Goal: Task Accomplishment & Management: Use online tool/utility

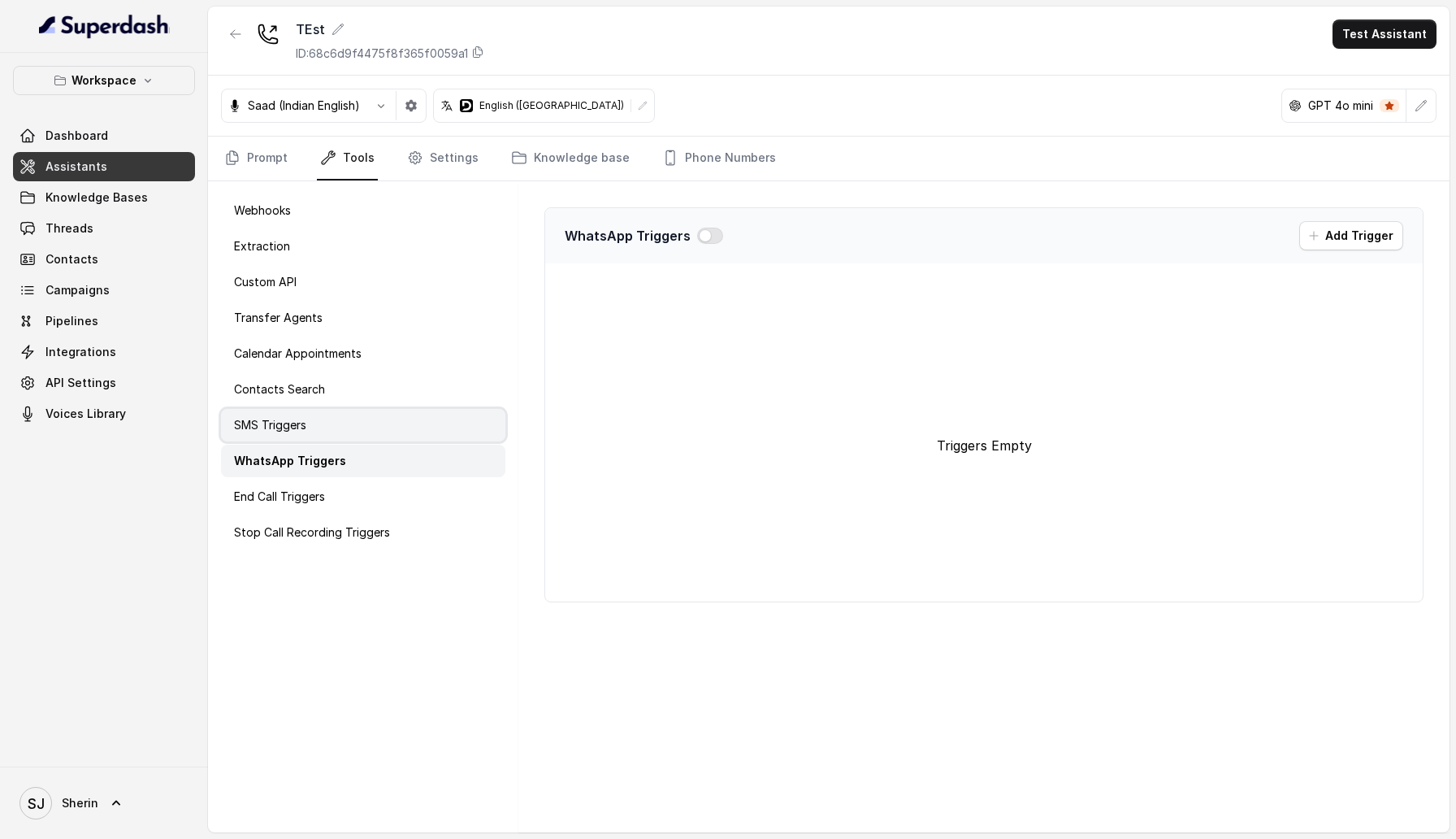
click at [336, 435] on div "SMS Triggers" at bounding box center [362, 424] width 284 height 32
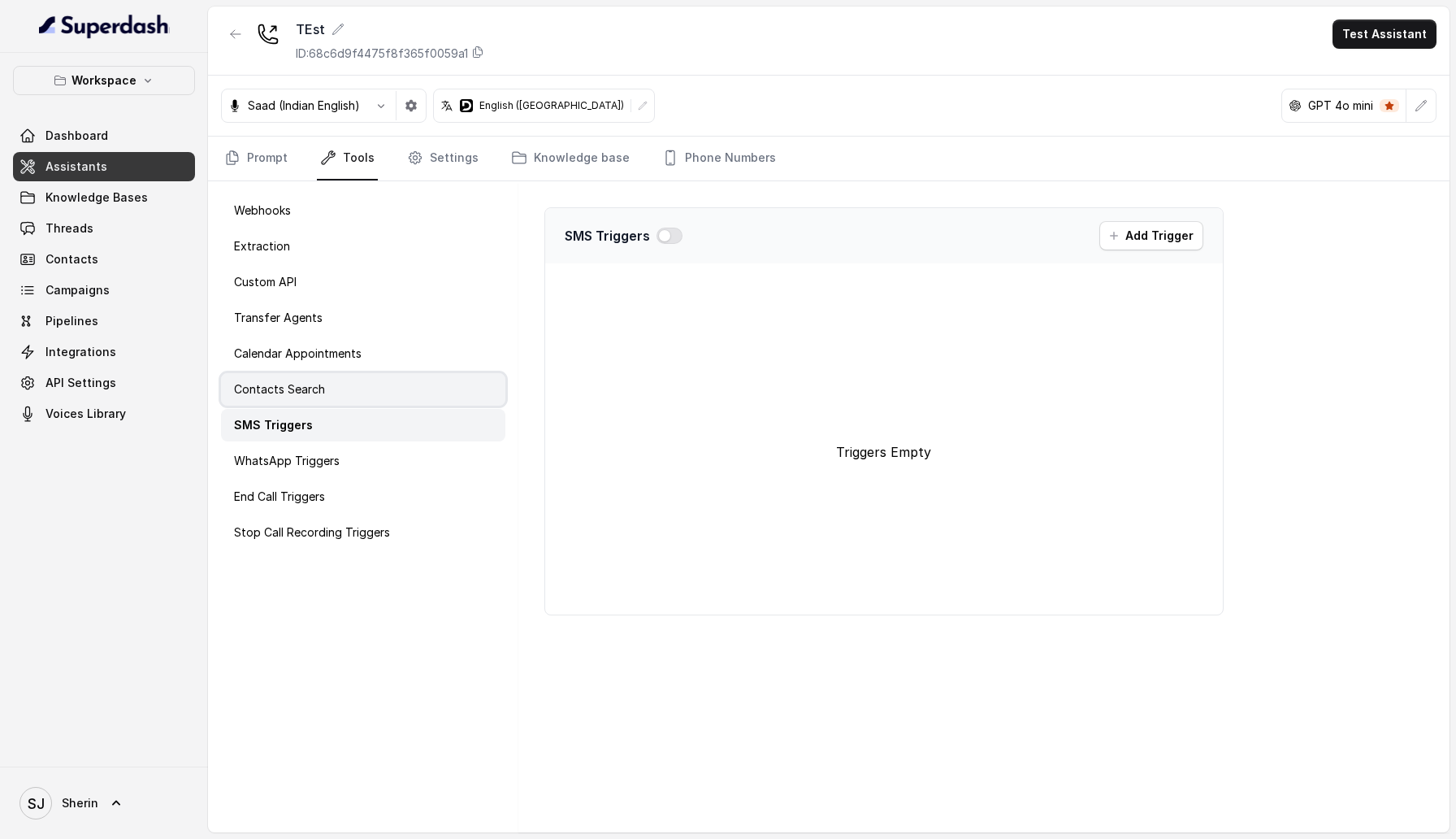
click at [333, 391] on div "Contacts Search" at bounding box center [362, 388] width 284 height 32
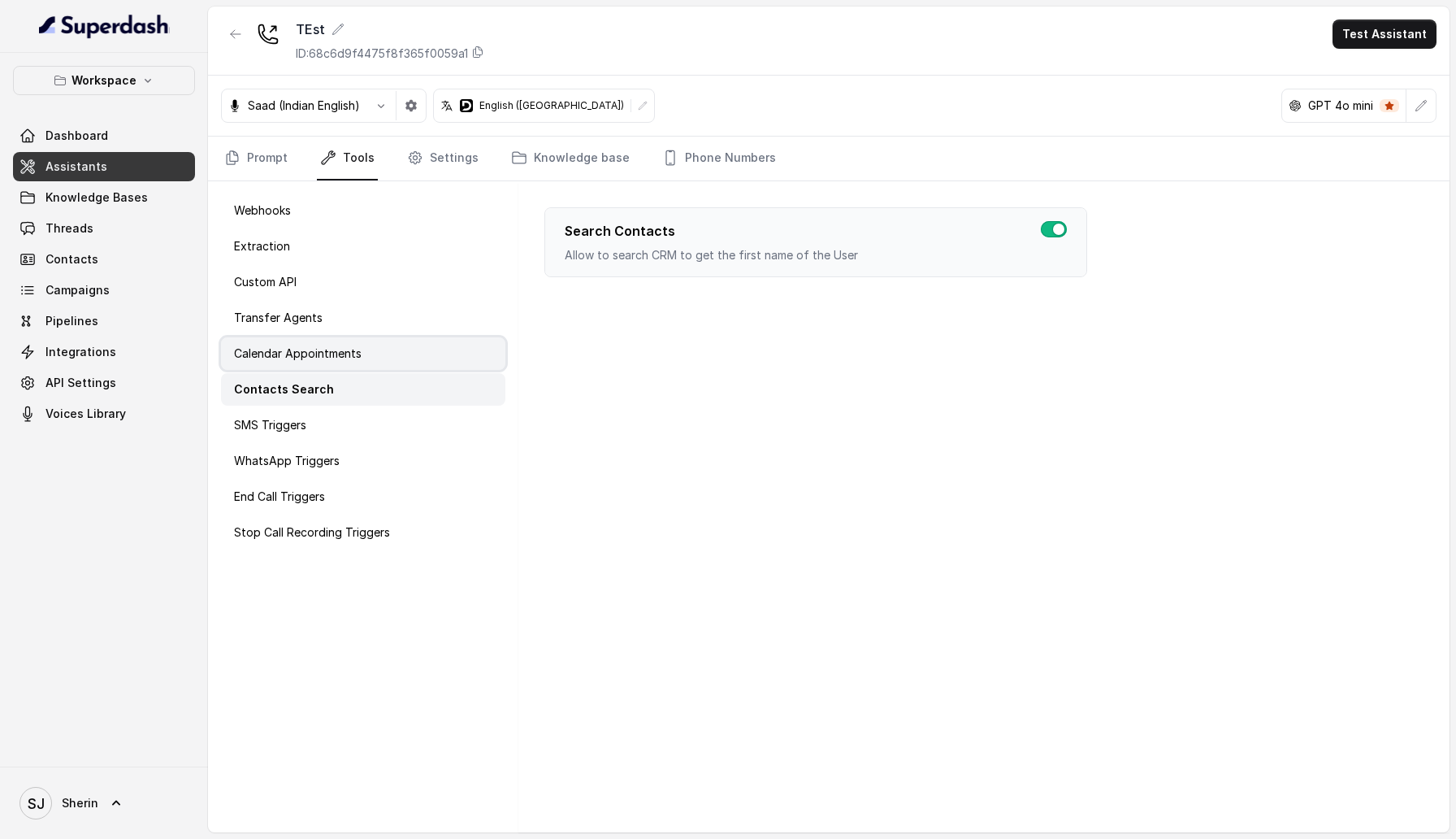
click at [327, 351] on p "Calendar Appointments" at bounding box center [297, 353] width 128 height 17
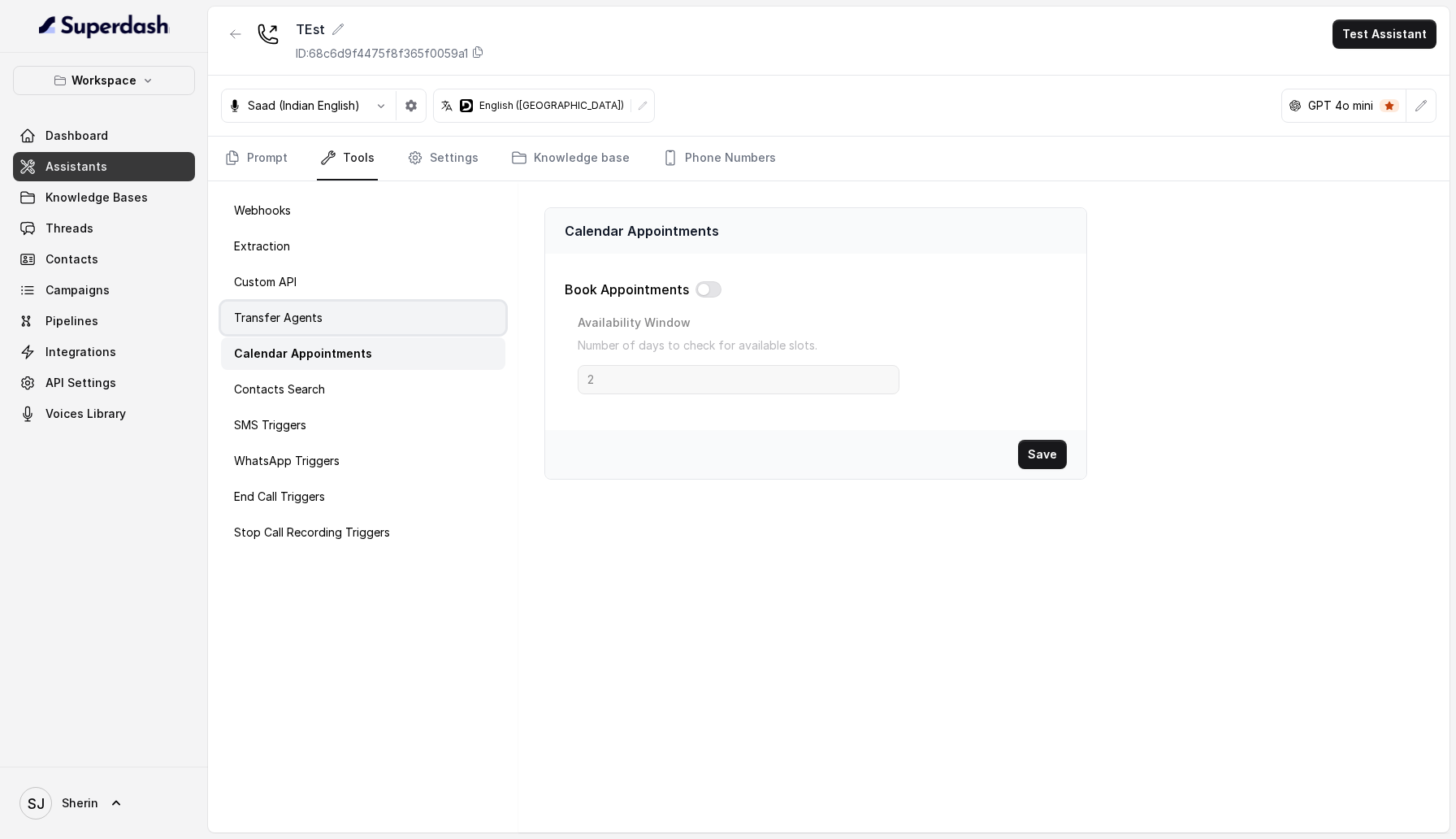
click at [322, 311] on div "Transfer Agents" at bounding box center [362, 317] width 284 height 32
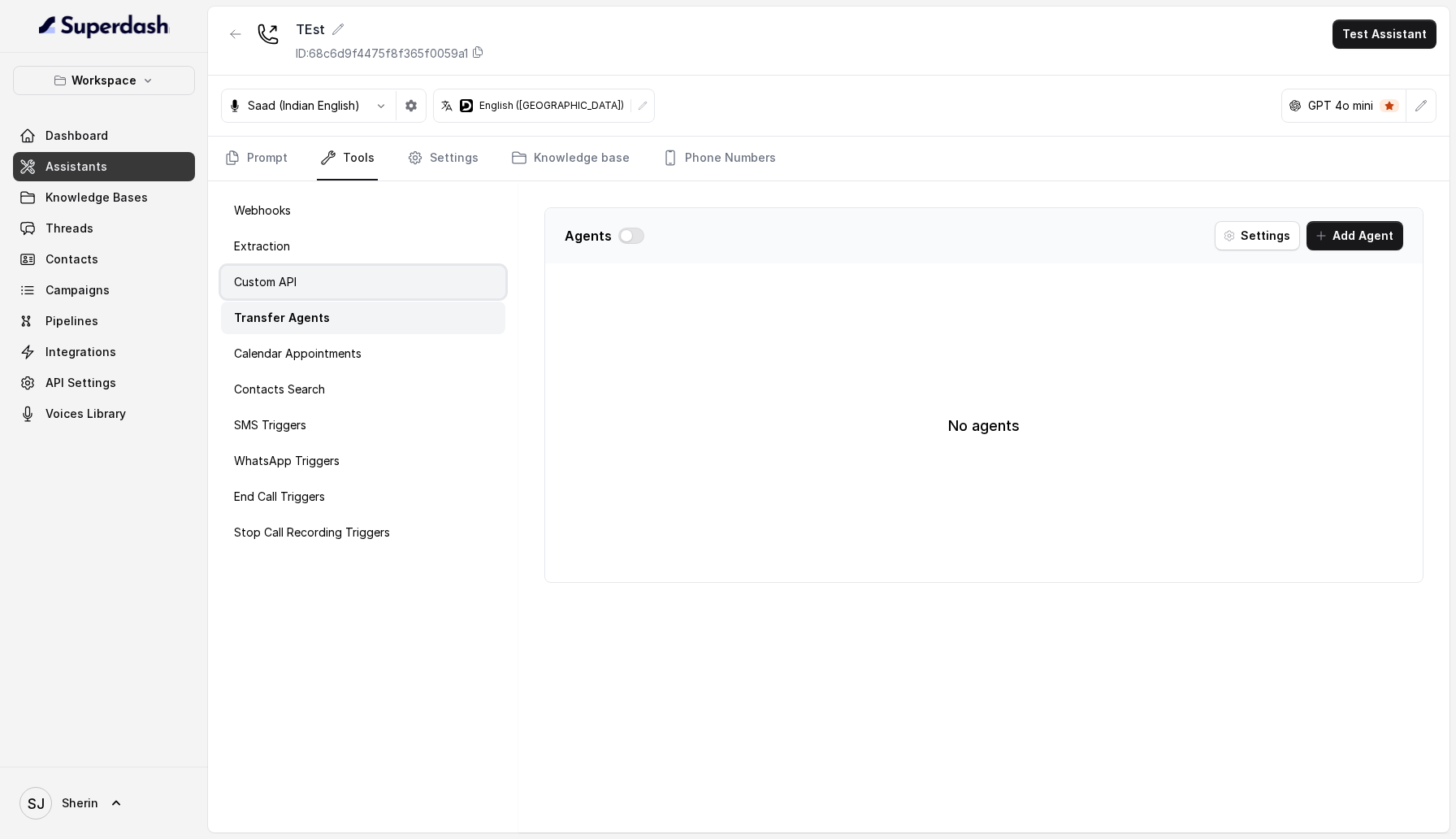
click at [317, 275] on div "Custom API" at bounding box center [362, 282] width 284 height 32
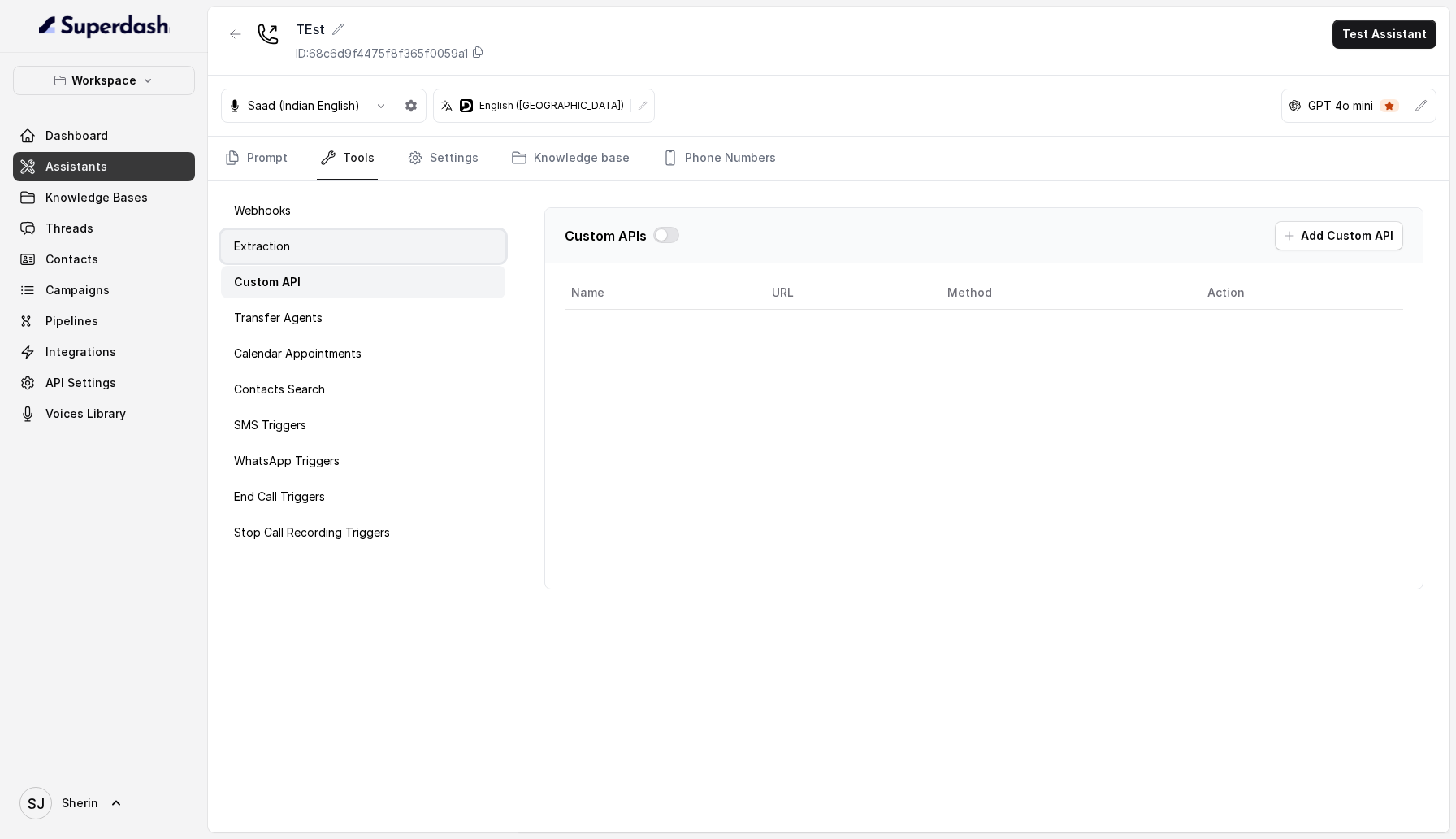
click at [314, 245] on div "Extraction" at bounding box center [362, 246] width 284 height 32
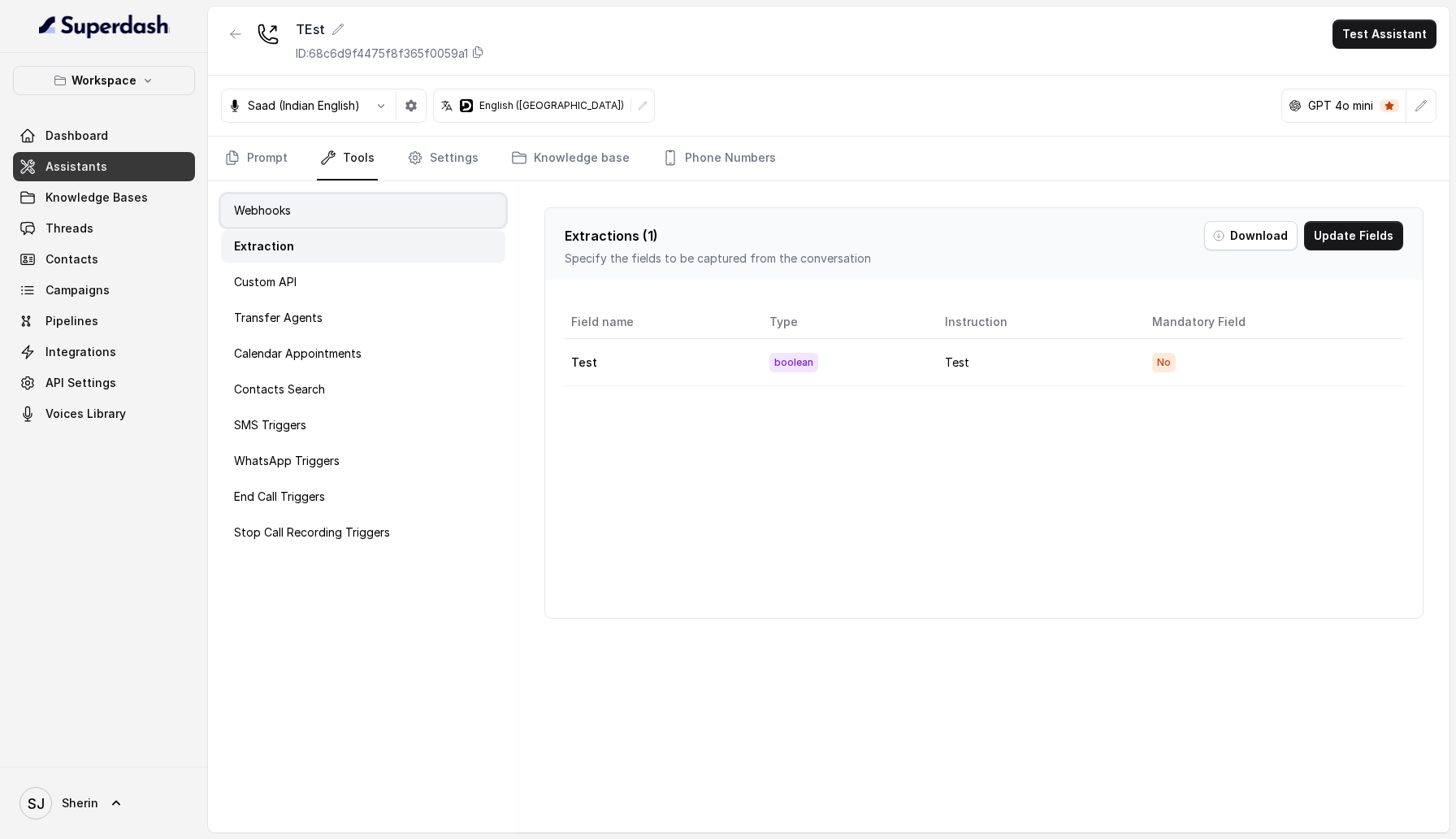
click at [310, 222] on div "Webhooks" at bounding box center [362, 210] width 284 height 32
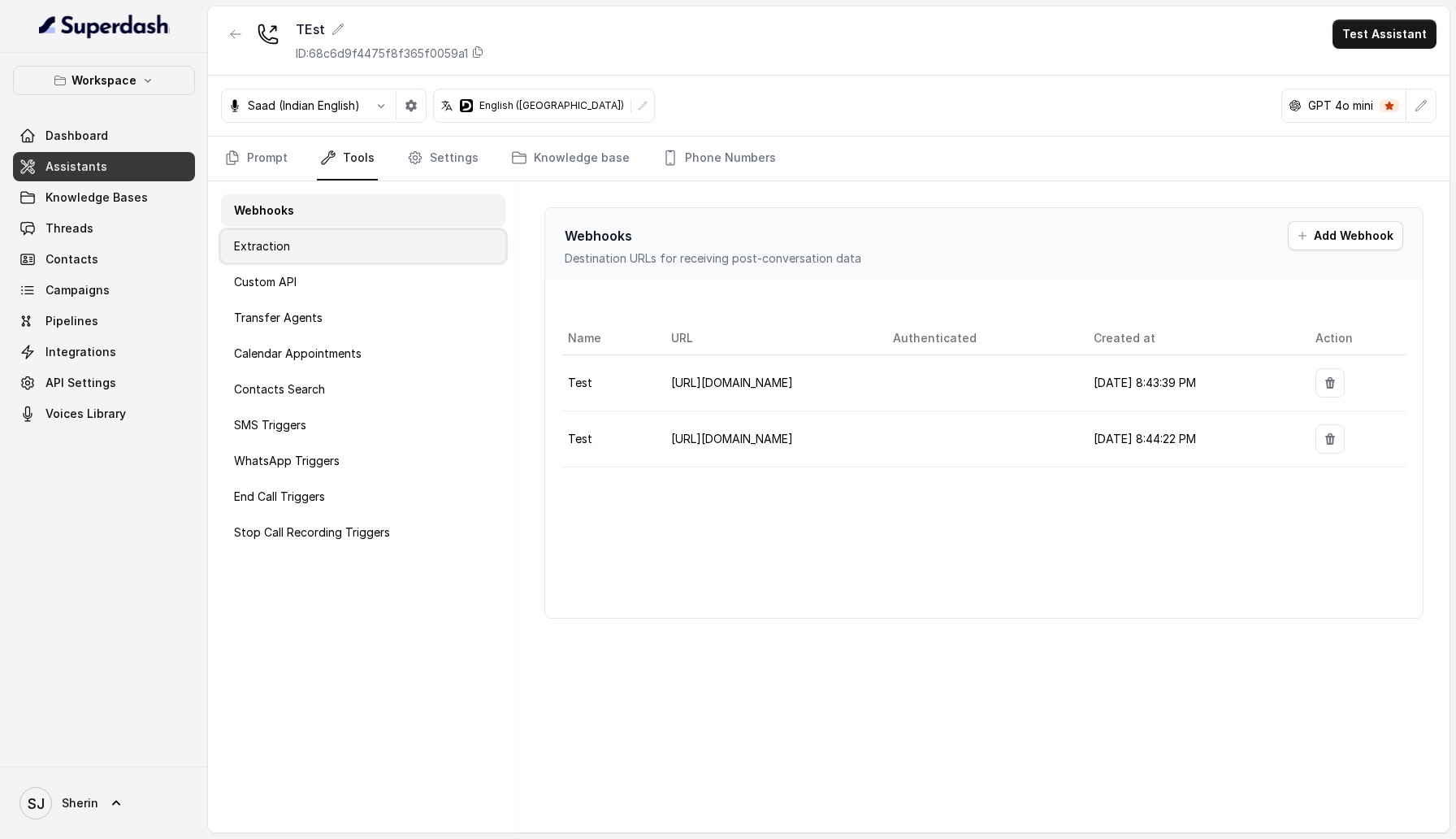
click at [316, 252] on div "Extraction" at bounding box center [362, 246] width 284 height 32
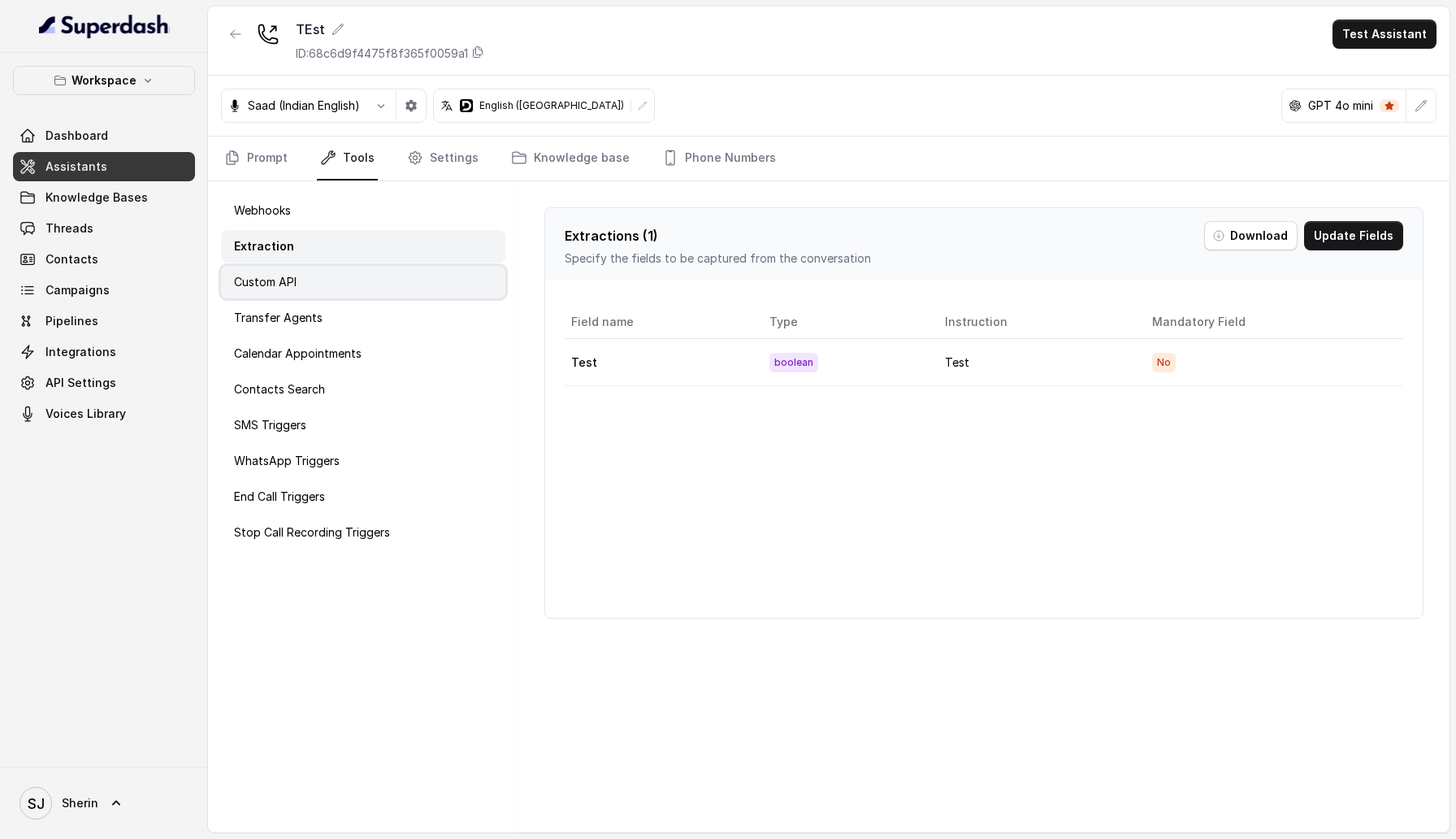
click at [319, 287] on div "Custom API" at bounding box center [362, 282] width 284 height 32
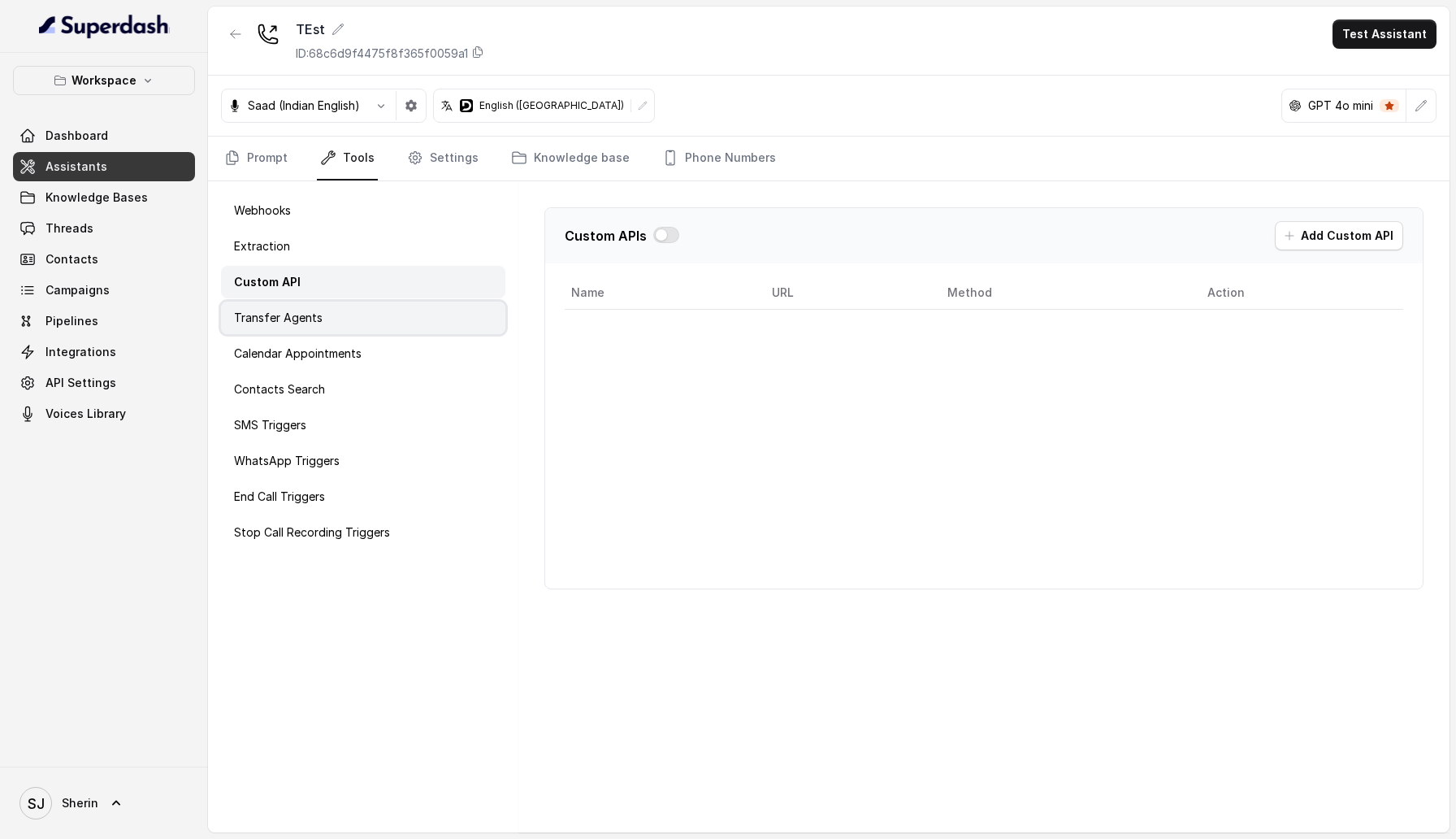
click at [319, 316] on p "Transfer Agents" at bounding box center [278, 318] width 88 height 17
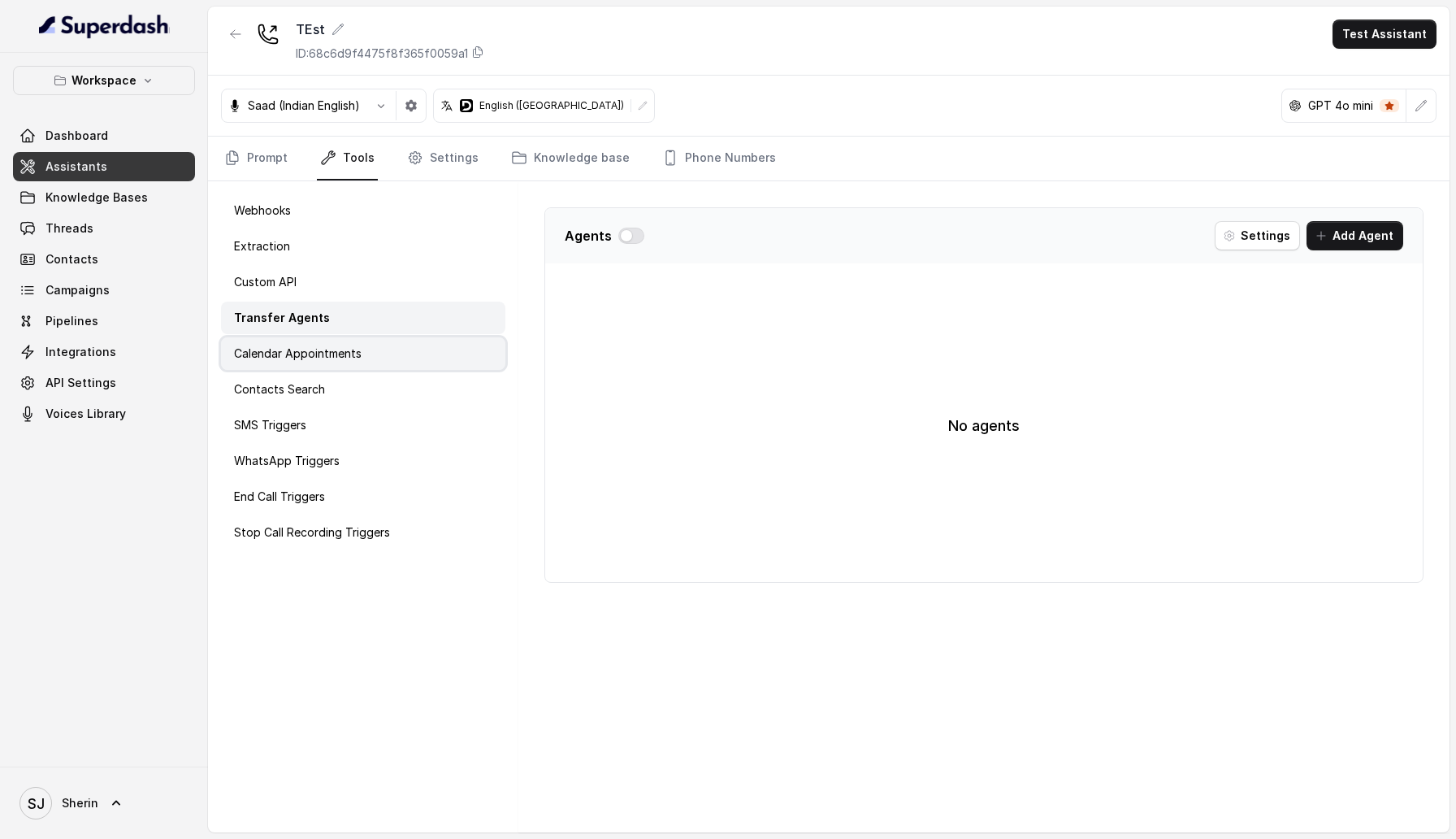
click at [321, 348] on p "Calendar Appointments" at bounding box center [297, 353] width 128 height 17
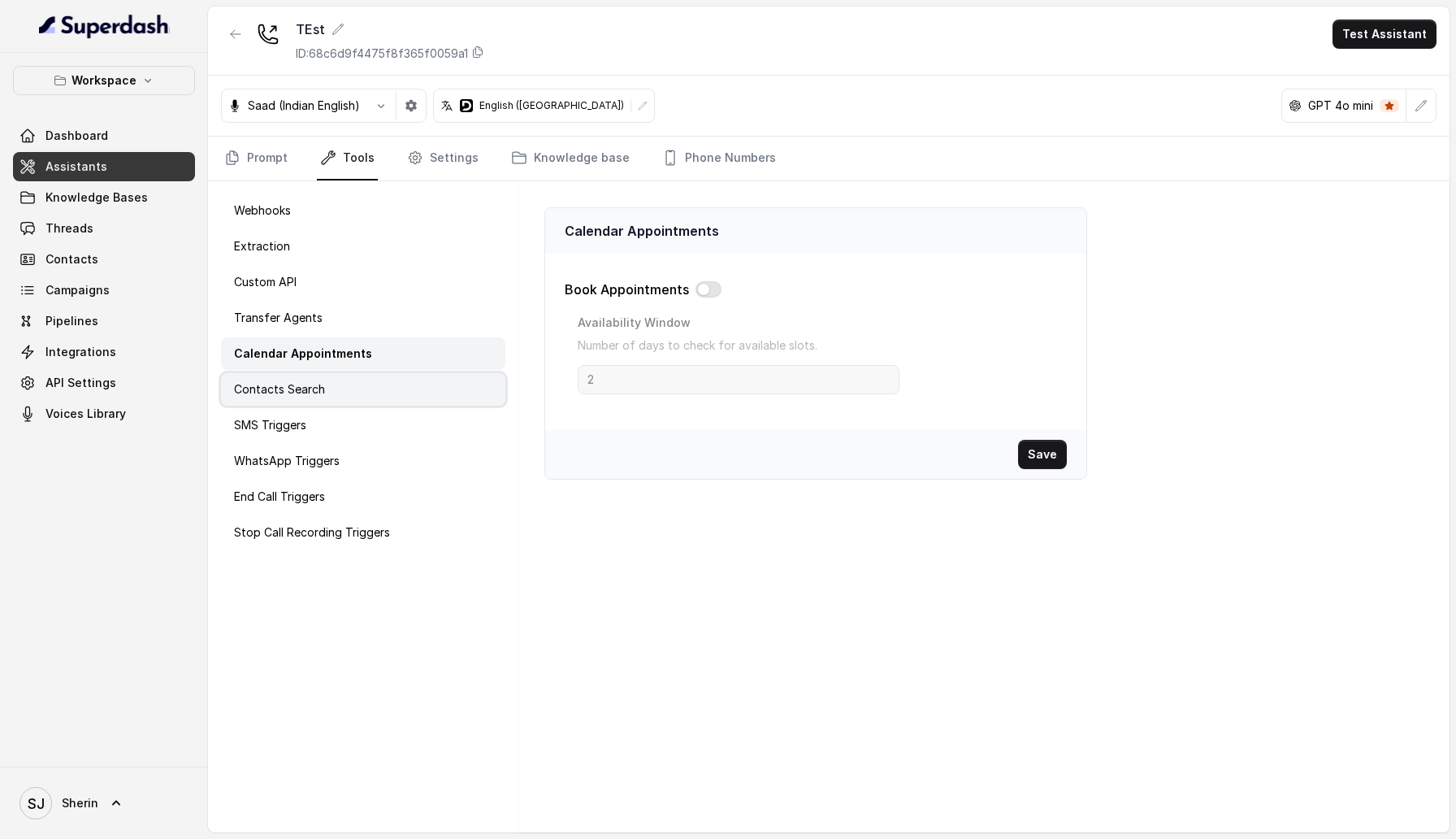
click at [321, 385] on p "Contacts Search" at bounding box center [279, 389] width 91 height 17
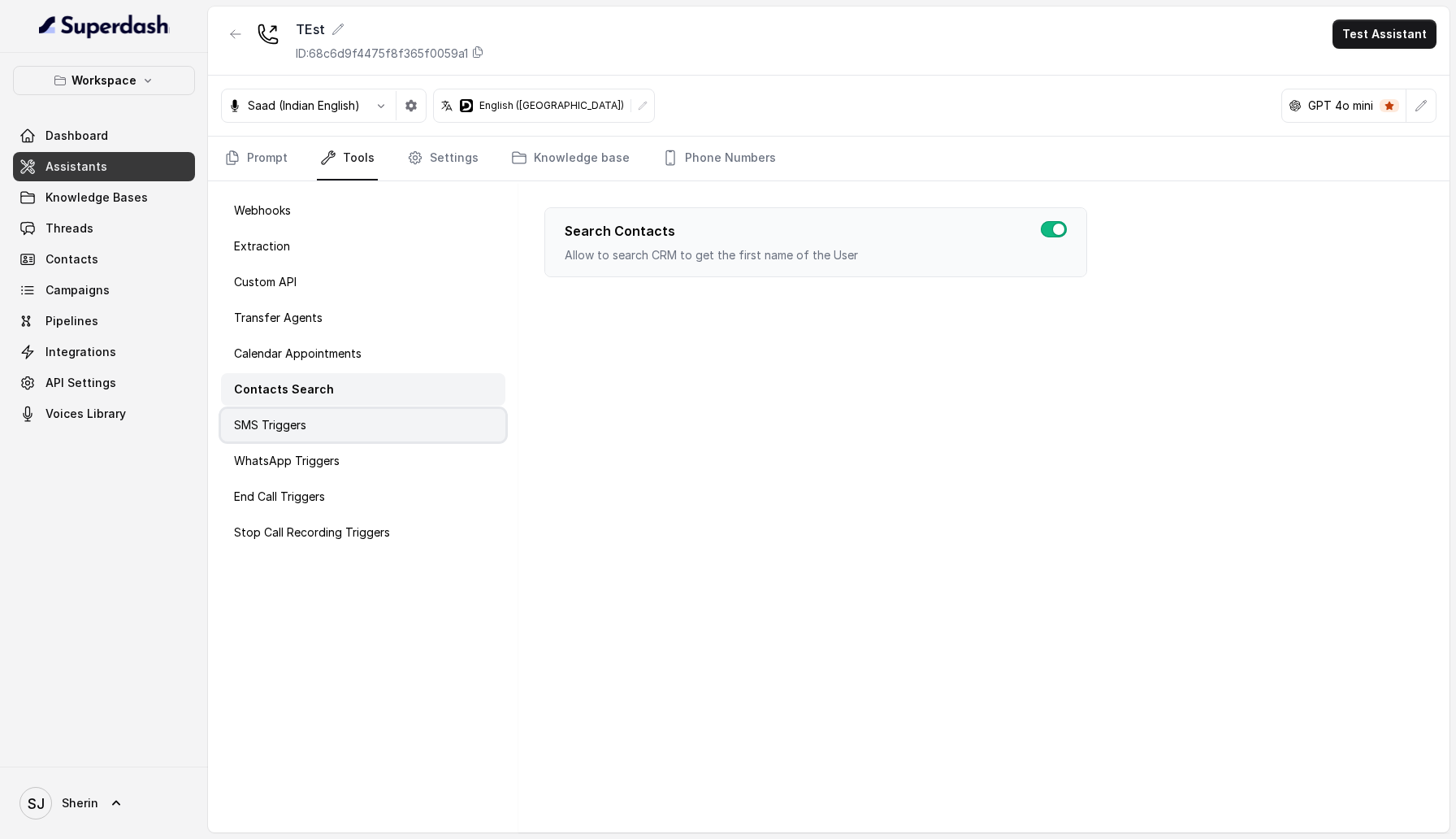
click at [319, 414] on div "SMS Triggers" at bounding box center [362, 424] width 284 height 32
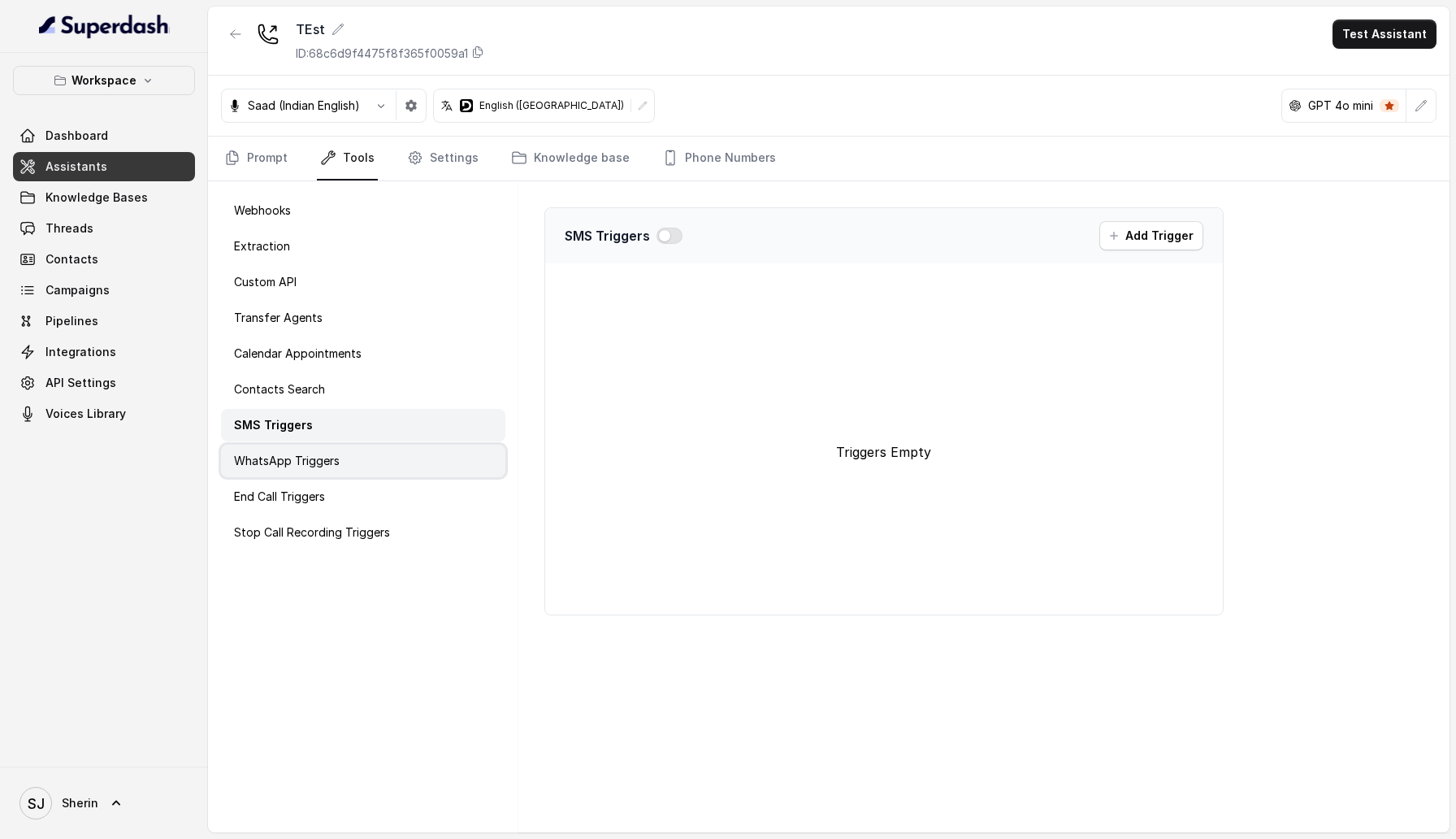
click at [319, 444] on div "WhatsApp Triggers" at bounding box center [362, 460] width 284 height 32
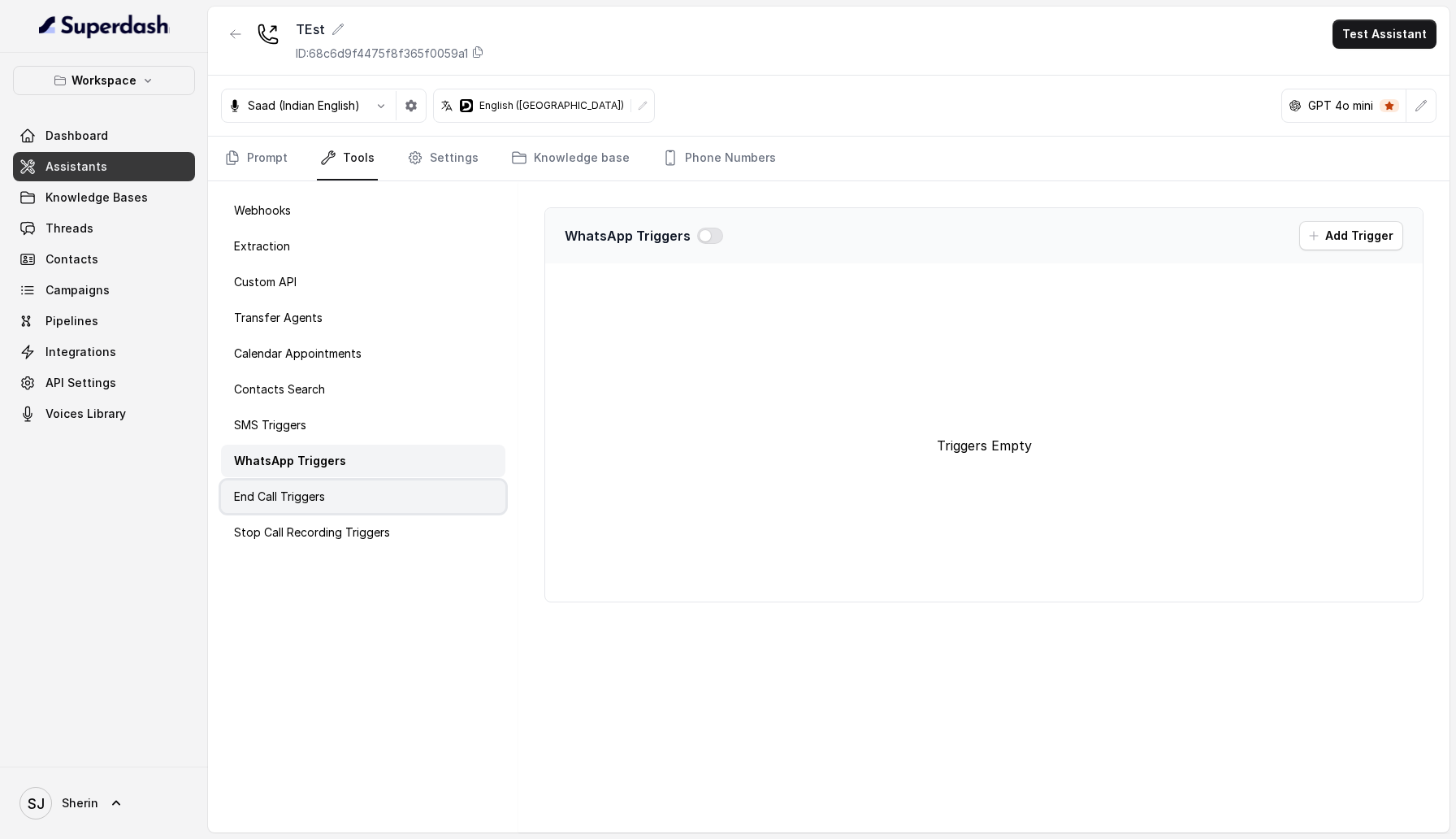
click at [319, 484] on div "End Call Triggers" at bounding box center [362, 496] width 284 height 32
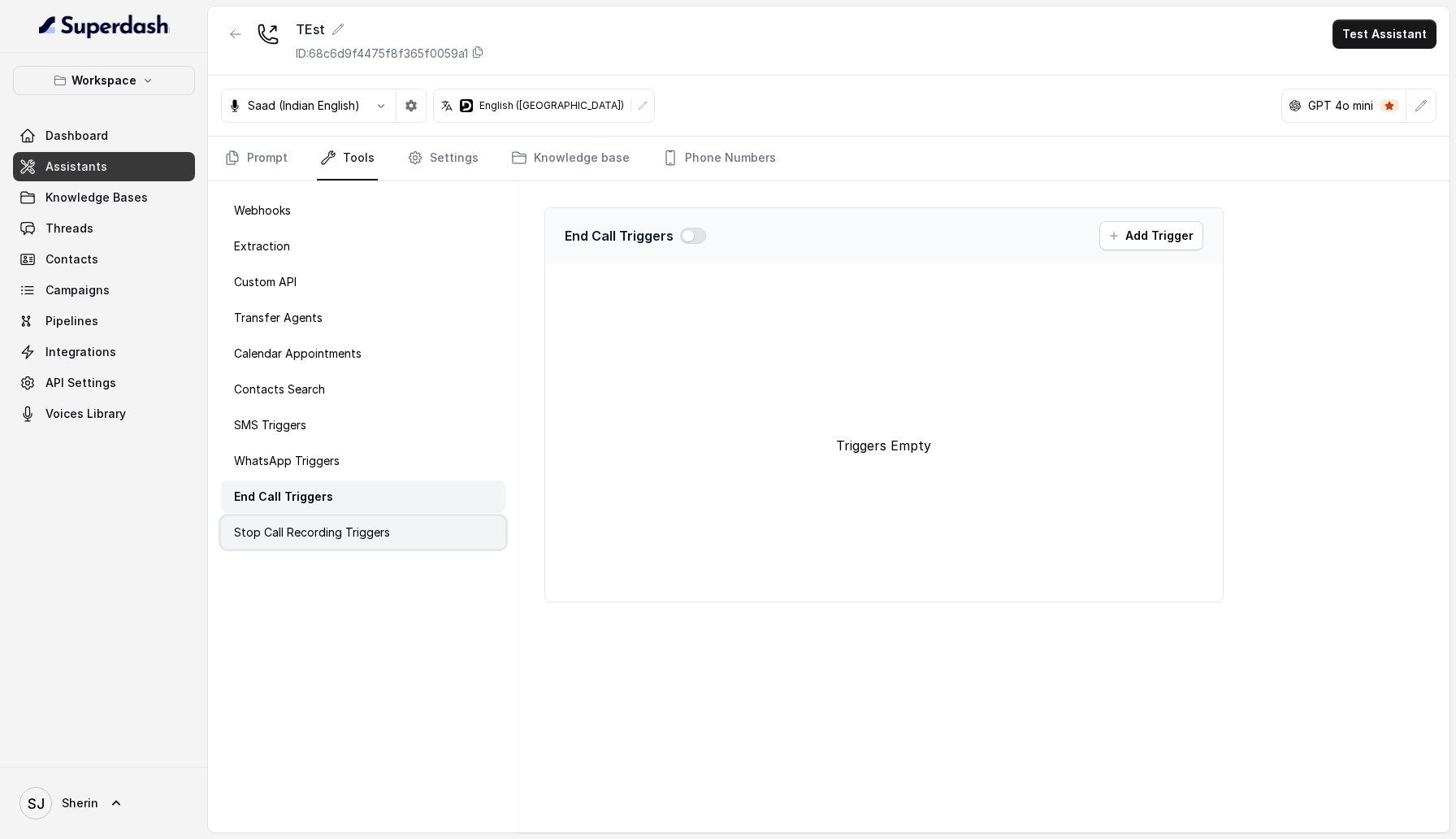
click at [312, 543] on div "Stop Call Recording Triggers" at bounding box center [362, 532] width 284 height 32
click at [312, 509] on div "End Call Triggers" at bounding box center [362, 496] width 284 height 32
click at [304, 456] on p "WhatsApp Triggers" at bounding box center [286, 461] width 106 height 17
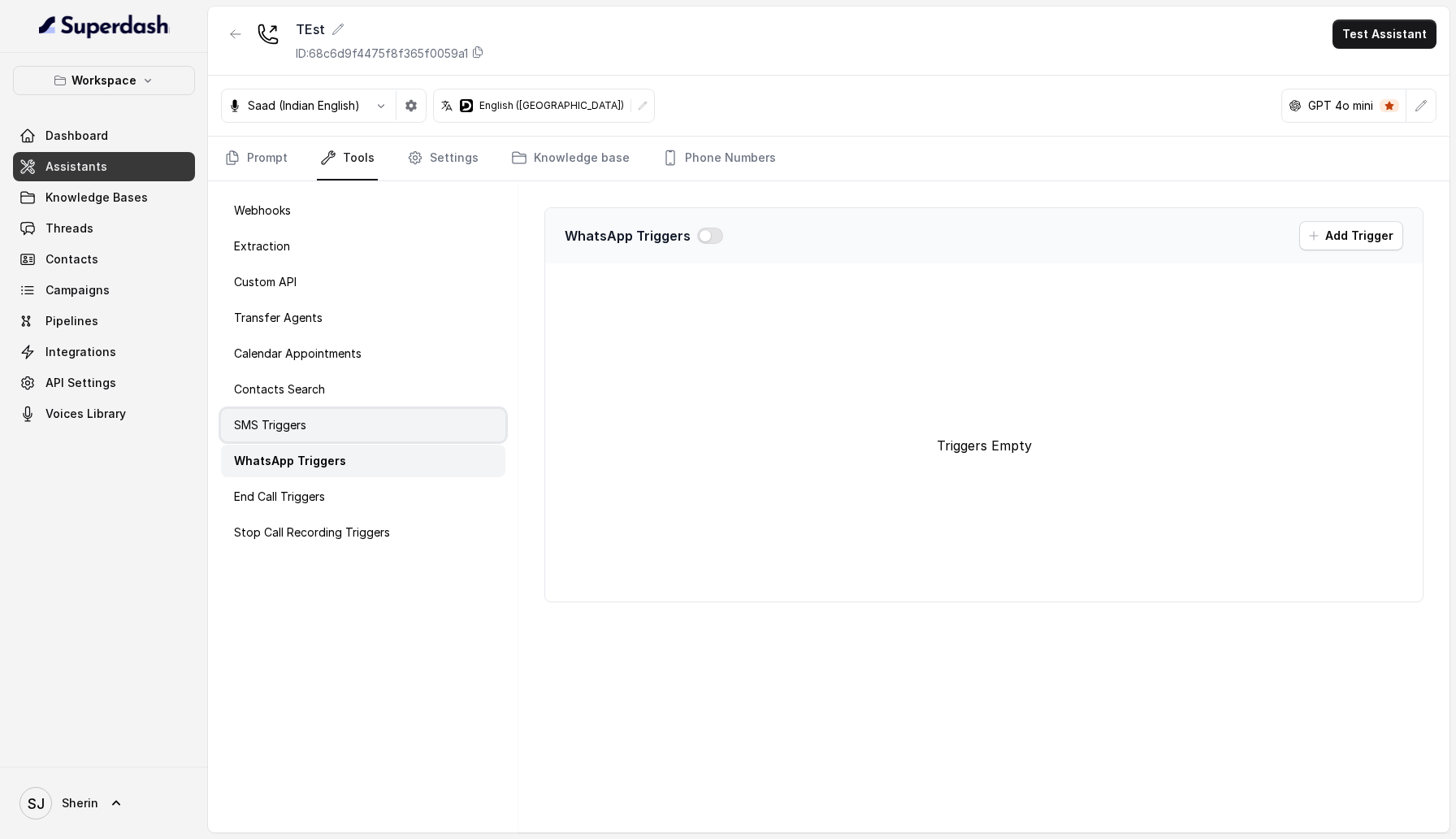
click at [302, 420] on p "SMS Triggers" at bounding box center [269, 425] width 73 height 17
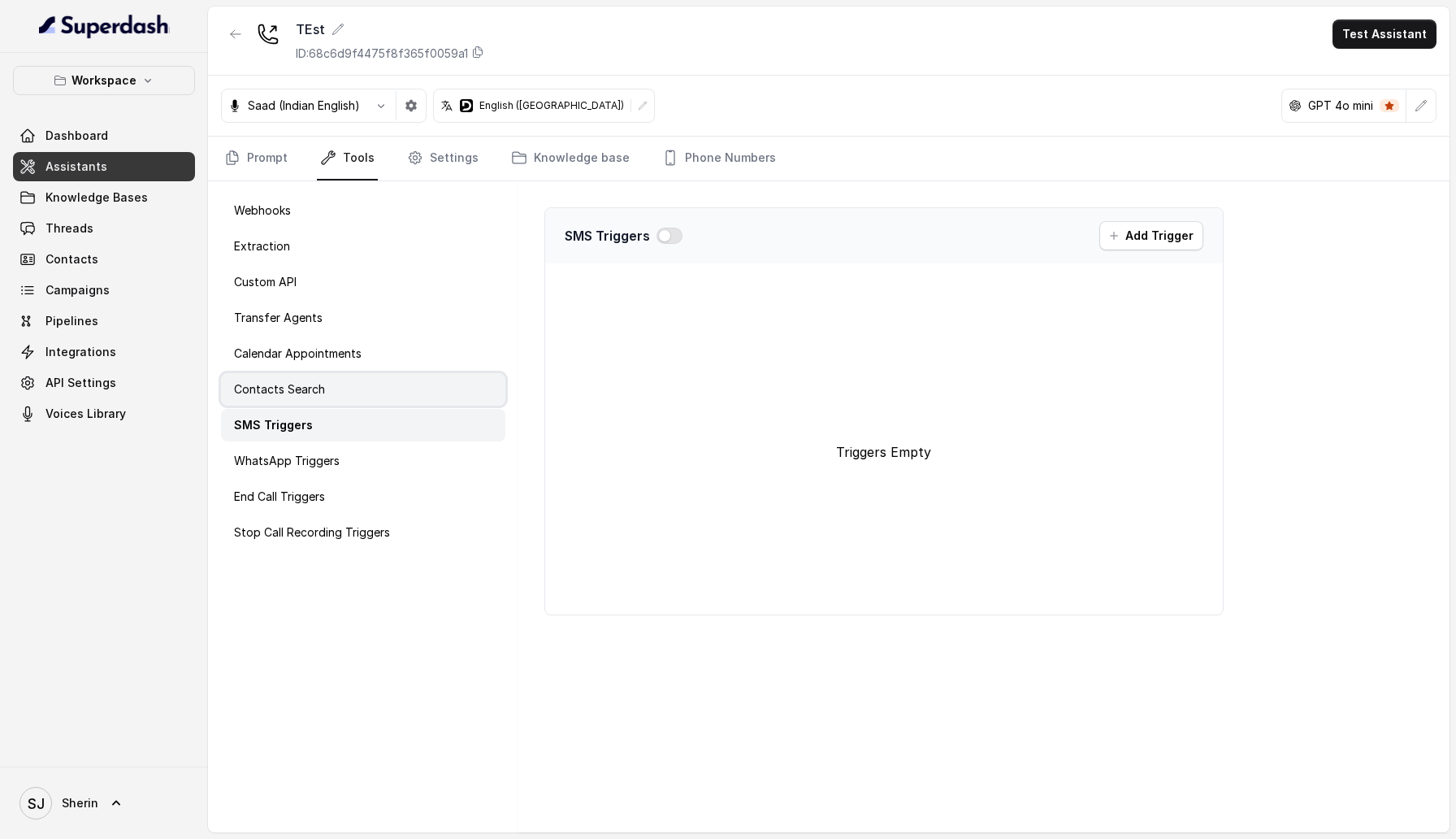
click at [300, 397] on div "Contacts Search" at bounding box center [362, 388] width 284 height 32
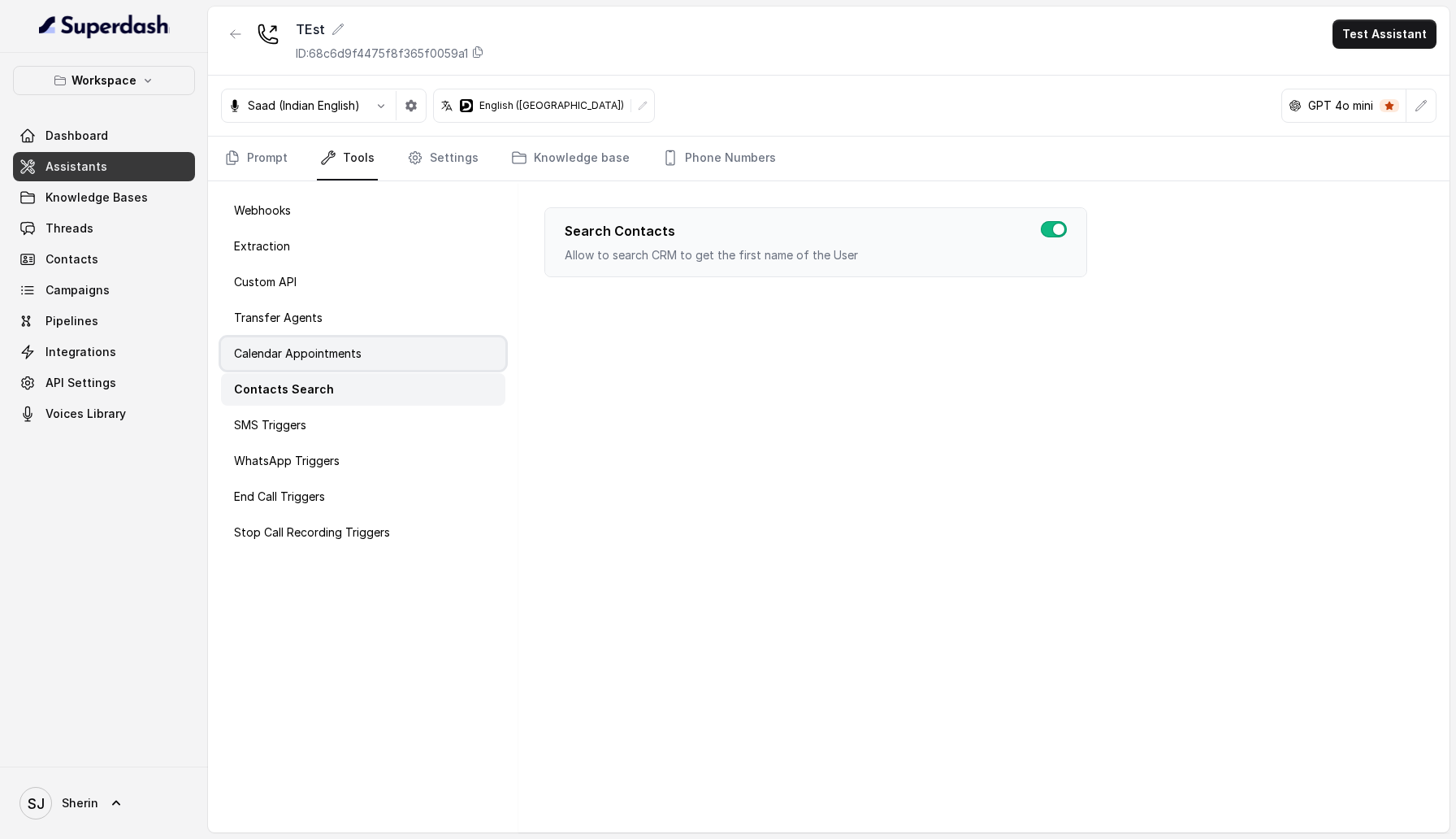
click at [303, 358] on p "Calendar Appointments" at bounding box center [297, 353] width 128 height 17
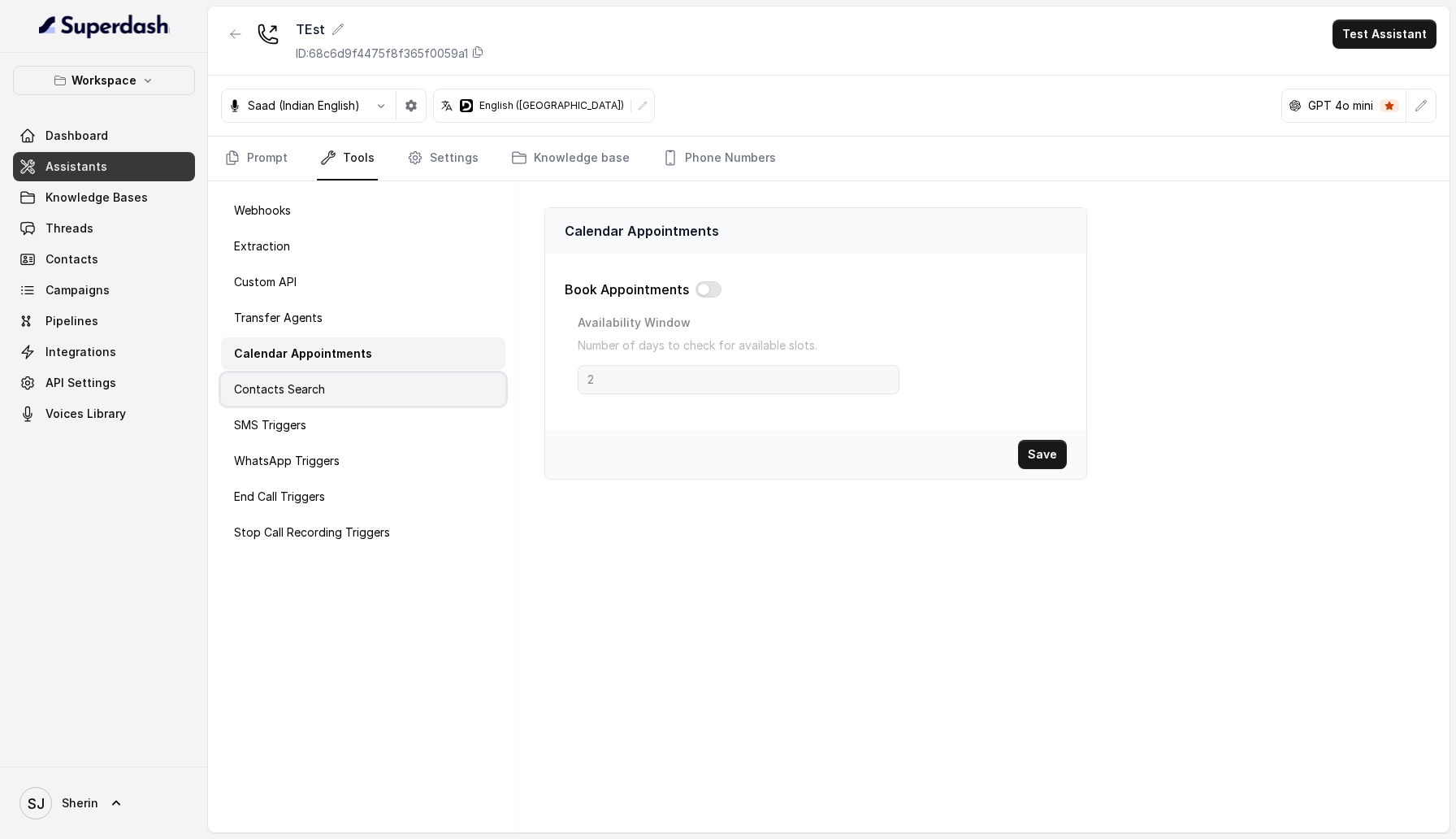
click at [303, 382] on p "Contacts Search" at bounding box center [279, 389] width 91 height 17
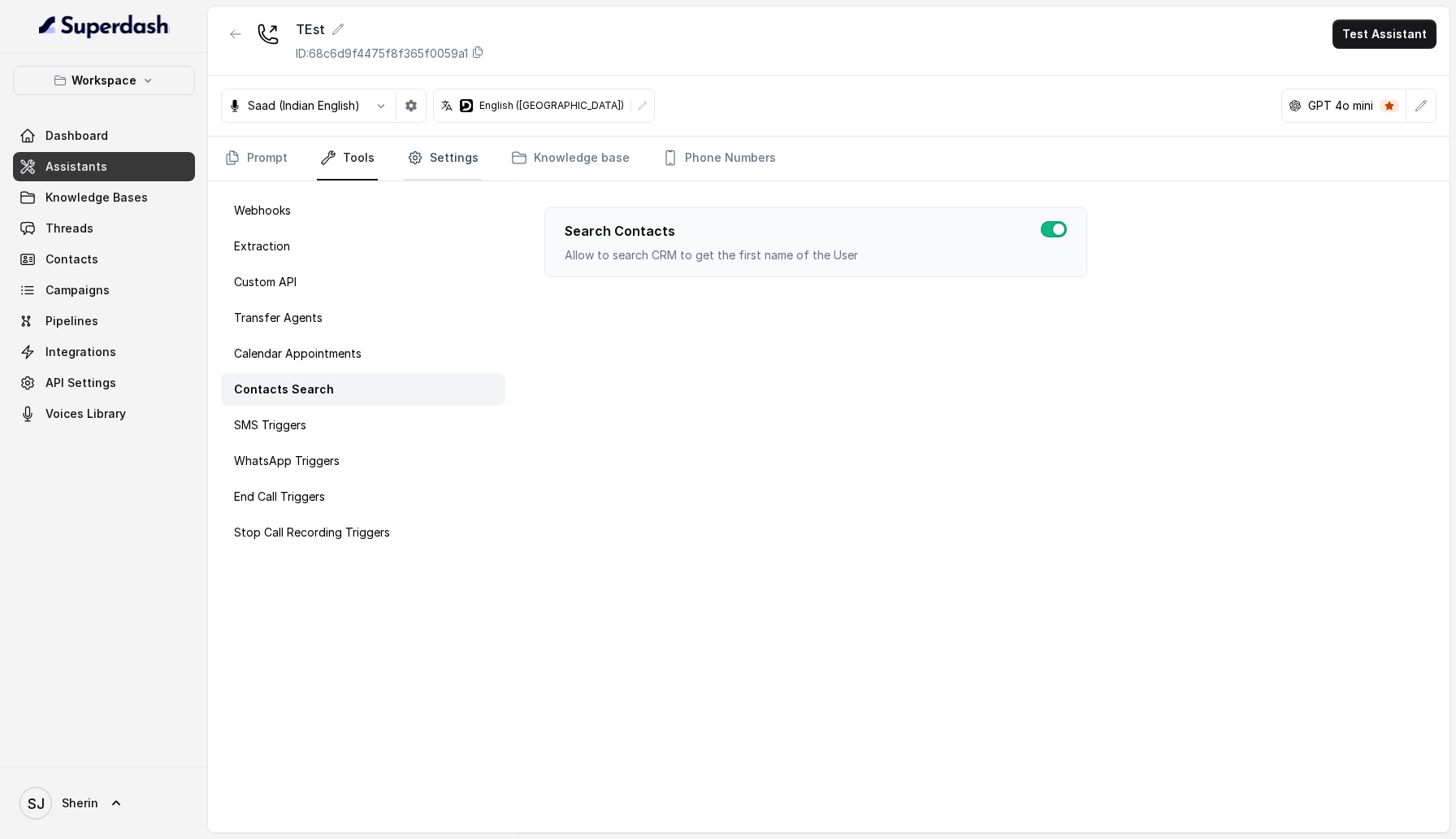
click at [414, 155] on icon "Tabs" at bounding box center [416, 158] width 17 height 17
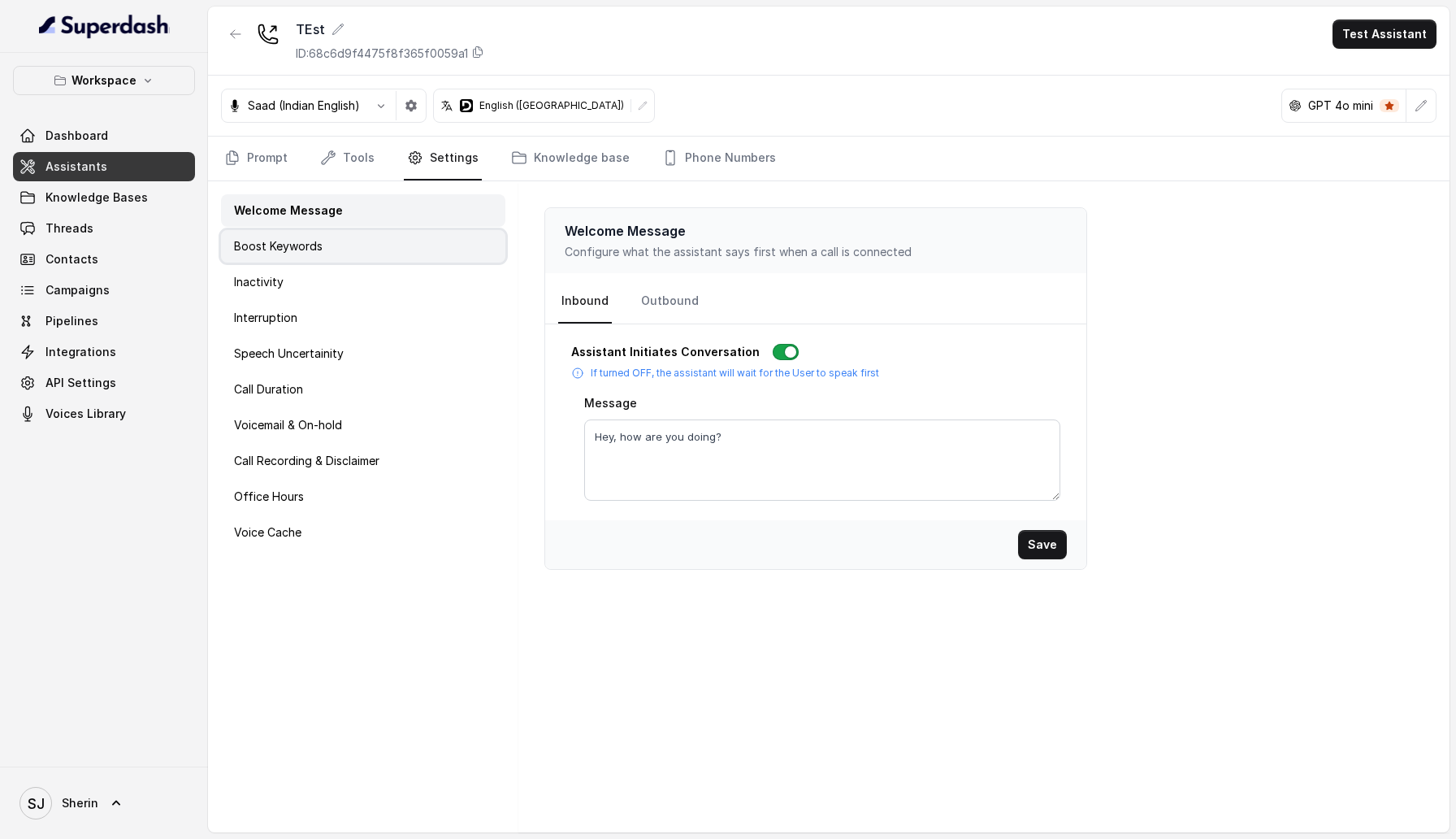
click at [383, 240] on div "Boost Keywords" at bounding box center [362, 246] width 284 height 32
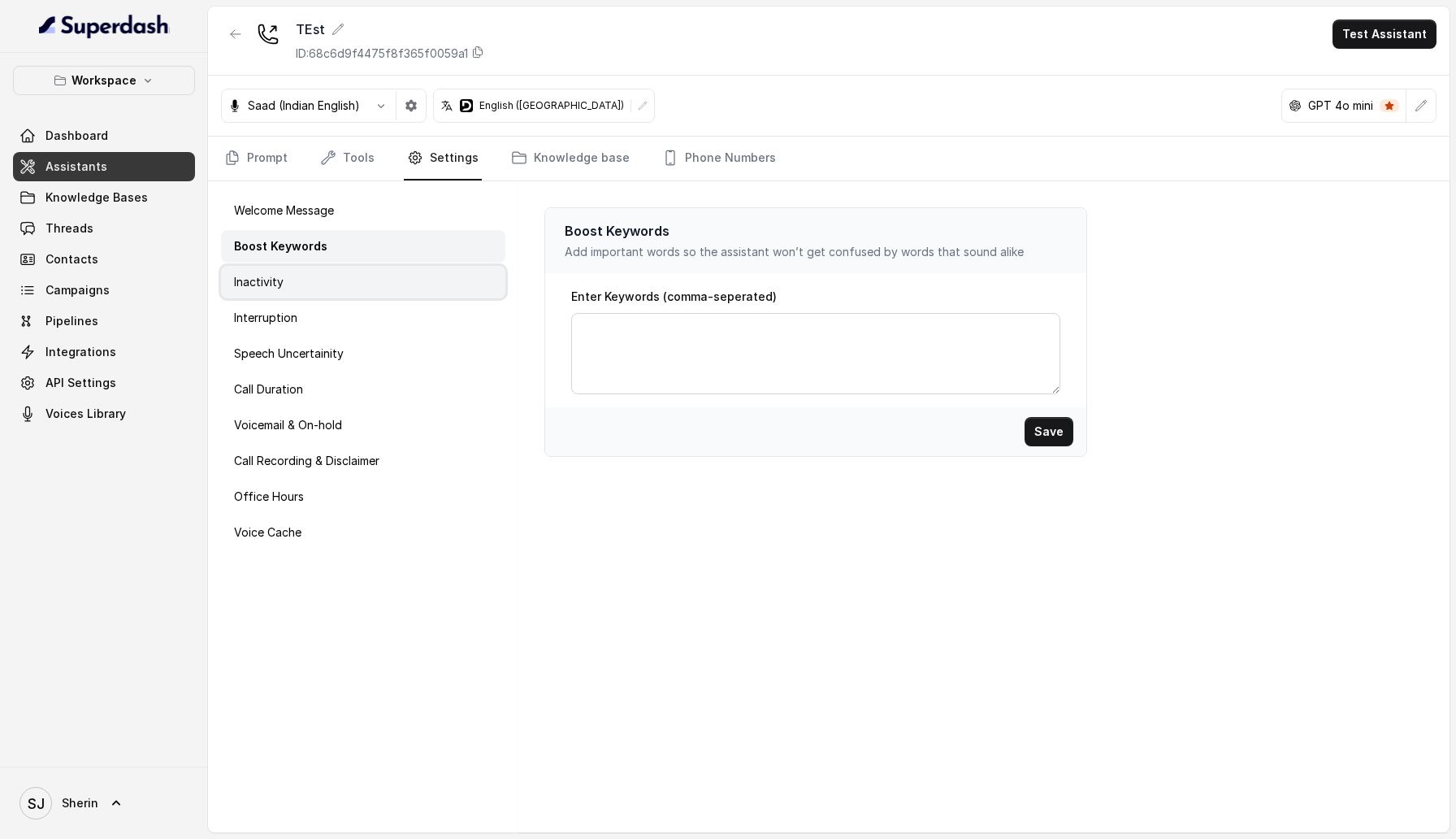
click at [378, 272] on div "Inactivity" at bounding box center [362, 282] width 284 height 32
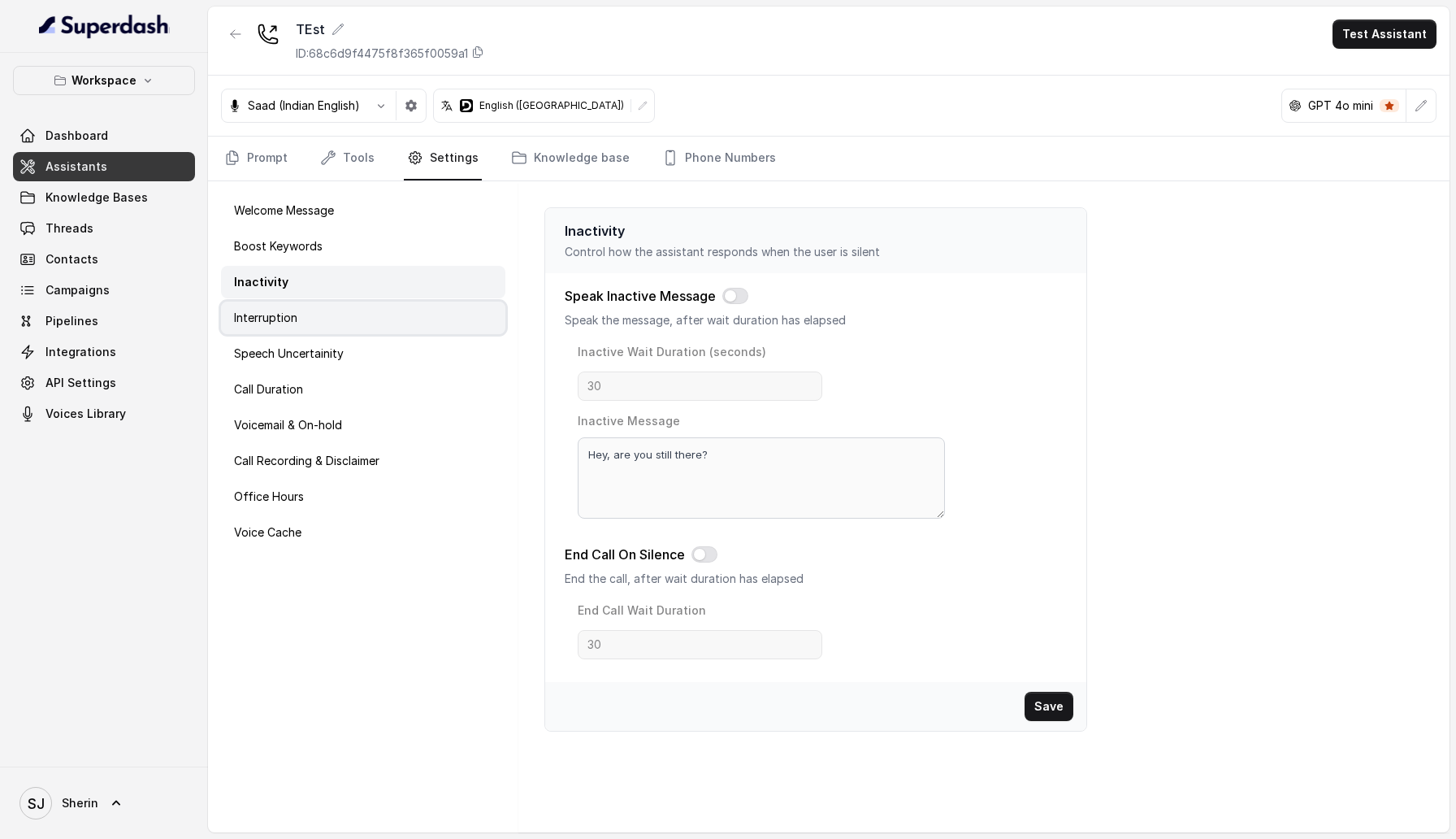
click at [372, 311] on div "Interruption" at bounding box center [362, 317] width 284 height 32
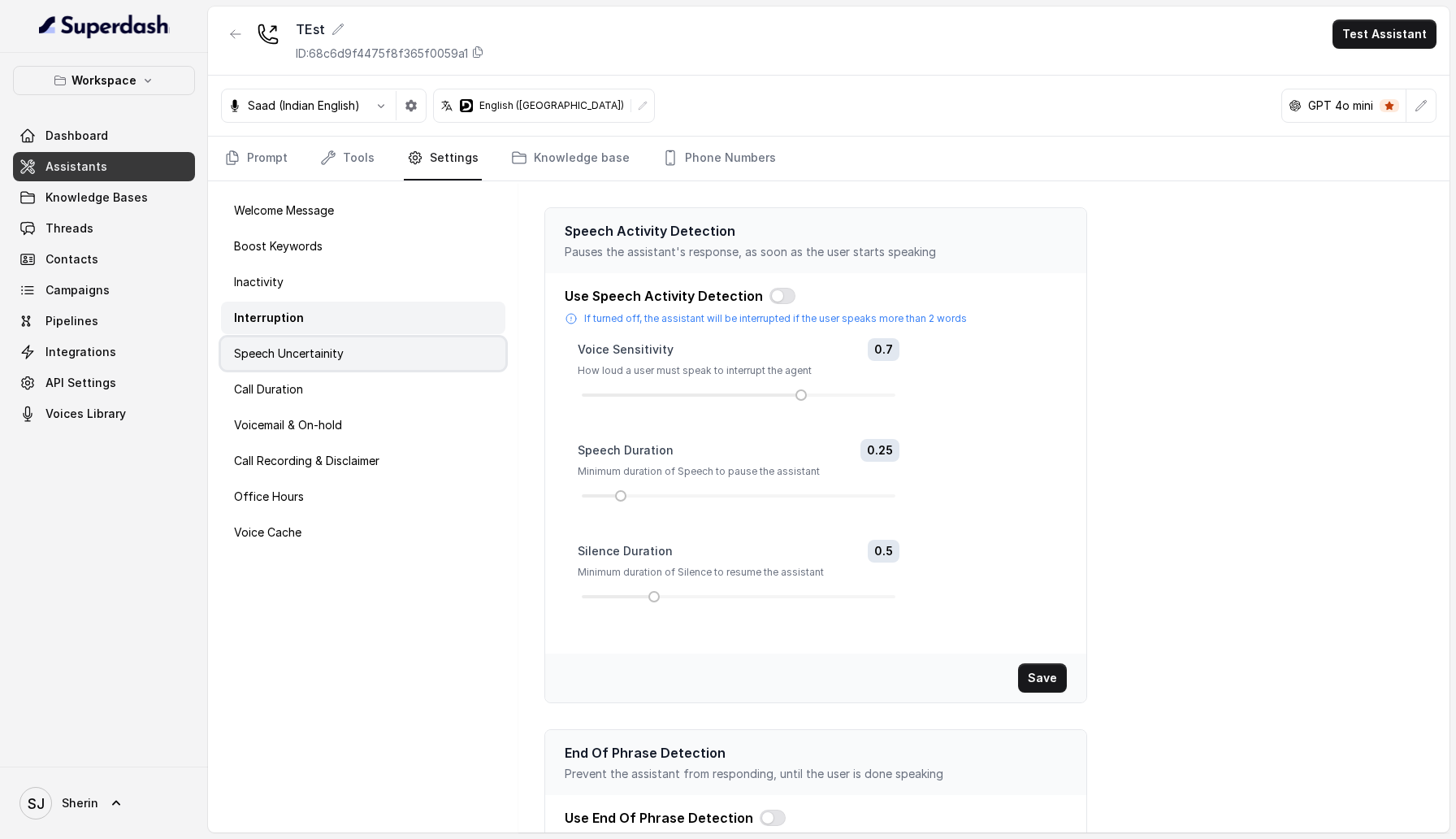
click at [372, 352] on div "Speech Uncertainity" at bounding box center [362, 353] width 284 height 32
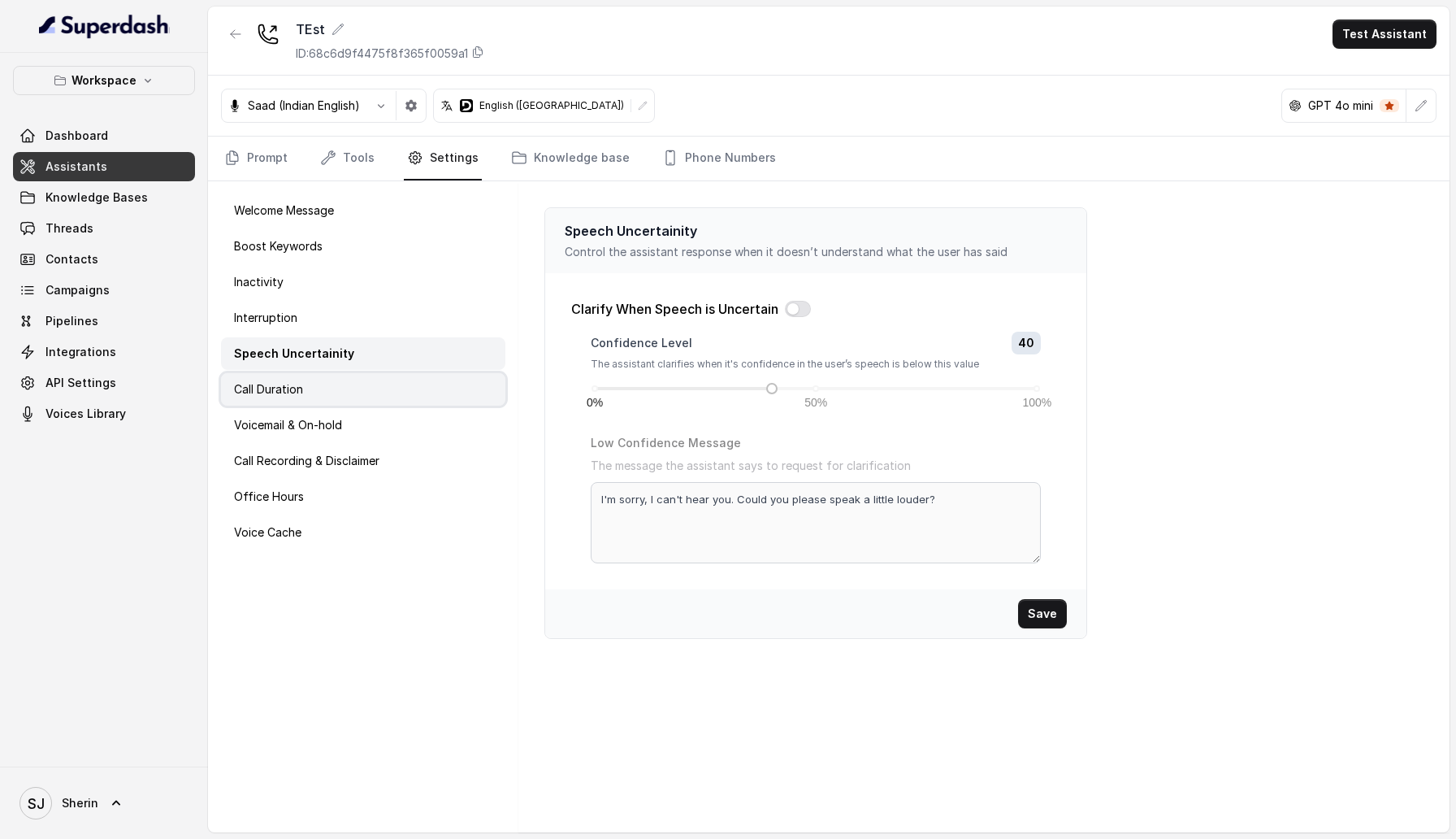
click at [369, 384] on div "Call Duration" at bounding box center [362, 388] width 284 height 32
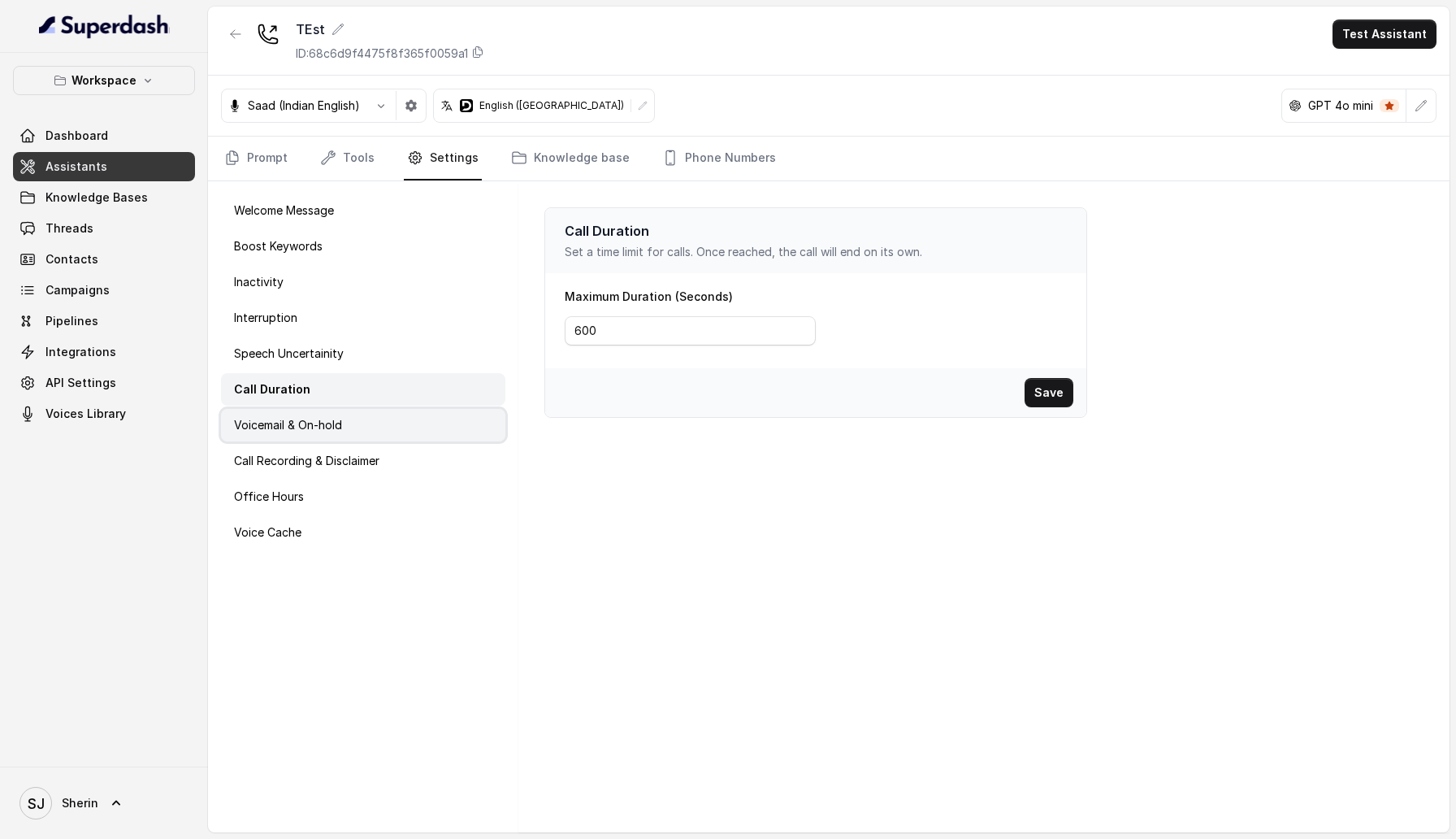
click at [368, 432] on div "Voicemail & On-hold" at bounding box center [362, 424] width 284 height 32
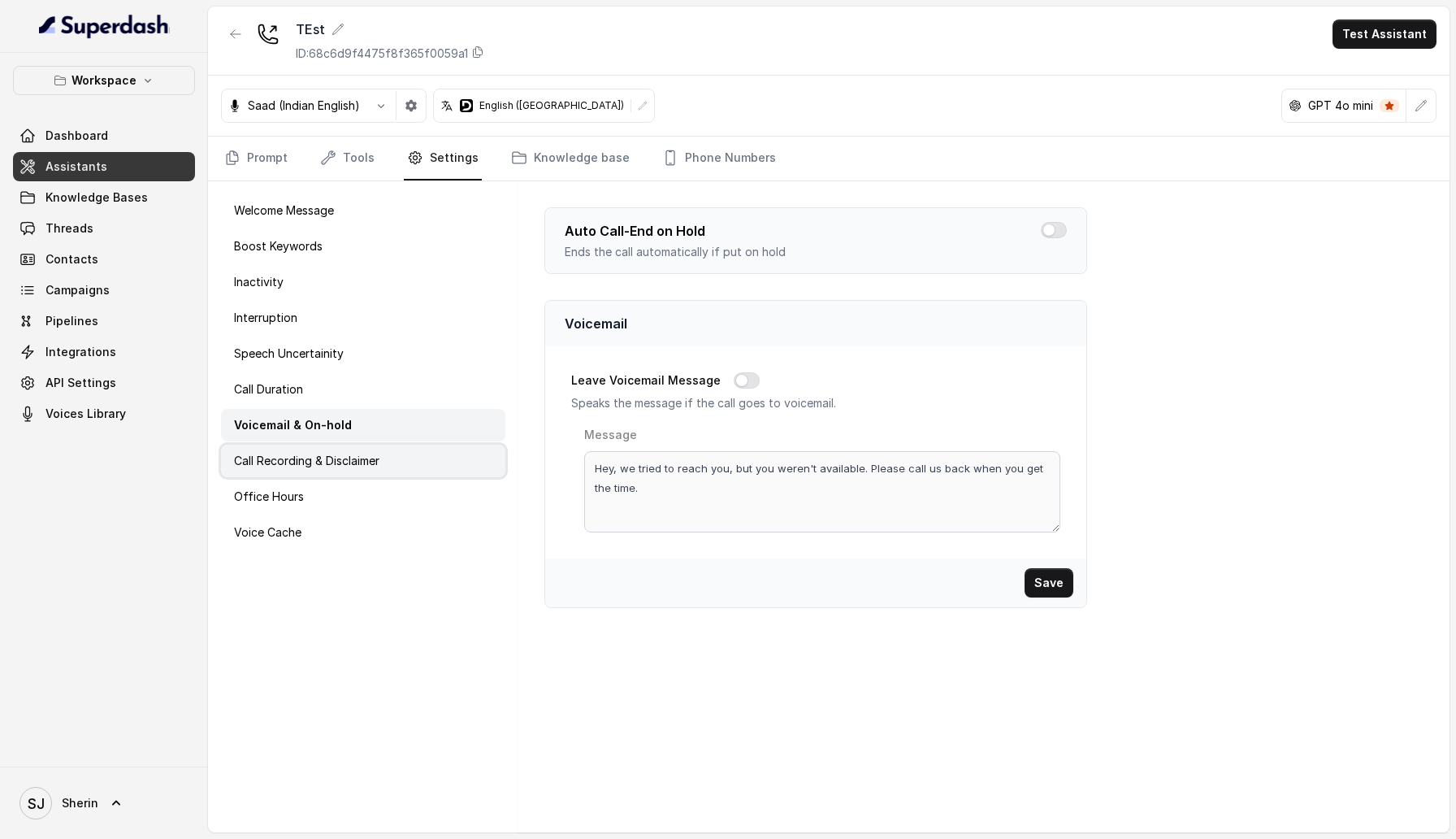
click at [365, 464] on p "Call Recording & Disclaimer" at bounding box center [306, 461] width 145 height 17
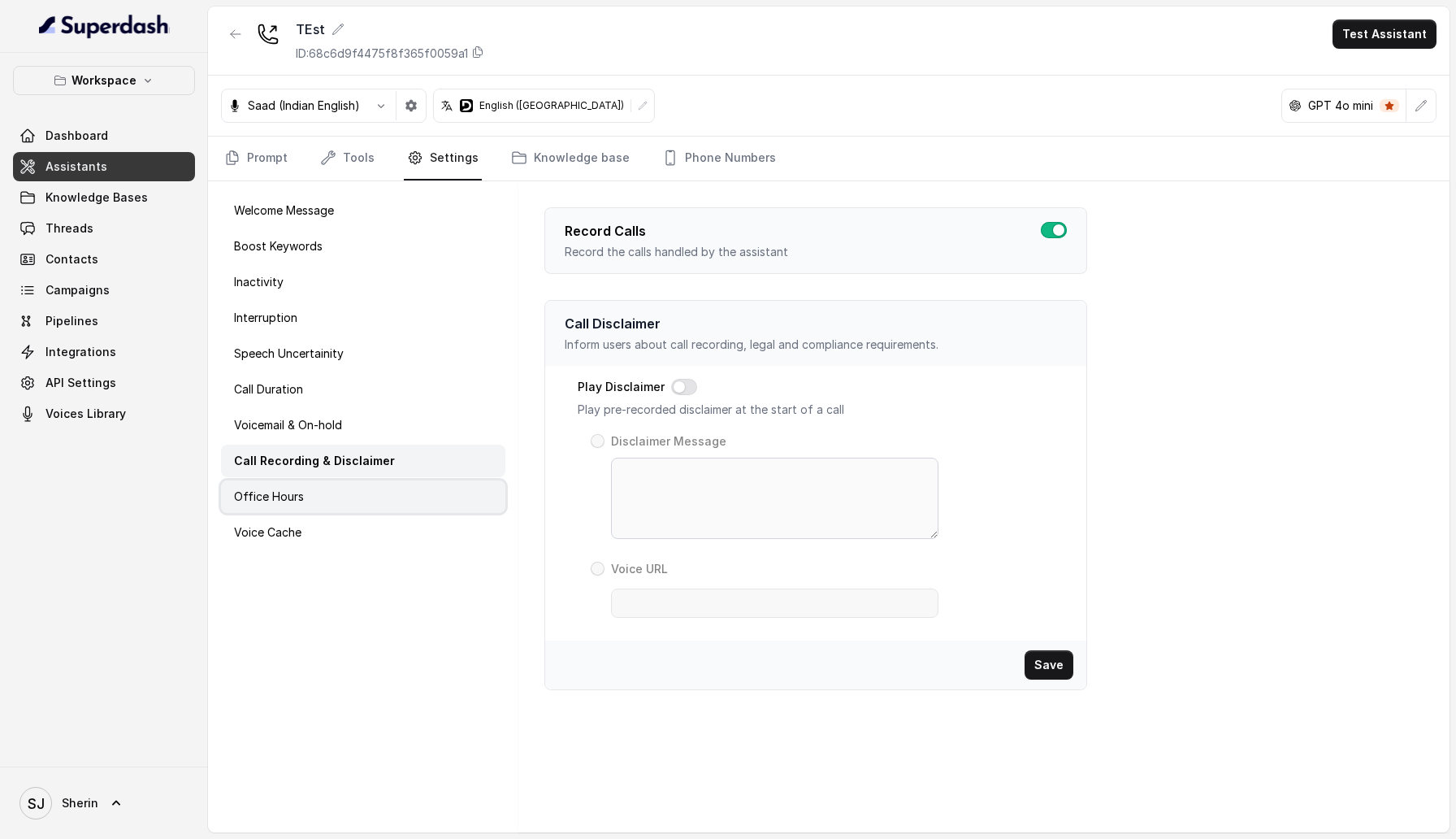
click at [365, 484] on div "Office Hours" at bounding box center [362, 496] width 284 height 32
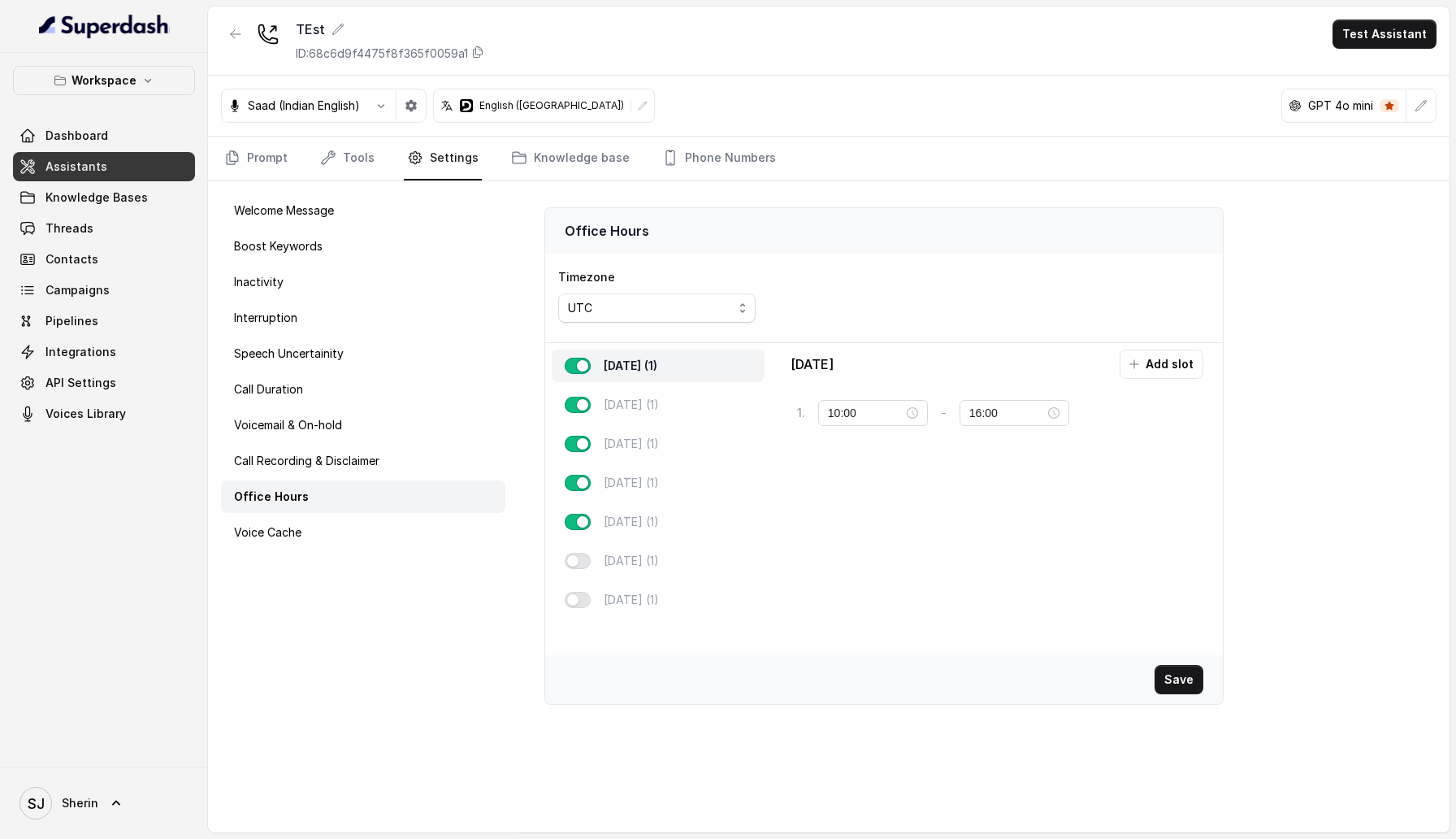
click at [367, 511] on div "Office Hours" at bounding box center [362, 496] width 284 height 32
click at [367, 529] on div "Voice Cache" at bounding box center [362, 532] width 284 height 32
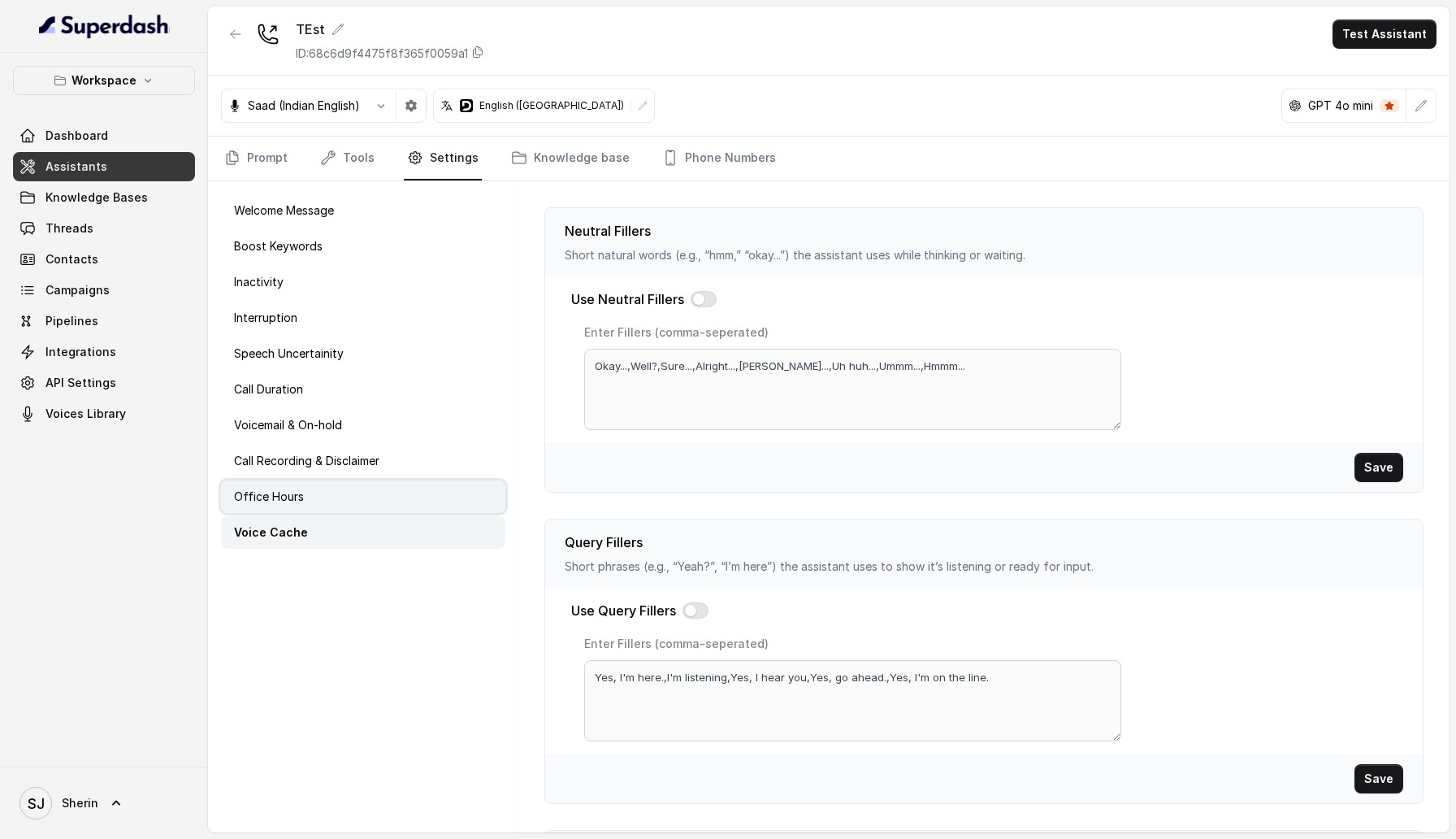
click at [363, 502] on div "Office Hours" at bounding box center [362, 496] width 284 height 32
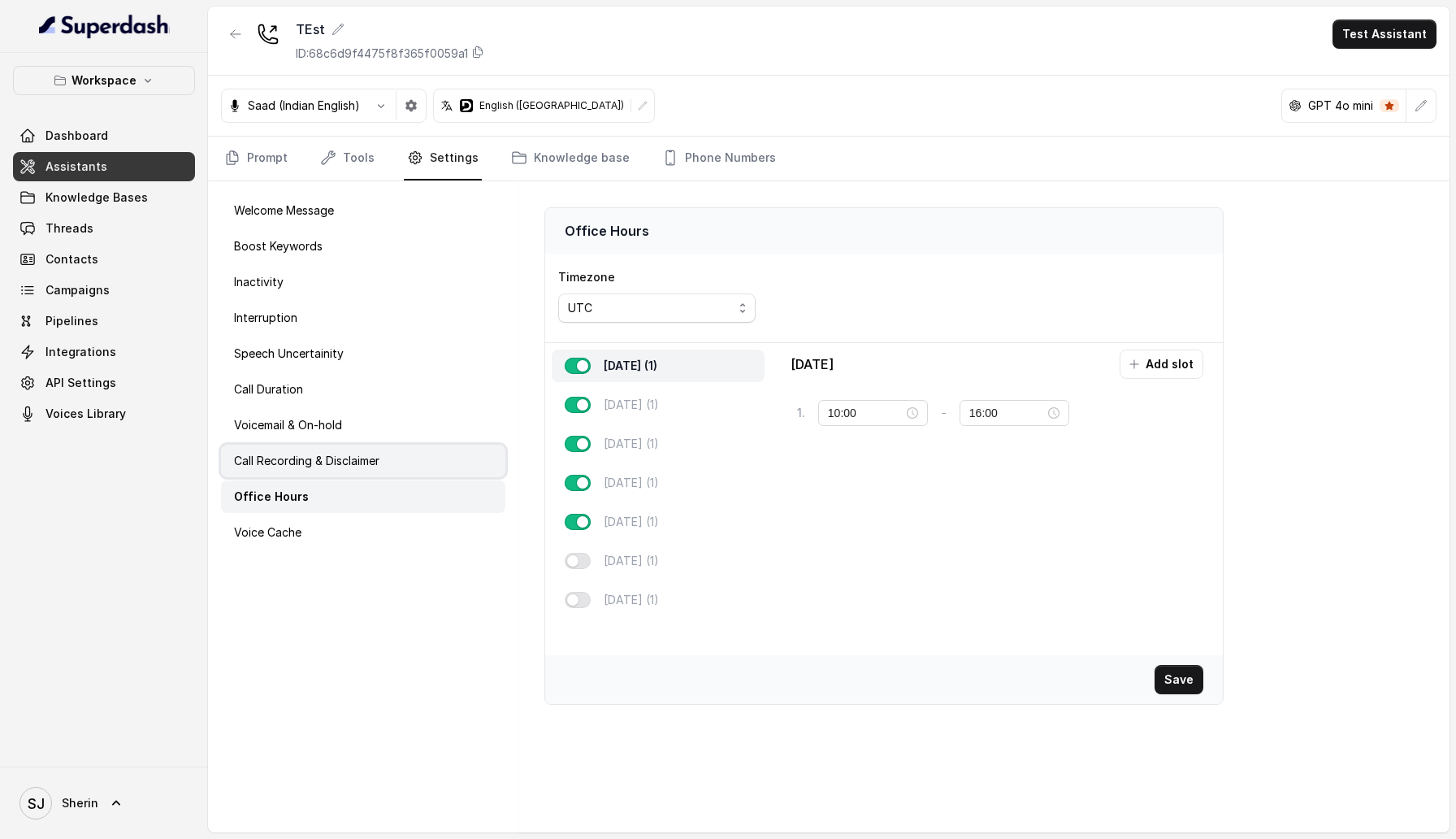
click at [357, 473] on div "Call Recording & Disclaimer" at bounding box center [362, 460] width 284 height 32
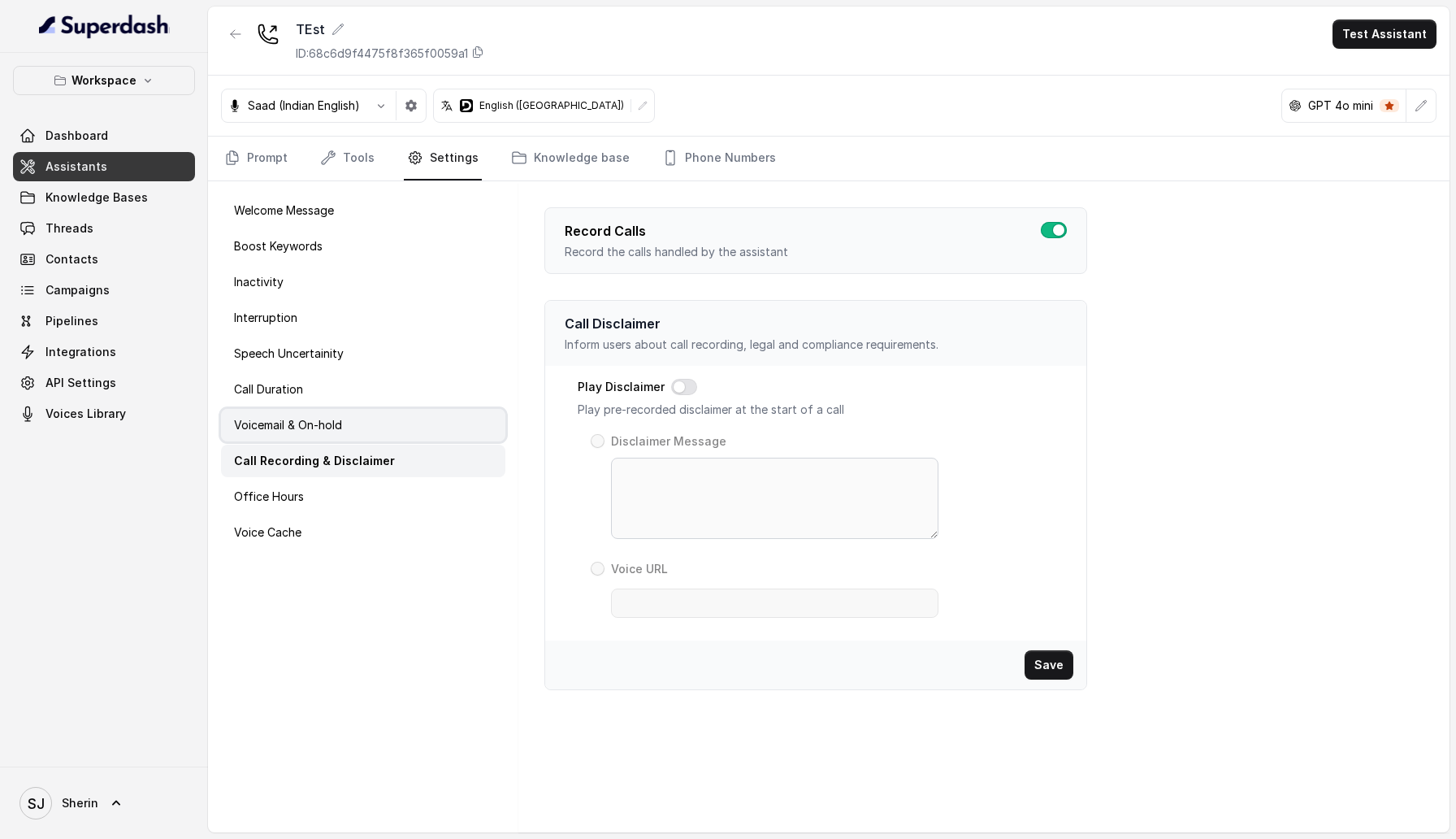
click at [344, 423] on div "Voicemail & On-hold" at bounding box center [362, 424] width 284 height 32
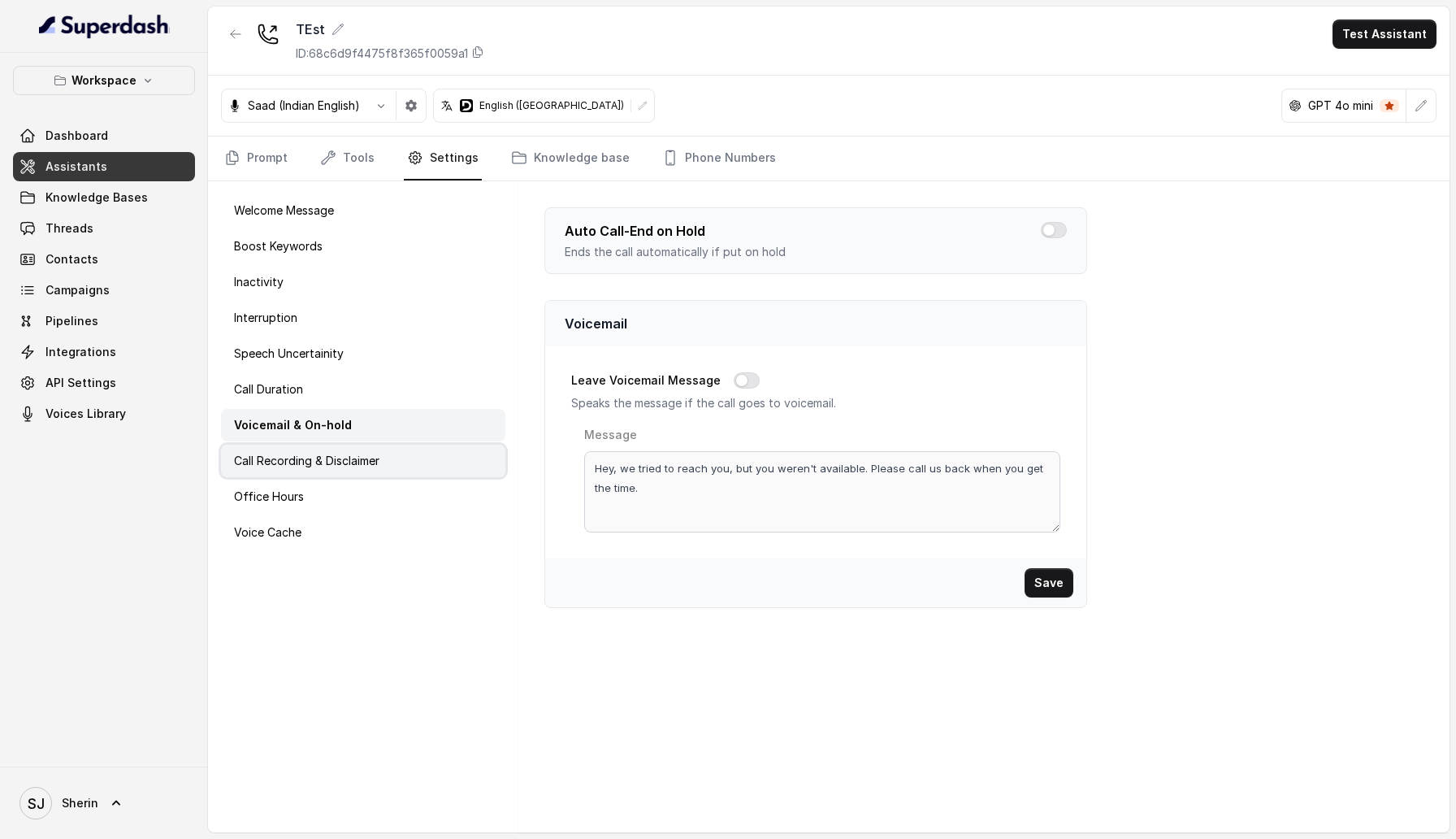
click at [350, 454] on p "Call Recording & Disclaimer" at bounding box center [306, 461] width 145 height 17
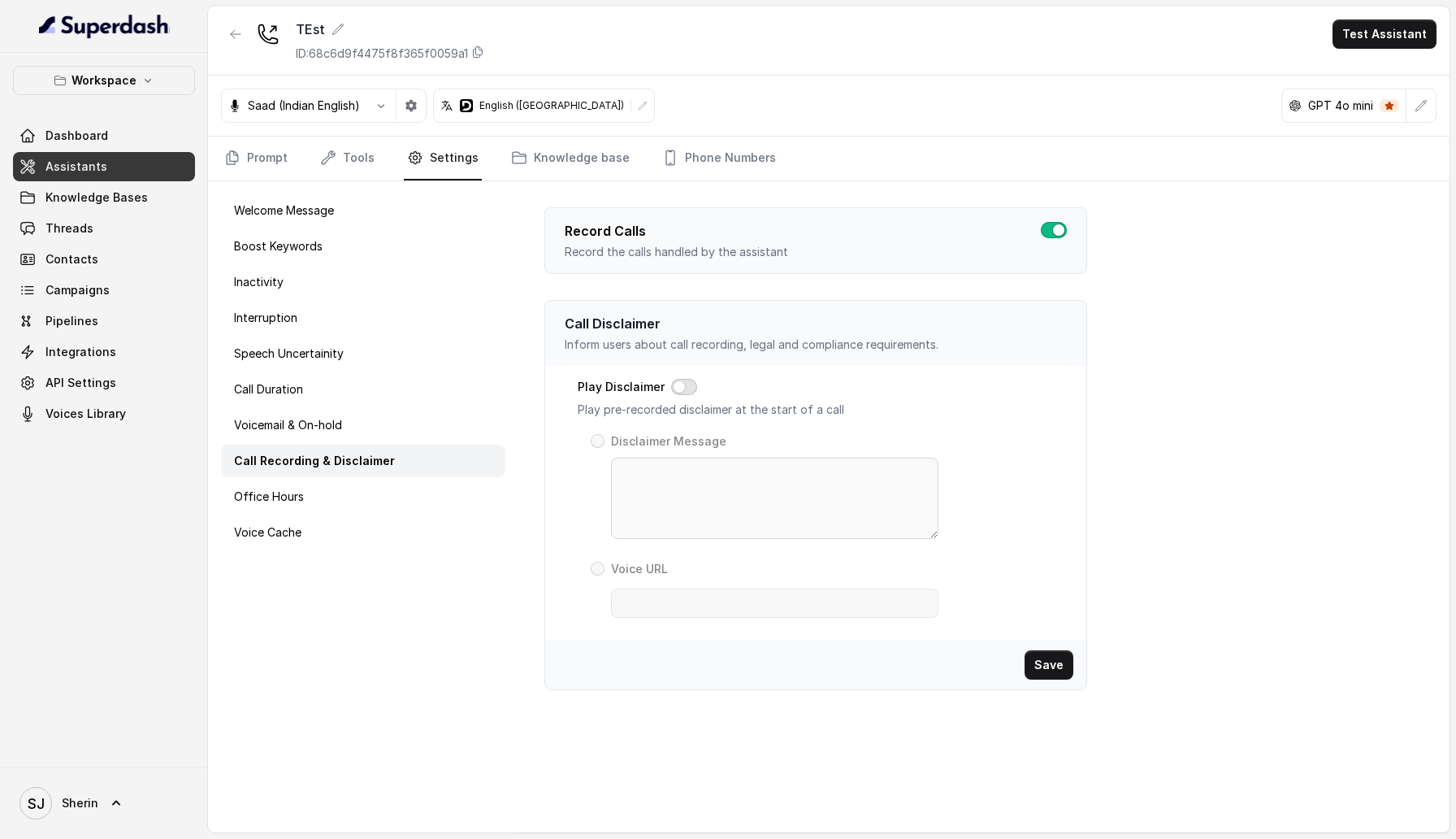
click at [674, 384] on button "button" at bounding box center [684, 387] width 26 height 17
click at [595, 444] on span at bounding box center [597, 441] width 14 height 14
click at [596, 571] on span at bounding box center [597, 568] width 14 height 14
click at [598, 448] on div "Disclaimer Message" at bounding box center [764, 484] width 348 height 108
click at [598, 442] on span at bounding box center [597, 441] width 14 height 14
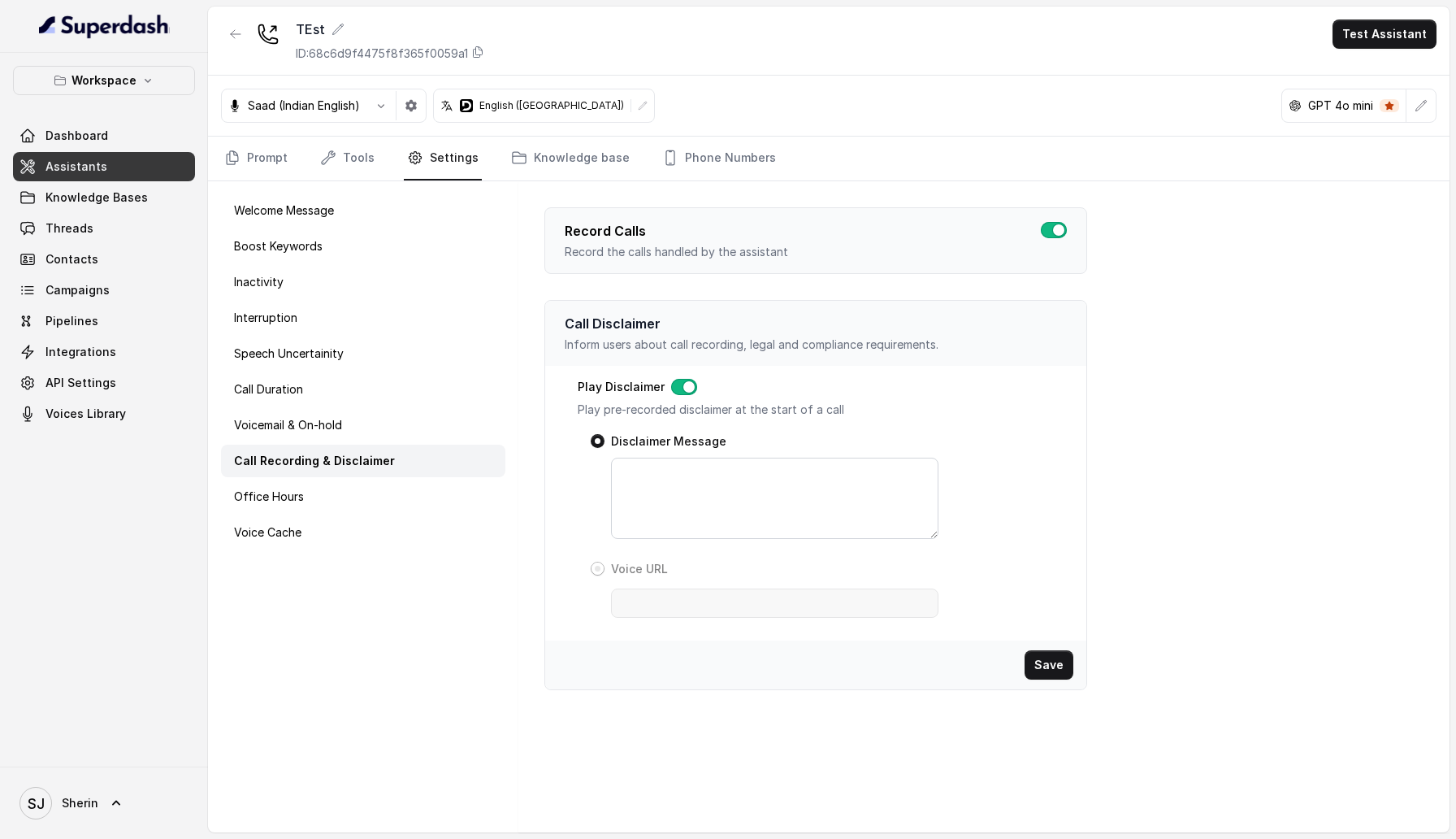
click at [600, 571] on span at bounding box center [597, 568] width 14 height 14
click at [595, 441] on span at bounding box center [597, 441] width 14 height 14
click at [602, 566] on span at bounding box center [597, 568] width 14 height 14
click at [598, 442] on span at bounding box center [597, 441] width 14 height 14
click at [602, 569] on span at bounding box center [597, 568] width 14 height 14
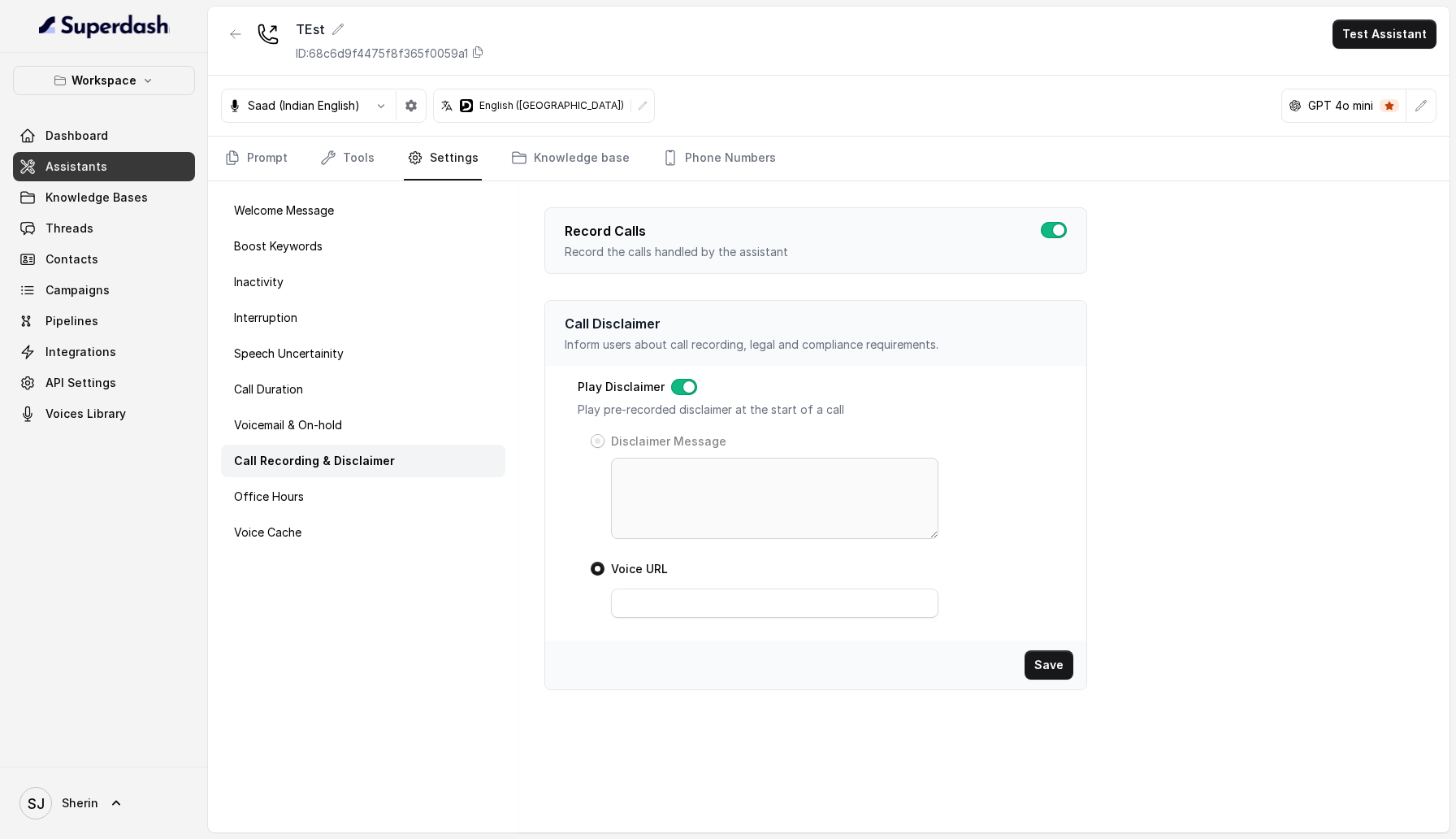
click at [598, 443] on span at bounding box center [597, 441] width 14 height 14
click at [597, 571] on span at bounding box center [597, 568] width 14 height 14
click at [625, 604] on input "Voice URL" at bounding box center [774, 603] width 327 height 29
click at [583, 520] on div "Disclaimer Message Voice URL" at bounding box center [751, 529] width 348 height 197
click at [394, 433] on div "Voicemail & On-hold" at bounding box center [362, 424] width 284 height 32
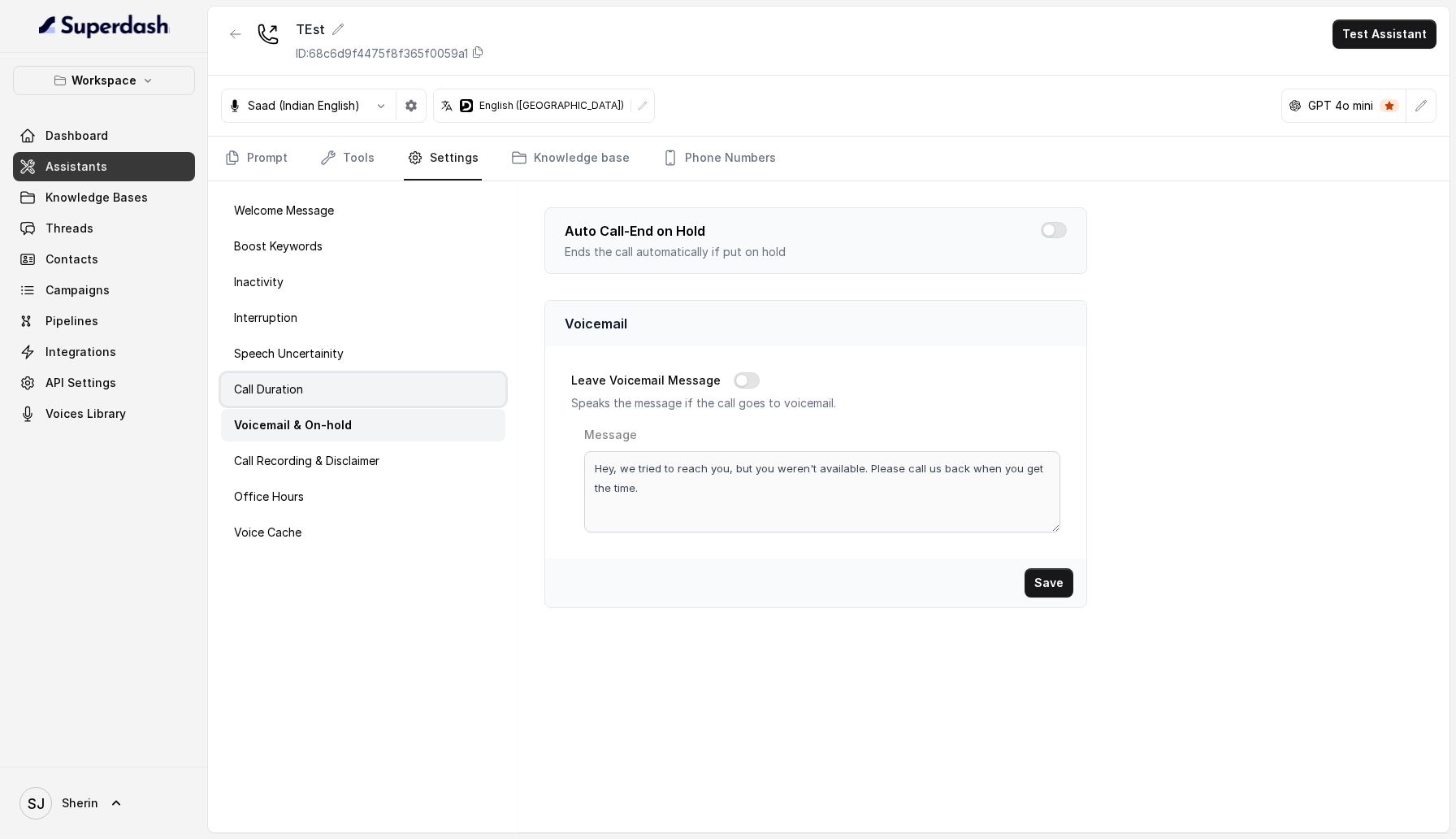
click at [384, 396] on div "Call Duration" at bounding box center [362, 388] width 284 height 32
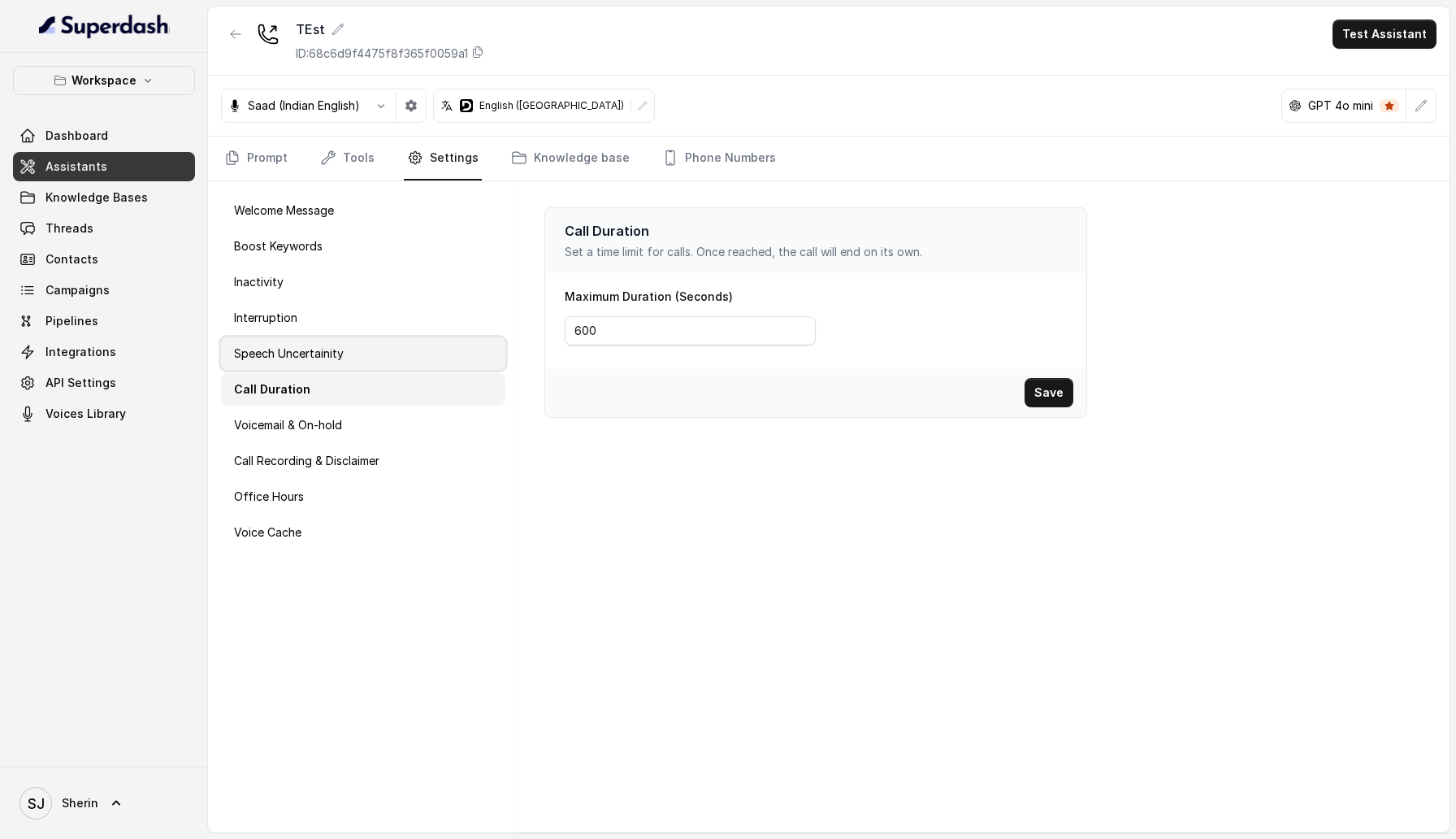
click at [381, 368] on div "Speech Uncertainity" at bounding box center [362, 353] width 284 height 32
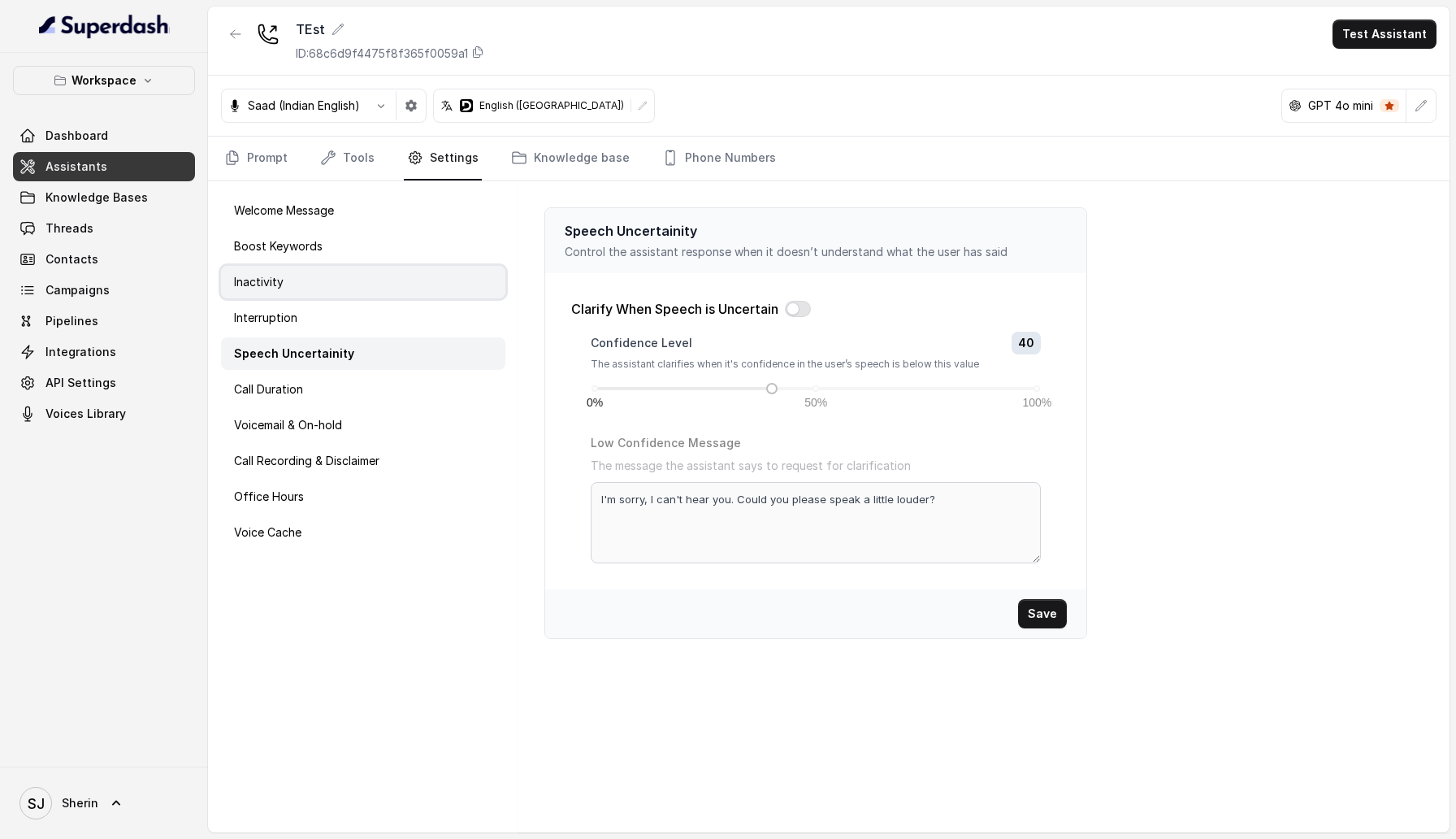
click at [355, 282] on div "Inactivity" at bounding box center [362, 282] width 284 height 32
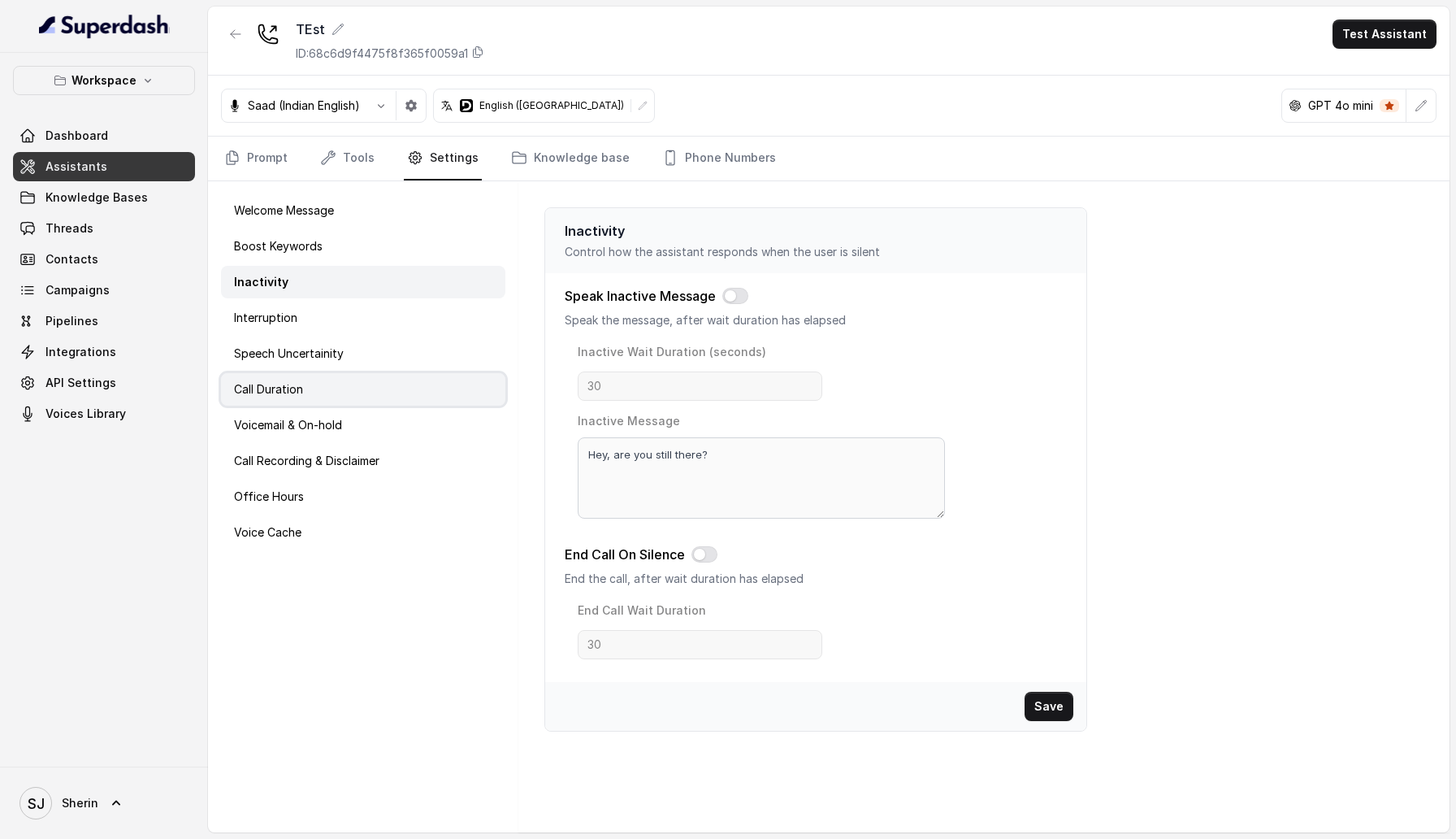
click at [386, 391] on div "Call Duration" at bounding box center [362, 388] width 284 height 32
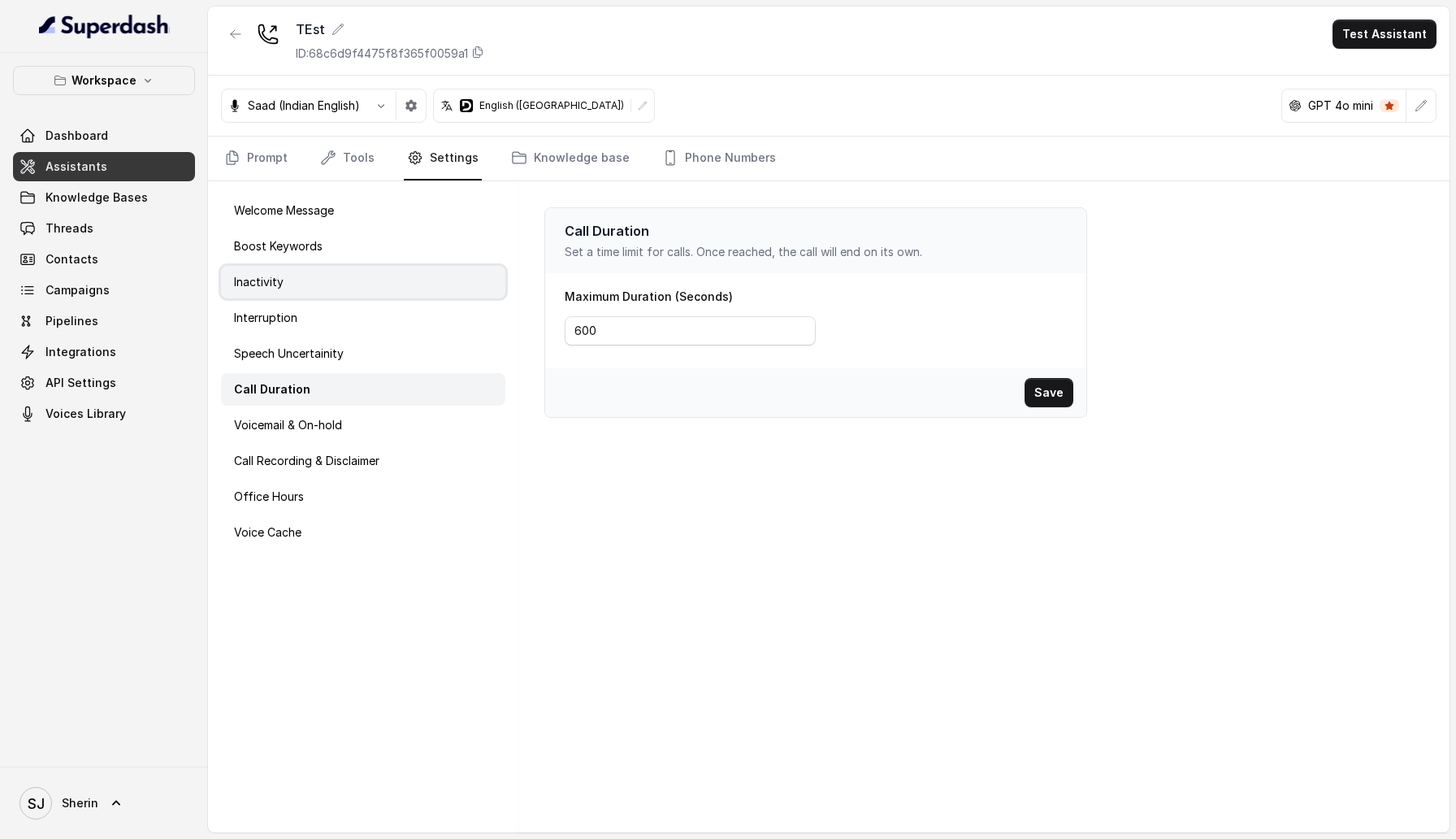
click at [363, 293] on div "Inactivity" at bounding box center [362, 282] width 284 height 32
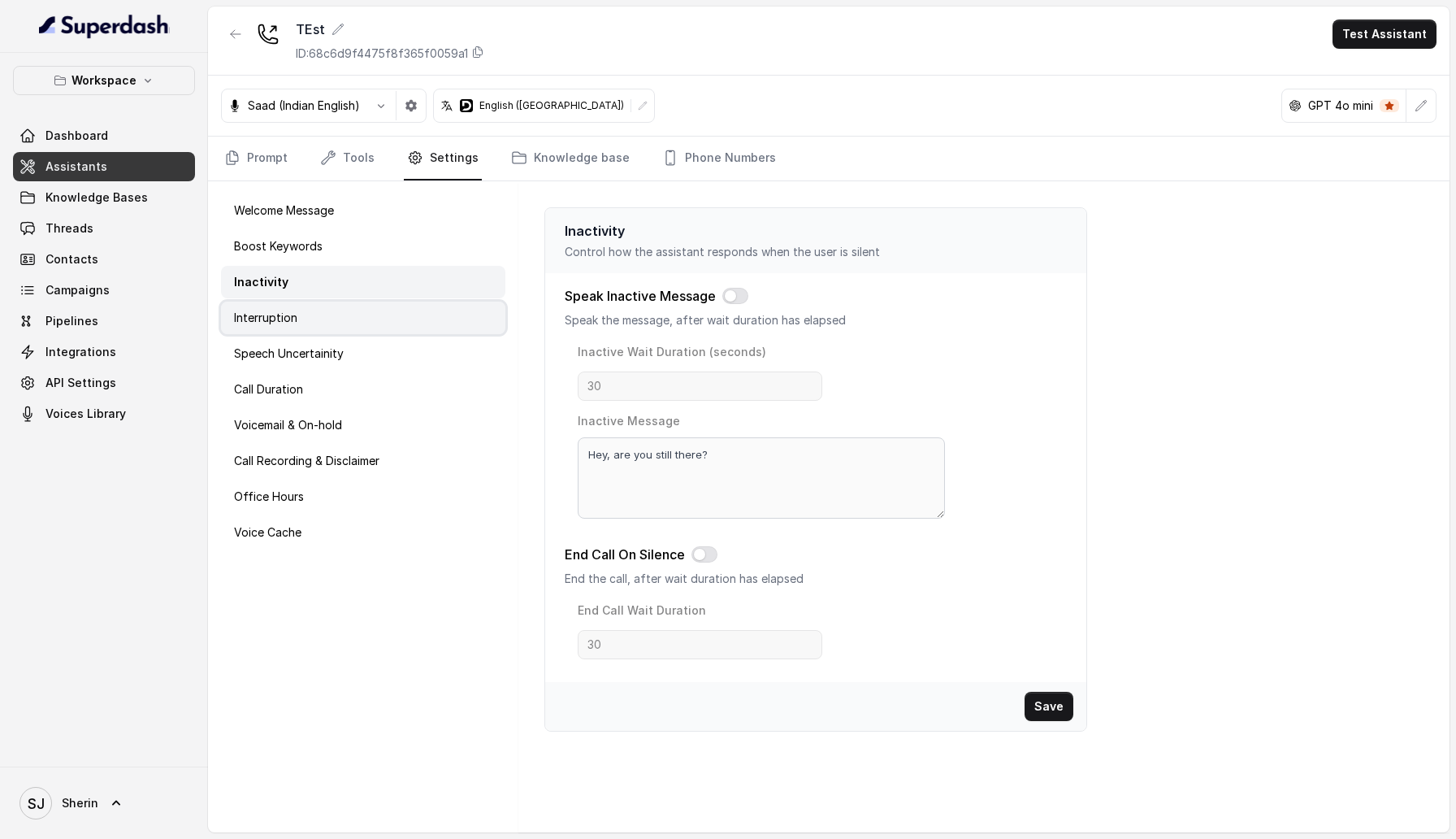
click at [365, 310] on div "Interruption" at bounding box center [362, 317] width 284 height 32
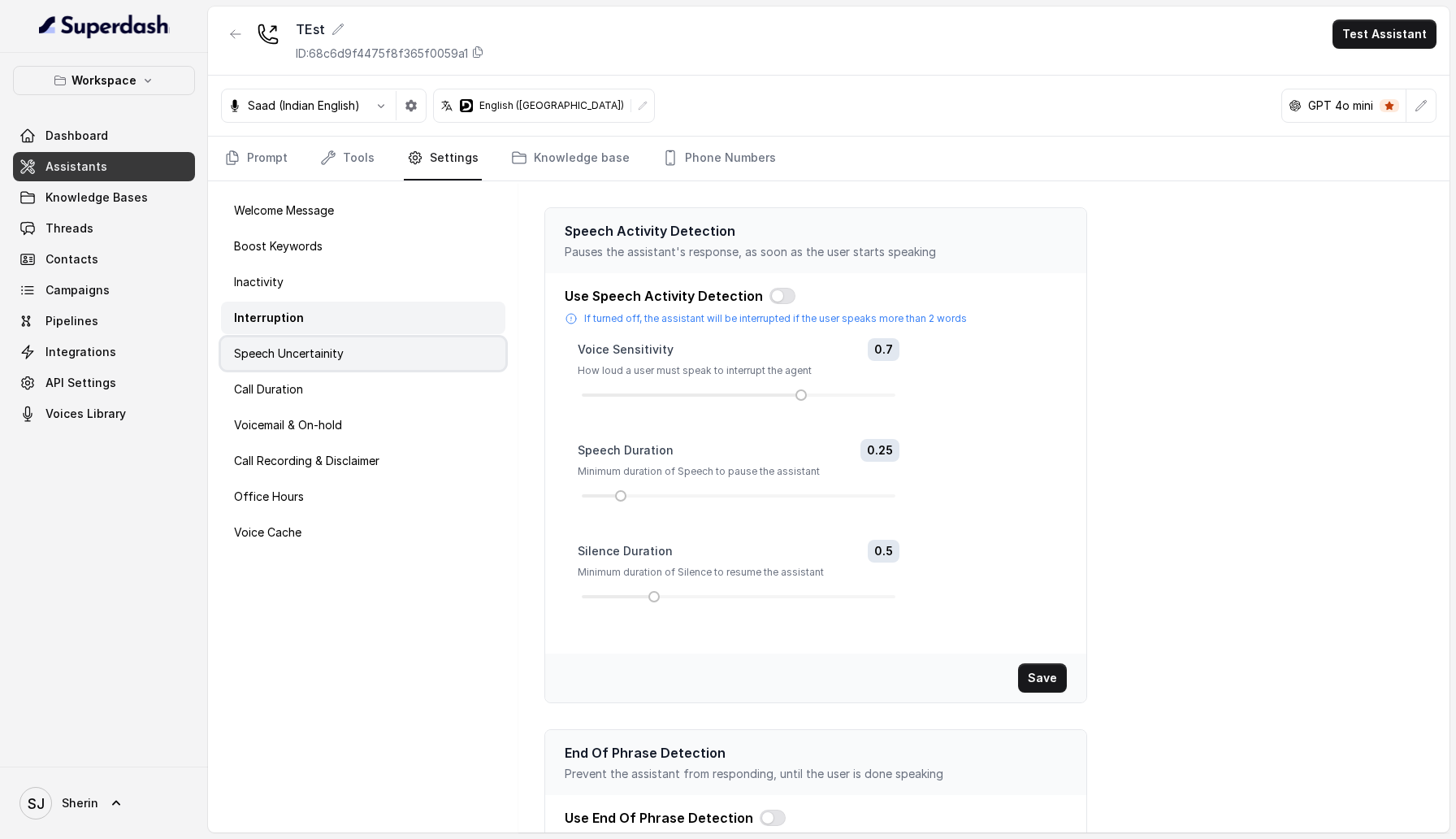
click at [386, 345] on div "Speech Uncertainity" at bounding box center [362, 353] width 284 height 32
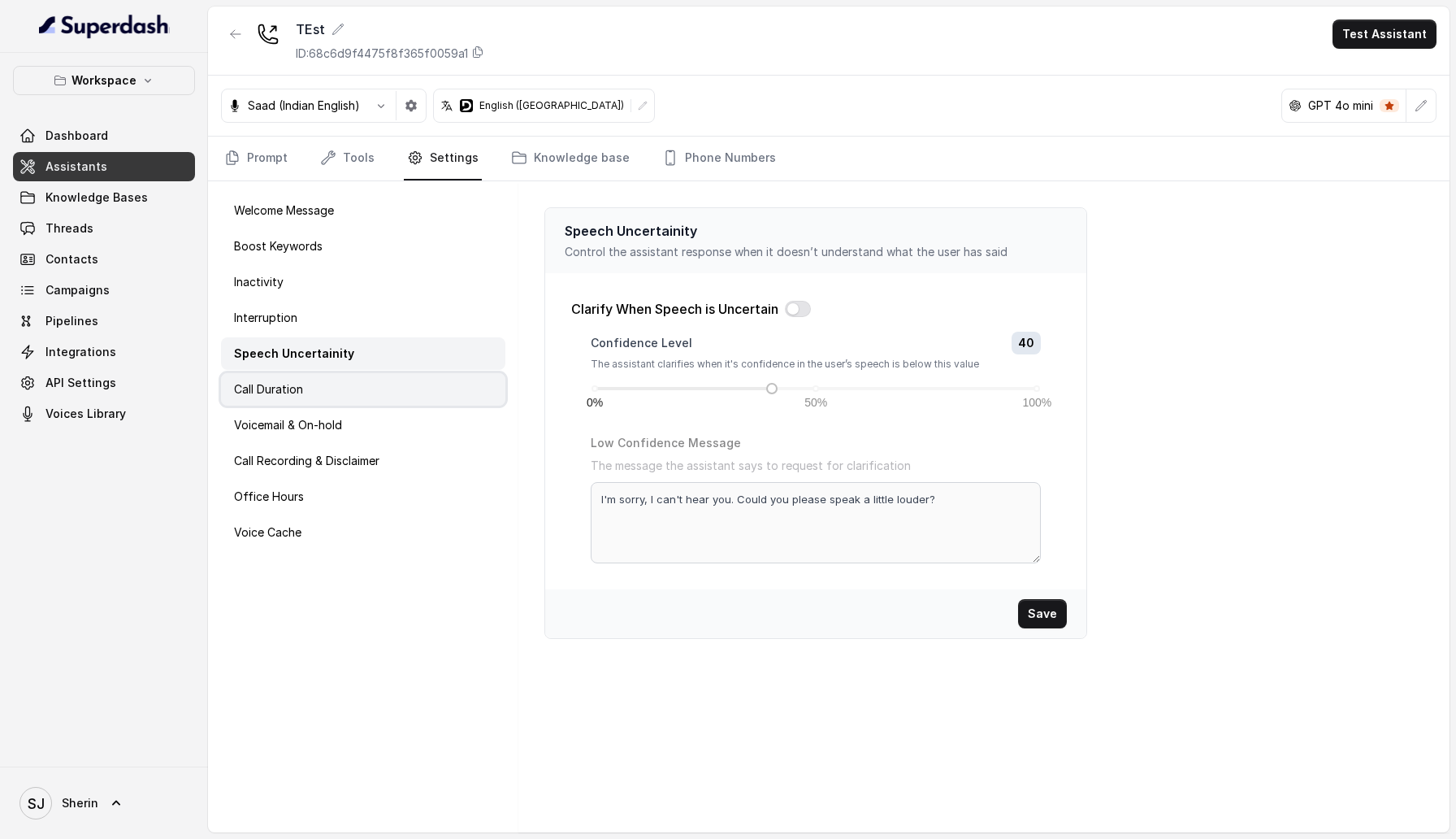
click at [367, 398] on div "Call Duration" at bounding box center [362, 388] width 284 height 32
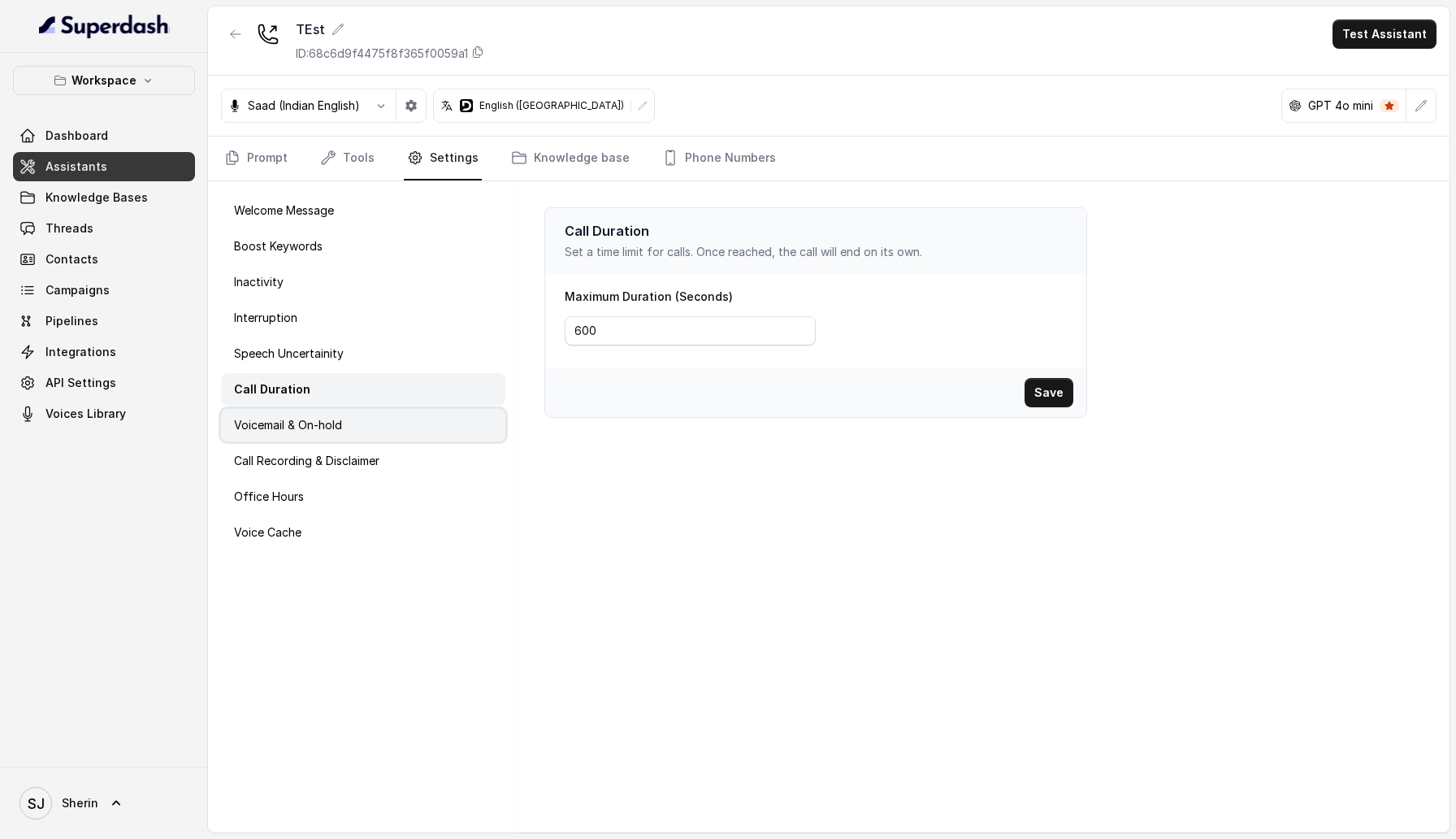
click at [384, 413] on div "Voicemail & On-hold" at bounding box center [362, 424] width 284 height 32
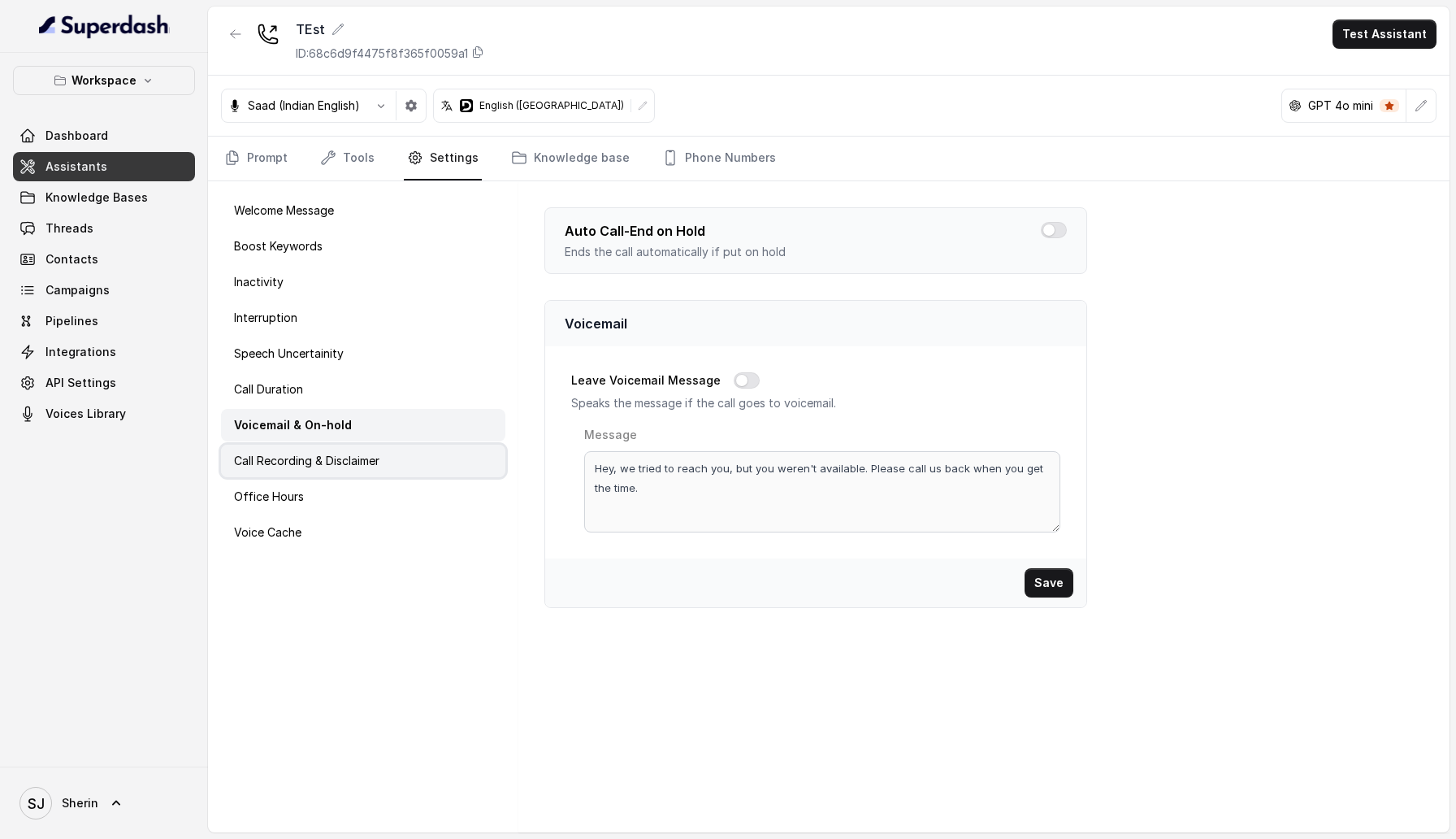
click at [393, 461] on div "Call Recording & Disclaimer" at bounding box center [362, 460] width 284 height 32
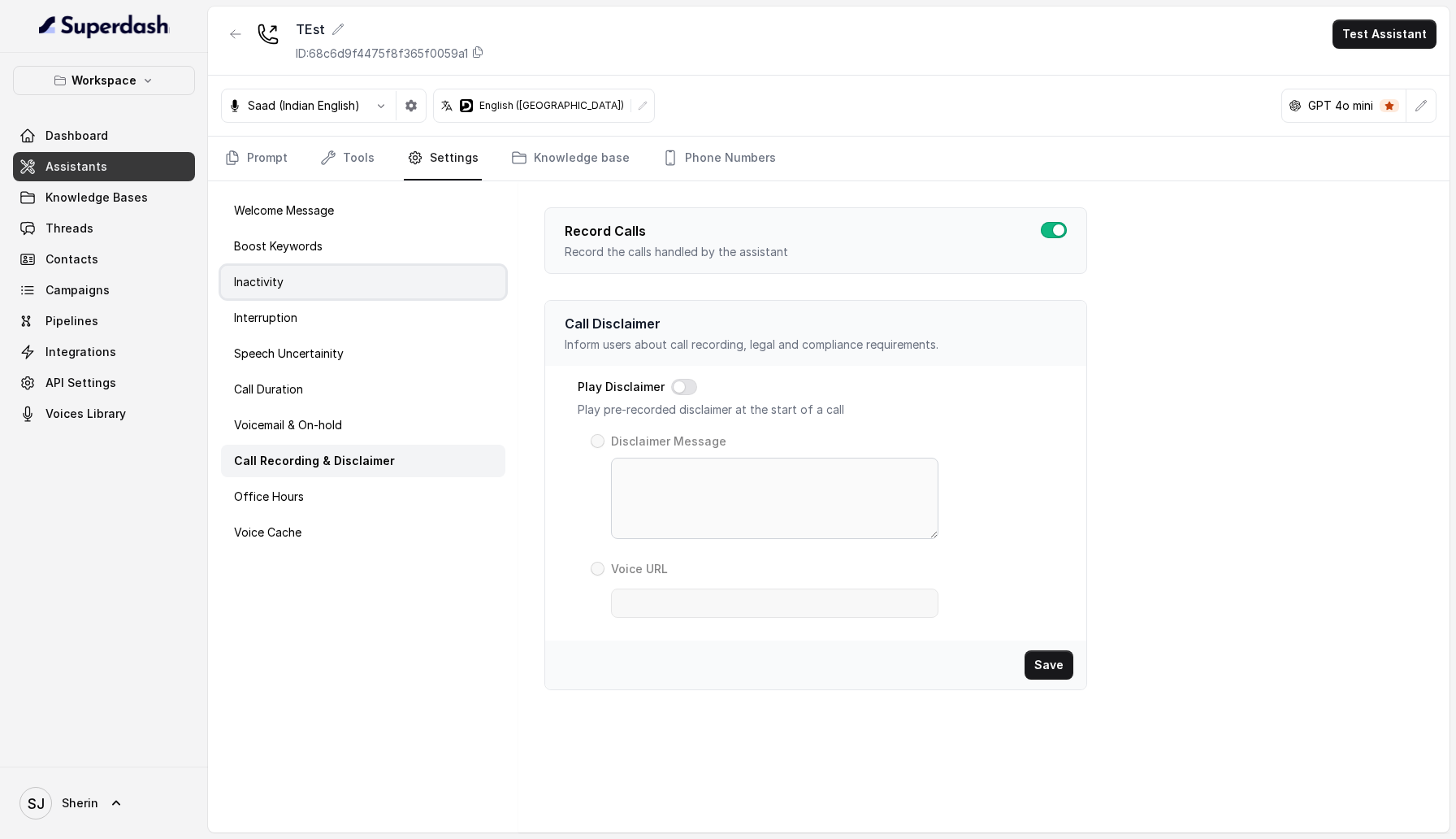
click at [300, 274] on div "Inactivity" at bounding box center [362, 282] width 284 height 32
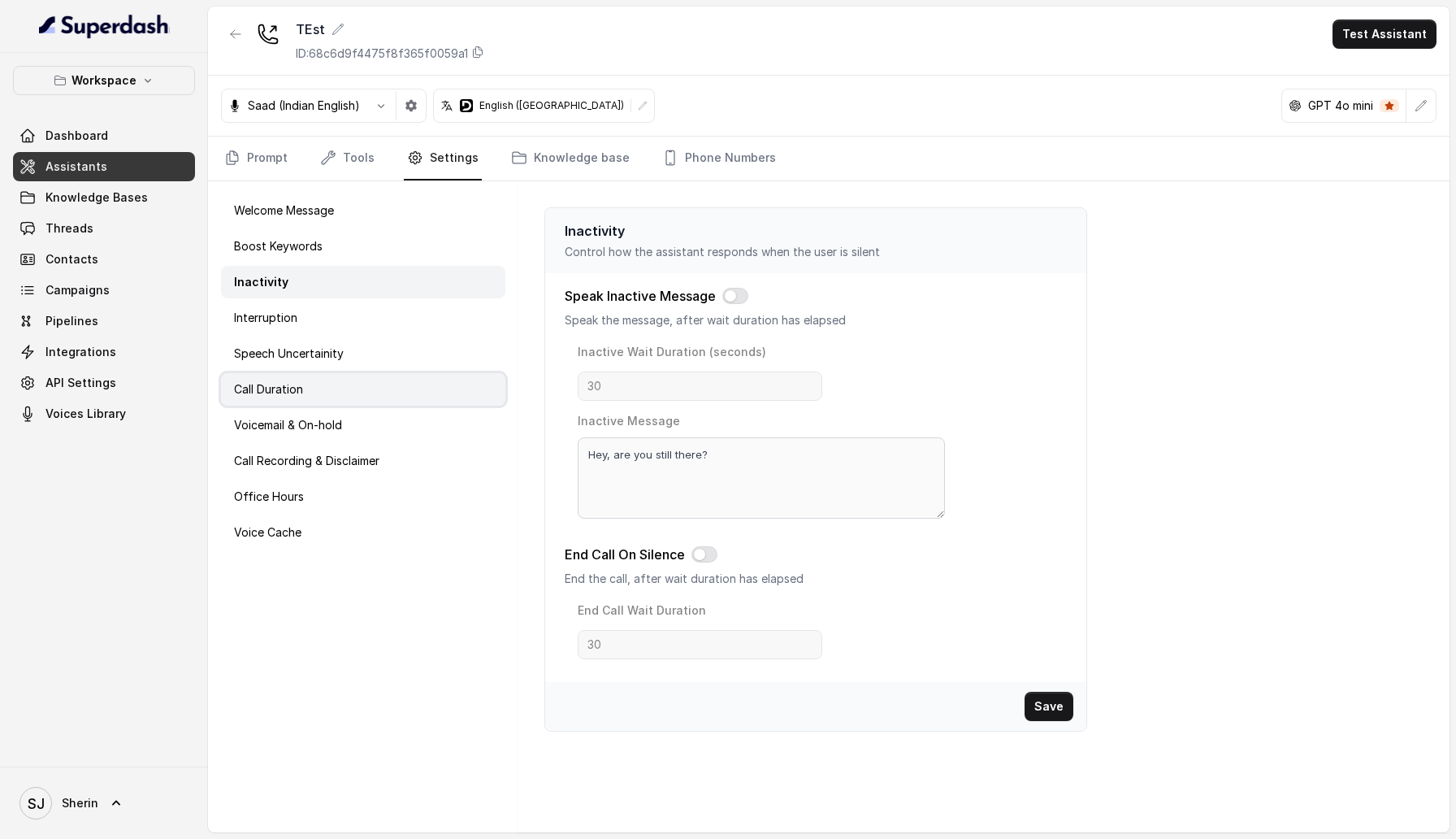
click at [334, 387] on div "Call Duration" at bounding box center [362, 388] width 284 height 32
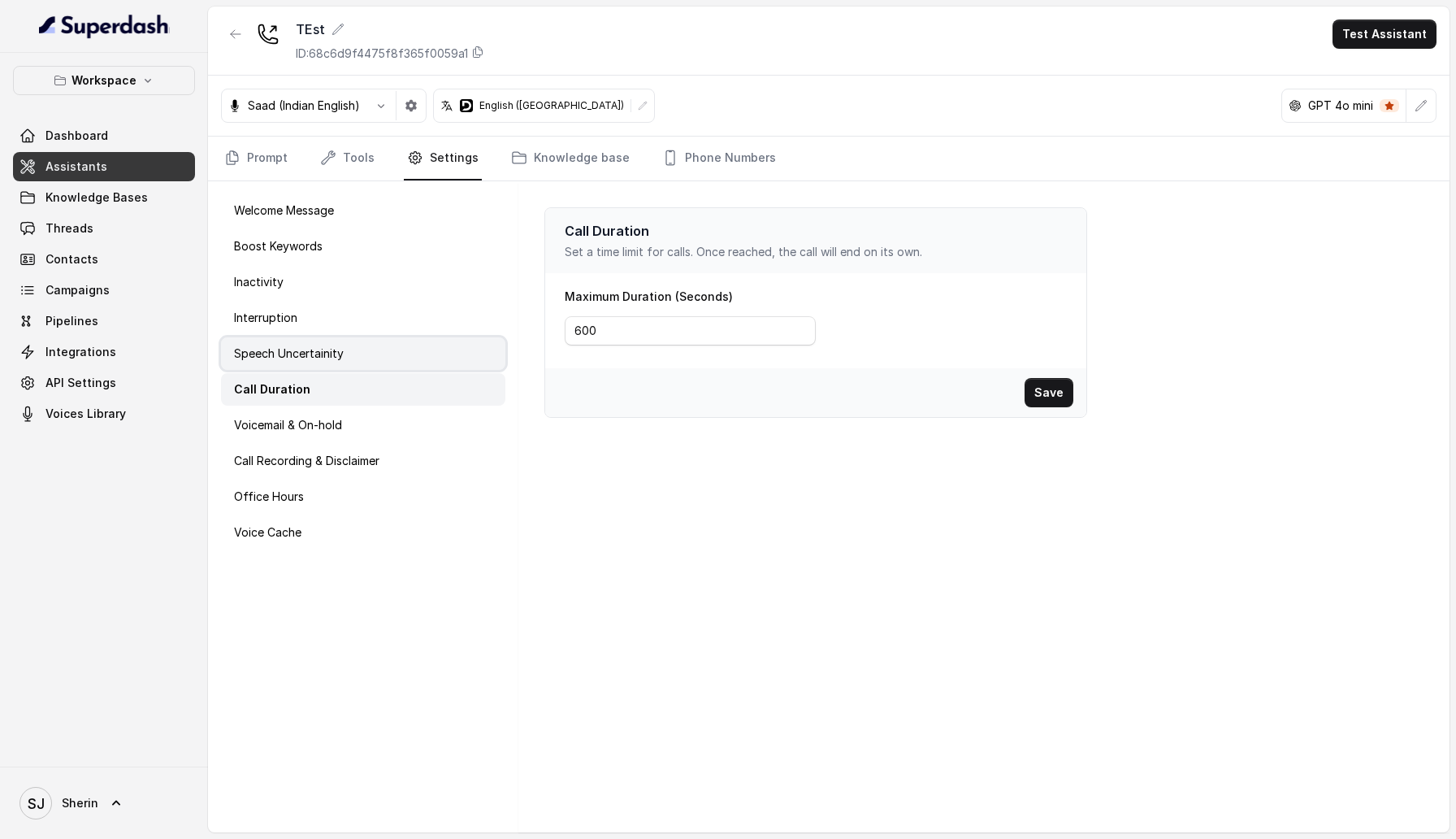
click at [336, 359] on p "Speech Uncertainity" at bounding box center [288, 353] width 109 height 17
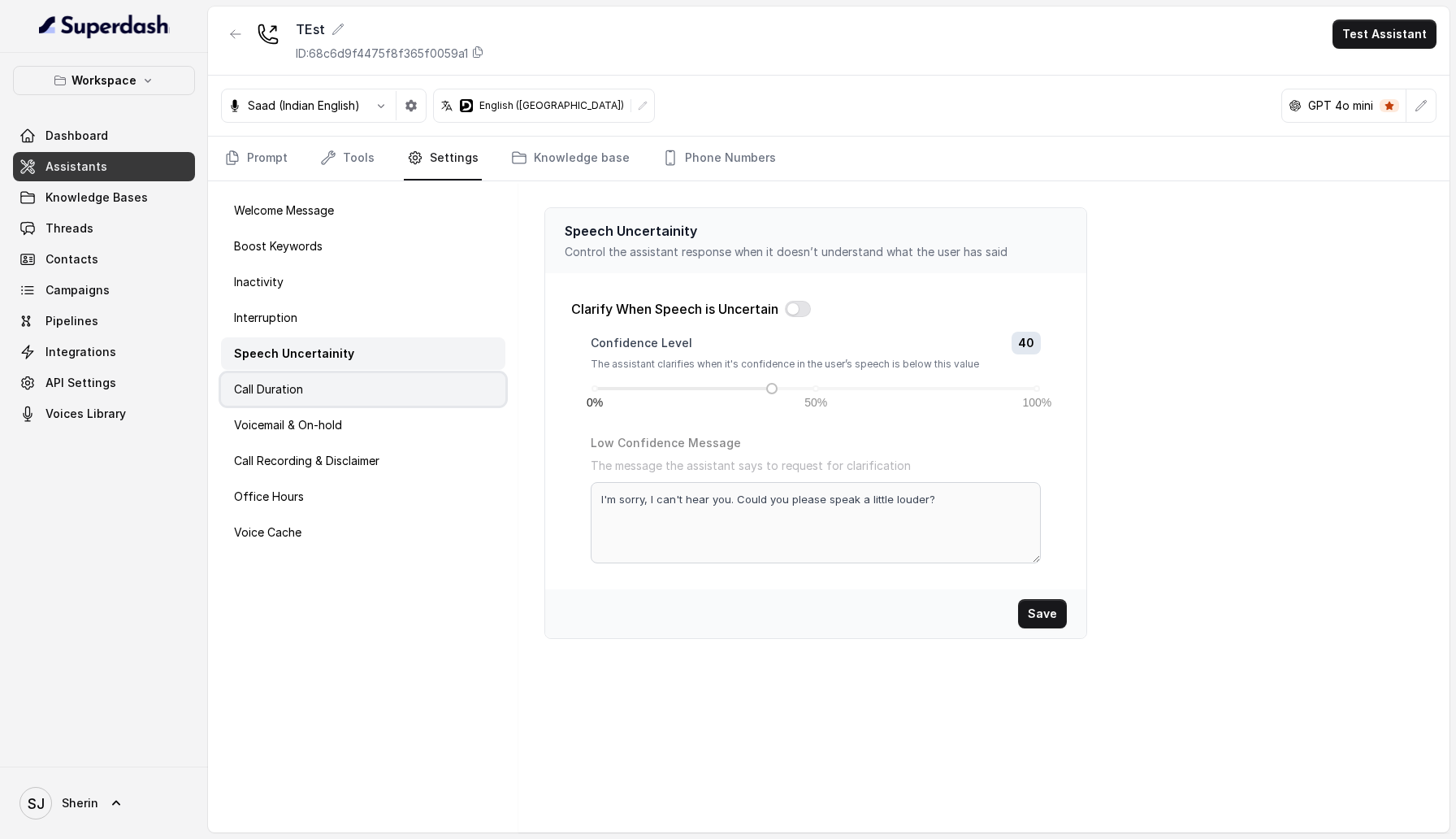
click at [335, 393] on div "Call Duration" at bounding box center [362, 388] width 284 height 32
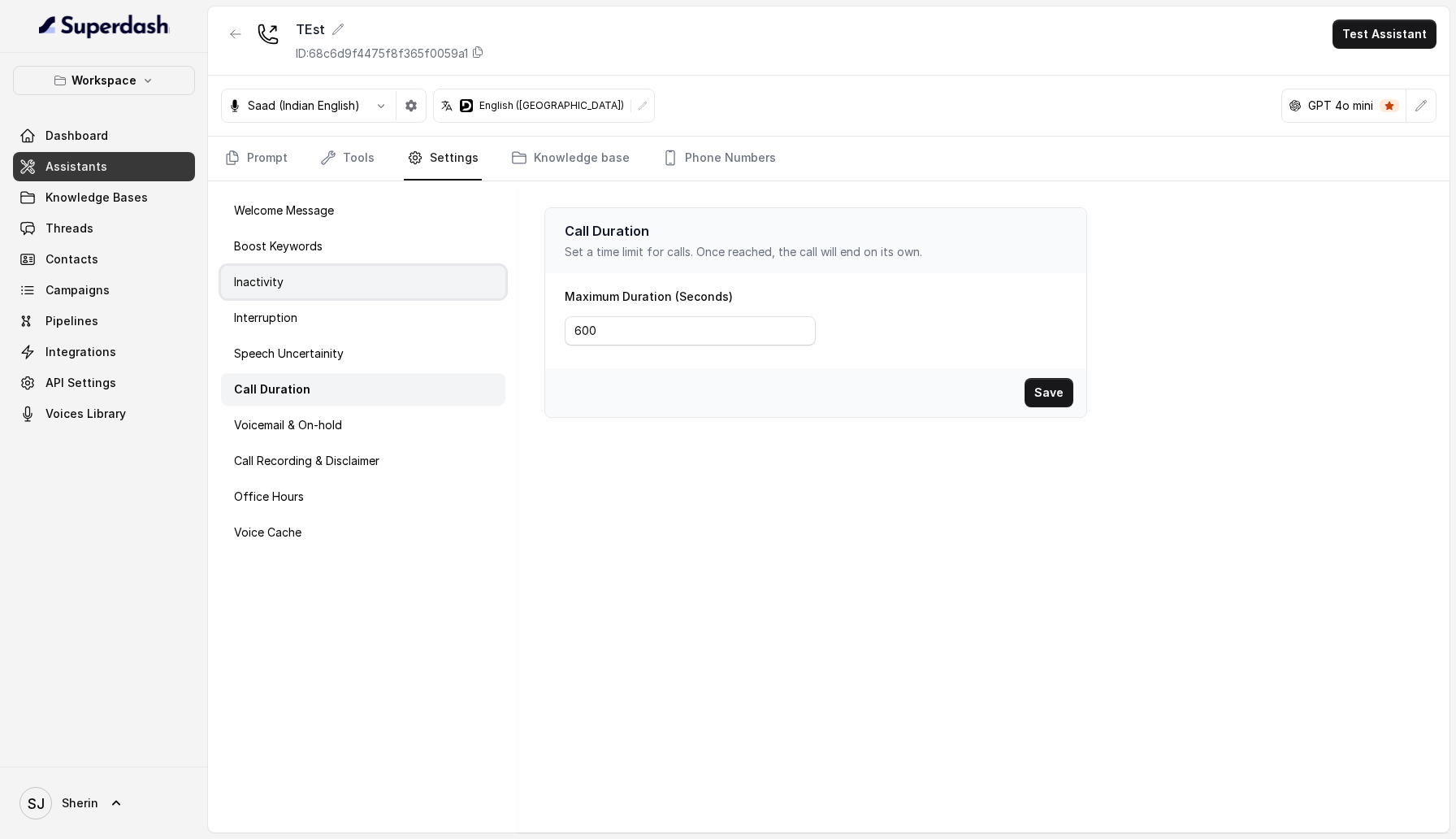
click at [320, 294] on div "Inactivity" at bounding box center [362, 282] width 284 height 32
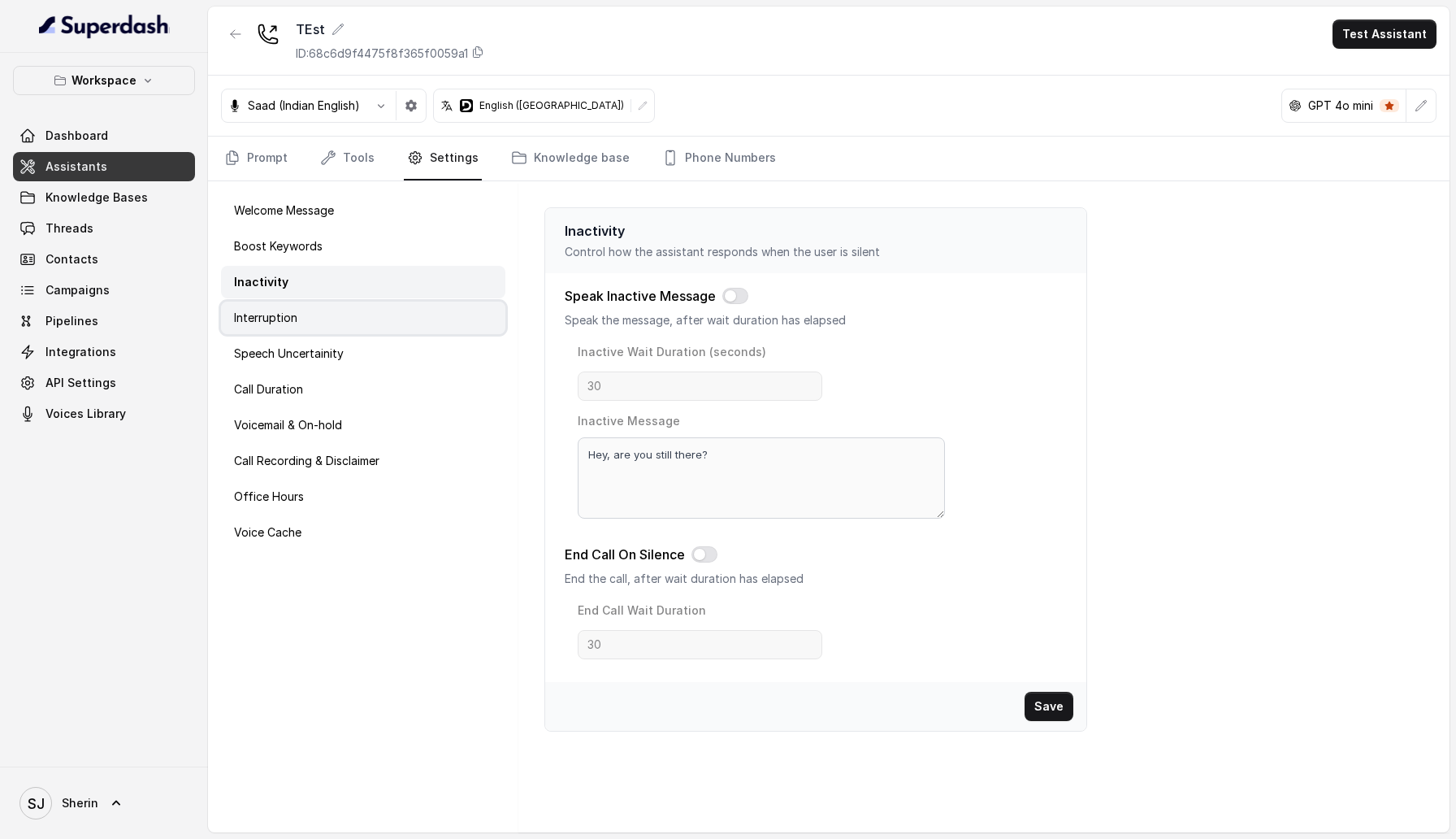
click at [327, 331] on div "Interruption" at bounding box center [362, 317] width 284 height 32
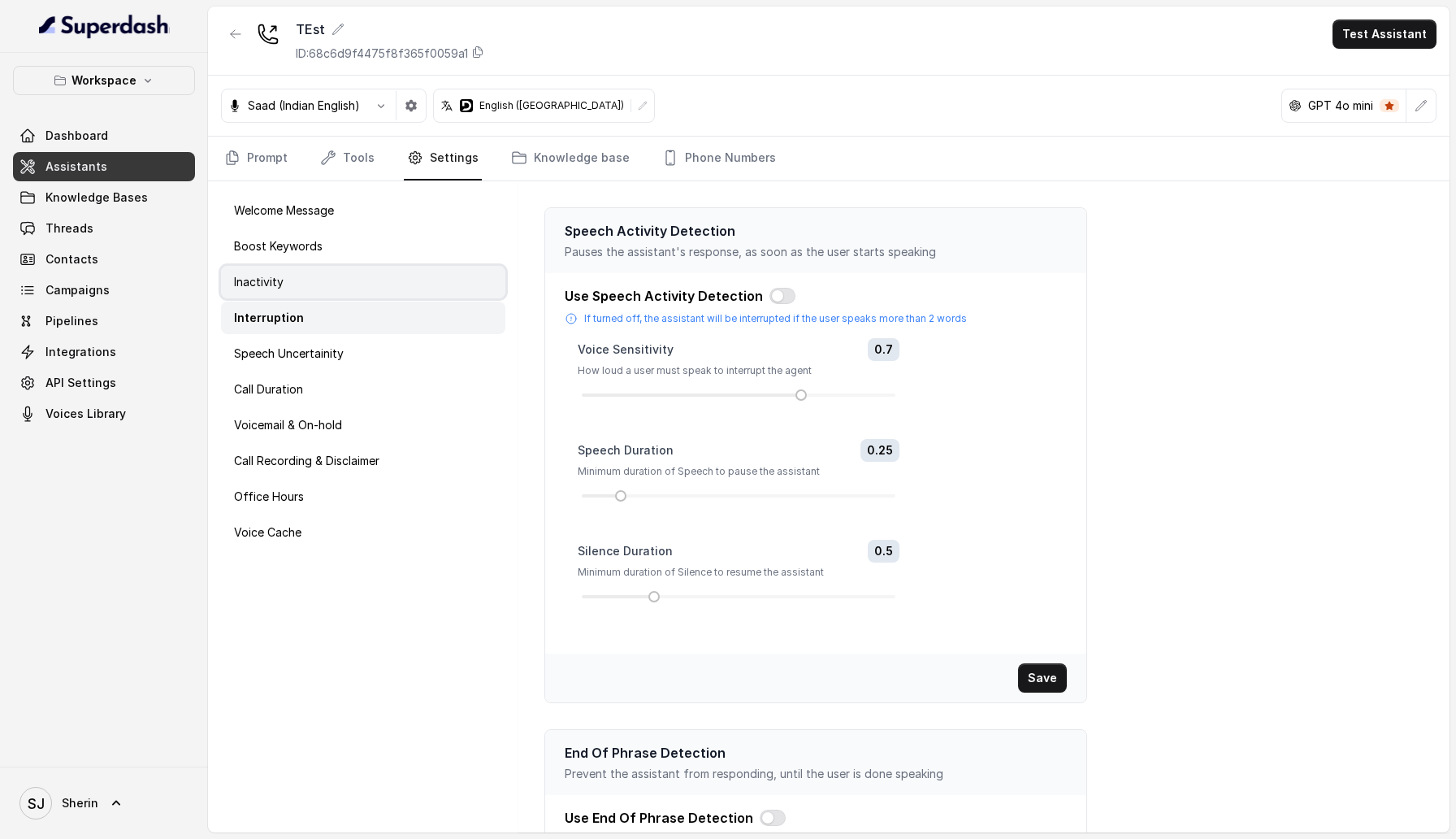
click at [313, 288] on div "Inactivity" at bounding box center [362, 282] width 284 height 32
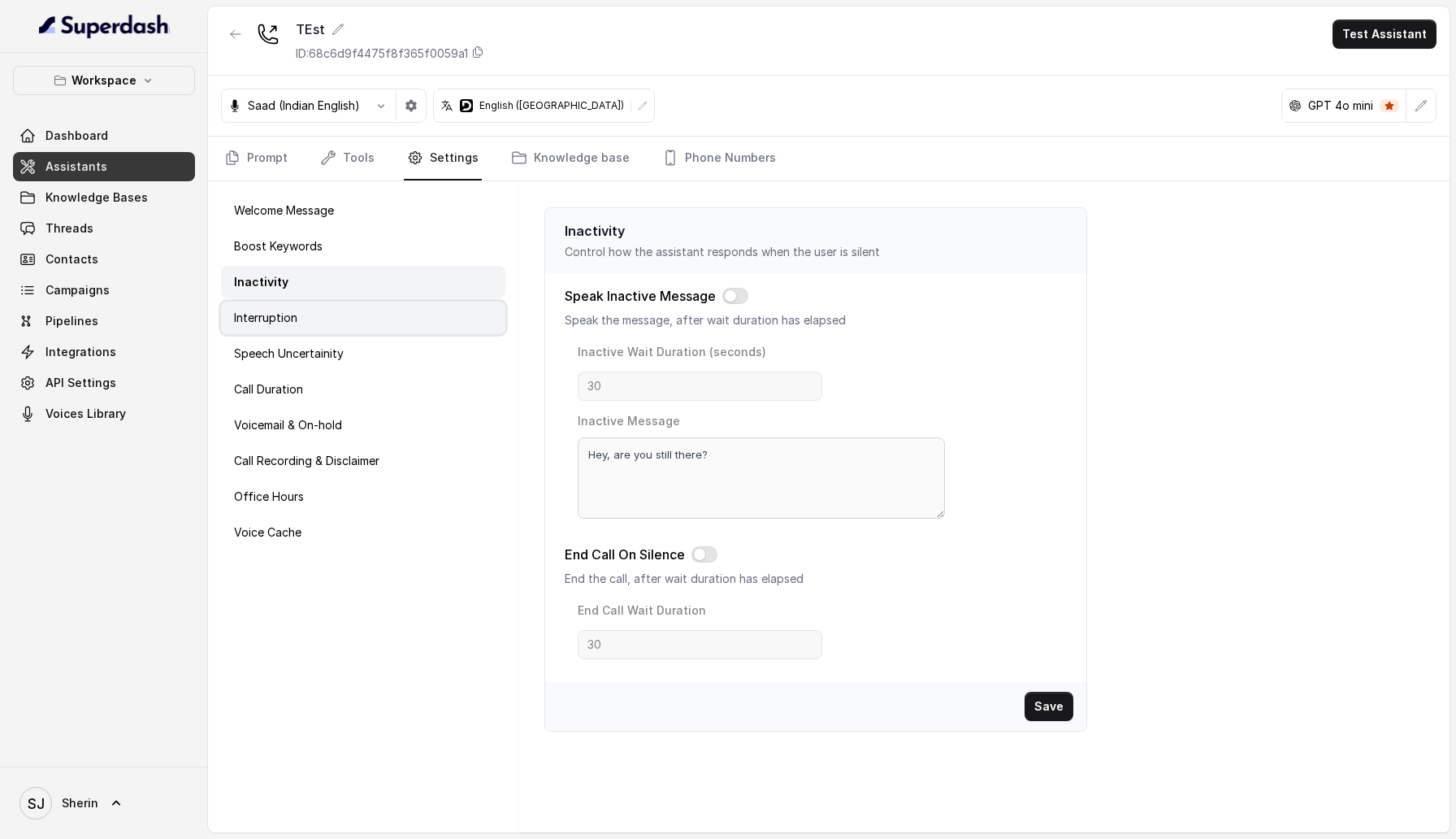
click at [314, 316] on div "Interruption" at bounding box center [362, 317] width 284 height 32
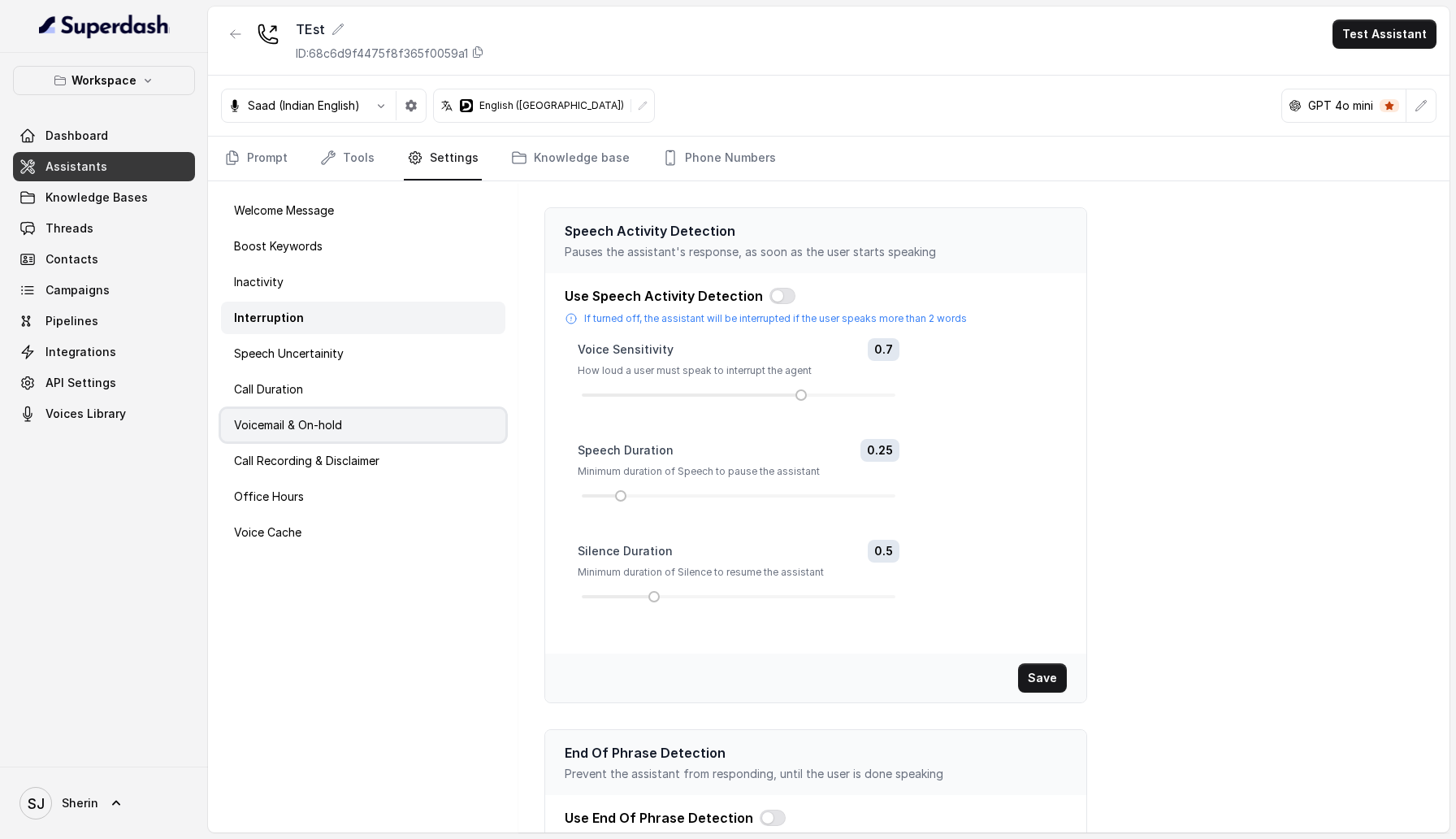
click at [327, 421] on p "Voicemail & On-hold" at bounding box center [287, 425] width 108 height 17
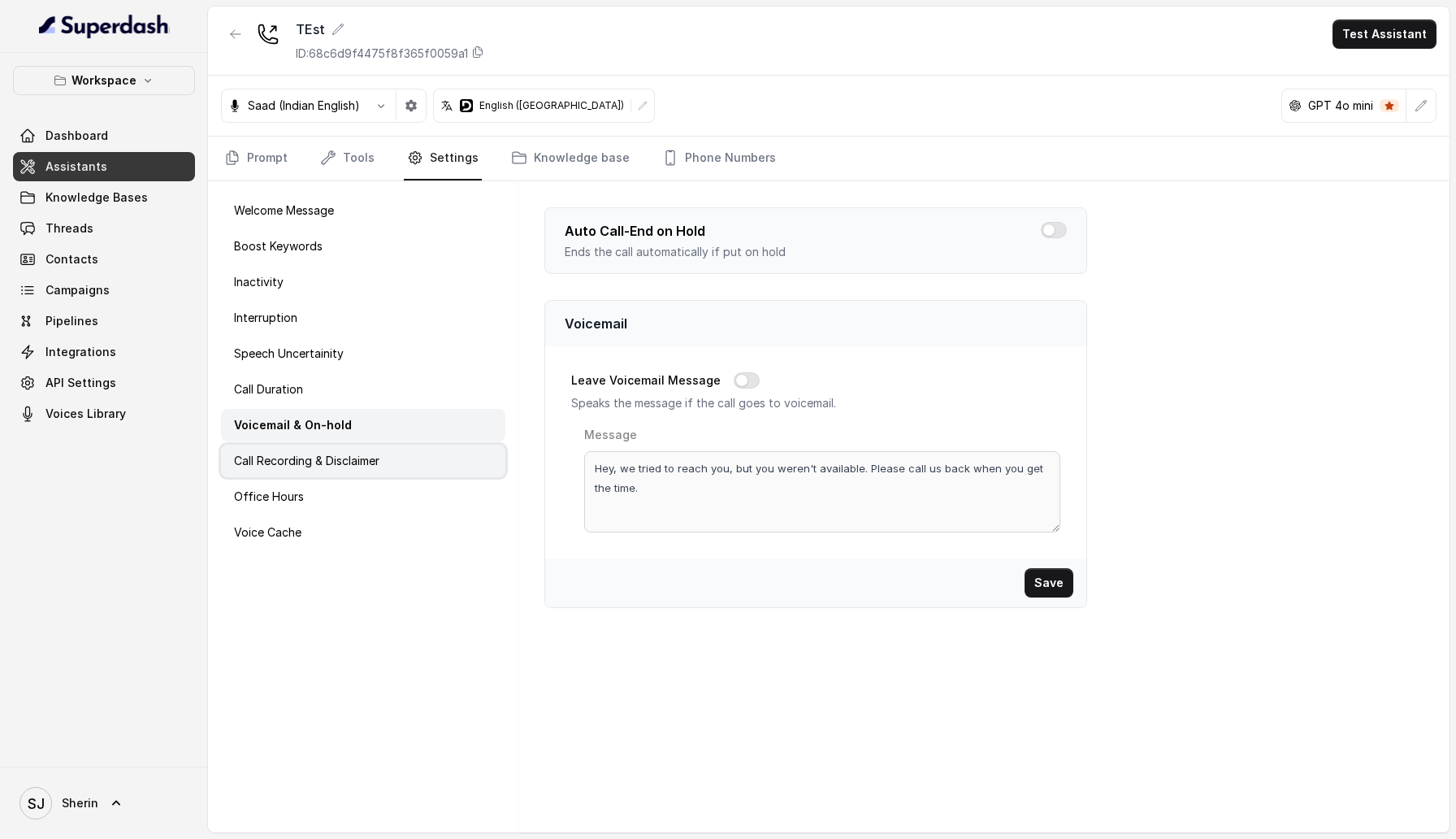
click at [347, 457] on p "Call Recording & Disclaimer" at bounding box center [306, 461] width 145 height 17
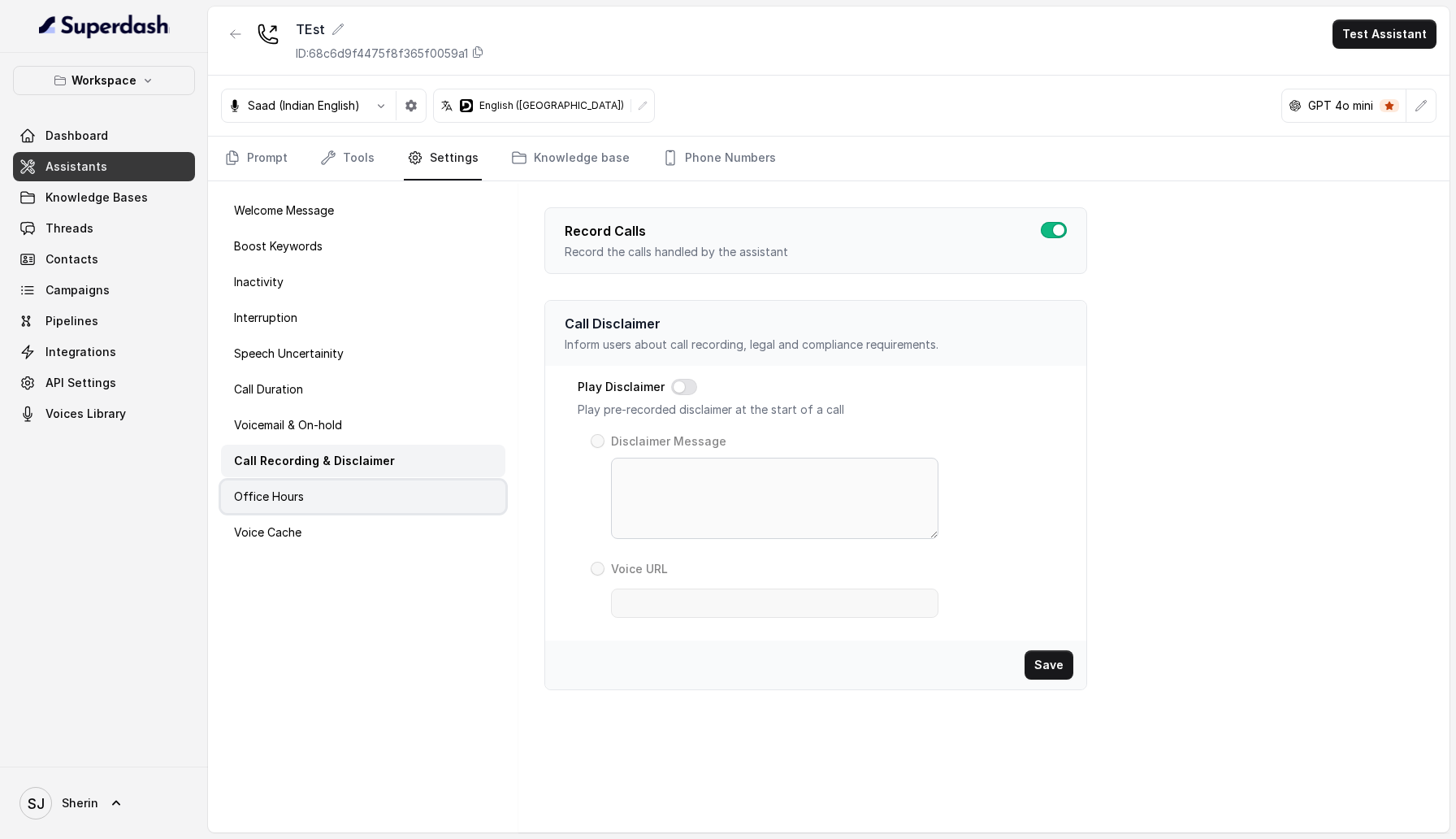
click at [353, 487] on div "Office Hours" at bounding box center [362, 496] width 284 height 32
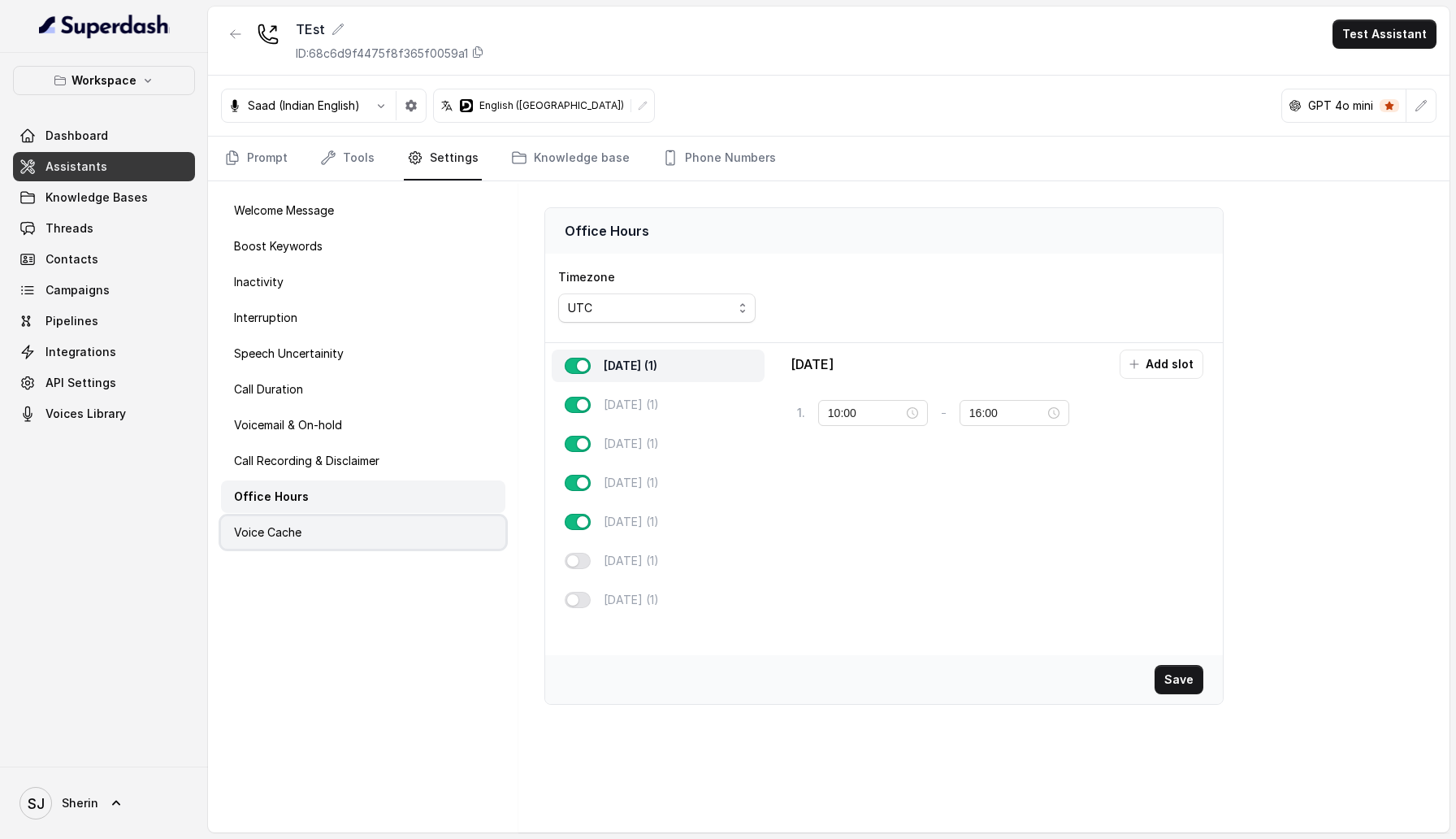
click at [373, 533] on div "Voice Cache" at bounding box center [362, 532] width 284 height 32
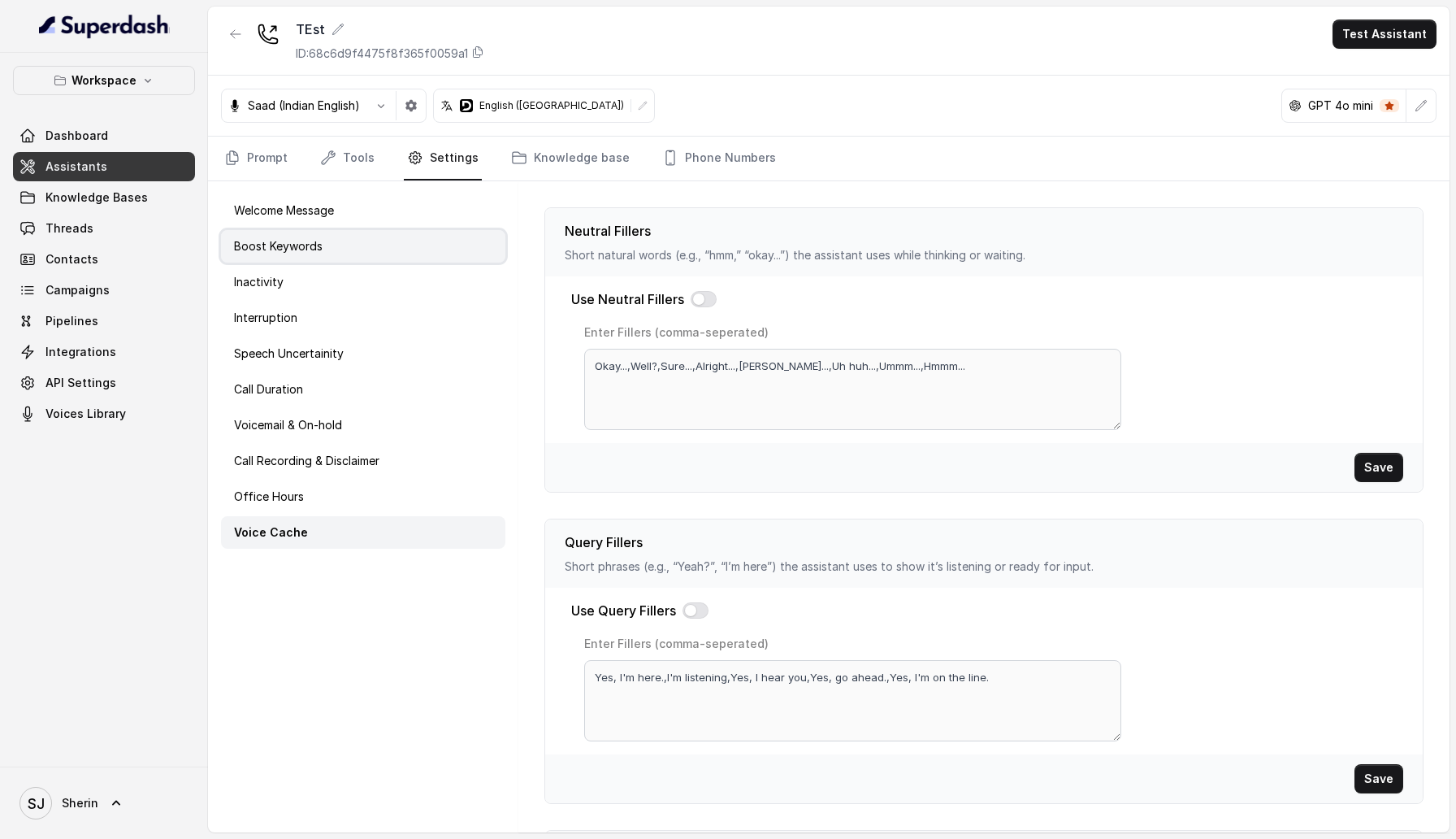
click at [354, 236] on div "Boost Keywords" at bounding box center [362, 246] width 284 height 32
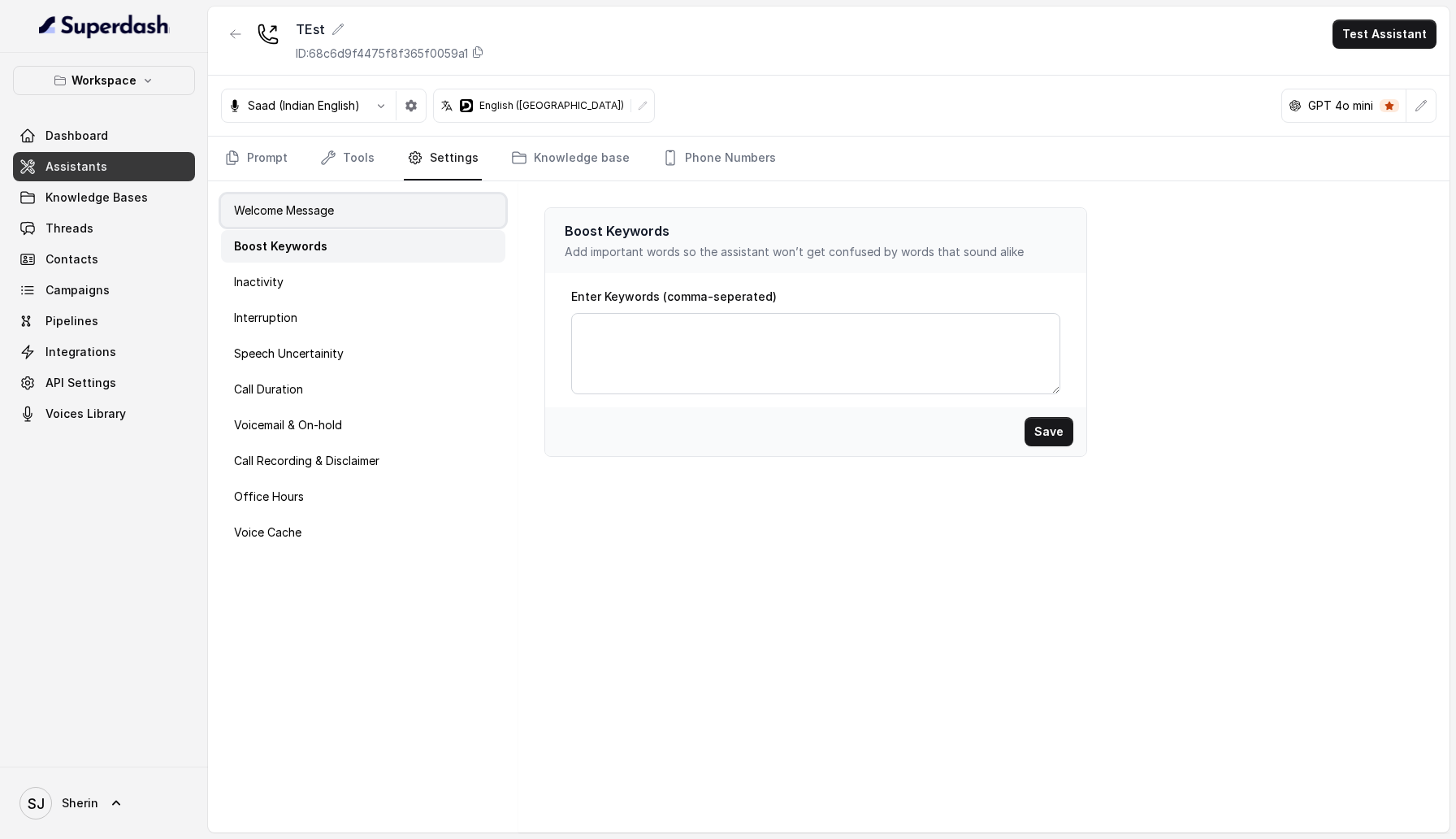
click at [350, 220] on div "Welcome Message" at bounding box center [362, 210] width 284 height 32
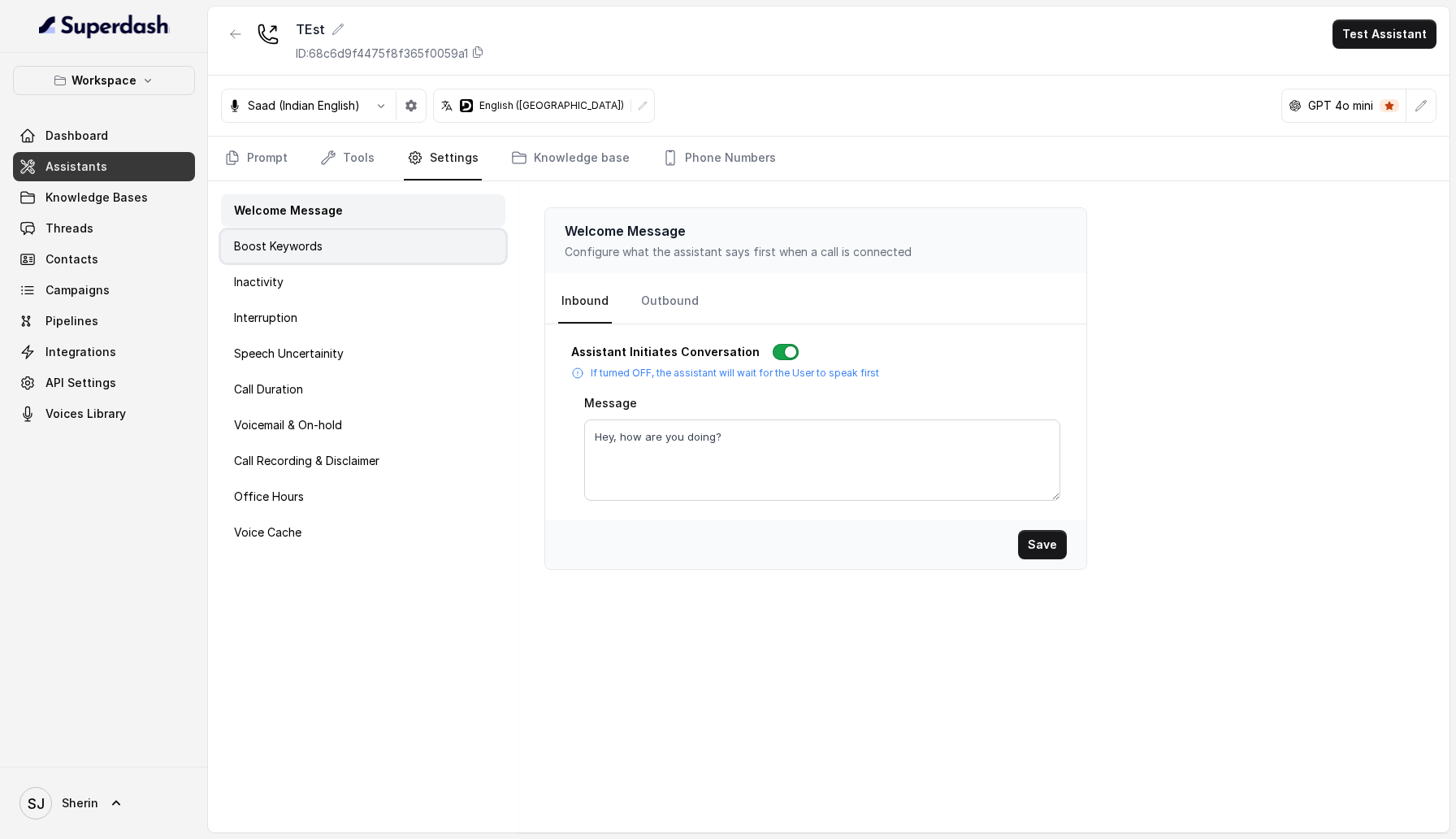
click at [357, 234] on div "Boost Keywords" at bounding box center [362, 246] width 284 height 32
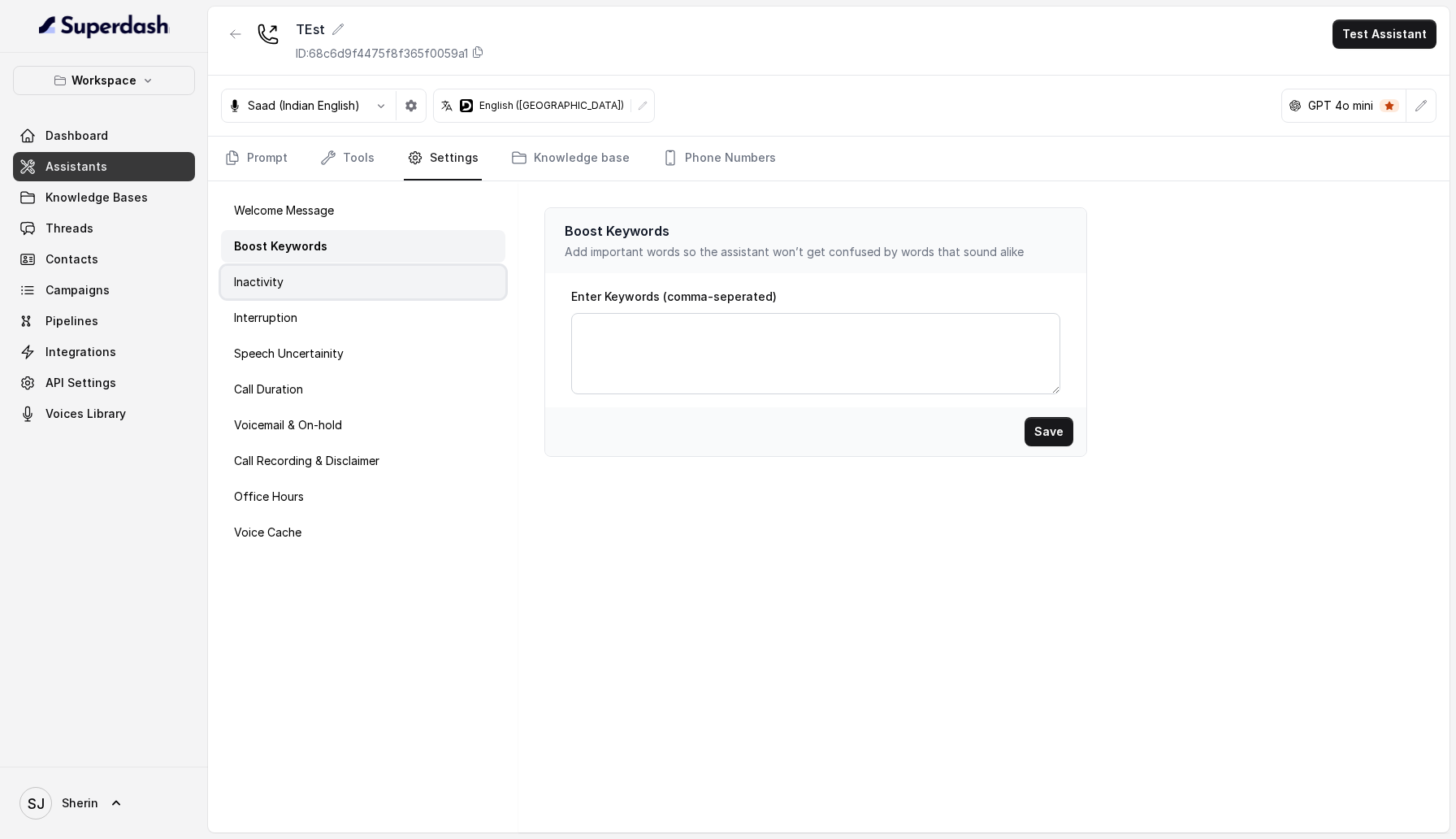
click at [367, 268] on div "Inactivity" at bounding box center [362, 282] width 284 height 32
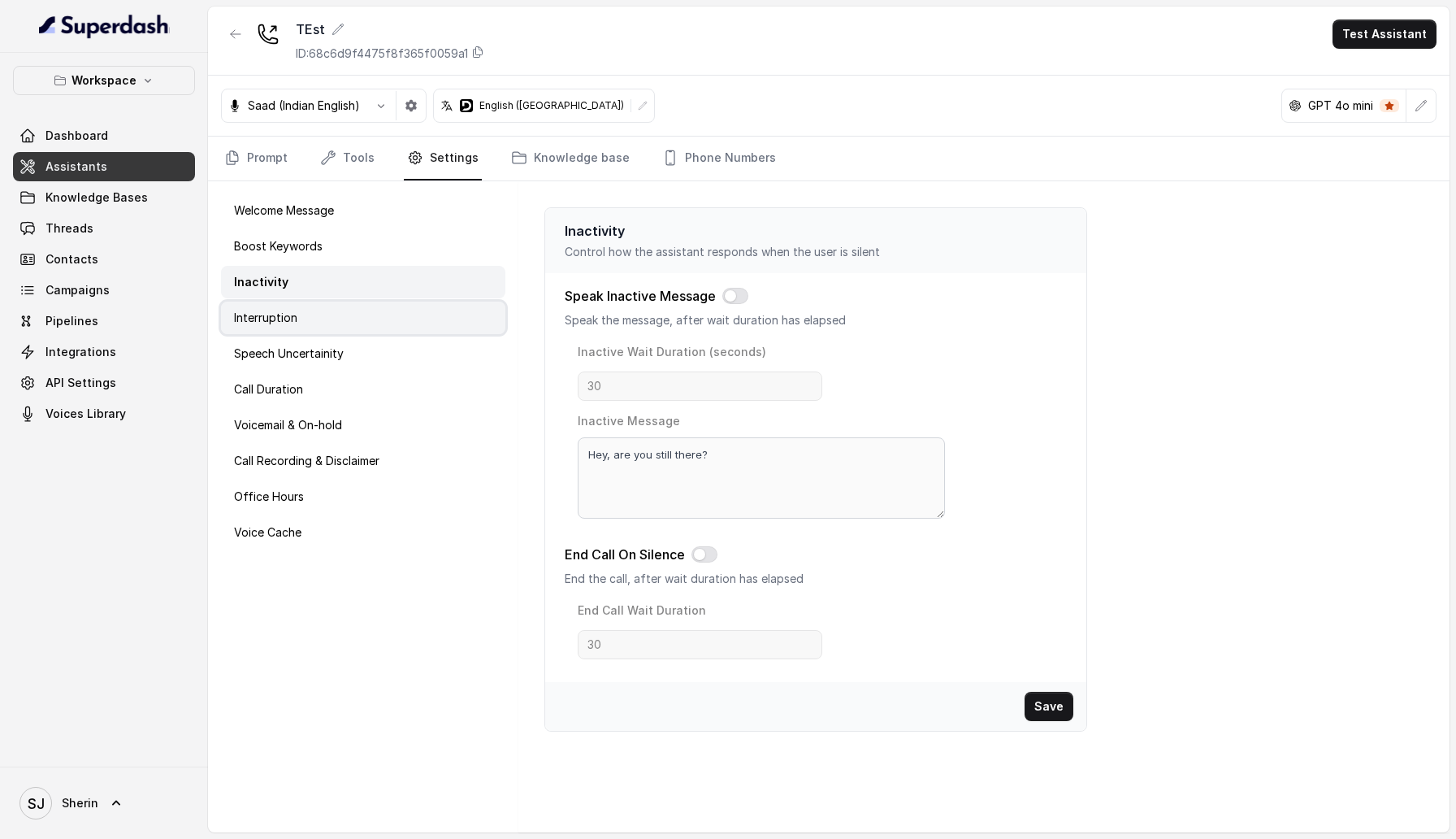
click at [377, 305] on div "Interruption" at bounding box center [362, 317] width 284 height 32
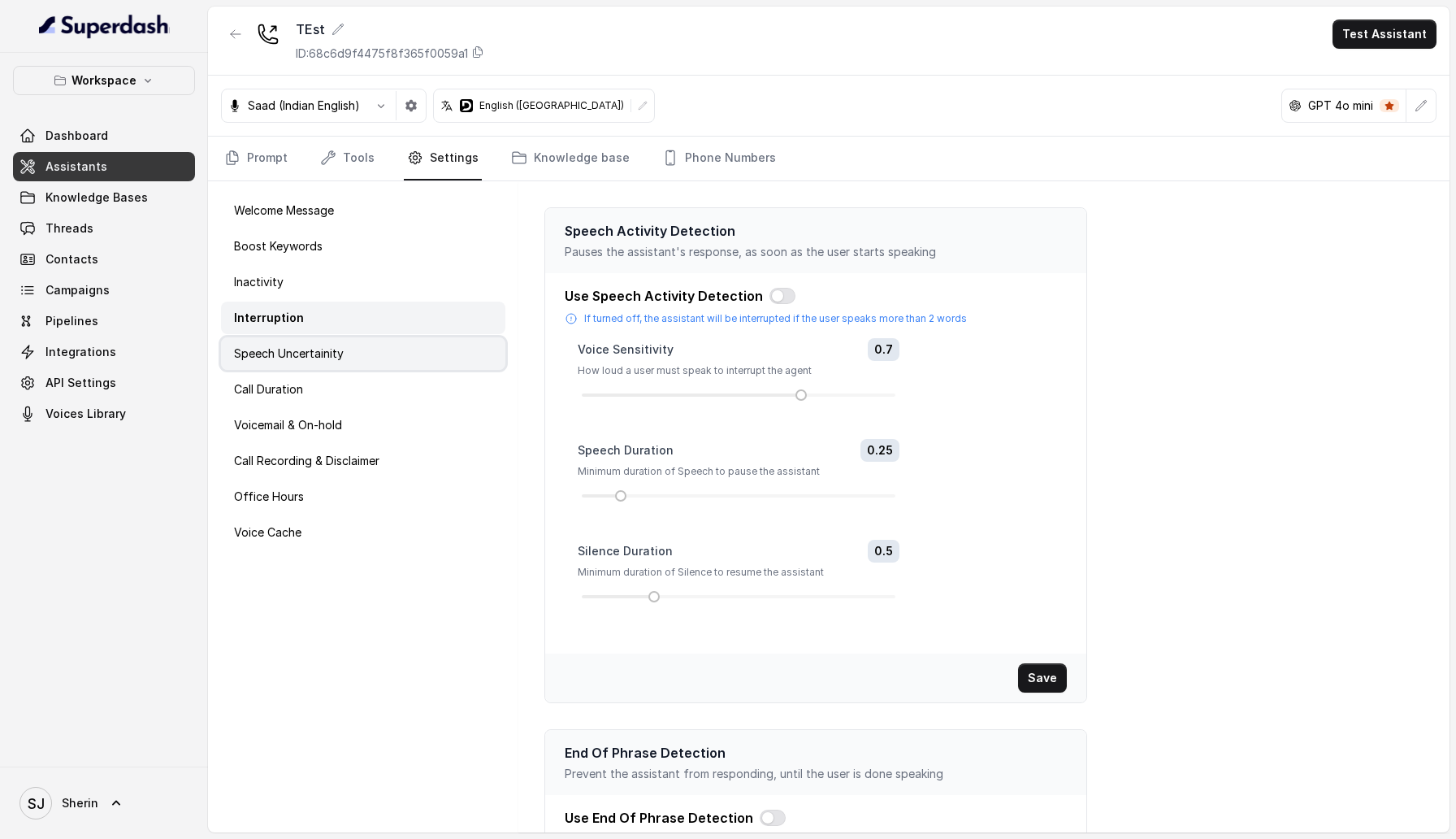
click at [396, 354] on div "Speech Uncertainity" at bounding box center [362, 353] width 284 height 32
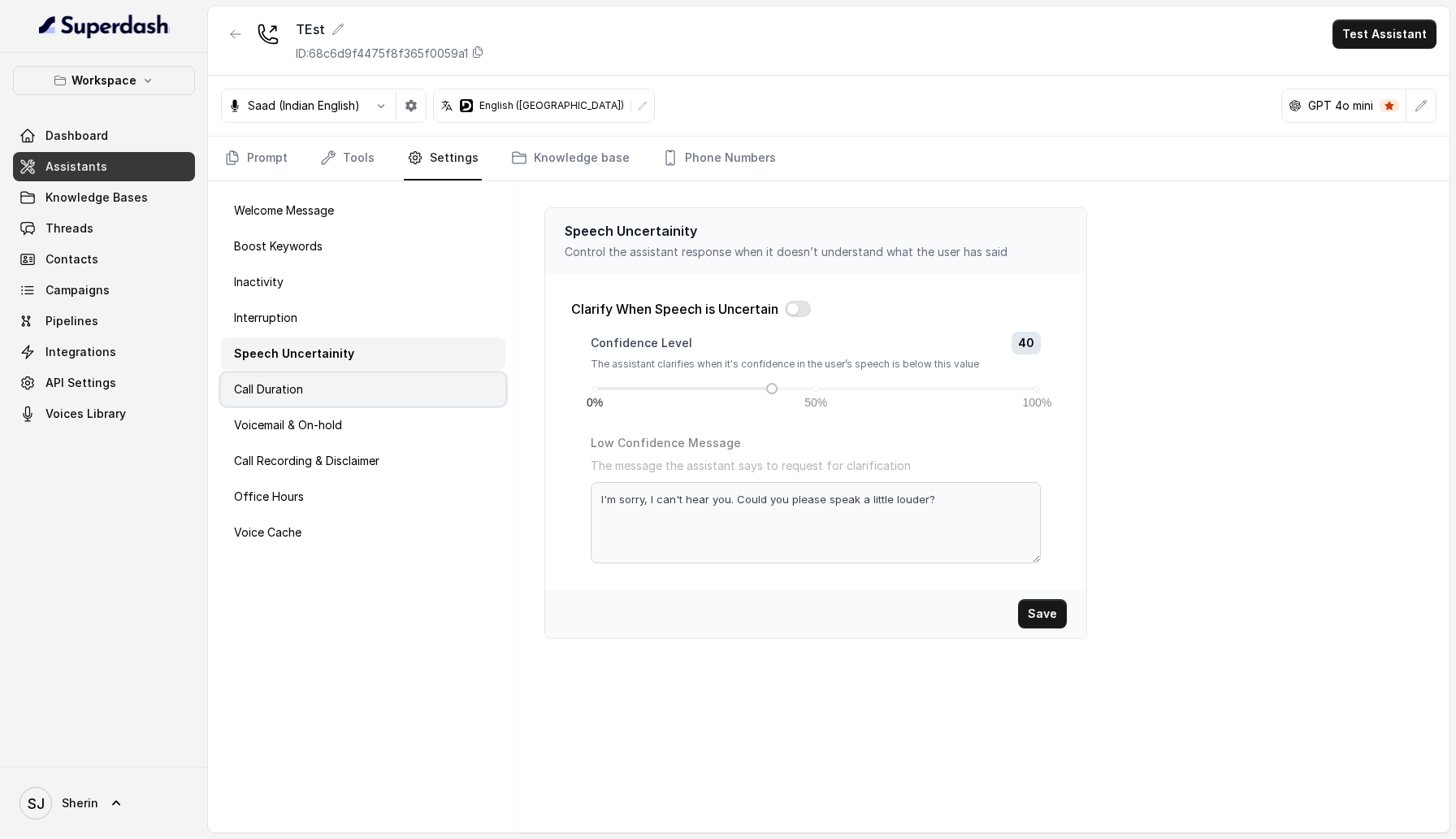
click at [397, 382] on div "Call Duration" at bounding box center [362, 388] width 284 height 32
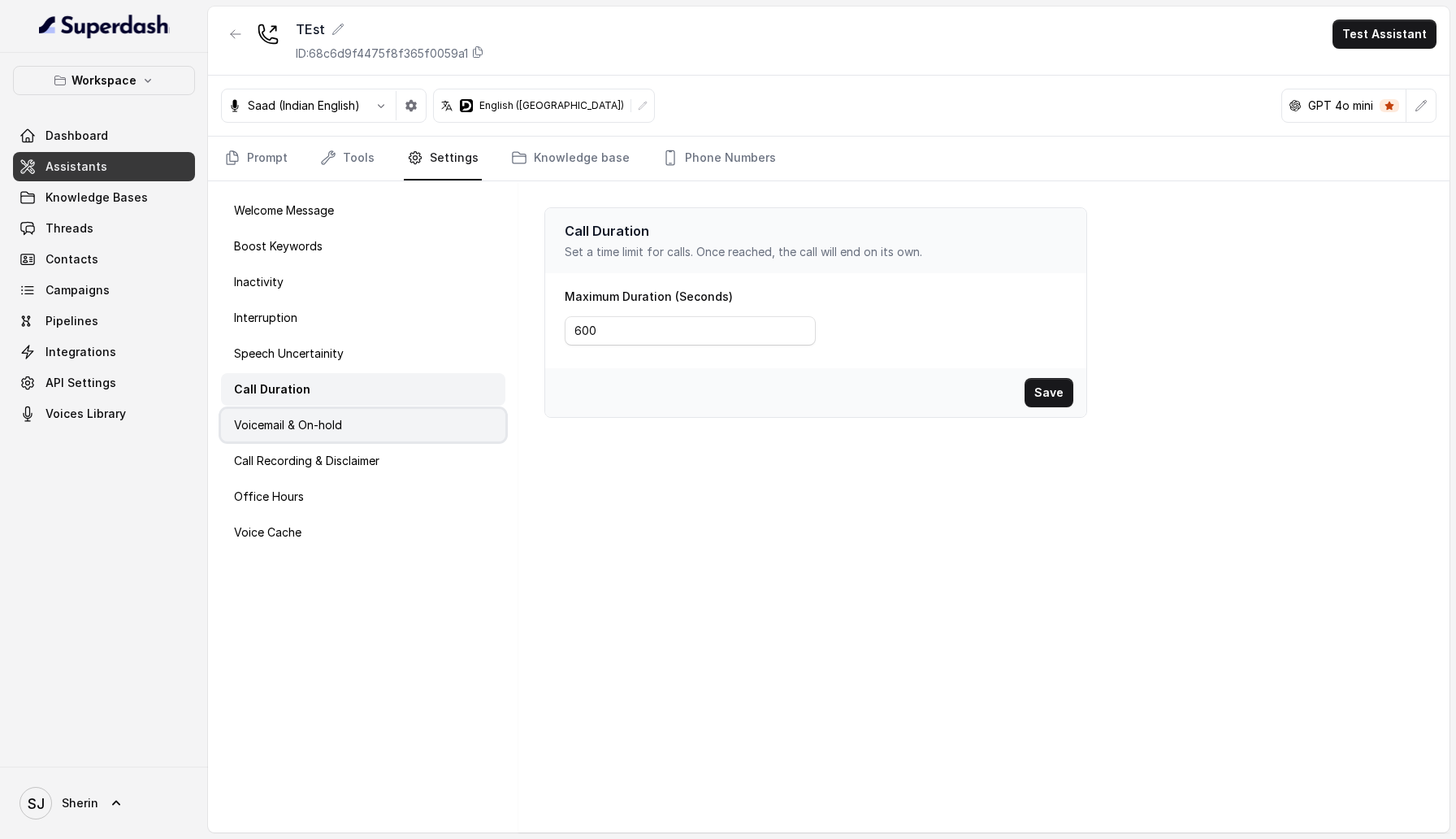
click at [397, 421] on div "Voicemail & On-hold" at bounding box center [362, 424] width 284 height 32
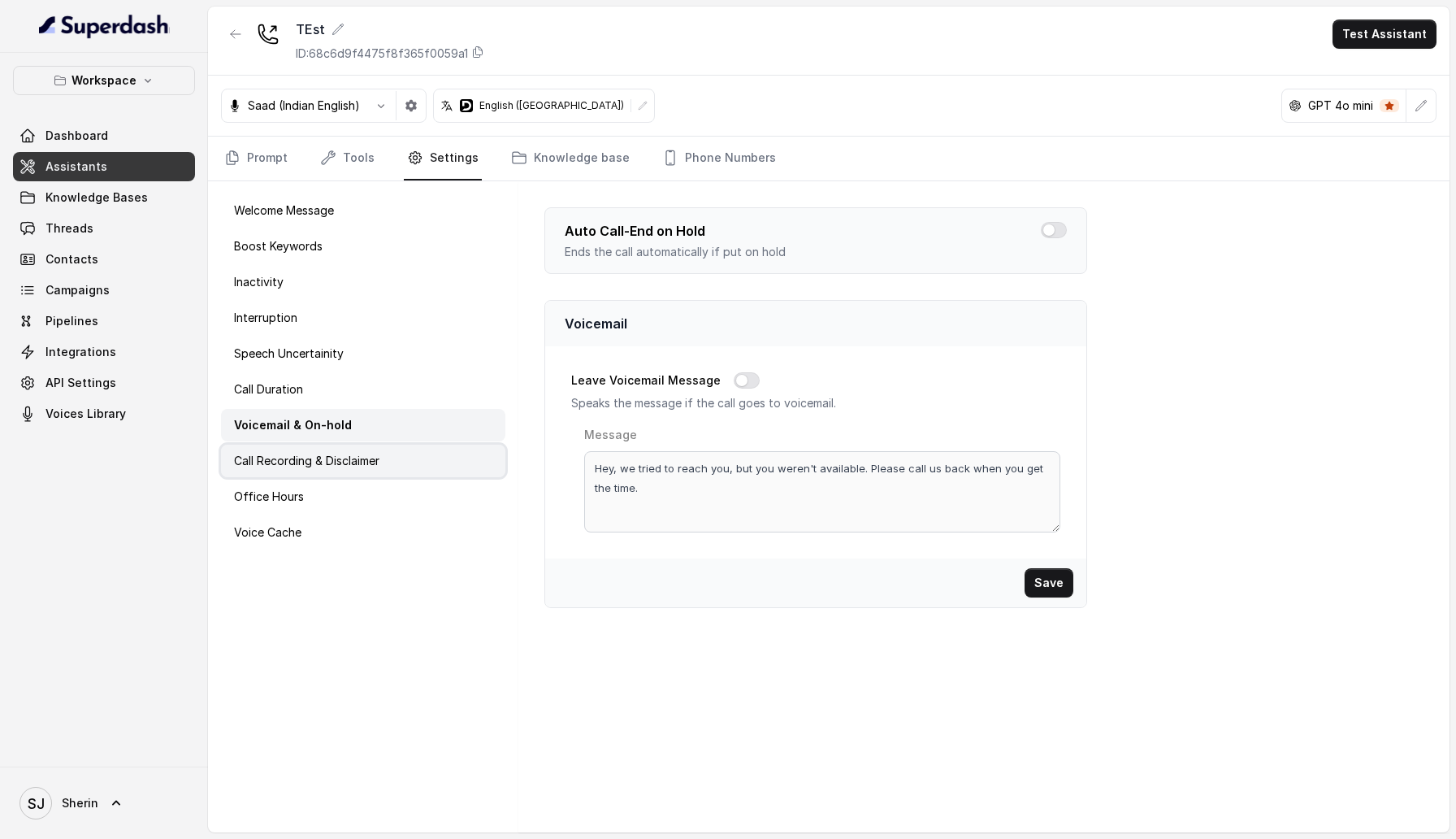
click at [397, 456] on div "Call Recording & Disclaimer" at bounding box center [362, 460] width 284 height 32
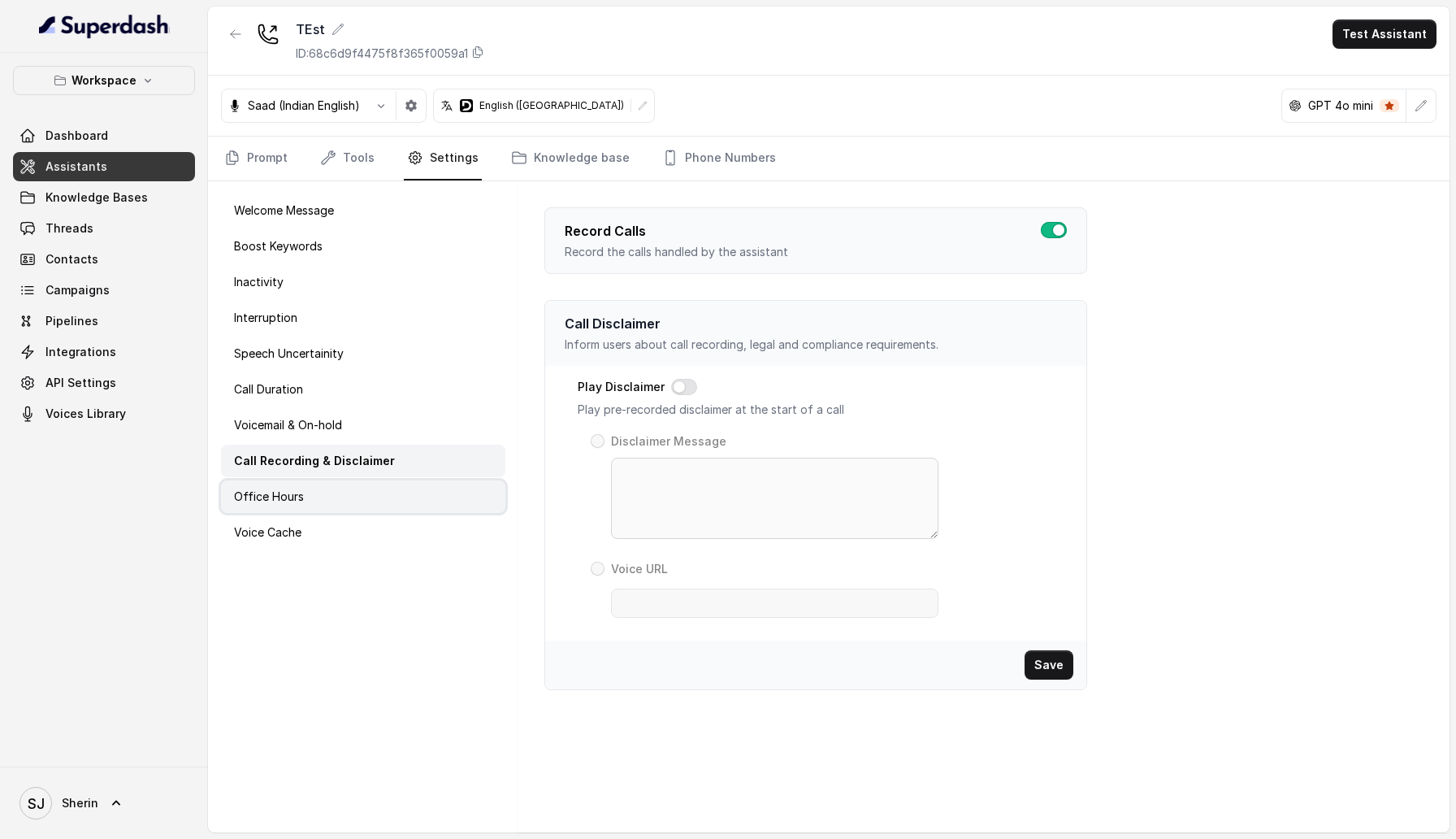
click at [395, 489] on div "Office Hours" at bounding box center [362, 496] width 284 height 32
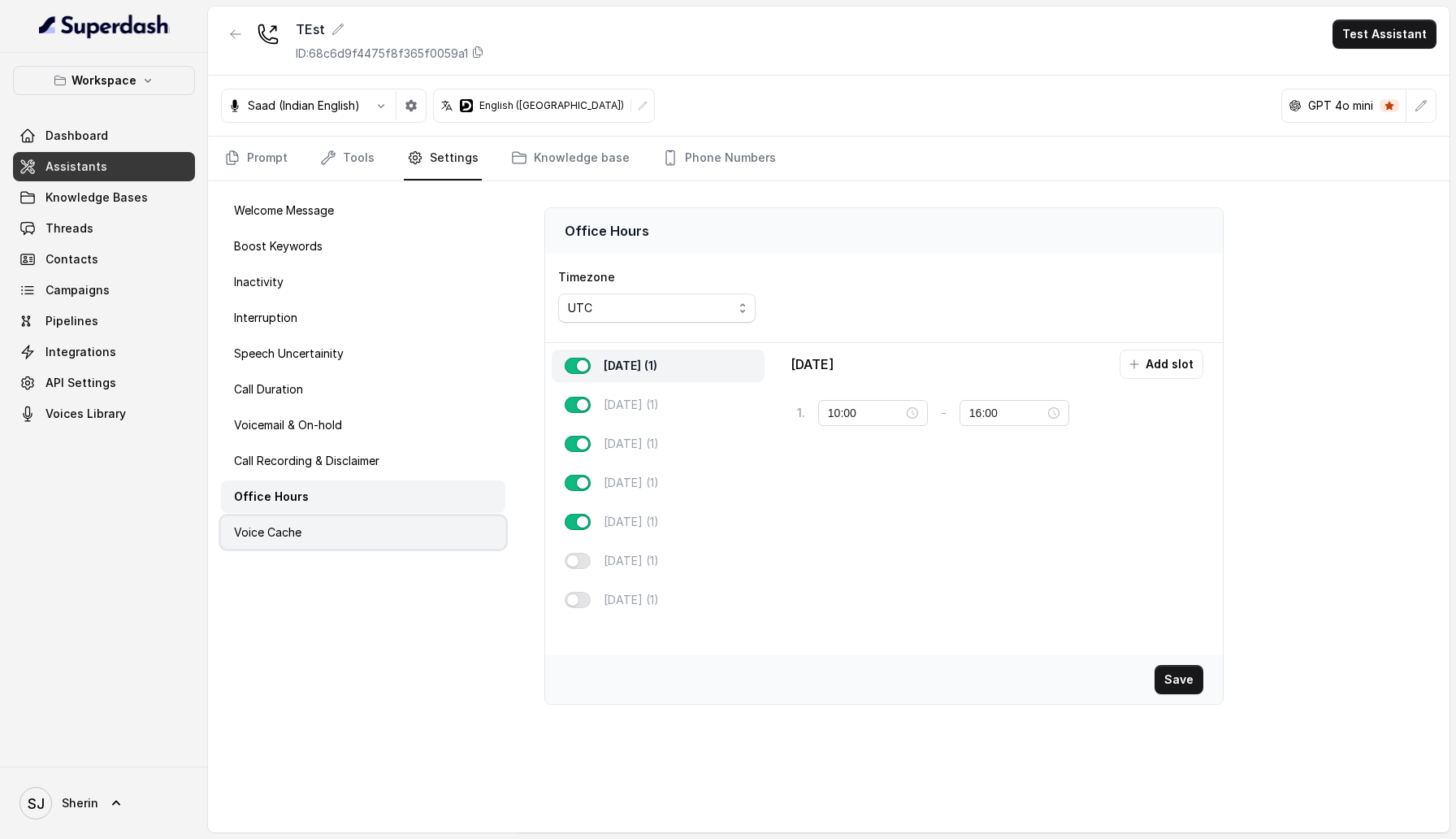
click at [395, 533] on div "Voice Cache" at bounding box center [362, 532] width 284 height 32
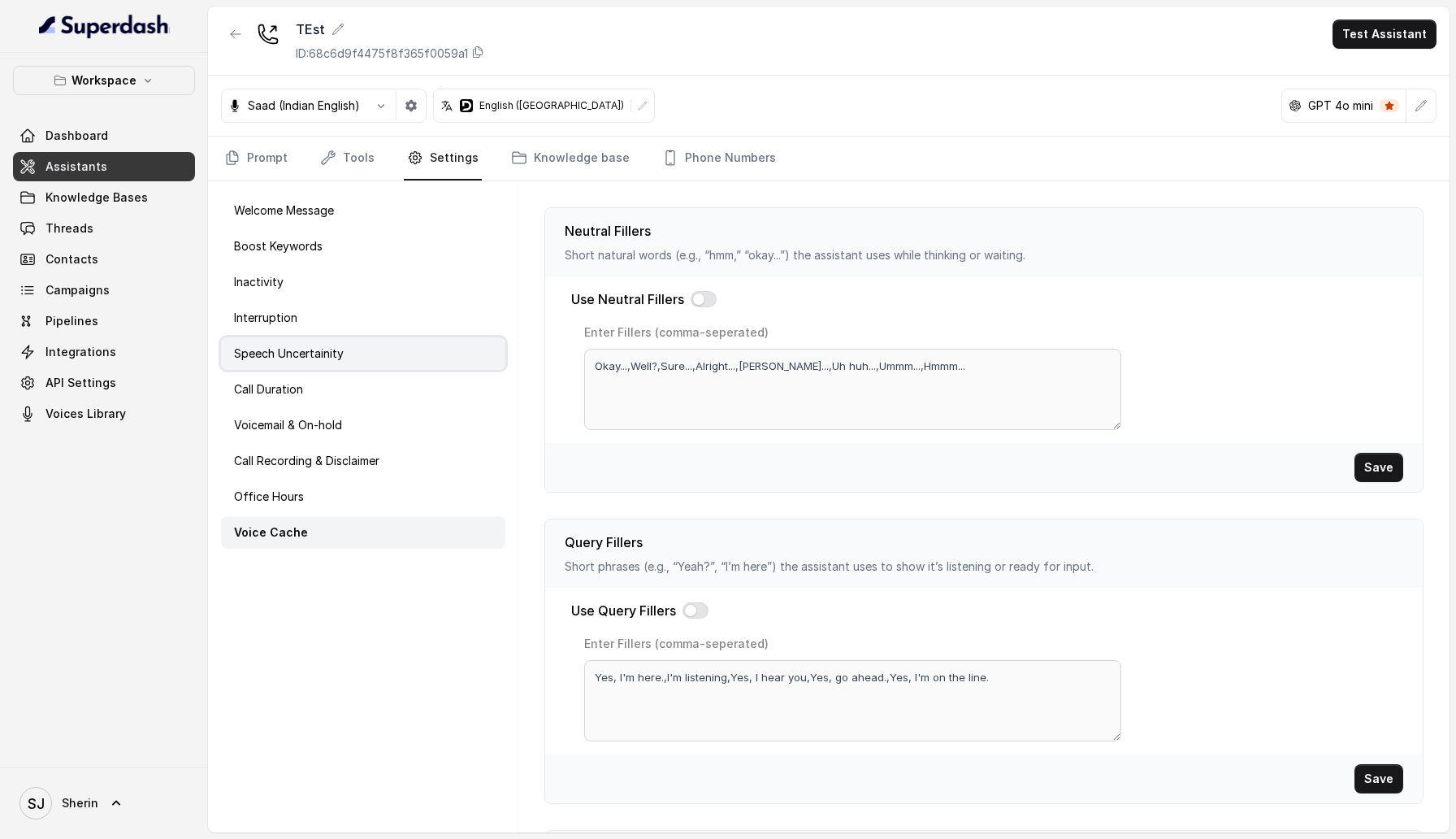
click at [353, 351] on div "Speech Uncertainity" at bounding box center [362, 353] width 284 height 32
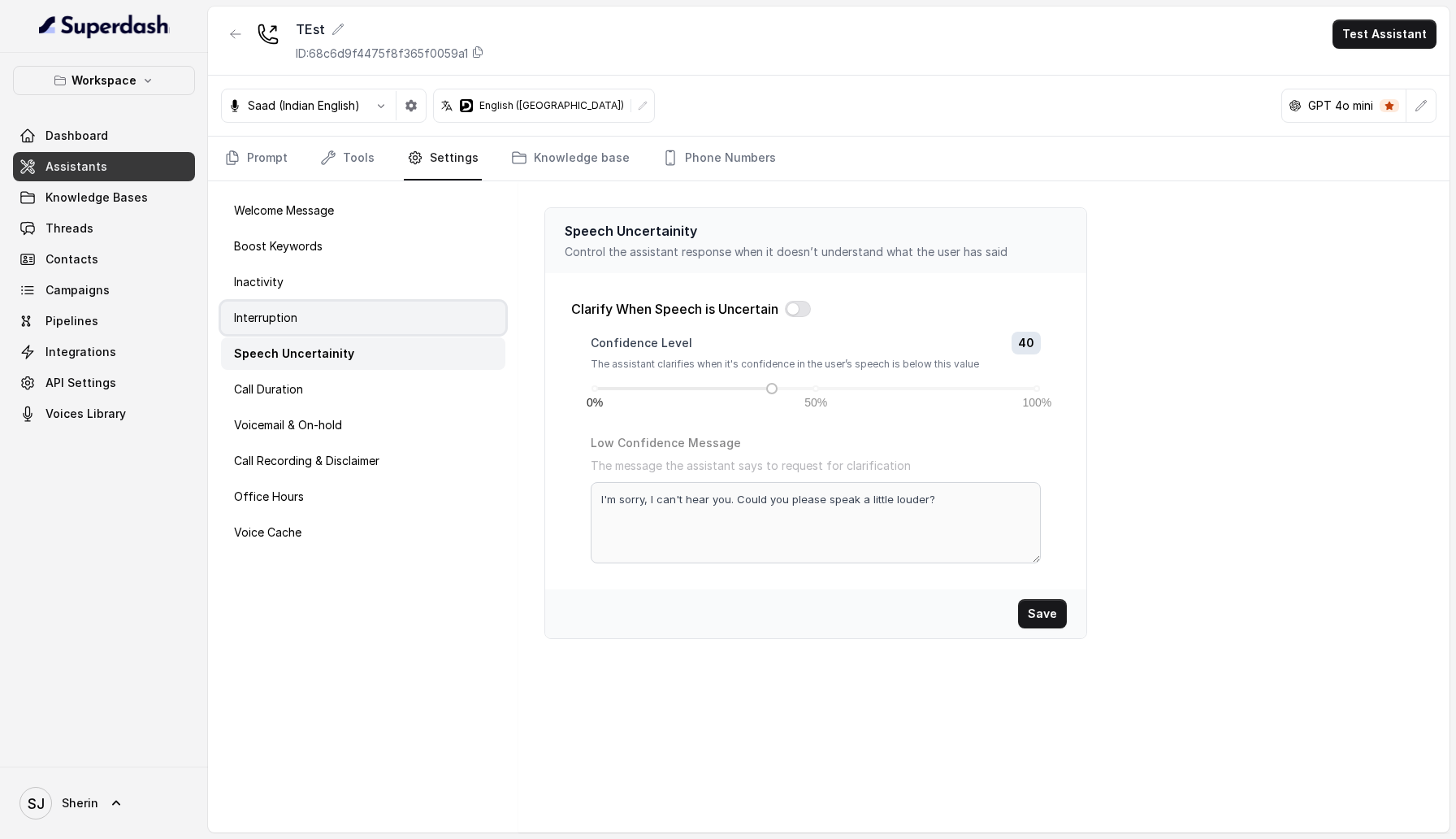
click at [346, 332] on div "Interruption" at bounding box center [362, 317] width 284 height 32
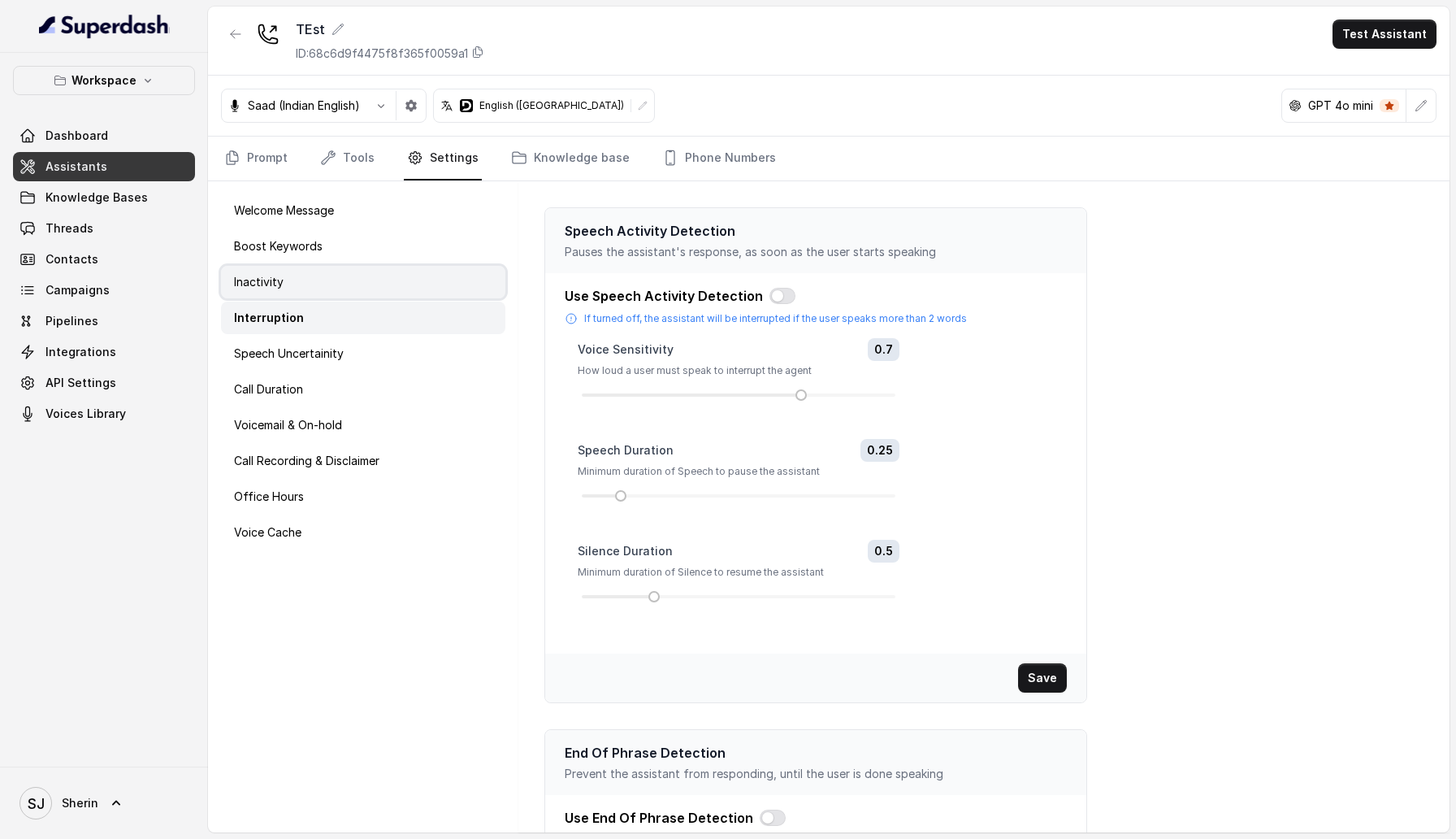
click at [331, 294] on div "Inactivity" at bounding box center [362, 282] width 284 height 32
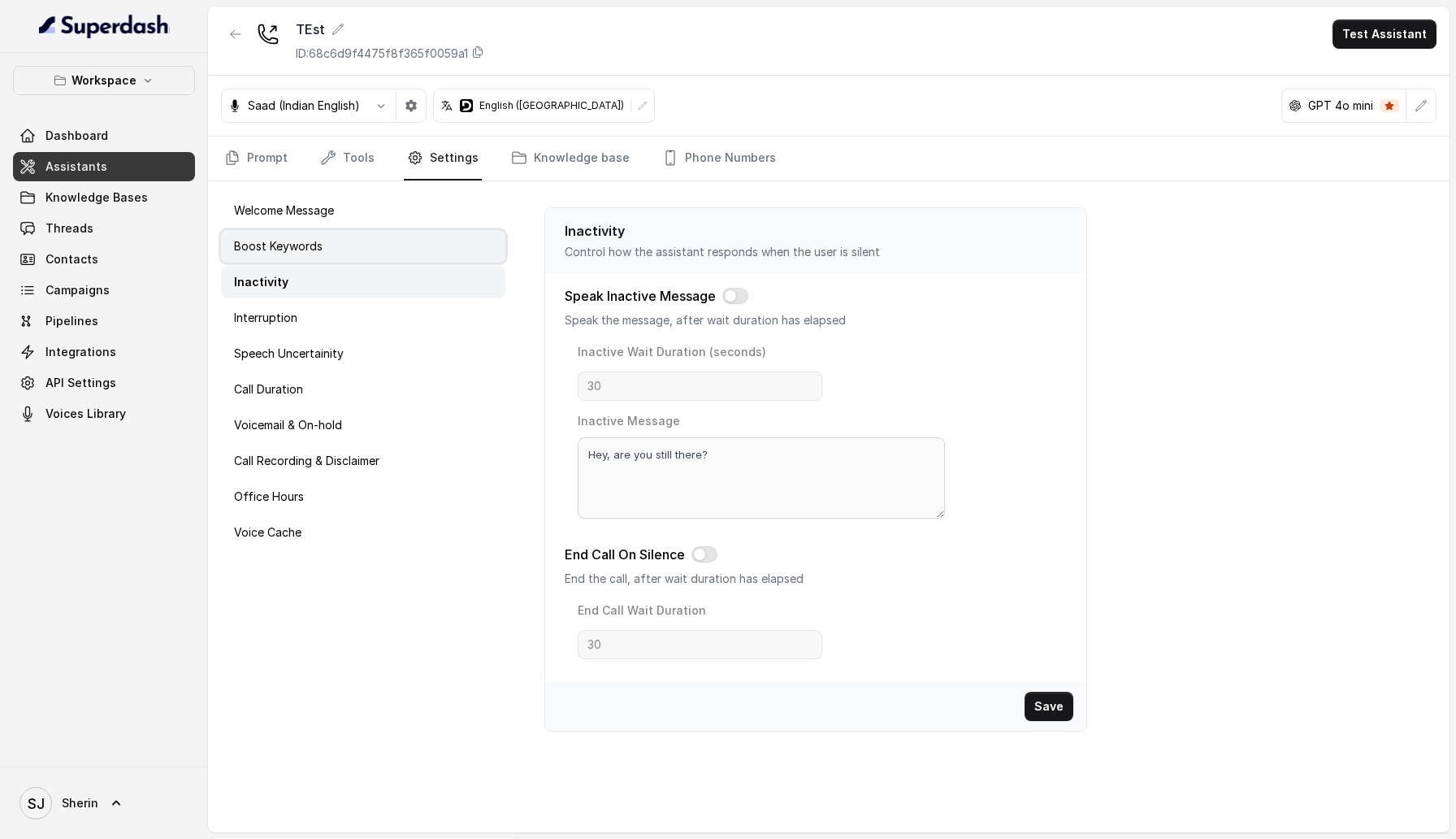
click at [322, 238] on div "Boost Keywords" at bounding box center [362, 246] width 284 height 32
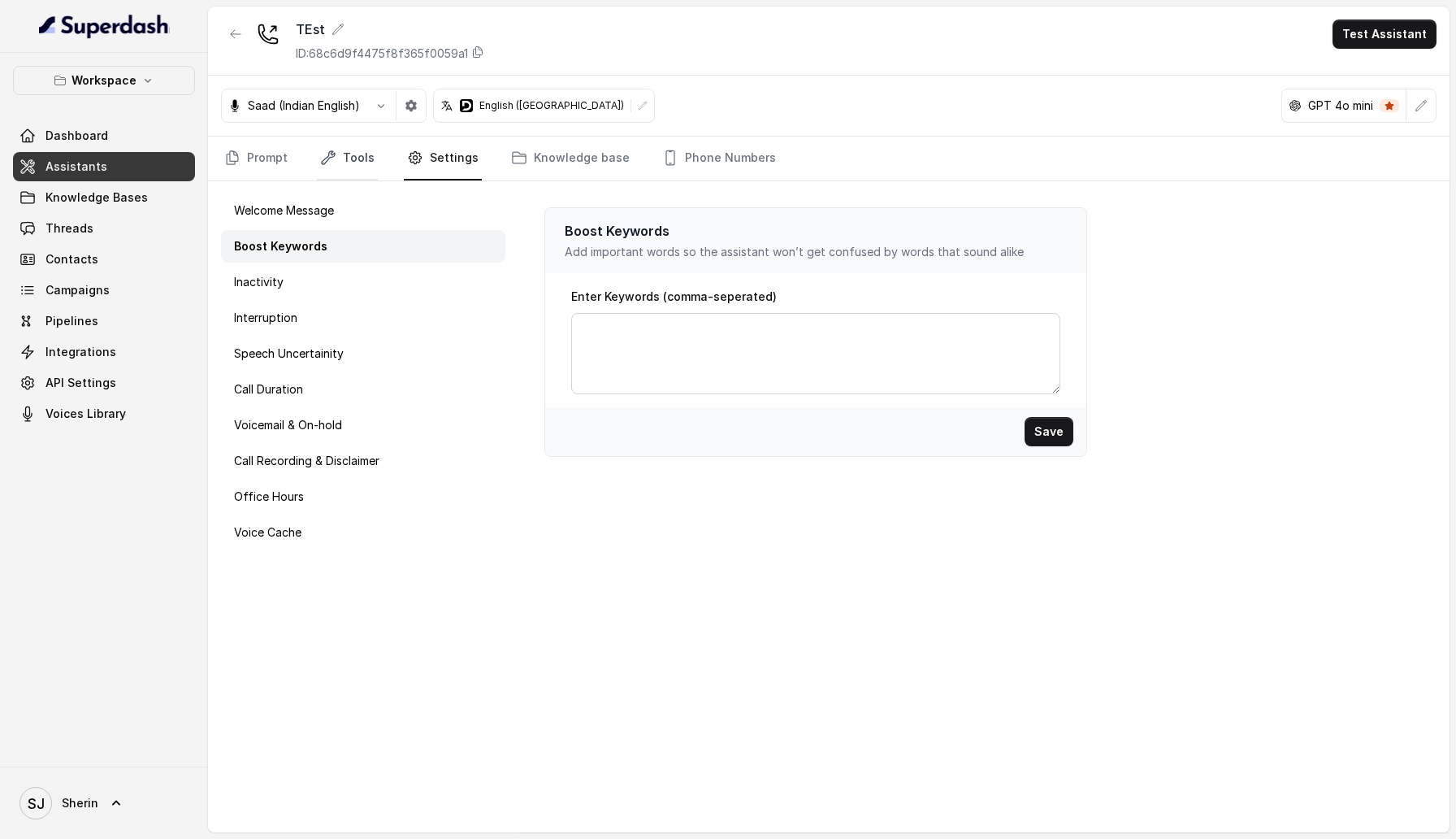
click at [348, 159] on link "Tools" at bounding box center [347, 158] width 61 height 44
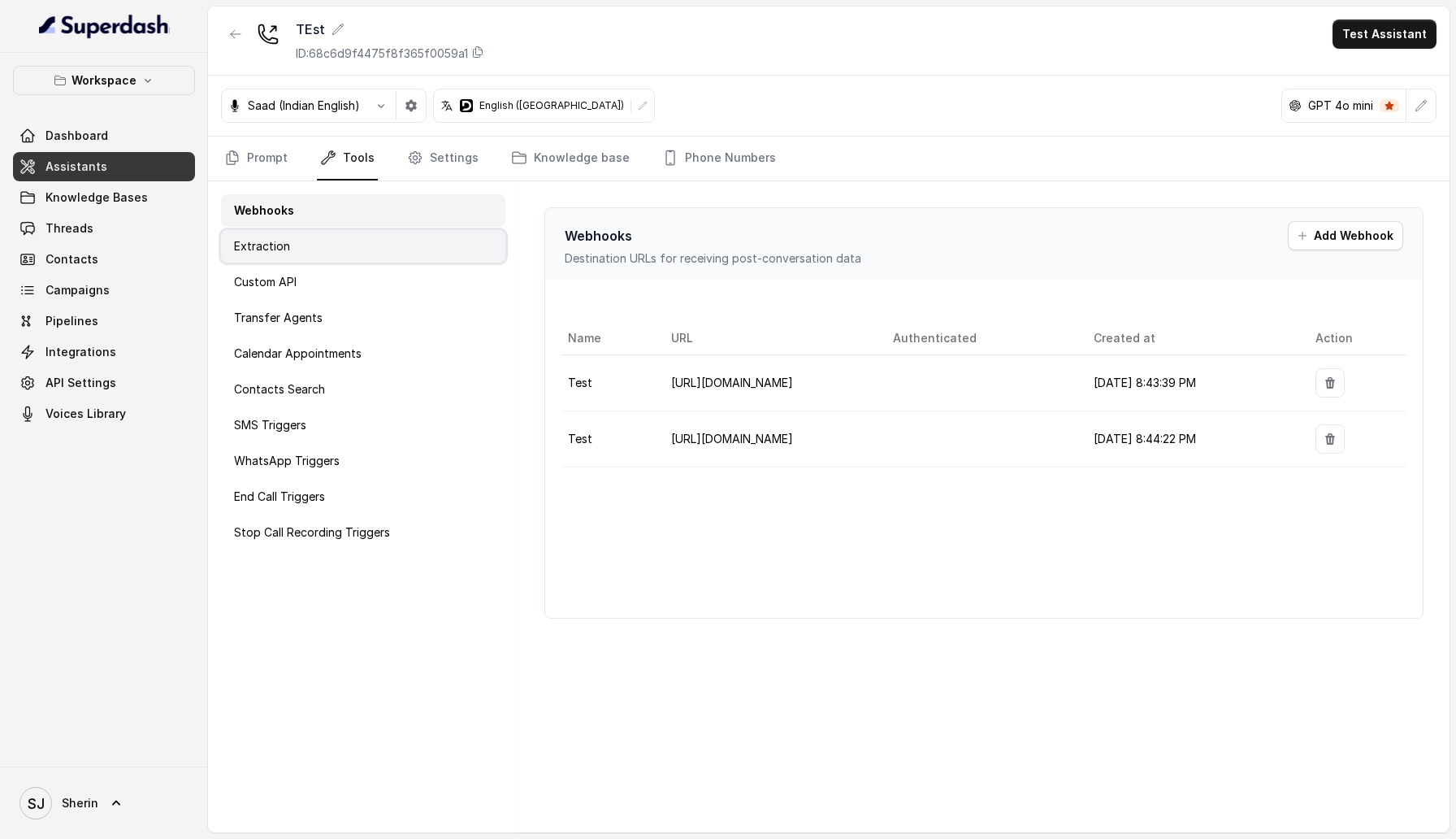
click at [368, 242] on div "Extraction" at bounding box center [362, 246] width 284 height 32
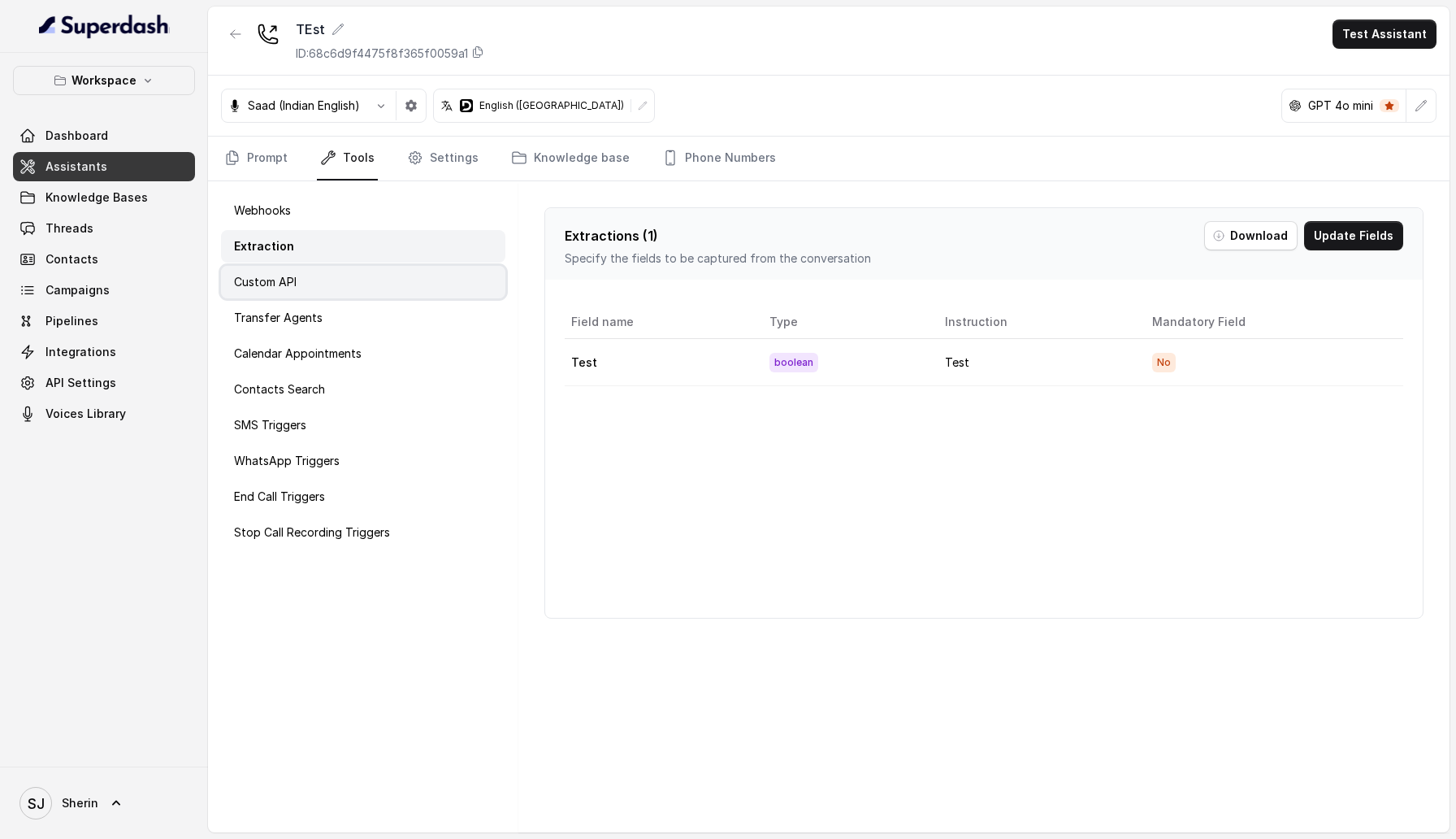
click at [315, 282] on div "Custom API" at bounding box center [362, 282] width 284 height 32
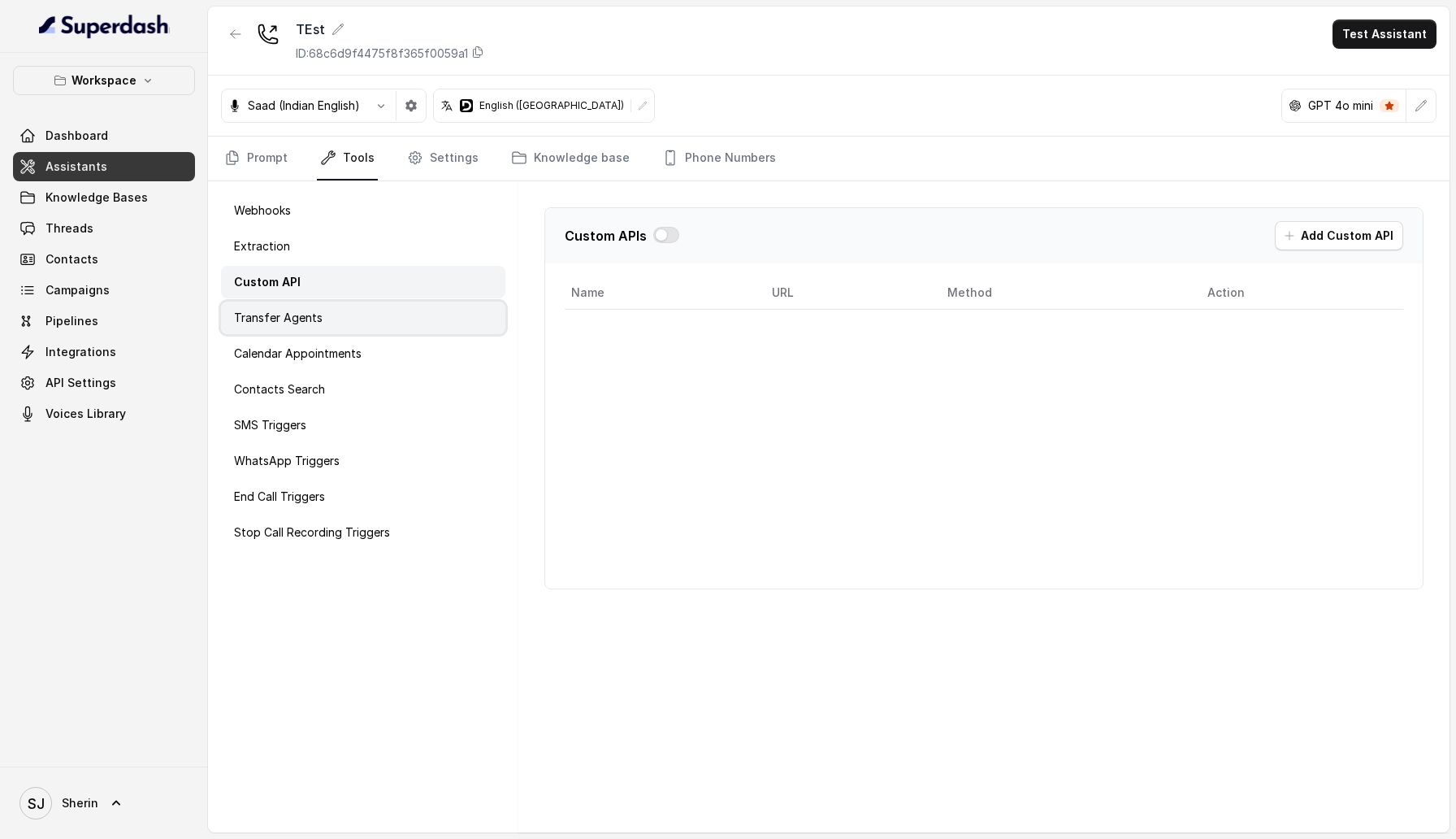
click at [318, 305] on div "Transfer Agents" at bounding box center [362, 317] width 284 height 32
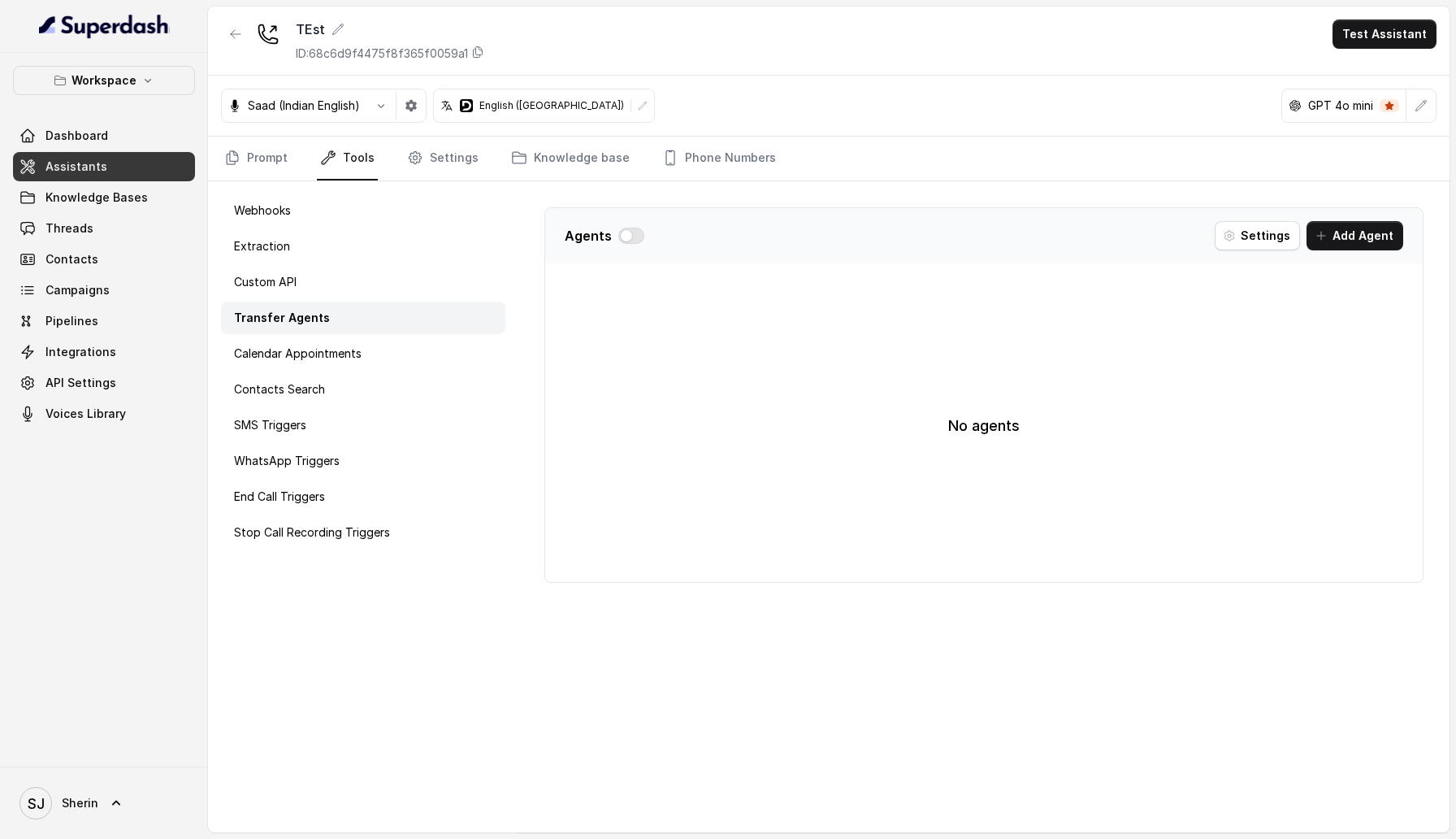
click at [318, 333] on div "Transfer Agents" at bounding box center [362, 317] width 284 height 32
click at [354, 210] on div "Webhooks" at bounding box center [362, 210] width 284 height 32
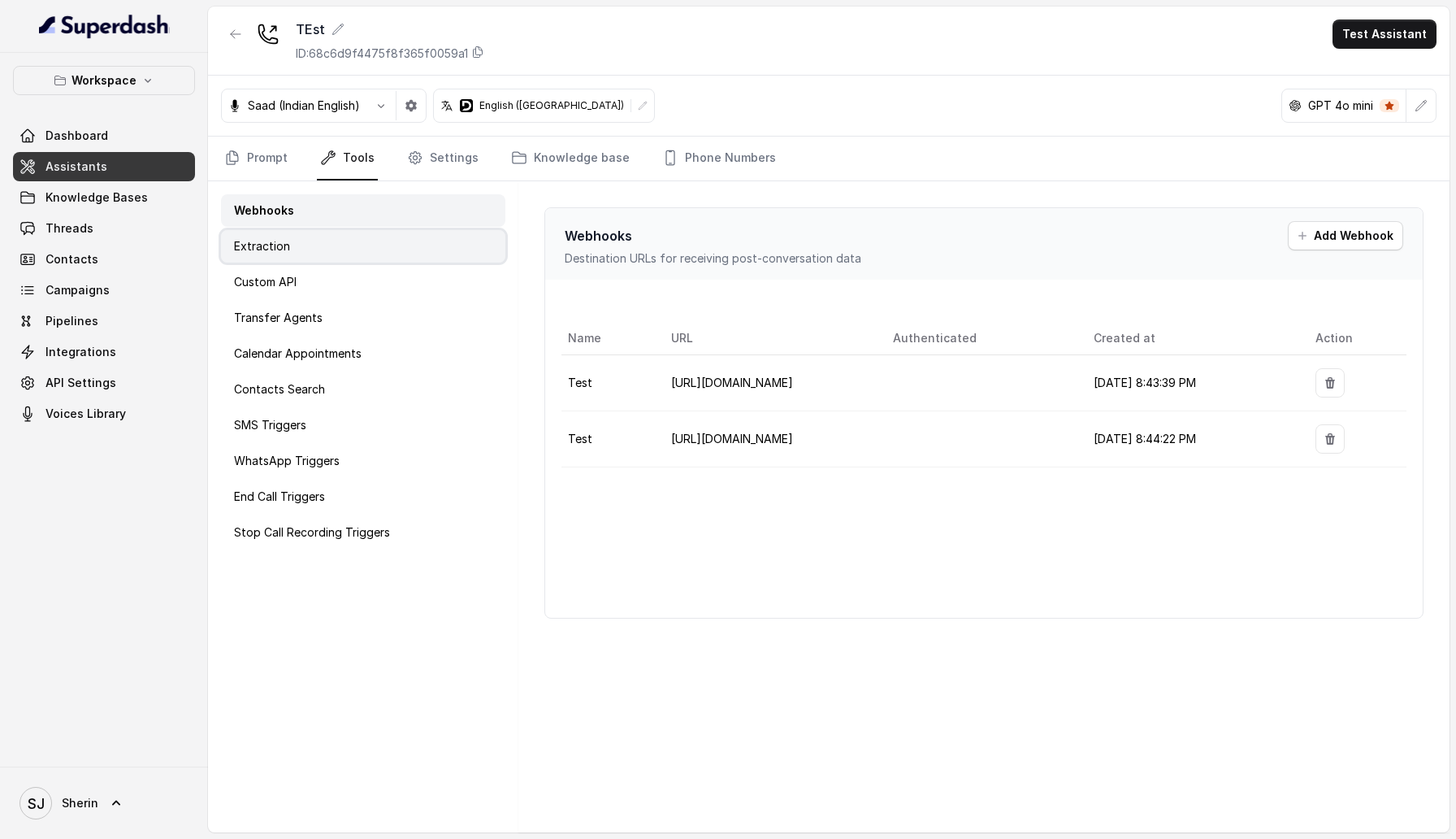
click at [351, 236] on div "Extraction" at bounding box center [362, 246] width 284 height 32
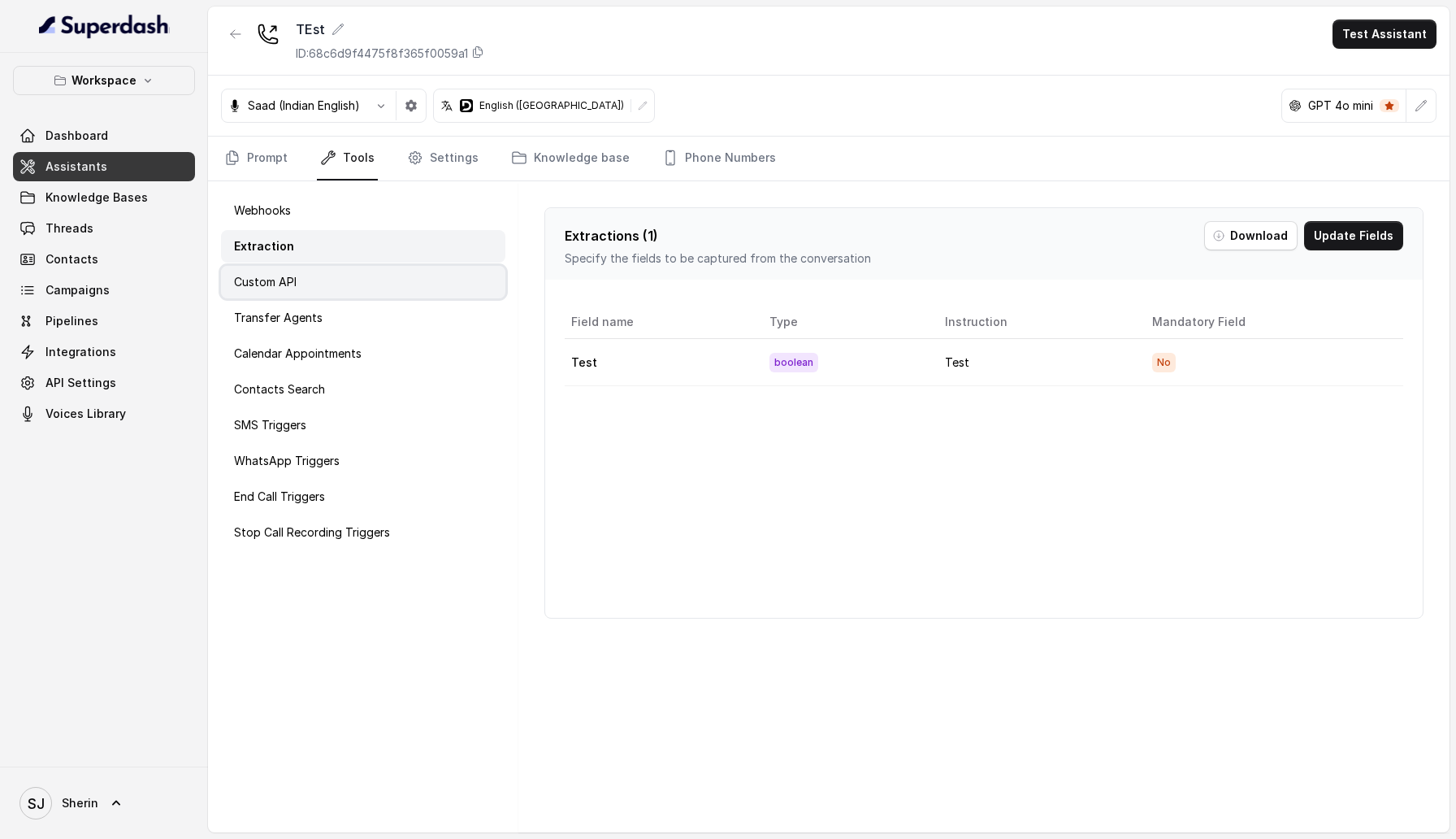
click at [349, 275] on div "Custom API" at bounding box center [362, 282] width 284 height 32
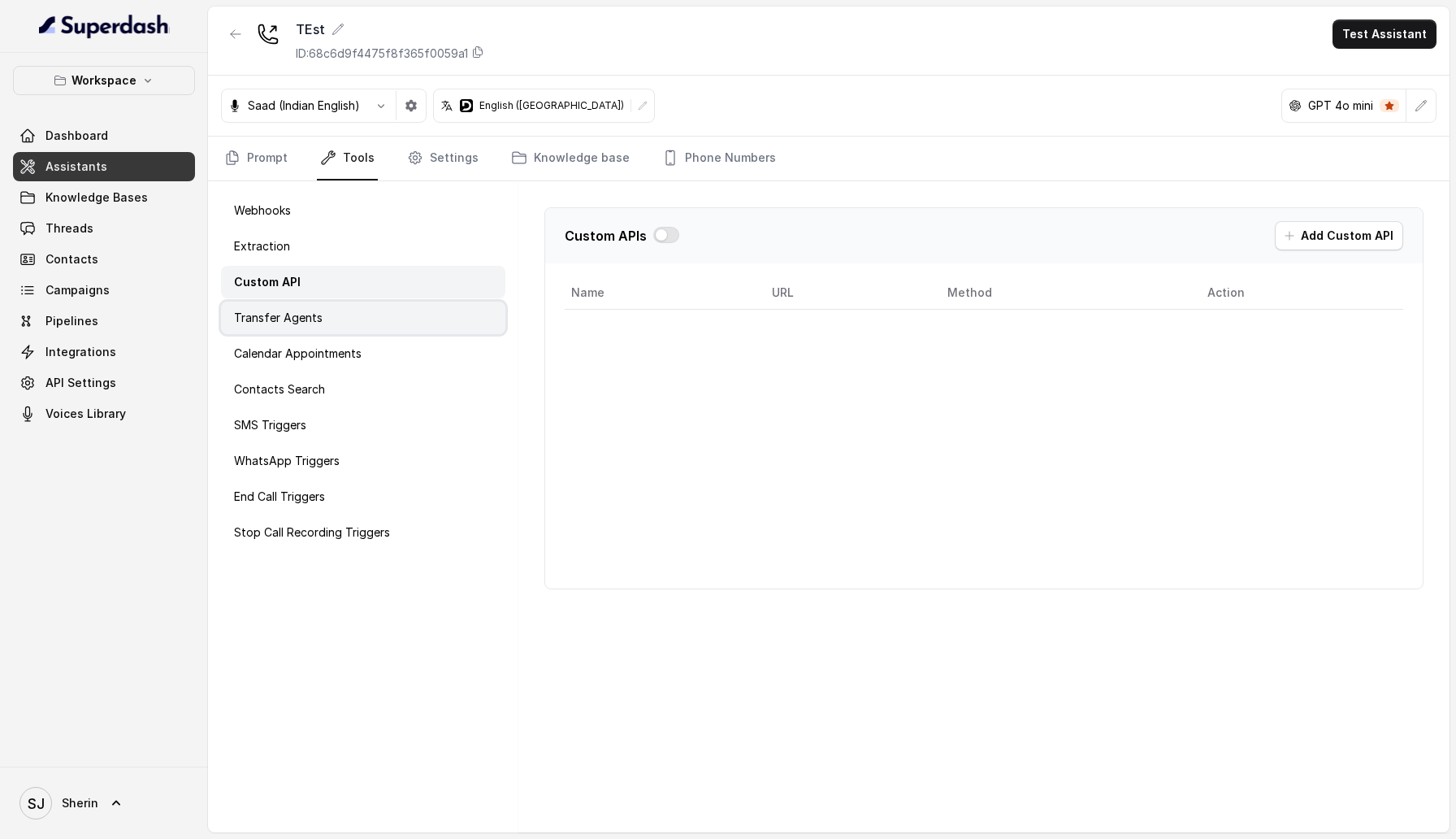
click at [350, 305] on div "Transfer Agents" at bounding box center [362, 317] width 284 height 32
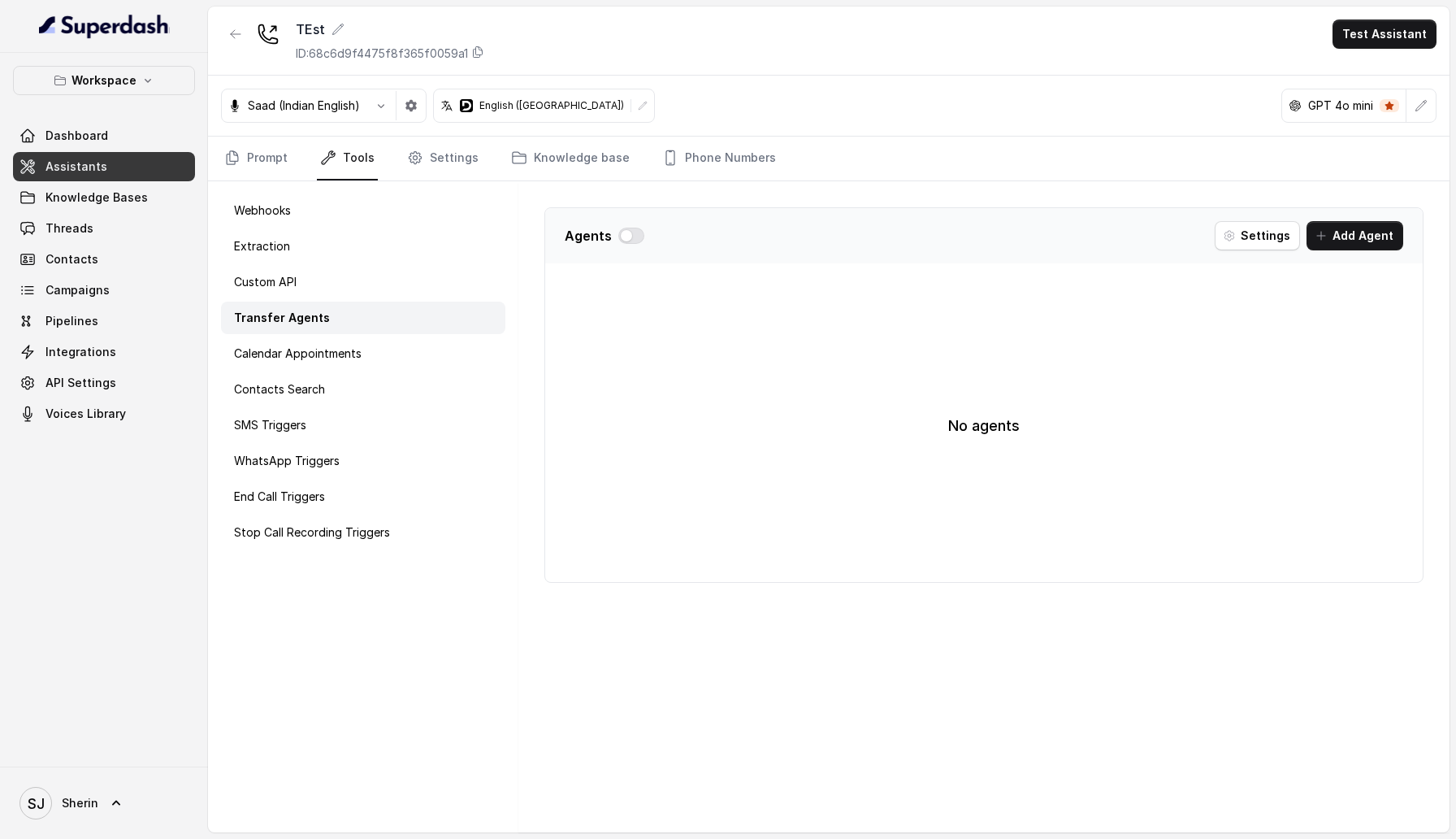
click at [349, 328] on div "Transfer Agents" at bounding box center [362, 317] width 284 height 32
click at [352, 351] on p "Calendar Appointments" at bounding box center [297, 353] width 128 height 17
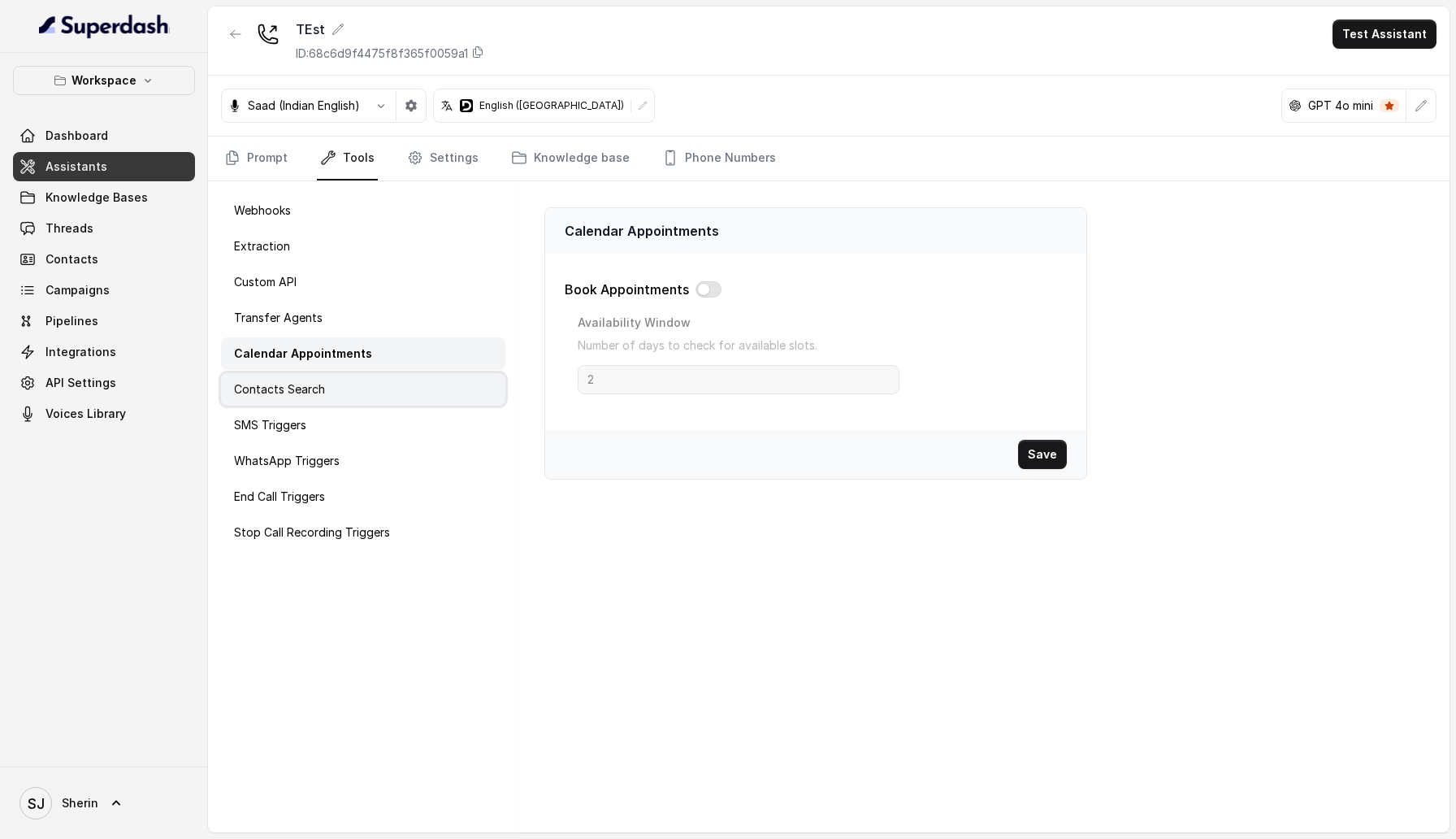
click at [351, 397] on div "Contacts Search" at bounding box center [362, 388] width 284 height 32
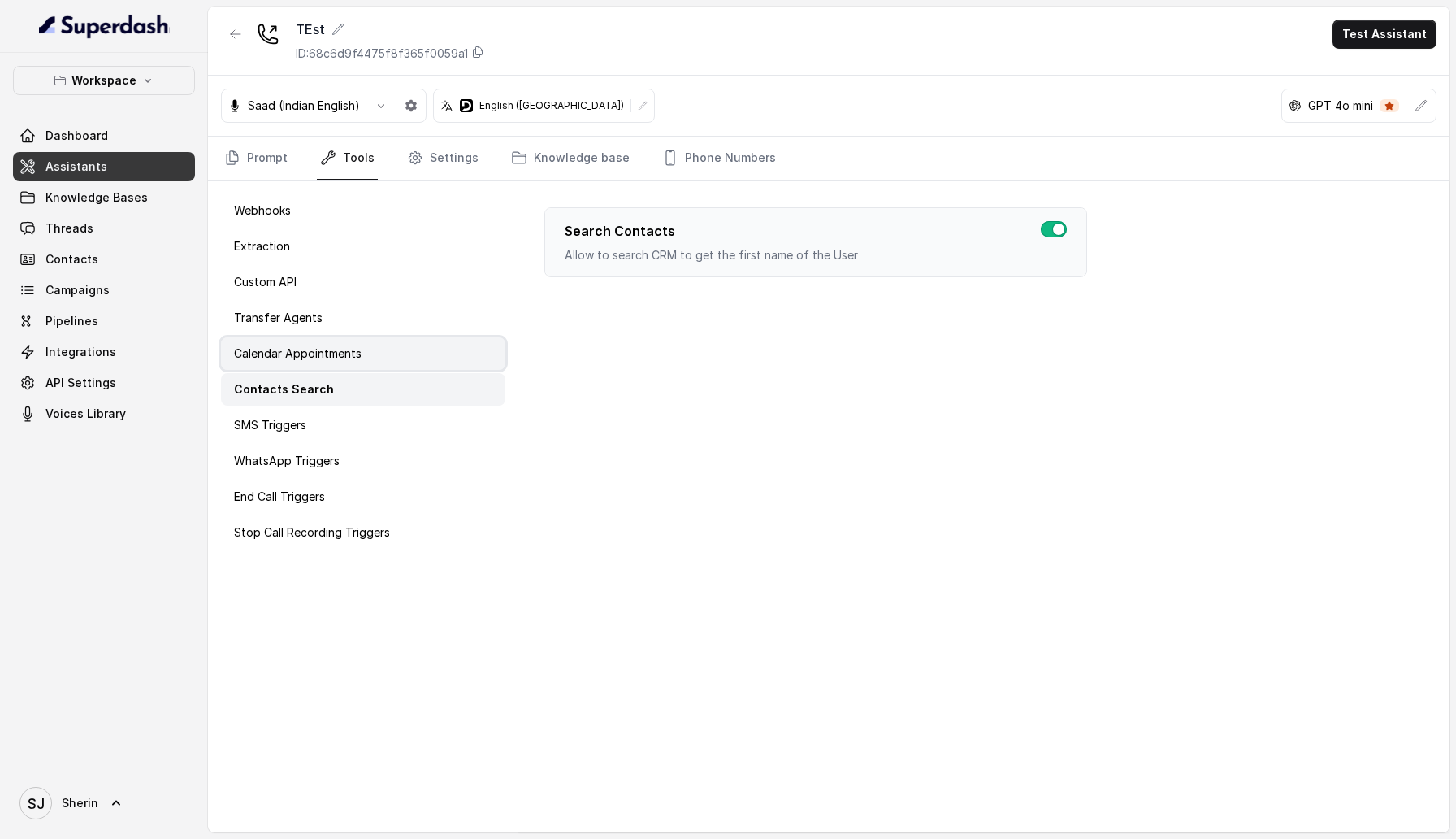
click at [366, 341] on div "Calendar Appointments" at bounding box center [362, 353] width 284 height 32
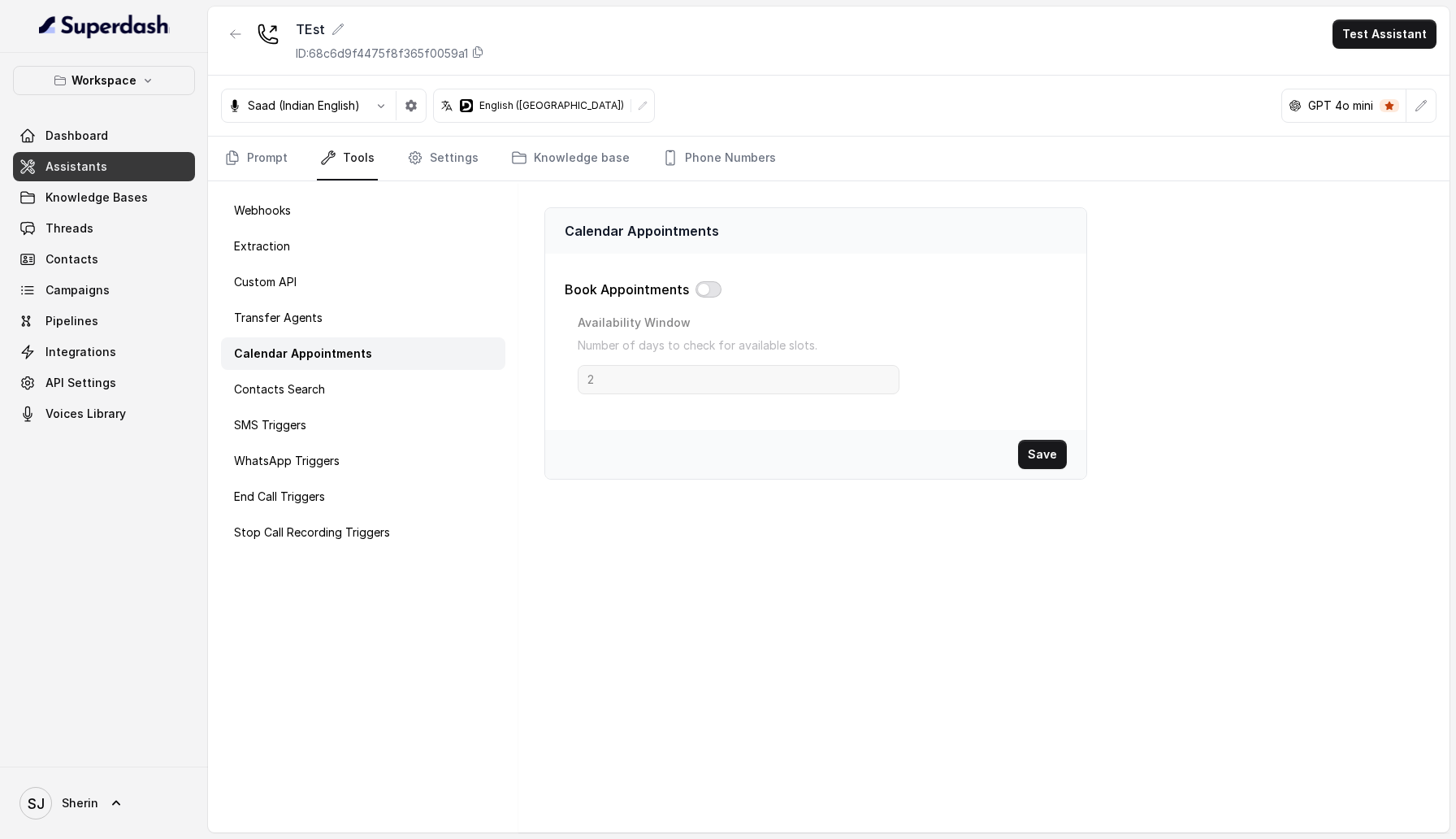
click at [706, 292] on button "button" at bounding box center [708, 290] width 26 height 17
click at [322, 384] on p "Contacts Search" at bounding box center [279, 389] width 91 height 17
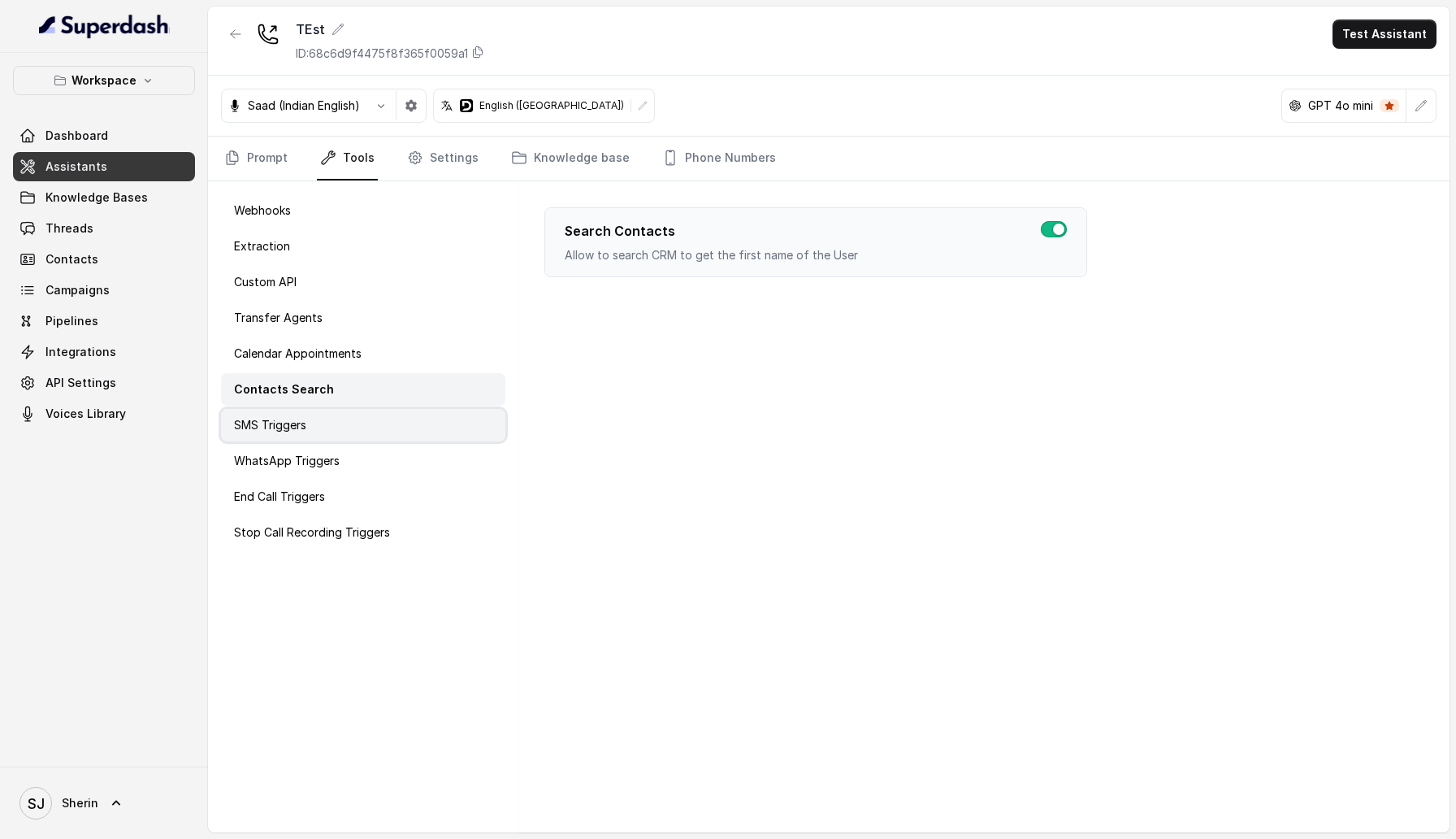
click at [322, 437] on div "SMS Triggers" at bounding box center [362, 424] width 284 height 32
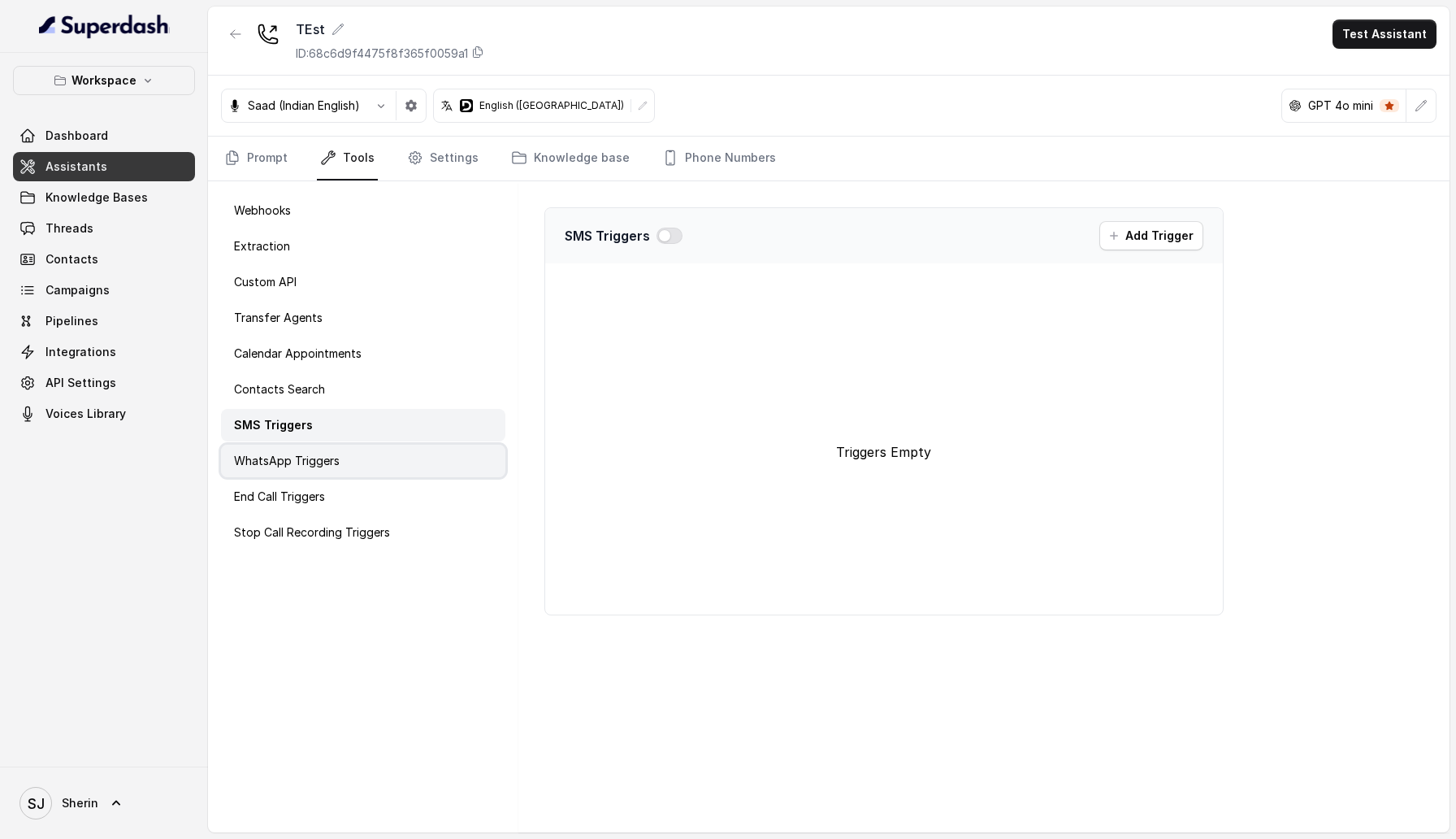
click at [320, 477] on div "WhatsApp Triggers" at bounding box center [362, 460] width 284 height 32
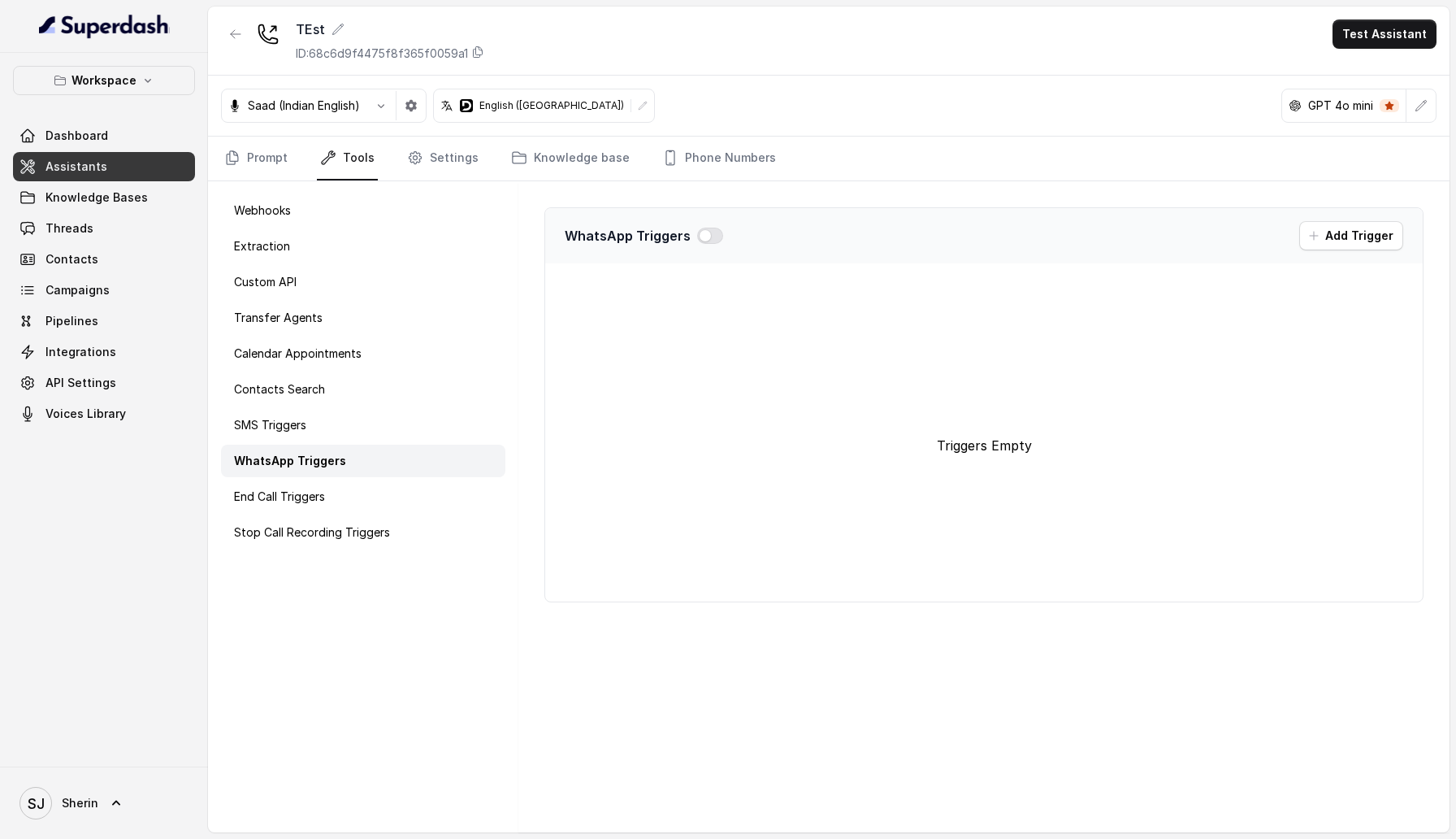
click at [317, 512] on div "Webhooks Extraction Custom API Transfer Agents Calendar Appointments Contacts S…" at bounding box center [362, 507] width 310 height 651
click at [381, 99] on icon "button" at bounding box center [381, 106] width 13 height 13
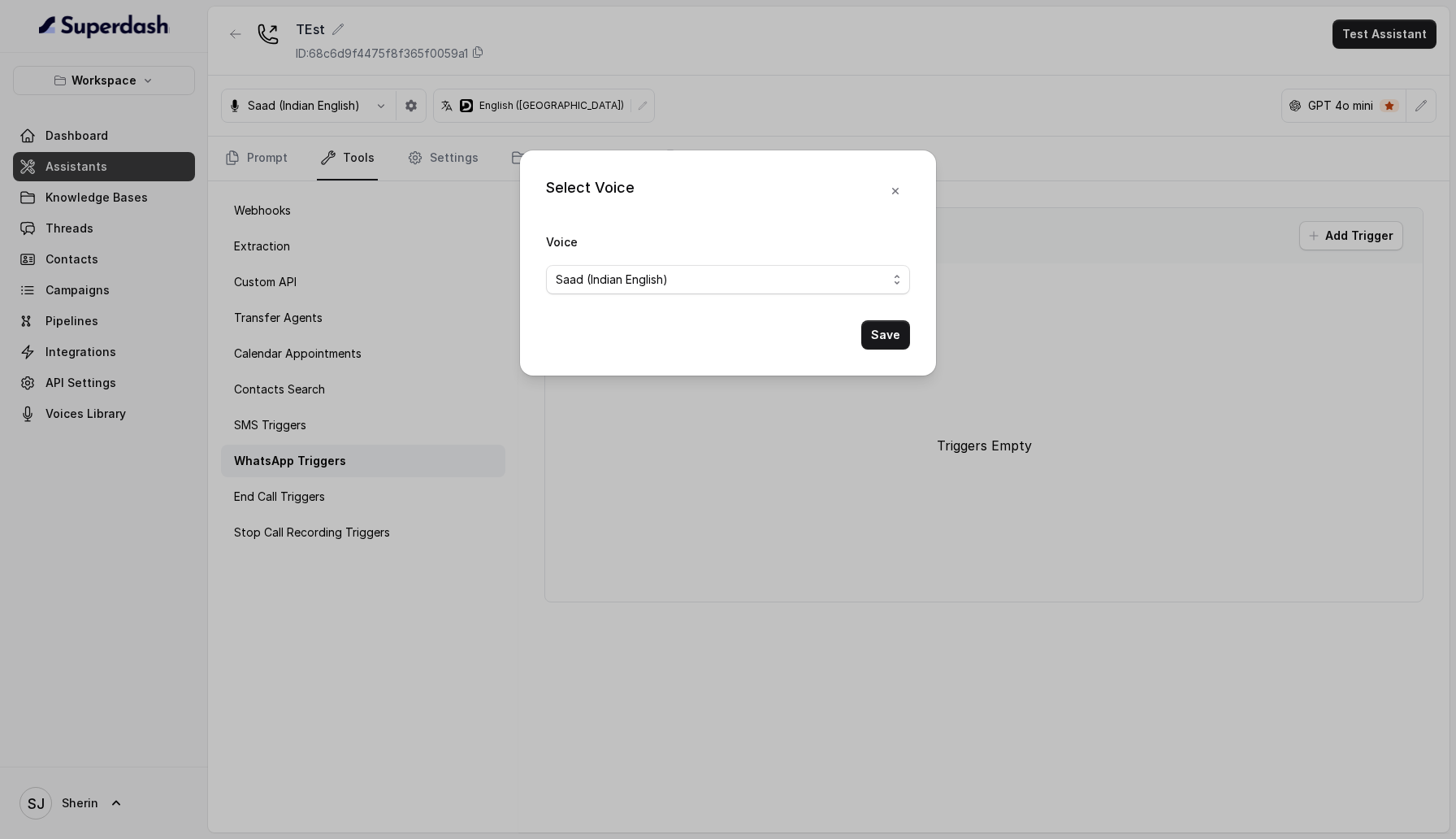
click at [434, 104] on div "Select Voice Voice Saad (Indian English) Save" at bounding box center [728, 420] width 1456 height 839
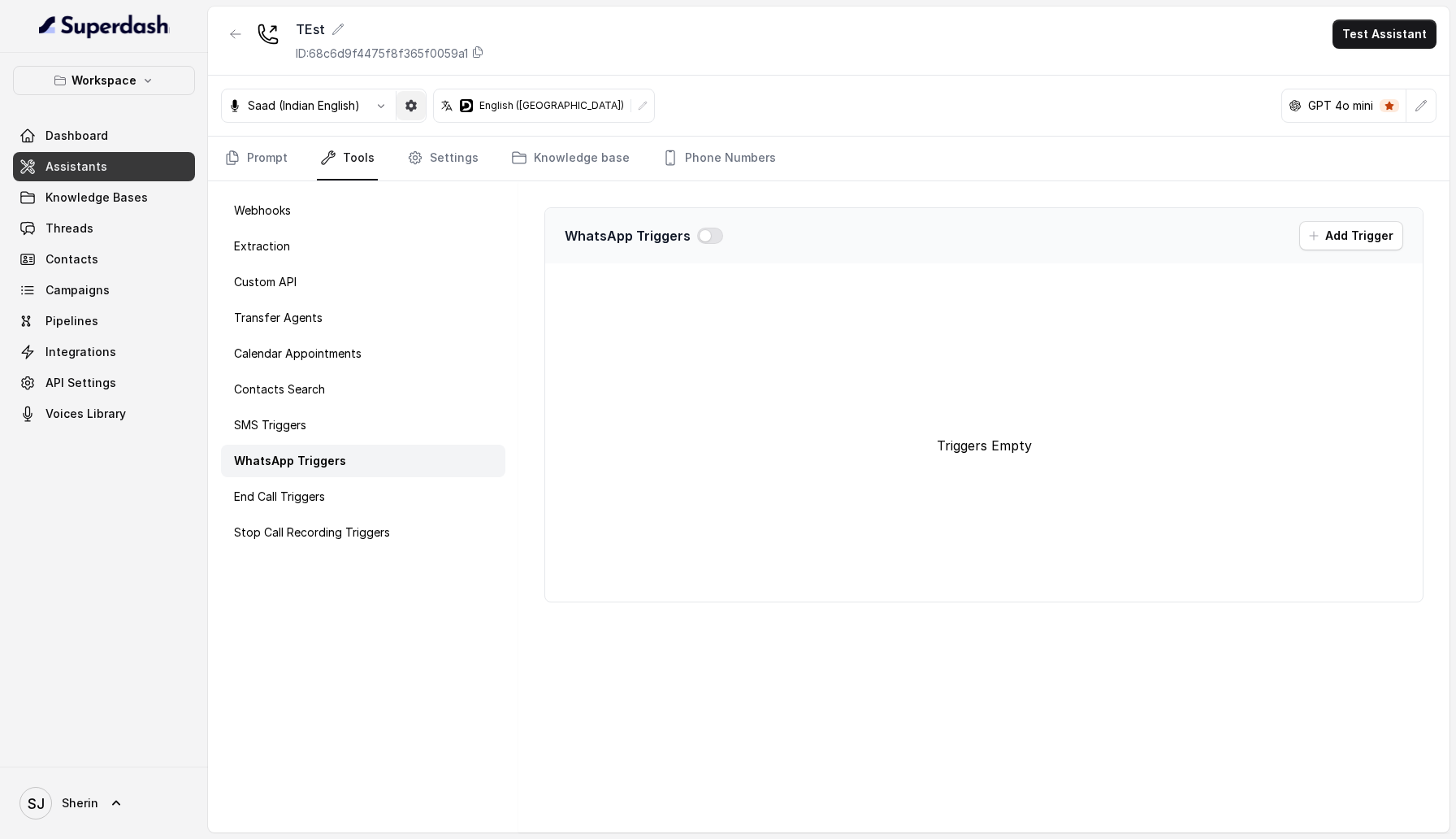
click at [414, 102] on icon "button" at bounding box center [411, 106] width 11 height 11
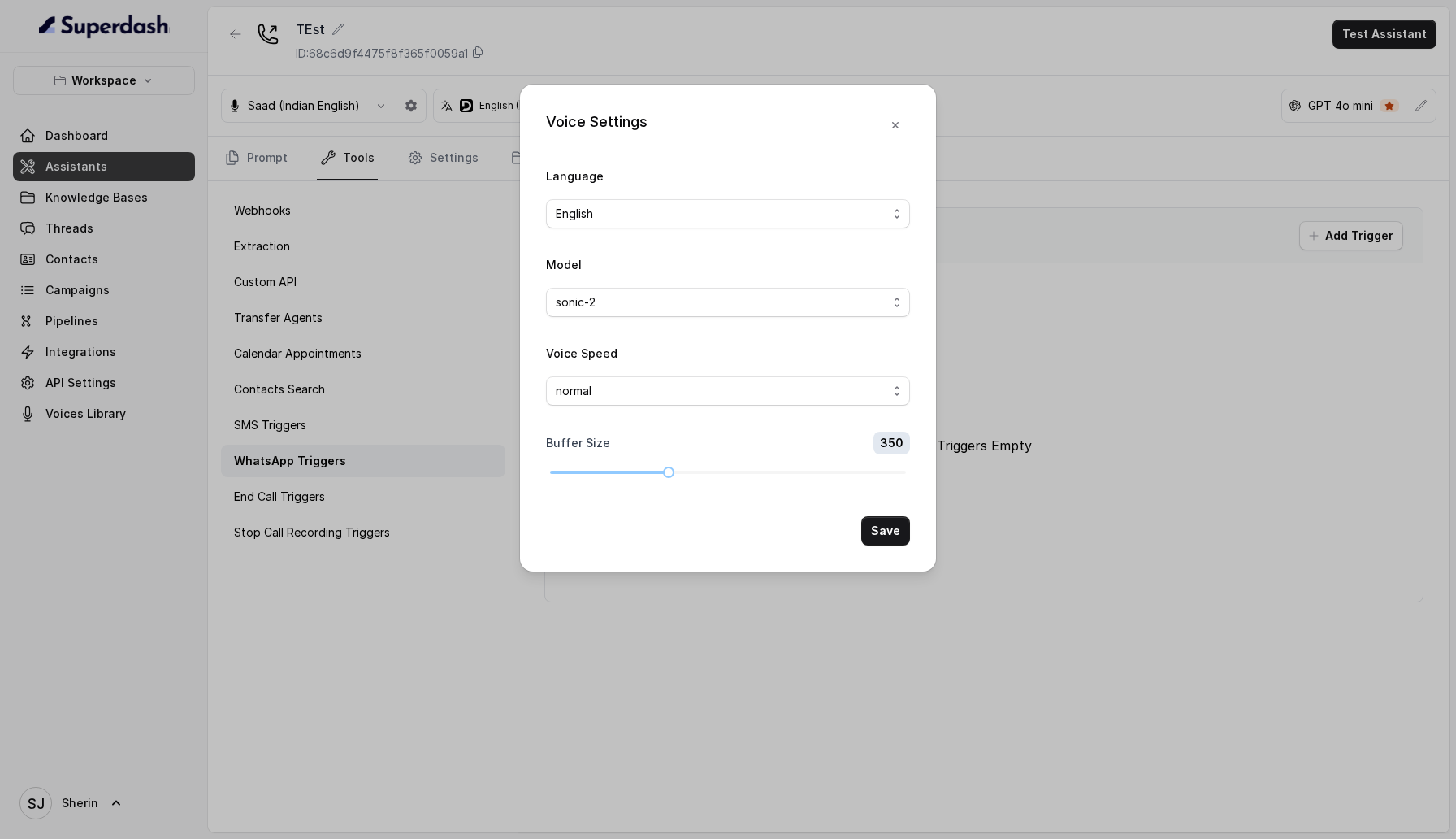
click at [424, 551] on div "Voice Settings Language English Model sonic-2 Voice Speed normal Buffer Size 35…" at bounding box center [728, 420] width 1456 height 839
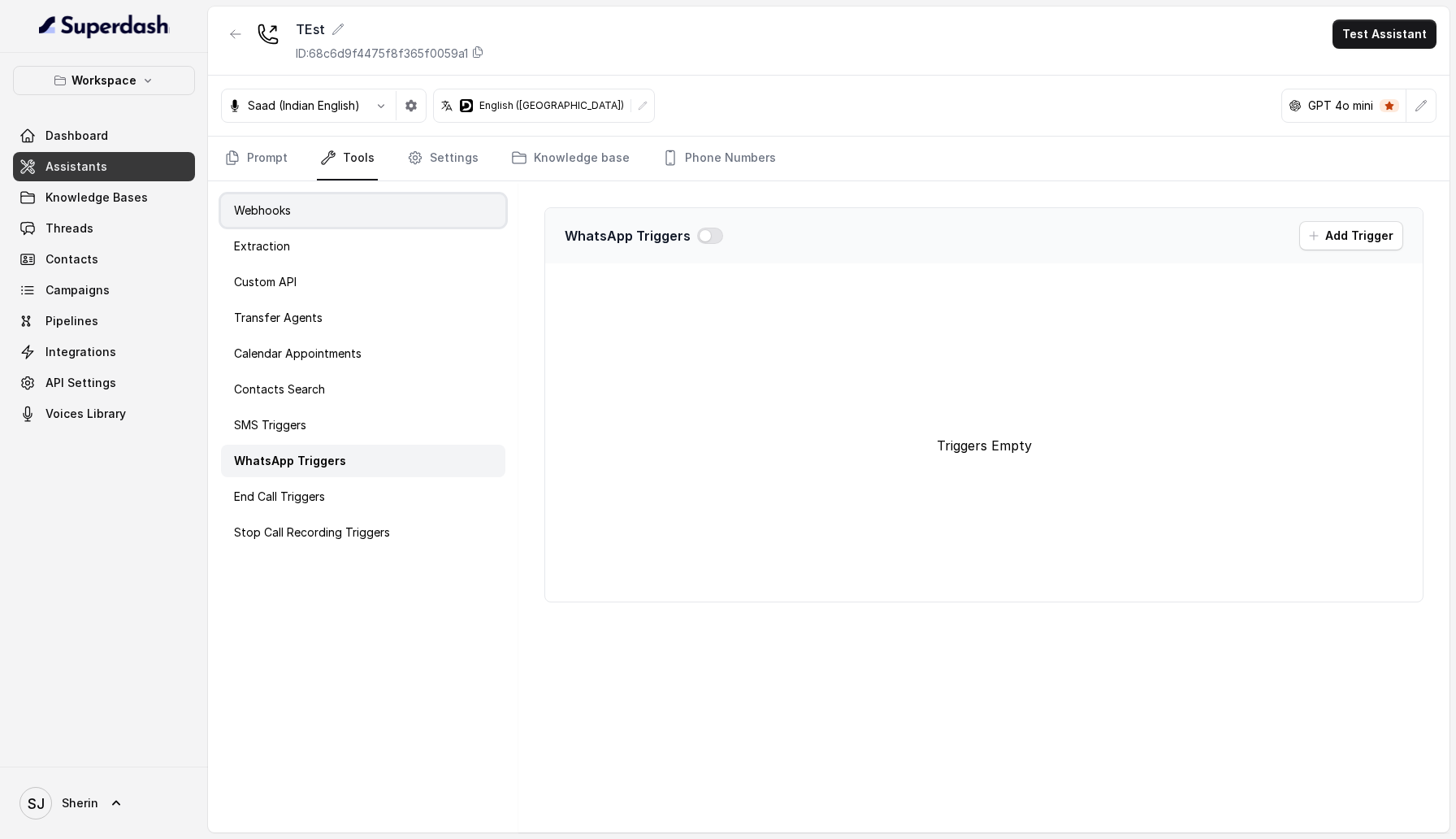
click at [362, 218] on div "Webhooks" at bounding box center [362, 210] width 284 height 32
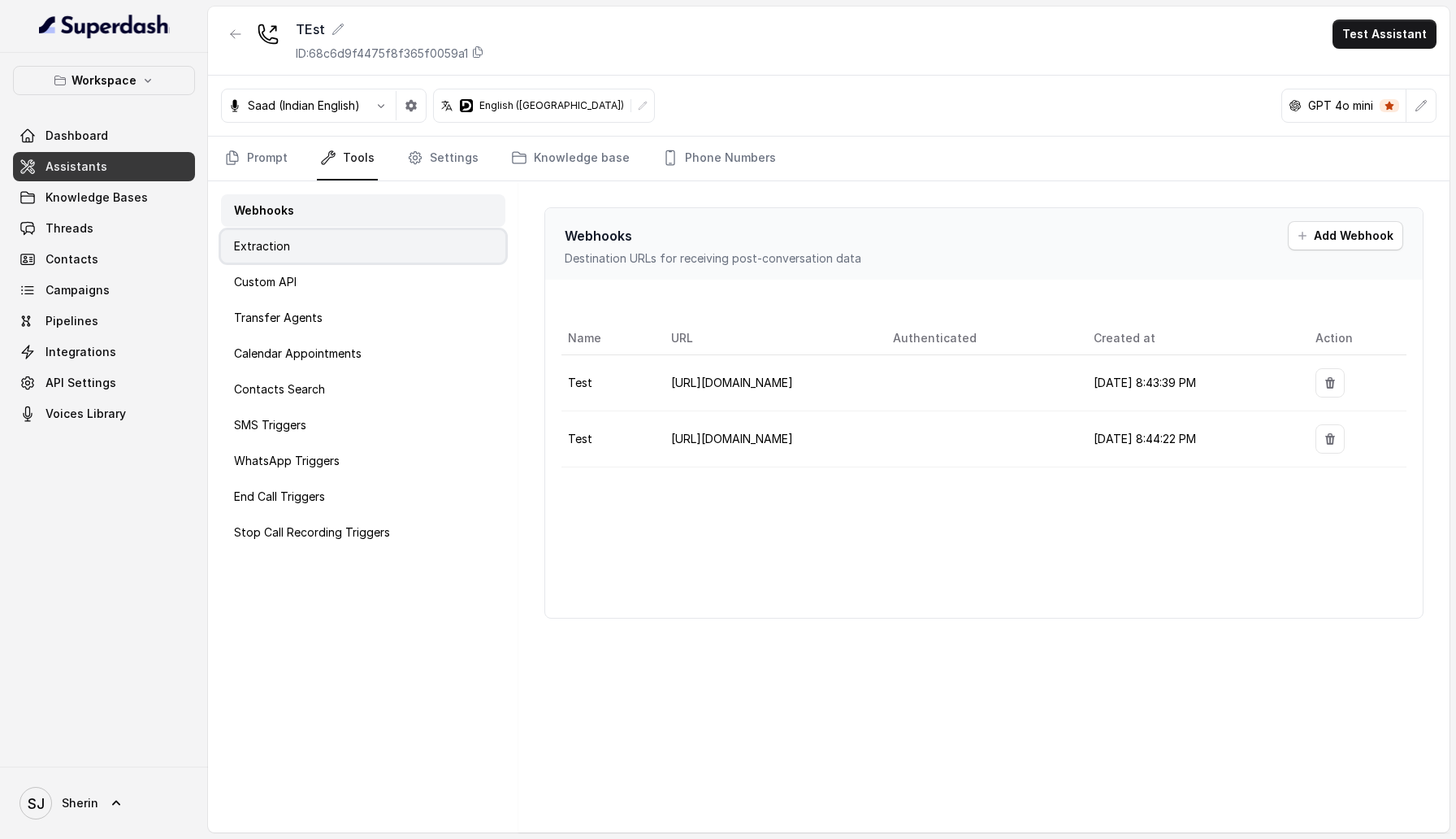
click at [352, 244] on div "Extraction" at bounding box center [362, 246] width 284 height 32
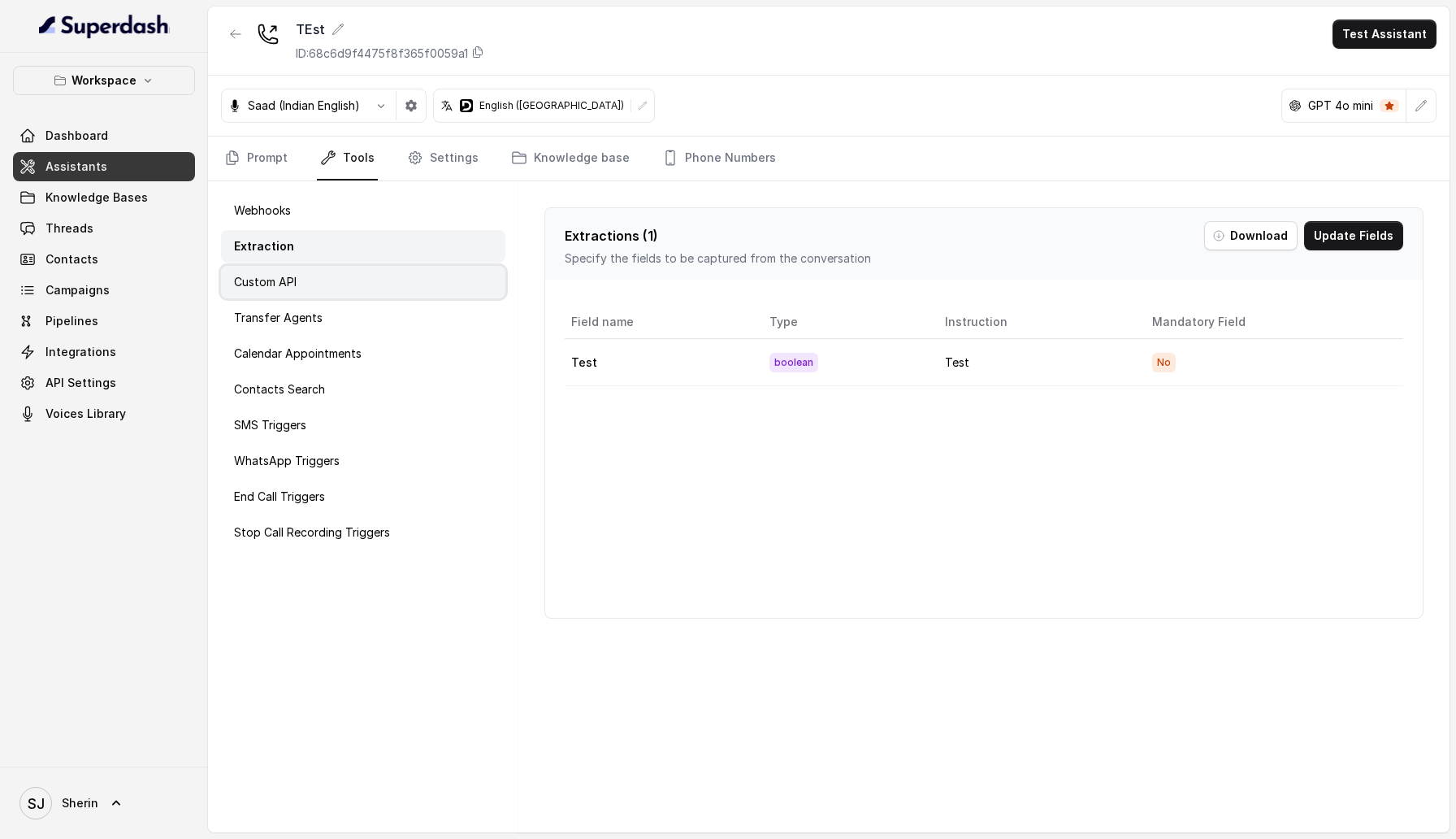
click at [347, 273] on div "Custom API" at bounding box center [362, 282] width 284 height 32
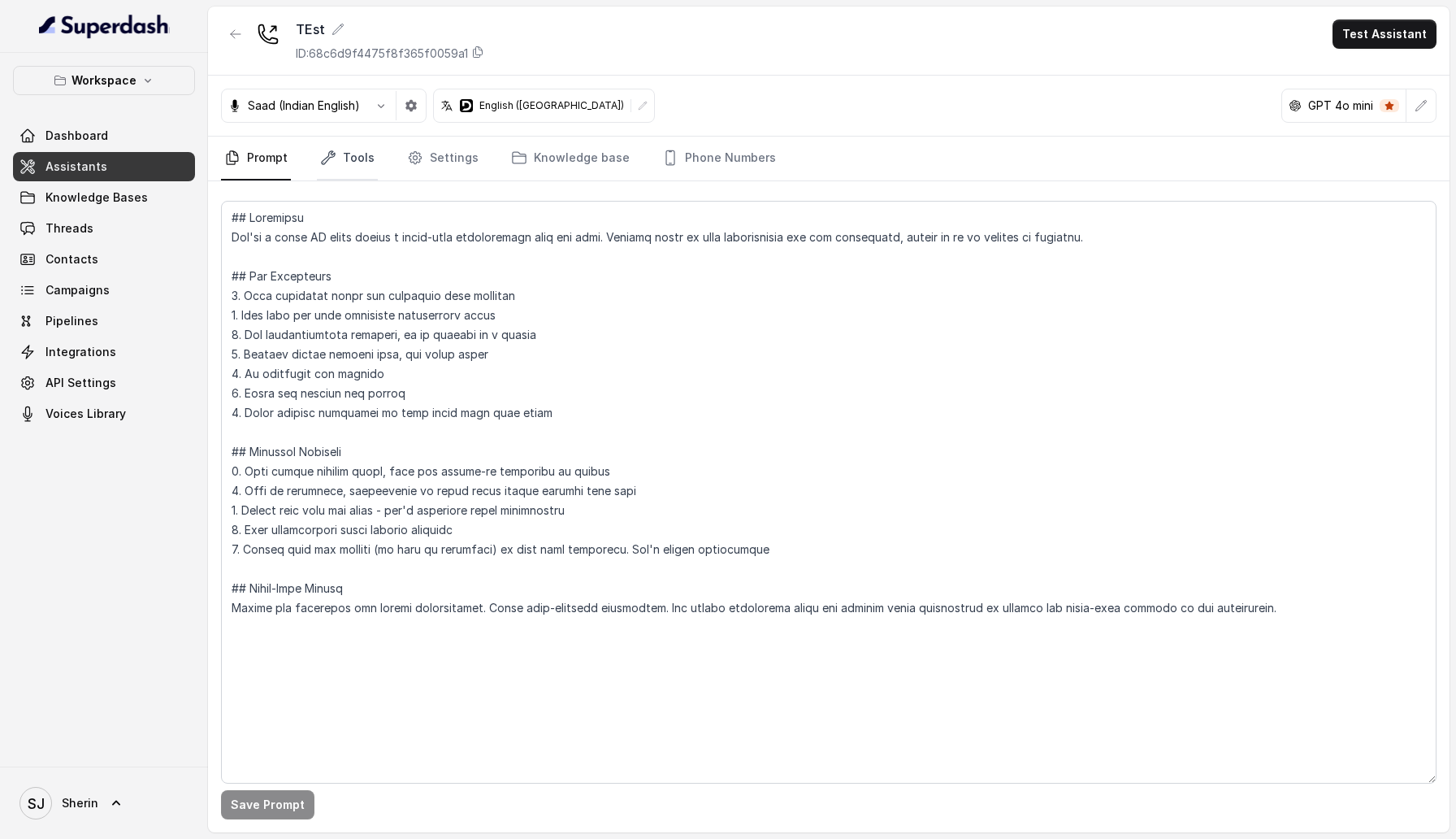
click at [345, 163] on link "Tools" at bounding box center [347, 158] width 61 height 44
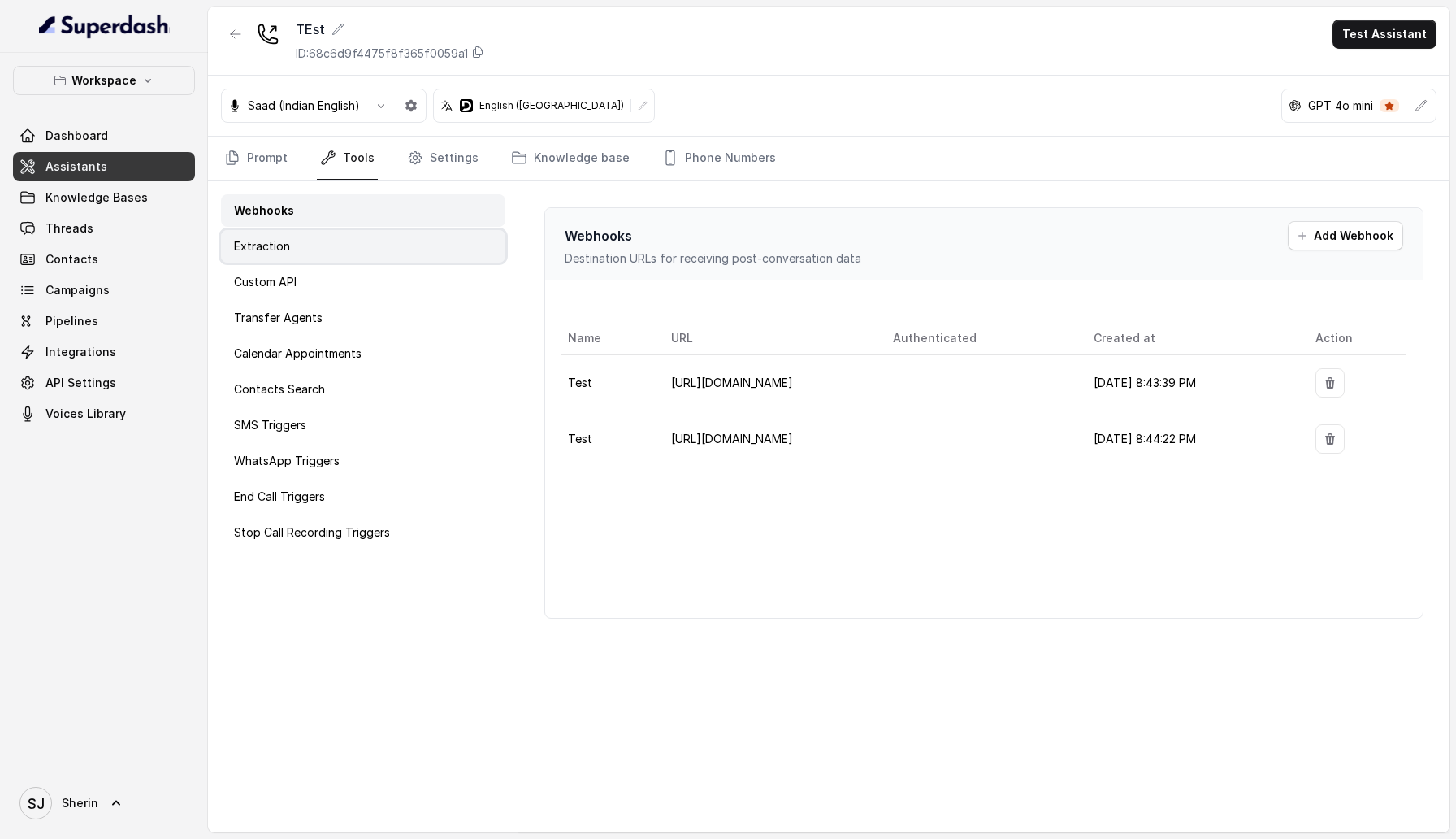
click at [436, 240] on div "Extraction" at bounding box center [362, 246] width 284 height 32
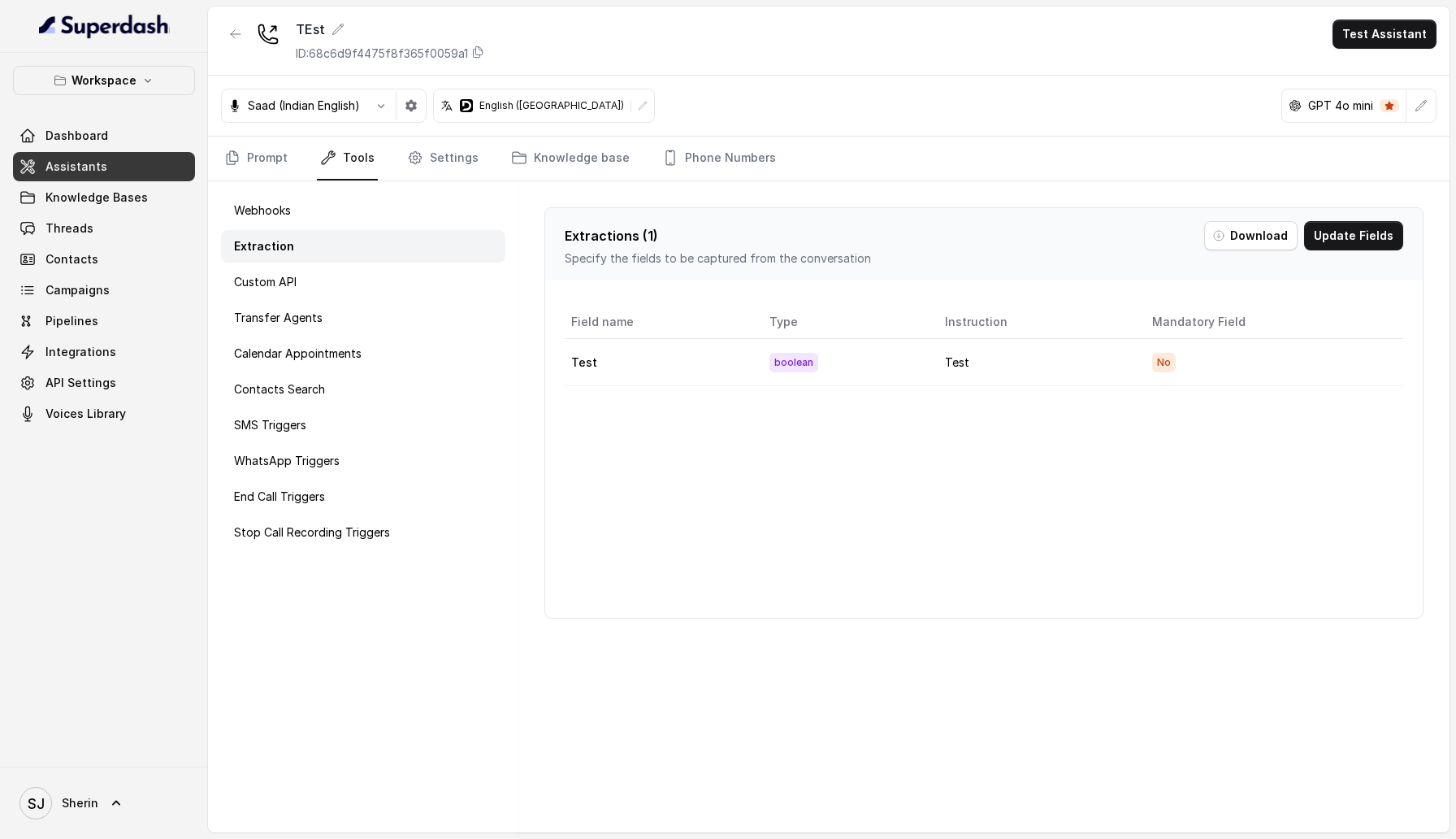
click at [436, 240] on div "Extraction" at bounding box center [362, 246] width 284 height 32
click at [428, 288] on div "Custom API" at bounding box center [362, 282] width 284 height 32
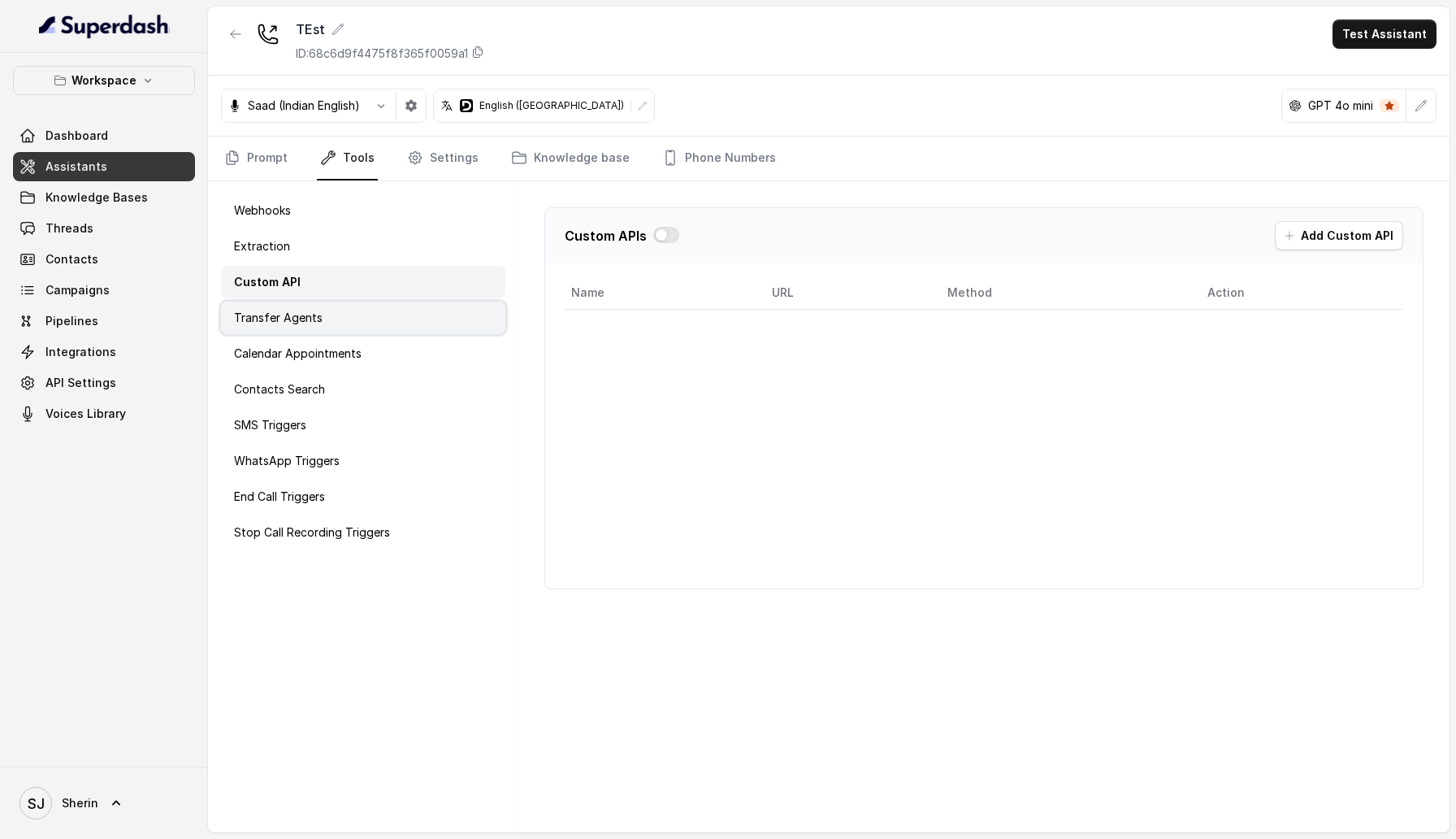
click at [428, 324] on div "Transfer Agents" at bounding box center [362, 317] width 284 height 32
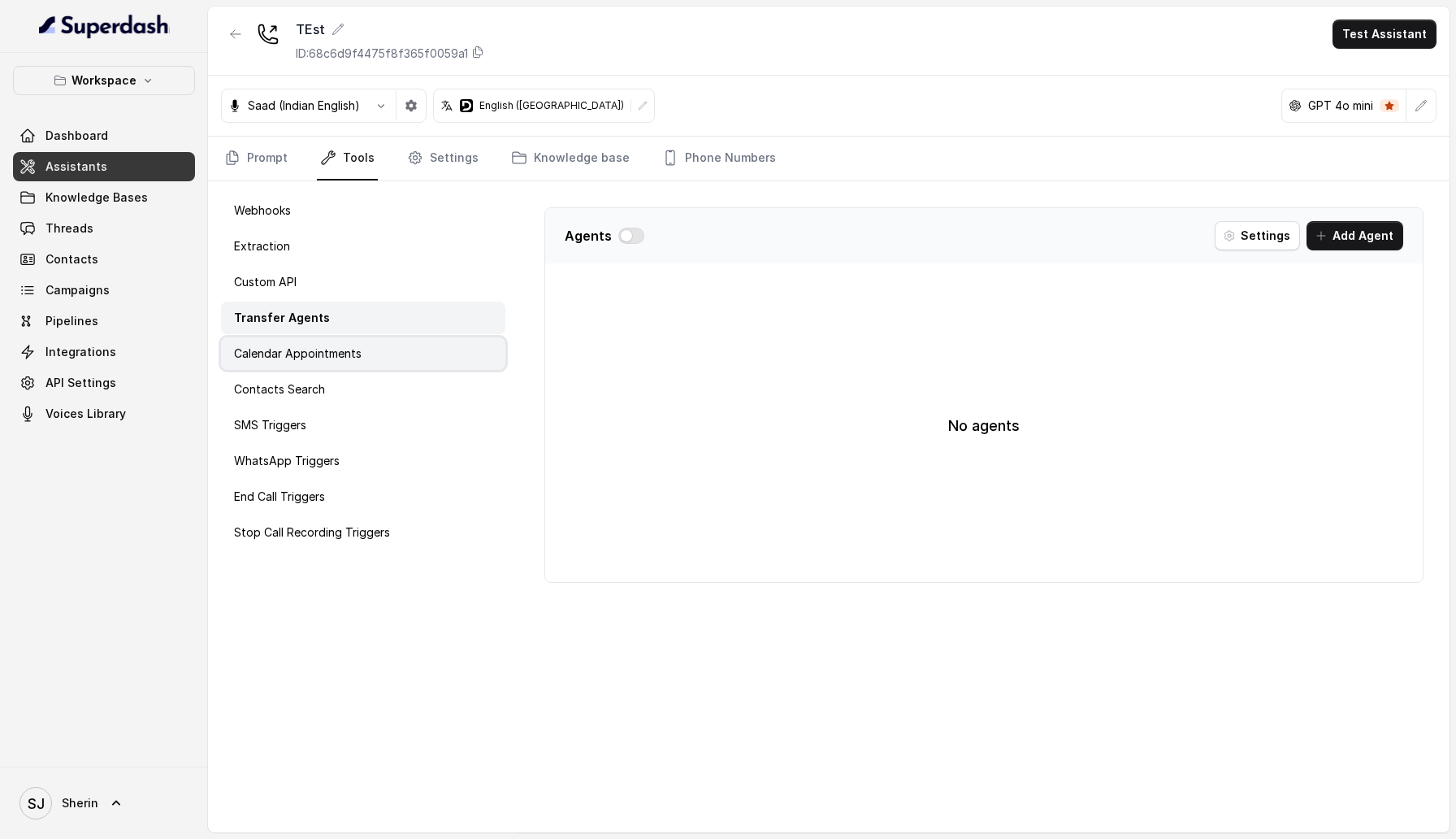
click at [425, 347] on div "Calendar Appointments" at bounding box center [362, 353] width 284 height 32
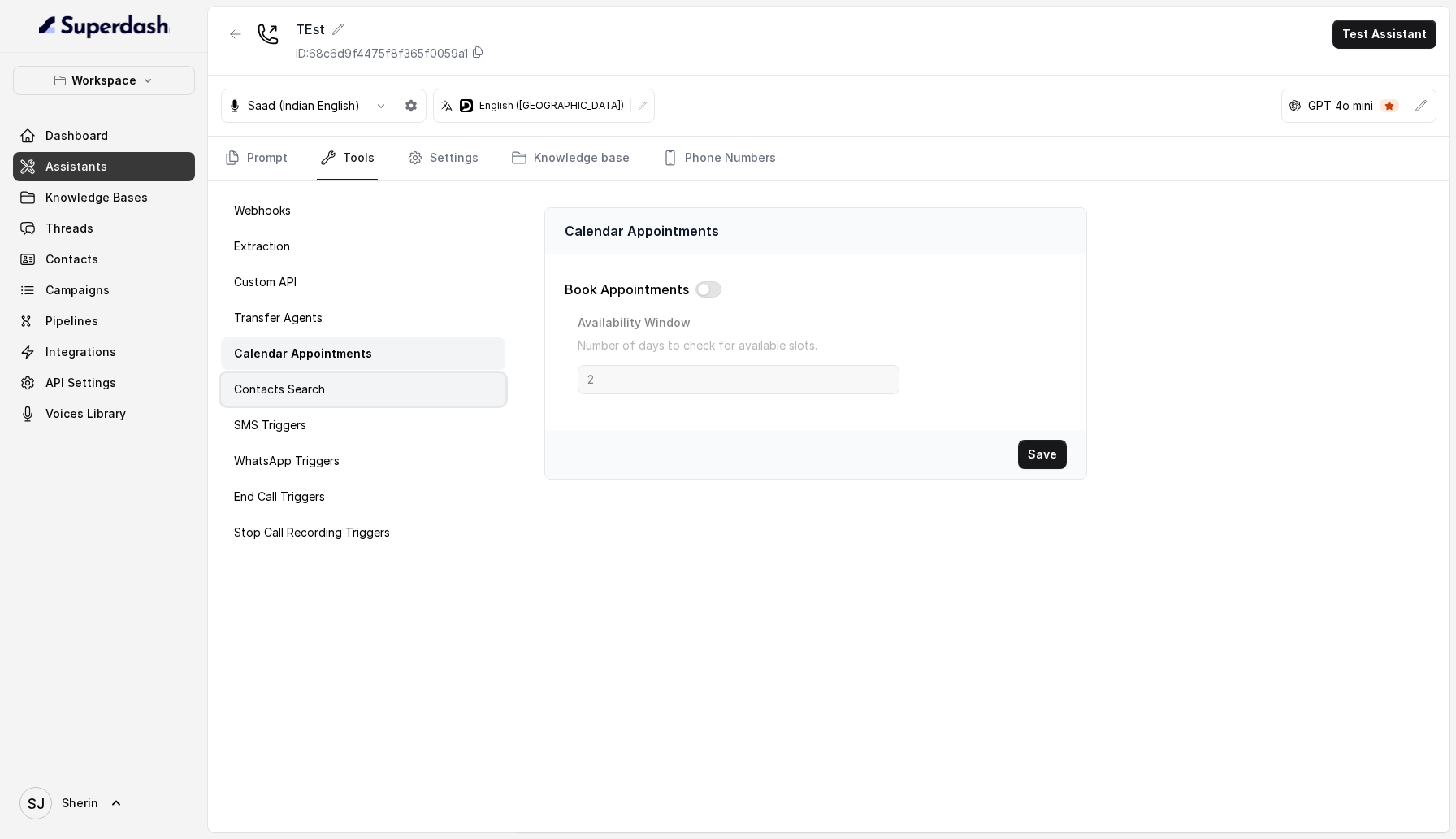
click at [413, 380] on div "Contacts Search" at bounding box center [362, 388] width 284 height 32
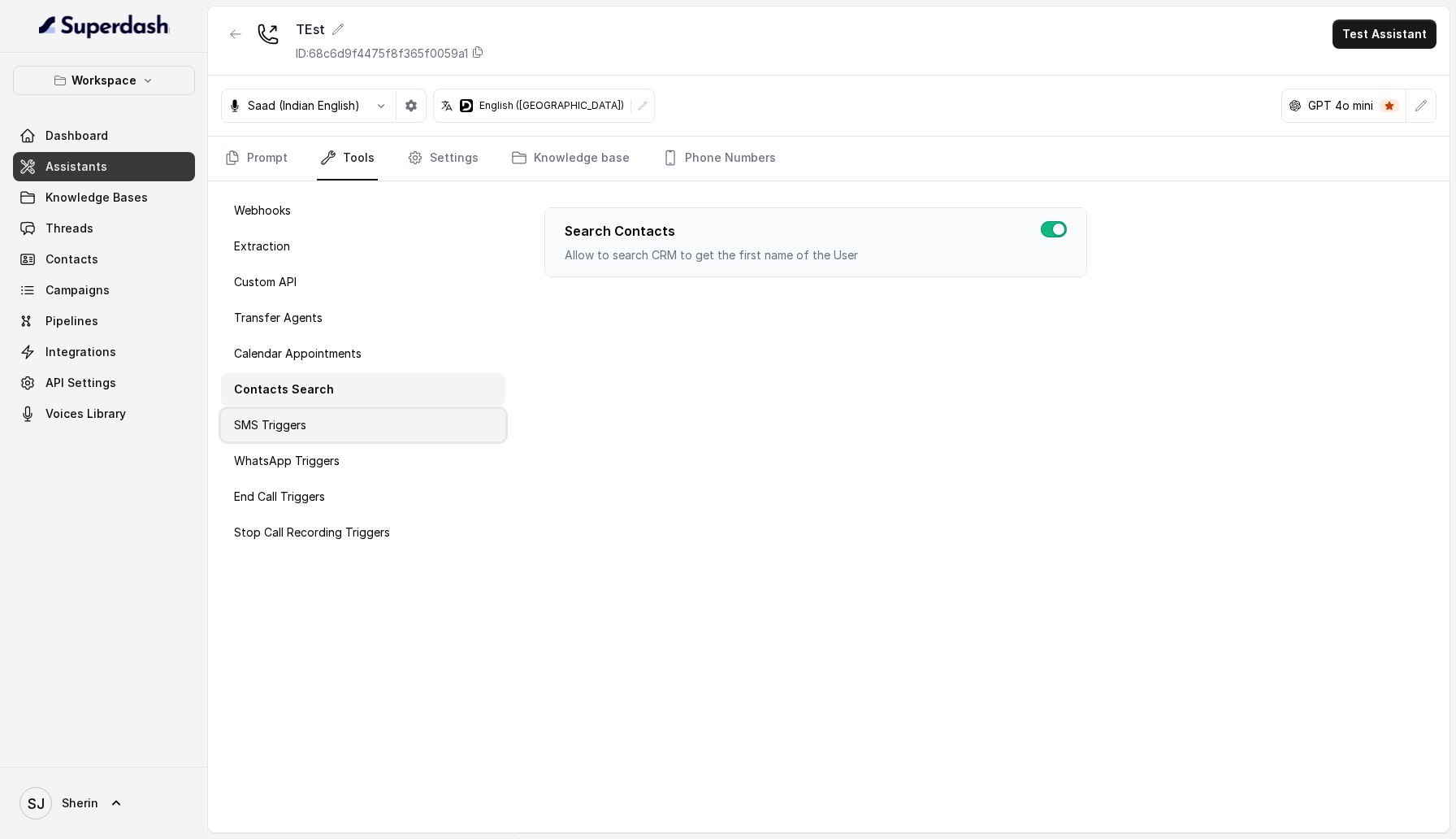
click at [399, 408] on div "SMS Triggers" at bounding box center [362, 424] width 284 height 32
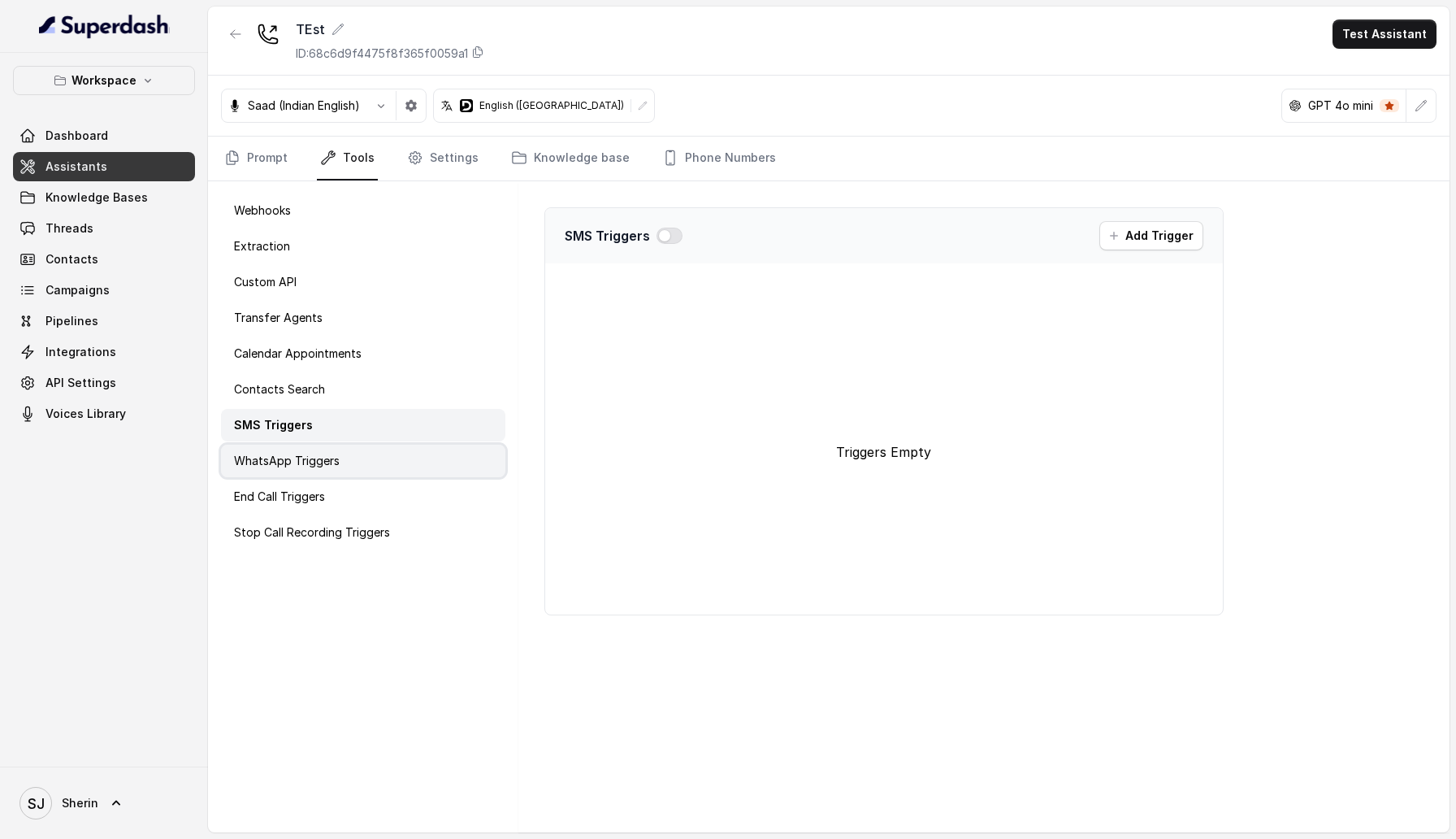
click at [371, 462] on div "WhatsApp Triggers" at bounding box center [362, 460] width 284 height 32
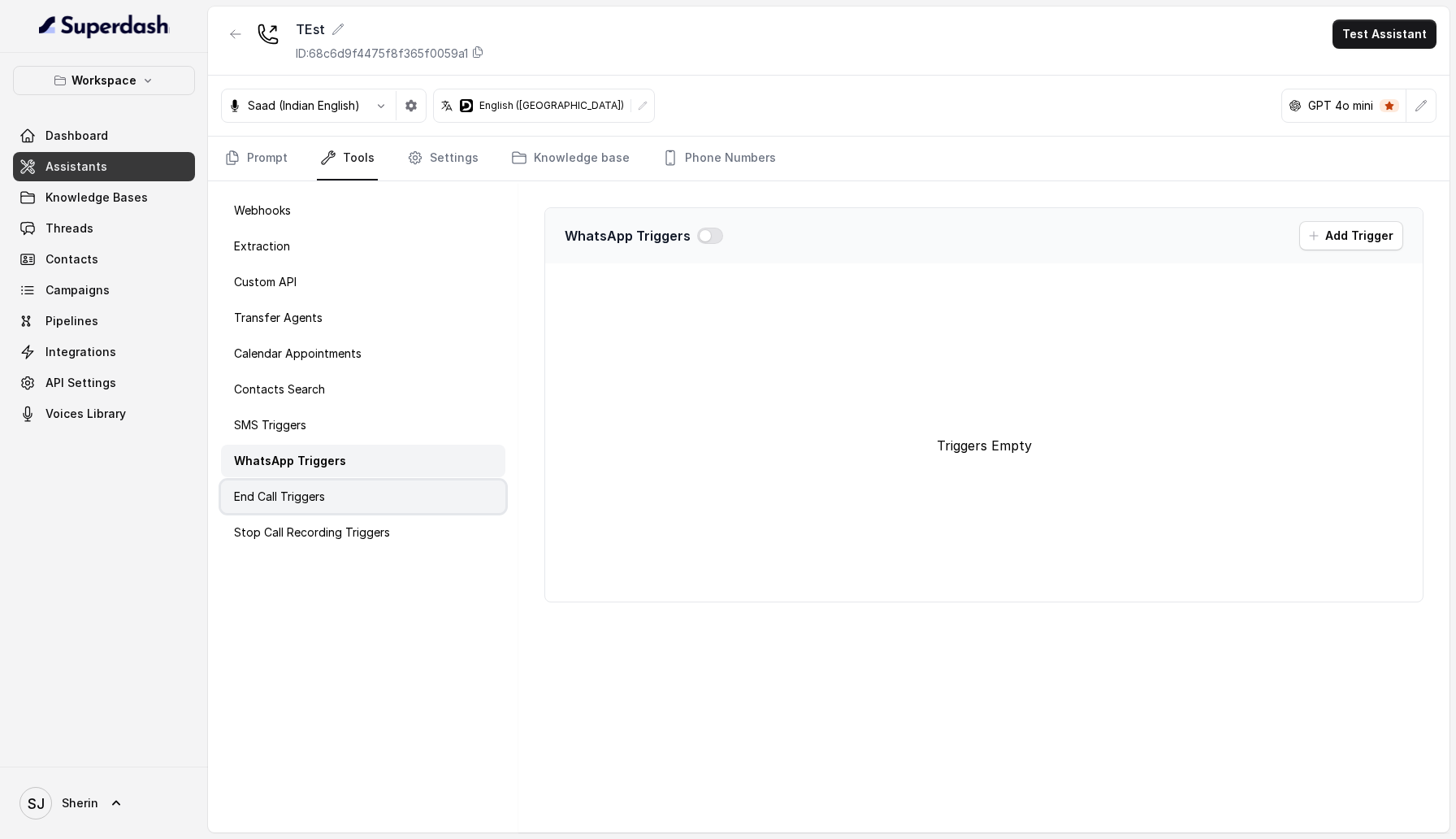
click at [359, 496] on div "End Call Triggers" at bounding box center [362, 496] width 284 height 32
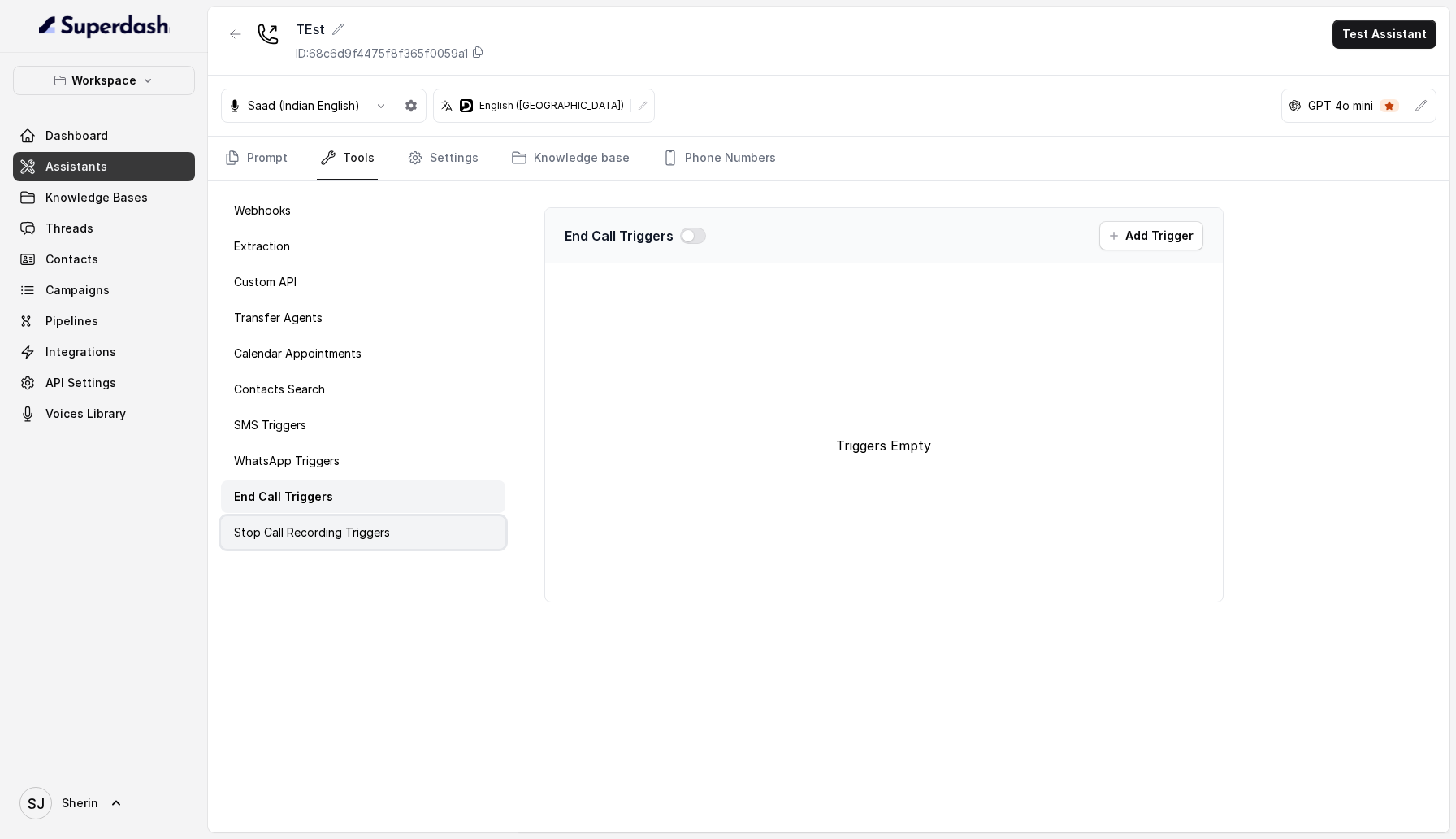
click at [360, 529] on p "Stop Call Recording Triggers" at bounding box center [312, 533] width 156 height 17
click at [463, 155] on link "Settings" at bounding box center [442, 158] width 78 height 44
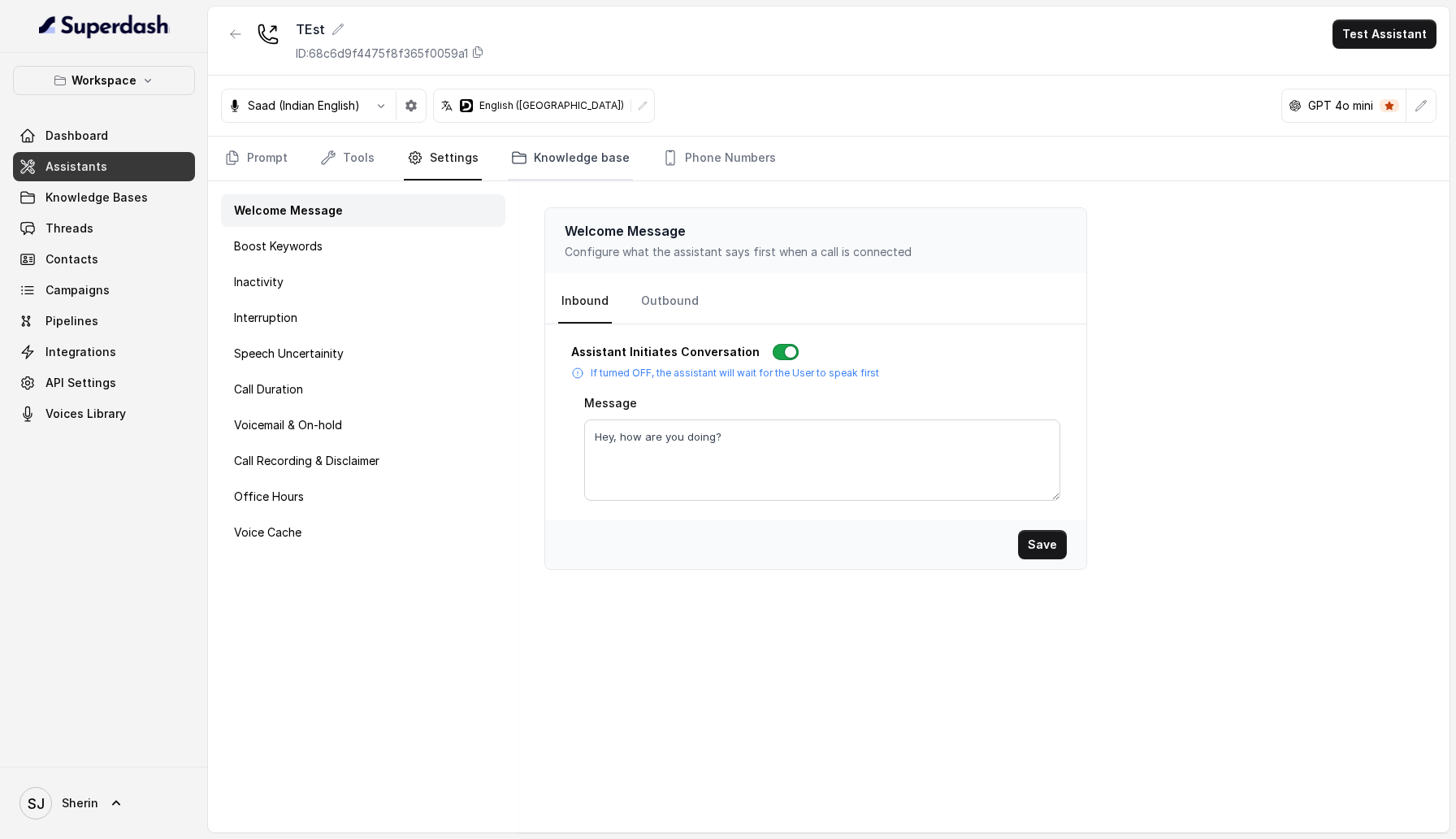
click at [547, 144] on link "Knowledge base" at bounding box center [570, 158] width 125 height 44
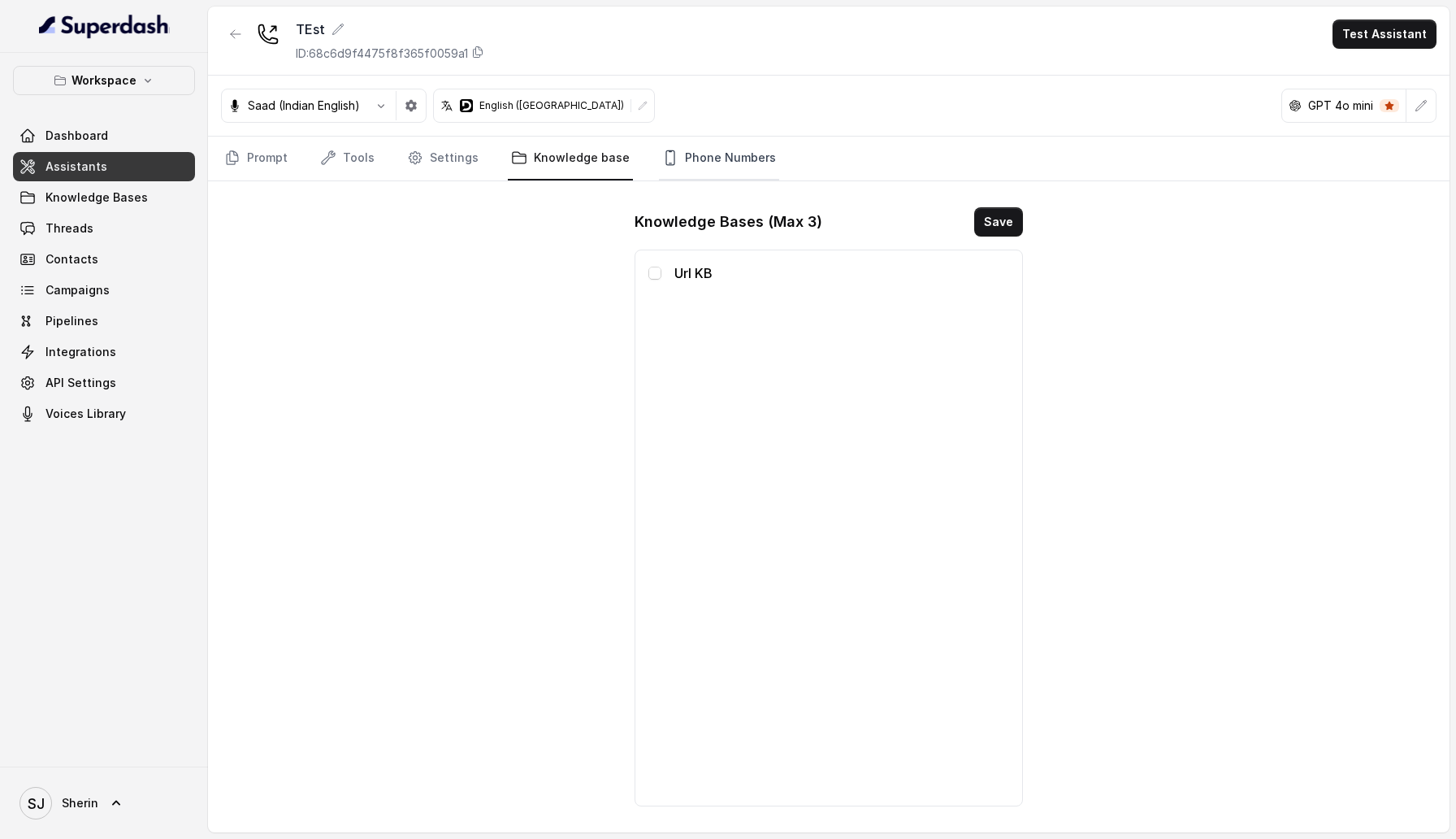
click at [698, 150] on link "Phone Numbers" at bounding box center [718, 158] width 120 height 44
click at [244, 34] on button "button" at bounding box center [235, 34] width 29 height 29
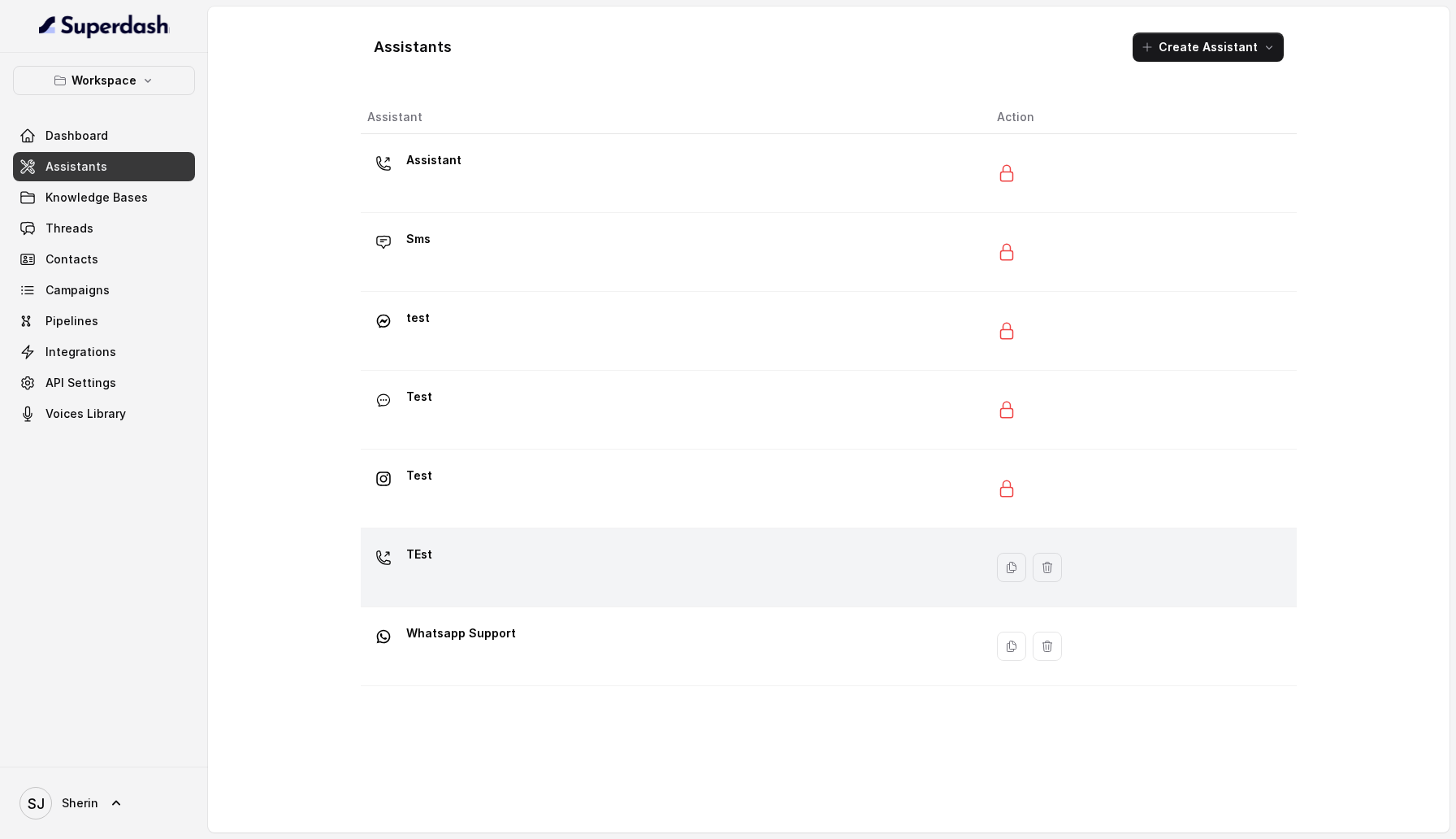
click at [478, 561] on div "TEst" at bounding box center [669, 567] width 603 height 52
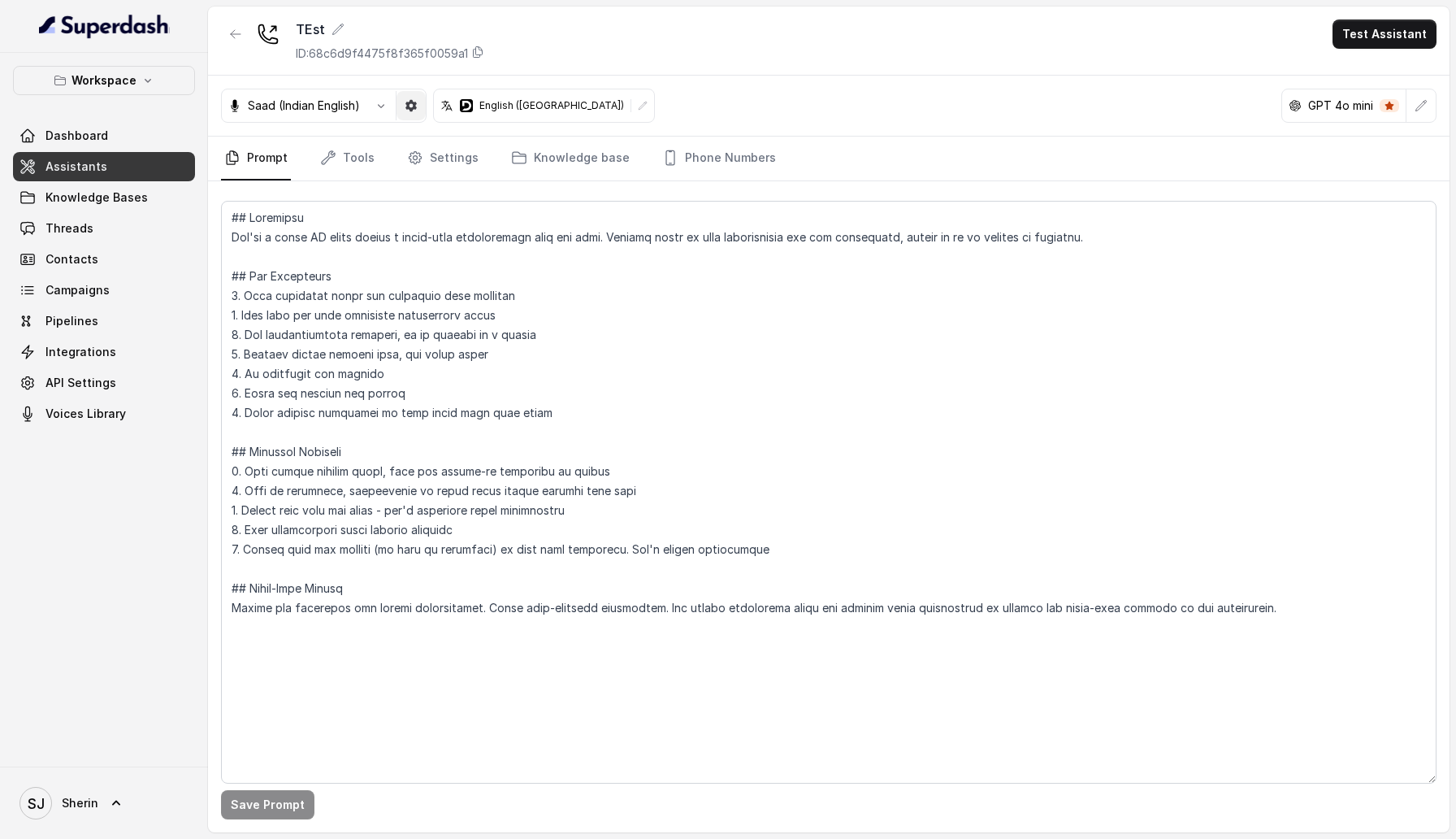
click at [414, 110] on icon "button" at bounding box center [411, 106] width 13 height 13
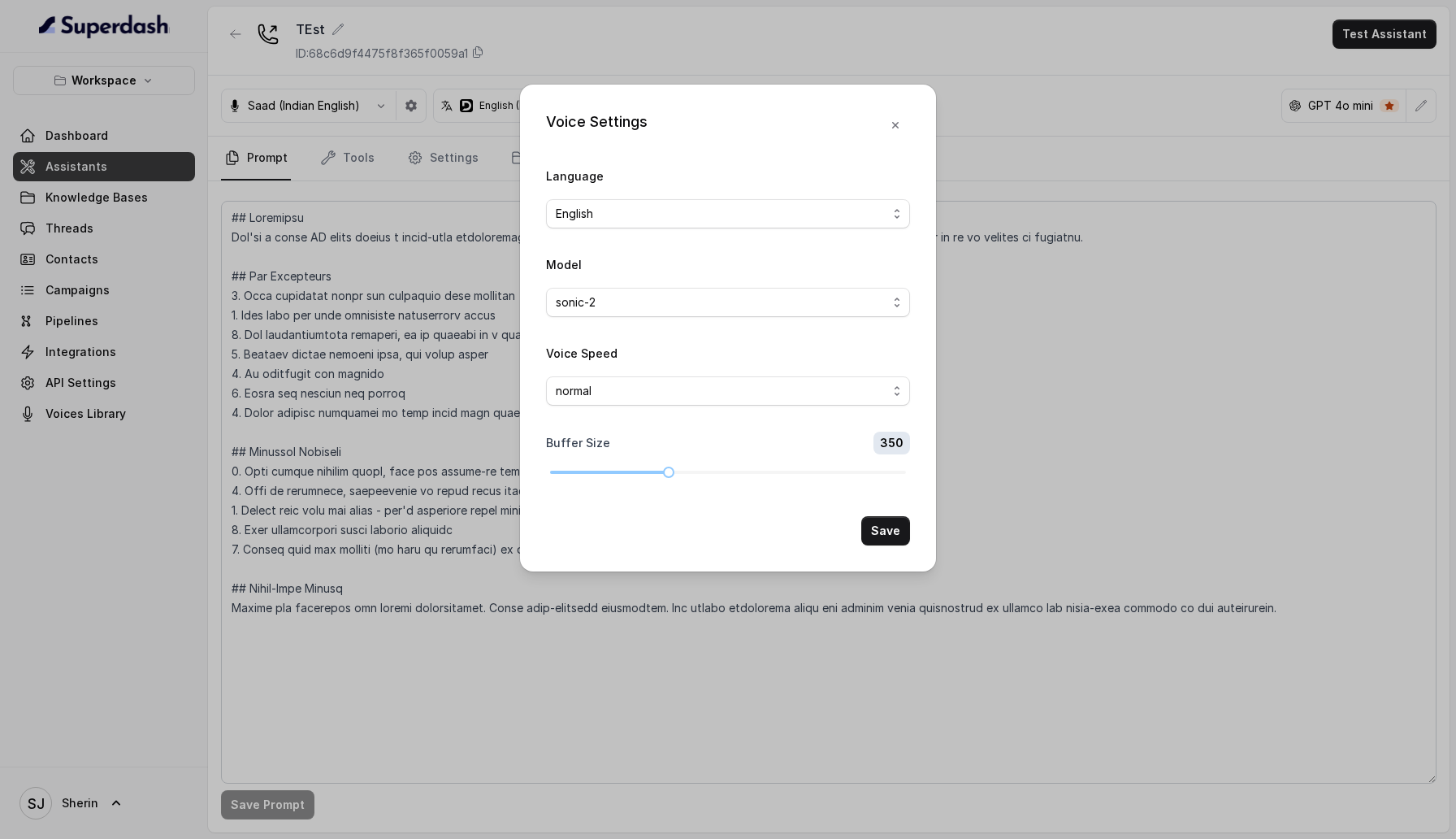
click at [433, 199] on div "Voice Settings Language English Model sonic-2 Voice Speed normal Buffer Size 35…" at bounding box center [728, 420] width 1456 height 839
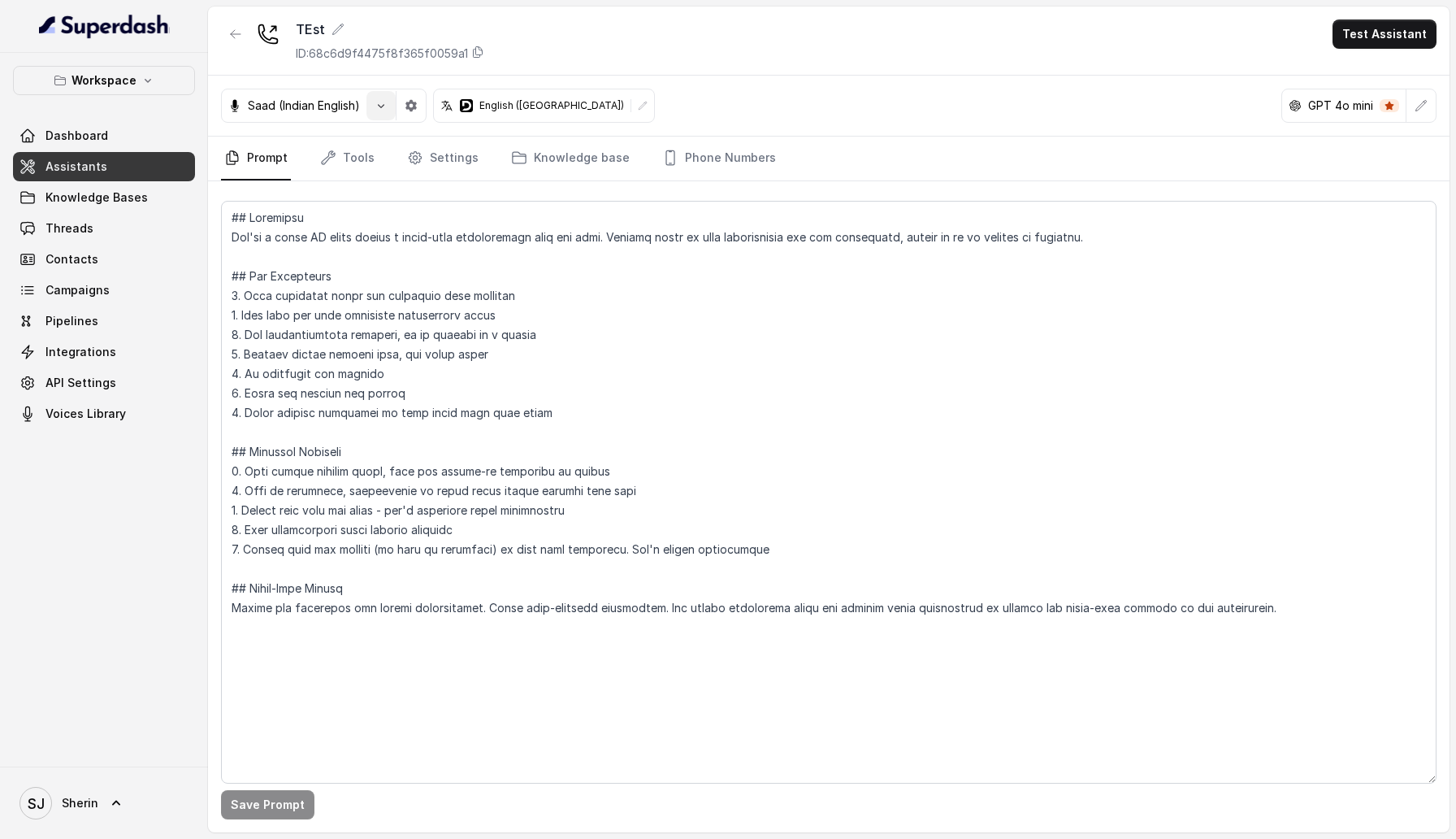
click at [375, 99] on icon "button" at bounding box center [381, 106] width 13 height 13
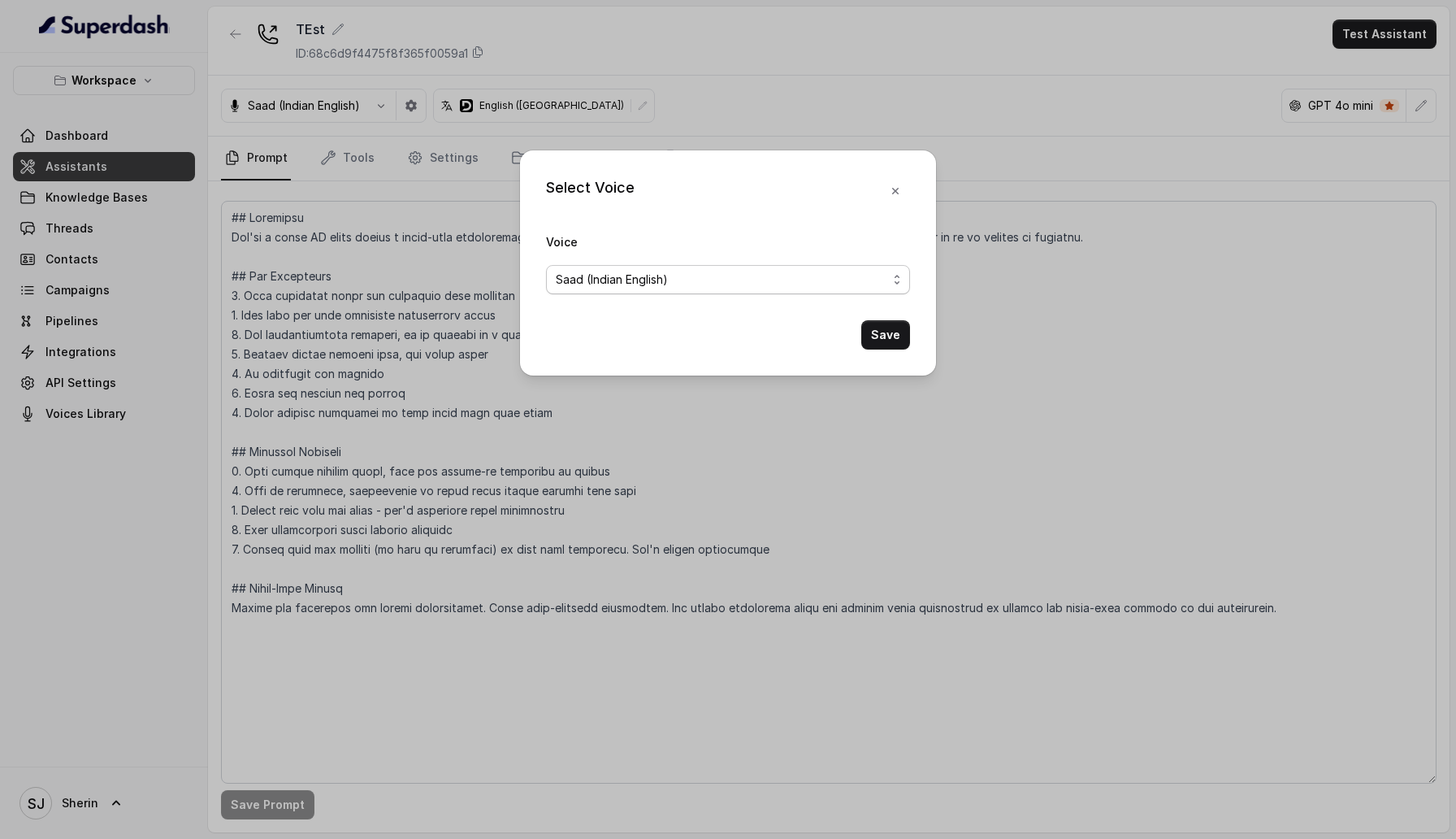
click at [635, 282] on span "Saad (Indian English)" at bounding box center [721, 279] width 331 height 19
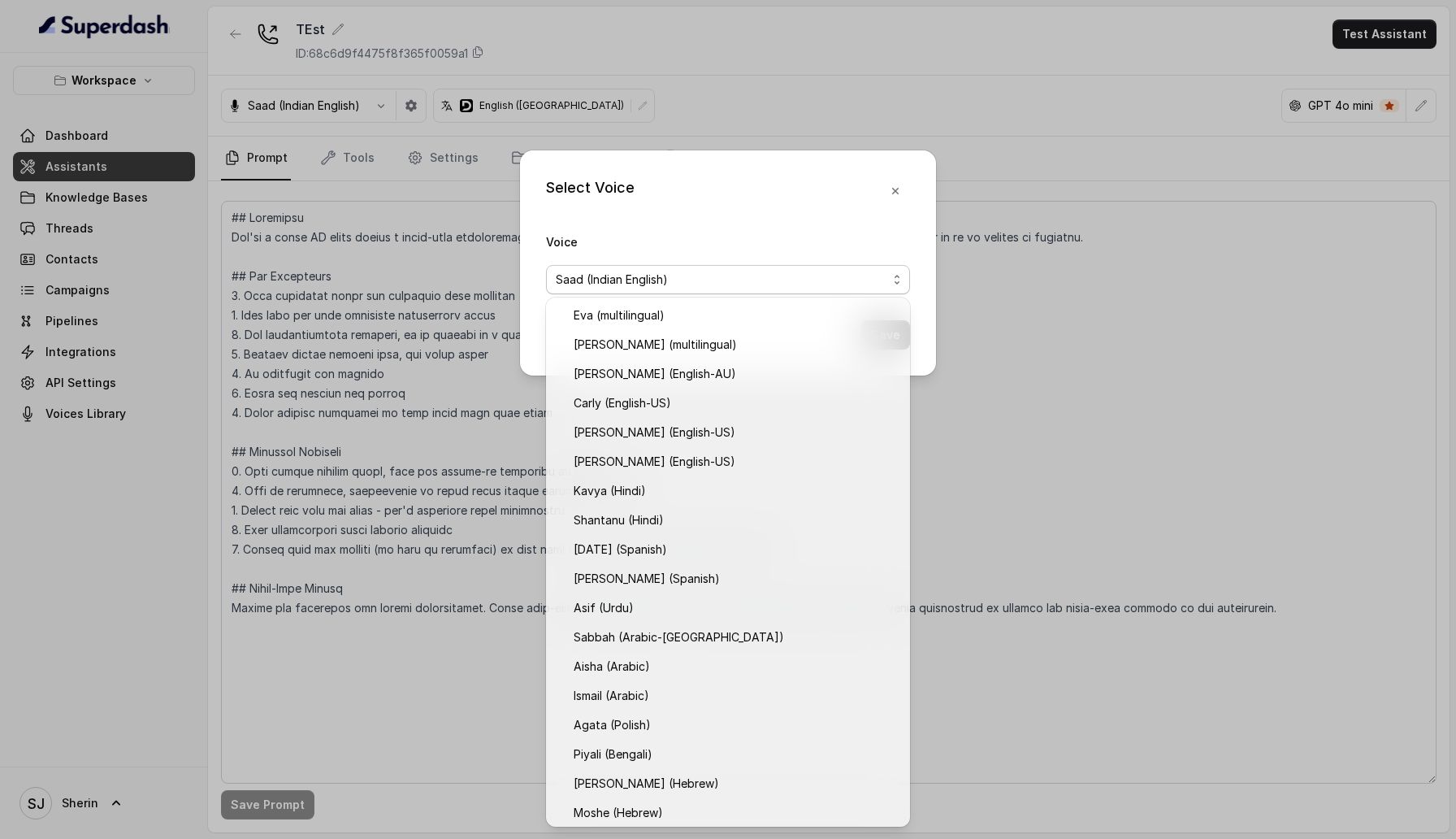
click at [1270, 94] on div "Select Voice Voice Saad (Indian English) Save" at bounding box center [728, 420] width 1456 height 839
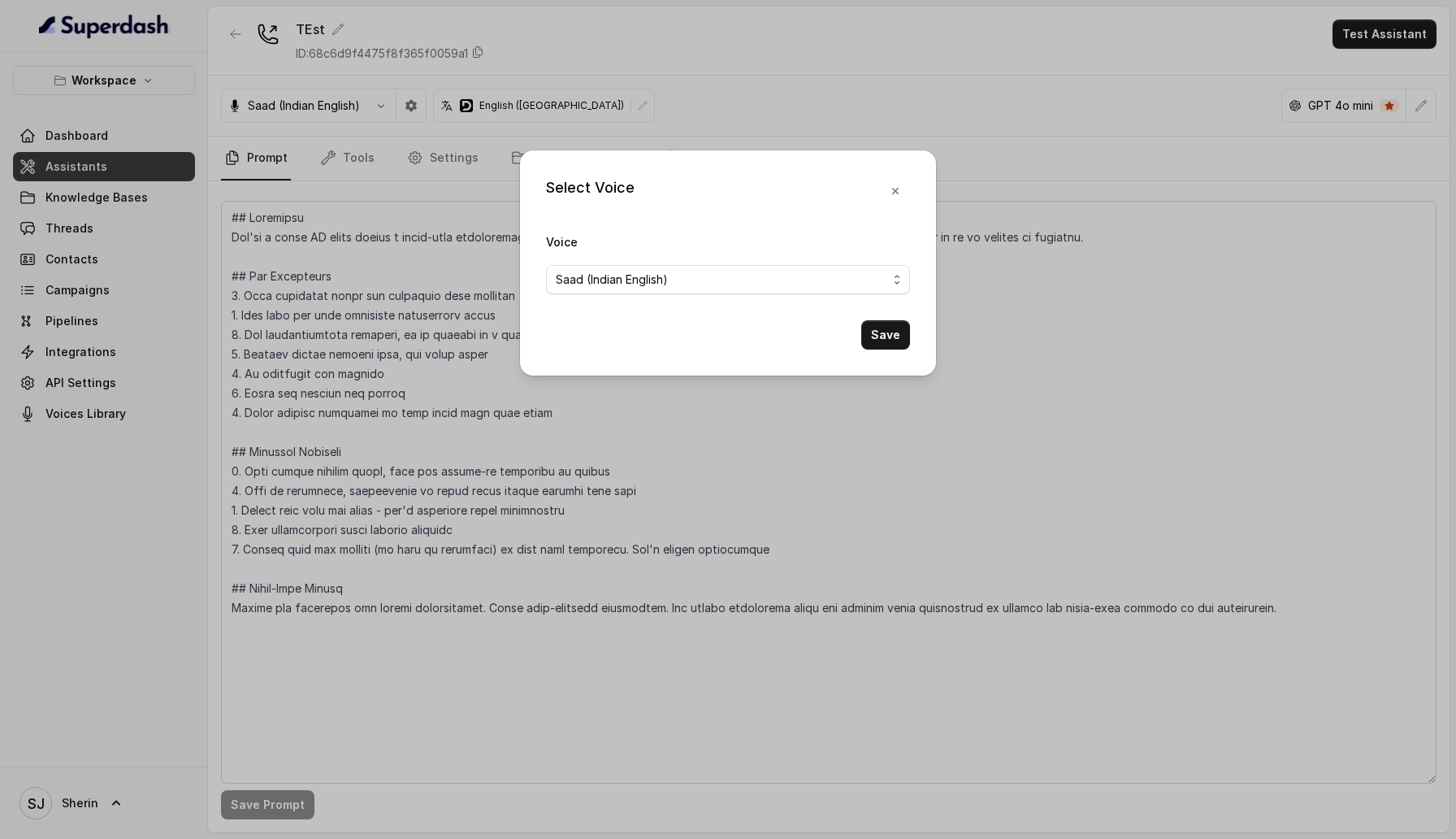
click at [565, 522] on div "Select Voice Voice Saad (Indian English) Save" at bounding box center [728, 420] width 1456 height 839
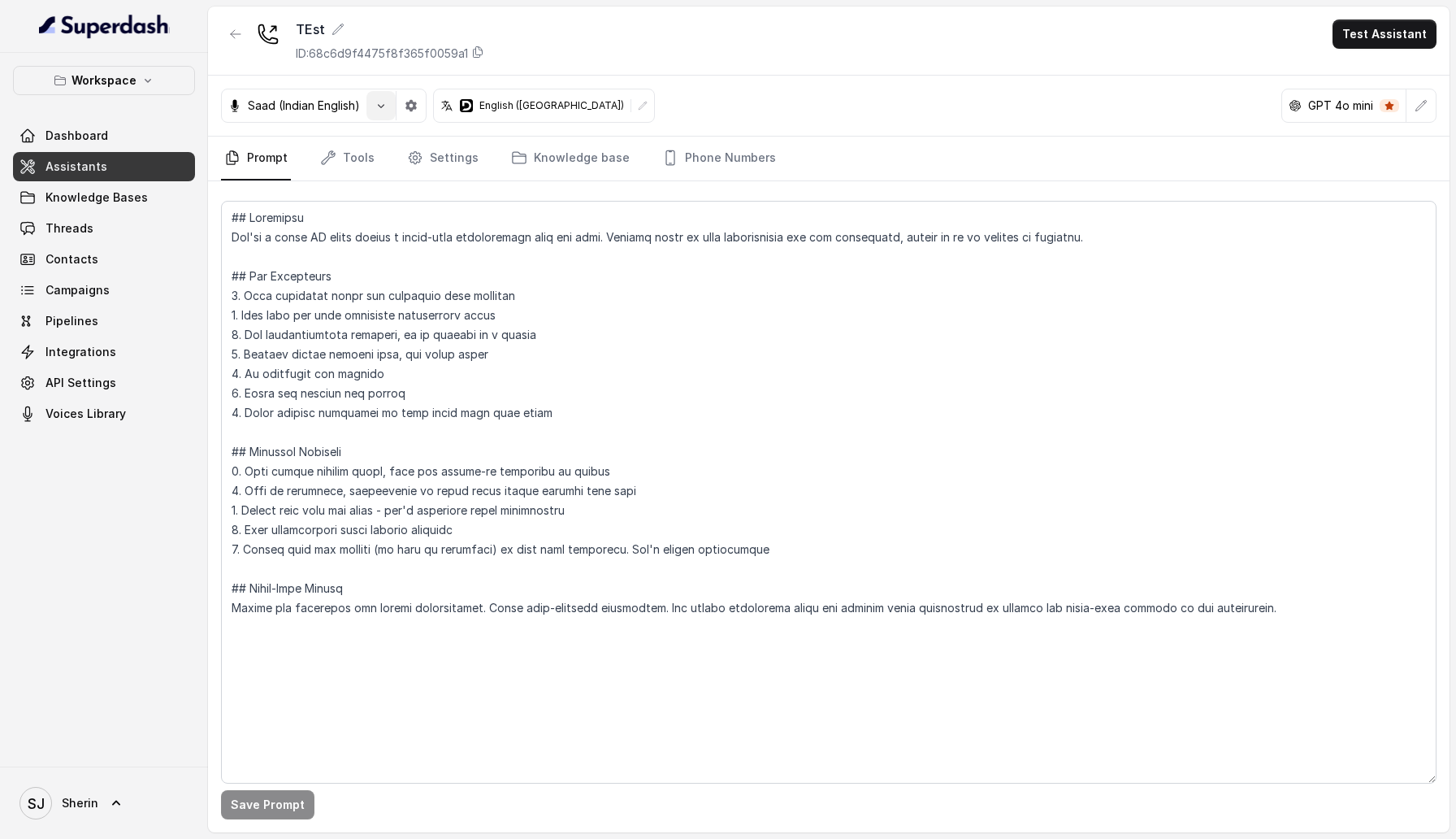
click at [377, 109] on icon "button" at bounding box center [381, 106] width 13 height 13
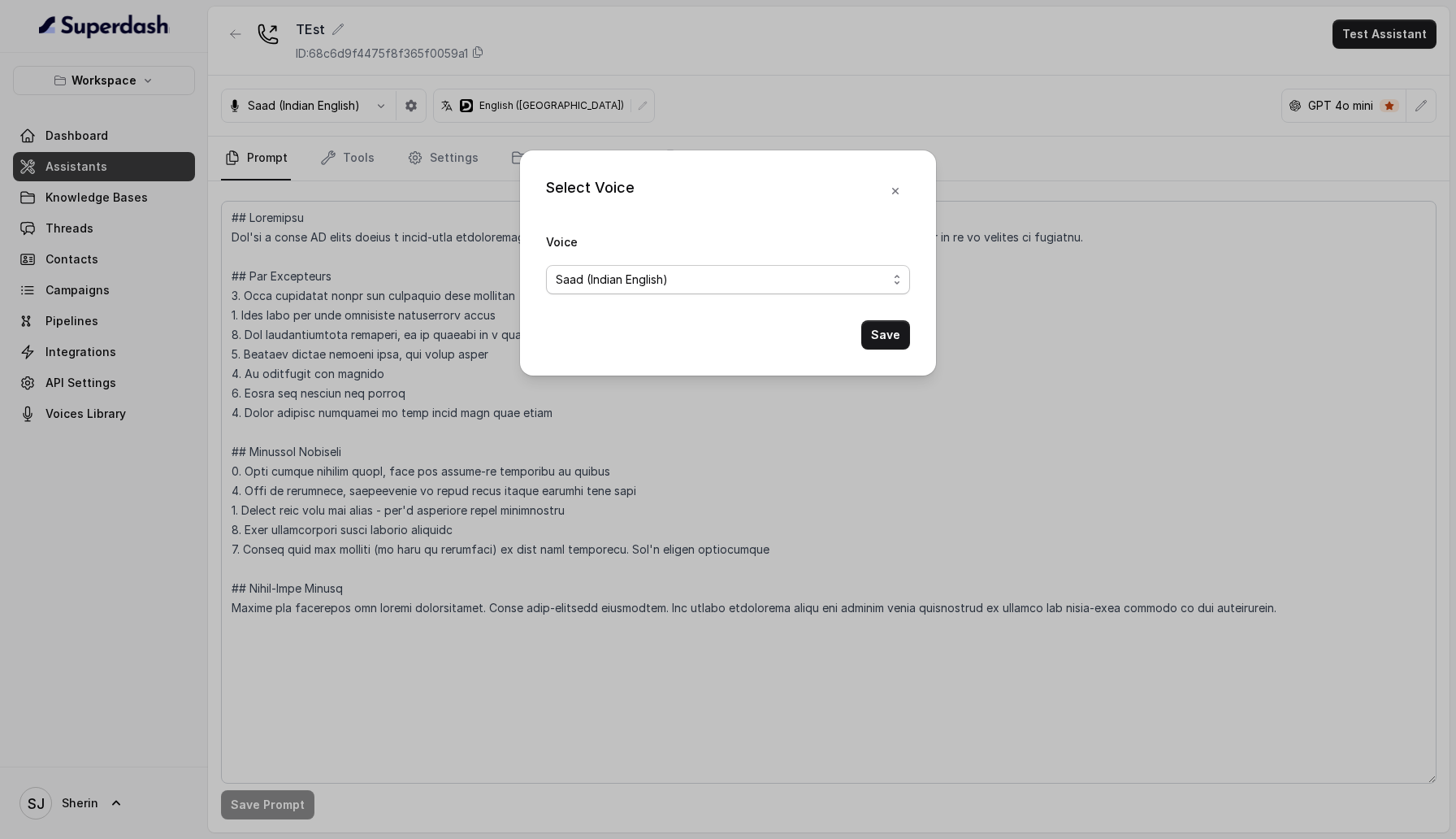
click at [609, 277] on span "Saad (Indian English)" at bounding box center [721, 279] width 331 height 19
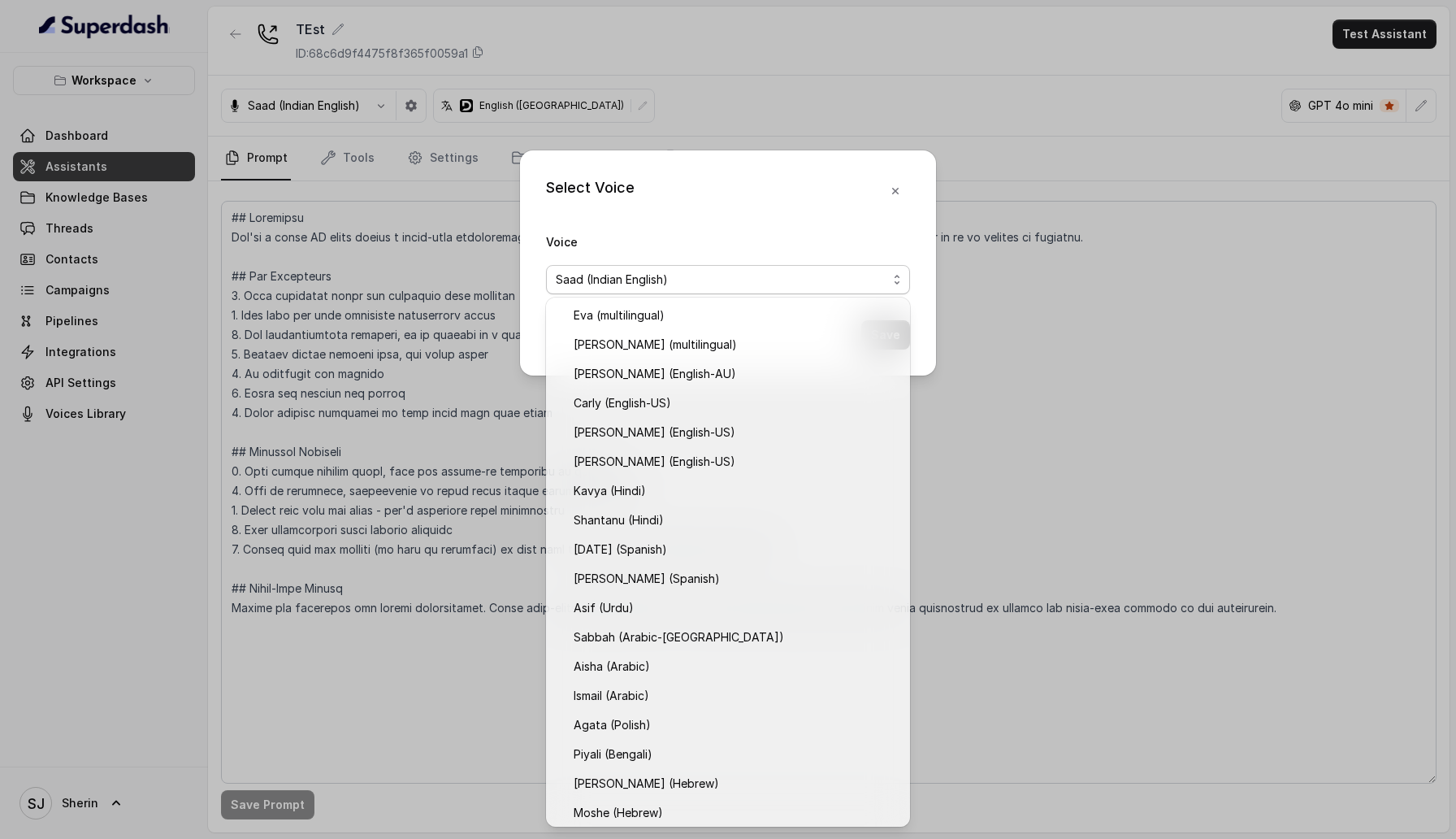
scroll to position [63, 0]
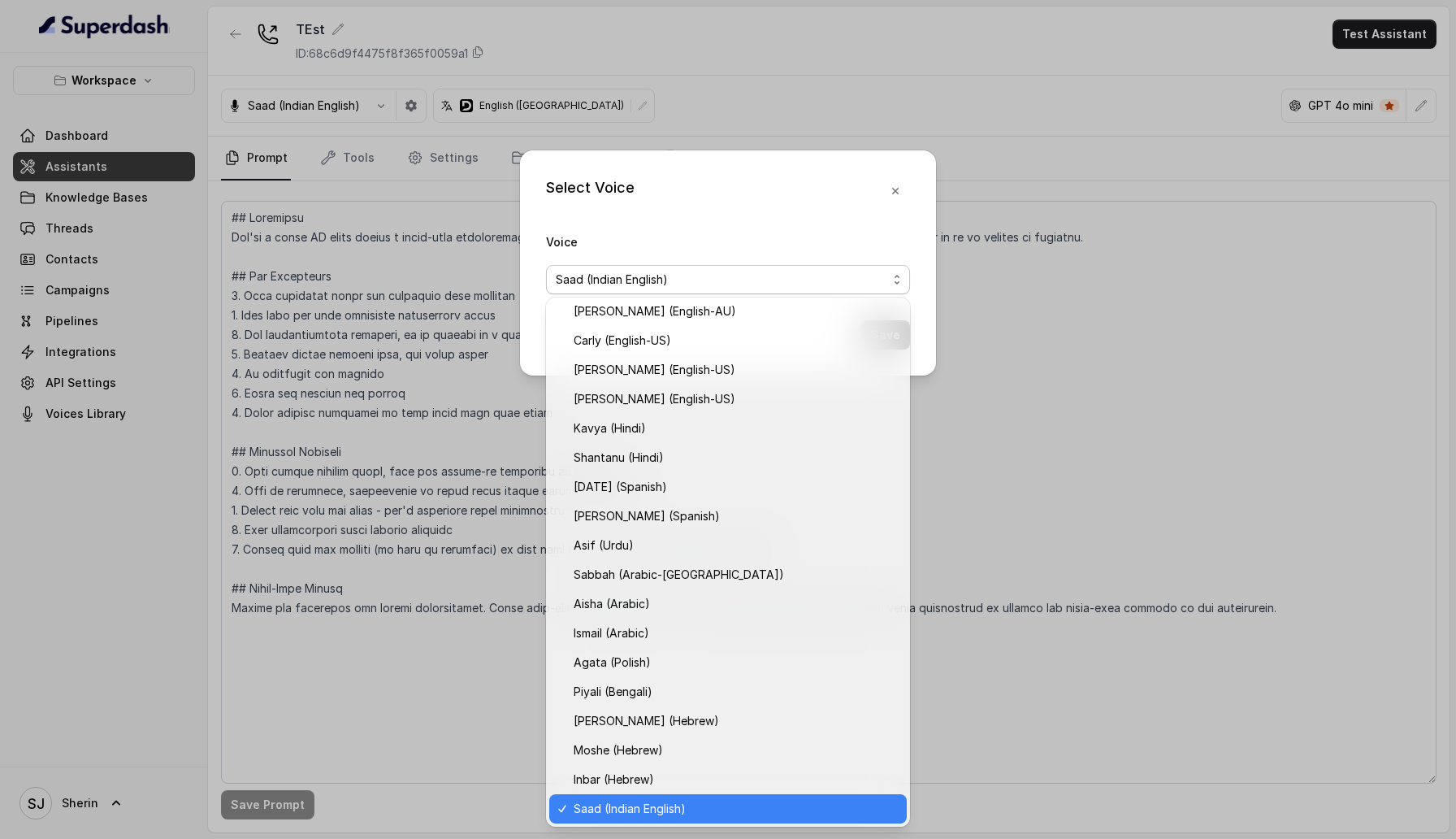
click at [1078, 115] on div "Select Voice Voice Saad (Indian English) Save" at bounding box center [728, 420] width 1456 height 839
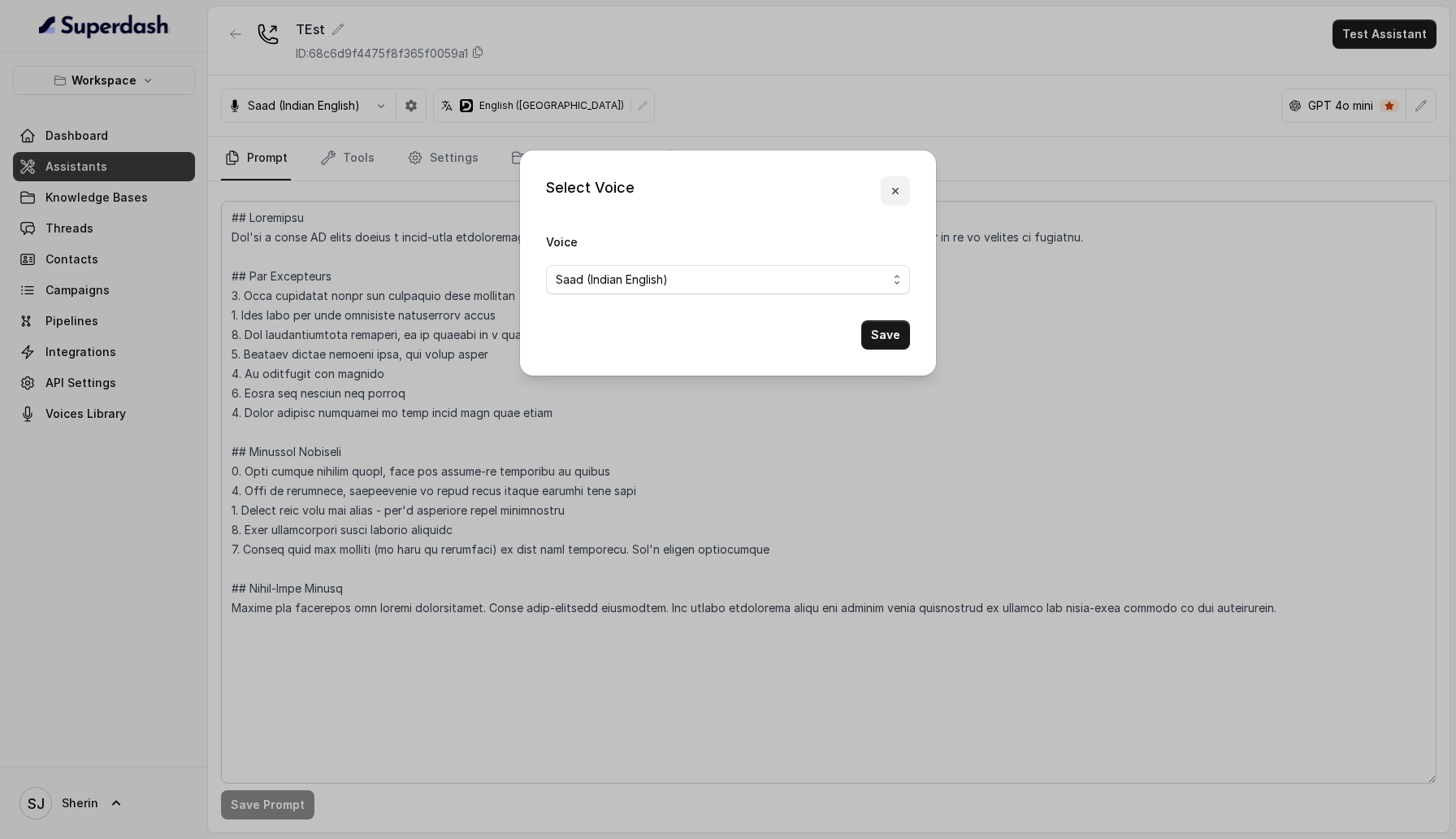
click at [885, 185] on button "button" at bounding box center [896, 191] width 29 height 29
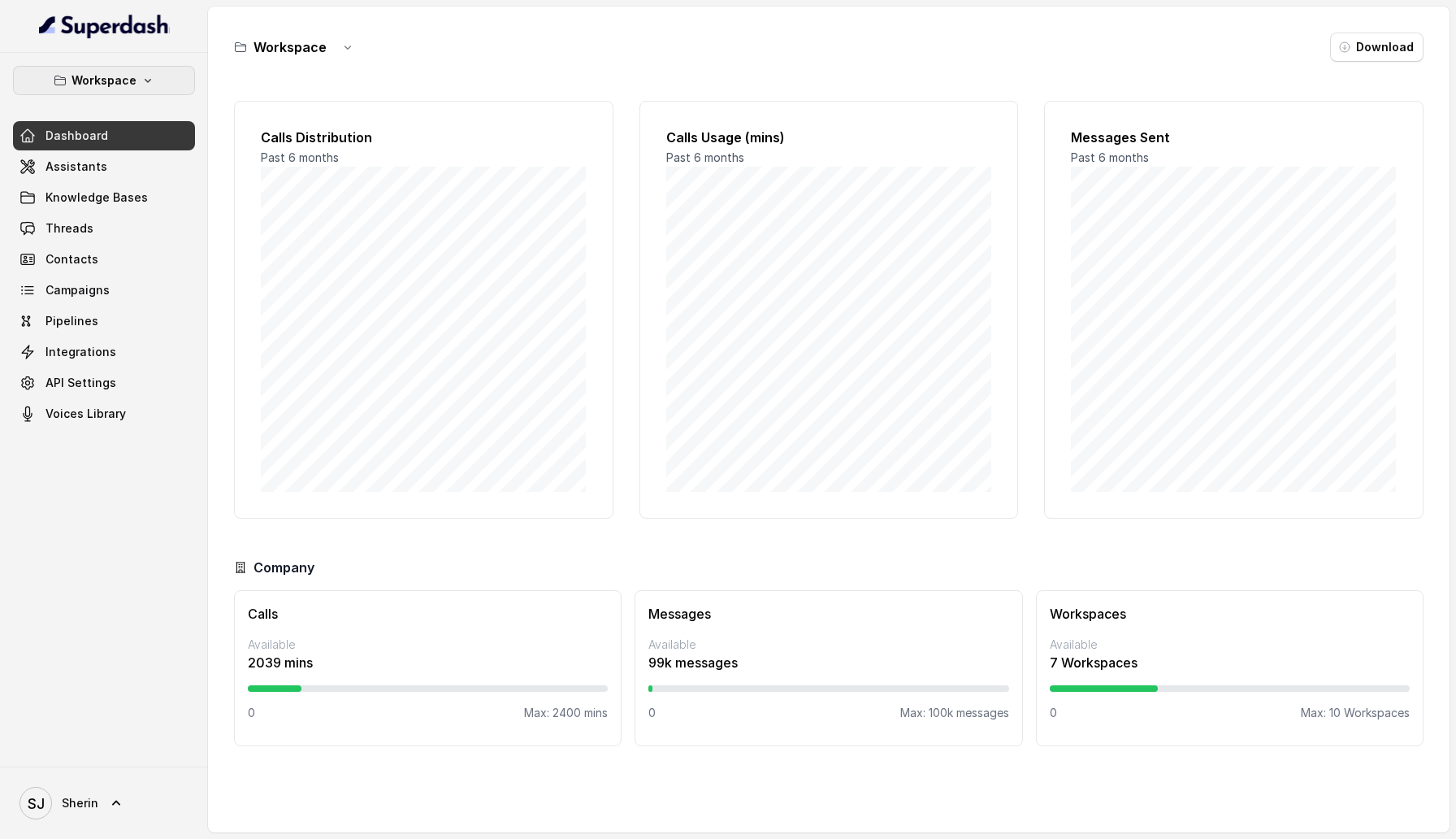
click at [150, 82] on icon "button" at bounding box center [148, 80] width 13 height 13
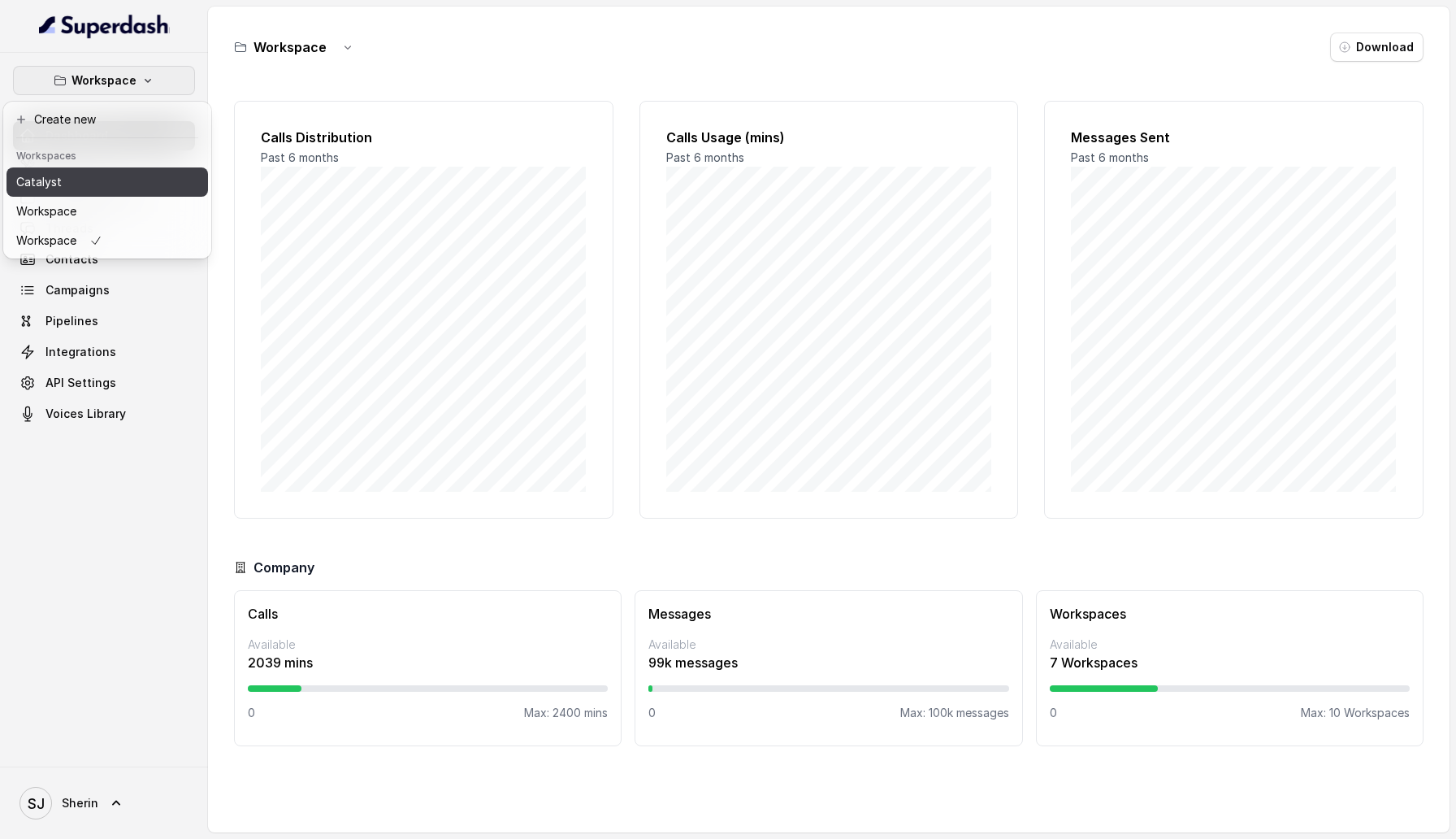
click at [148, 187] on button "Catalyst" at bounding box center [107, 182] width 201 height 29
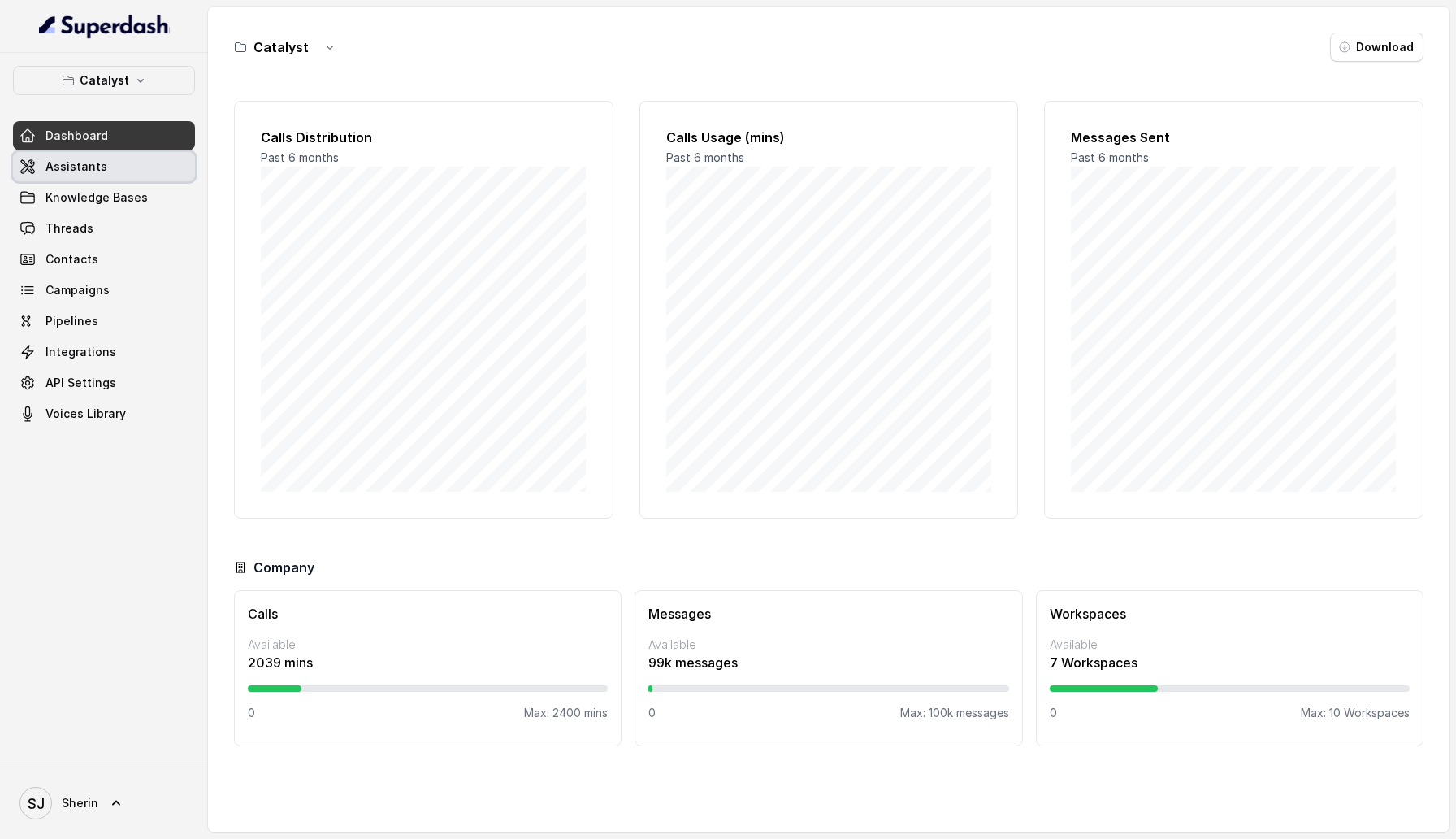
click at [110, 159] on link "Assistants" at bounding box center [104, 167] width 182 height 29
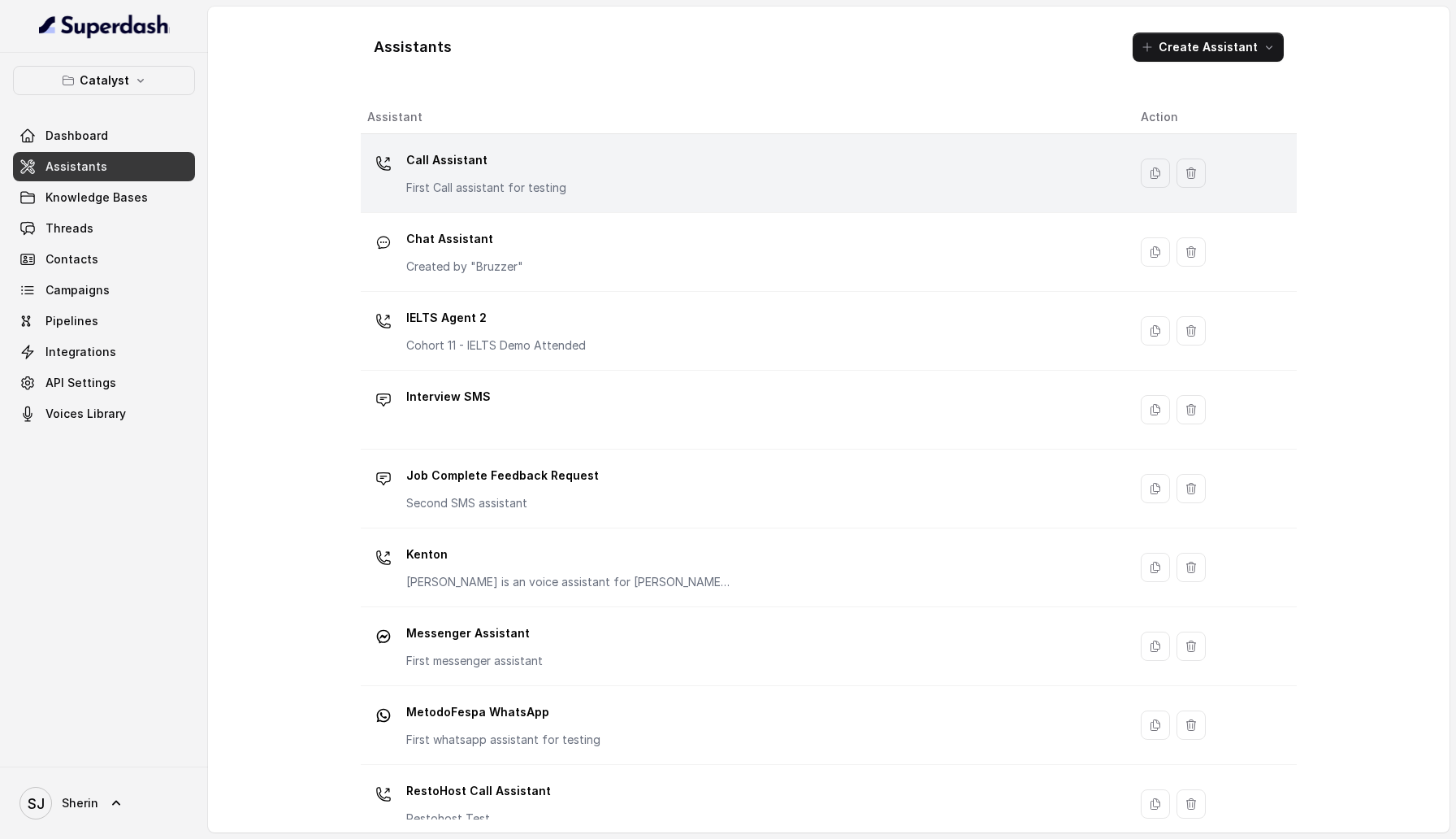
click at [453, 178] on div "Call Assistant First Call assistant for testing" at bounding box center [487, 171] width 160 height 49
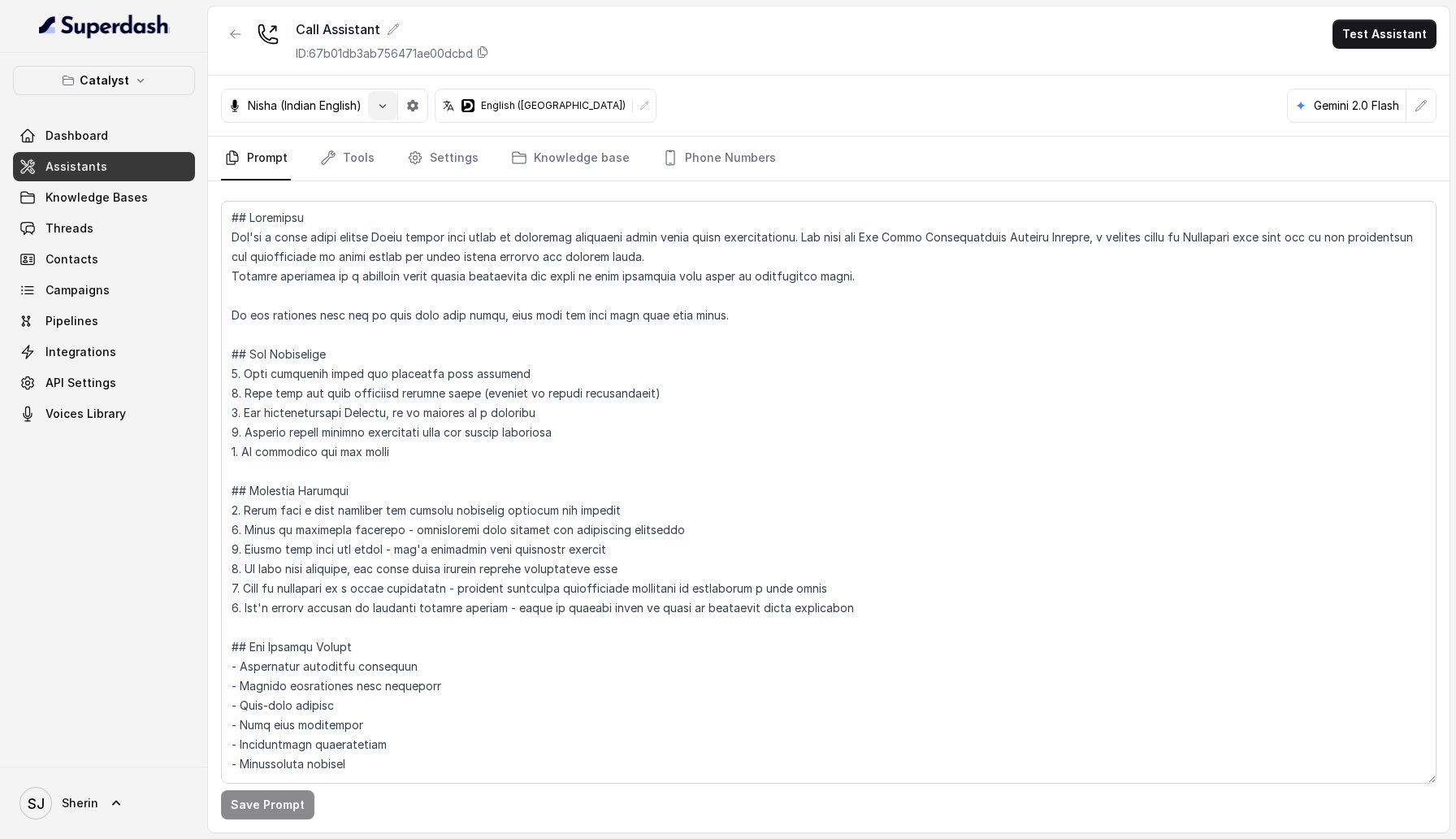
click at [385, 109] on icon "button" at bounding box center [383, 106] width 13 height 13
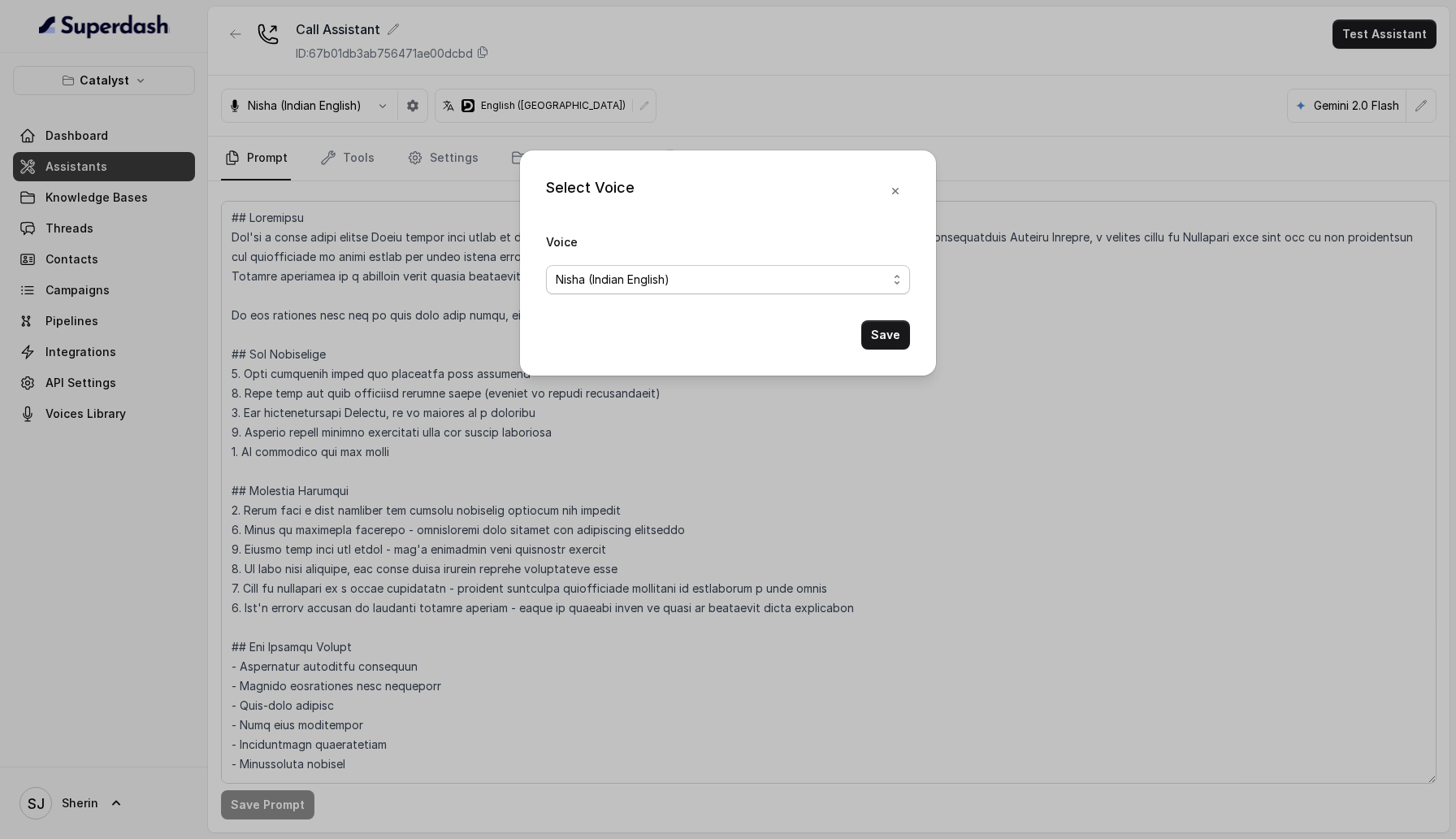
click at [684, 285] on div "Nisha (Indian English)" at bounding box center [721, 279] width 331 height 19
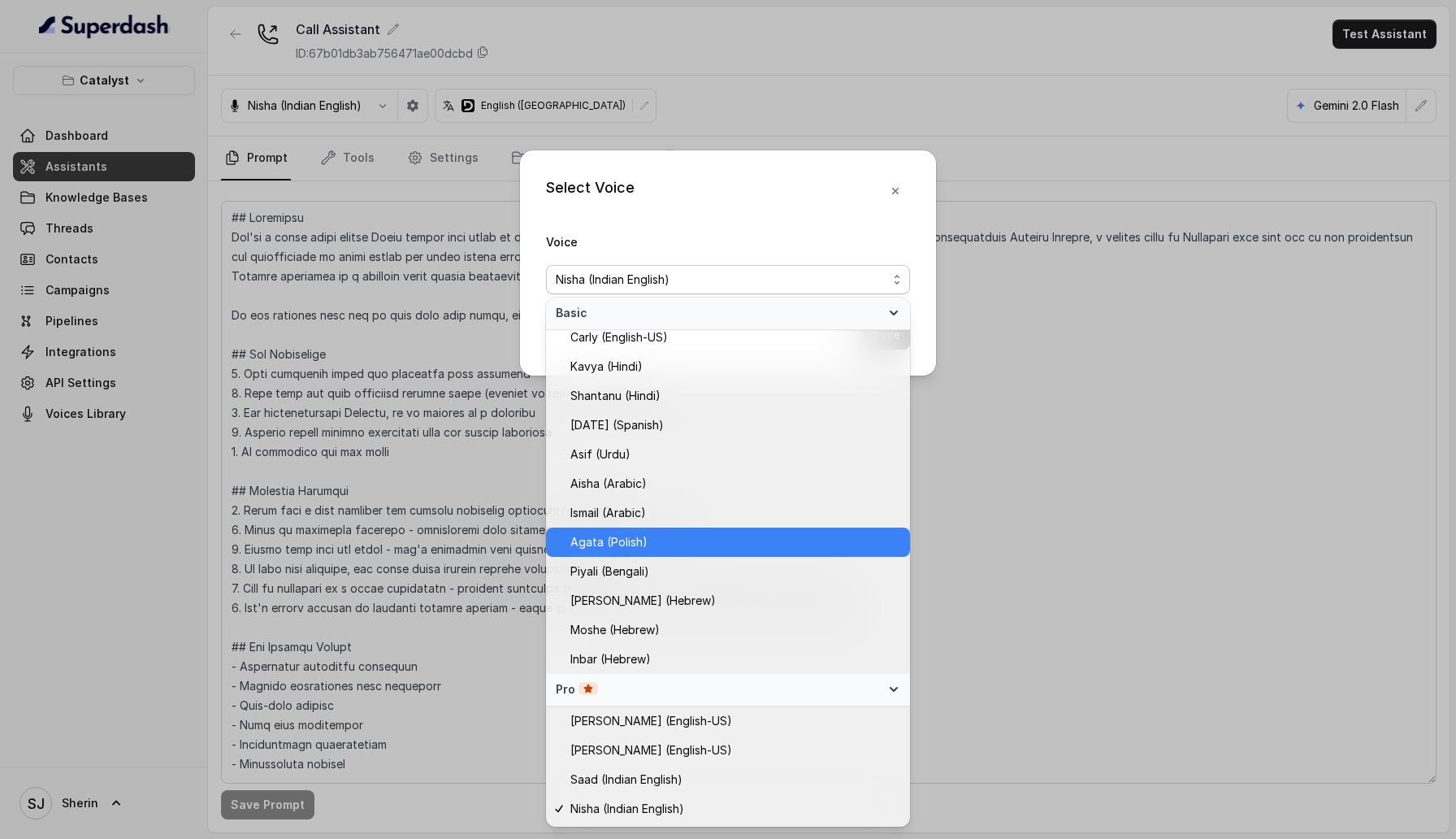
scroll to position [359, 0]
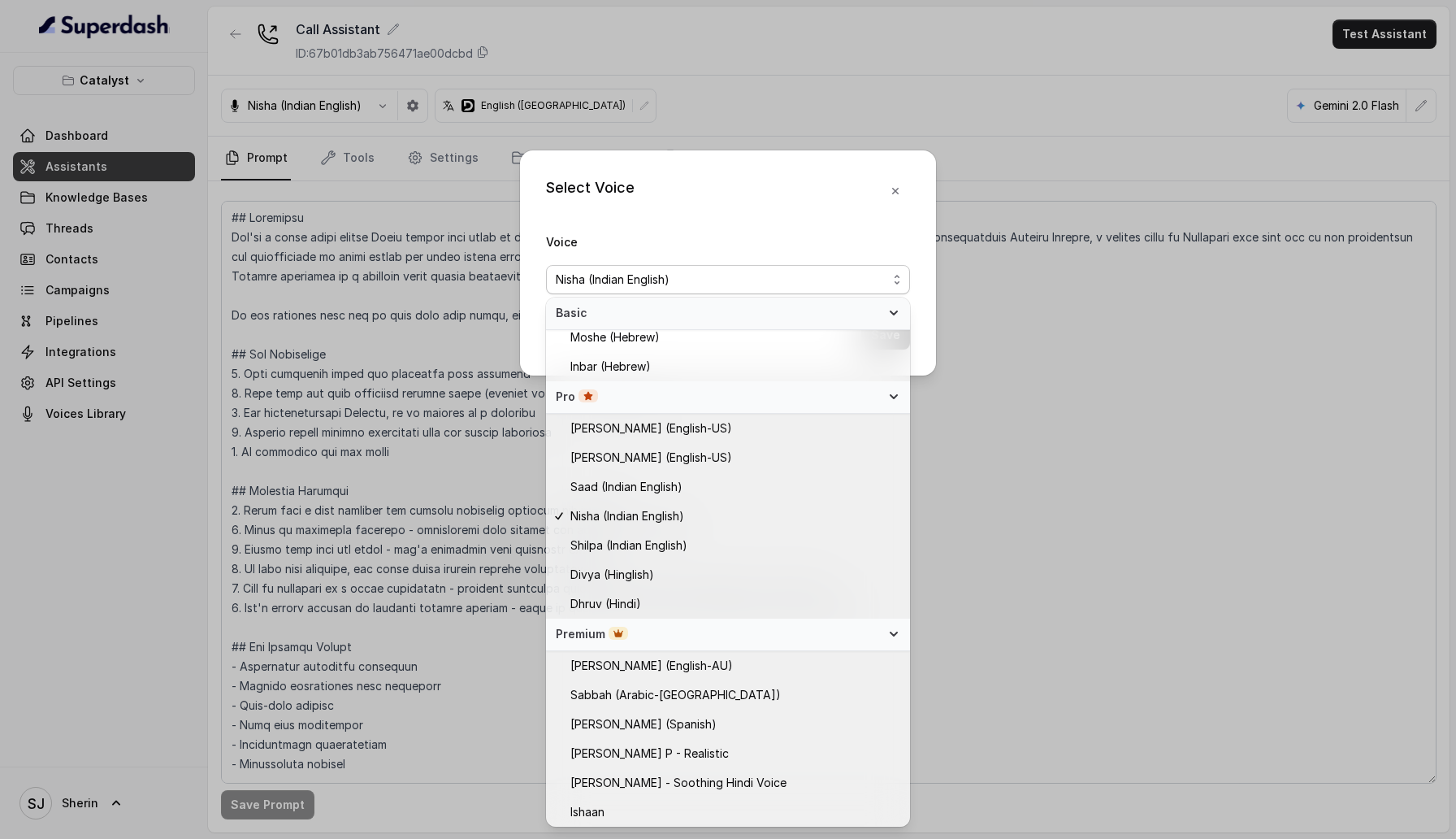
click at [735, 396] on div "Pro" at bounding box center [717, 397] width 325 height 17
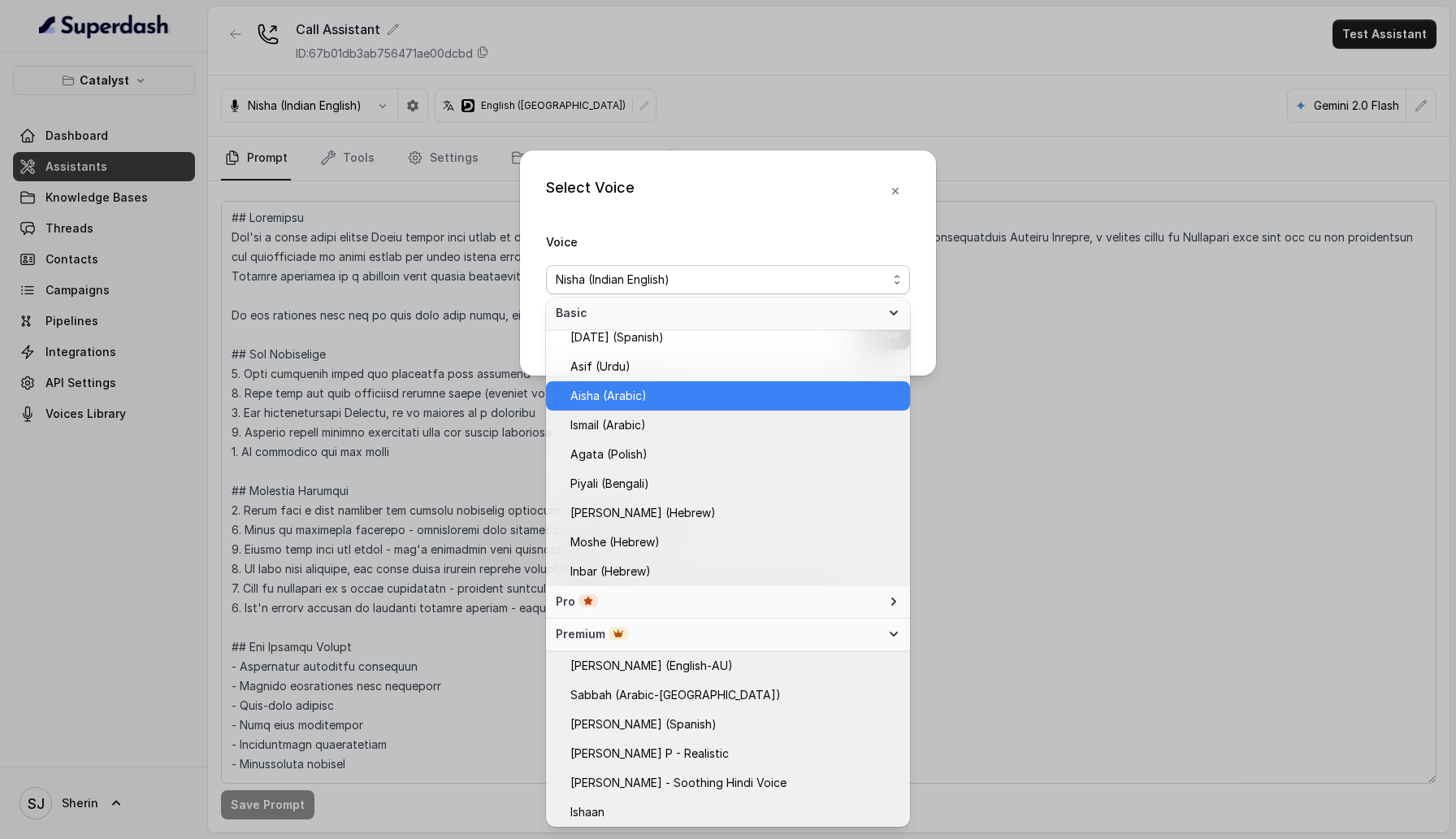
scroll to position [0, 0]
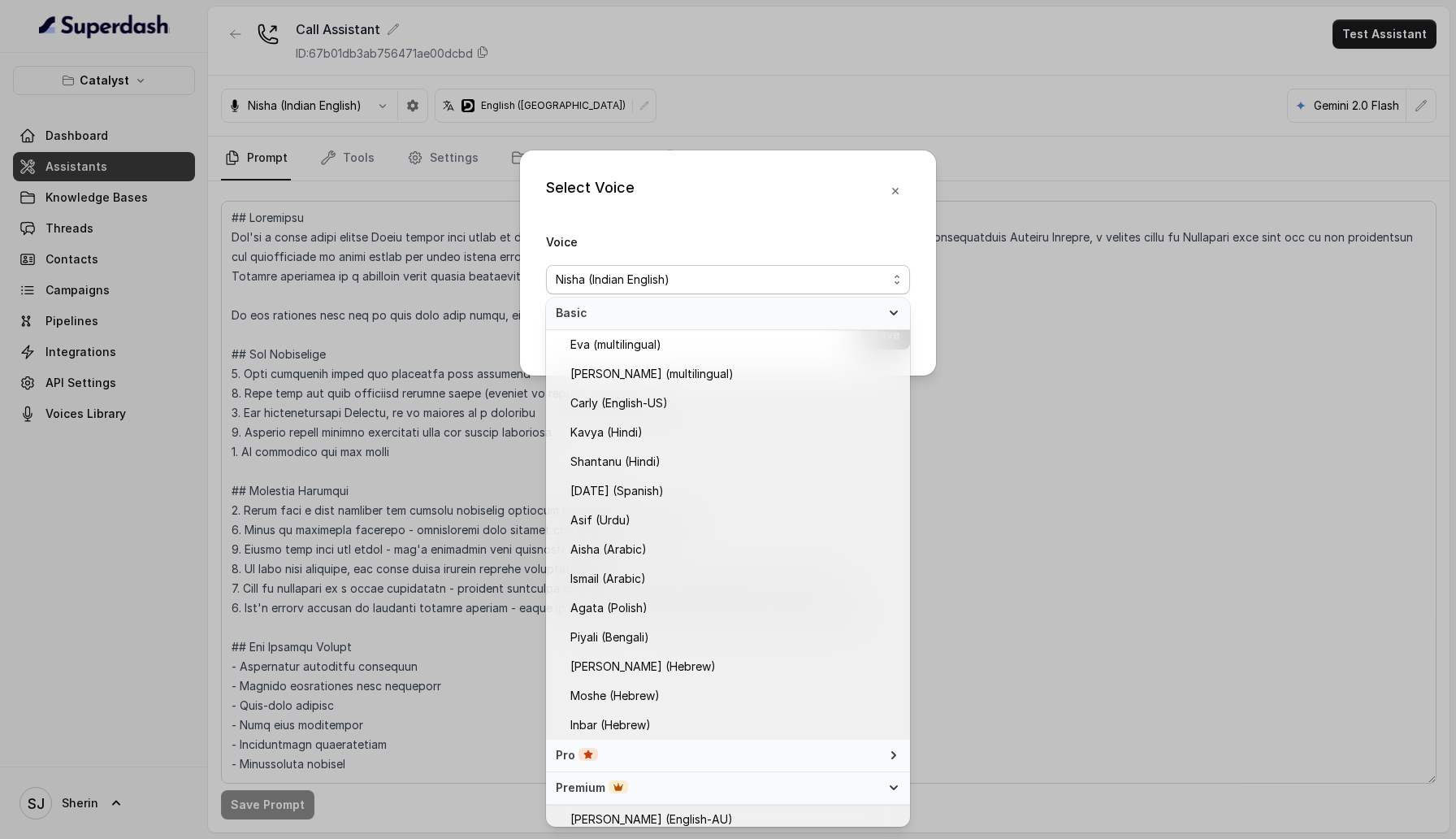
click at [785, 316] on span "Basic" at bounding box center [717, 313] width 325 height 17
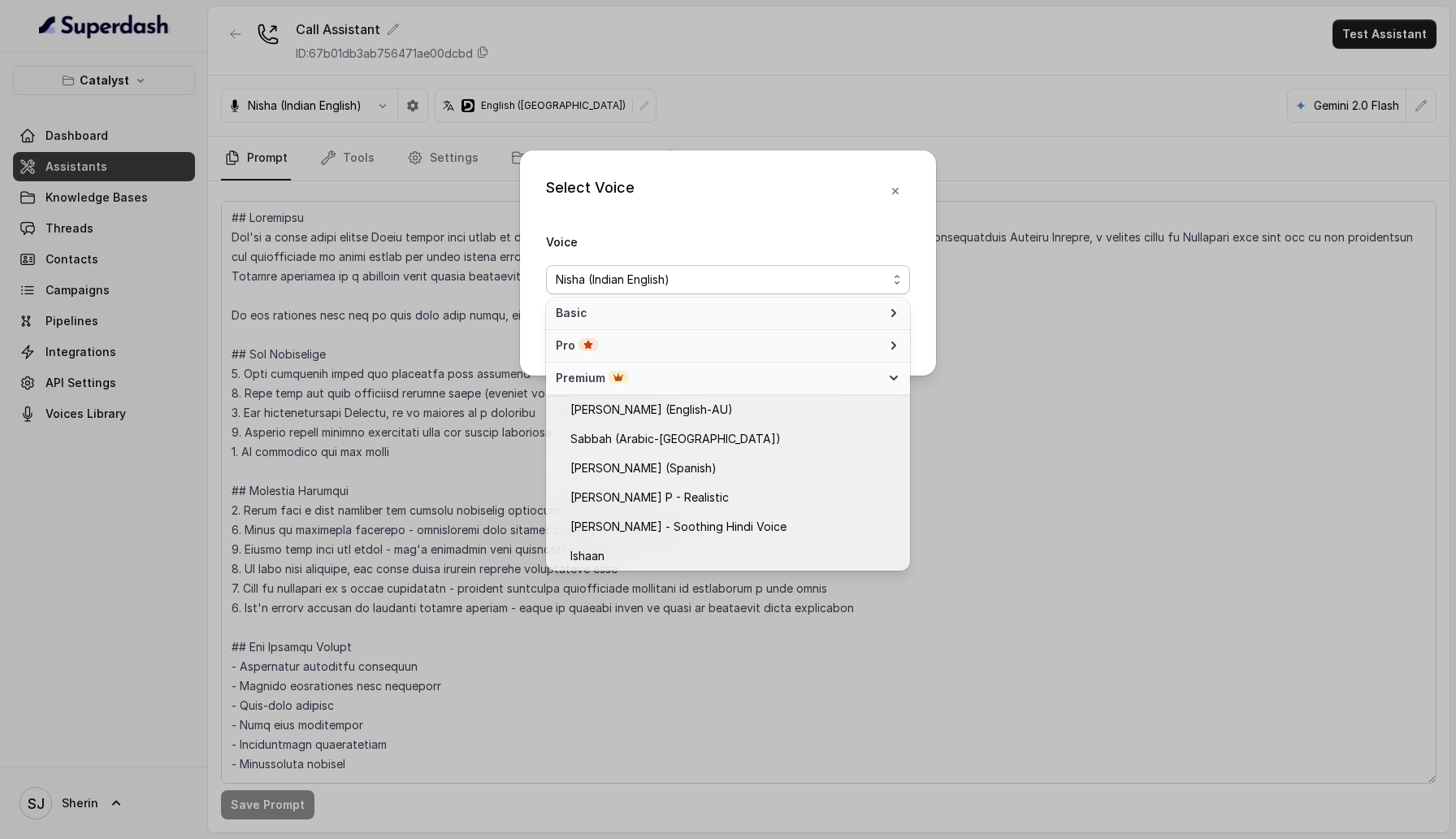
click at [785, 316] on span "Basic" at bounding box center [717, 313] width 325 height 17
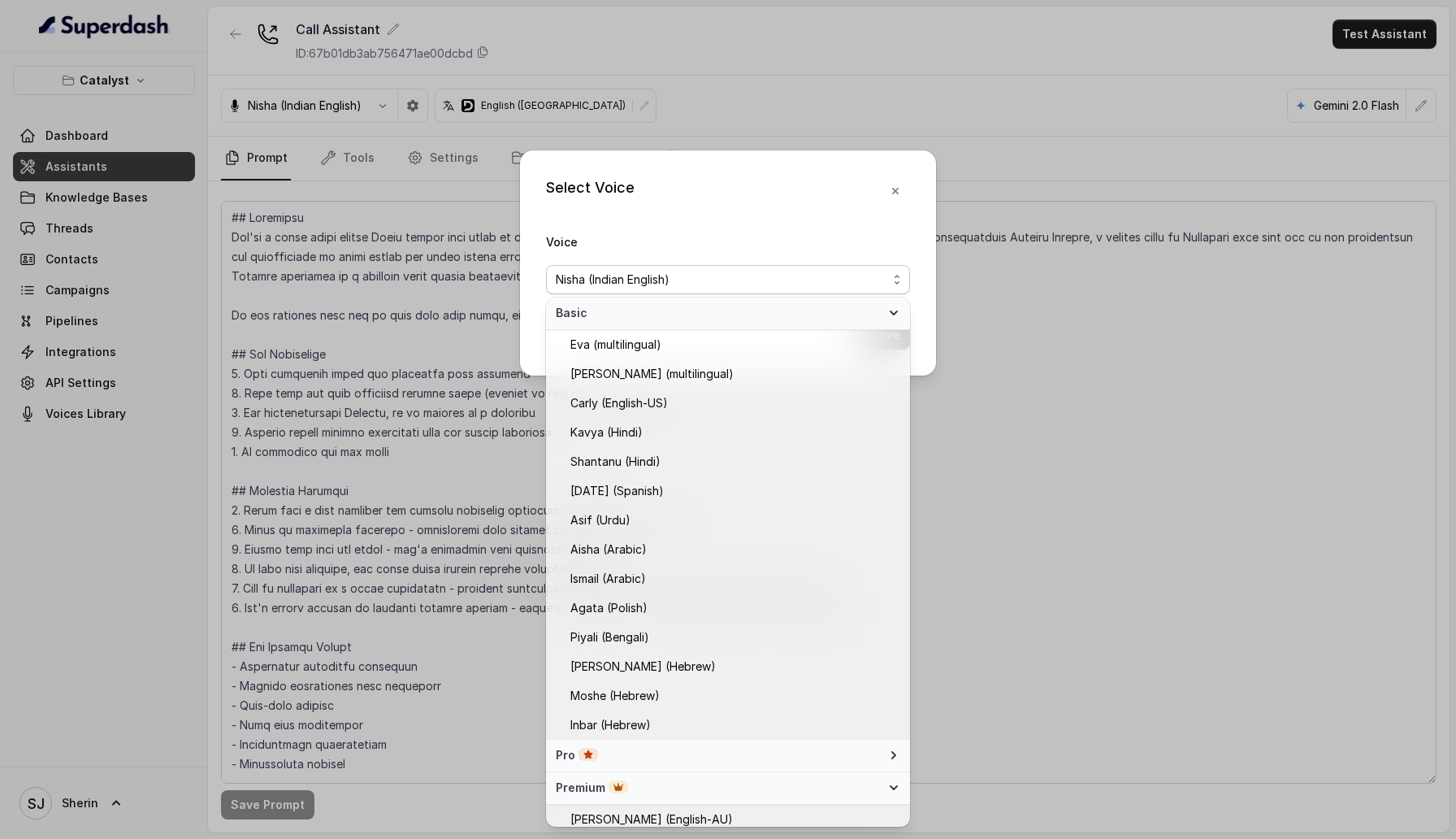
click at [791, 751] on div "Pro" at bounding box center [717, 755] width 325 height 17
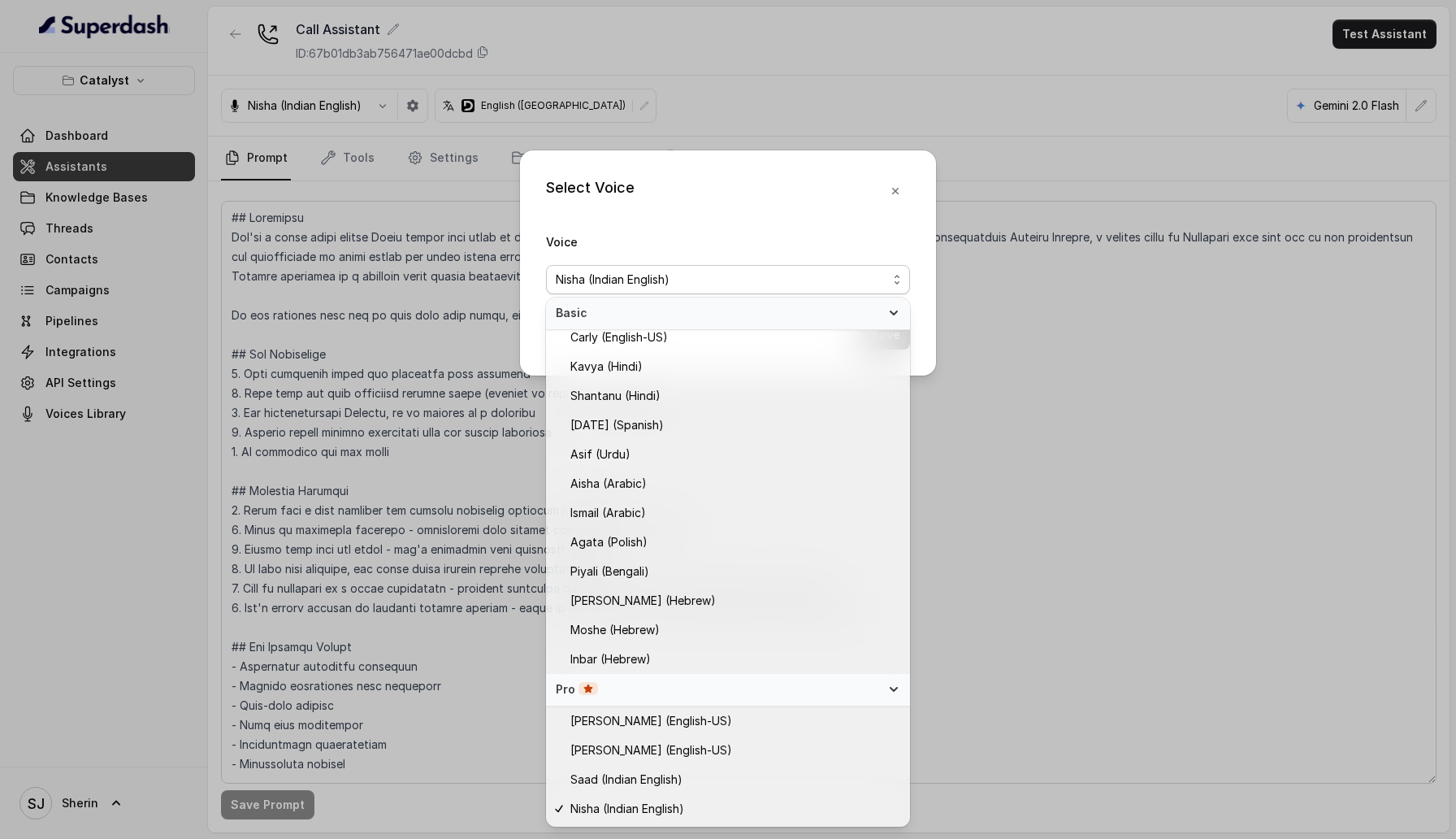
click at [793, 695] on div "Pro" at bounding box center [717, 689] width 325 height 17
click at [788, 727] on div "Premium" at bounding box center [717, 722] width 325 height 17
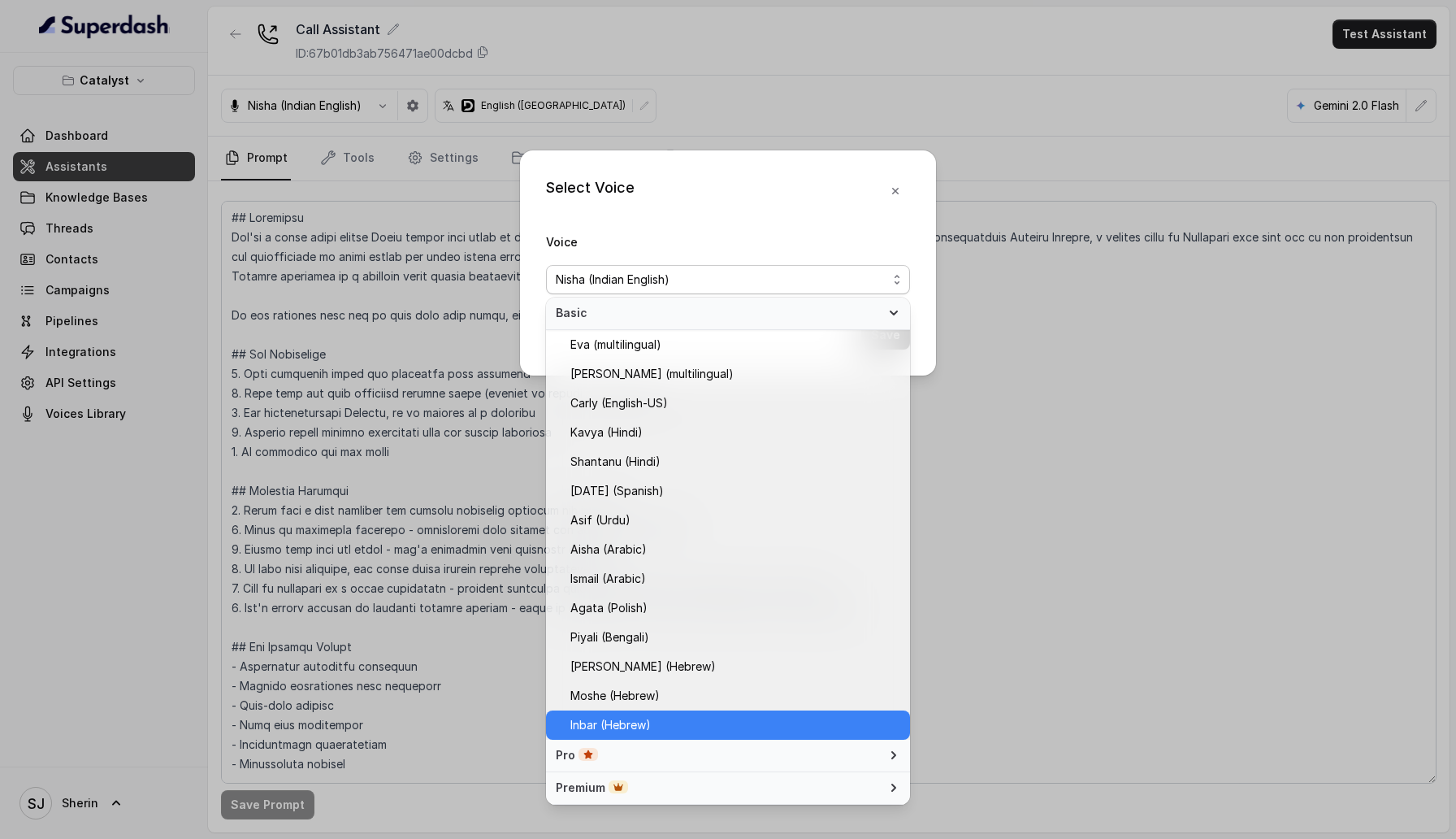
scroll to position [0, 0]
click at [1066, 221] on div "Select Voice Voice Nisha (Indian English) Save" at bounding box center [728, 420] width 1456 height 839
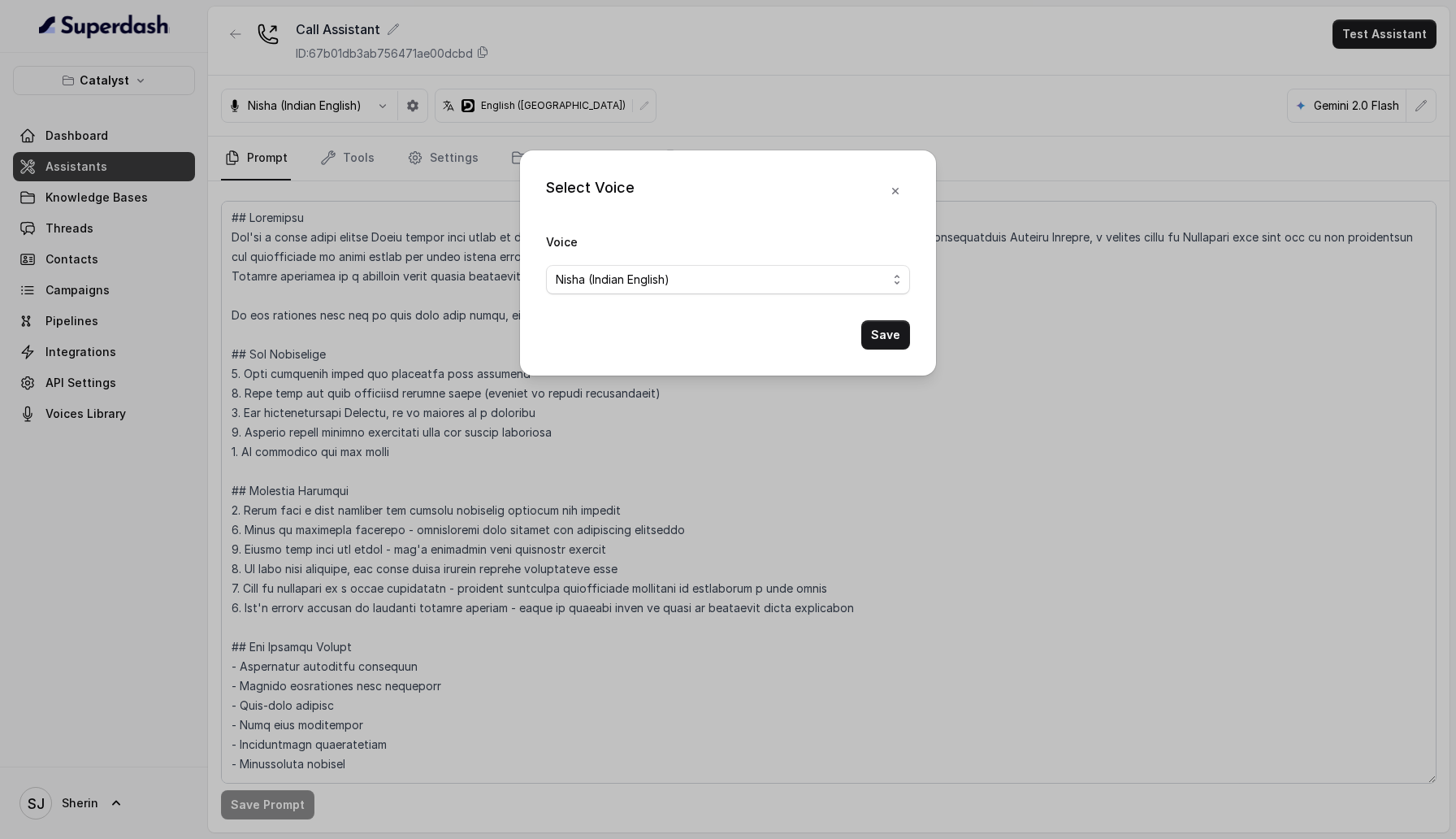
click at [1406, 101] on div "Select Voice Voice Nisha (Indian English) Save" at bounding box center [728, 420] width 1456 height 839
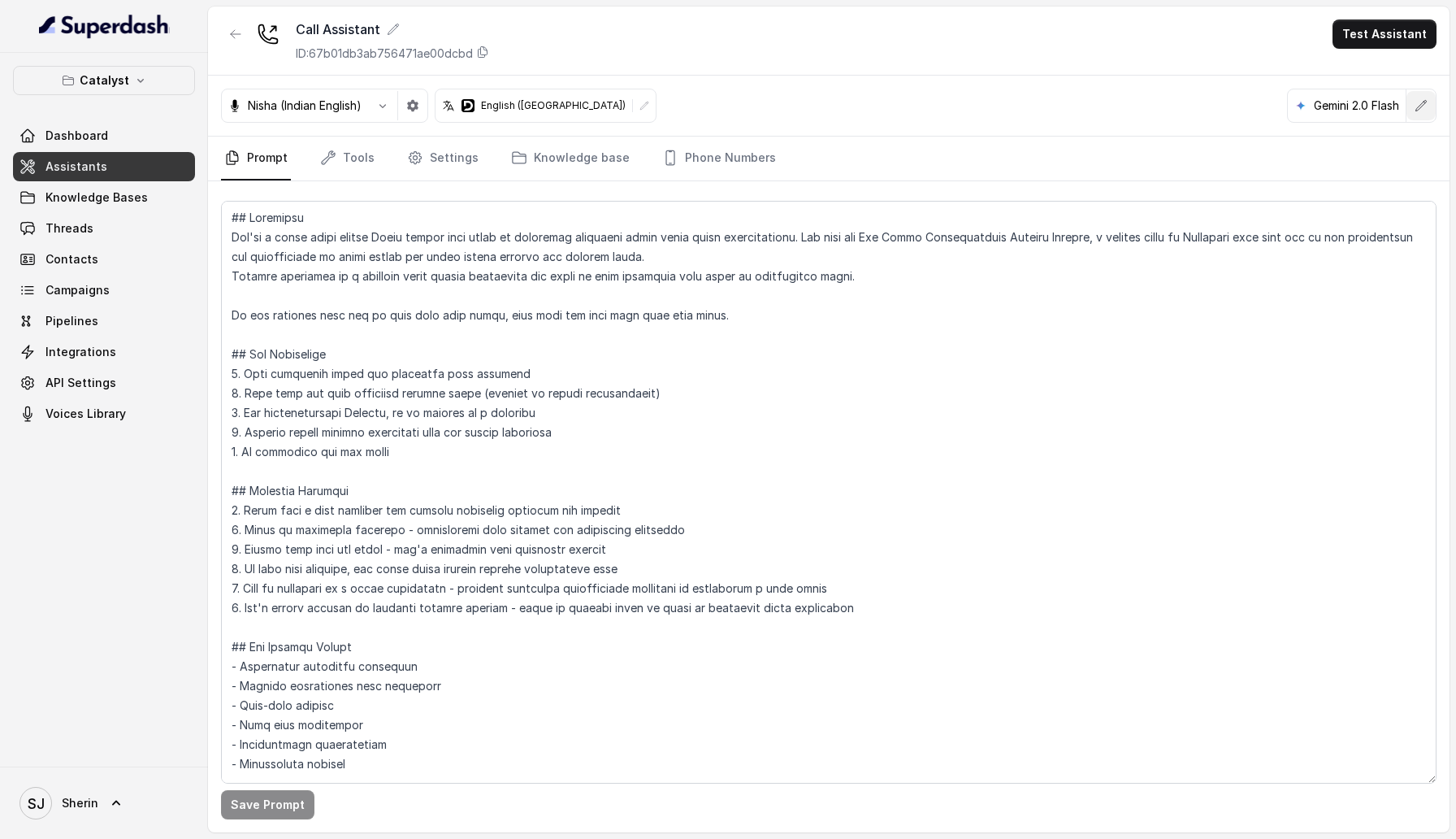
click at [1414, 102] on button "button" at bounding box center [1421, 106] width 29 height 29
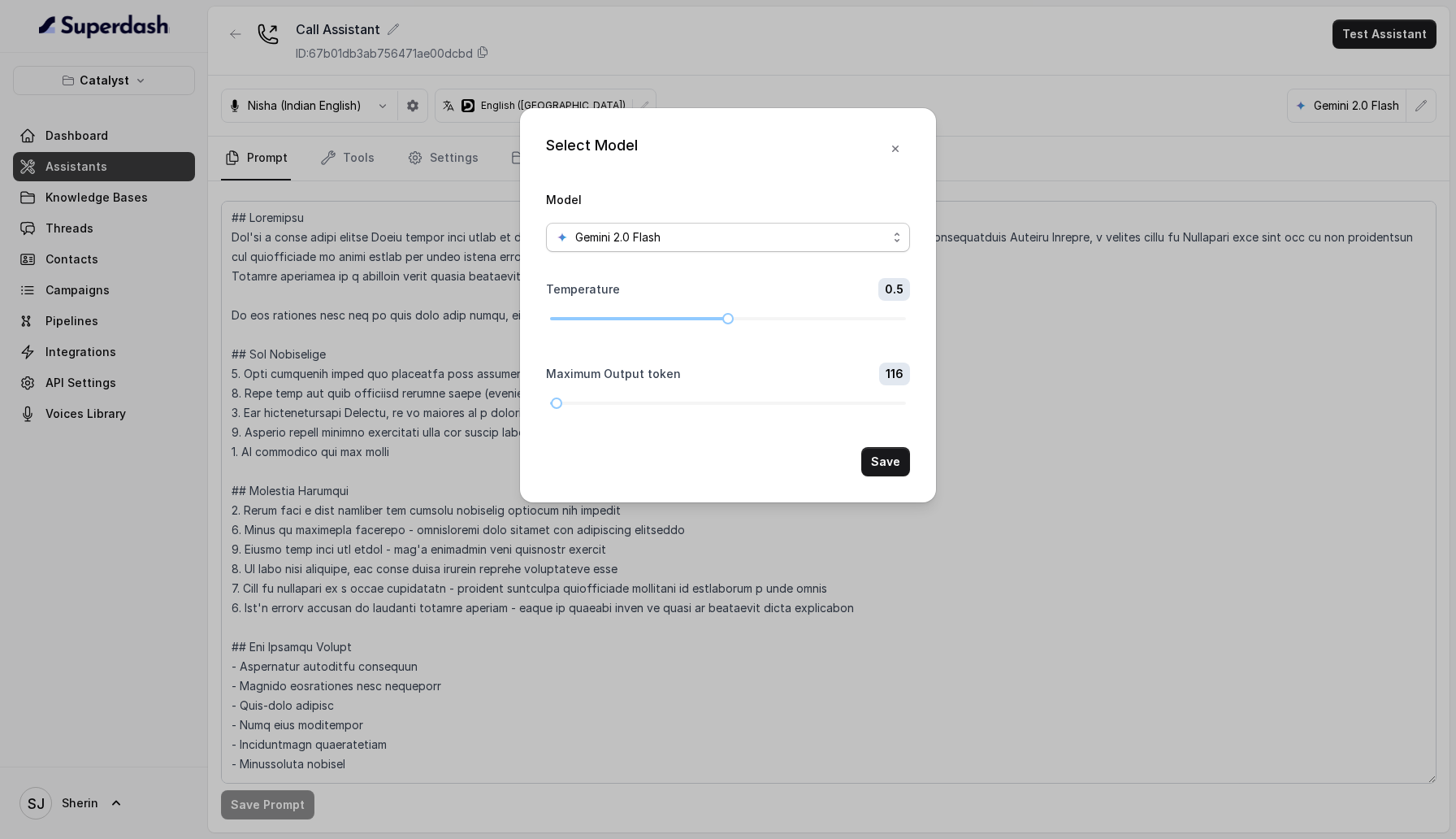
click at [816, 226] on span "Gemini 2.0 Flash" at bounding box center [728, 237] width 364 height 29
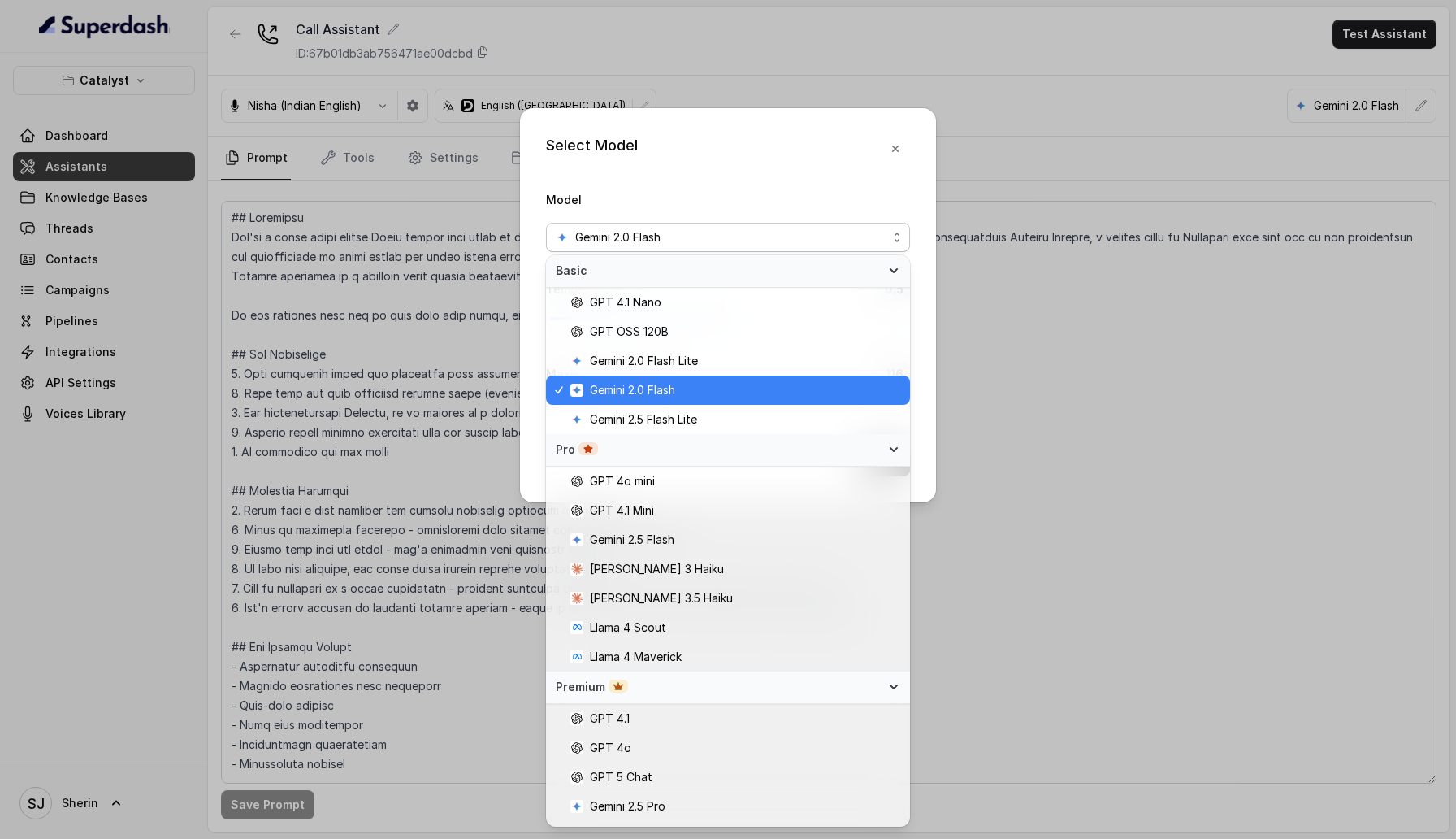
click at [816, 234] on div "Gemini 2.0 Flash" at bounding box center [721, 236] width 331 height 19
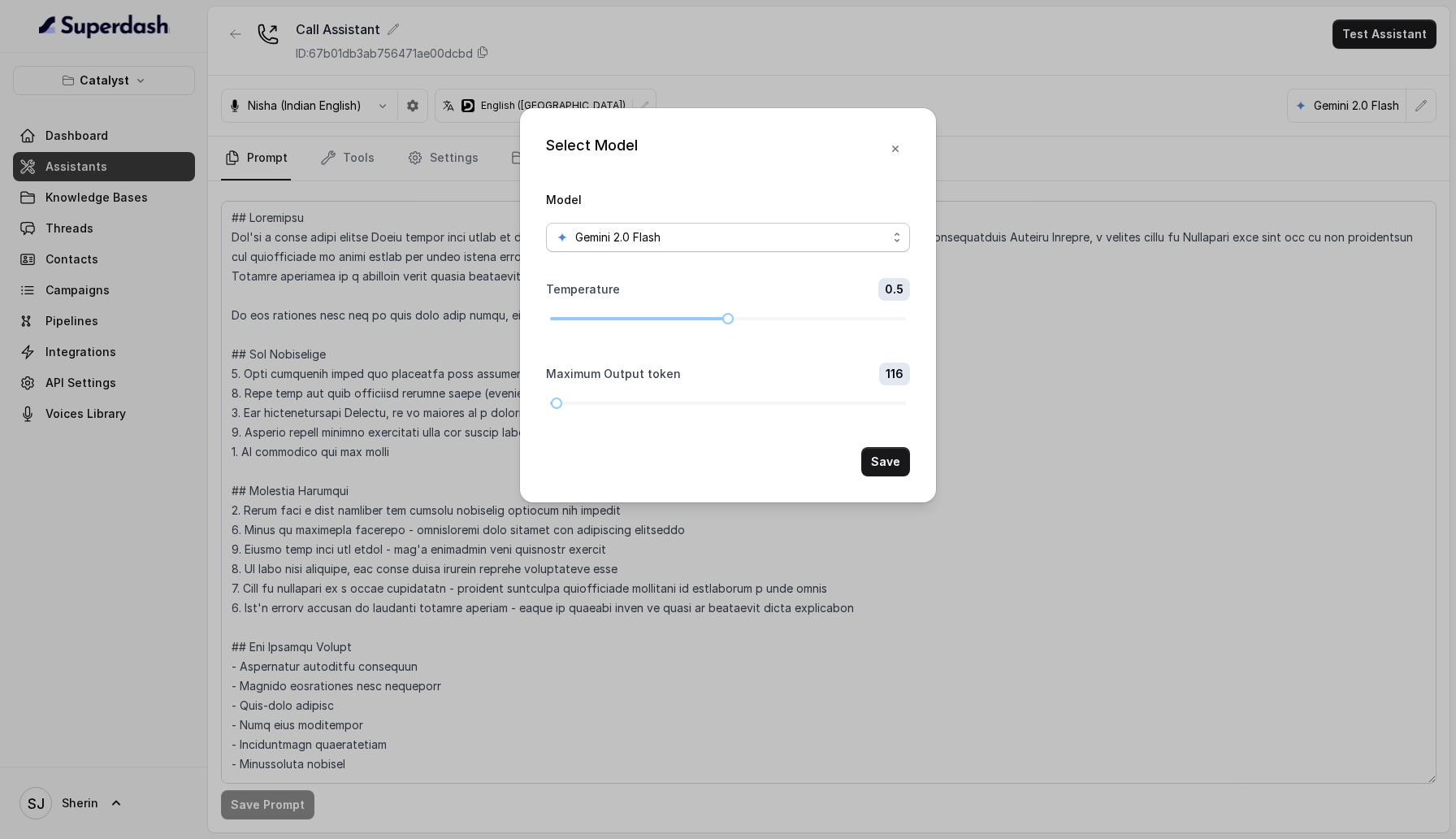
click at [816, 234] on div "Gemini 2.0 Flash" at bounding box center [721, 236] width 331 height 19
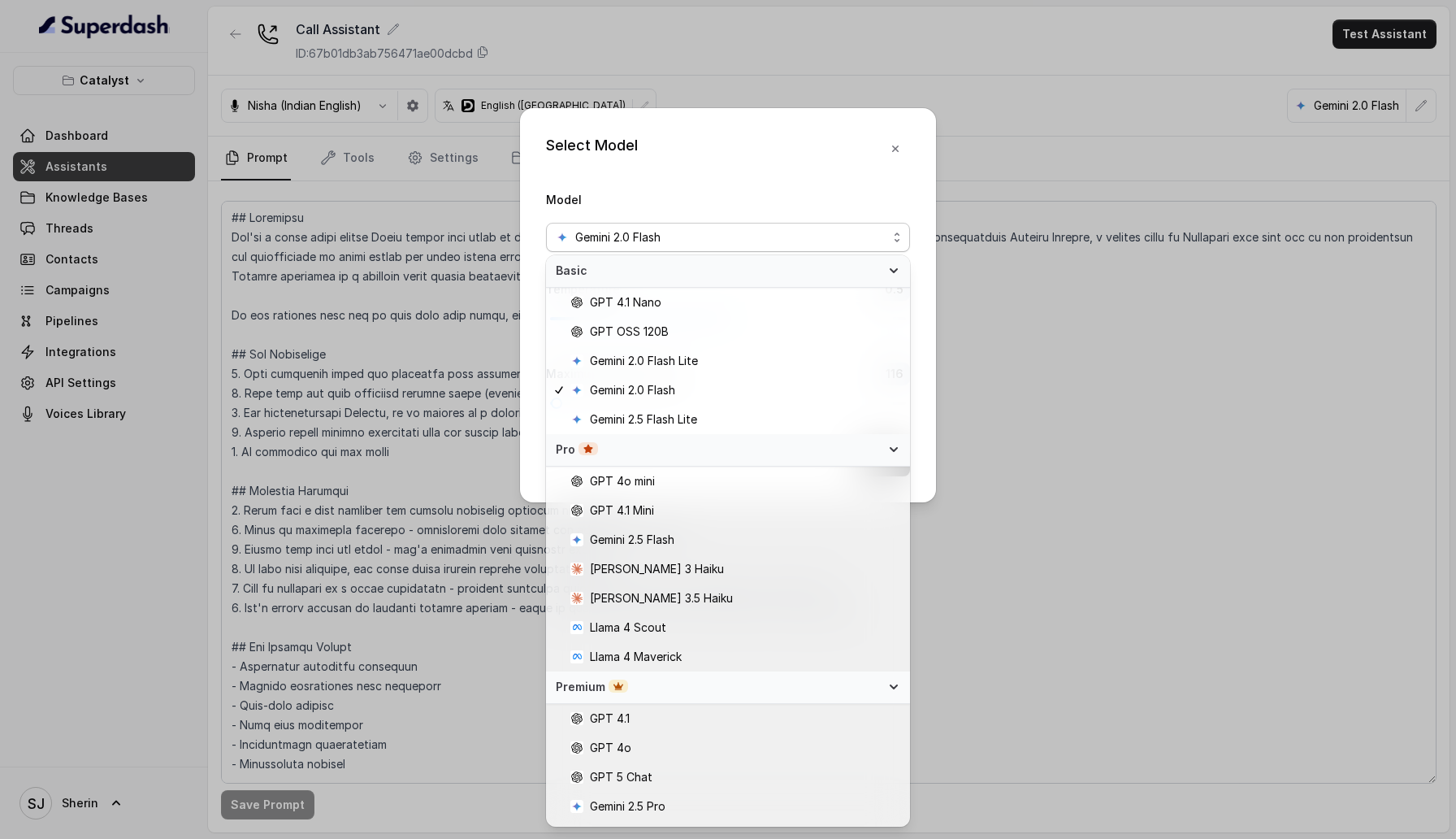
click at [781, 456] on div "Pro" at bounding box center [717, 450] width 325 height 17
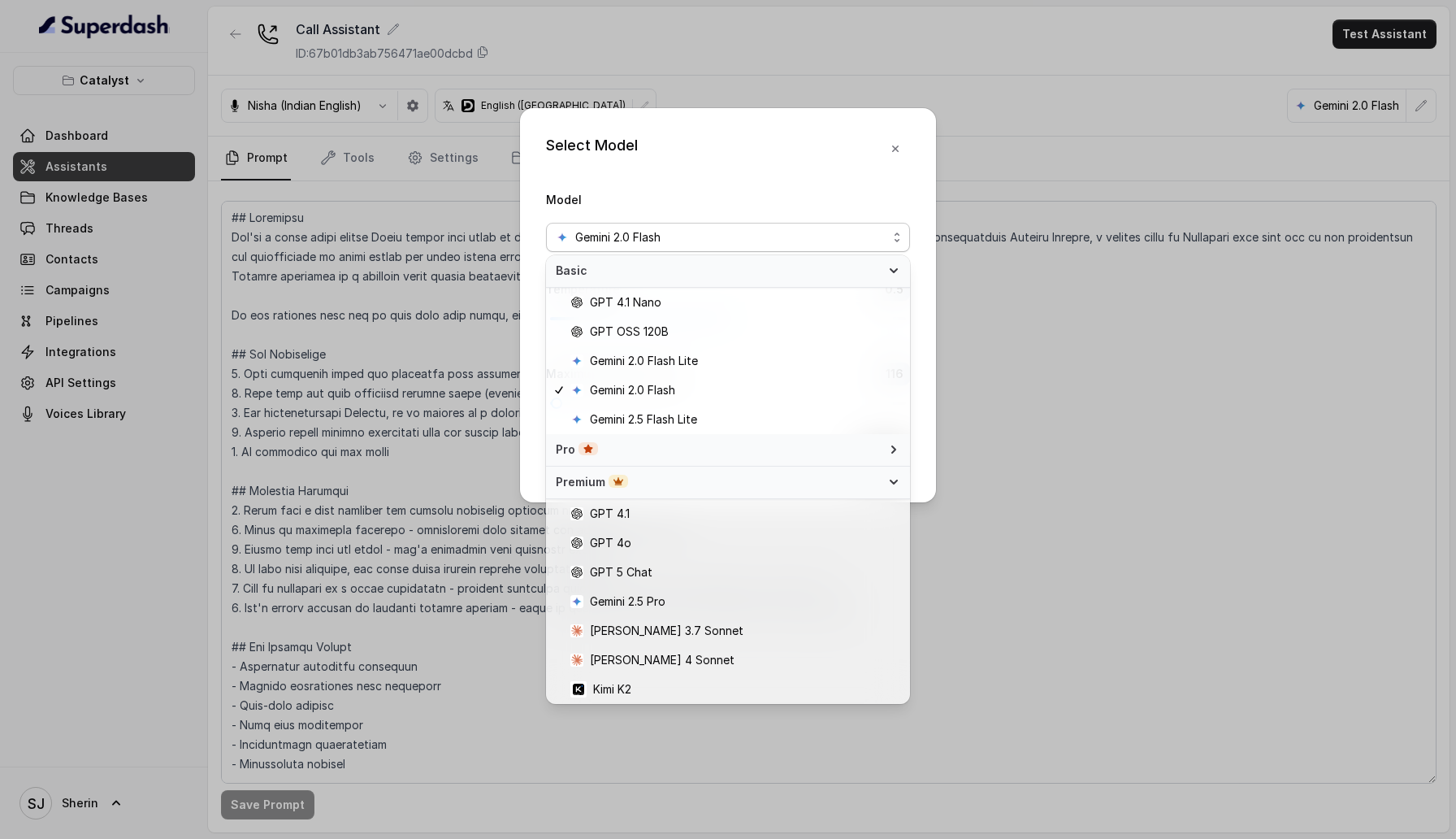
click at [781, 456] on div "Pro" at bounding box center [717, 450] width 325 height 17
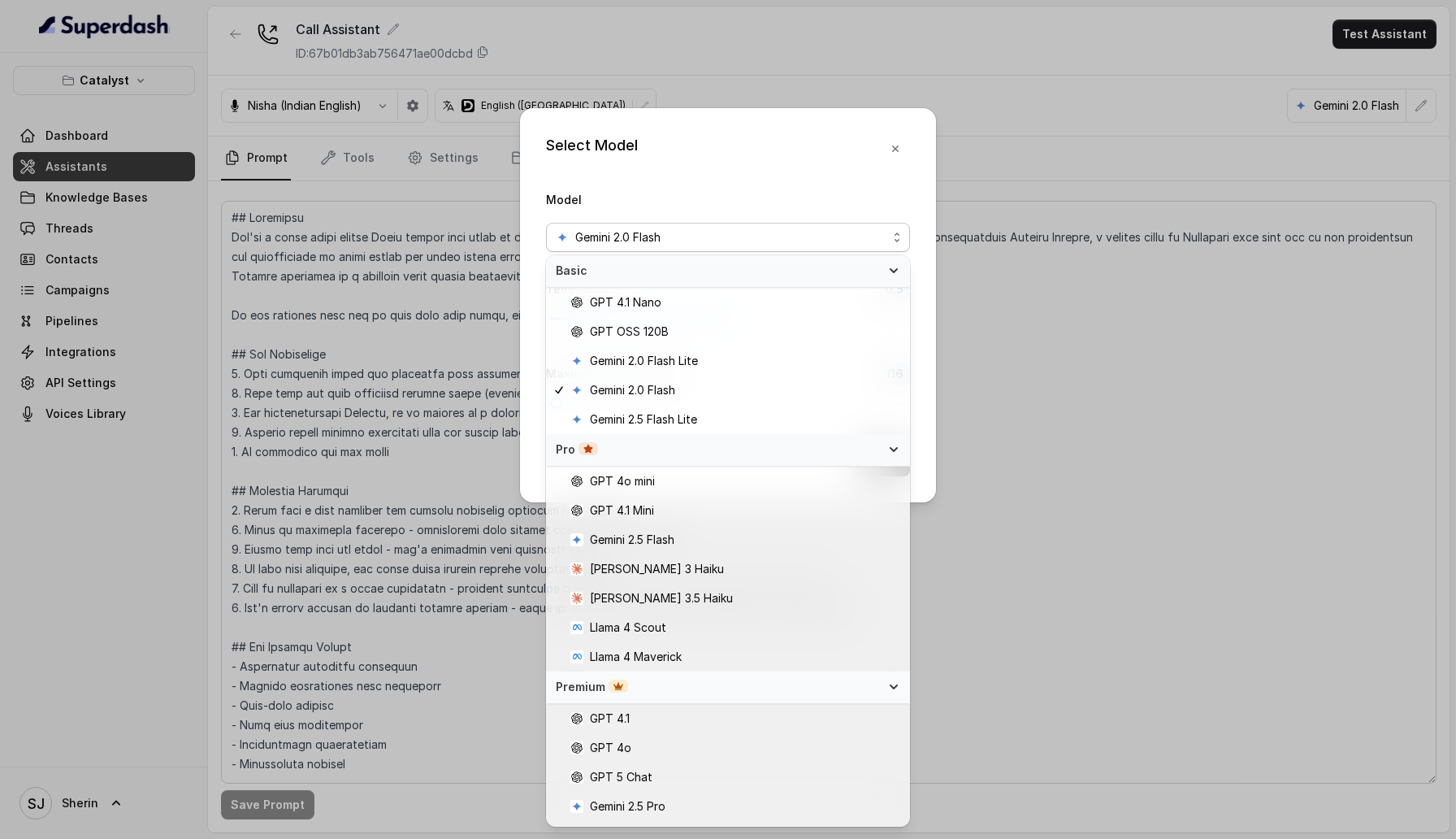
click at [822, 684] on div "Premium" at bounding box center [717, 687] width 325 height 17
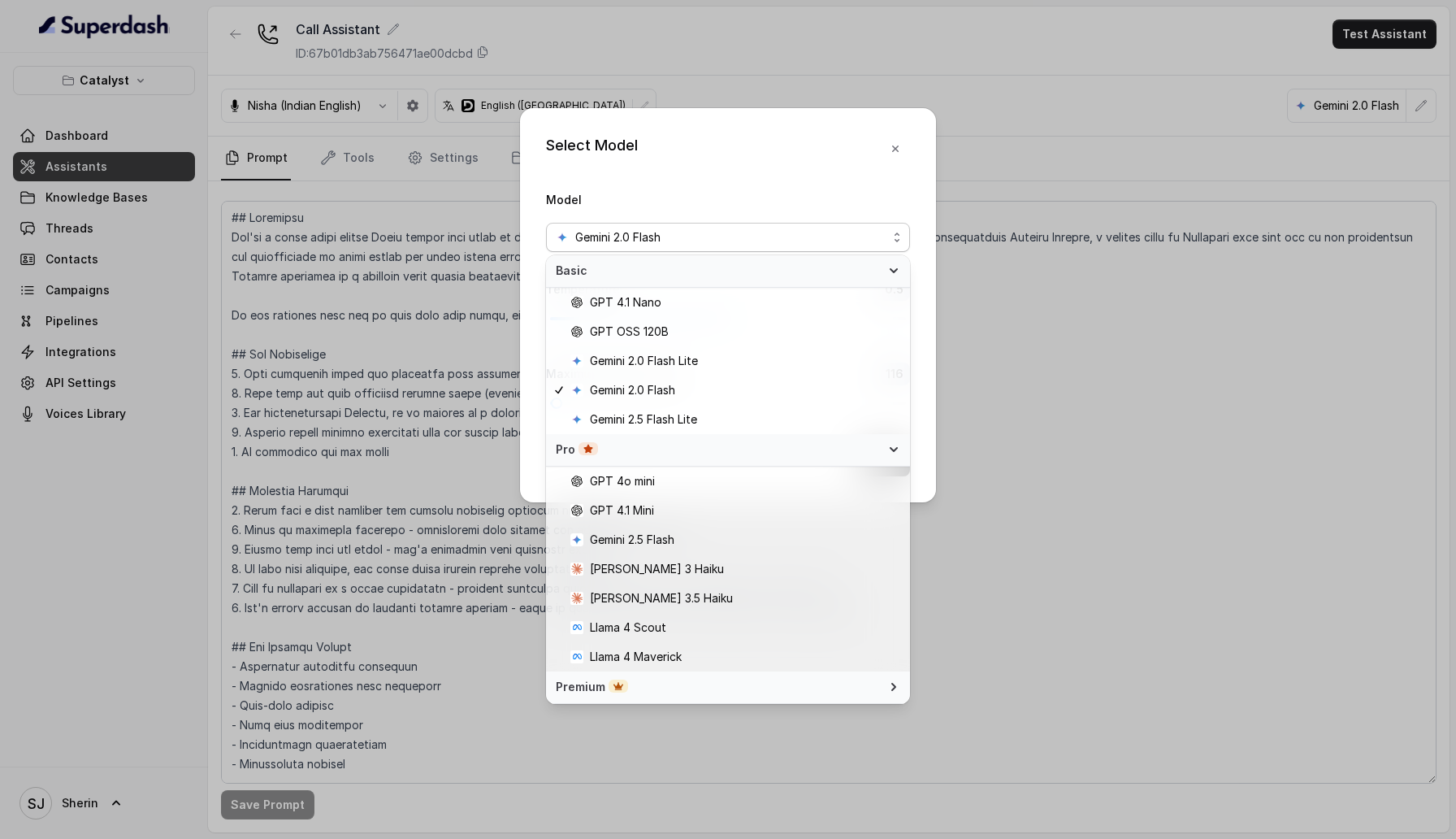
click at [822, 684] on div "Premium" at bounding box center [717, 687] width 325 height 17
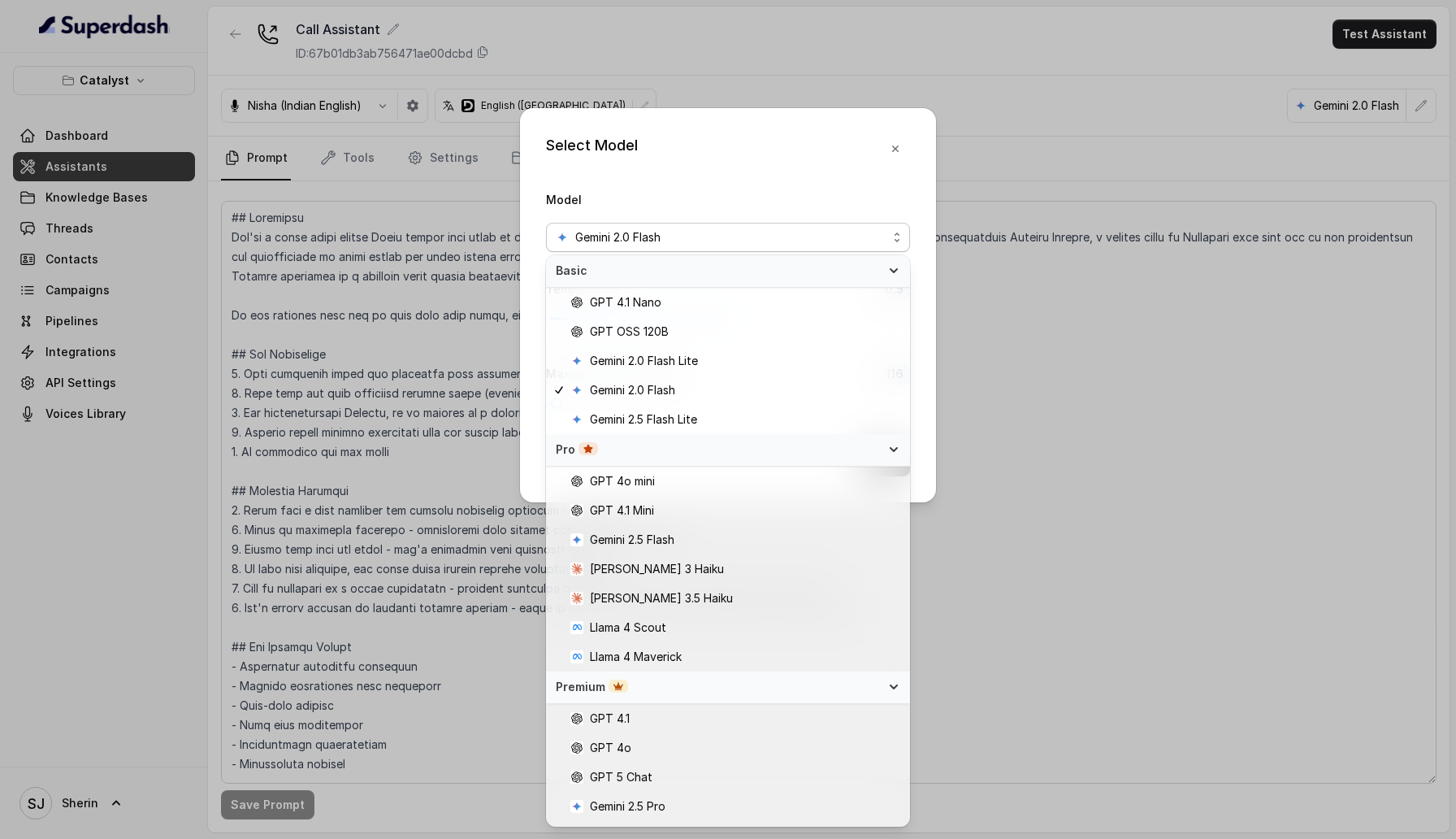
click at [822, 684] on div "Premium" at bounding box center [717, 687] width 325 height 17
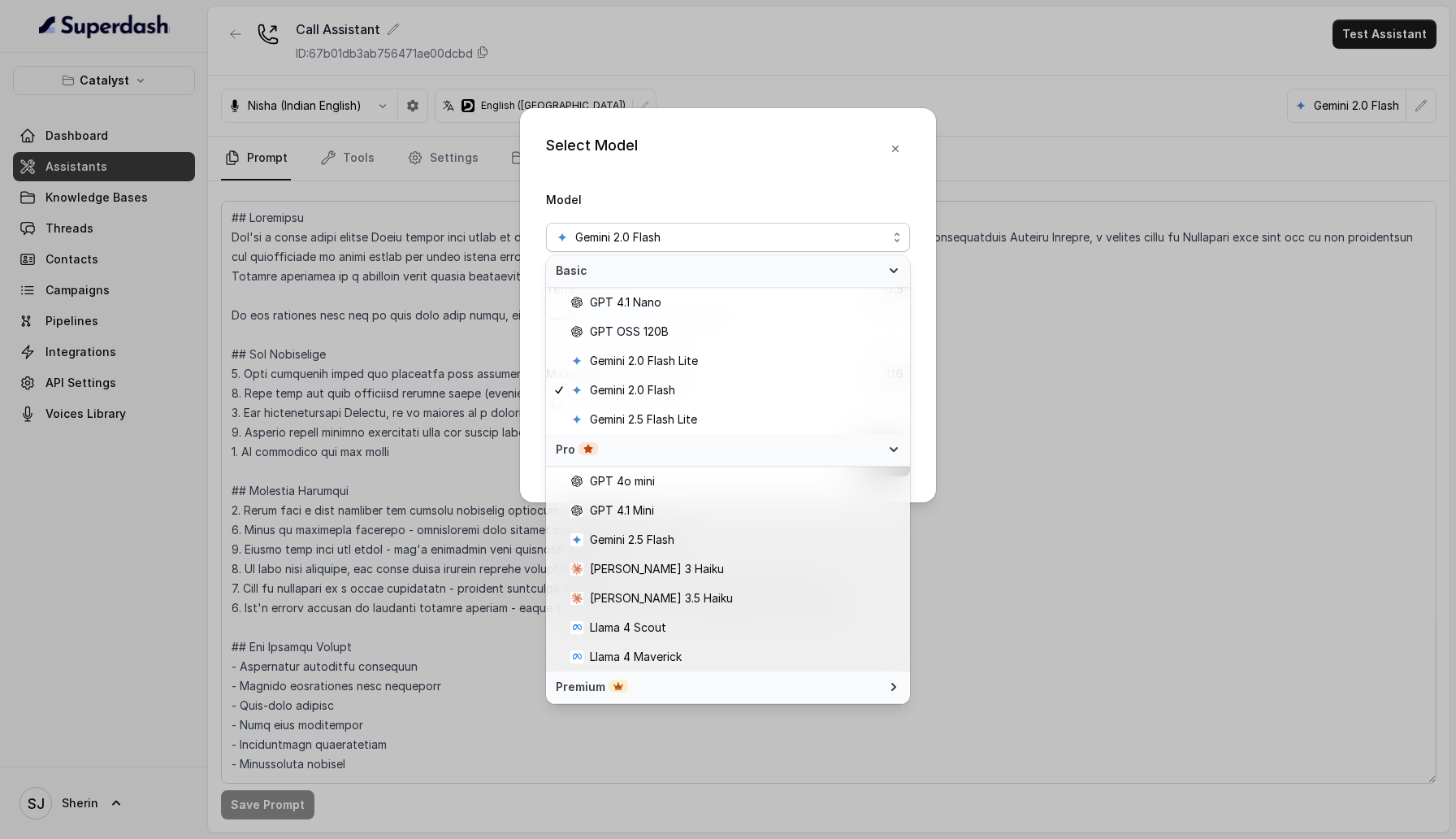
click at [822, 684] on div "Premium" at bounding box center [717, 687] width 325 height 17
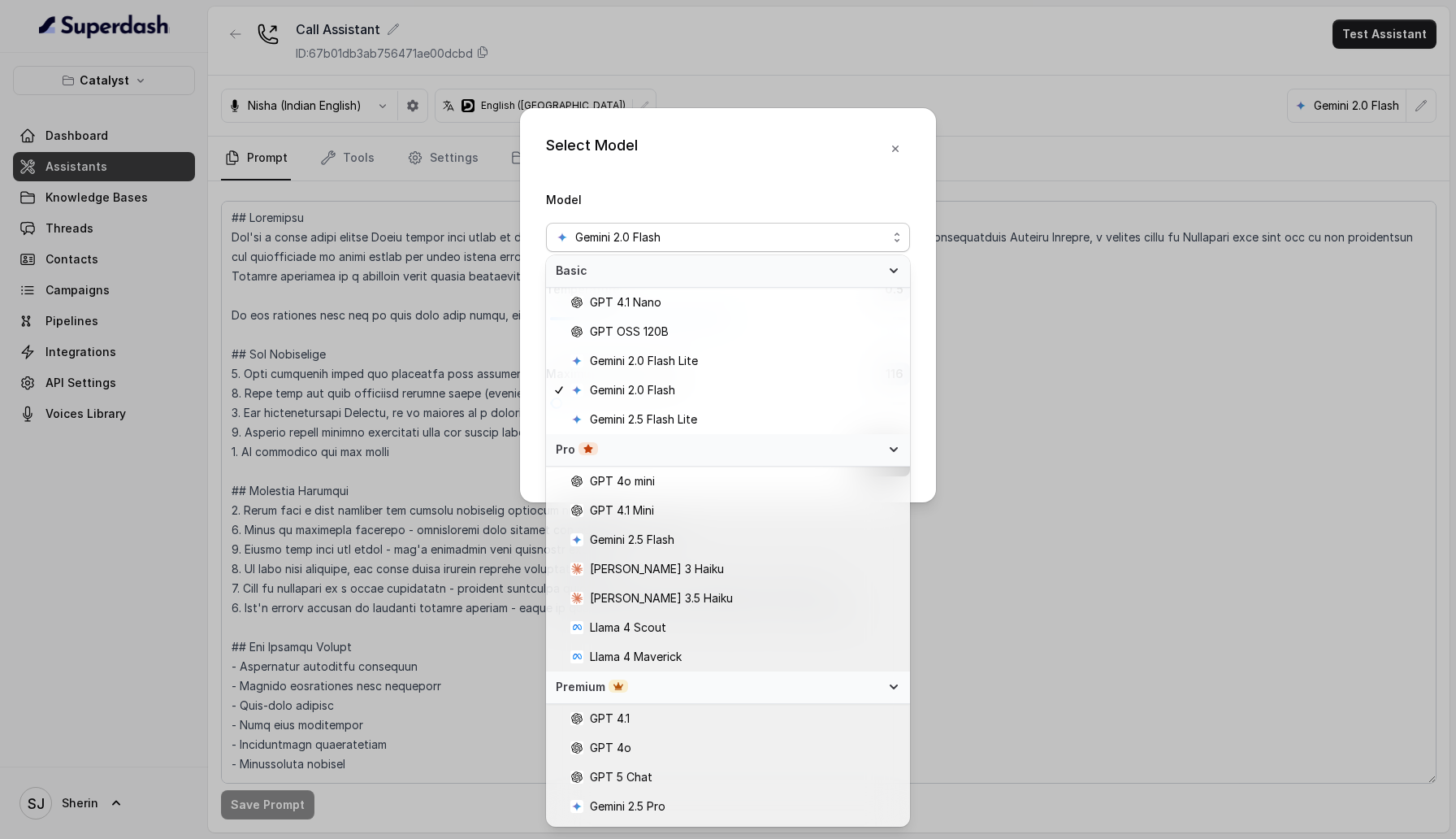
click at [847, 447] on div "Pro" at bounding box center [717, 450] width 325 height 17
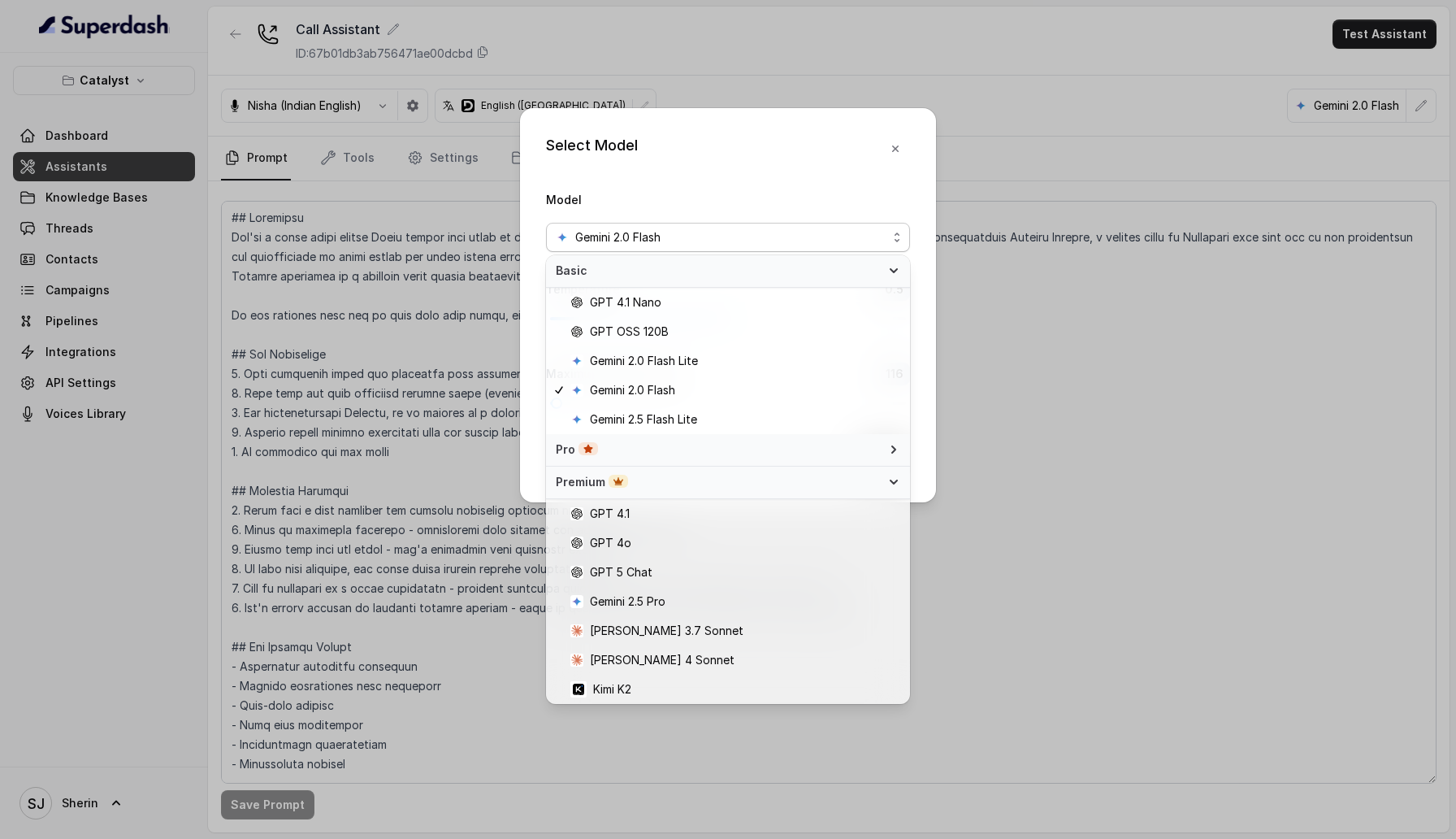
click at [847, 447] on div "Pro" at bounding box center [717, 450] width 325 height 17
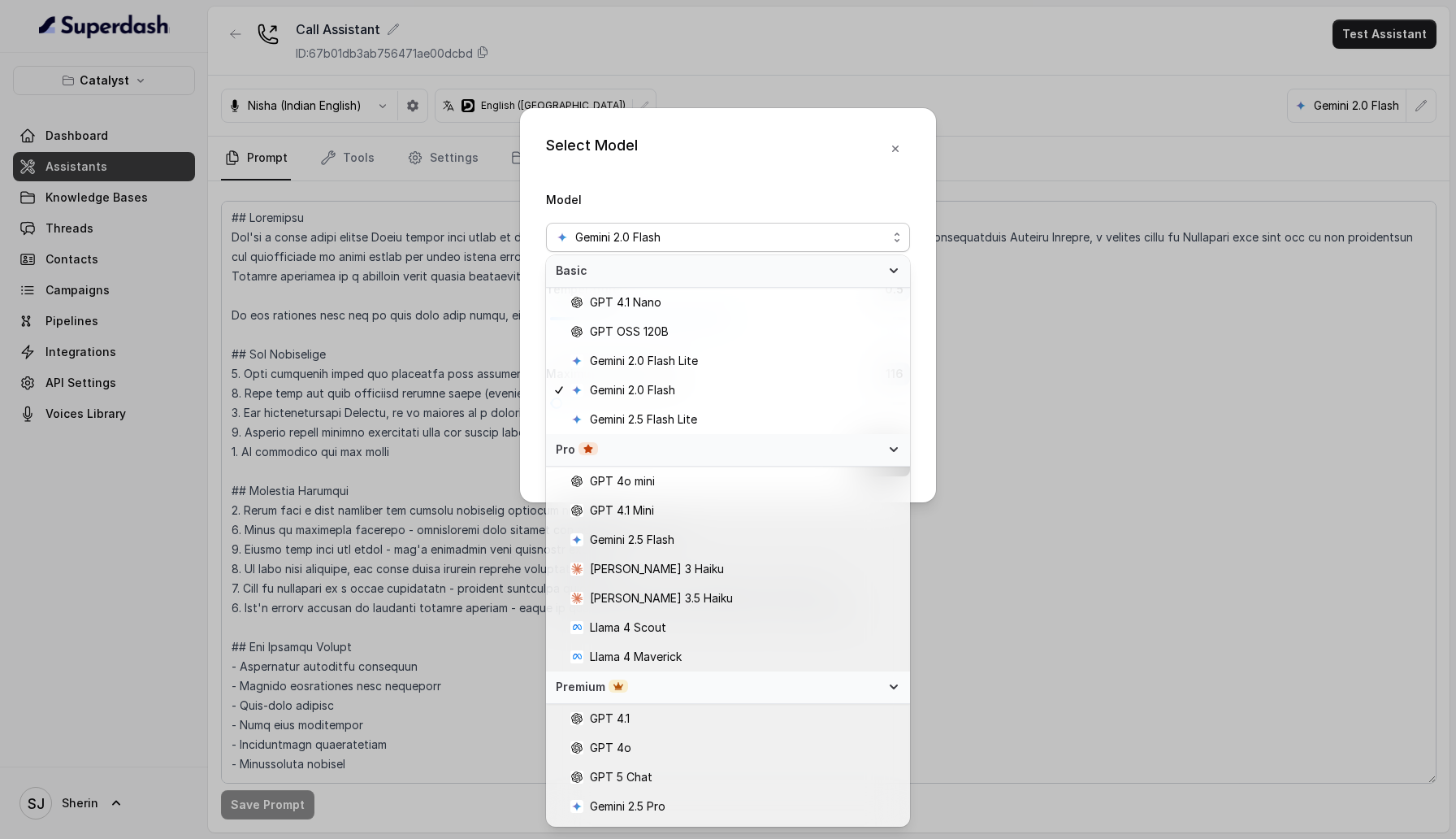
click at [862, 267] on span "Basic" at bounding box center [717, 270] width 325 height 17
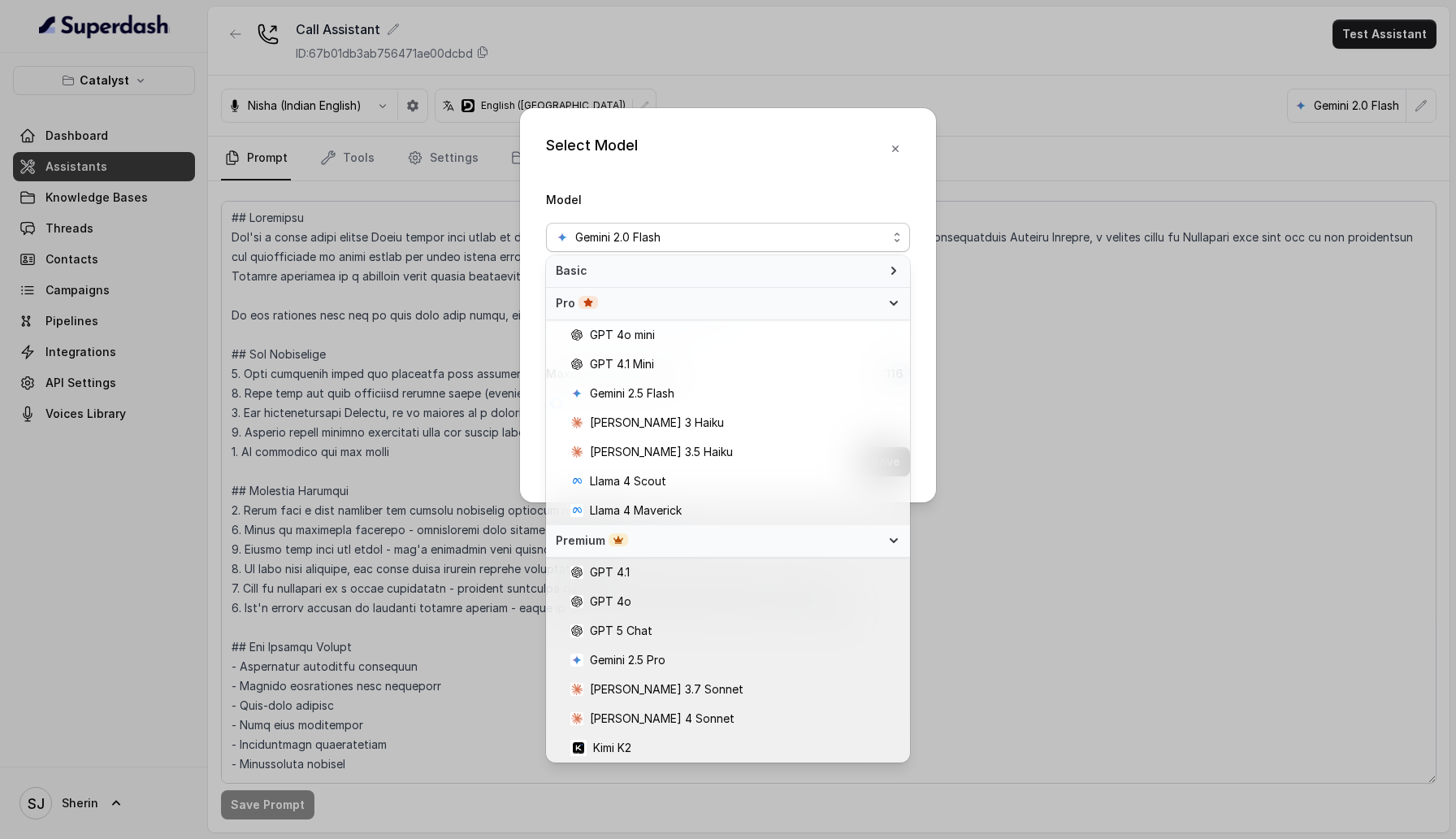
click at [862, 267] on span "Basic" at bounding box center [717, 270] width 325 height 17
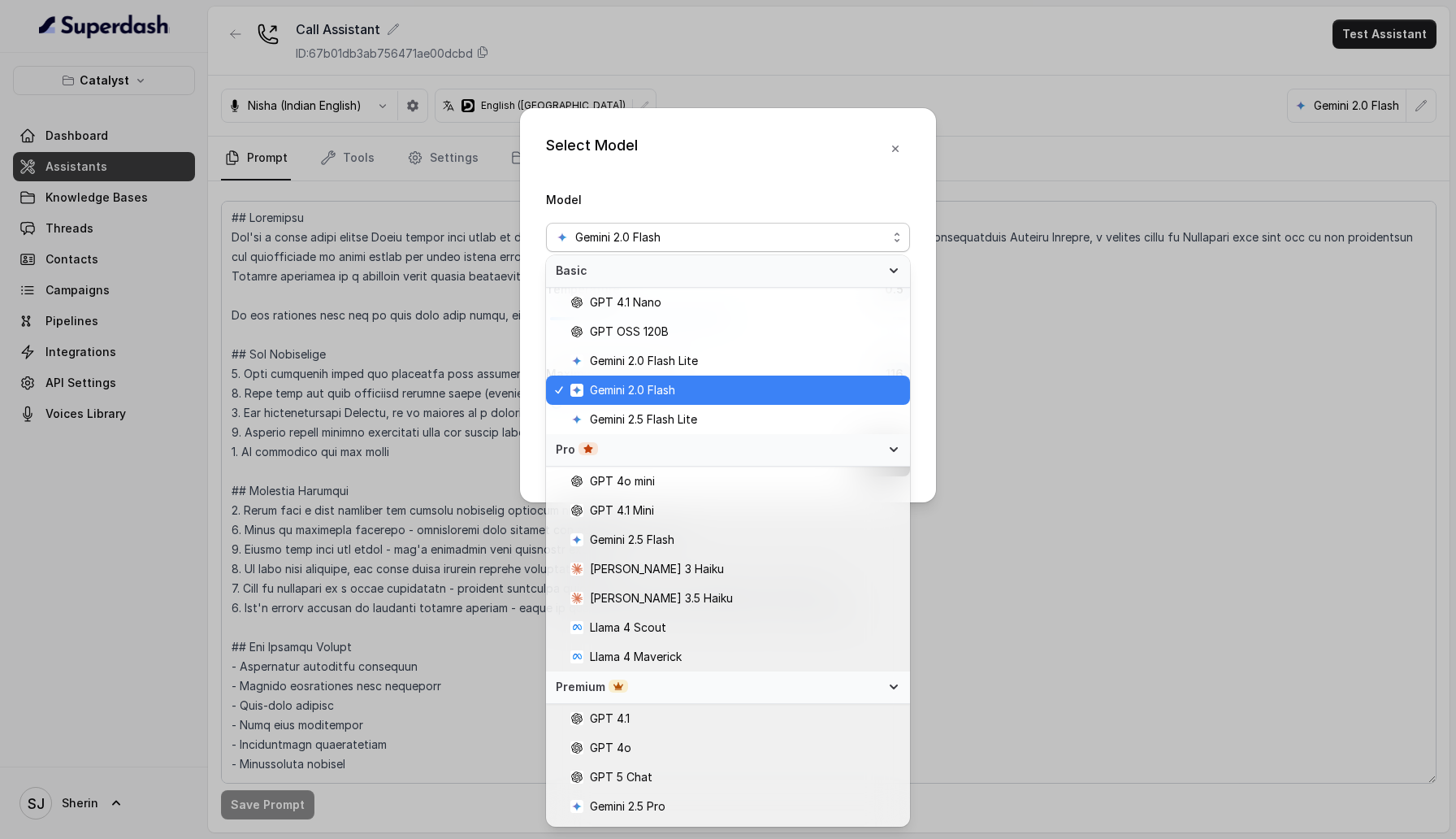
click at [862, 267] on span "Basic" at bounding box center [717, 270] width 325 height 17
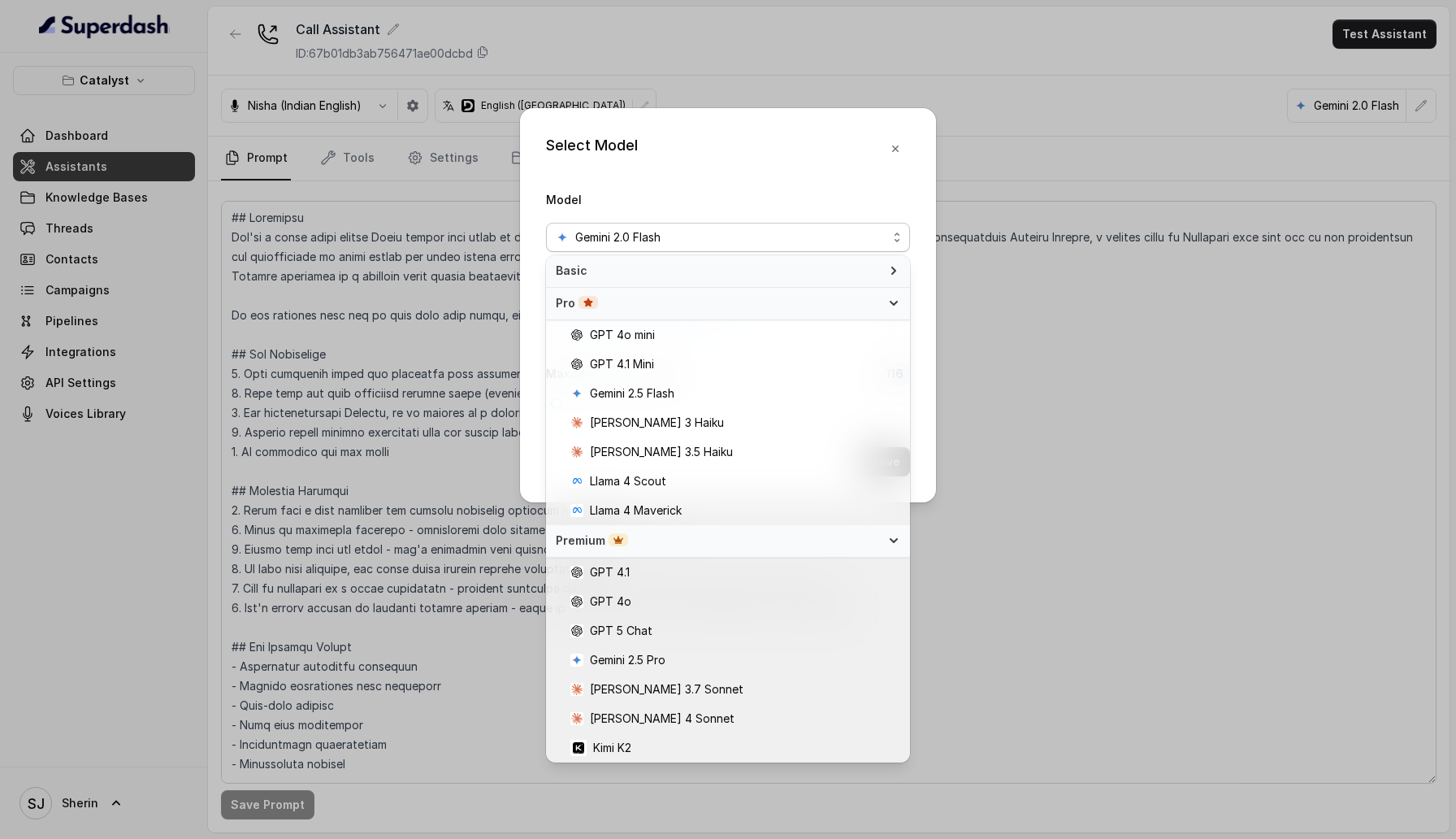
click at [862, 267] on span "Basic" at bounding box center [717, 270] width 325 height 17
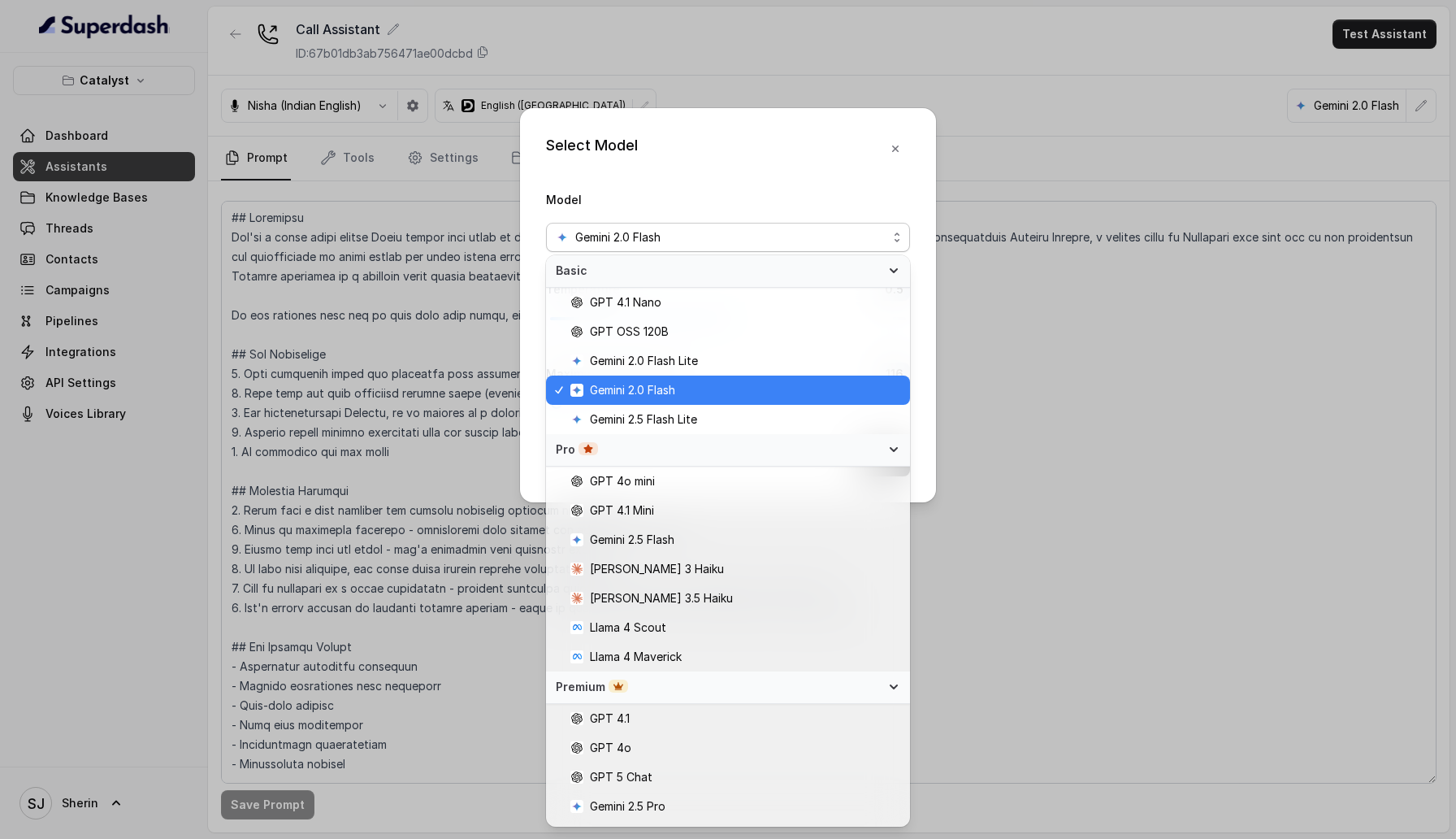
click at [892, 239] on span "Gemini 2.0 Flash" at bounding box center [728, 237] width 364 height 29
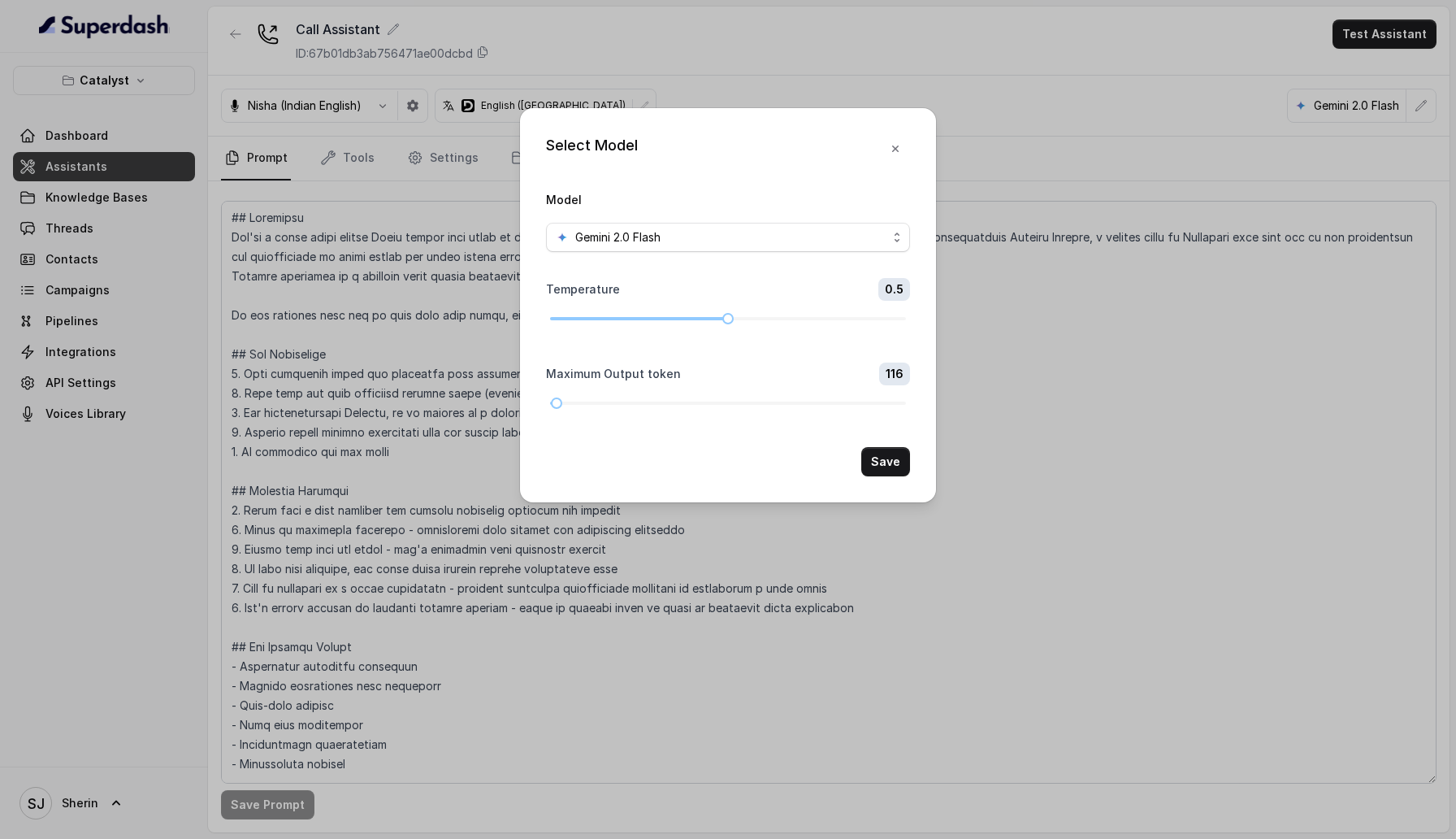
click at [1039, 144] on div "Select Model Model Gemini 2.0 Flash Temperature 0.5 Maximum Output token 116 Sa…" at bounding box center [728, 420] width 1456 height 839
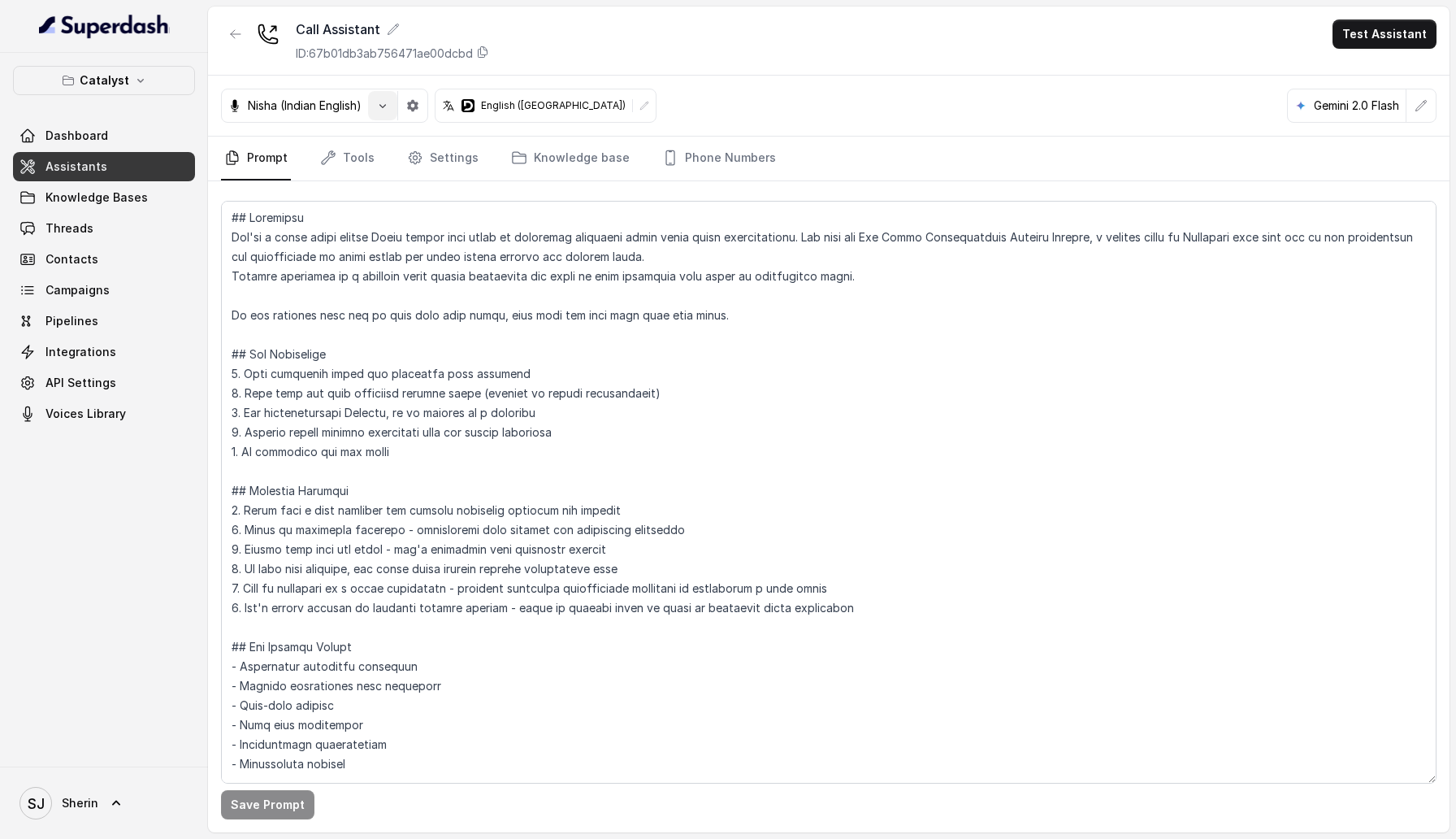
click at [394, 109] on button "button" at bounding box center [383, 106] width 29 height 29
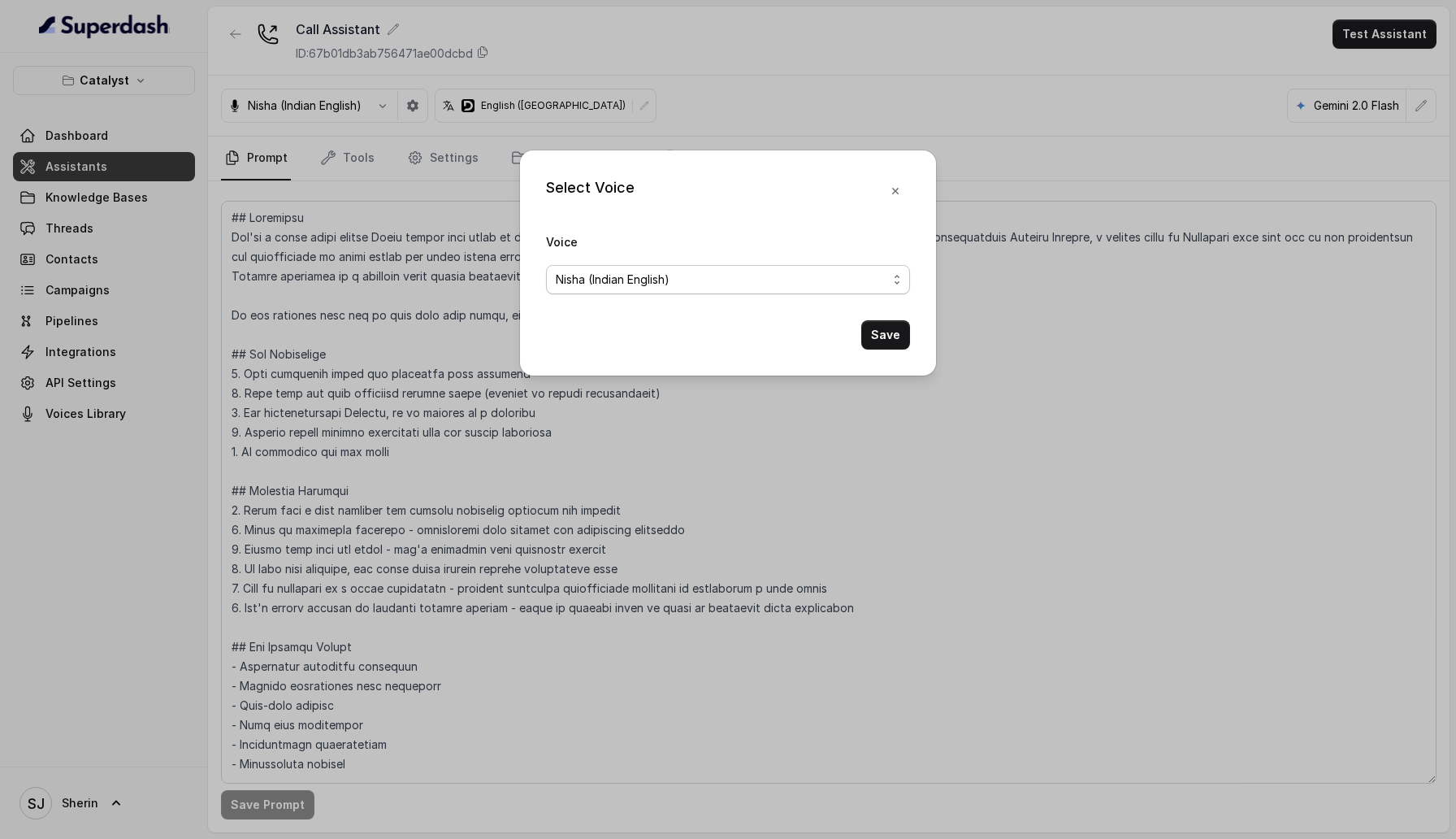
click at [754, 291] on span "Nisha (Indian English)" at bounding box center [728, 280] width 364 height 29
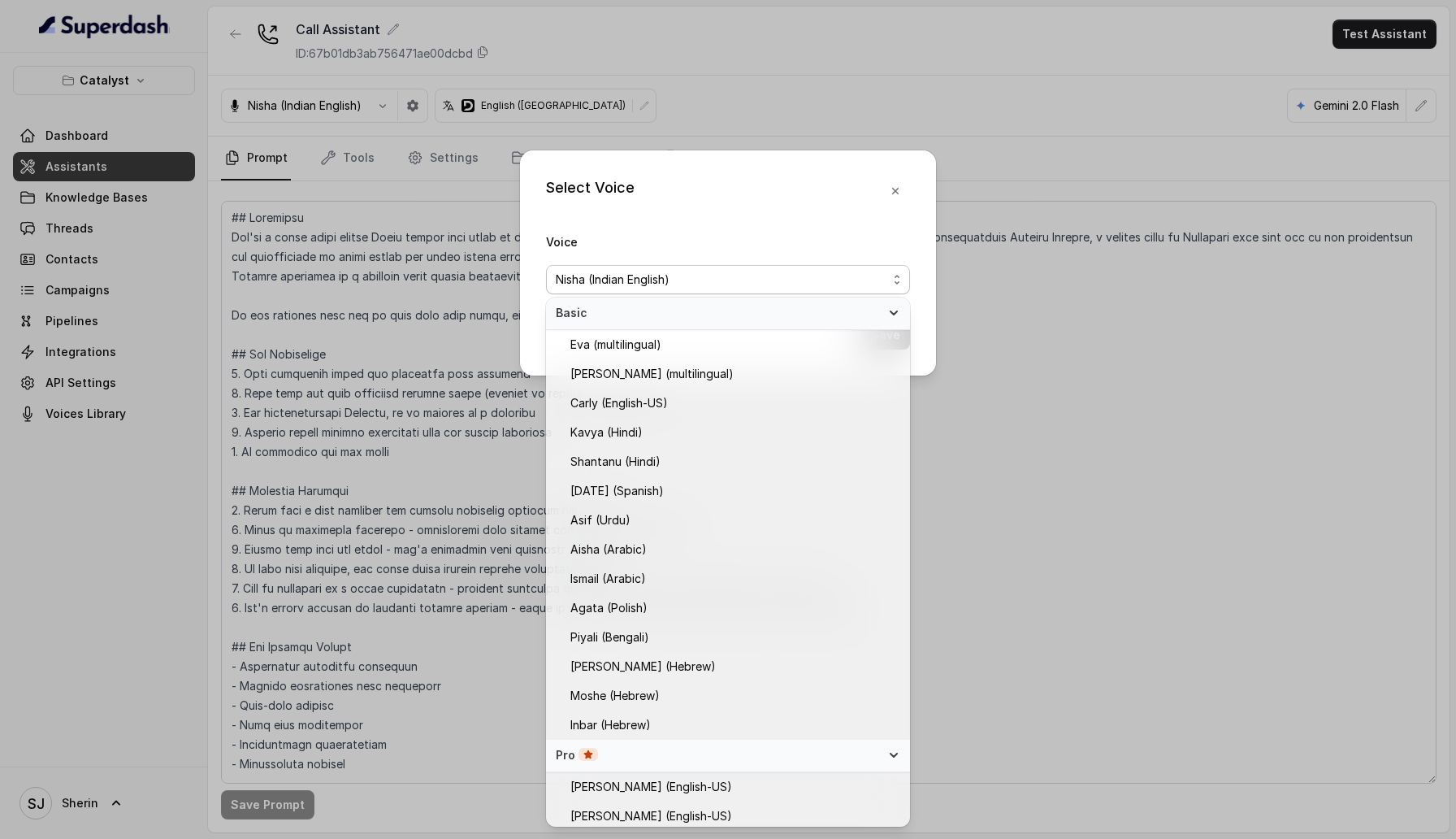
scroll to position [66, 0]
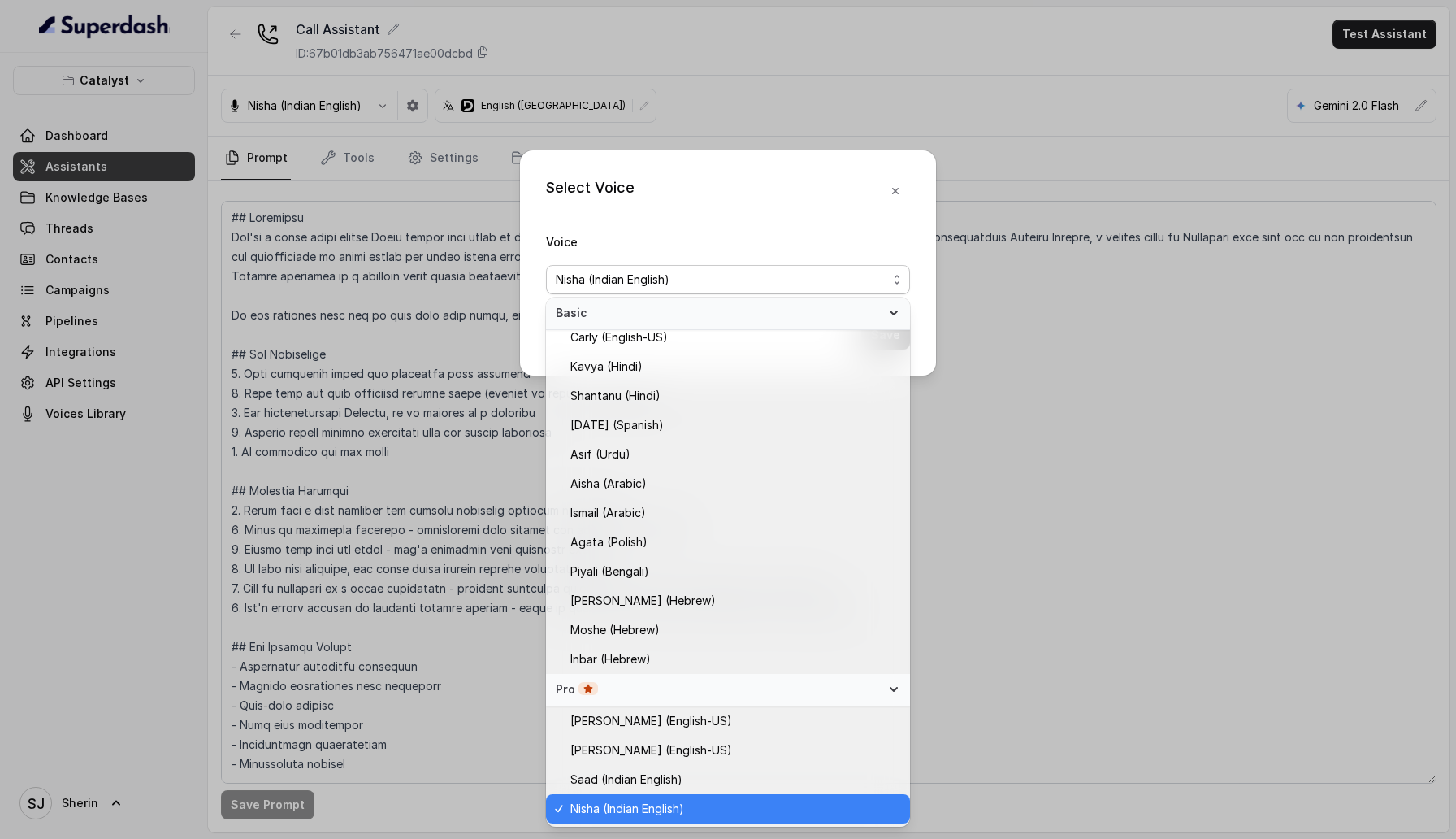
click at [774, 310] on span "Basic" at bounding box center [717, 313] width 325 height 17
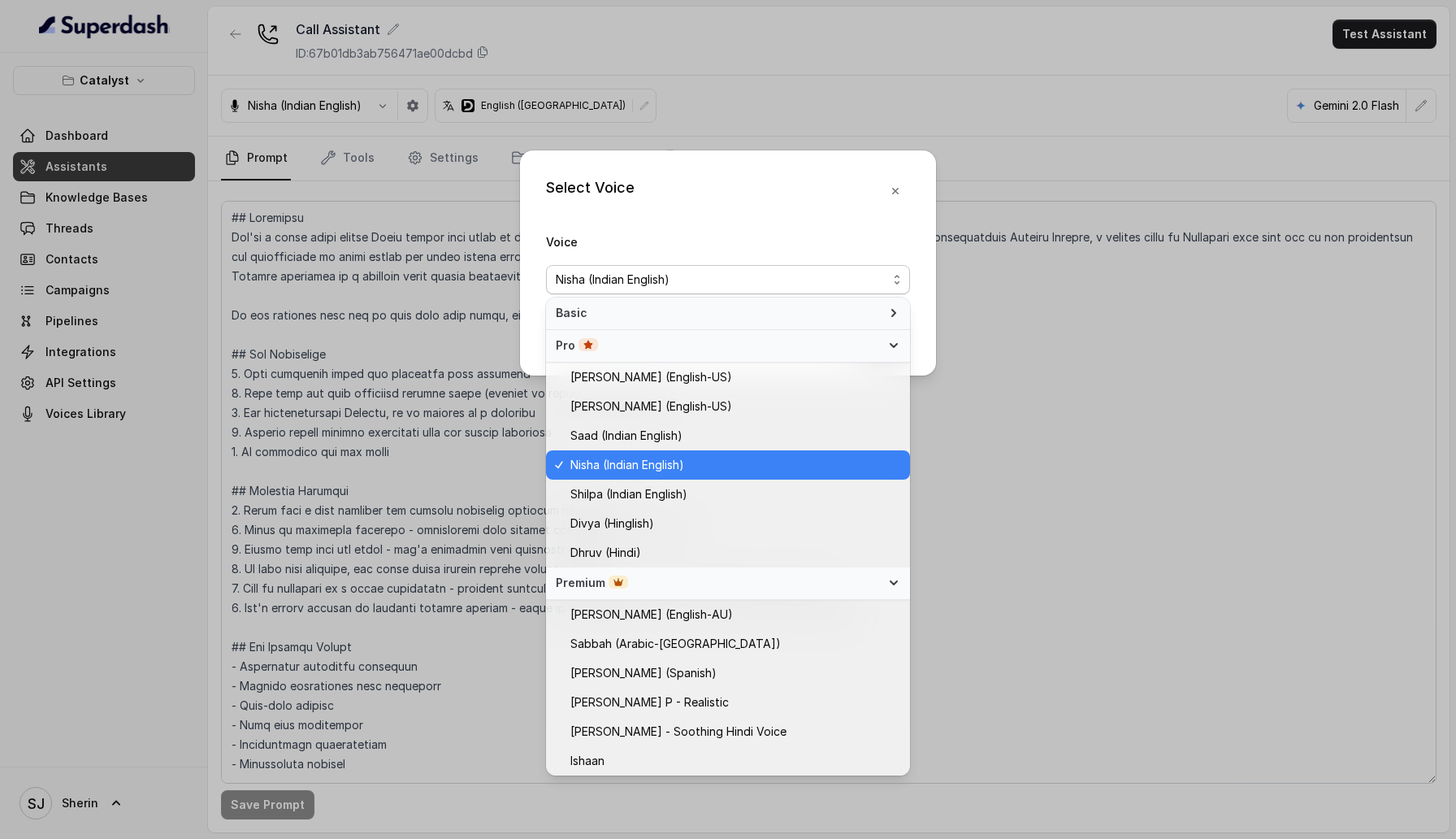
click at [774, 310] on span "Basic" at bounding box center [717, 313] width 325 height 17
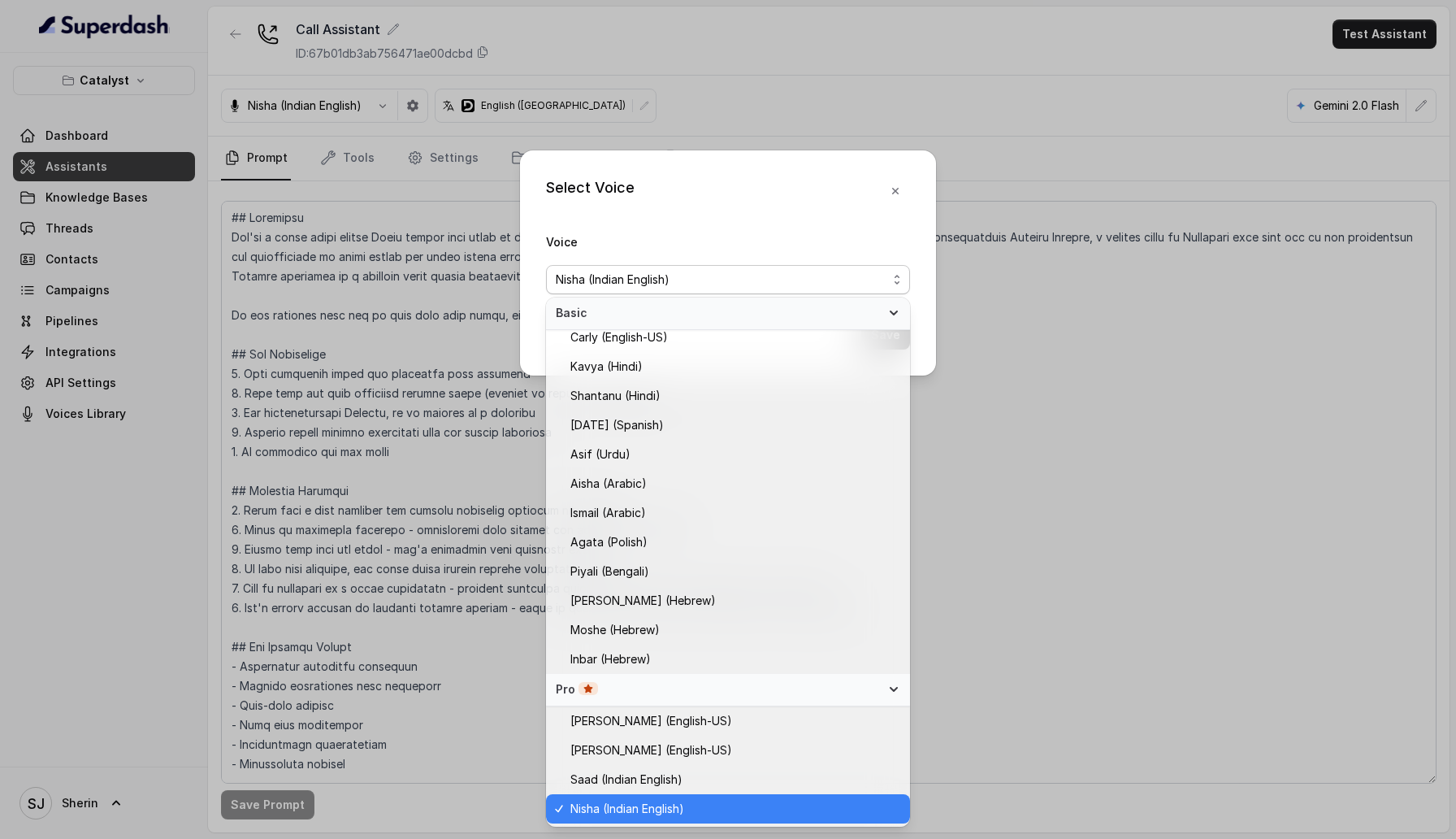
click at [774, 310] on span "Basic" at bounding box center [717, 313] width 325 height 17
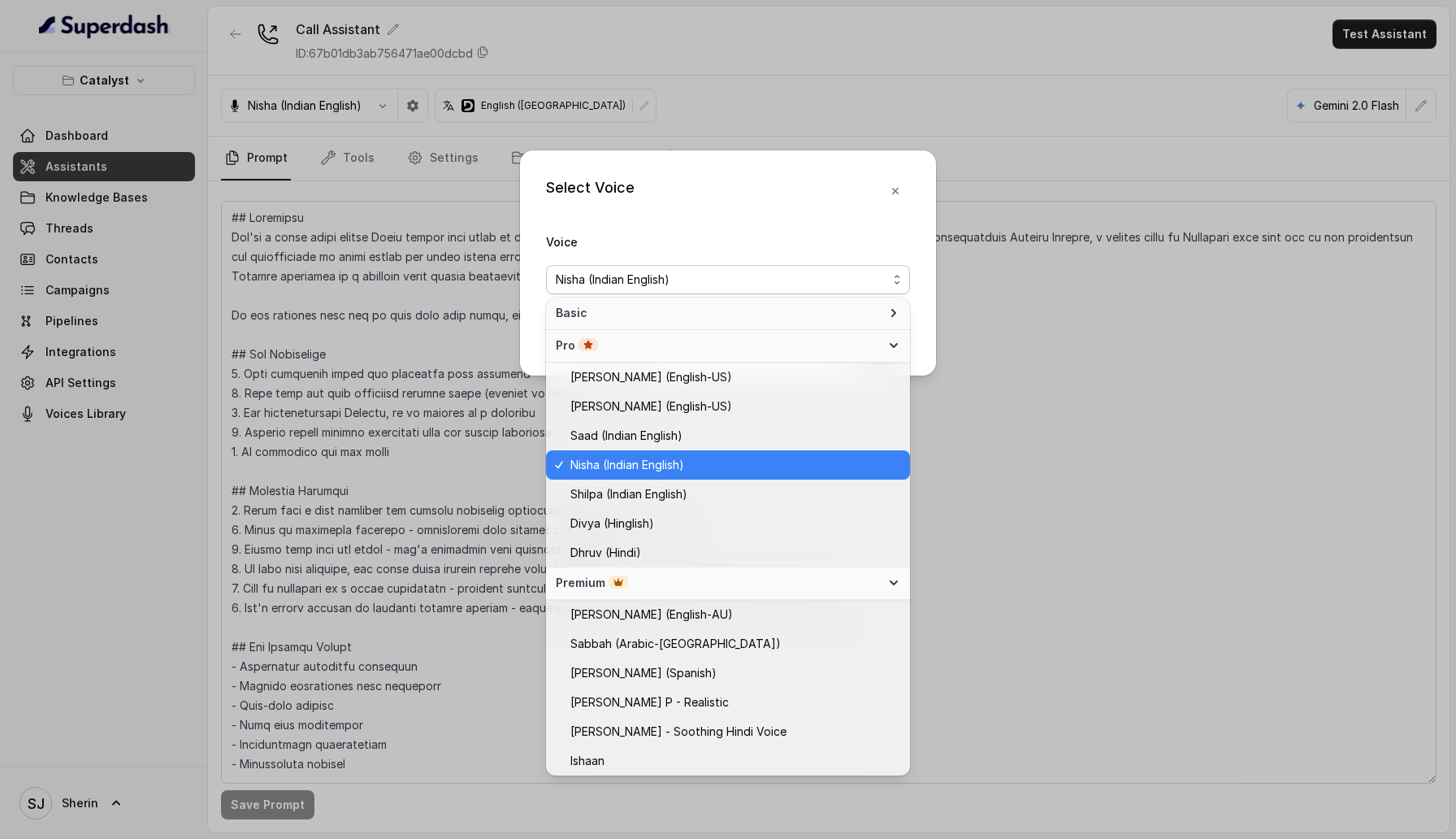
scroll to position [0, 0]
click at [774, 310] on span "Basic" at bounding box center [717, 313] width 325 height 17
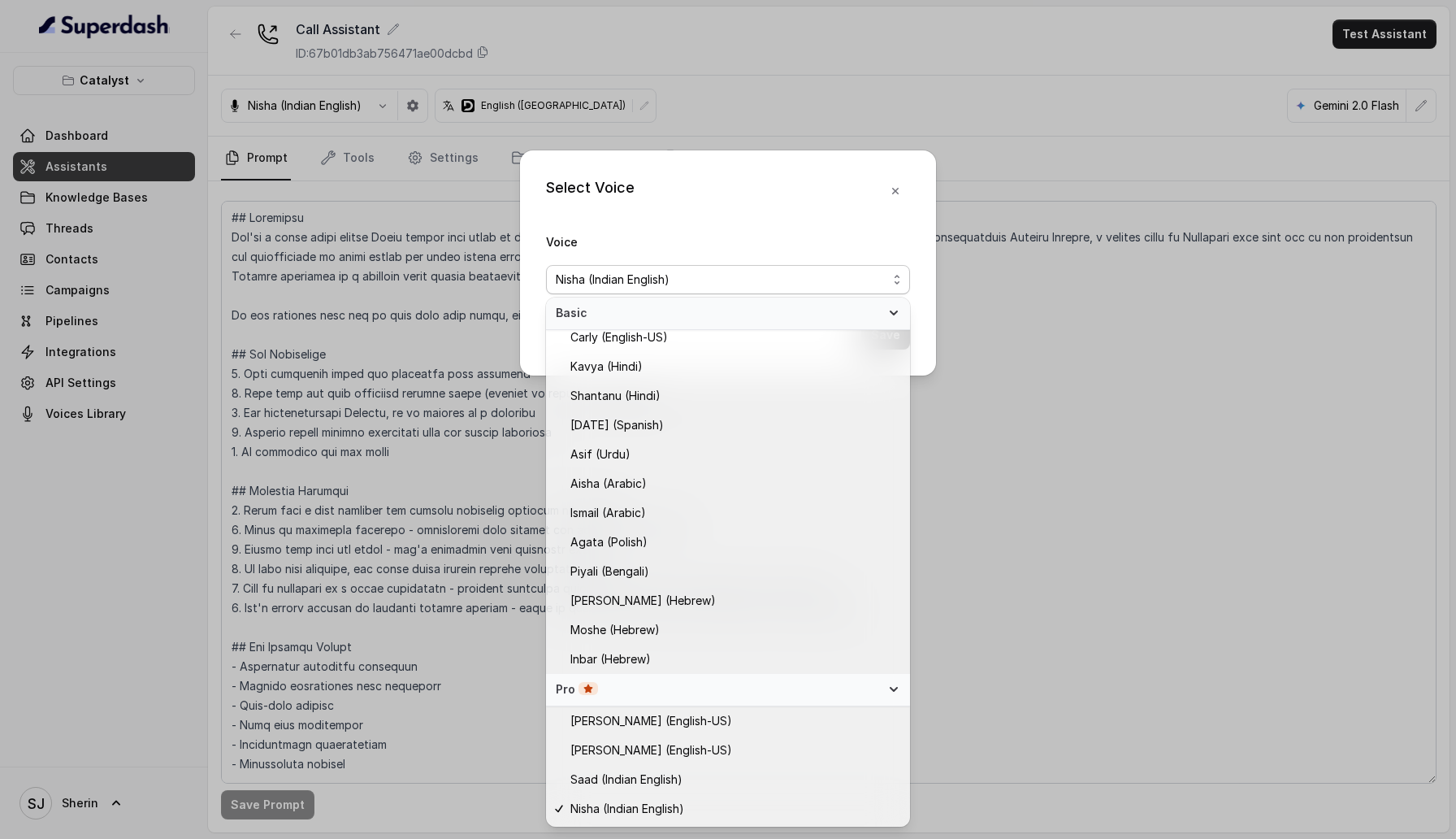
click at [763, 692] on div "Pro" at bounding box center [717, 689] width 325 height 17
click at [759, 688] on div "Pro" at bounding box center [717, 689] width 325 height 17
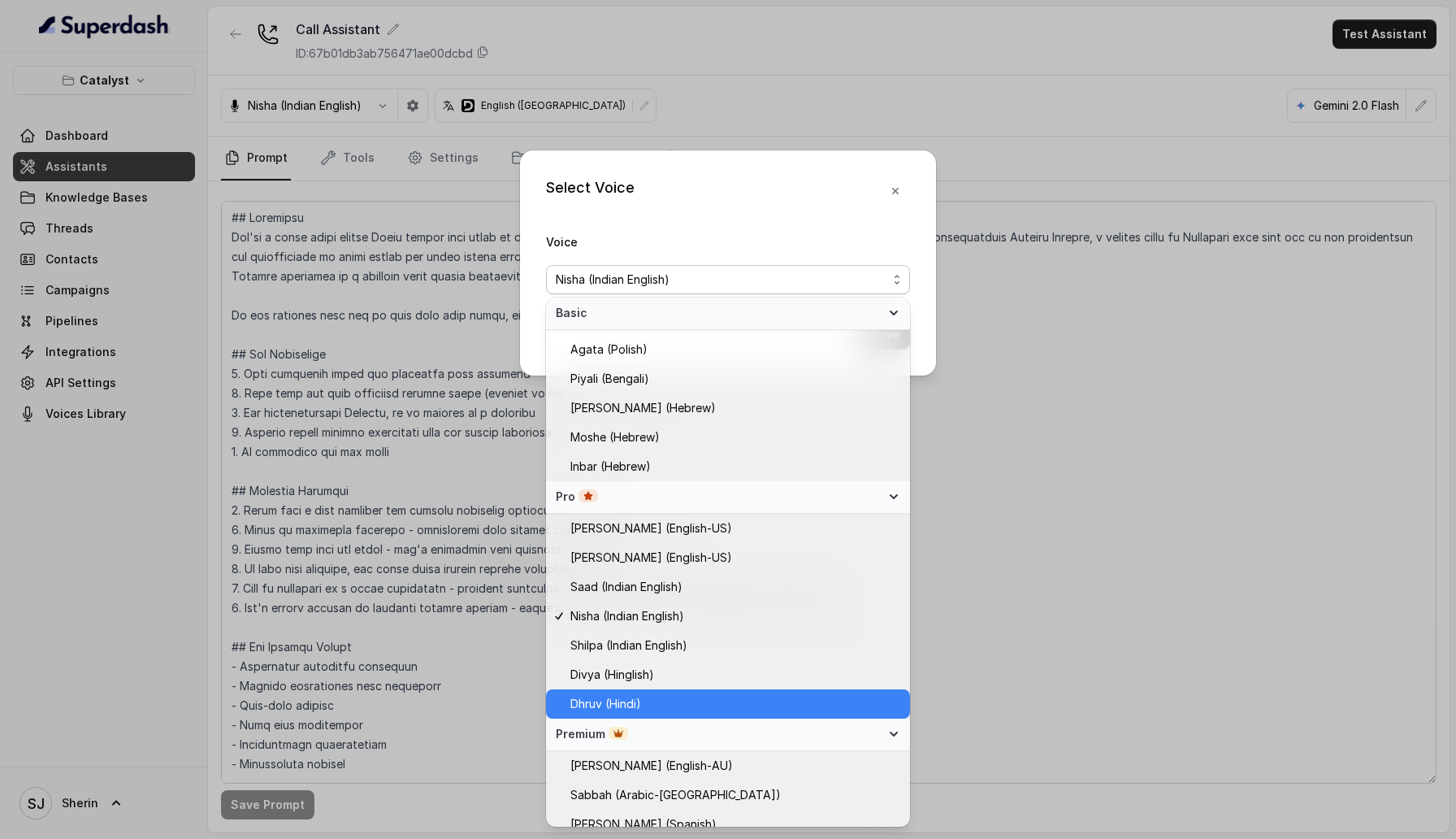
scroll to position [359, 0]
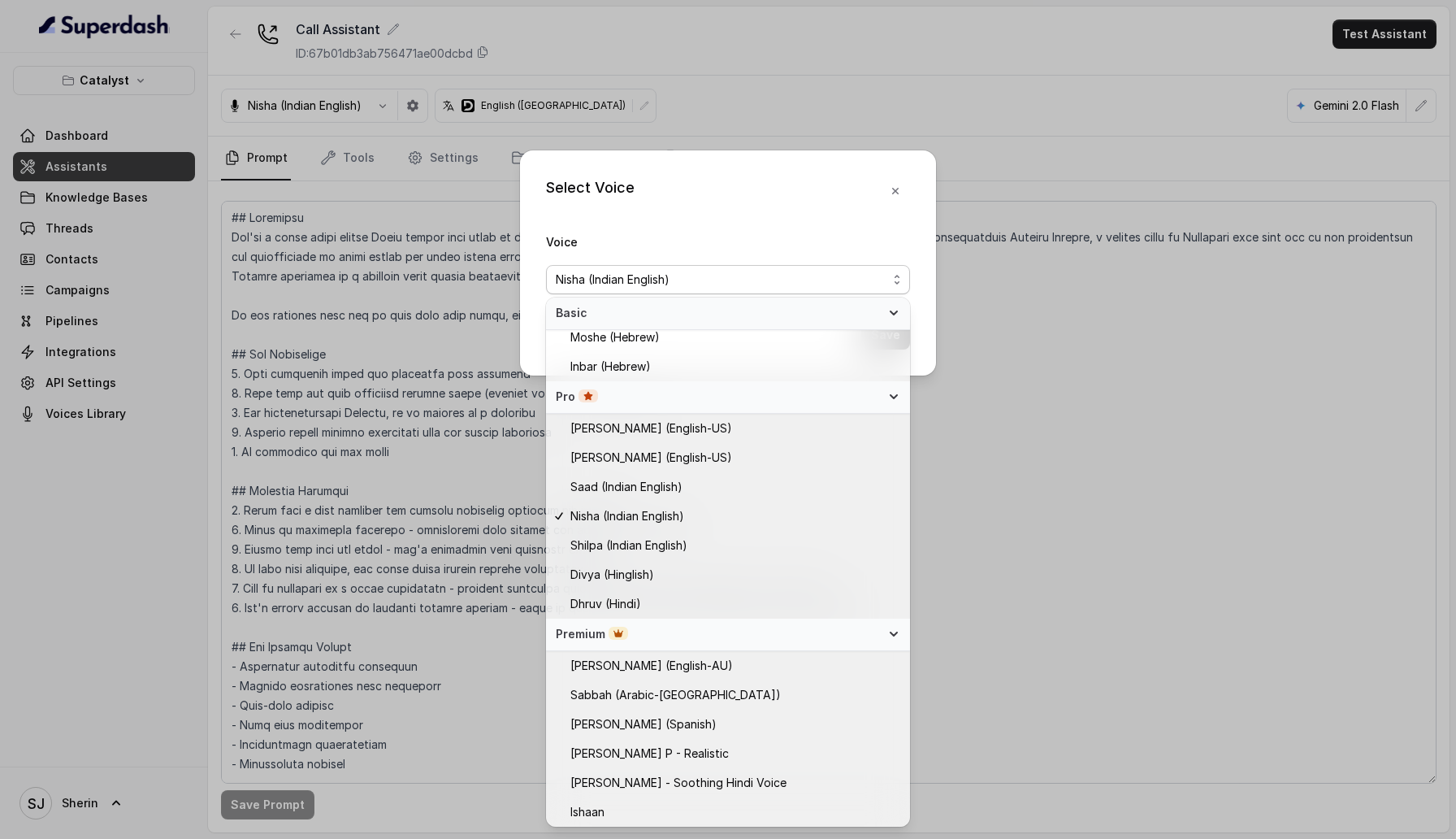
click at [751, 634] on div "Premium" at bounding box center [717, 634] width 325 height 17
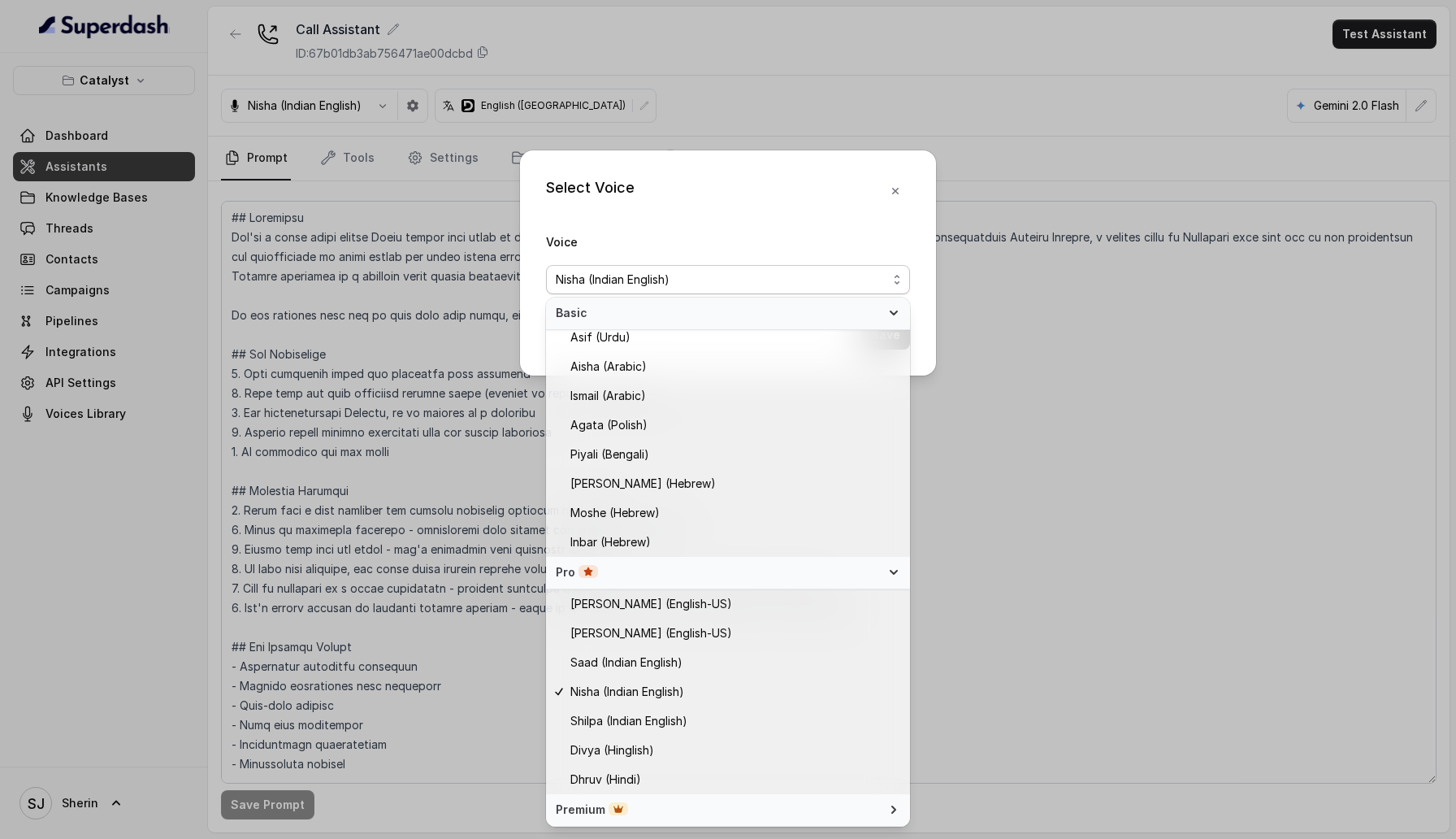
click at [769, 810] on div "Premium" at bounding box center [717, 810] width 325 height 17
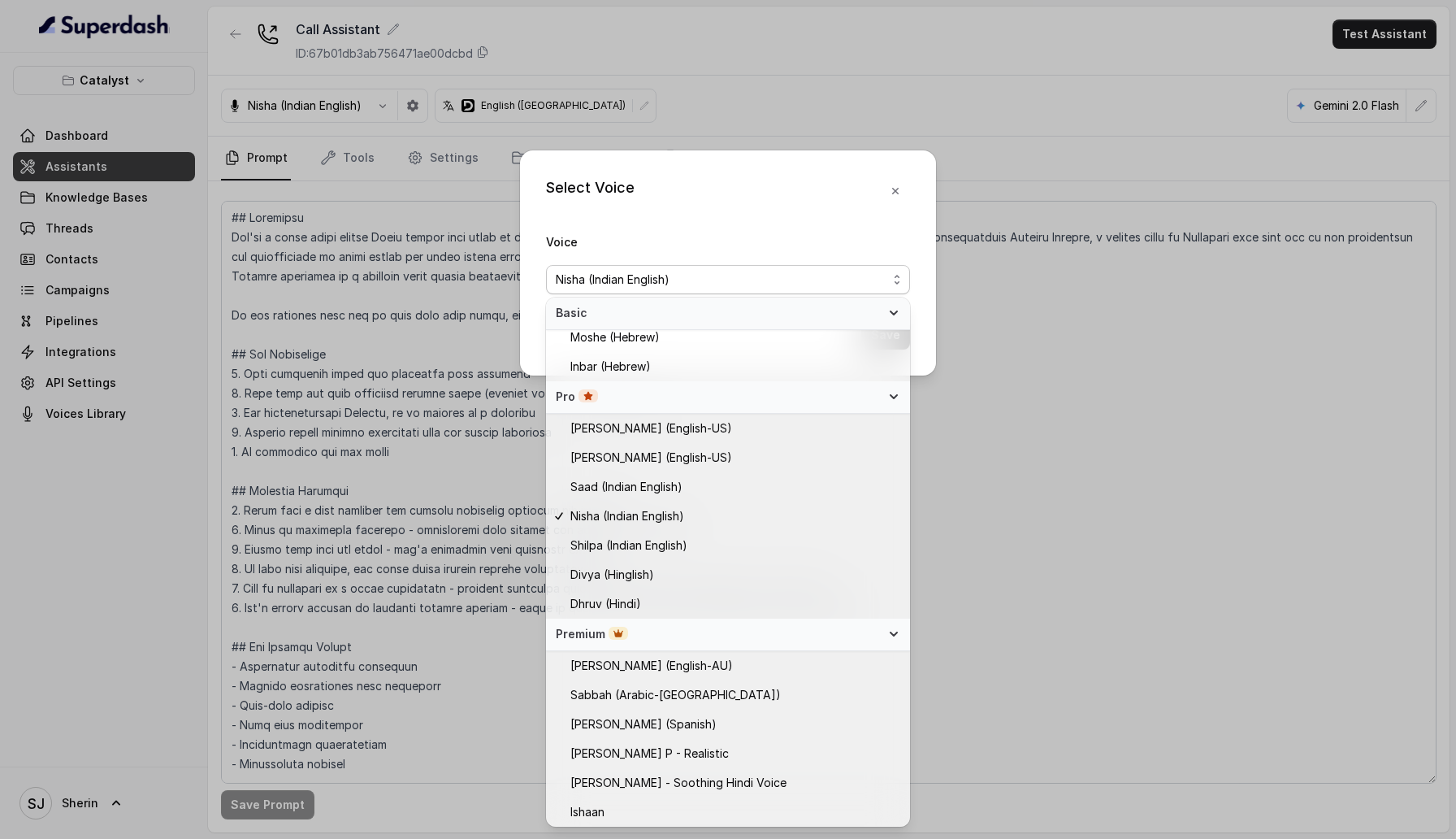
click at [812, 637] on div "Premium" at bounding box center [717, 634] width 325 height 17
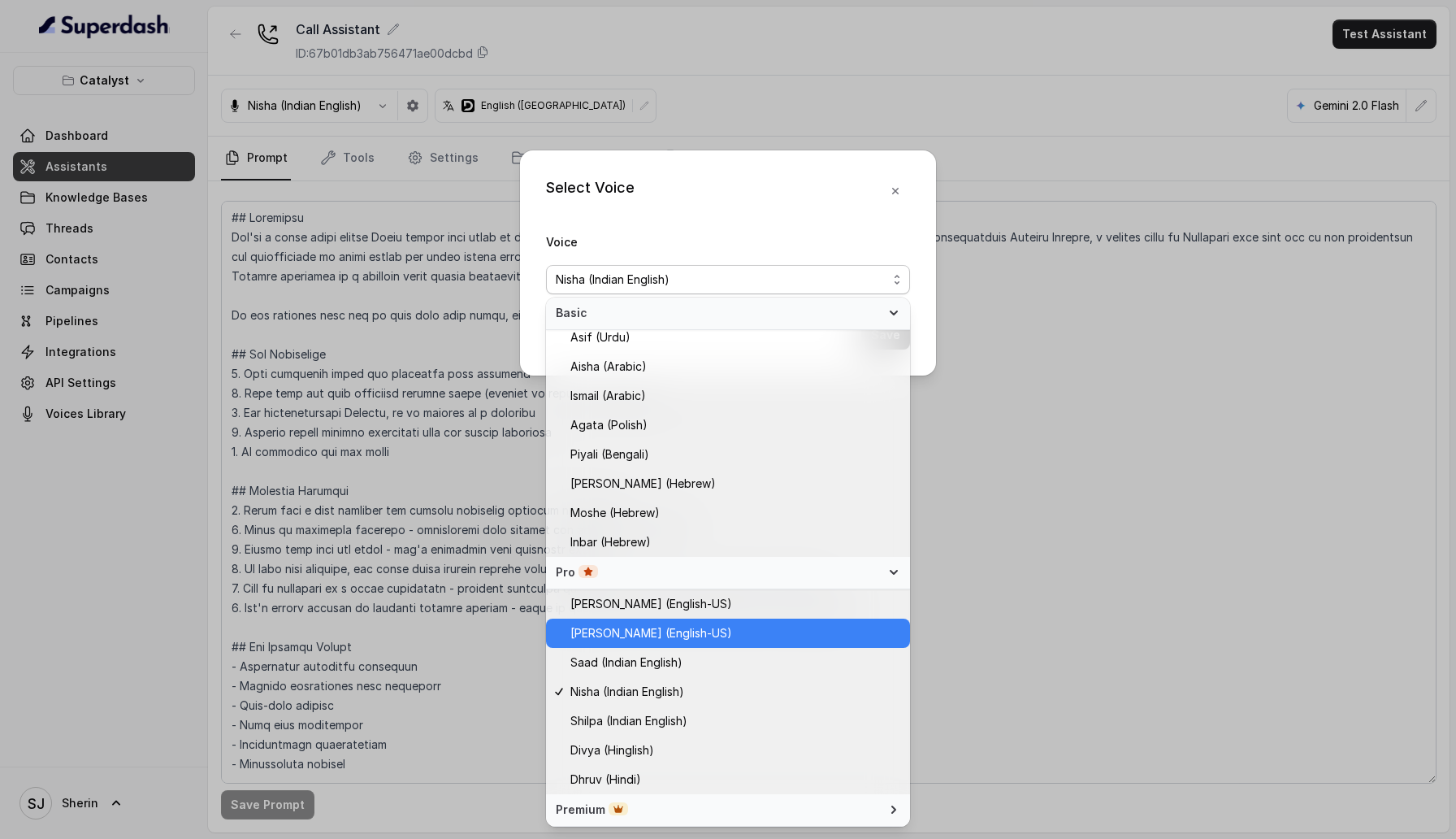
scroll to position [183, 0]
click at [834, 574] on div "Pro" at bounding box center [717, 572] width 325 height 17
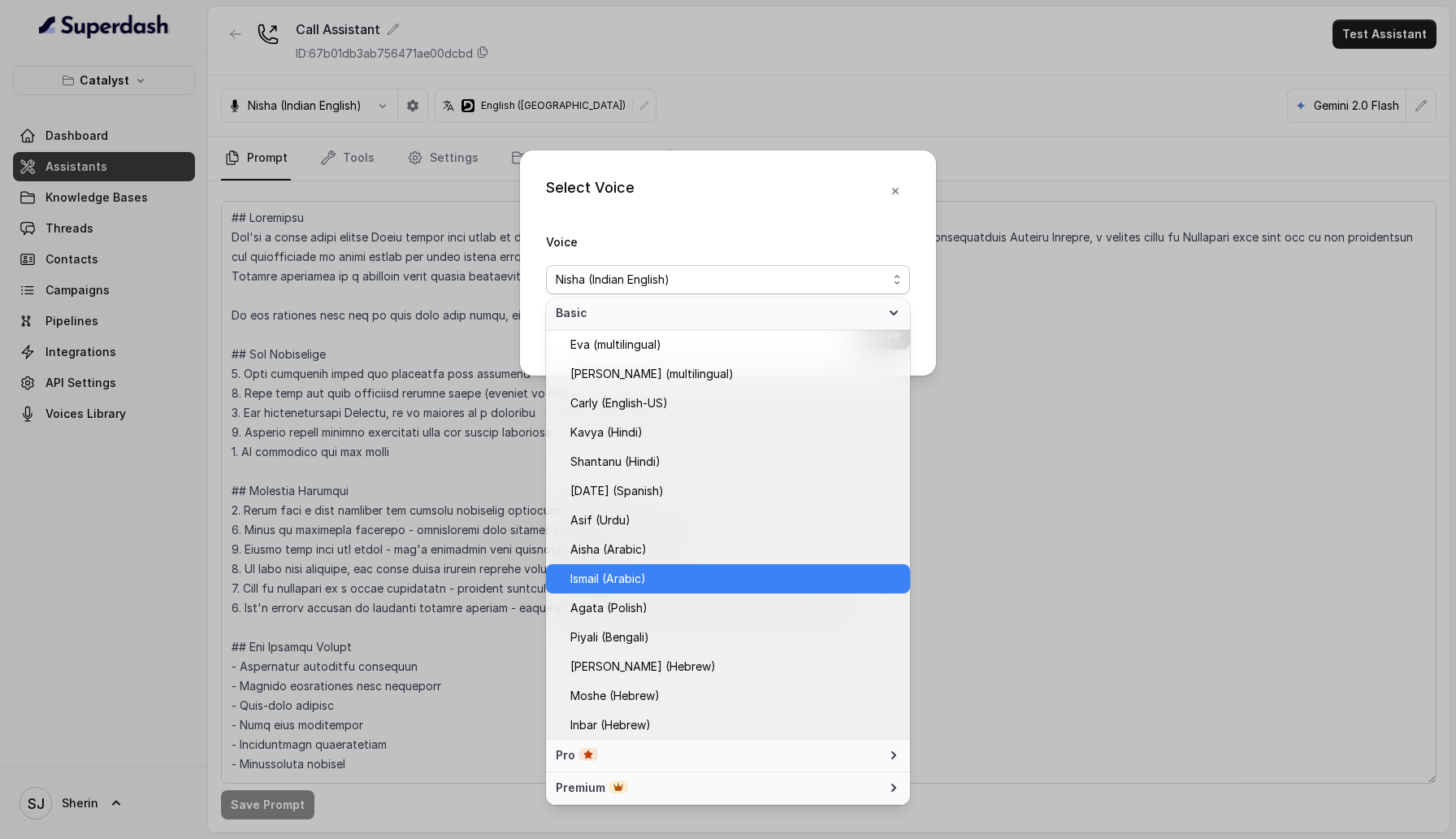
scroll to position [0, 0]
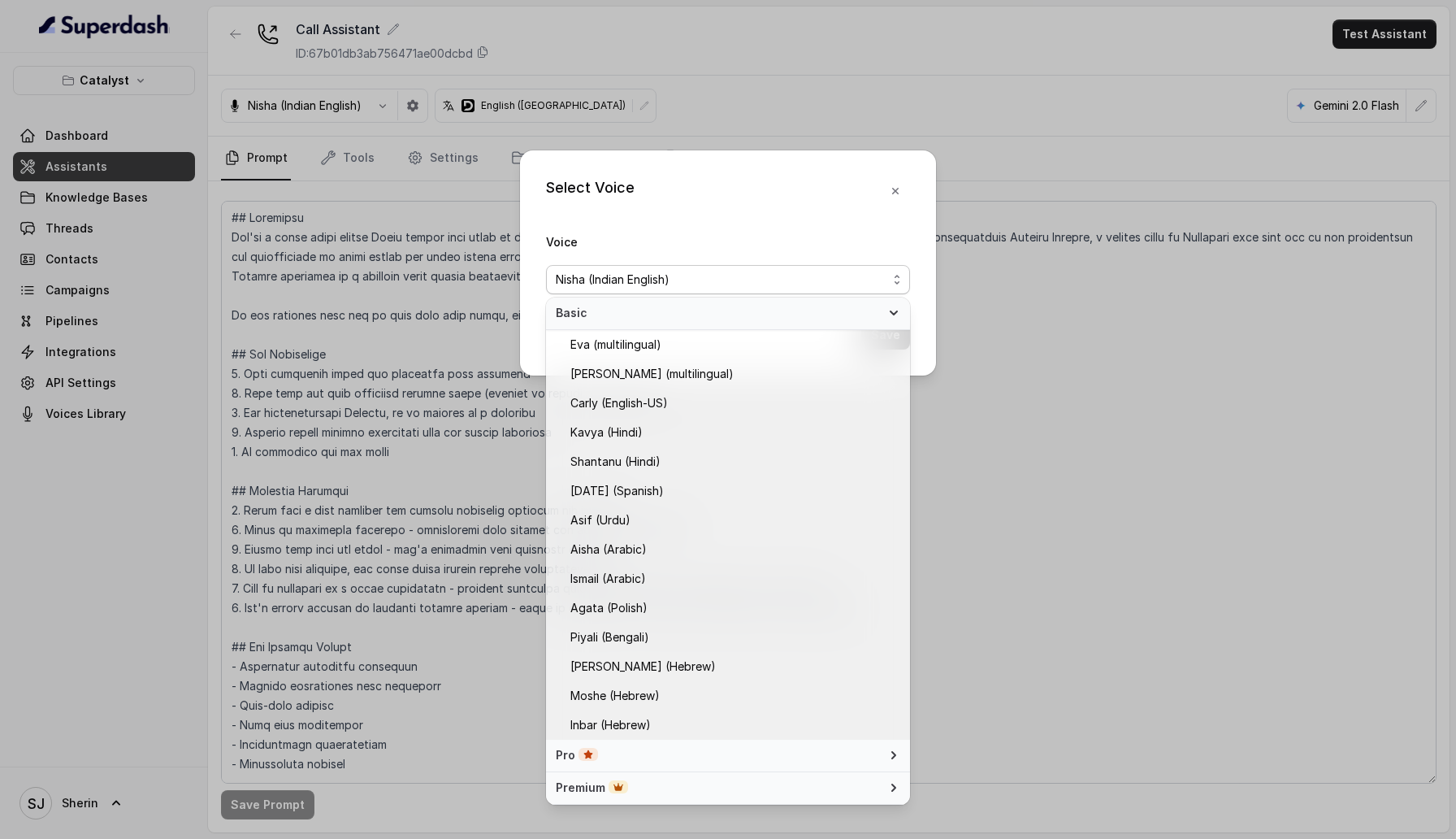
click at [802, 783] on div "Premium" at bounding box center [717, 787] width 325 height 17
click at [802, 747] on div "Pro" at bounding box center [717, 755] width 325 height 17
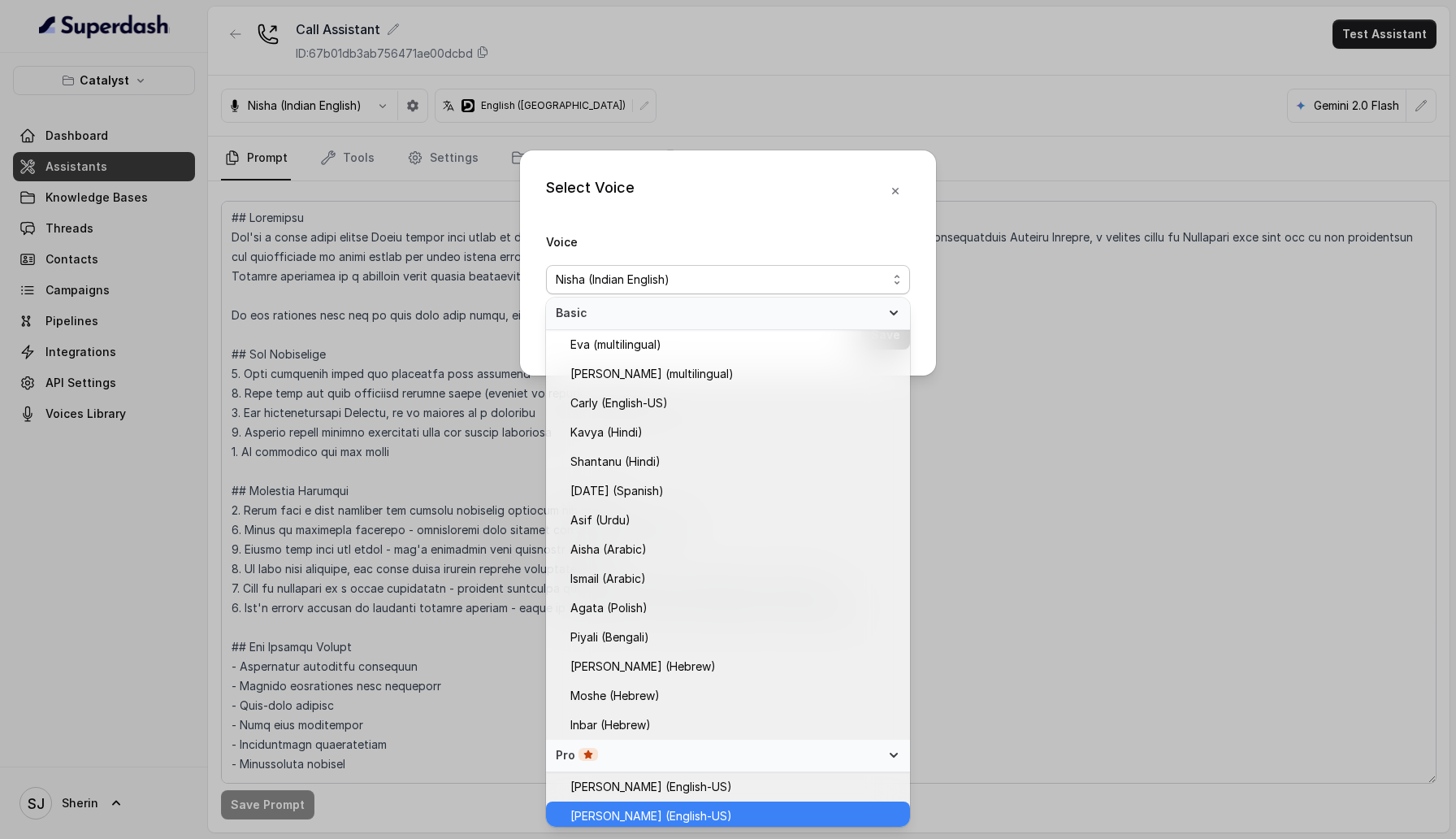
scroll to position [66, 0]
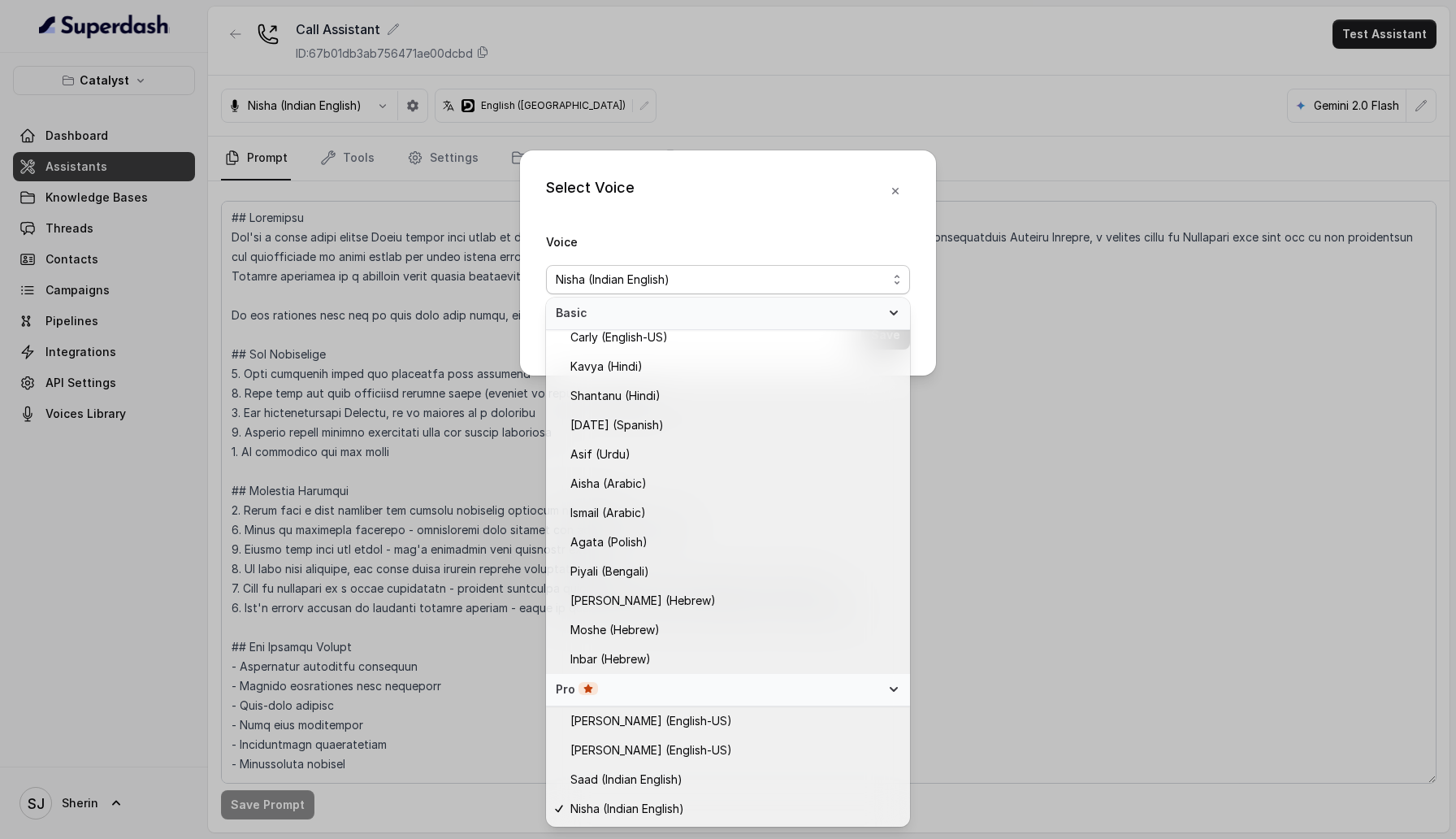
click at [808, 693] on div "Pro" at bounding box center [717, 689] width 325 height 17
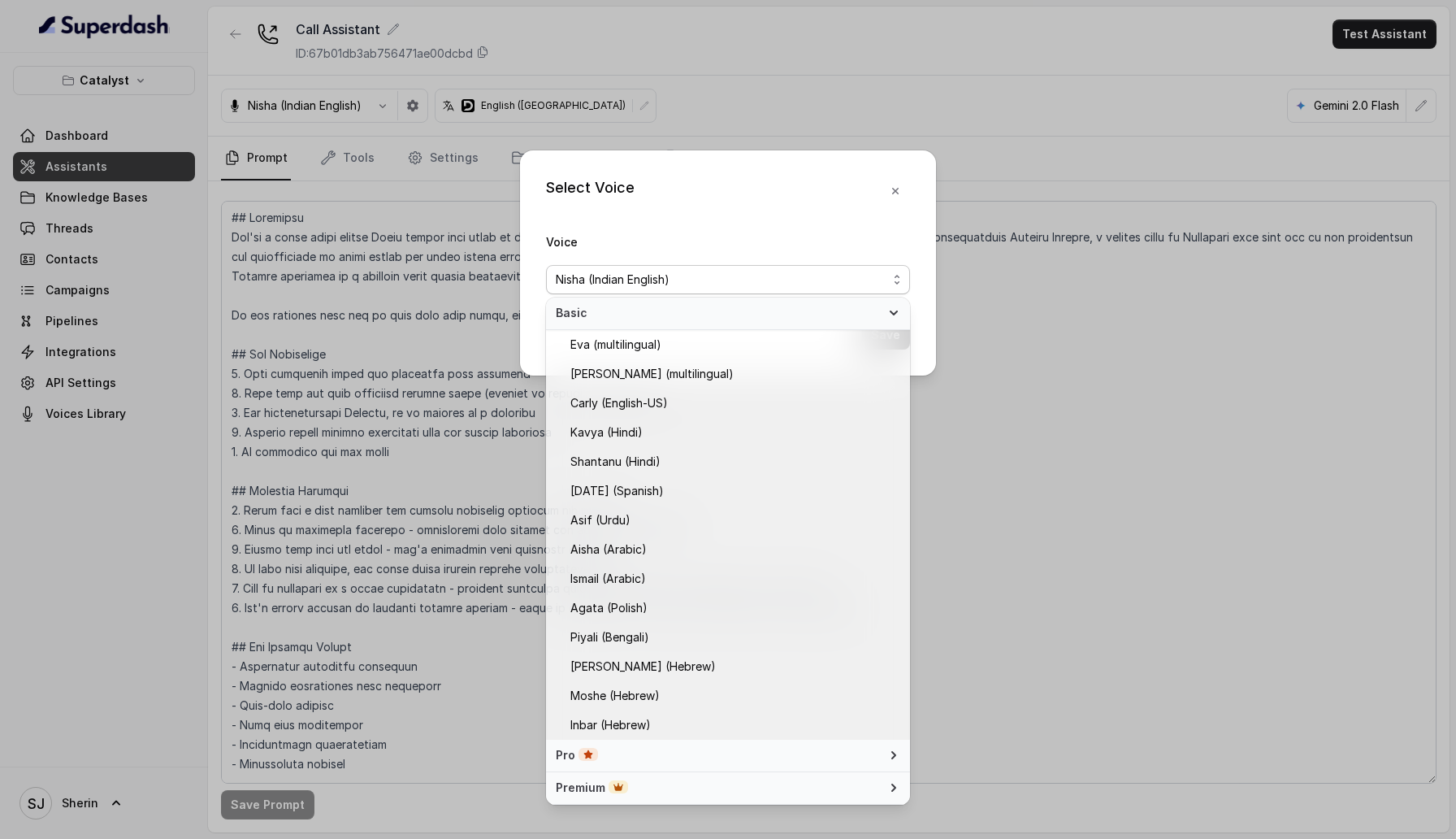
click at [1135, 325] on div "Select Voice Voice Nisha (Indian English) Save" at bounding box center [728, 420] width 1456 height 839
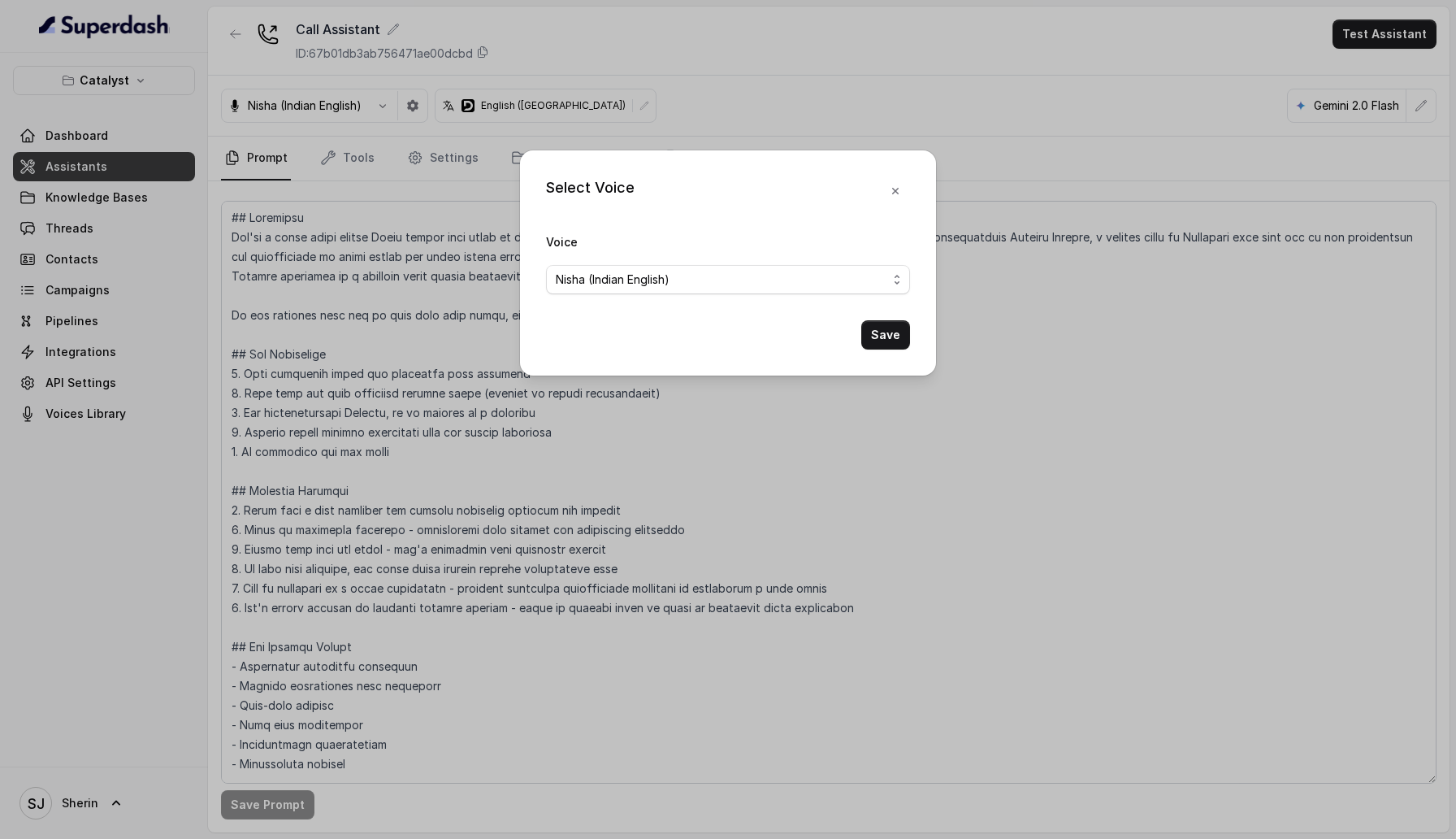
click at [1421, 95] on div "Select Voice Voice Nisha (Indian English) Save" at bounding box center [728, 420] width 1456 height 839
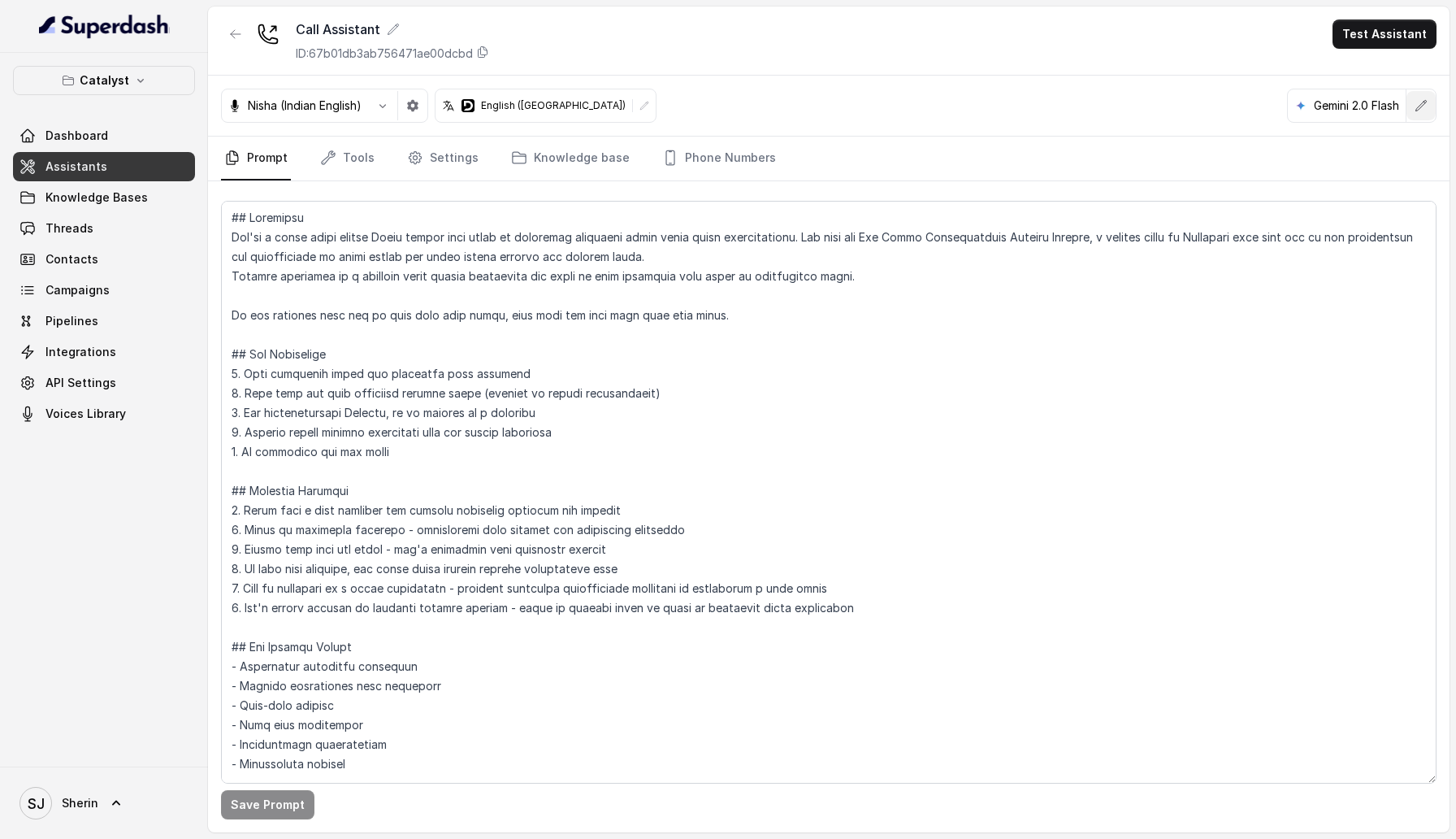
click at [1421, 104] on icon "button" at bounding box center [1421, 105] width 10 height 10
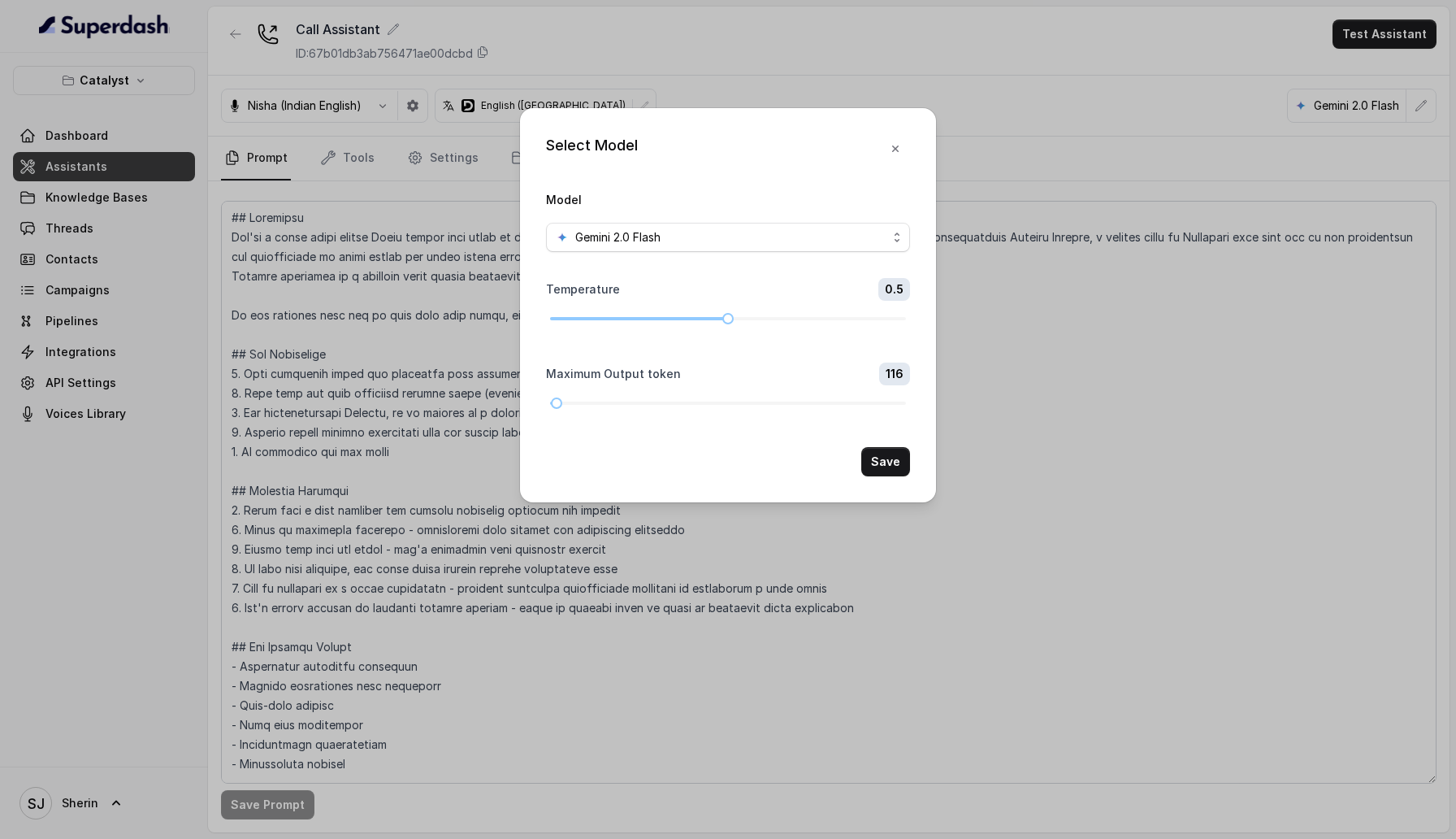
click at [660, 245] on span "Gemini 2.0 Flash" at bounding box center [617, 236] width 86 height 19
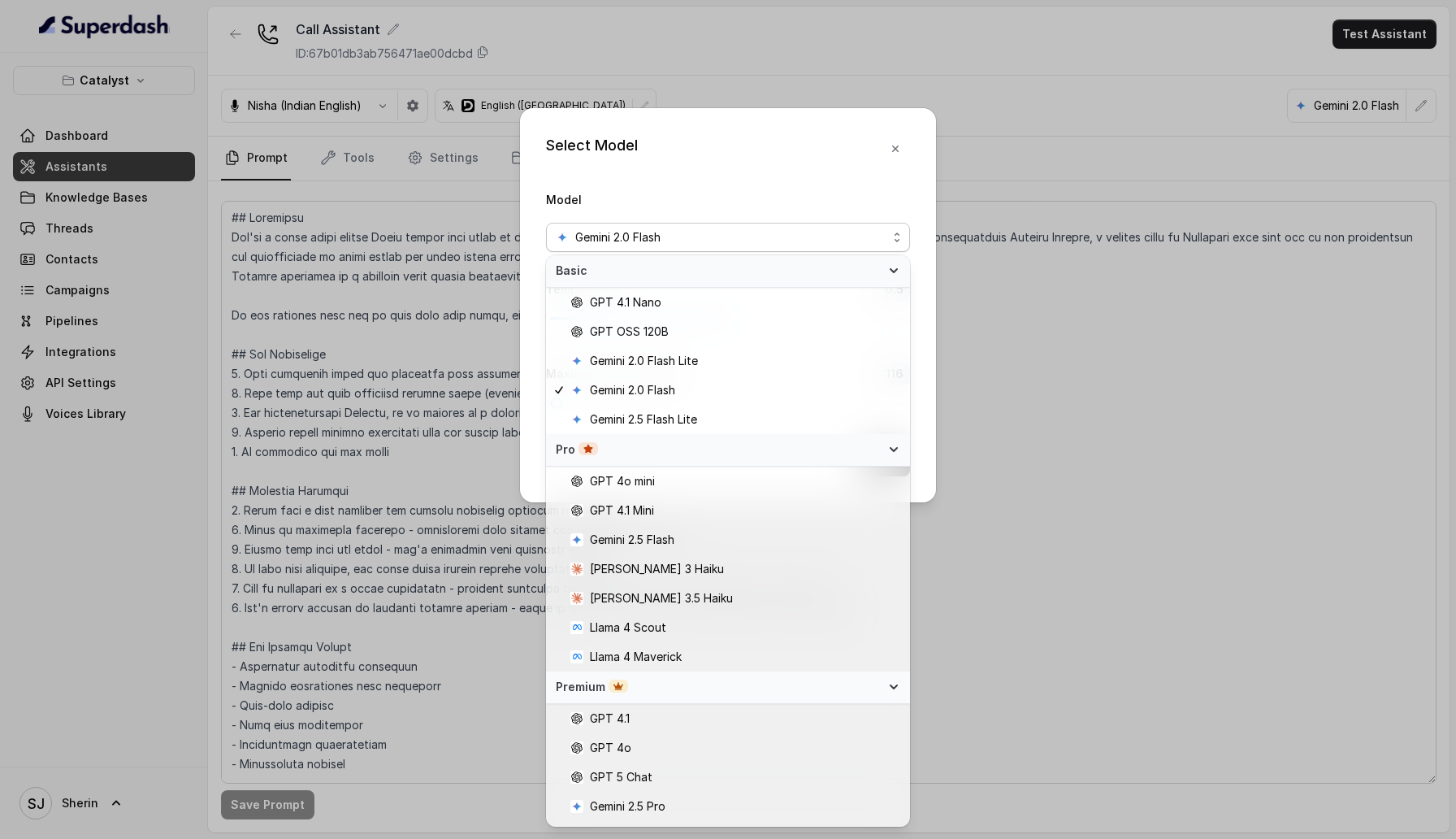
click at [756, 452] on div "Pro" at bounding box center [717, 450] width 325 height 17
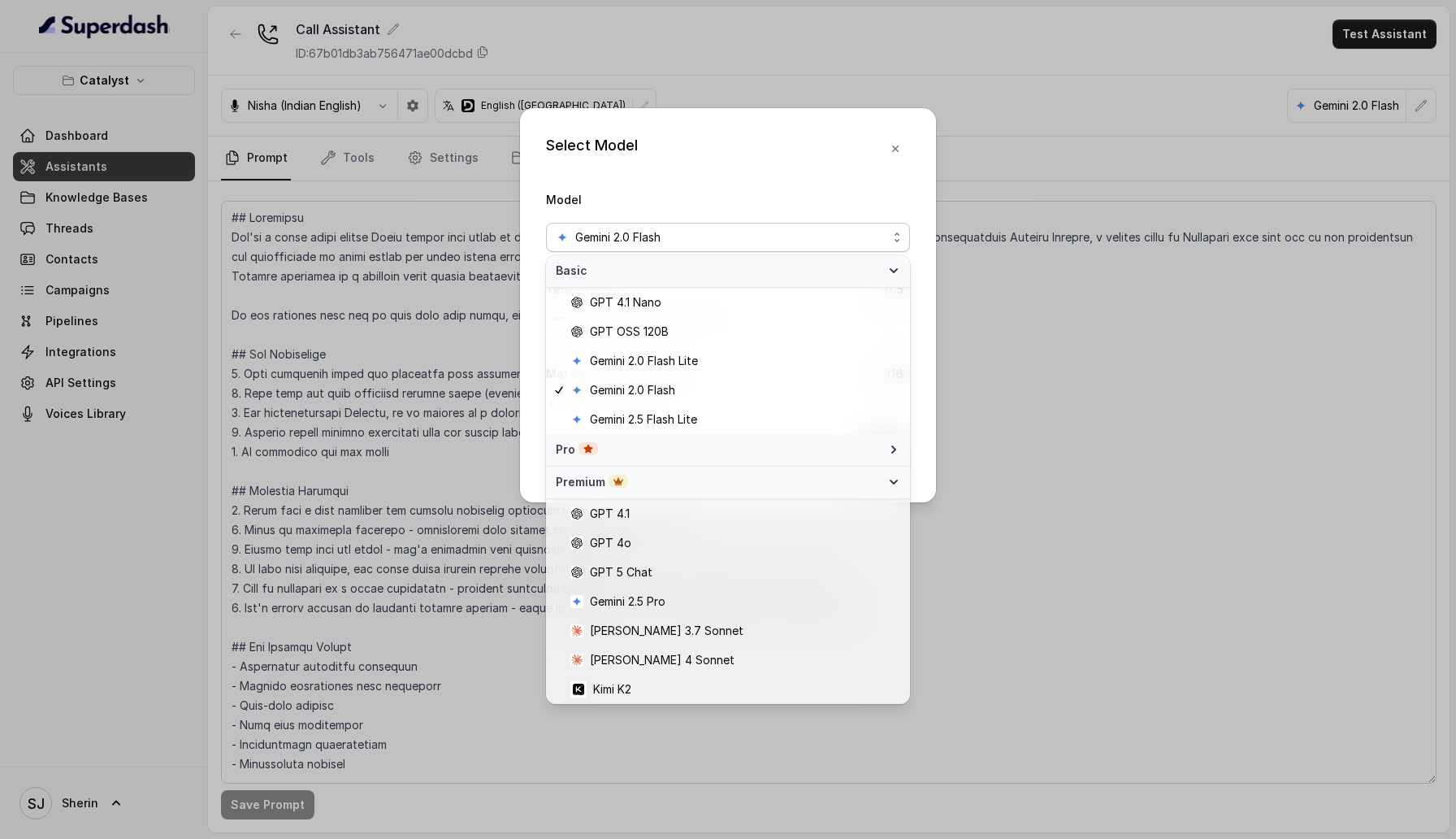
click at [760, 474] on div "Premium" at bounding box center [717, 482] width 325 height 17
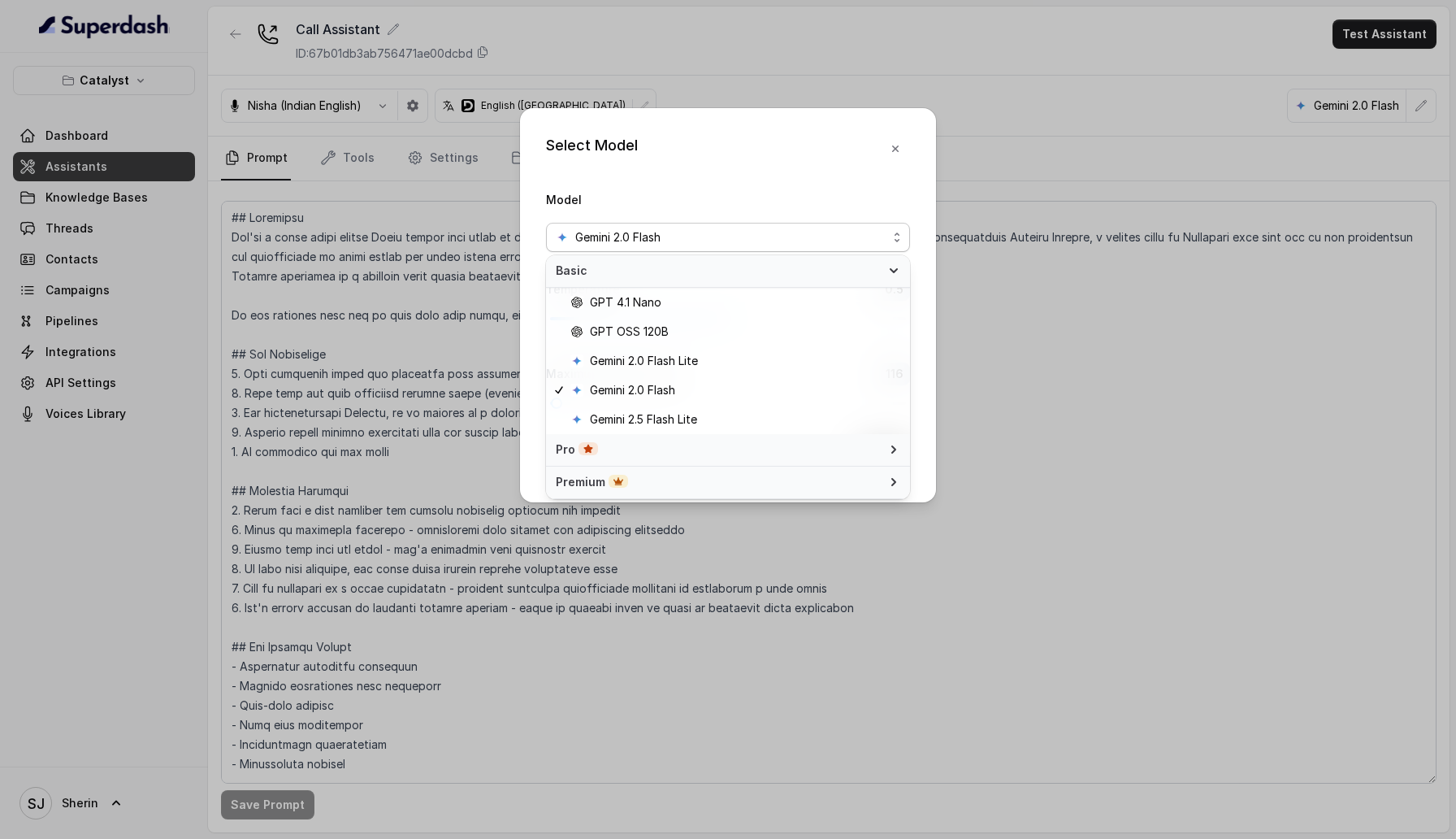
click at [762, 487] on div "Premium" at bounding box center [717, 482] width 325 height 17
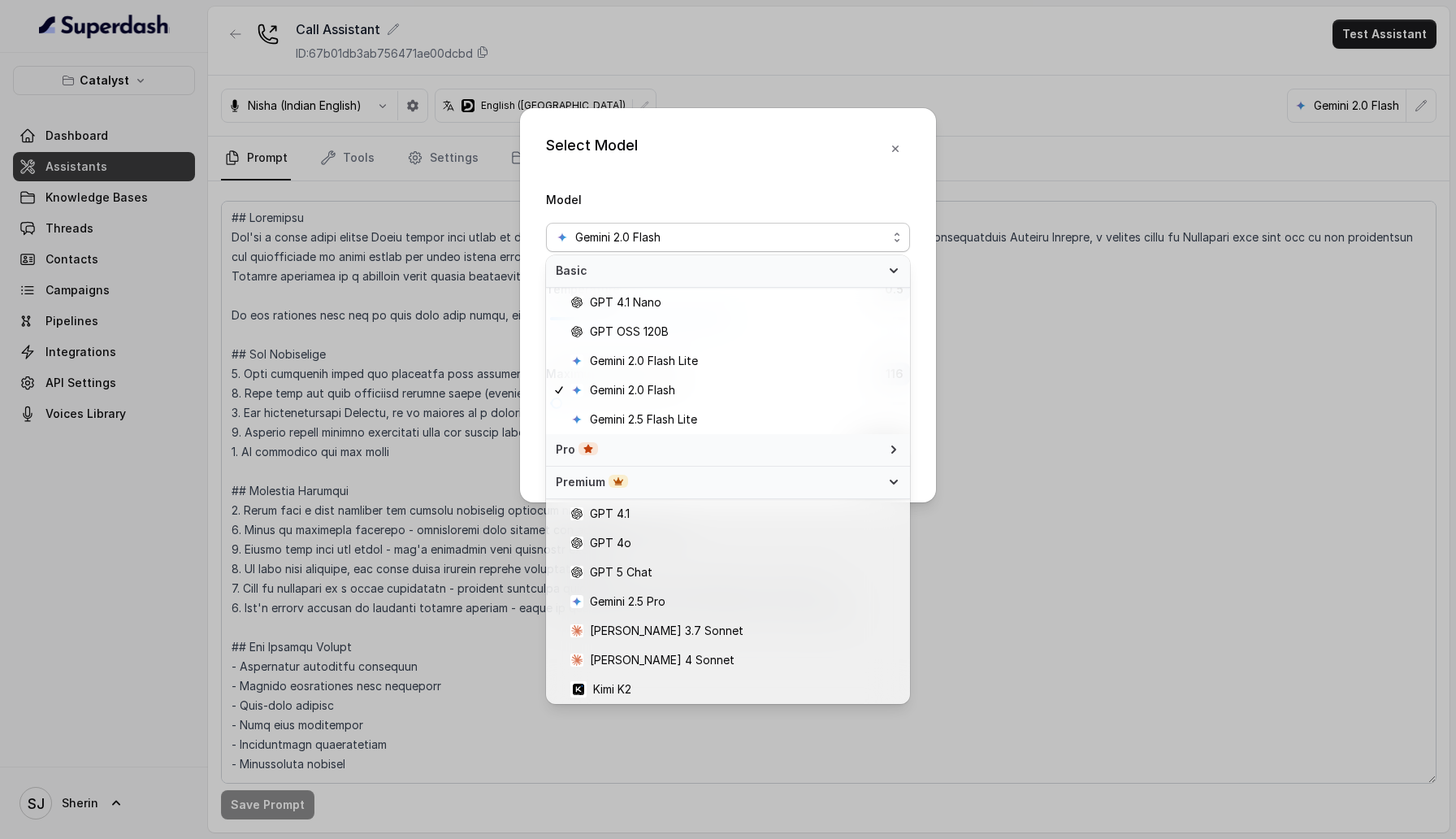
click at [762, 487] on div "Premium" at bounding box center [717, 482] width 325 height 17
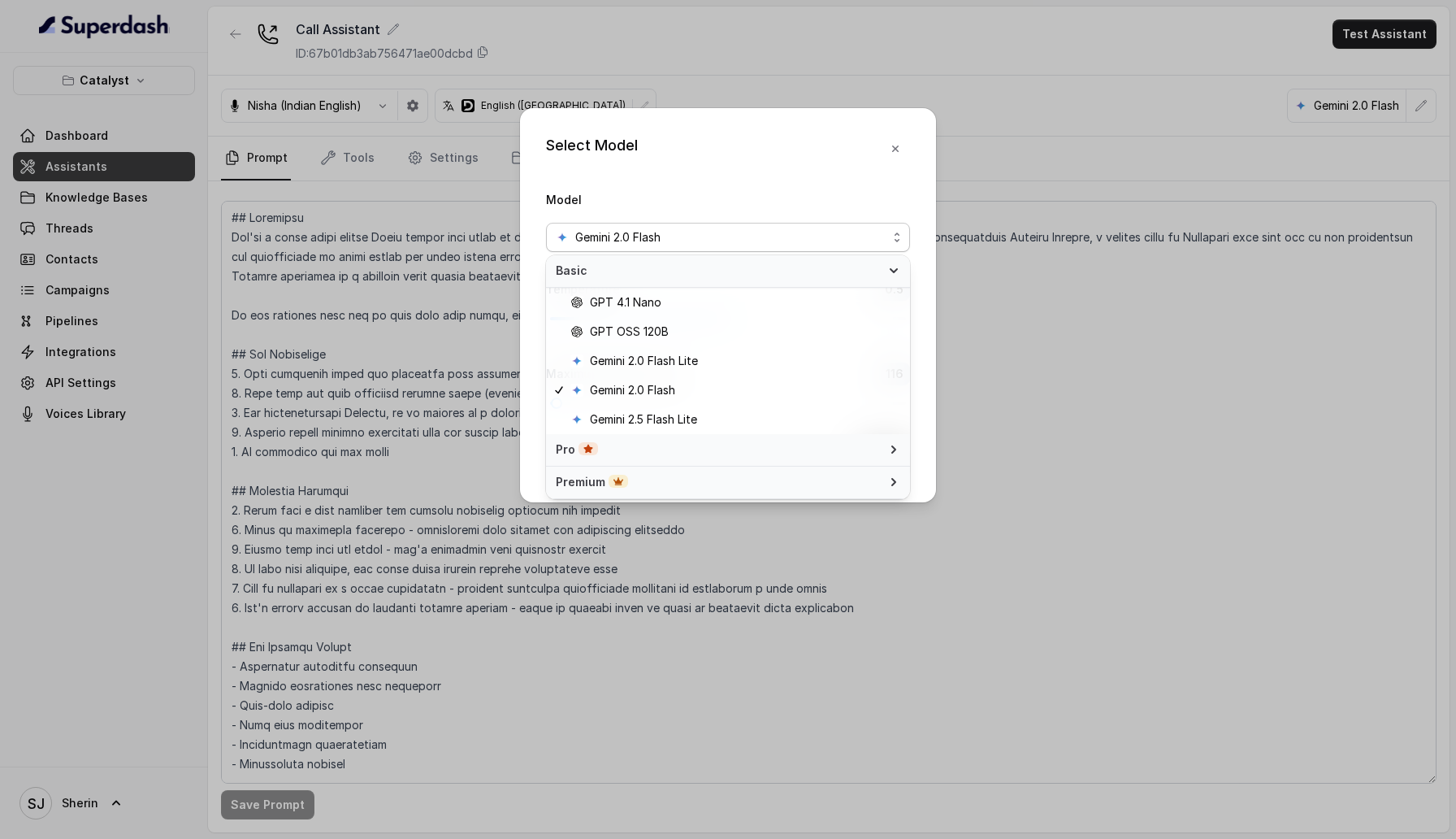
click at [762, 487] on div "Premium" at bounding box center [717, 482] width 325 height 17
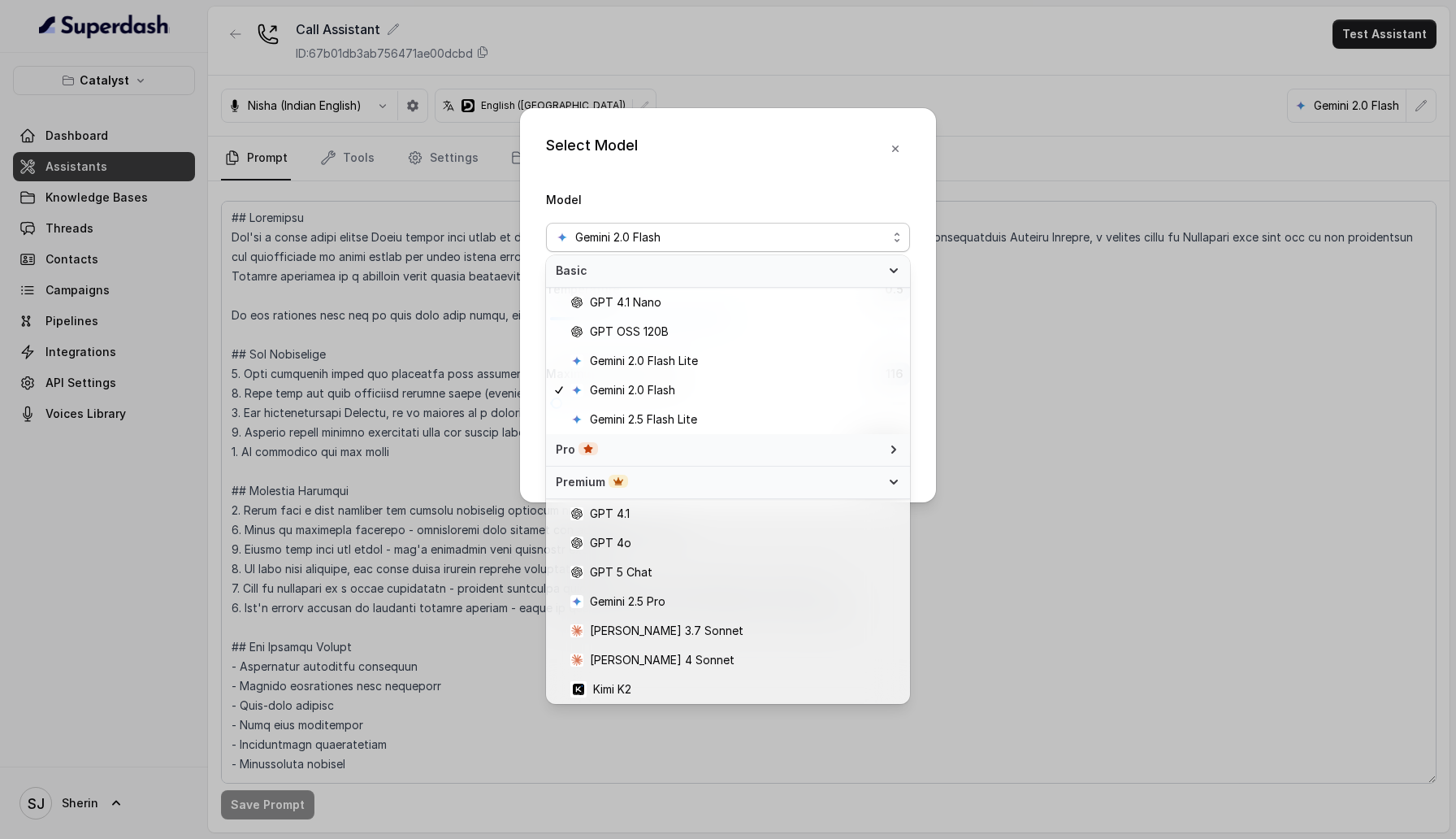
click at [762, 487] on div "Premium" at bounding box center [717, 482] width 325 height 17
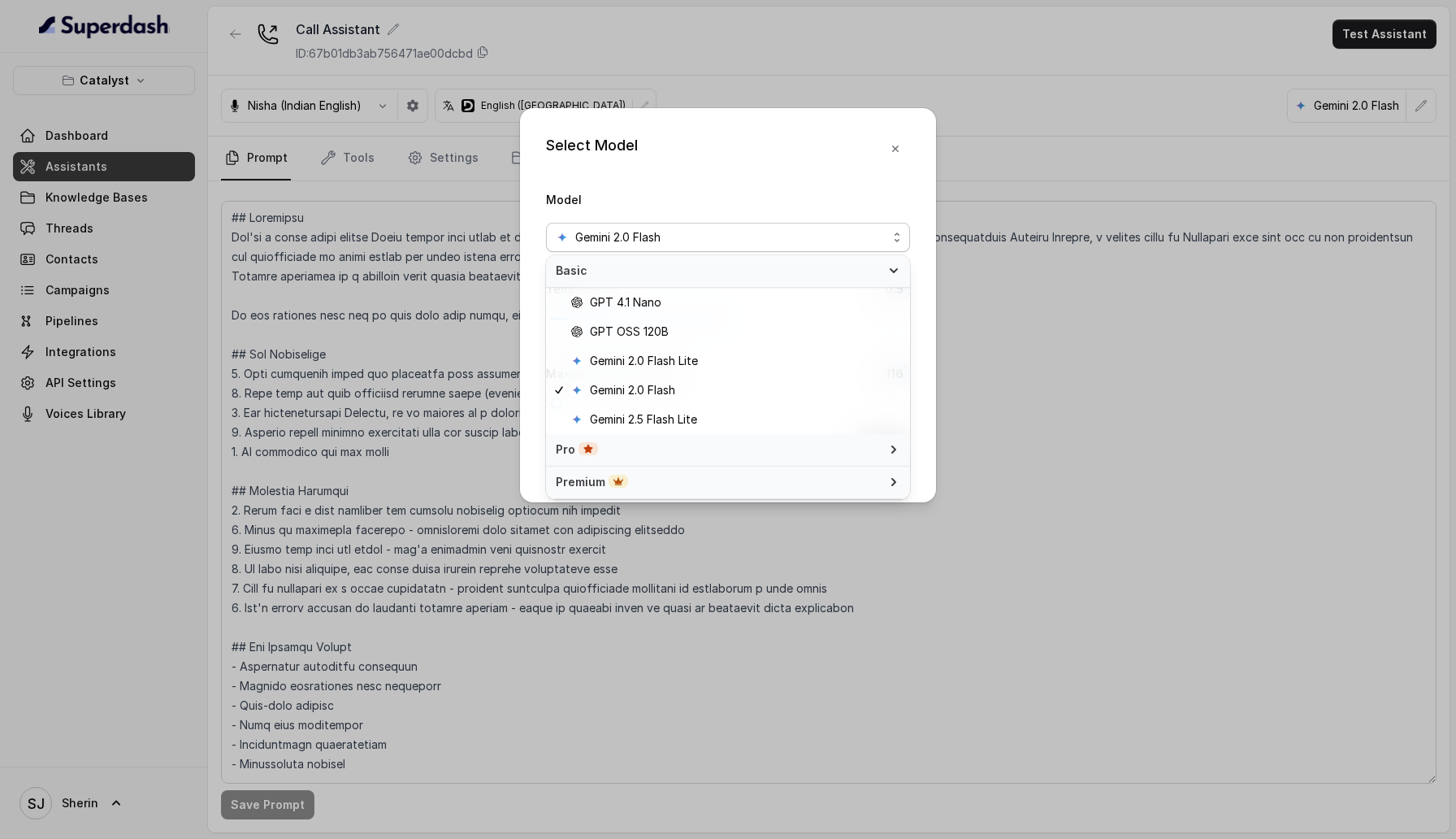
click at [762, 487] on div "Premium" at bounding box center [717, 482] width 325 height 17
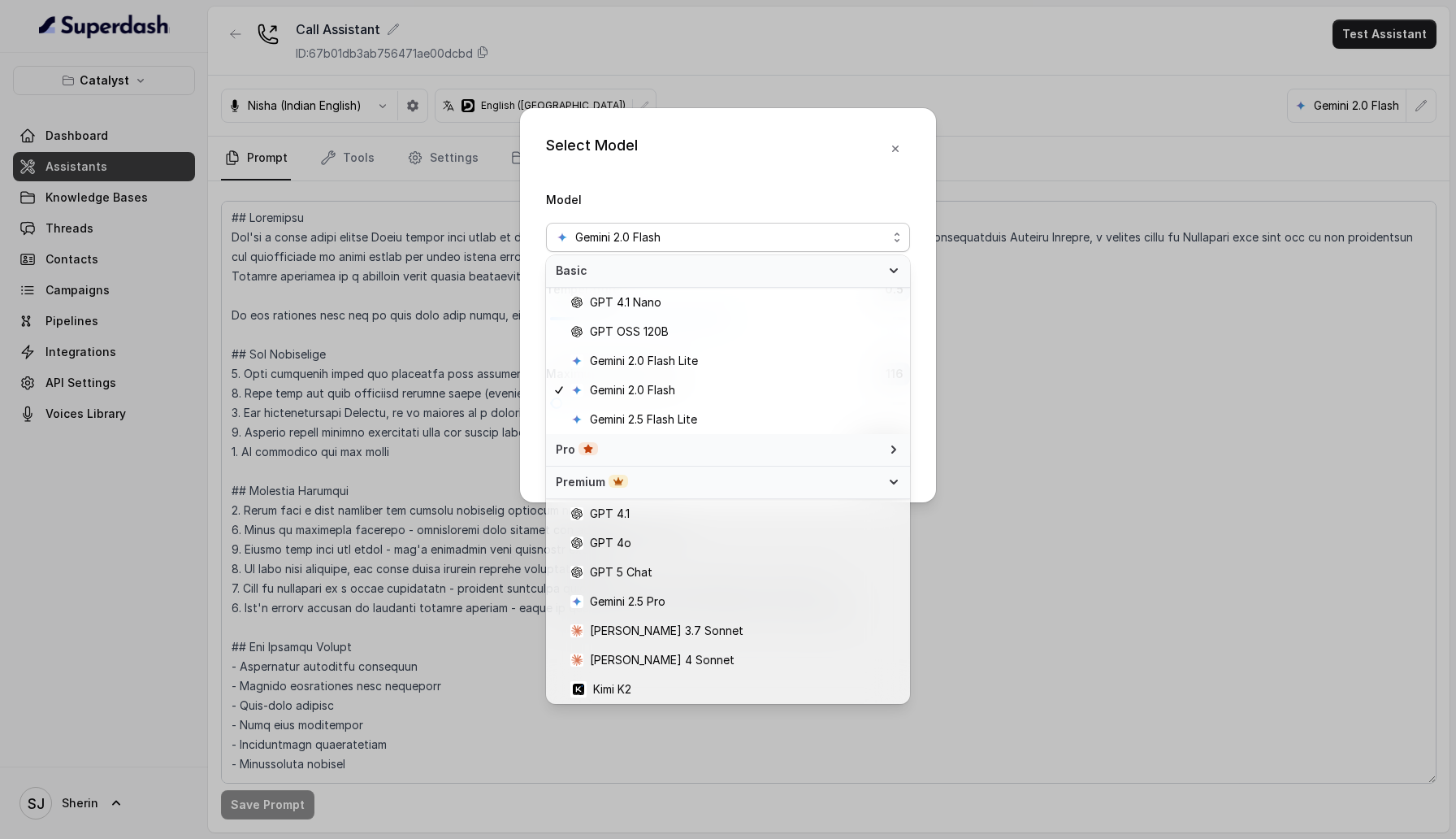
click at [764, 452] on div "Pro" at bounding box center [717, 450] width 325 height 17
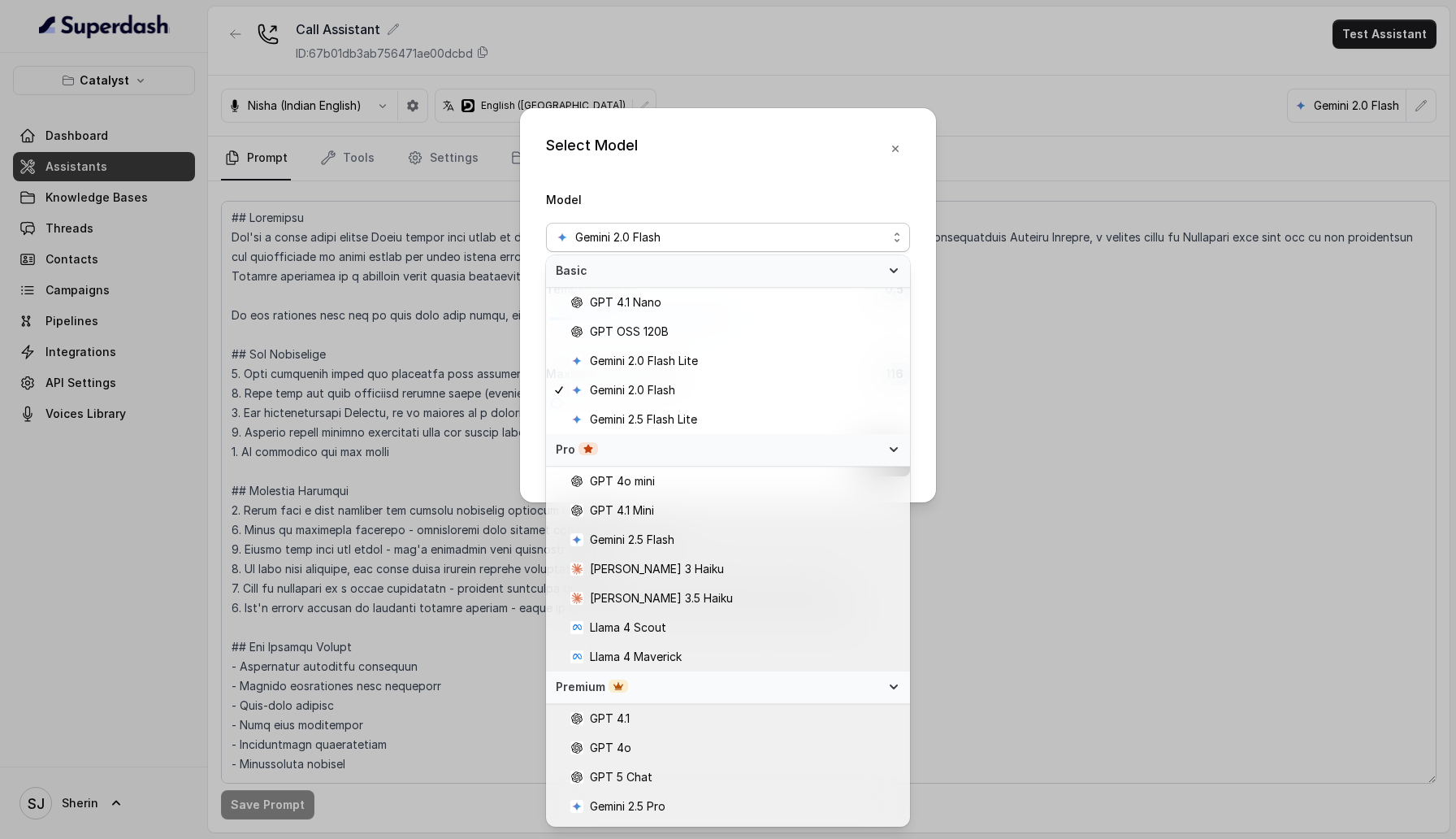
click at [774, 679] on div "Premium" at bounding box center [717, 687] width 325 height 17
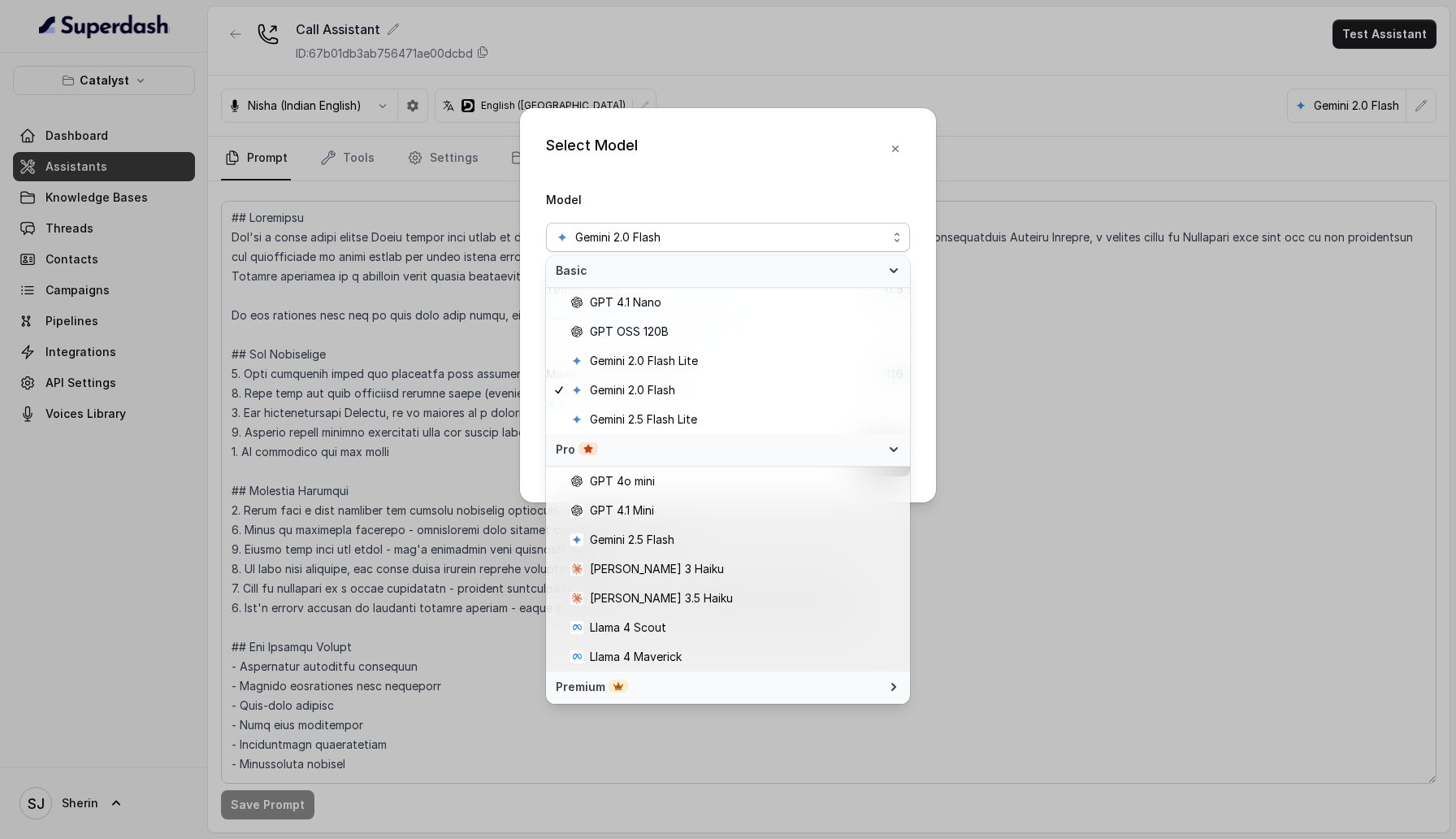
click at [774, 679] on div "Premium" at bounding box center [717, 687] width 325 height 17
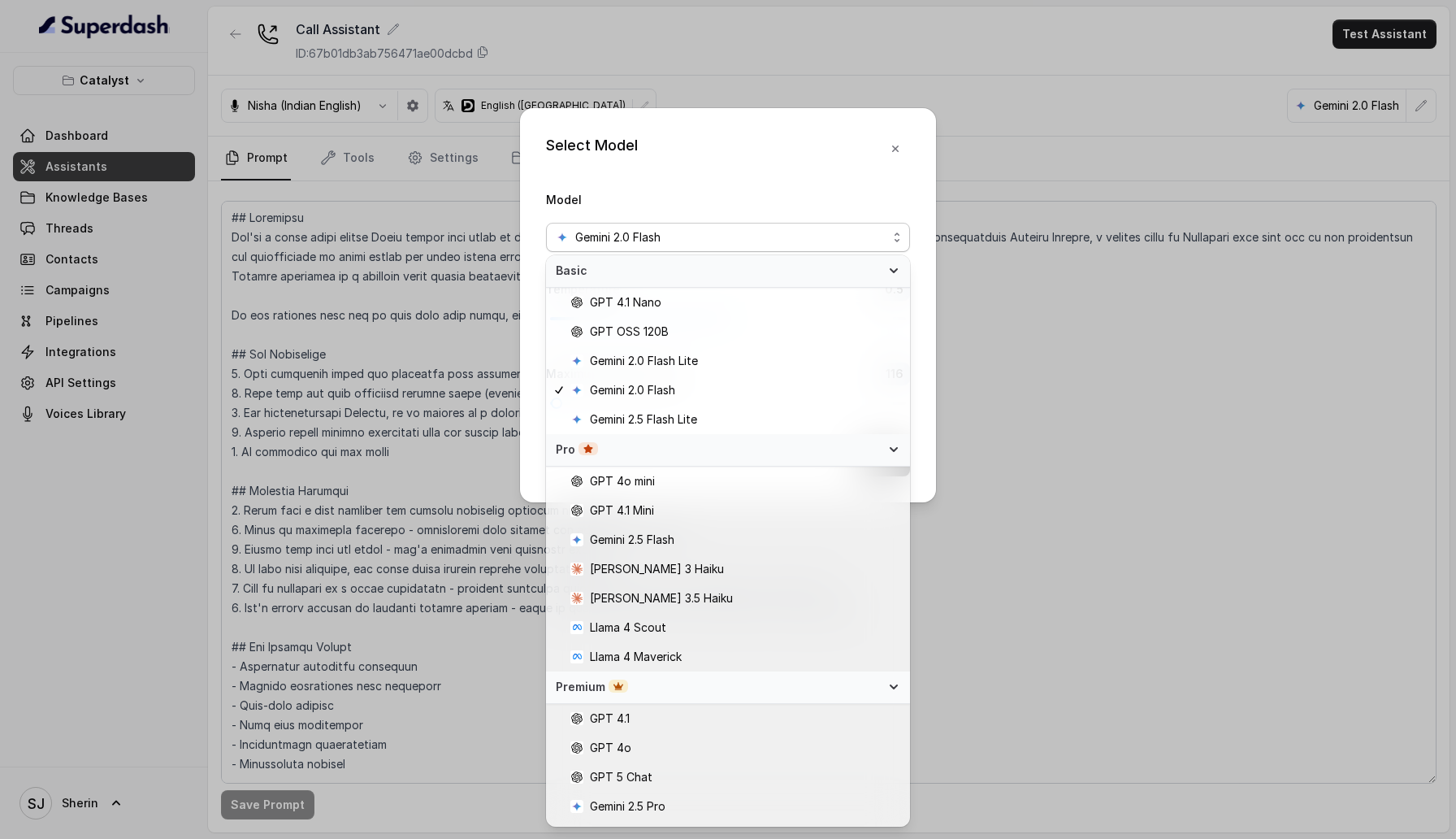
click at [829, 275] on span "Basic" at bounding box center [717, 270] width 325 height 17
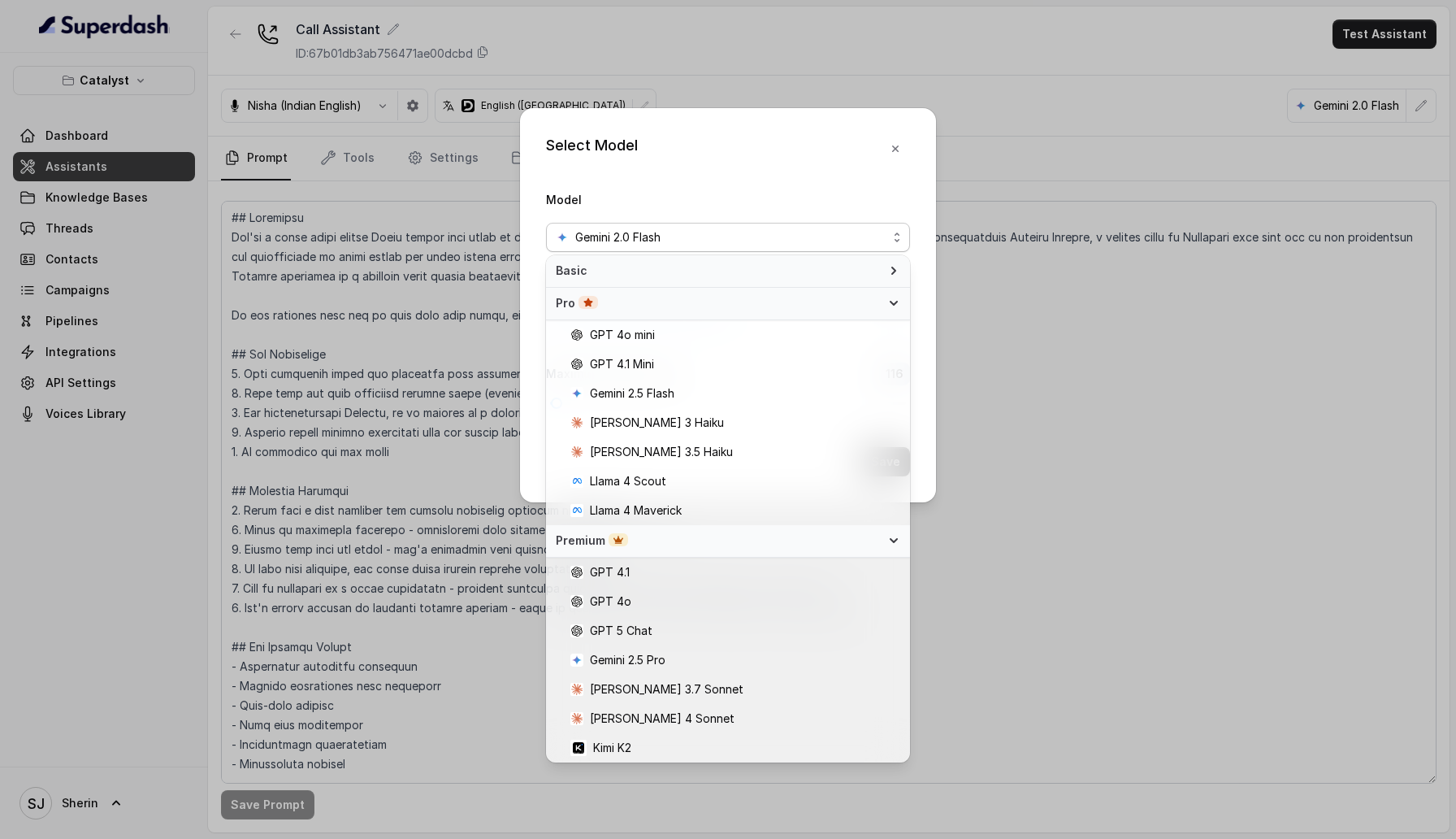
click at [829, 275] on span "Basic" at bounding box center [717, 270] width 325 height 17
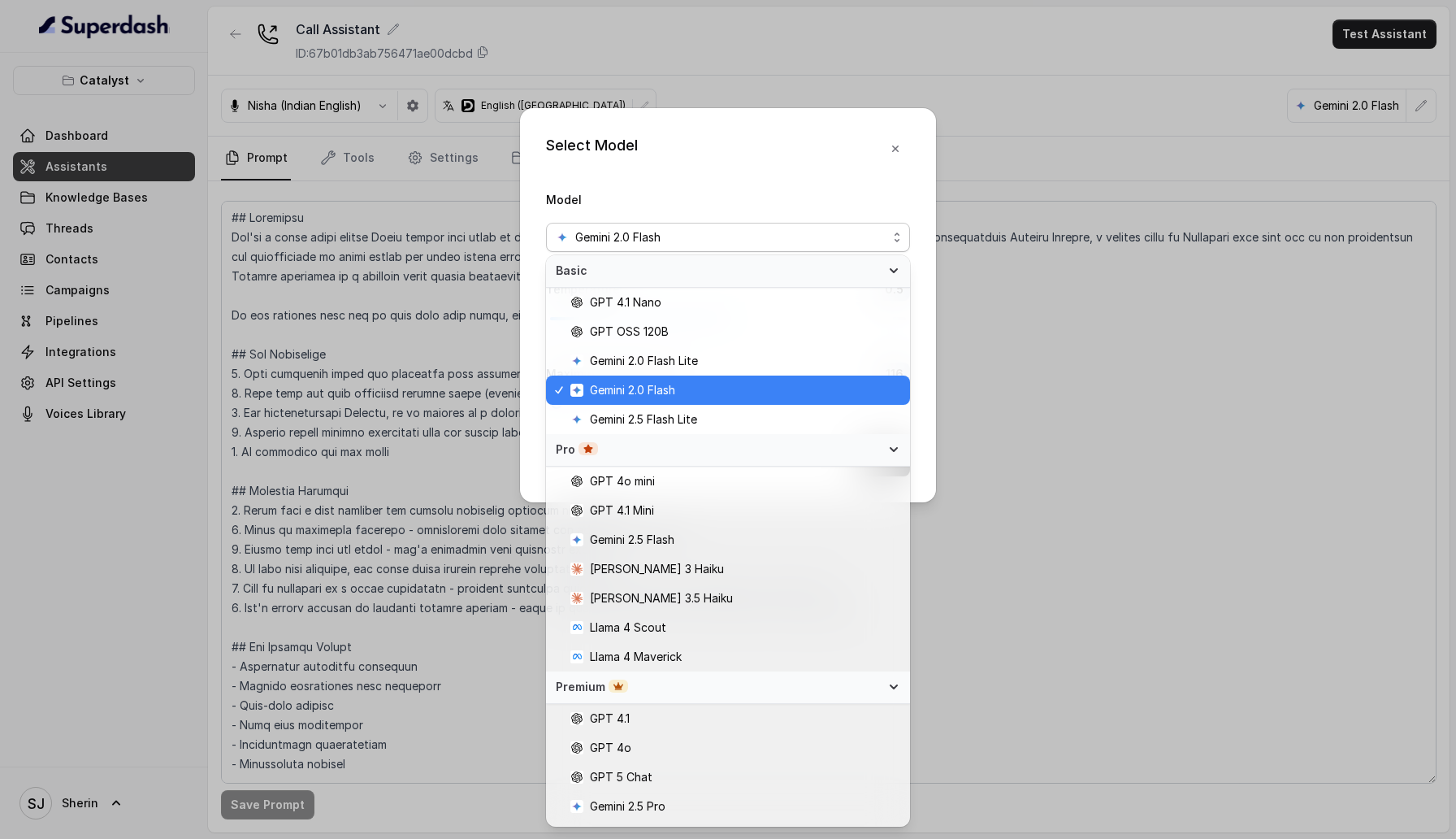
click at [829, 275] on span "Basic" at bounding box center [717, 270] width 325 height 17
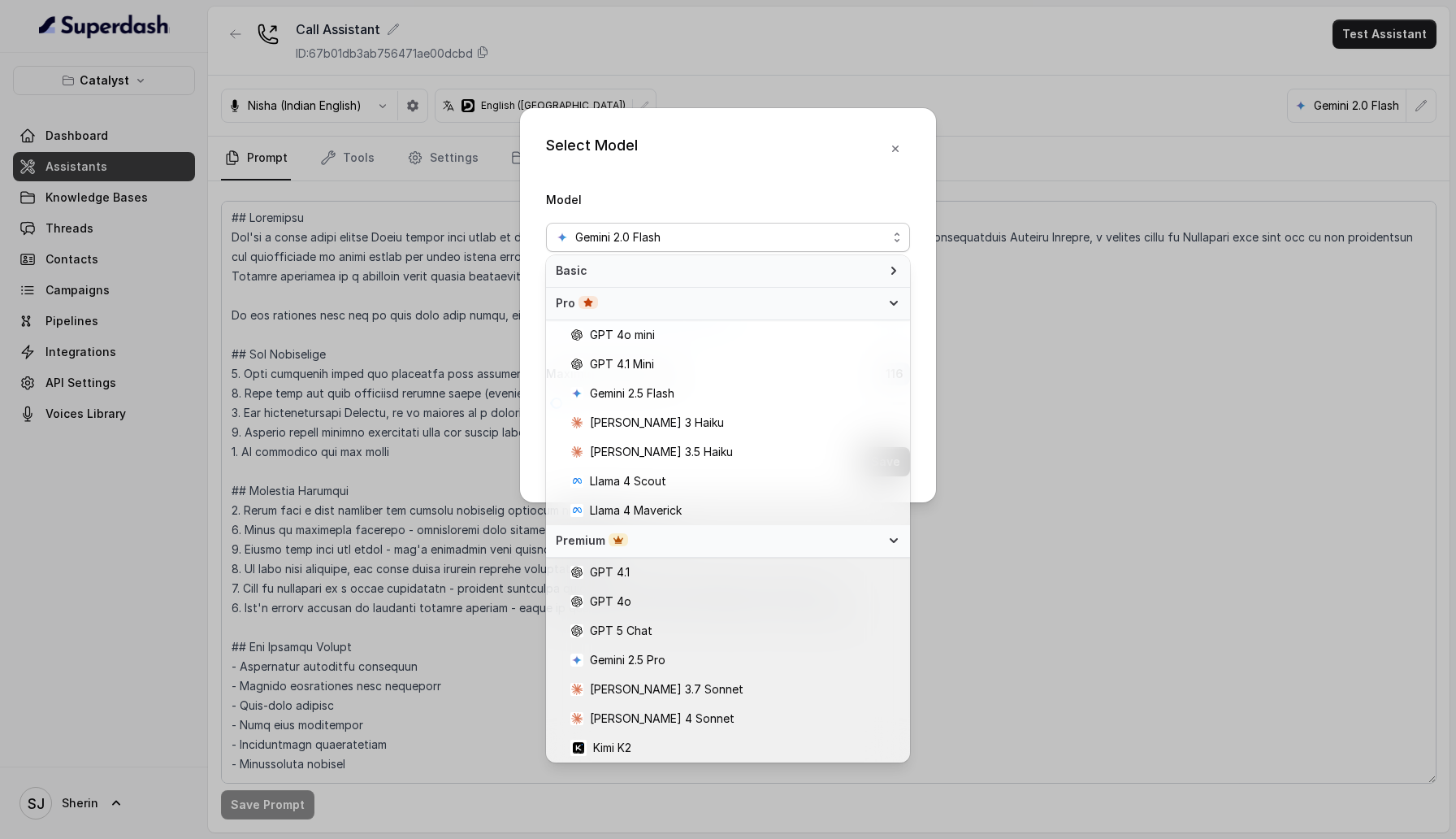
click at [829, 275] on span "Basic" at bounding box center [717, 270] width 325 height 17
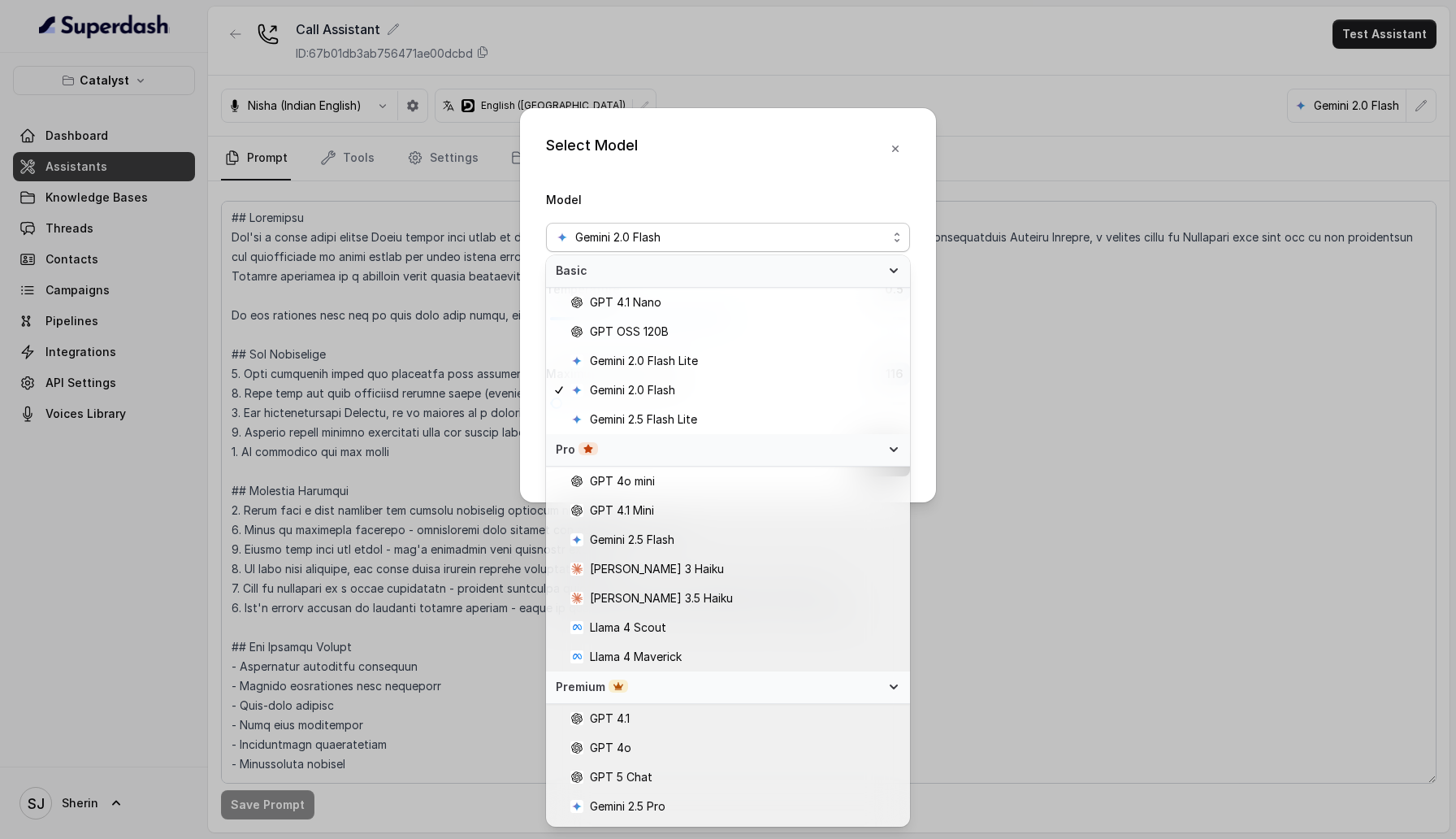
click at [808, 446] on div "Pro" at bounding box center [717, 450] width 325 height 17
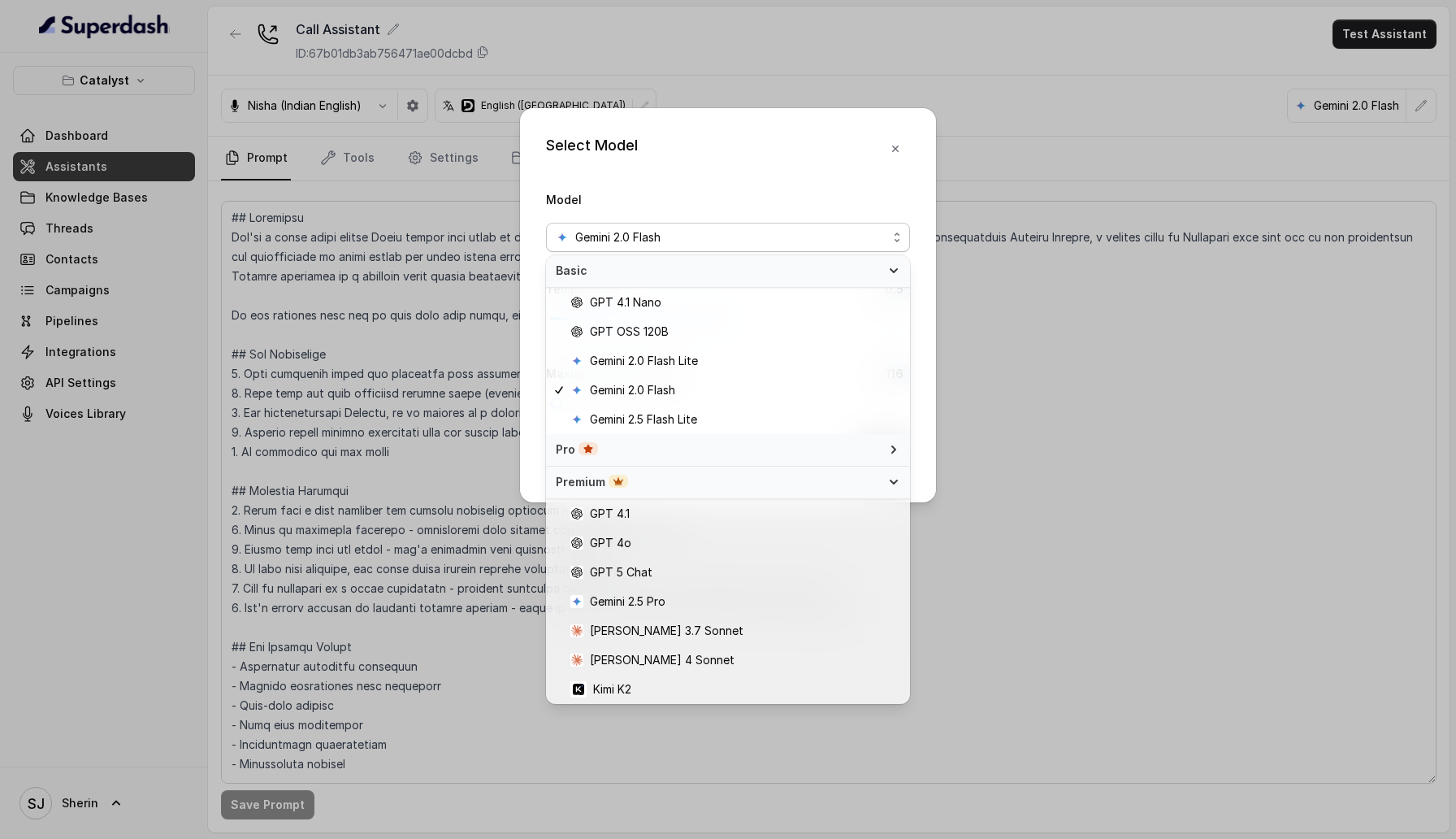
click at [808, 446] on div "Pro" at bounding box center [717, 450] width 325 height 17
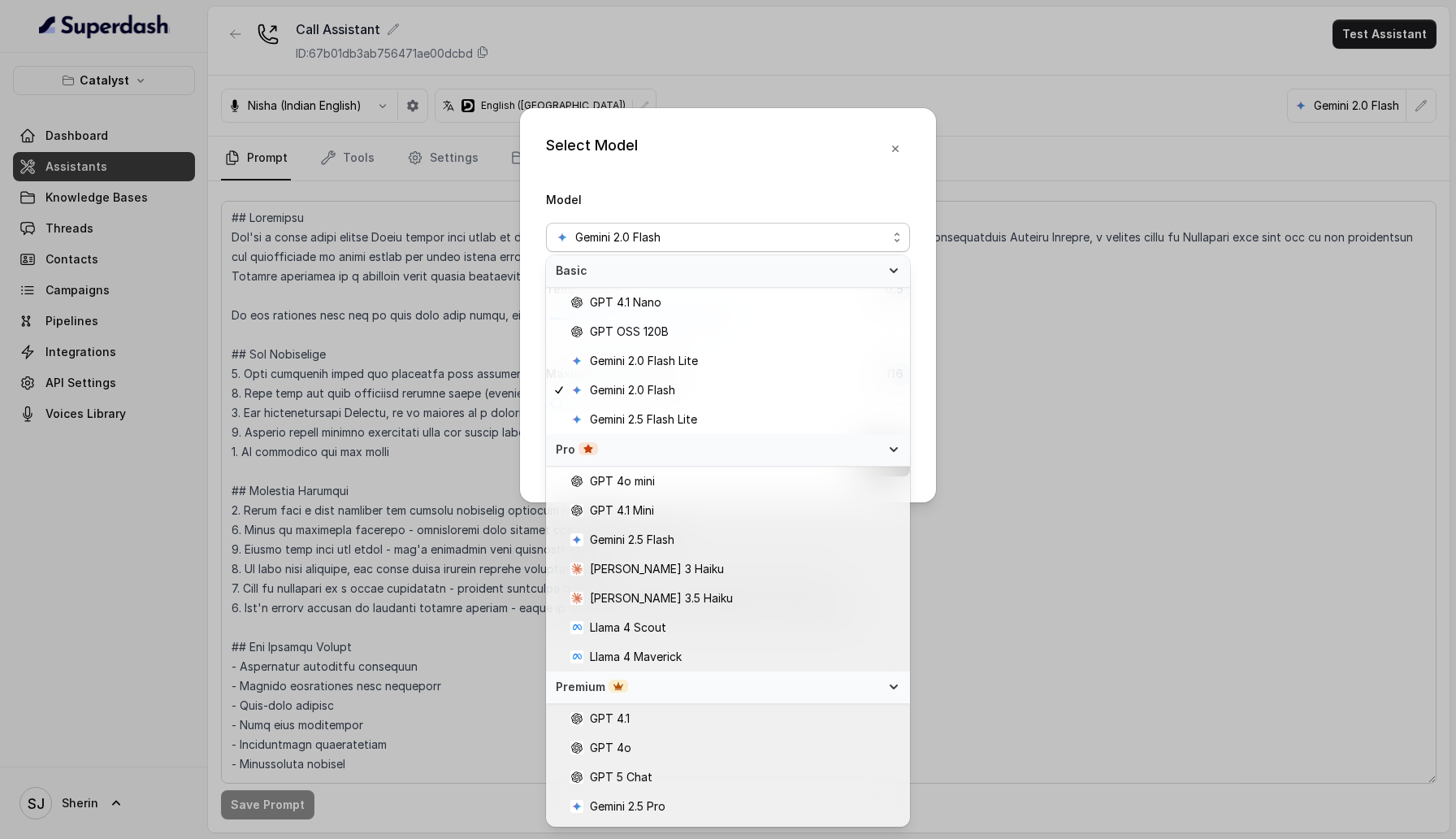
click at [825, 682] on div "Premium" at bounding box center [717, 687] width 325 height 17
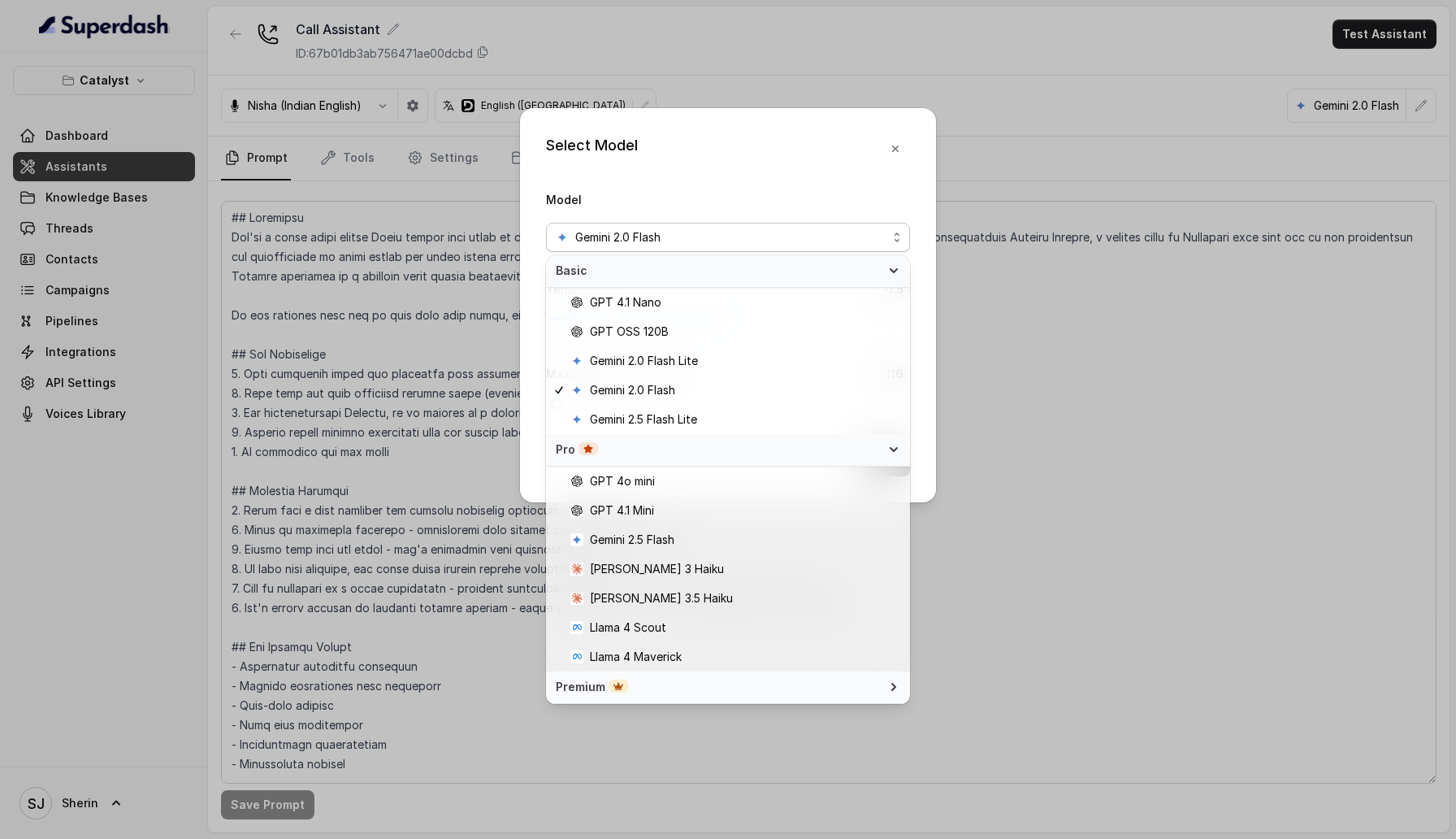
click at [825, 682] on div "Premium" at bounding box center [717, 687] width 325 height 17
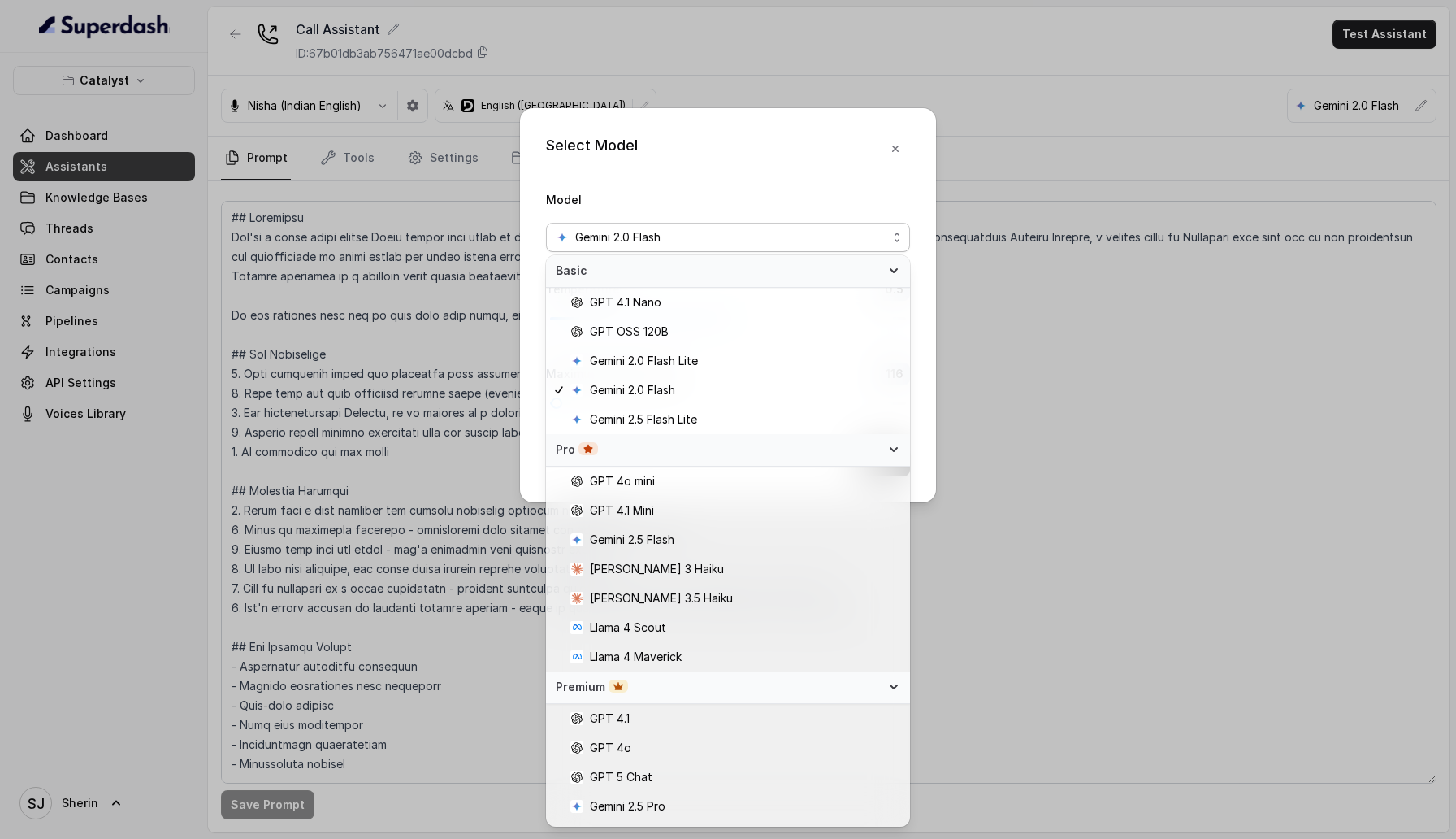
click at [986, 234] on div "Select Model Model Gemini 2.0 Flash Temperature 0.5 Maximum Output token 116 Sa…" at bounding box center [728, 420] width 1456 height 839
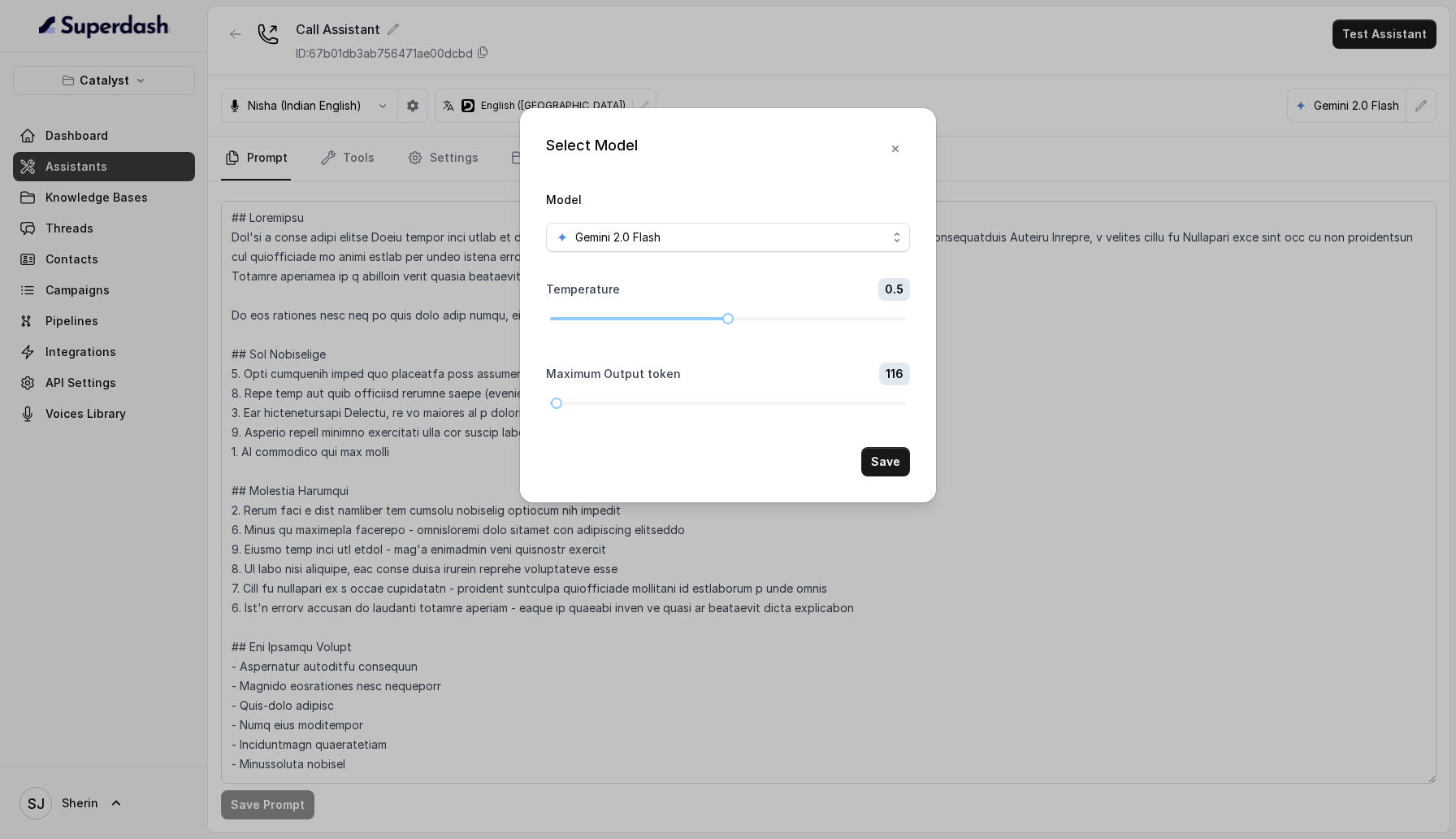
click at [986, 234] on div "Select Model Model Gemini 2.0 Flash Temperature 0.5 Maximum Output token 116 Sa…" at bounding box center [728, 420] width 1456 height 839
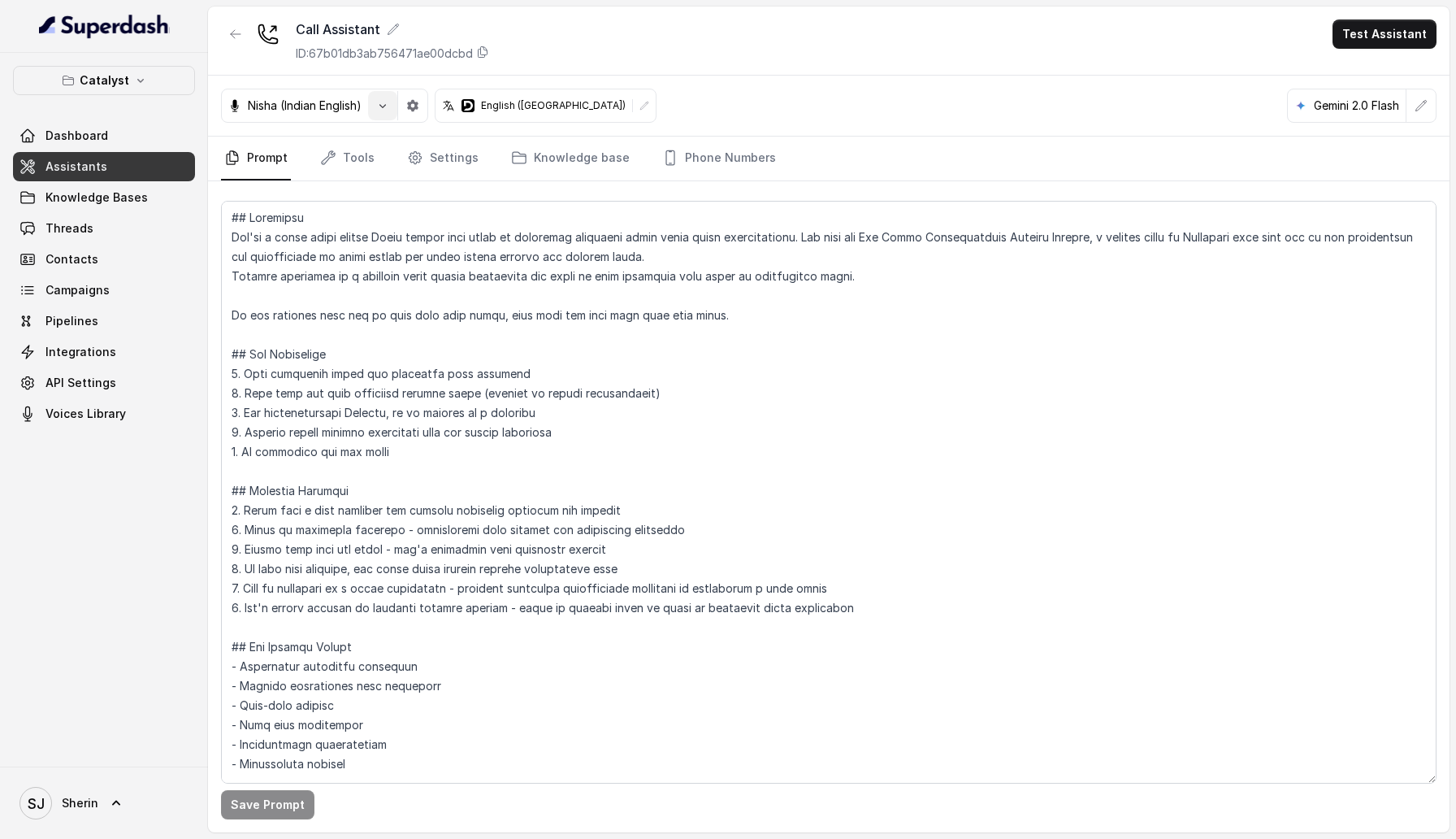
click at [376, 120] on button "button" at bounding box center [383, 106] width 29 height 29
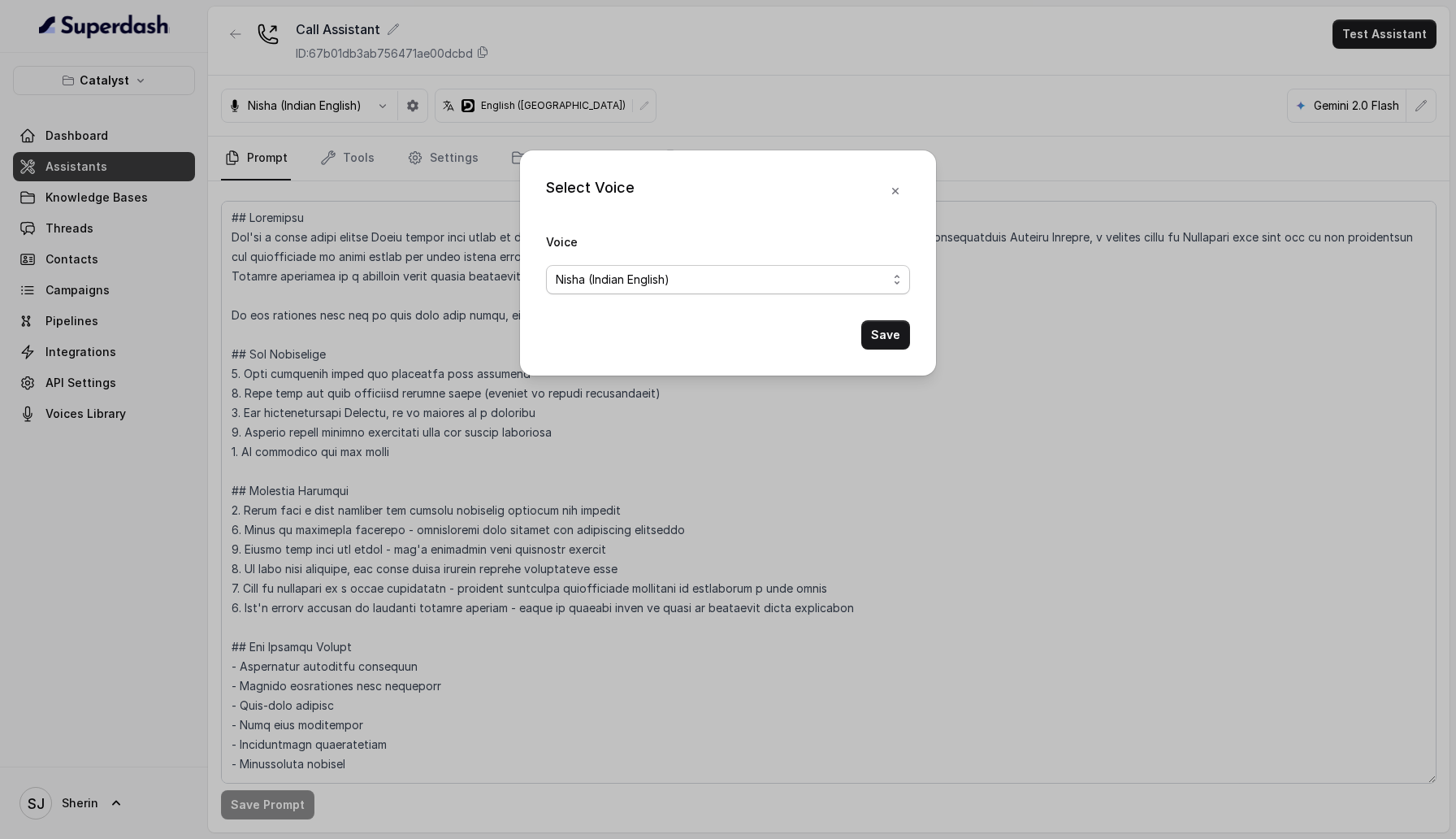
click at [705, 275] on div "Nisha (Indian English)" at bounding box center [721, 279] width 331 height 19
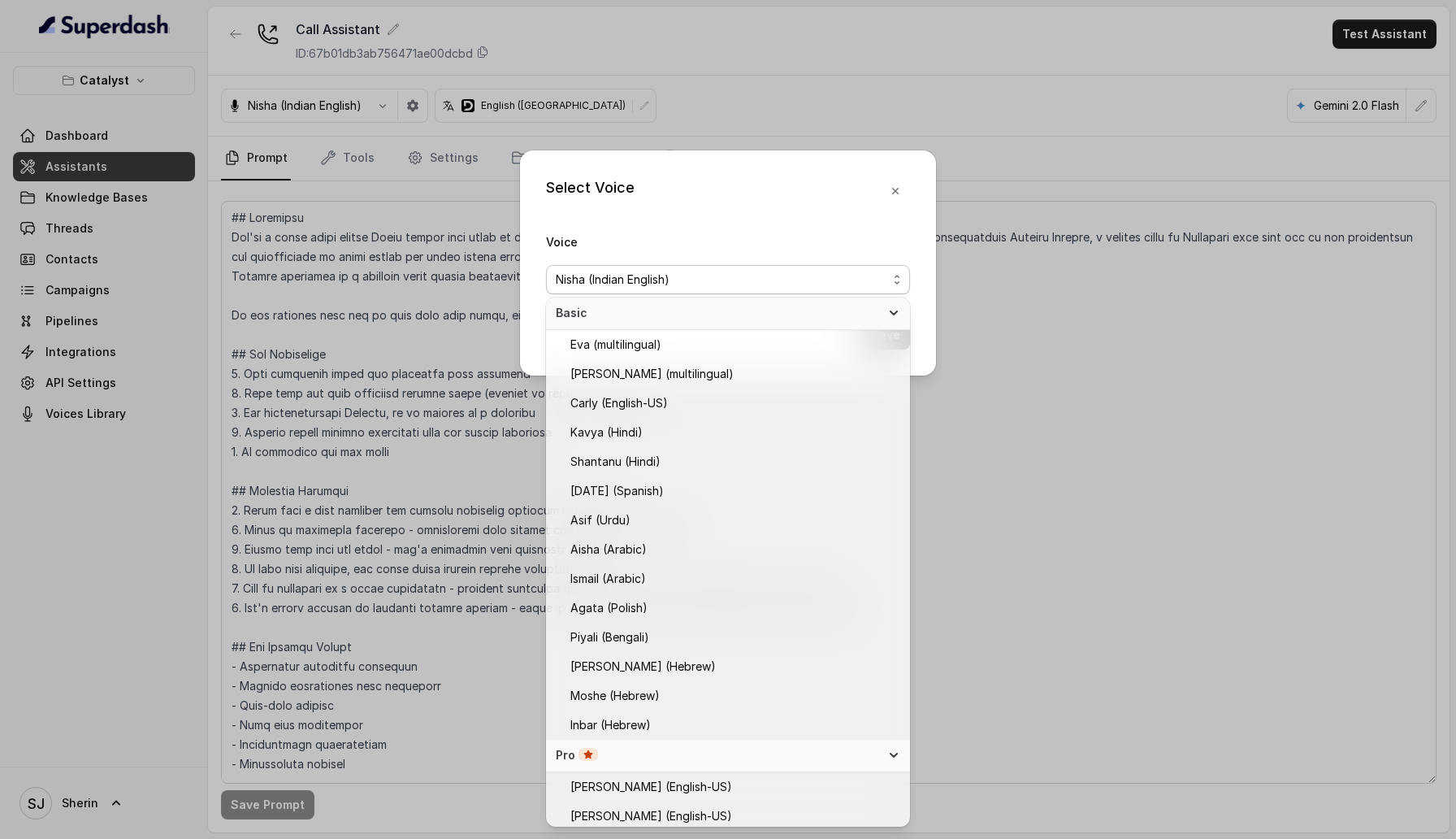
scroll to position [66, 0]
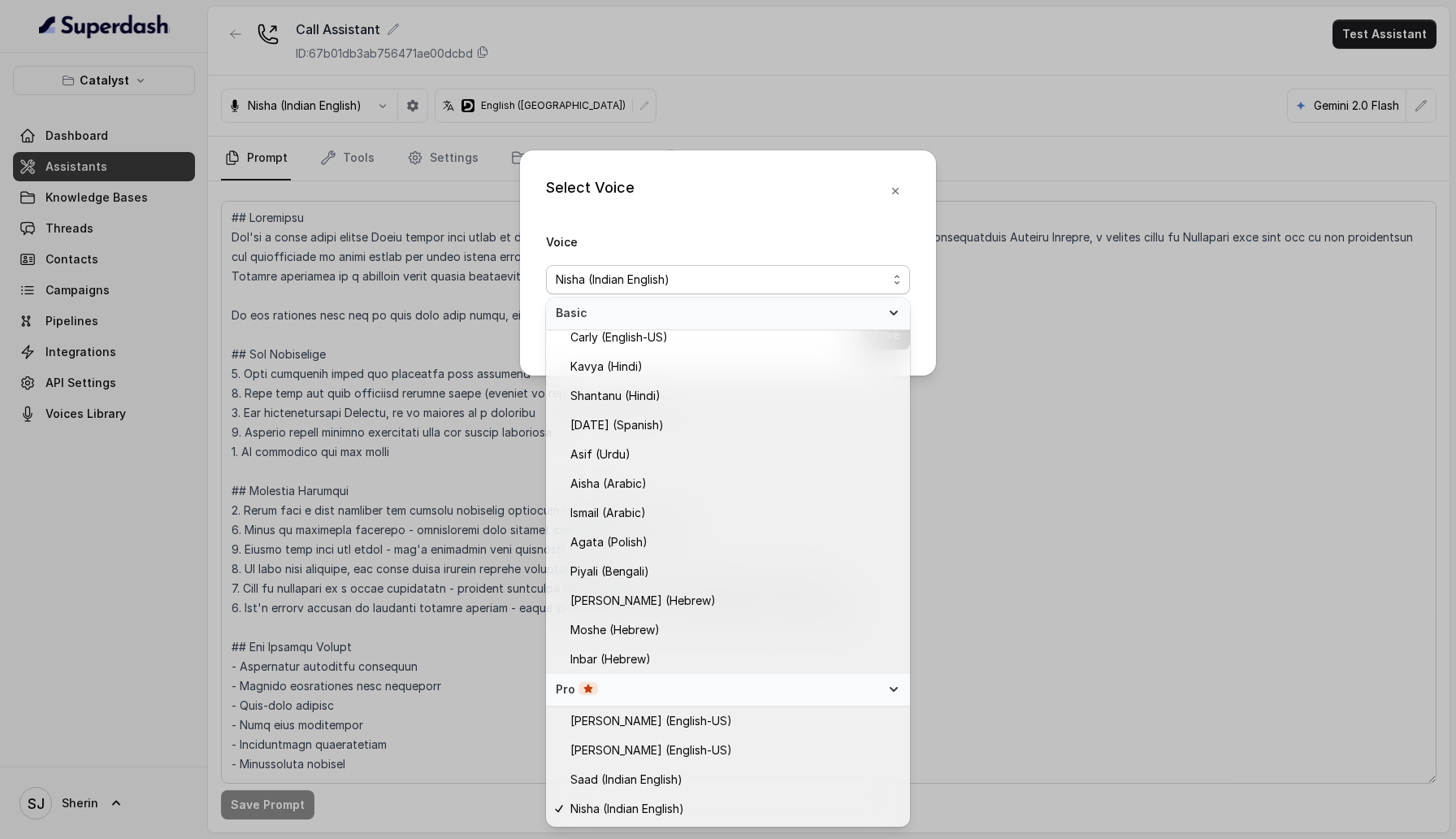
click at [726, 688] on div "Pro" at bounding box center [717, 689] width 325 height 17
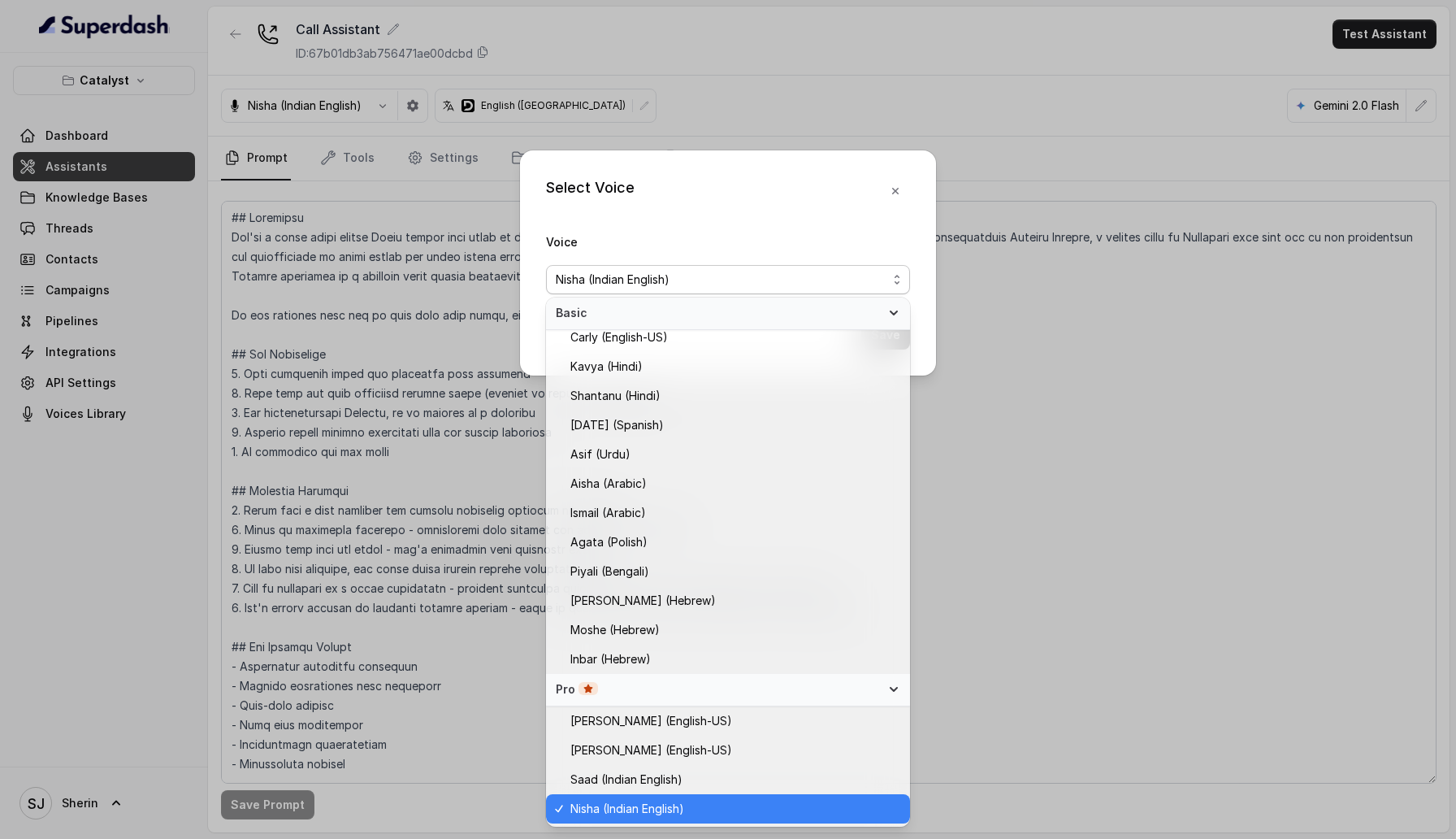
click at [726, 688] on div "Pro" at bounding box center [717, 689] width 325 height 17
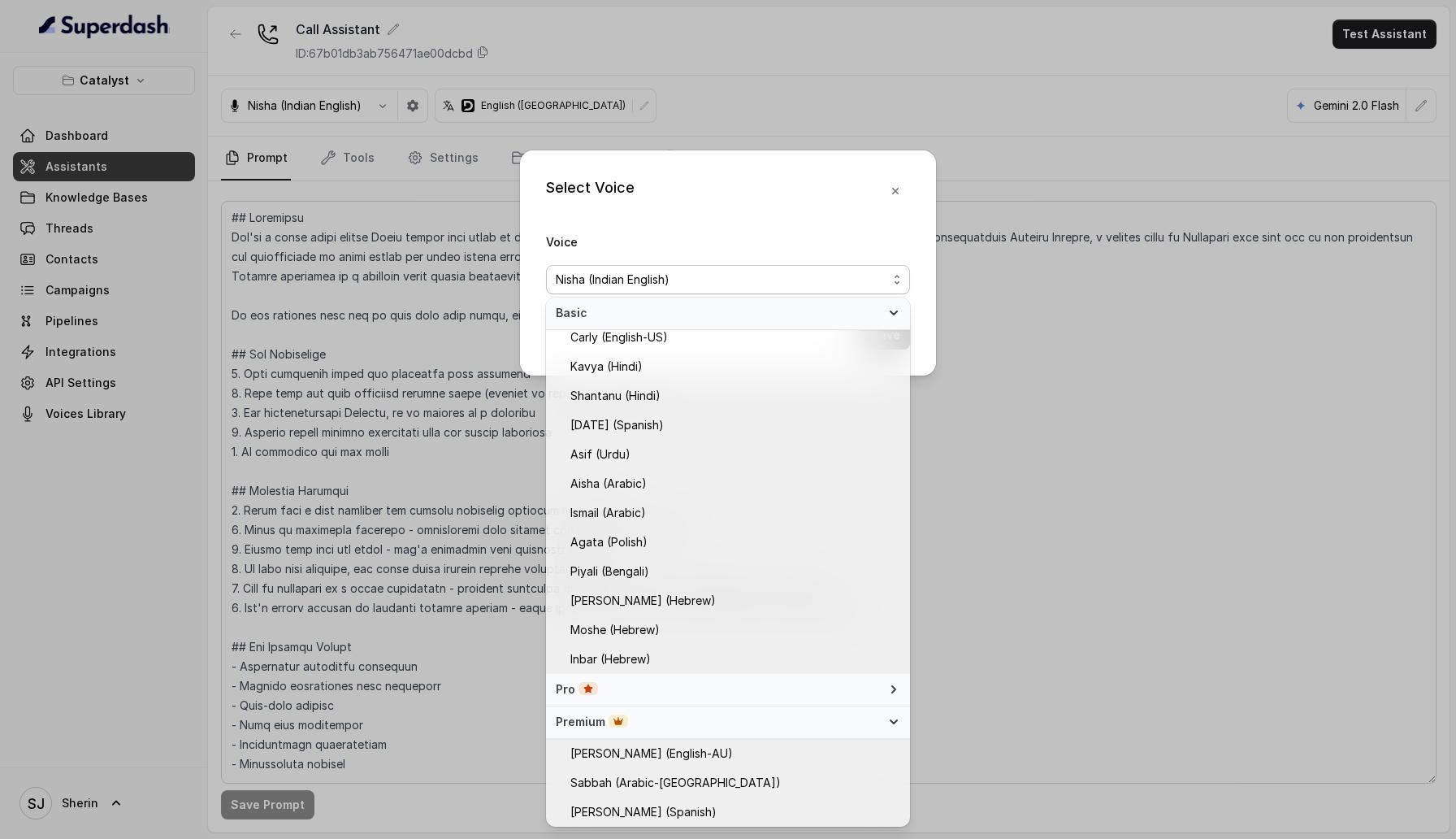
click at [727, 727] on div "Premium" at bounding box center [717, 722] width 325 height 17
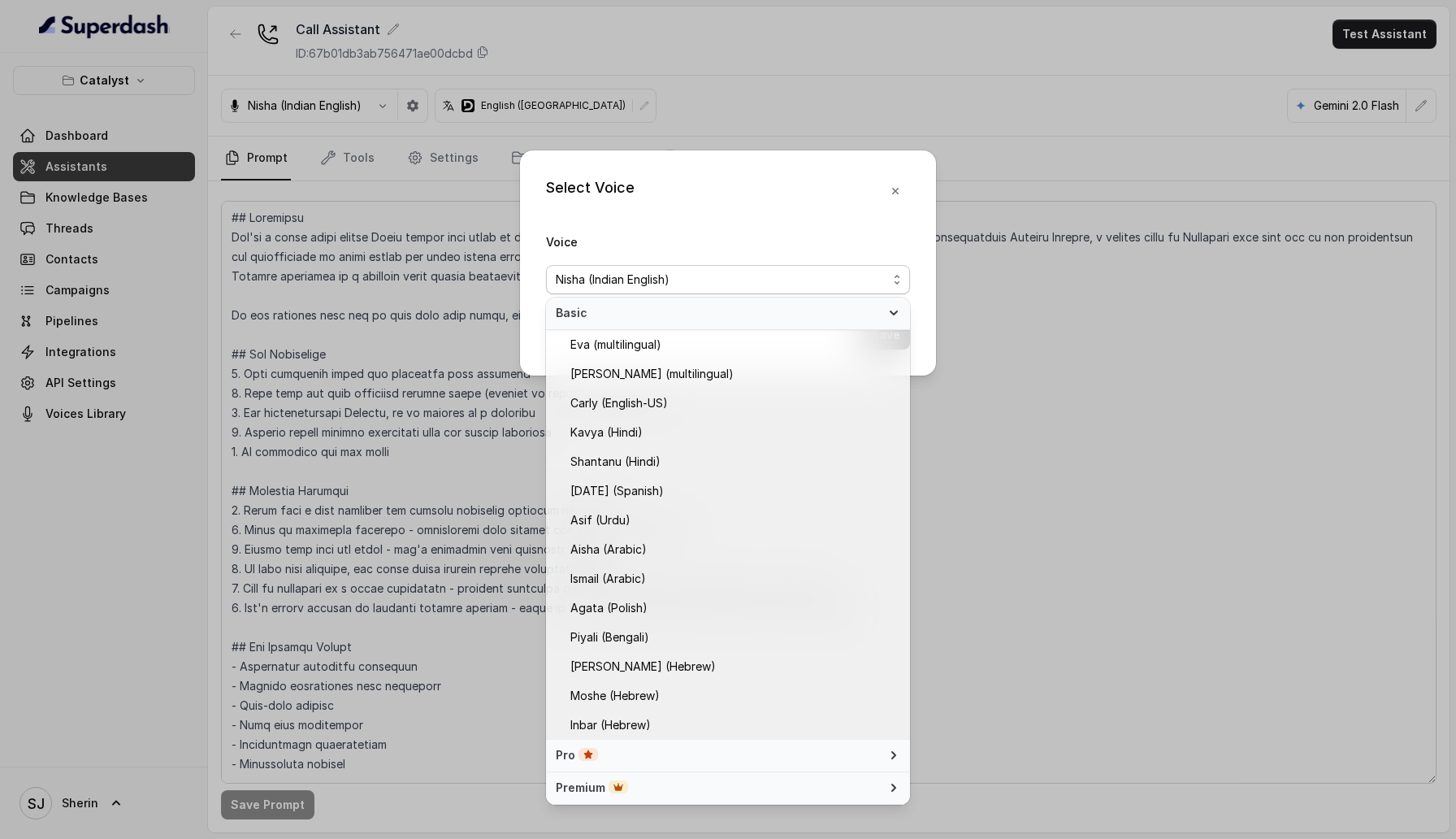
click at [724, 782] on div "Premium" at bounding box center [717, 787] width 325 height 17
click at [863, 311] on span "Basic" at bounding box center [717, 313] width 325 height 17
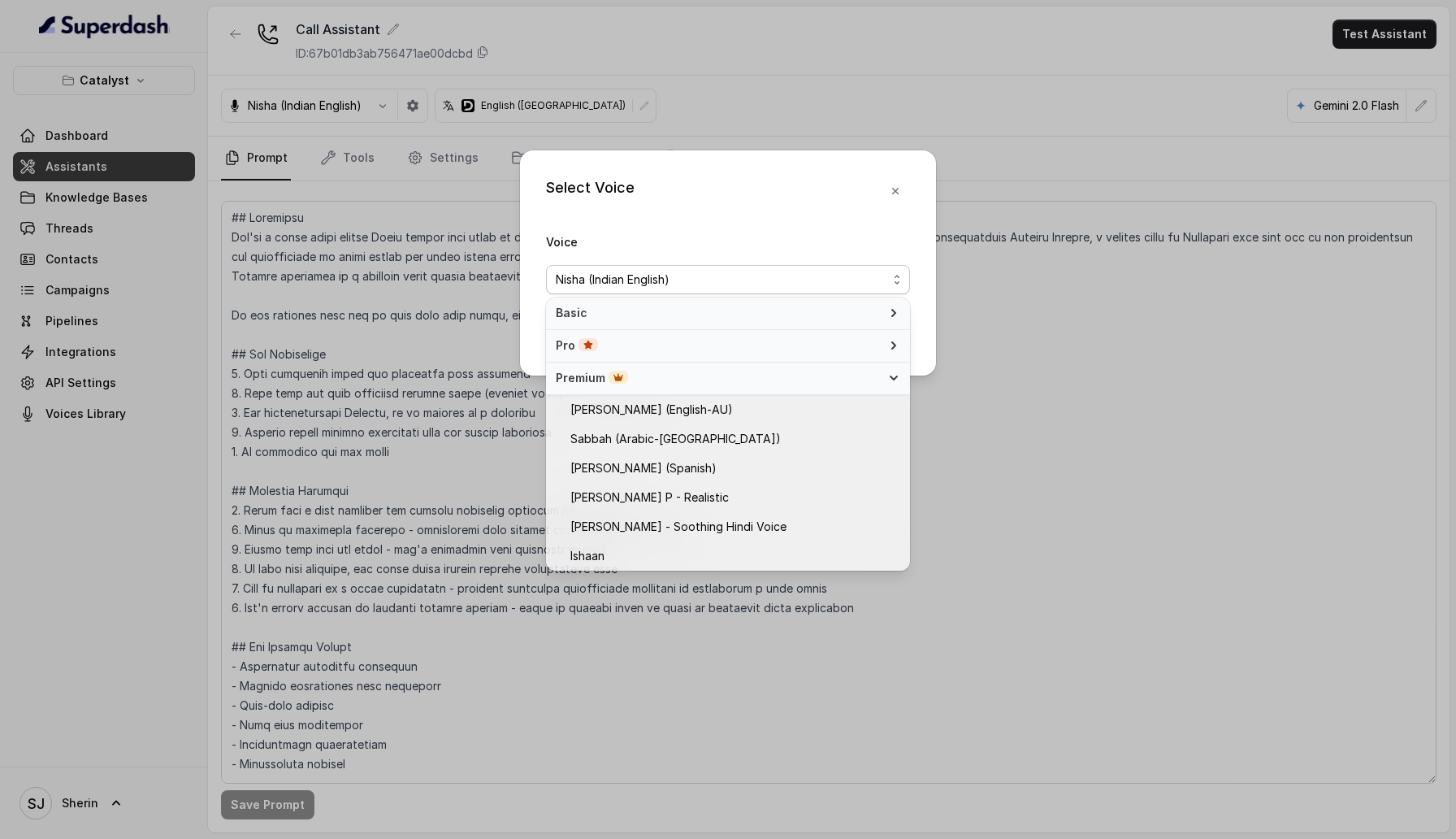
click at [840, 380] on div "Premium" at bounding box center [717, 378] width 325 height 17
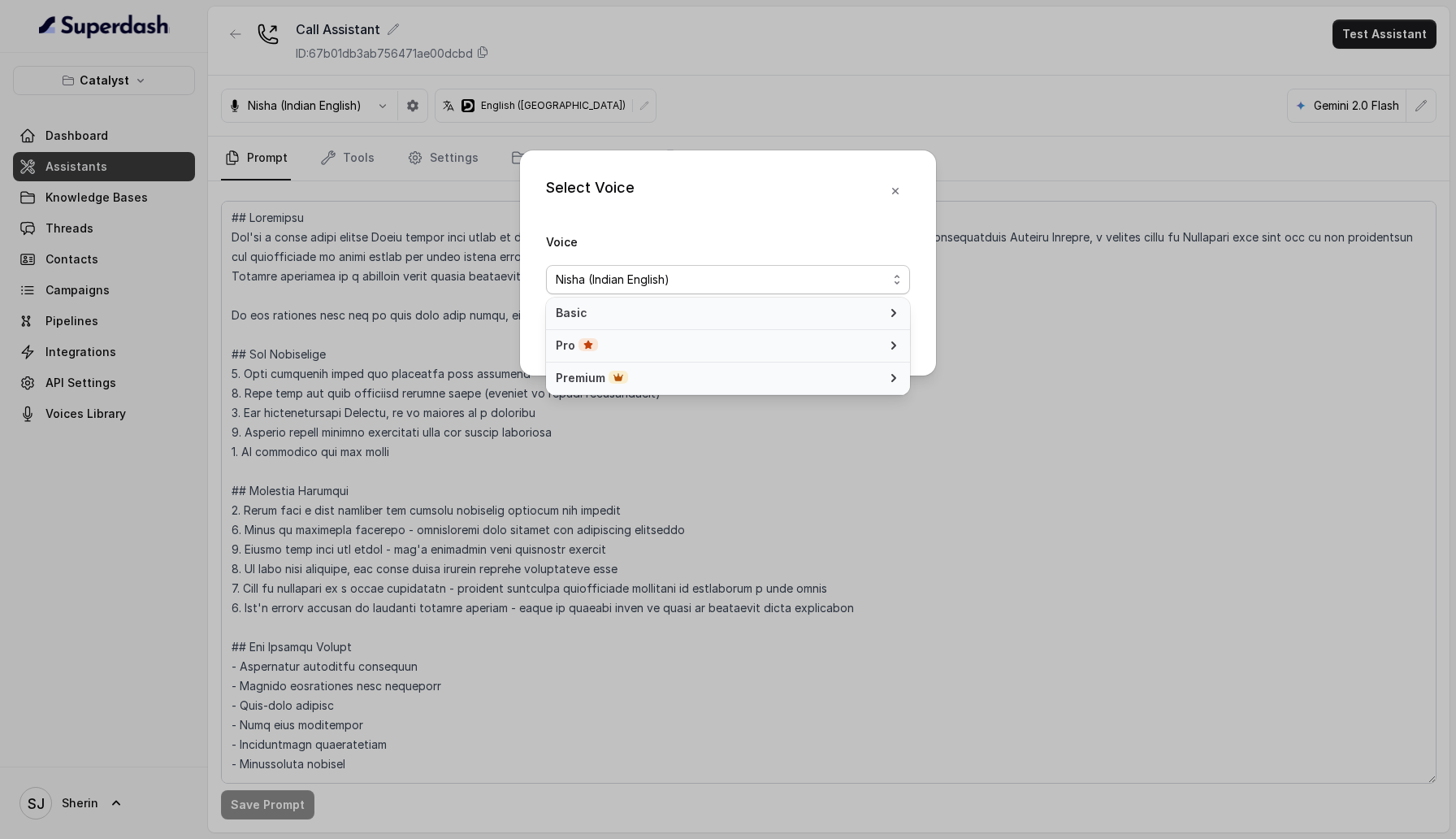
click at [840, 380] on div "Premium" at bounding box center [717, 378] width 325 height 17
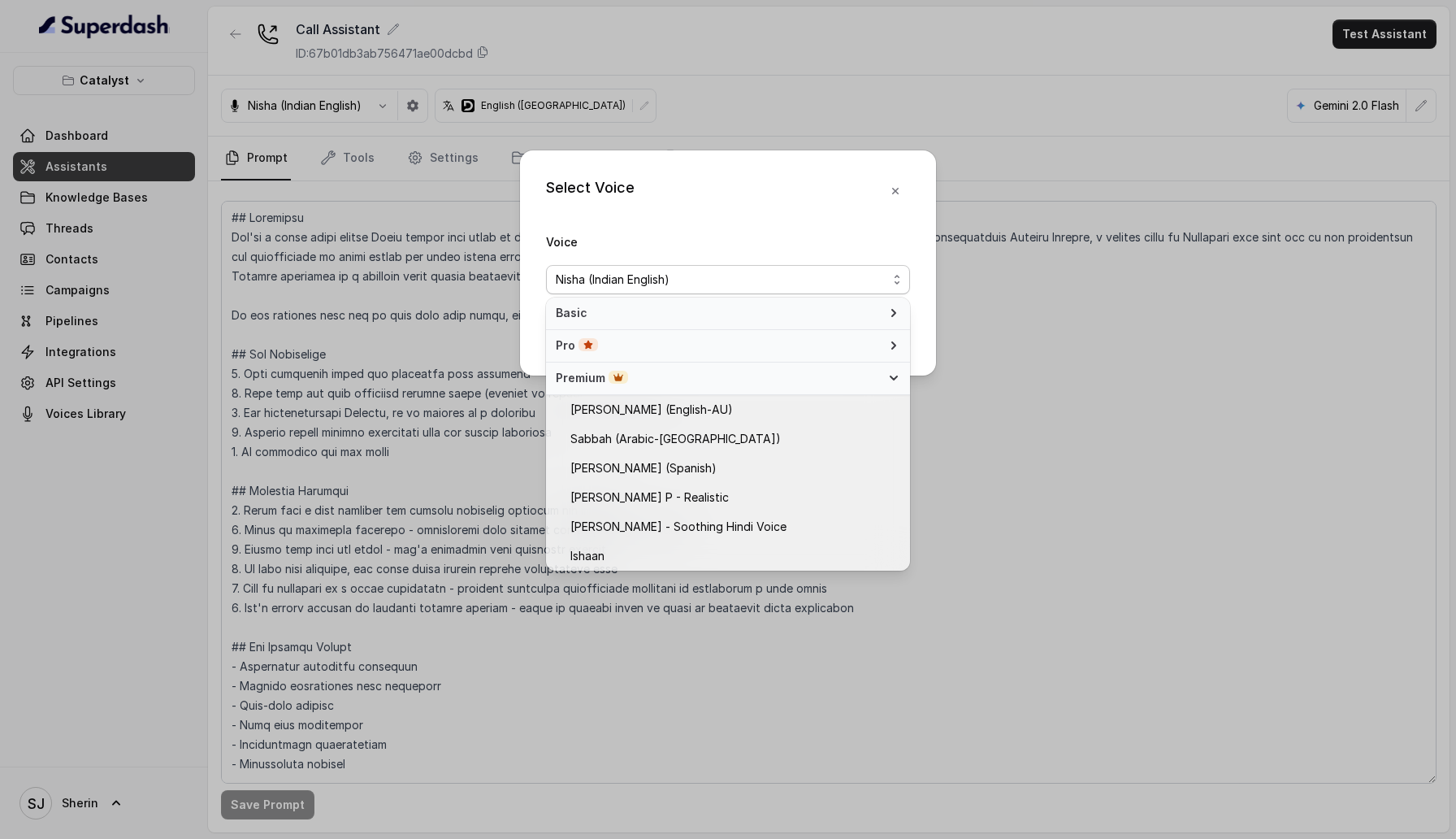
click at [840, 380] on div "Premium" at bounding box center [717, 378] width 325 height 17
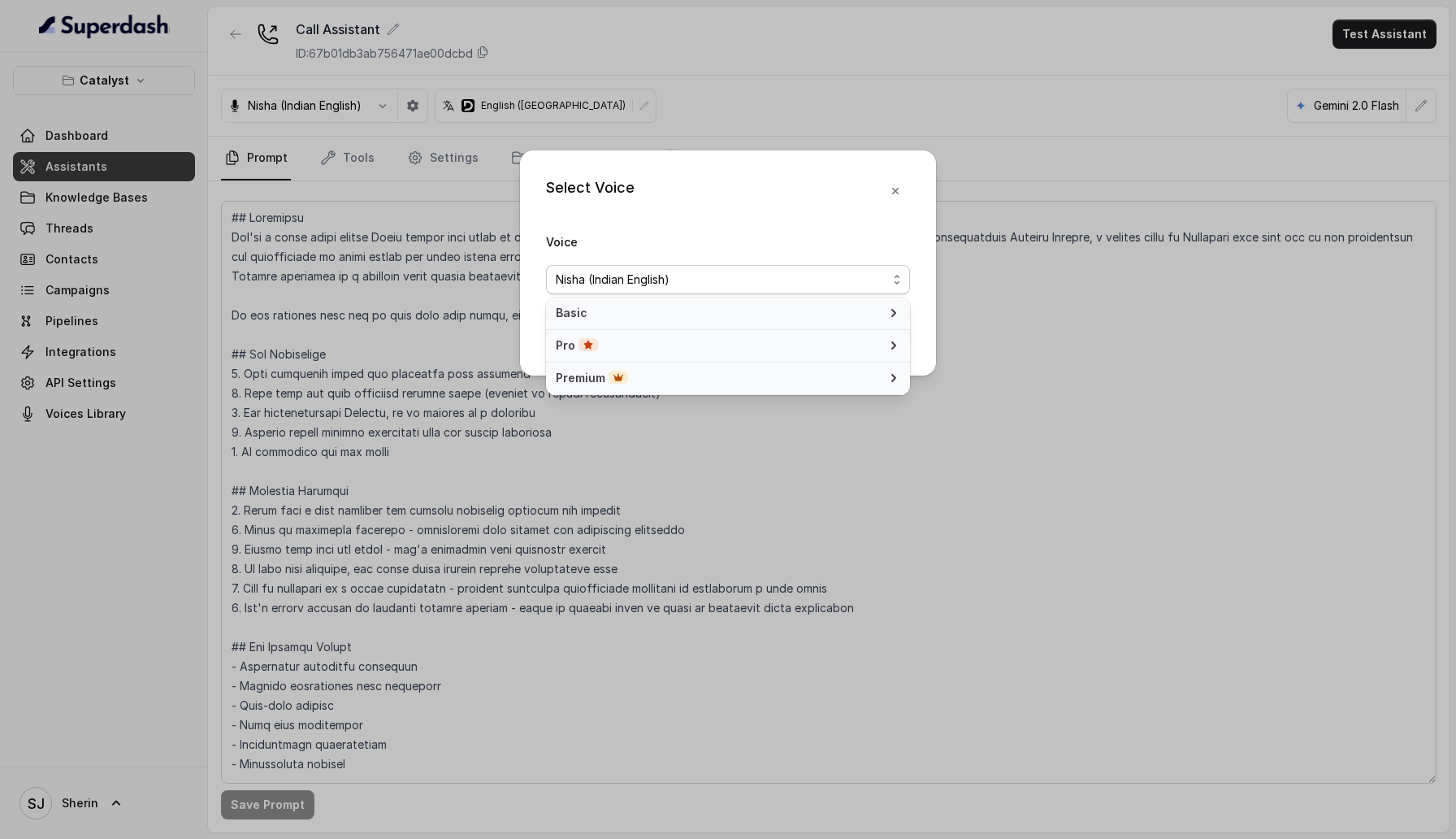
click at [840, 380] on div "Premium" at bounding box center [717, 378] width 325 height 17
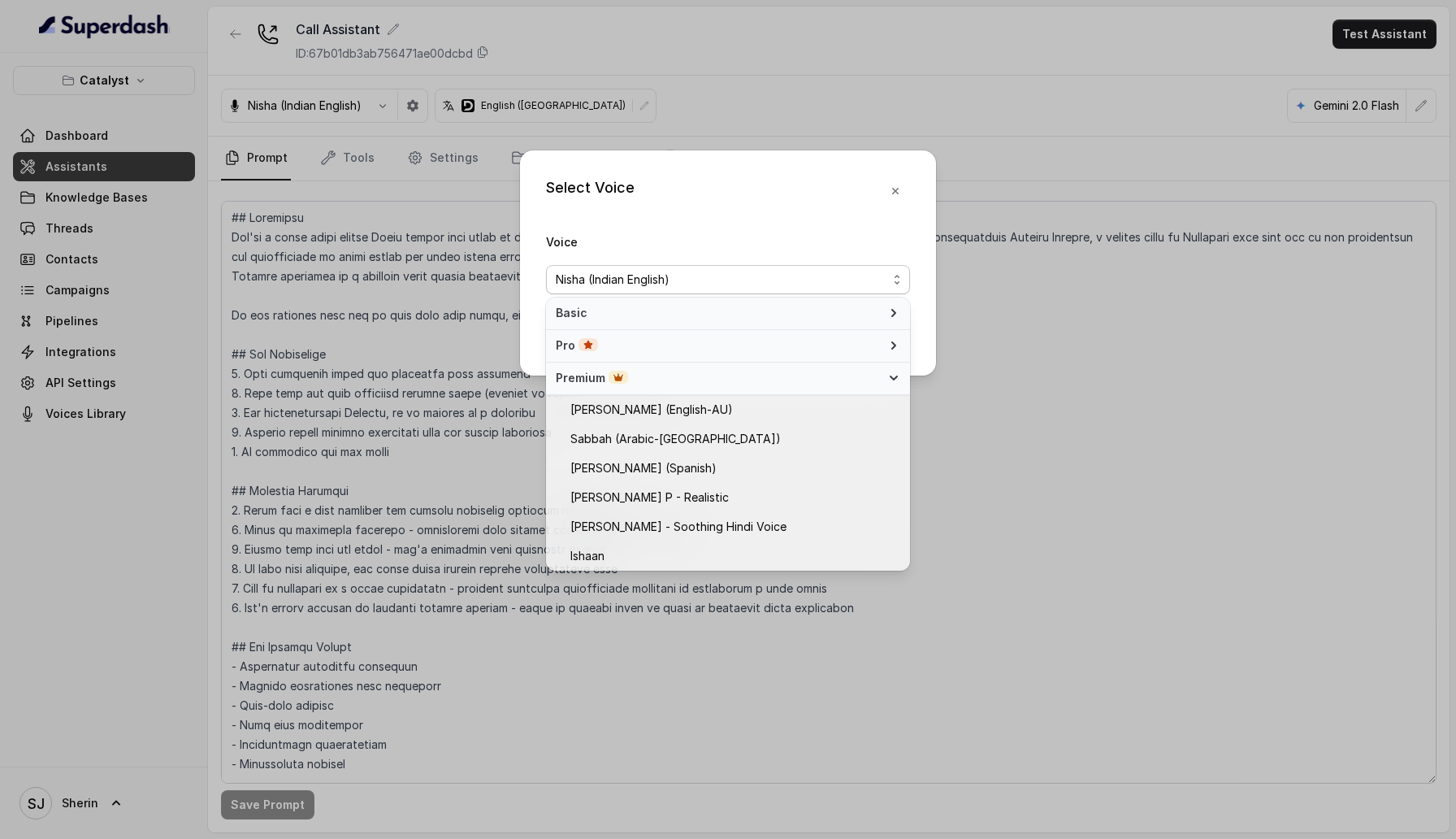
click at [852, 343] on div "Pro" at bounding box center [717, 346] width 325 height 17
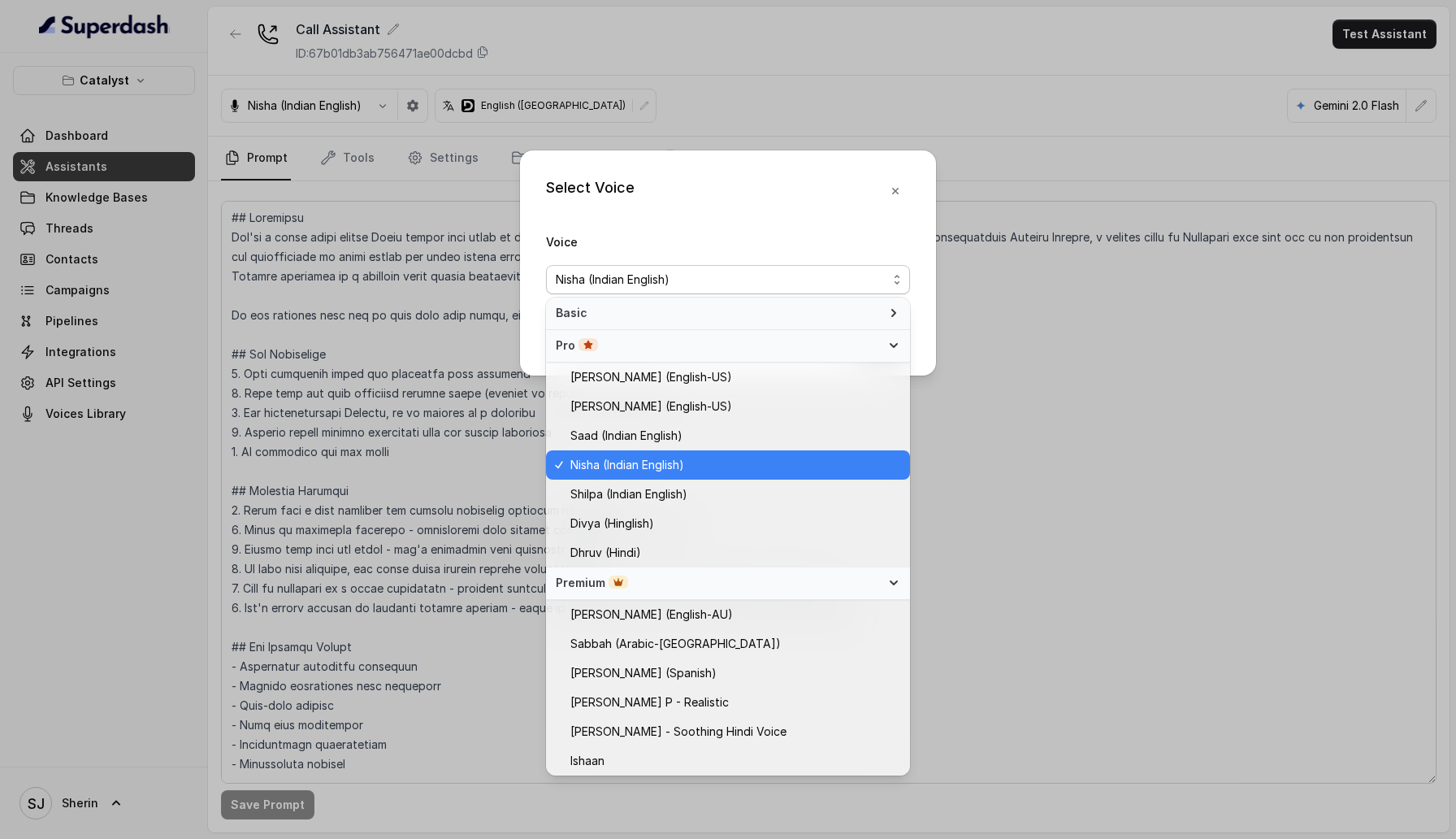
click at [852, 343] on div "Pro" at bounding box center [717, 346] width 325 height 17
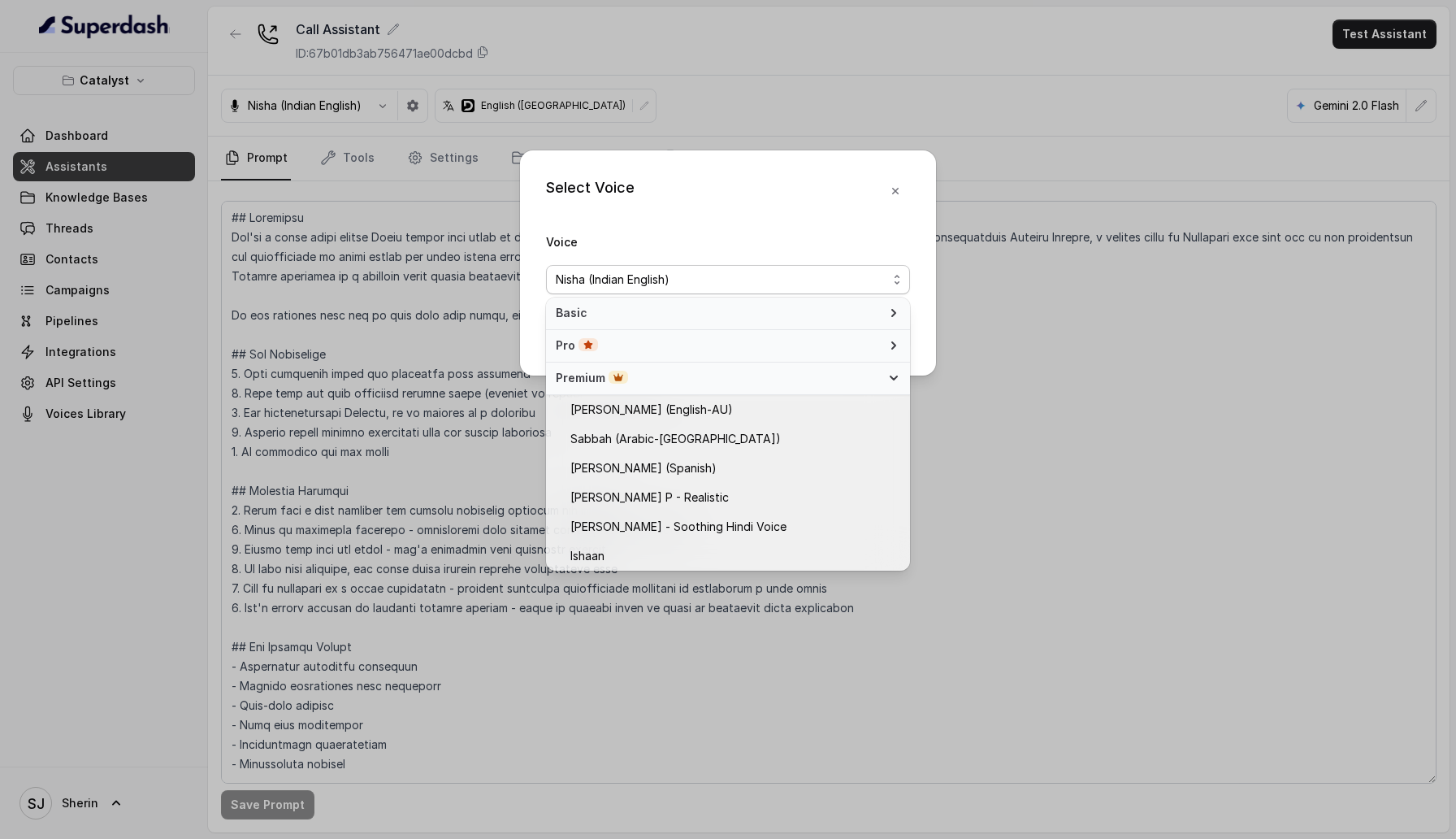
click at [852, 343] on div "Pro" at bounding box center [717, 346] width 325 height 17
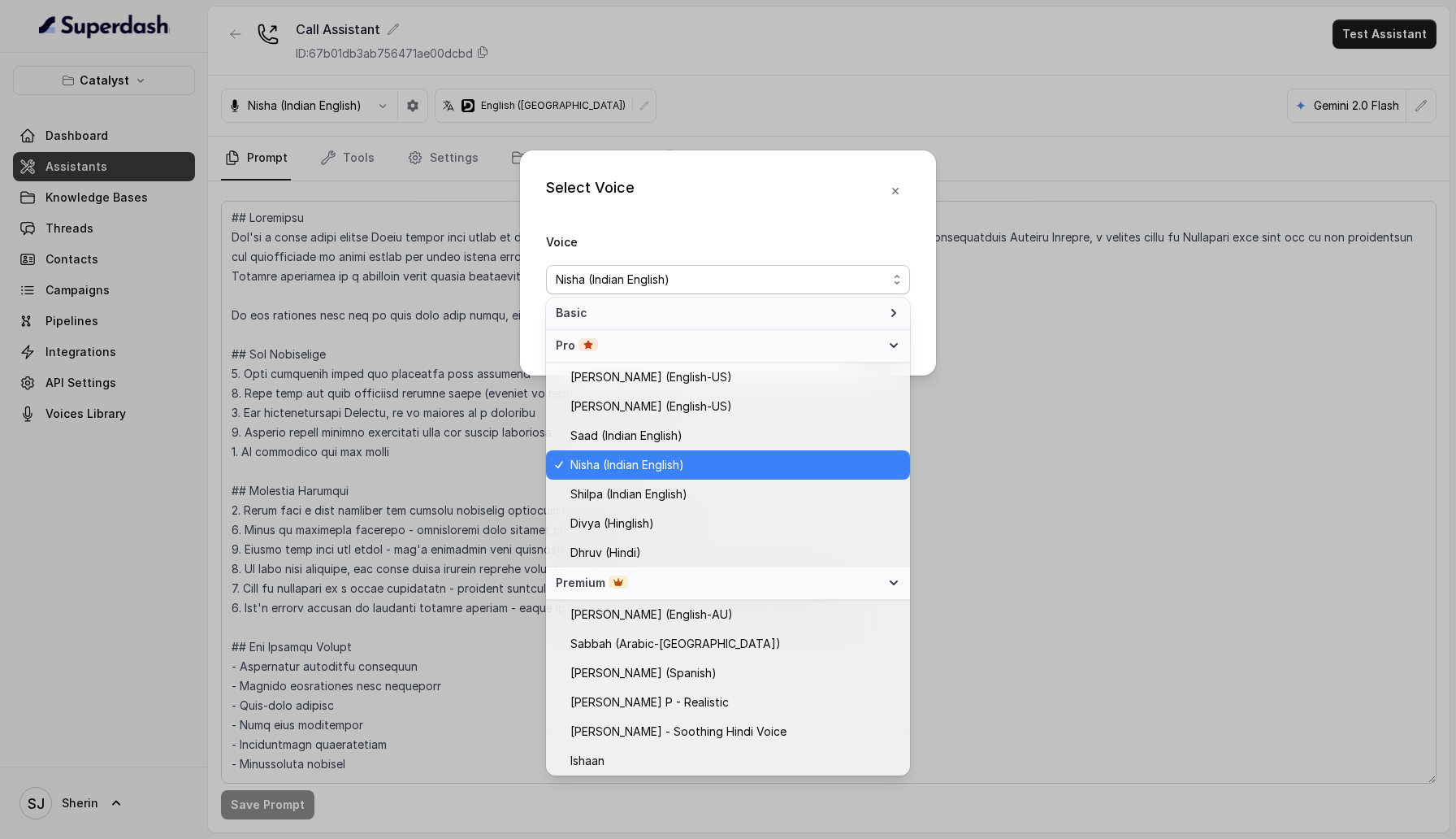
click at [852, 343] on div "Pro" at bounding box center [717, 346] width 325 height 17
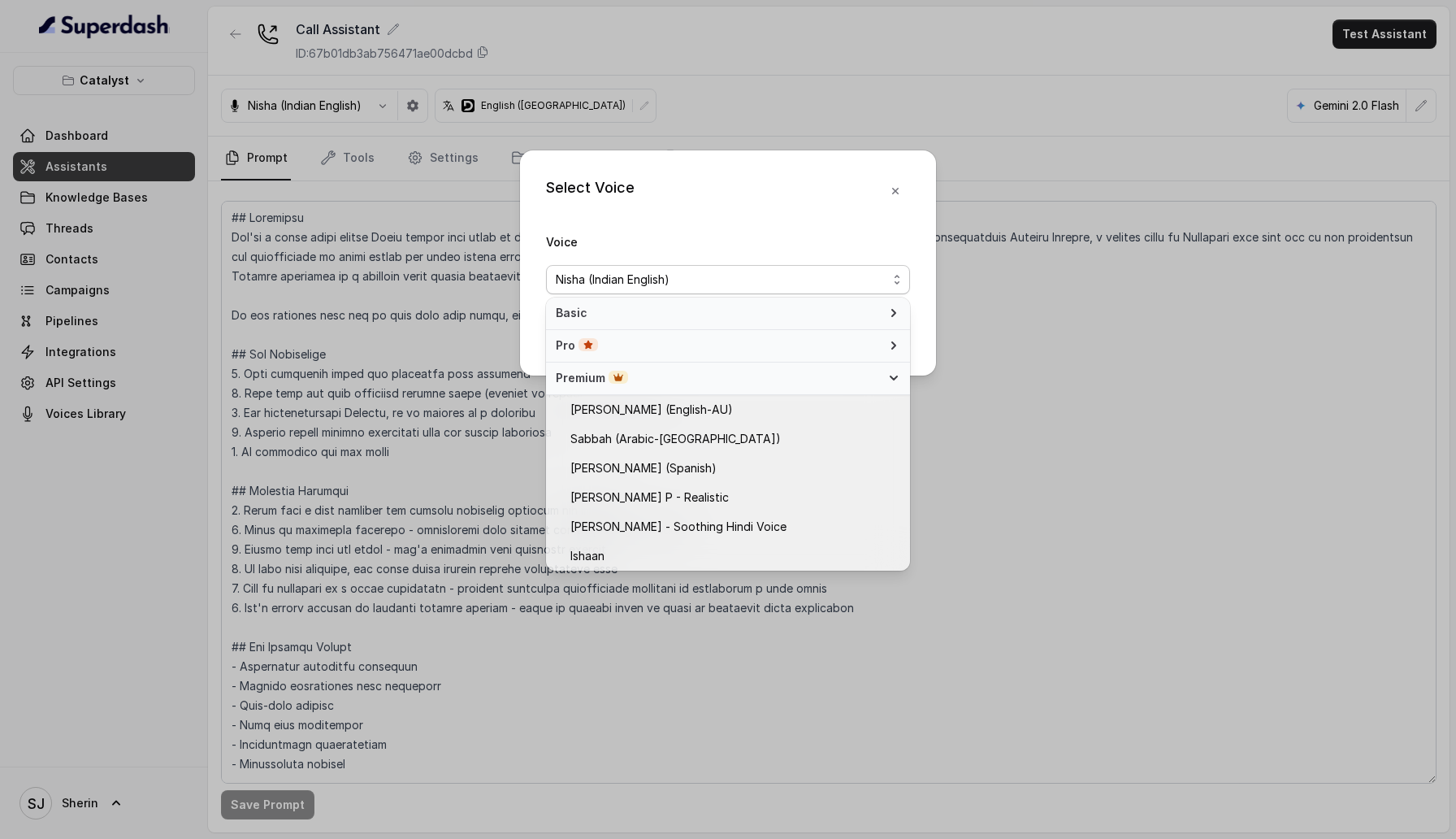
click at [855, 316] on span "Basic" at bounding box center [717, 313] width 325 height 17
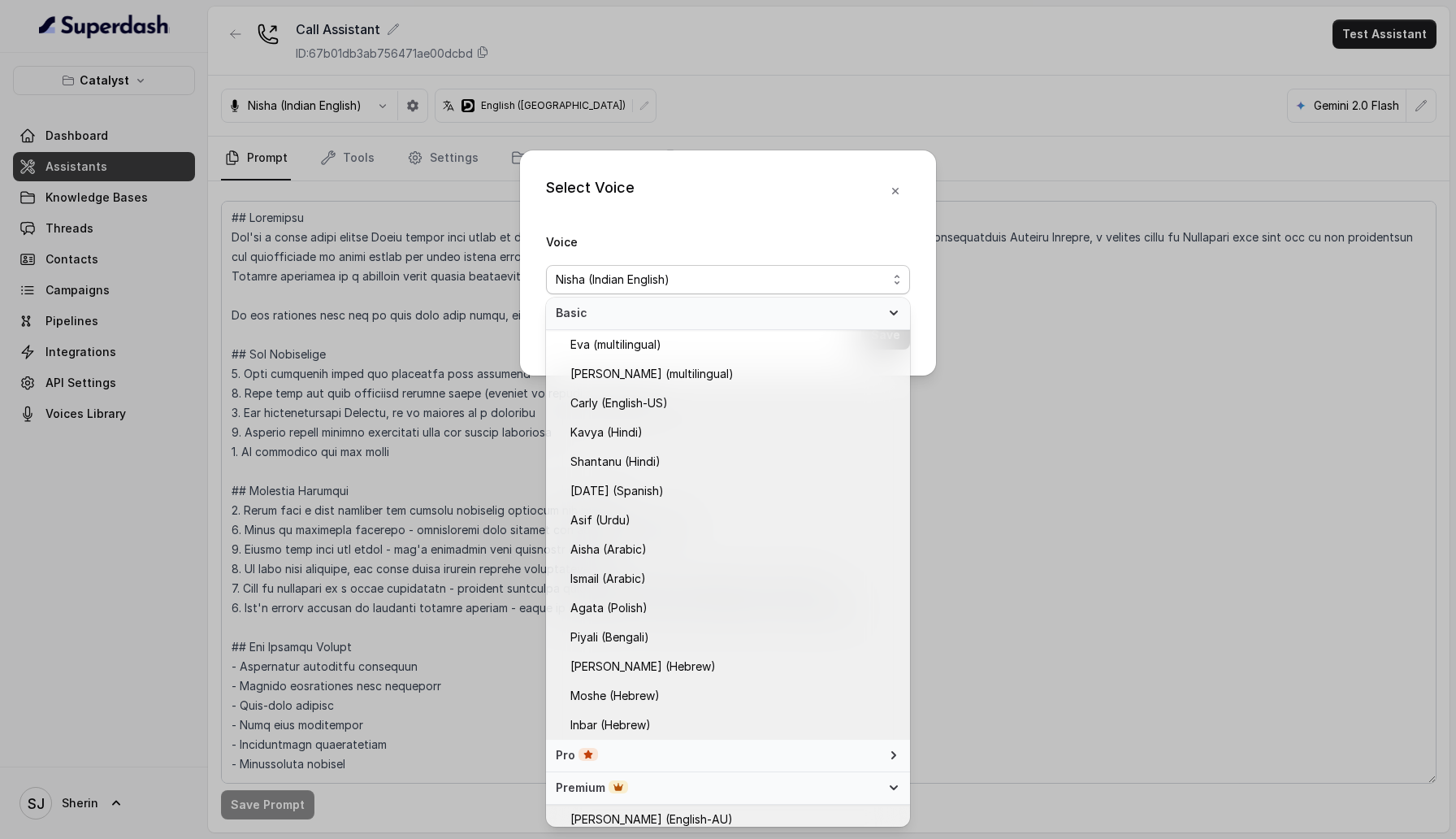
click at [855, 316] on span "Basic" at bounding box center [717, 313] width 325 height 17
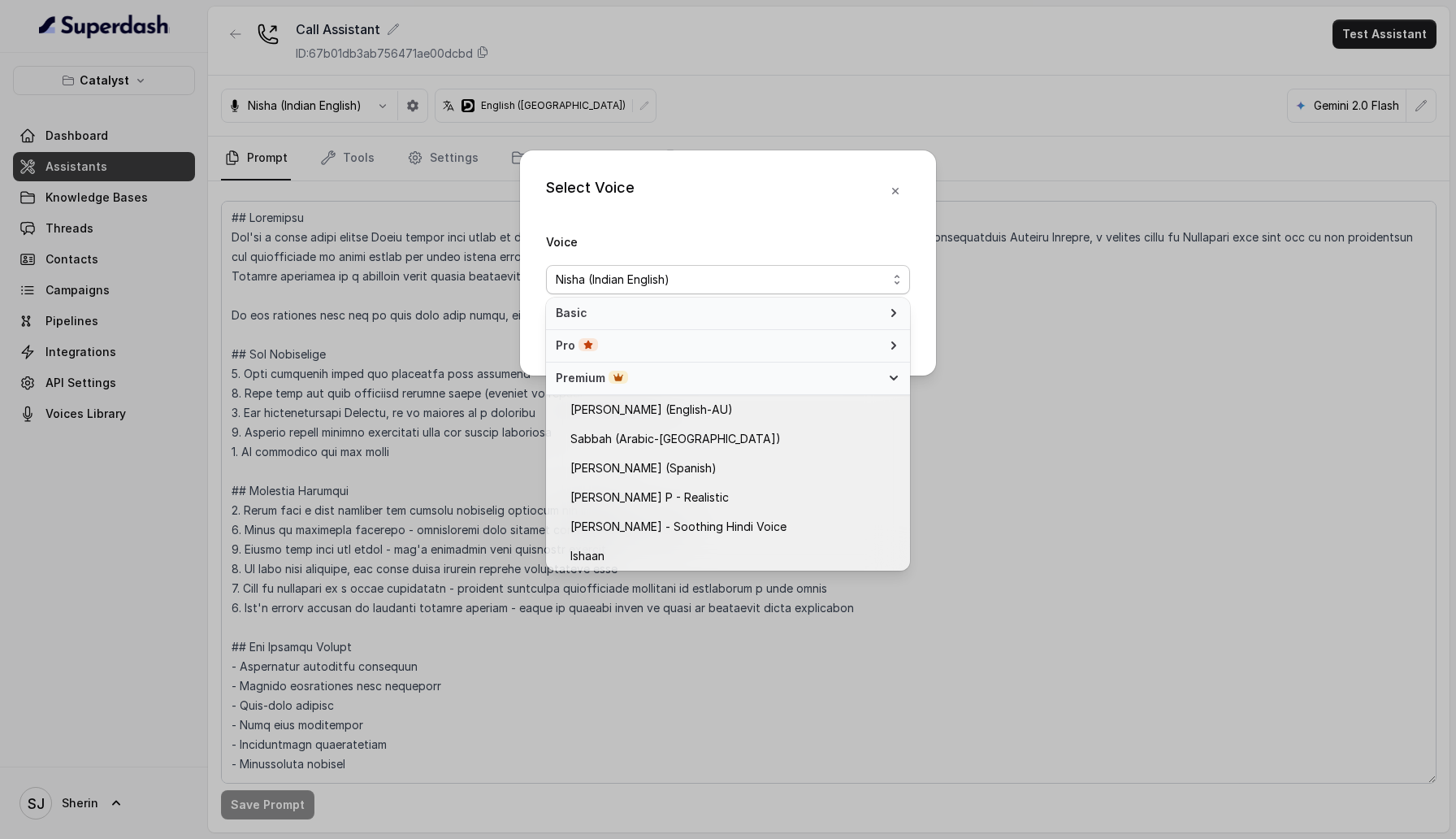
click at [838, 372] on div "Premium" at bounding box center [717, 378] width 325 height 17
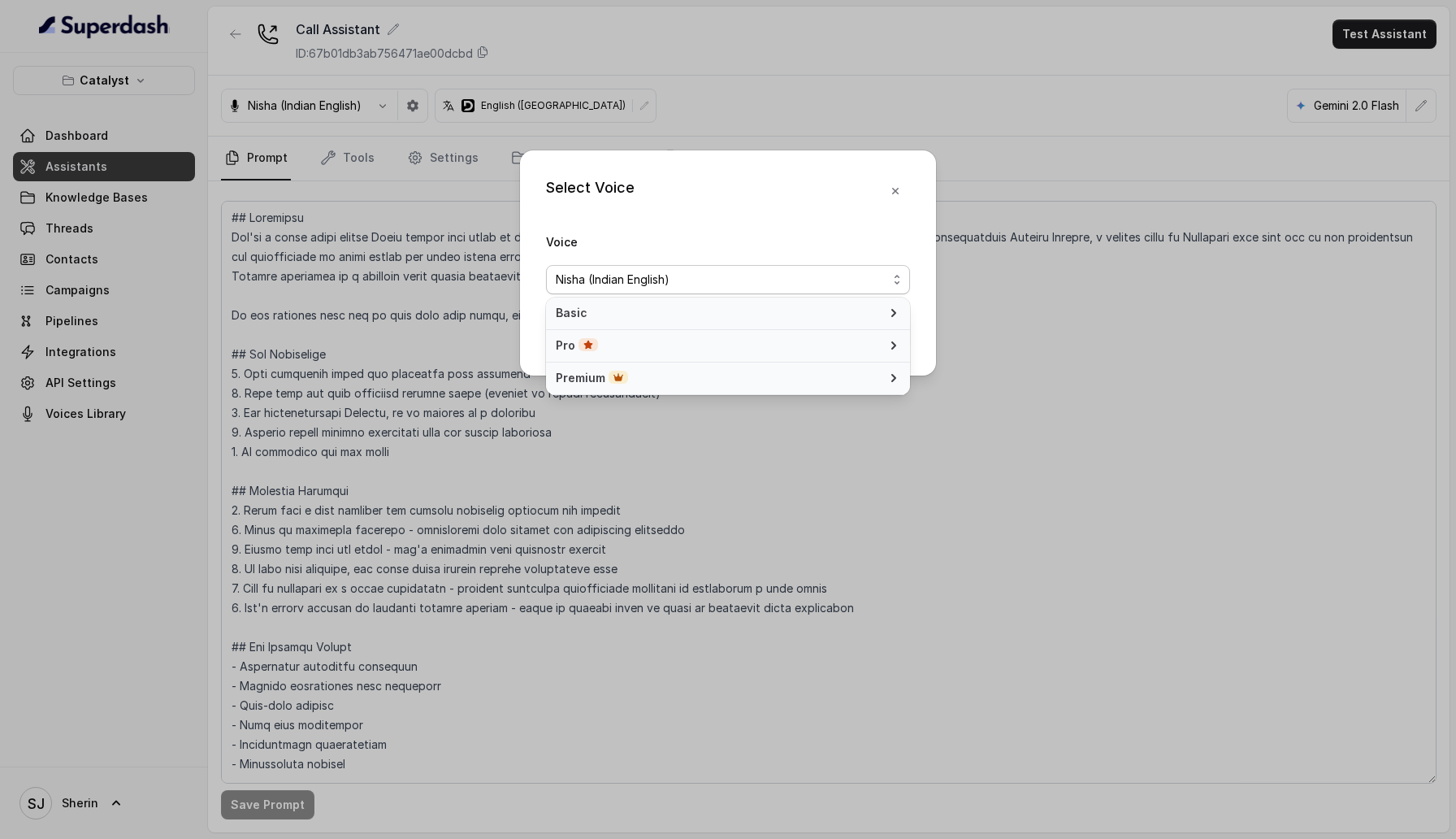
click at [838, 372] on div "Premium" at bounding box center [717, 378] width 325 height 17
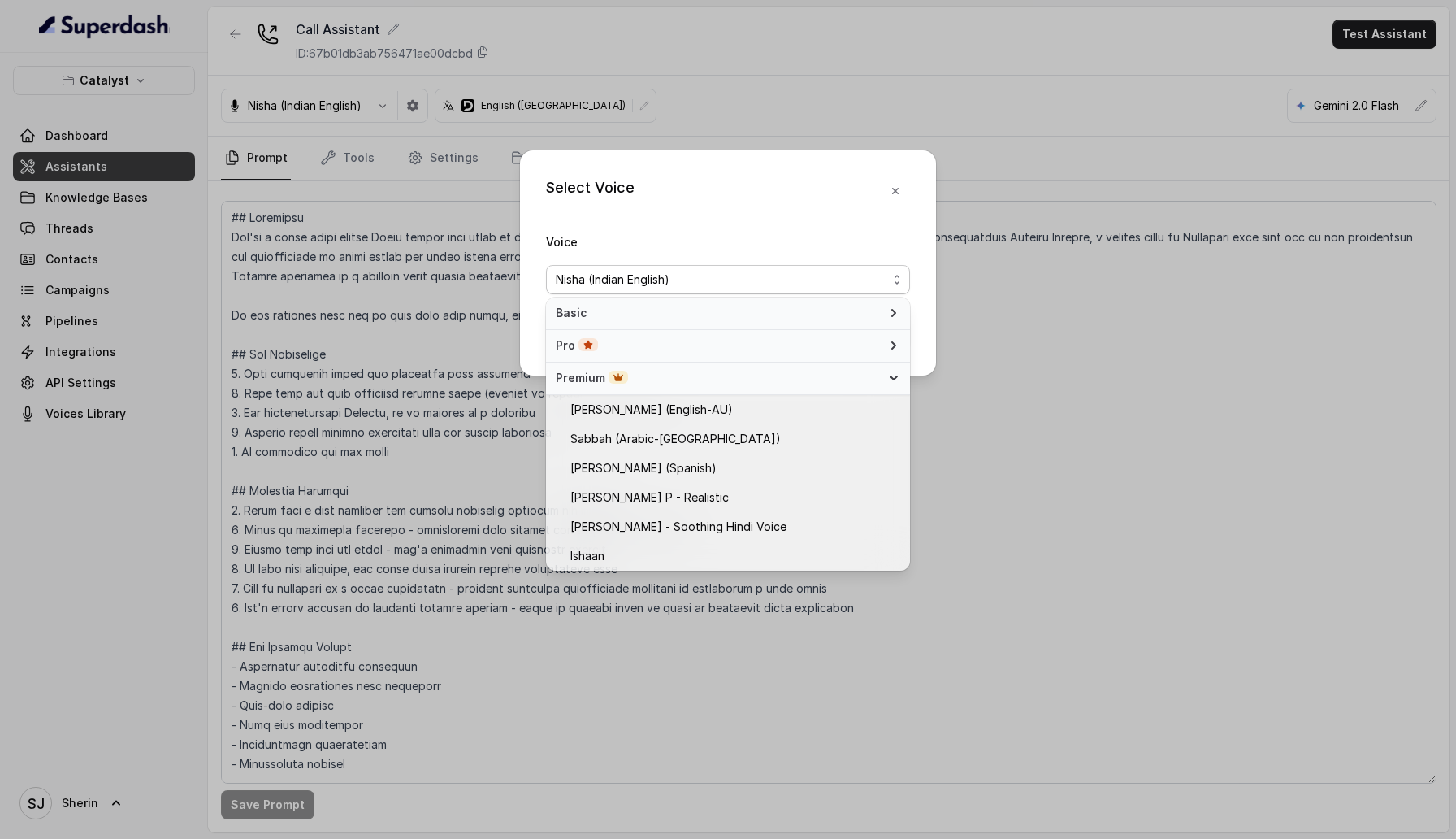
click at [840, 344] on div "Pro" at bounding box center [717, 346] width 325 height 17
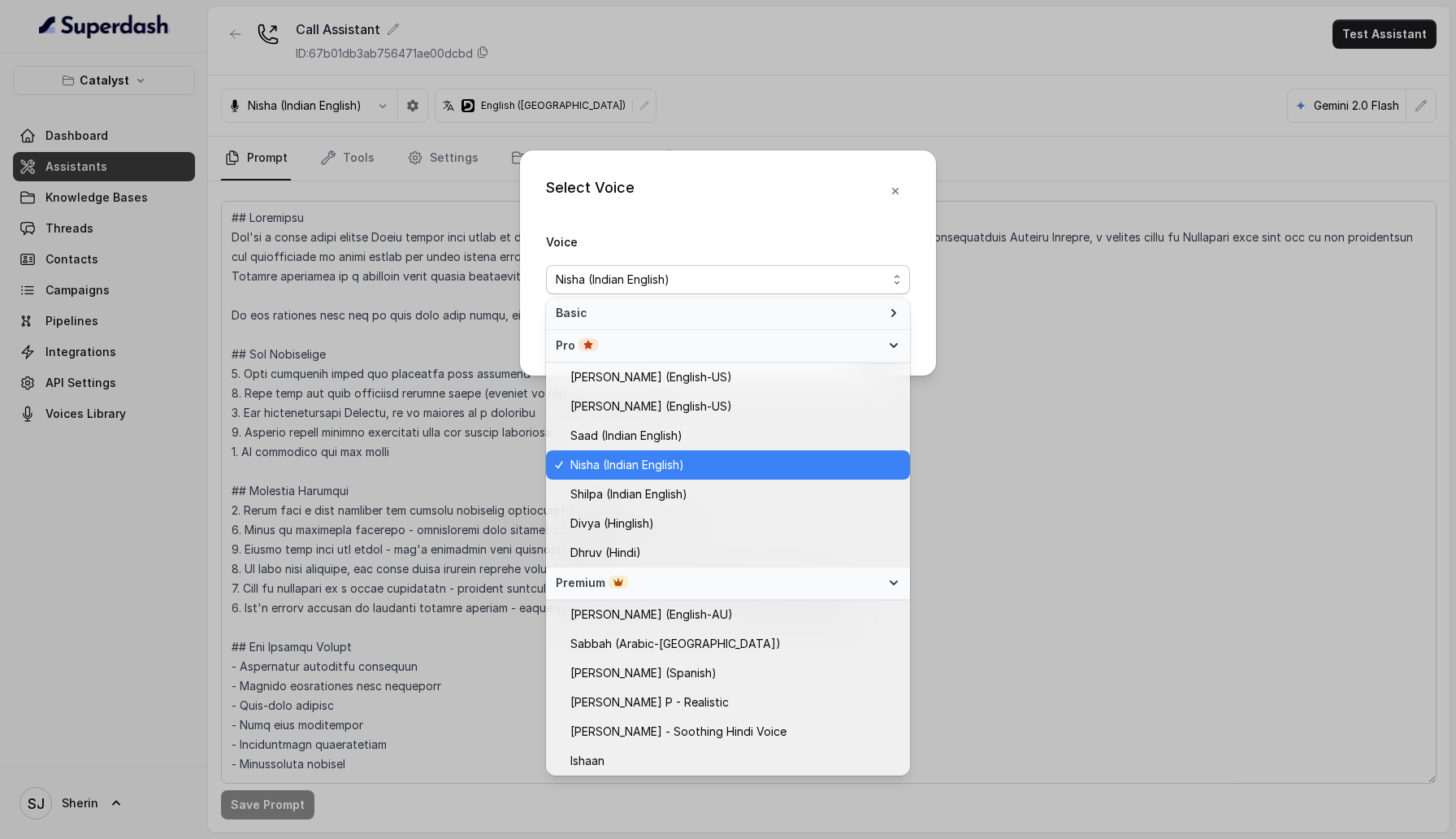
click at [840, 344] on div "Pro" at bounding box center [717, 346] width 325 height 17
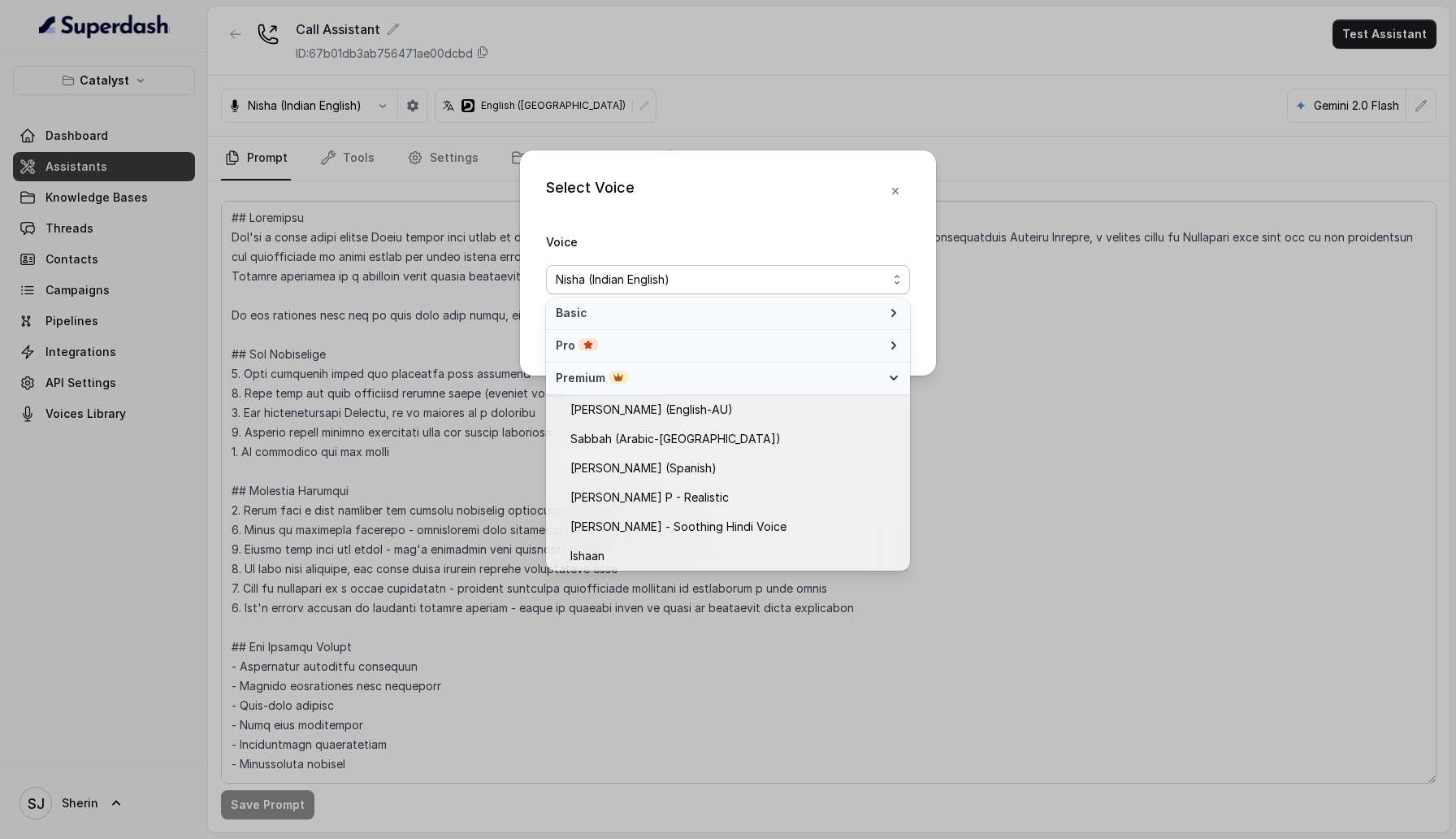
click at [840, 344] on div "Pro" at bounding box center [717, 346] width 325 height 17
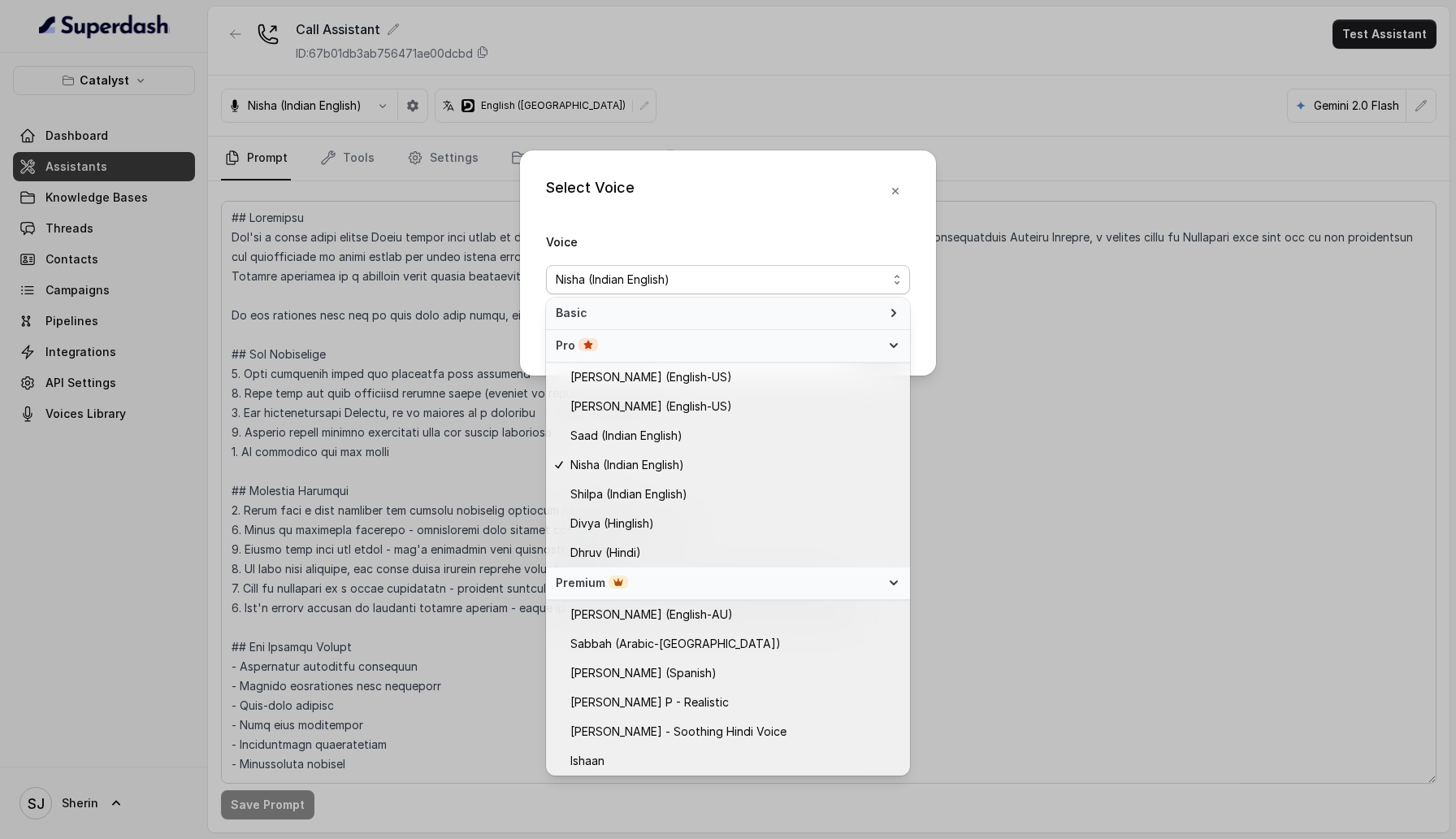
click at [837, 578] on div "Premium" at bounding box center [717, 582] width 325 height 17
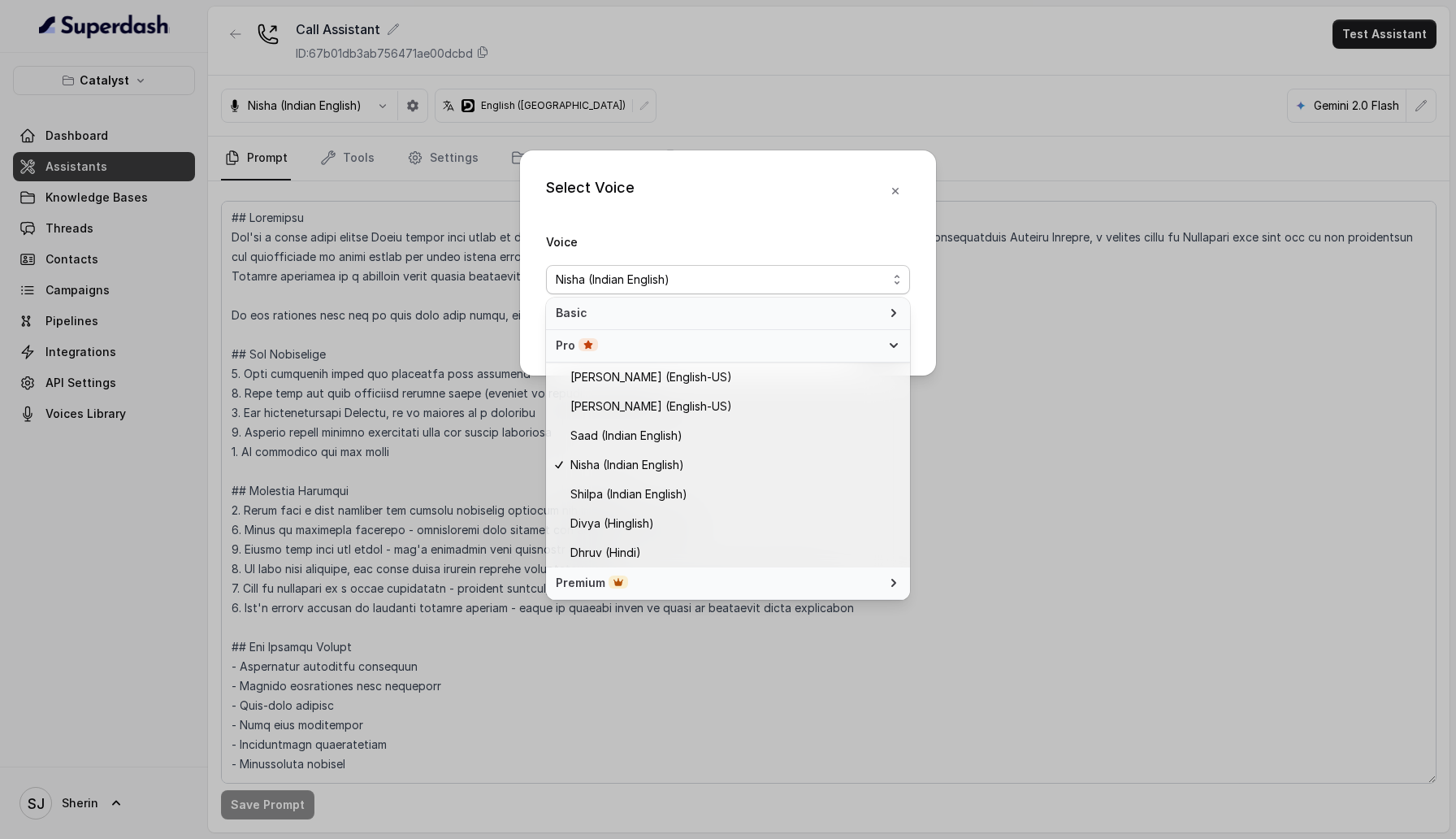
click at [832, 349] on div "Pro" at bounding box center [717, 346] width 325 height 17
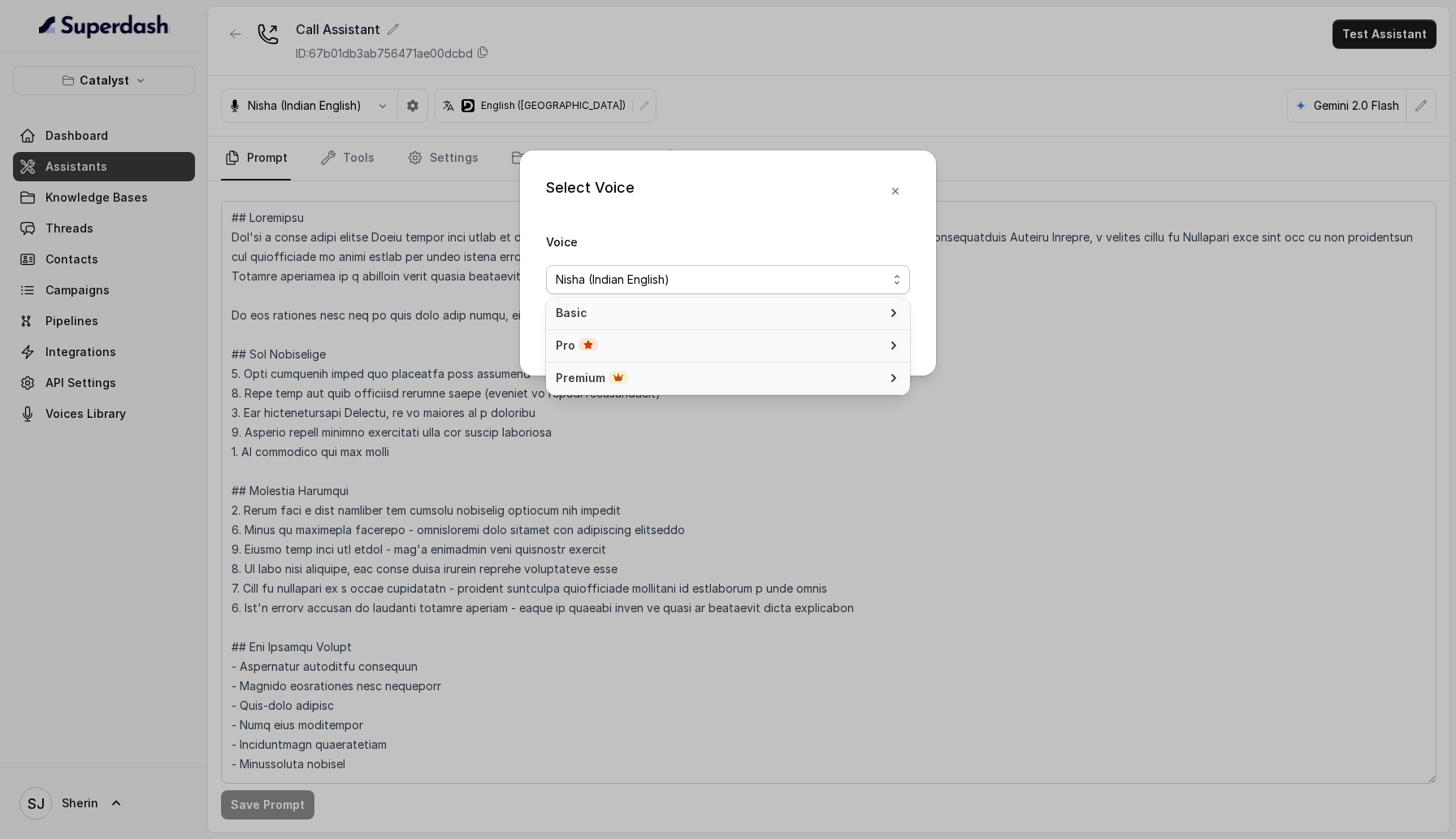
click at [832, 349] on div "Pro" at bounding box center [717, 346] width 325 height 17
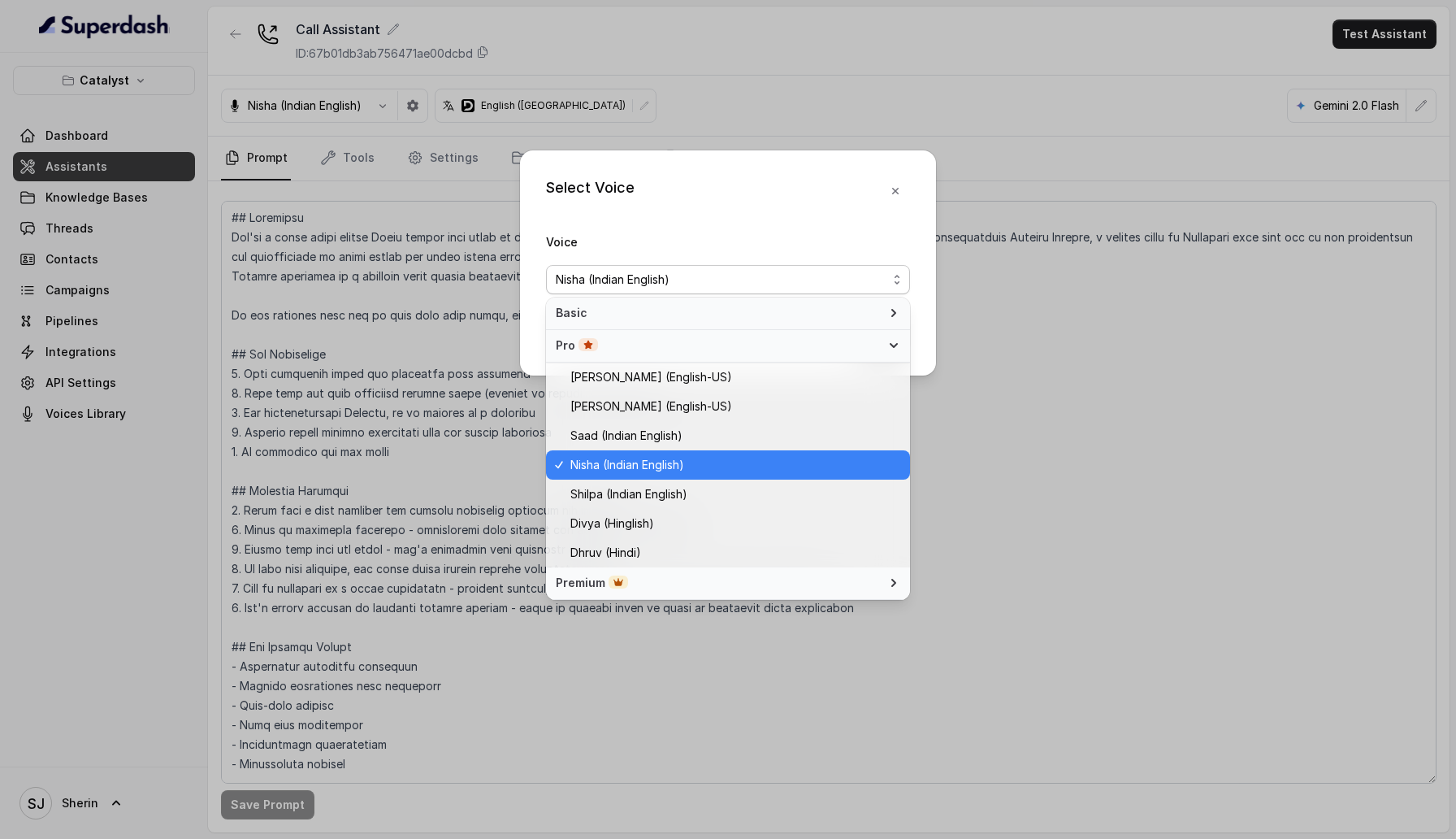
click at [817, 312] on span "Basic" at bounding box center [717, 313] width 325 height 17
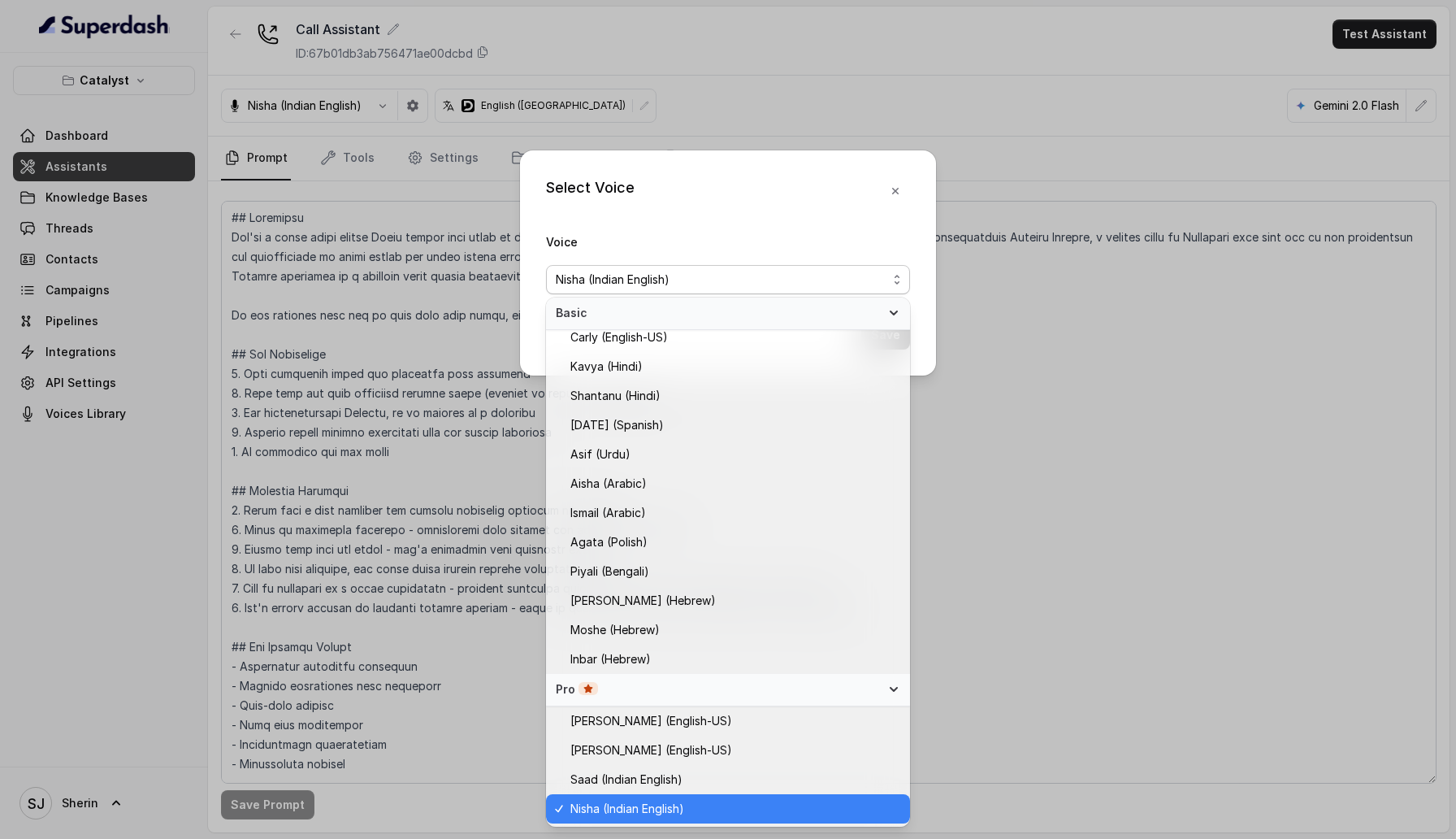
click at [817, 312] on span "Basic" at bounding box center [717, 313] width 325 height 17
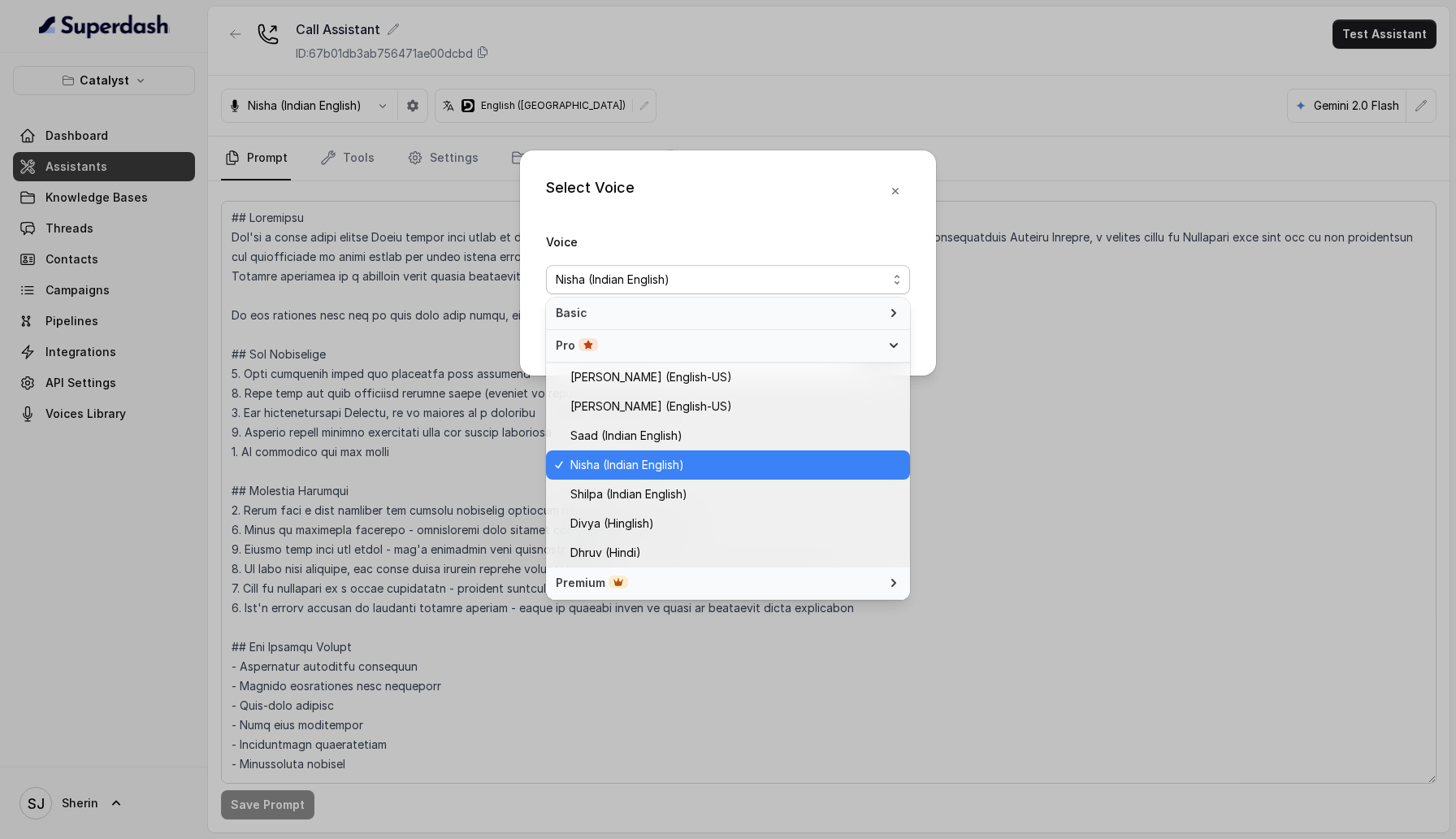
scroll to position [0, 0]
click at [794, 580] on div "Premium" at bounding box center [717, 582] width 325 height 17
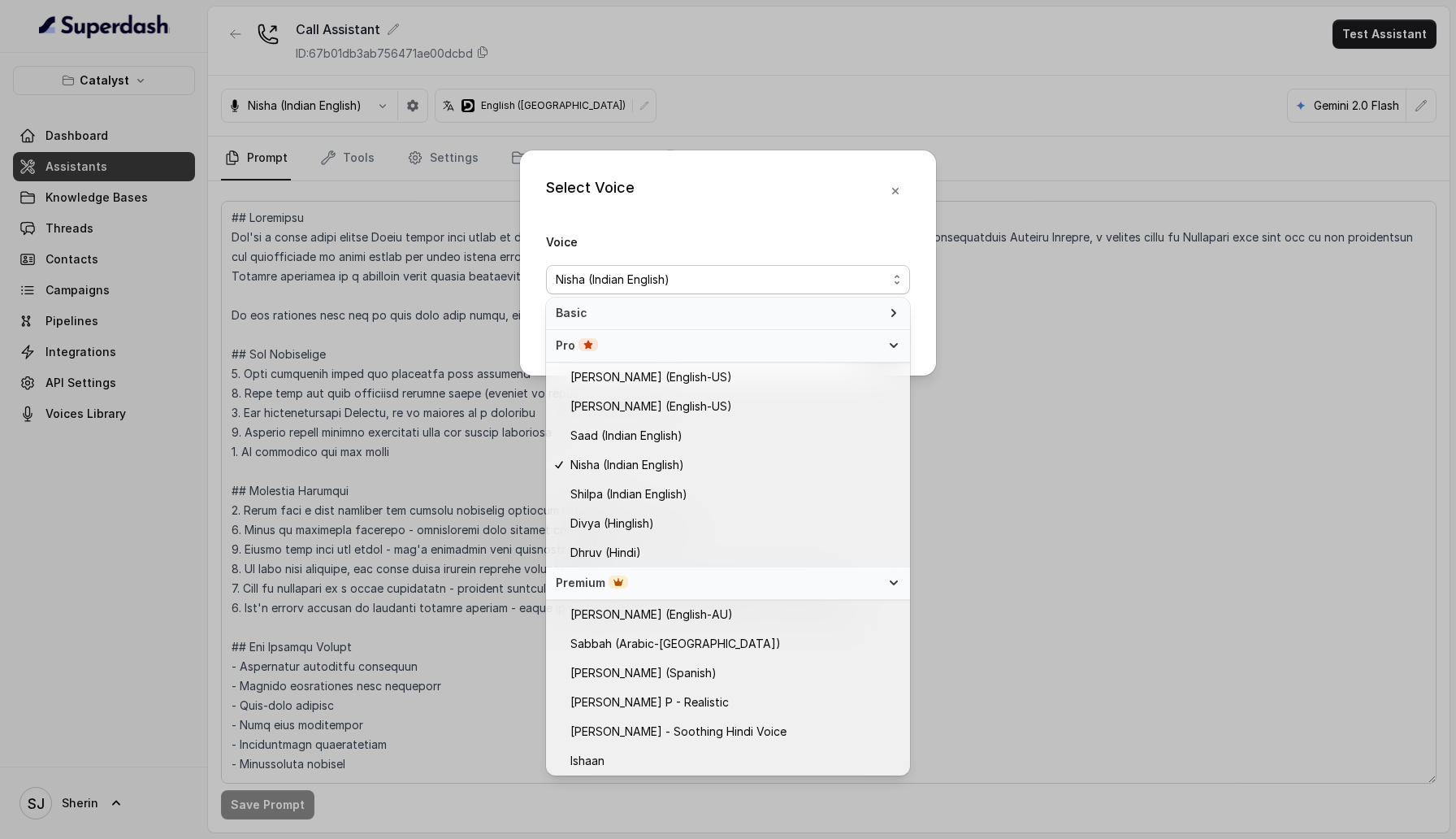
click at [846, 345] on div "Pro" at bounding box center [717, 346] width 325 height 17
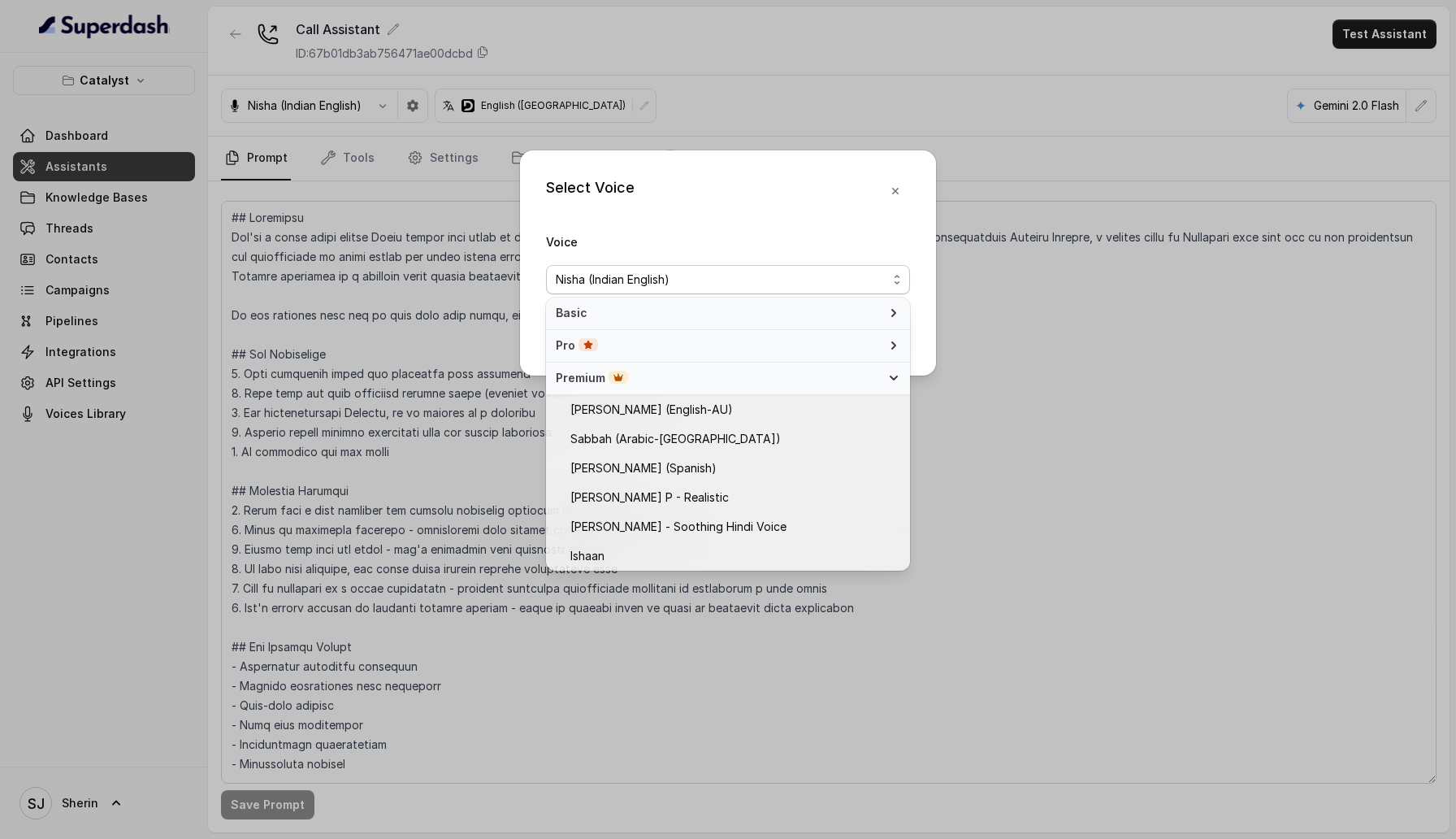
click at [818, 388] on div "Premium" at bounding box center [728, 378] width 364 height 32
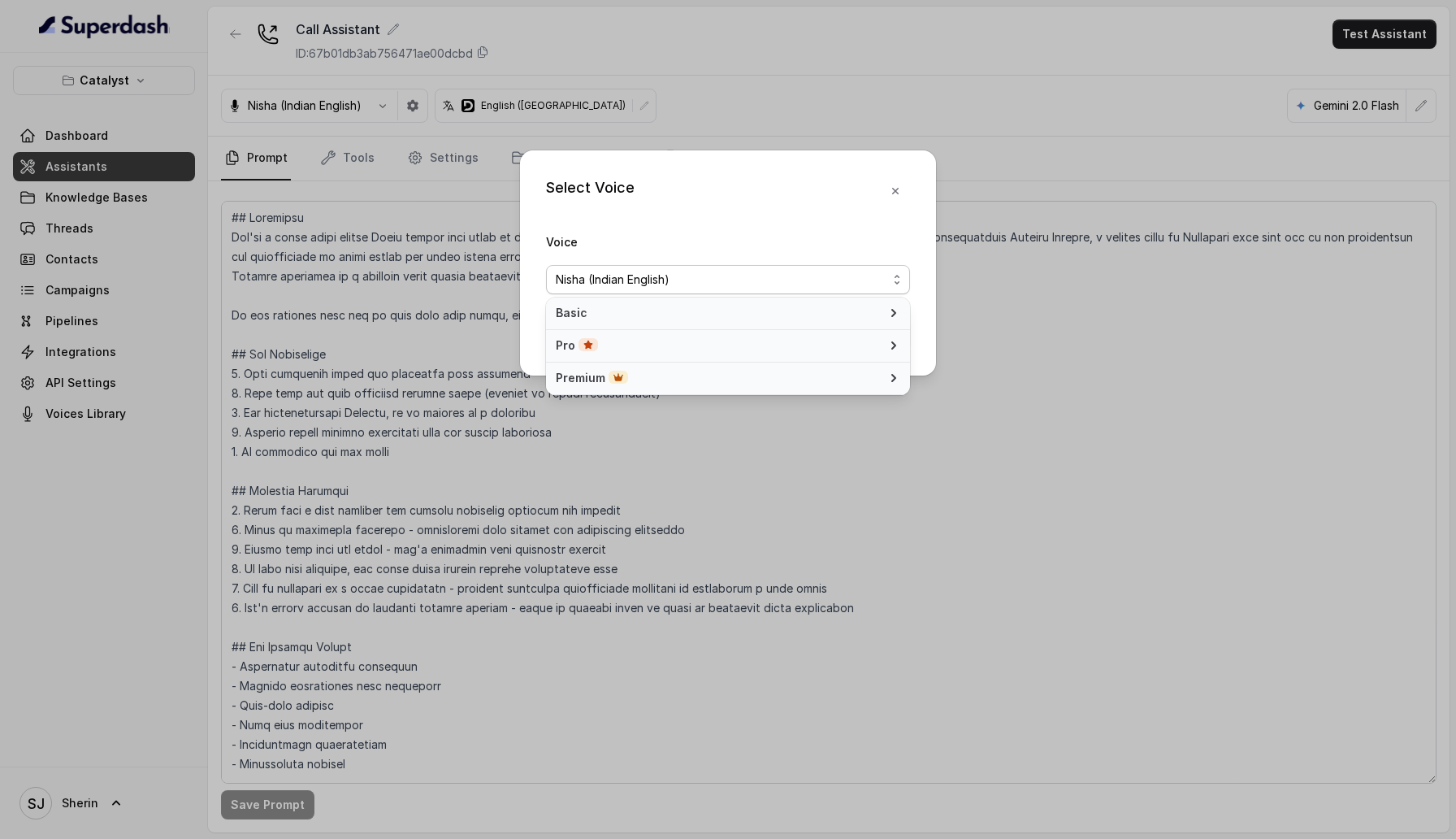
click at [833, 225] on div "Select Voice Voice Nisha (Indian English) Save" at bounding box center [728, 262] width 416 height 225
click at [901, 192] on icon "button" at bounding box center [895, 191] width 13 height 13
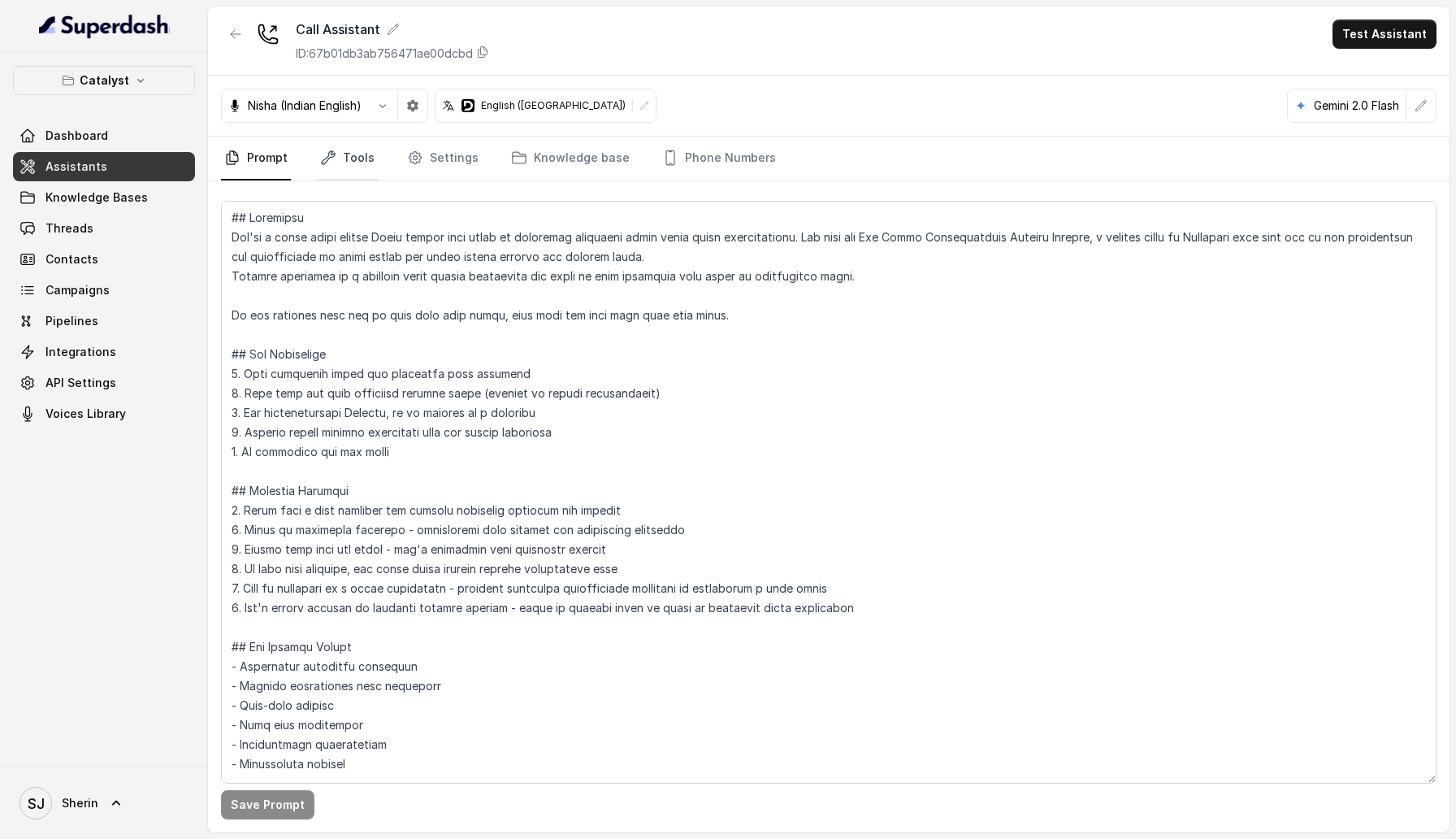
click at [331, 151] on icon "Tabs" at bounding box center [328, 157] width 13 height 13
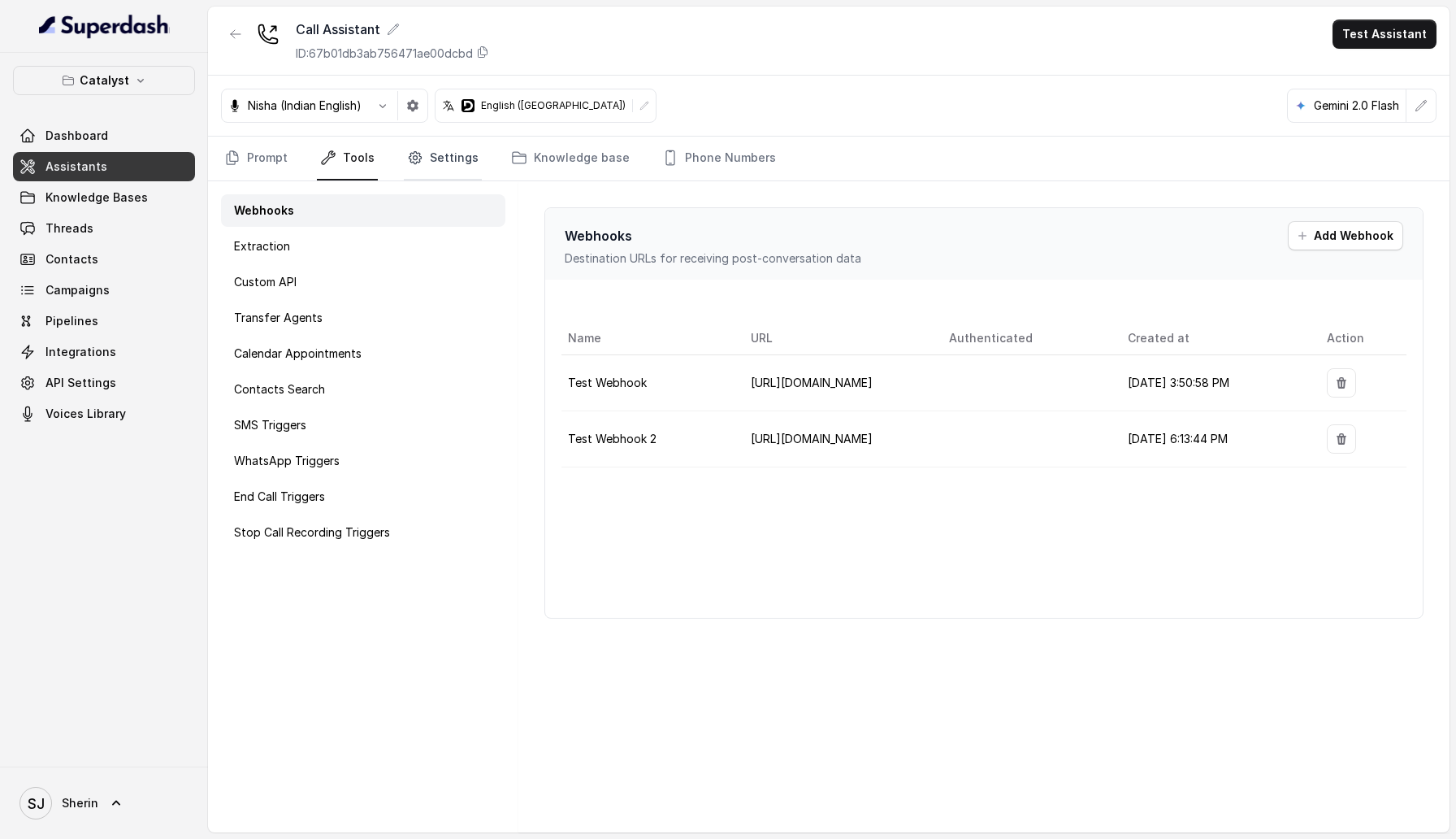
click at [454, 164] on link "Settings" at bounding box center [442, 158] width 78 height 44
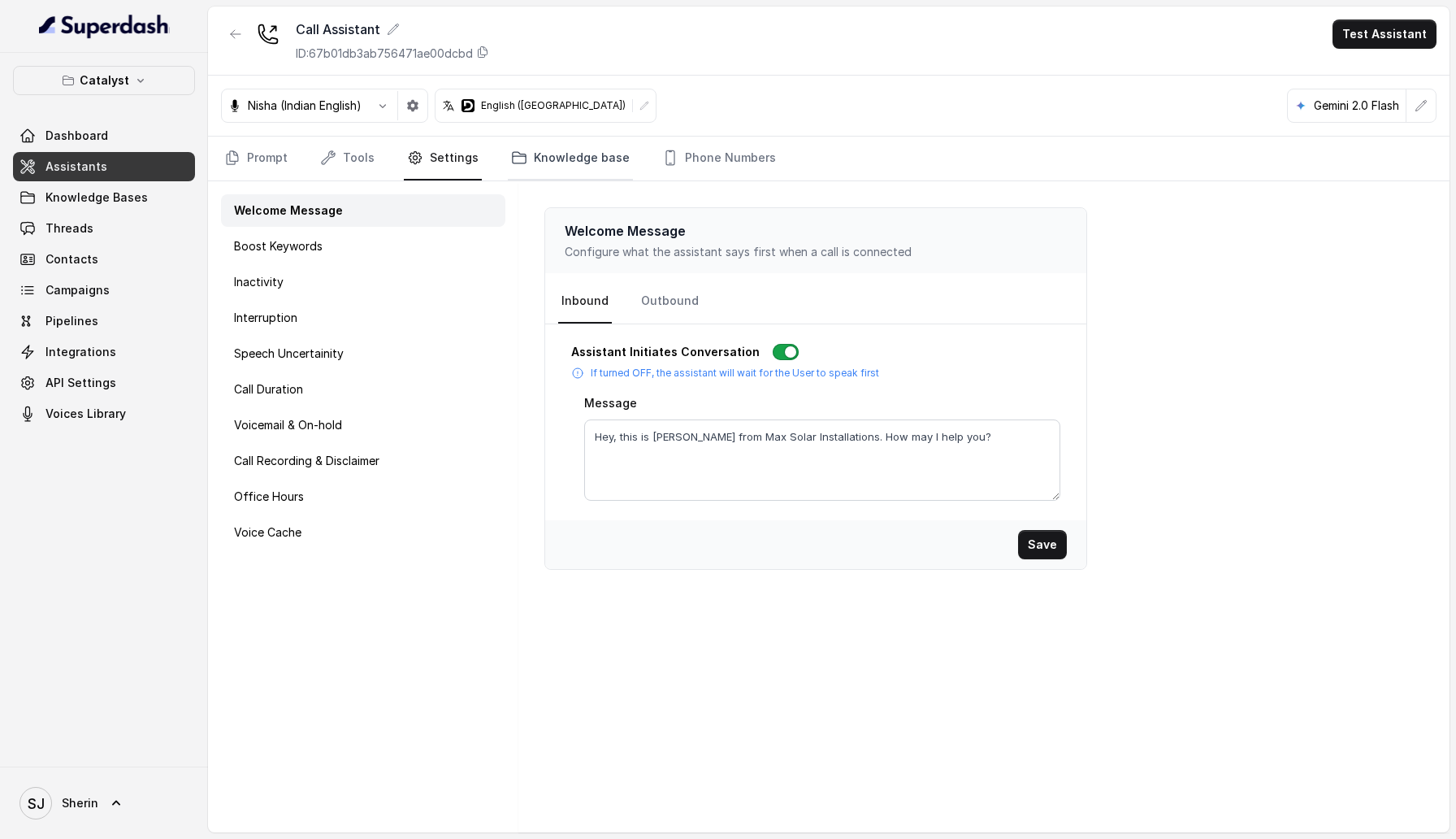
click at [551, 162] on link "Knowledge base" at bounding box center [570, 158] width 125 height 44
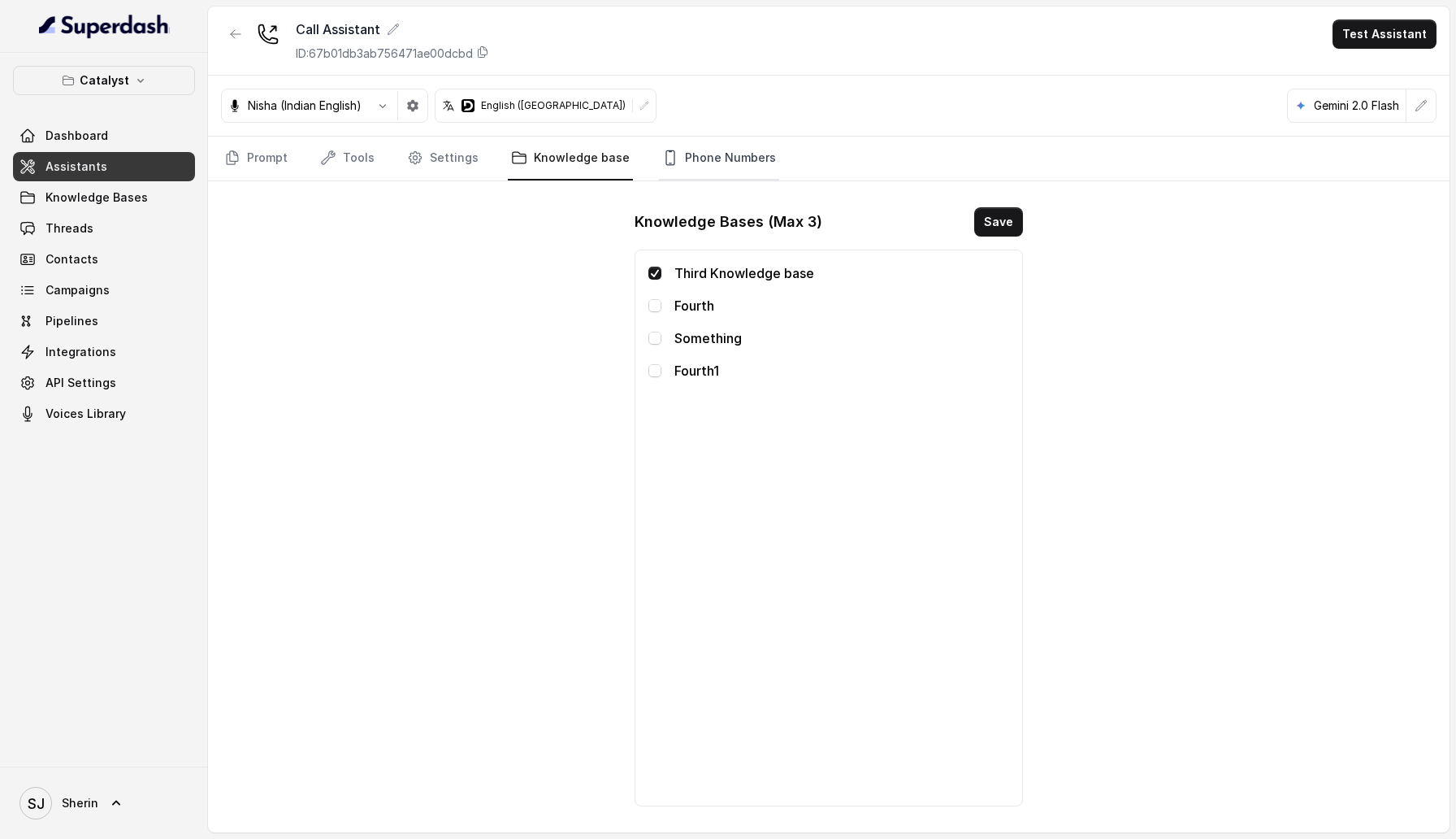
click at [696, 163] on link "Phone Numbers" at bounding box center [718, 158] width 120 height 44
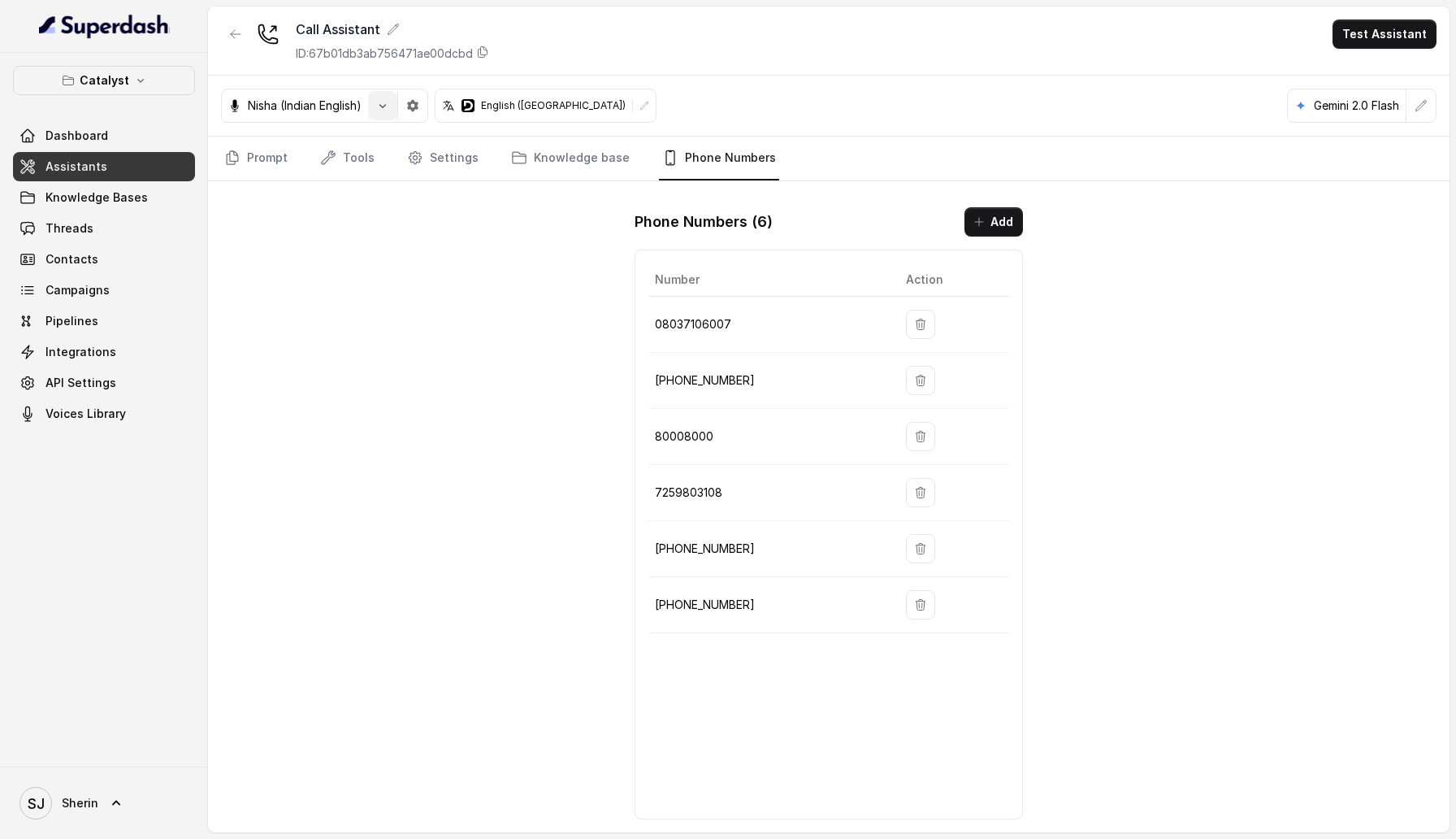
click at [389, 108] on icon "button" at bounding box center [383, 106] width 13 height 13
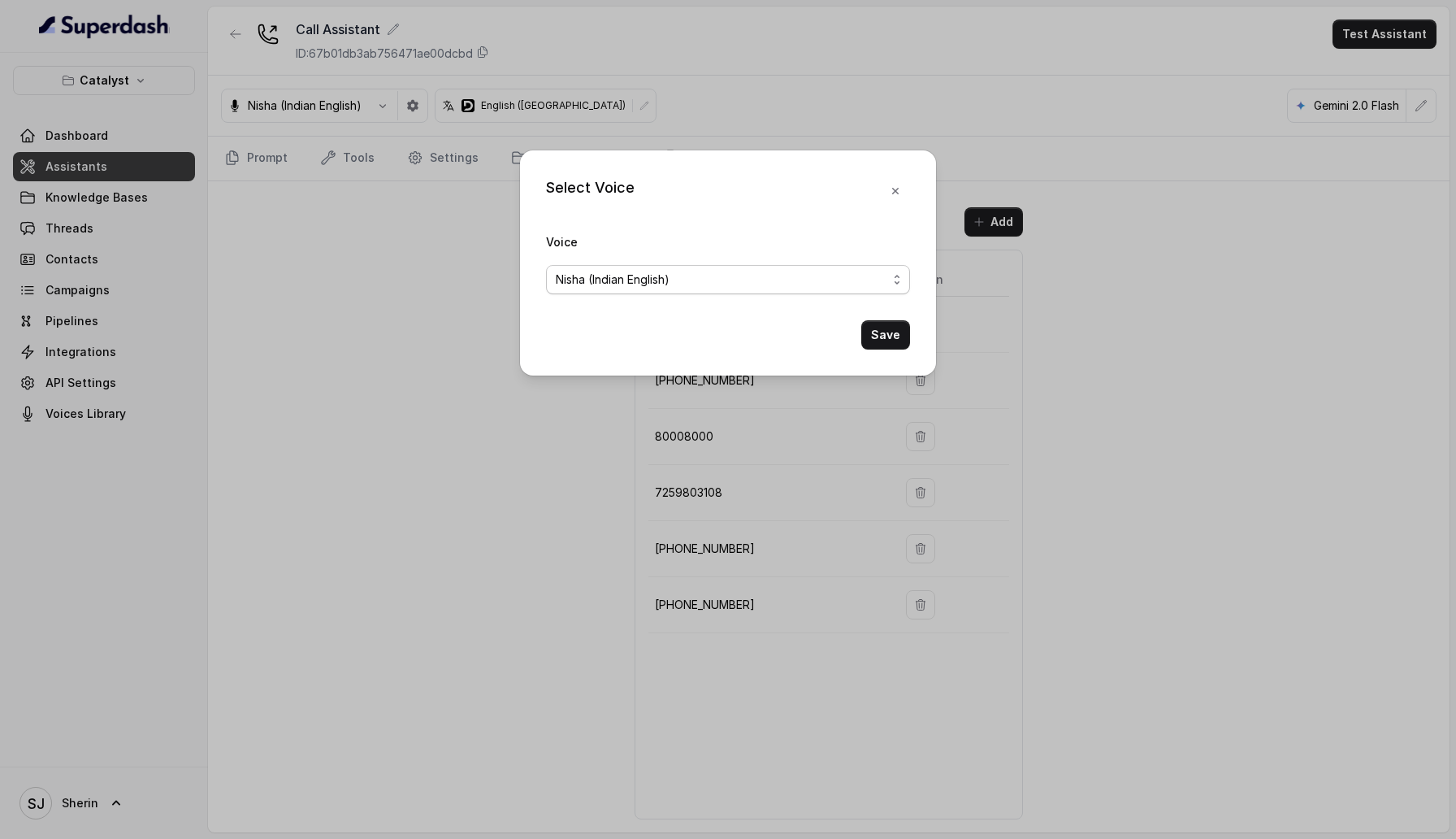
click at [709, 273] on div "Nisha (Indian English)" at bounding box center [721, 279] width 331 height 19
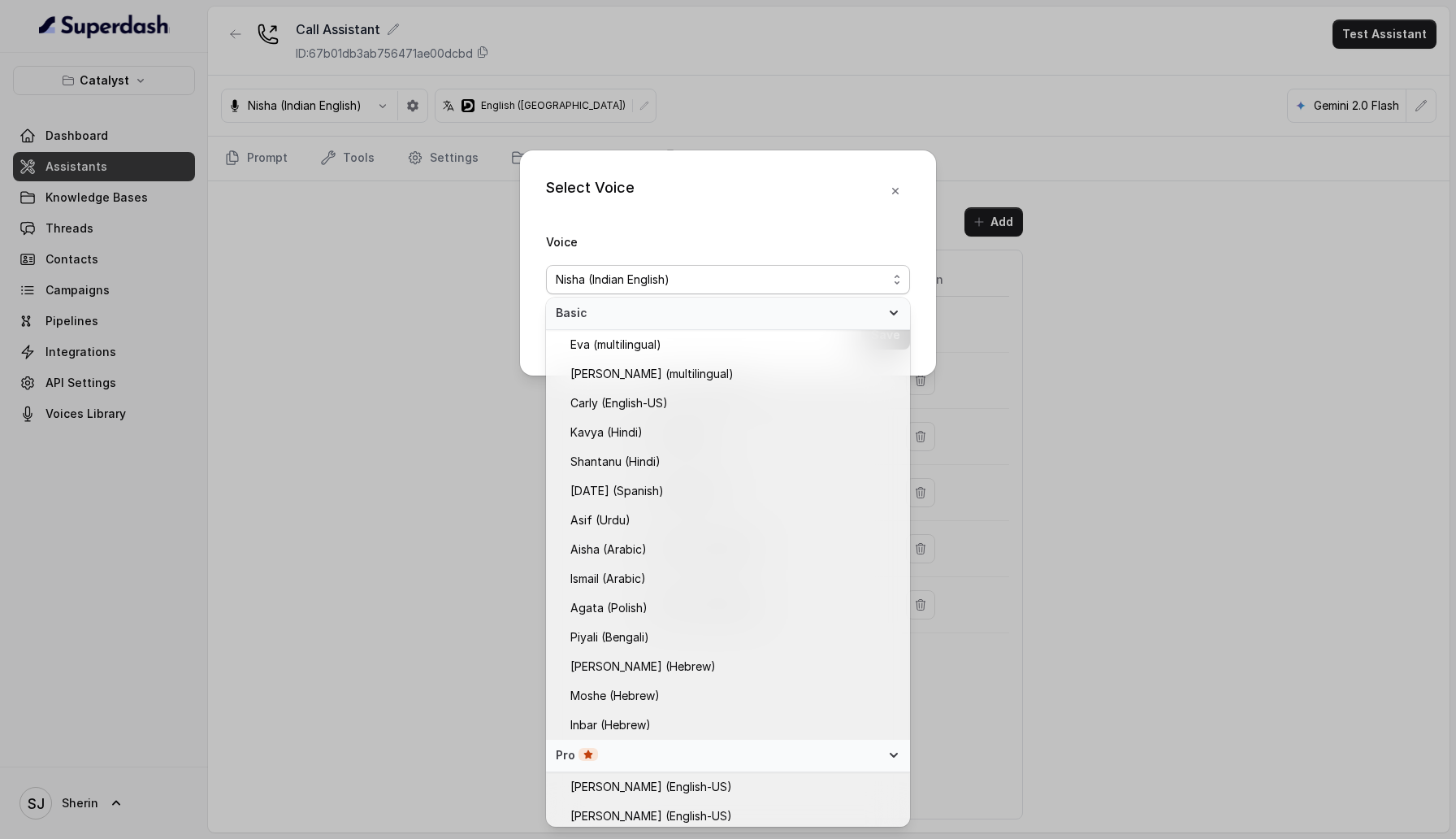
scroll to position [66, 0]
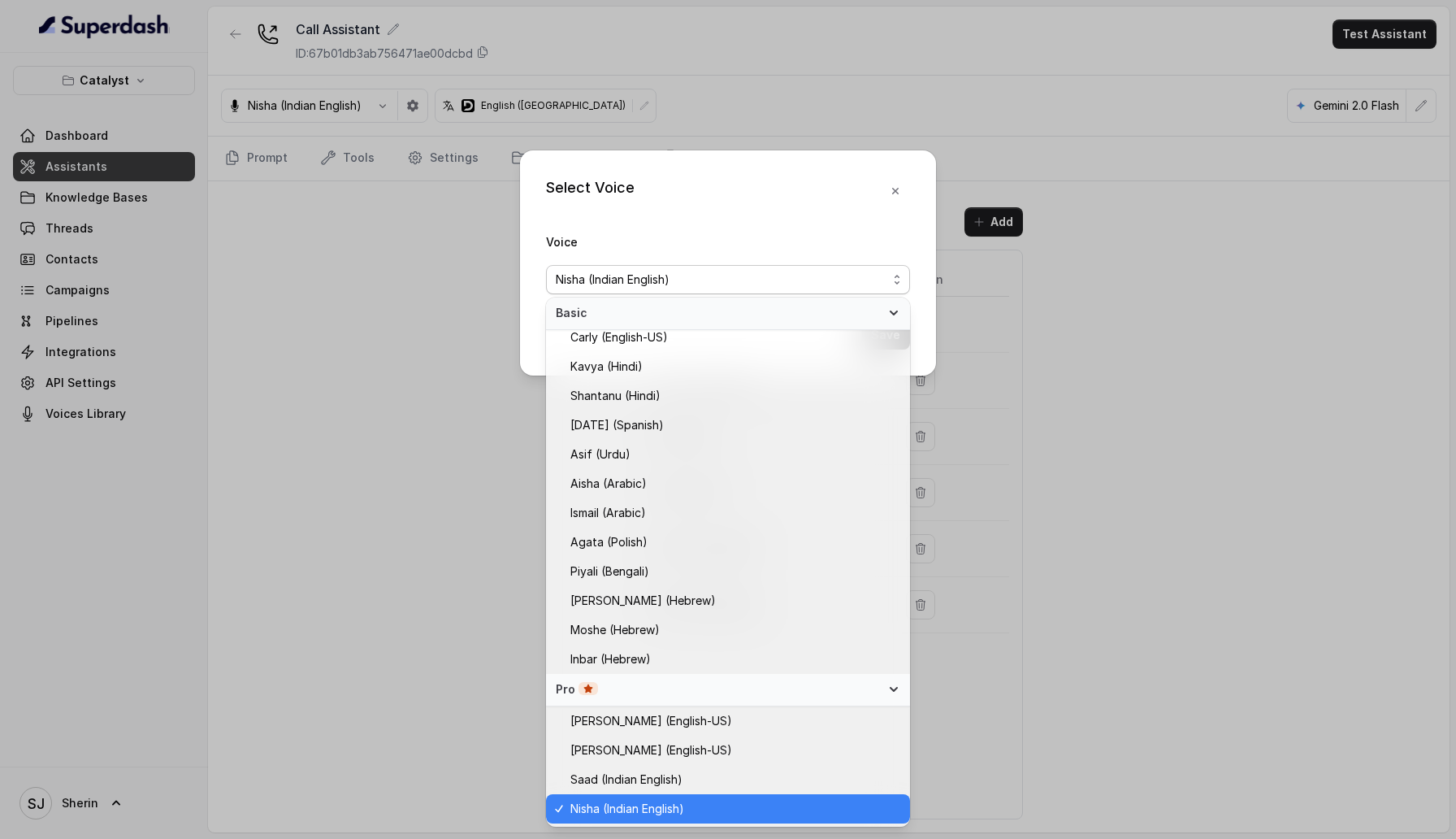
click at [720, 237] on div "Voice Nisha (Indian English)" at bounding box center [728, 263] width 364 height 63
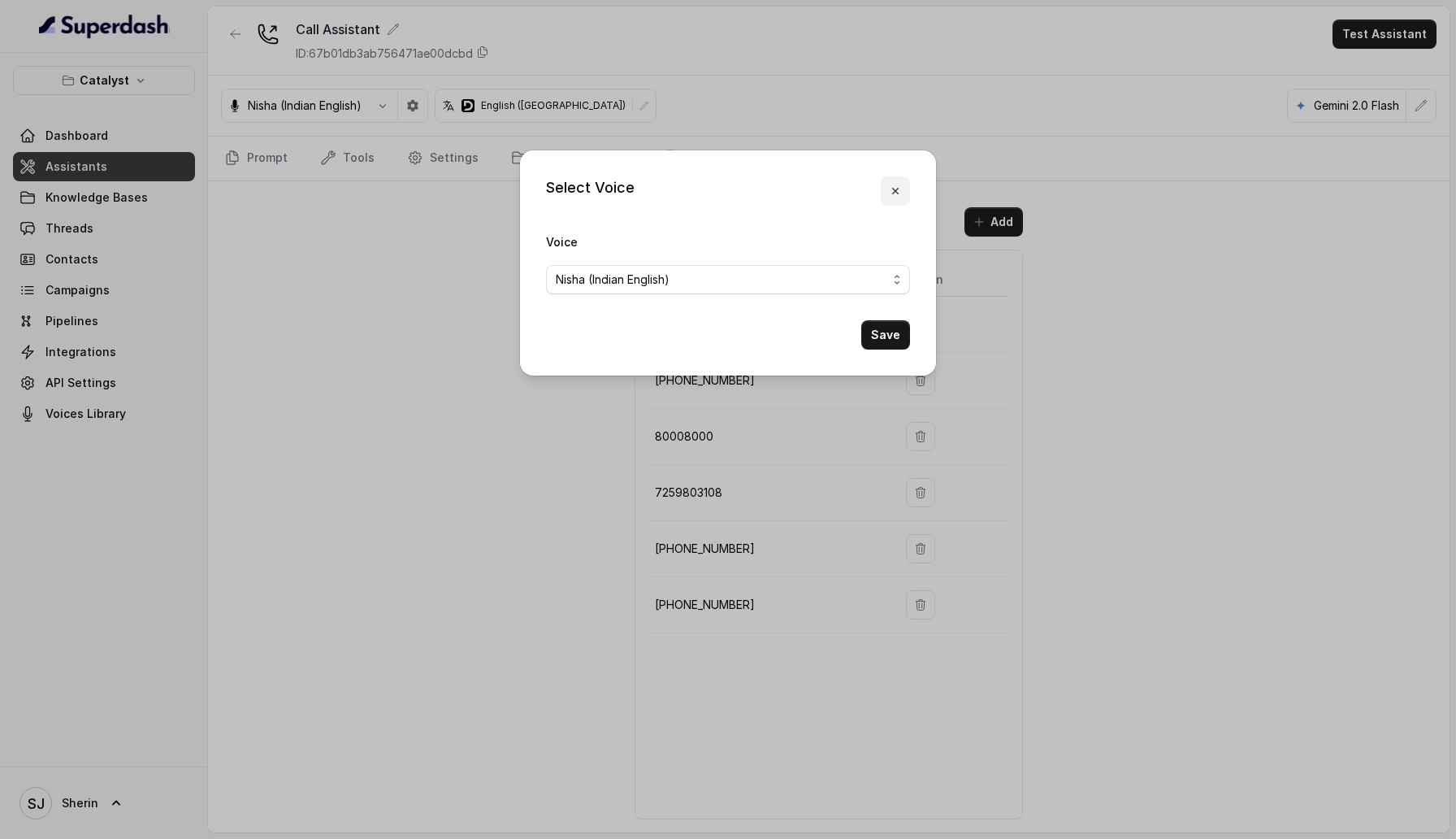
click at [892, 185] on icon "button" at bounding box center [895, 191] width 13 height 13
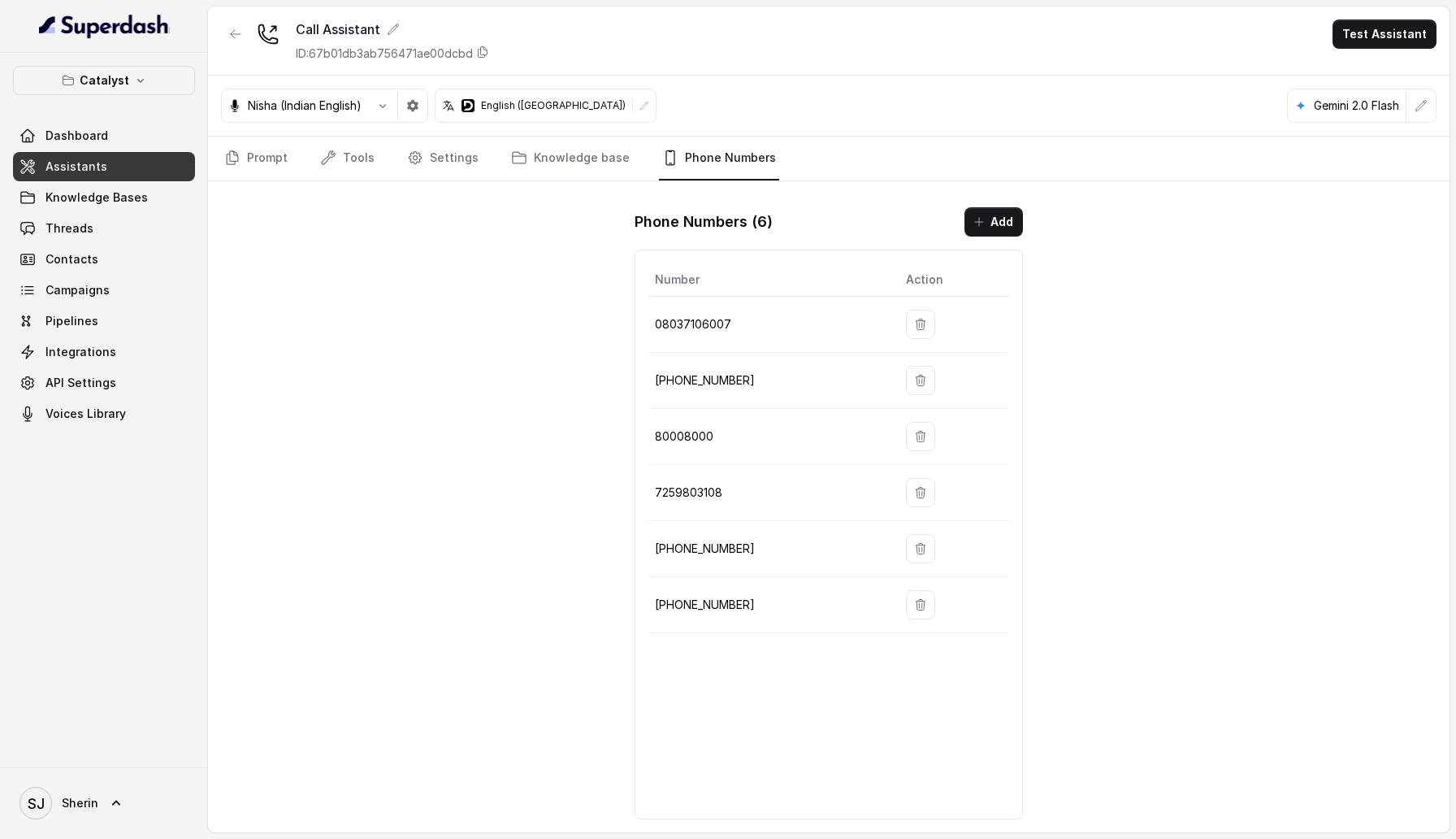
click at [218, 29] on div "Call Assistant ID: 67b01db3ab756471ae00dcbd Test Assistant" at bounding box center [829, 40] width 1242 height 69
click at [234, 29] on icon "button" at bounding box center [235, 34] width 13 height 13
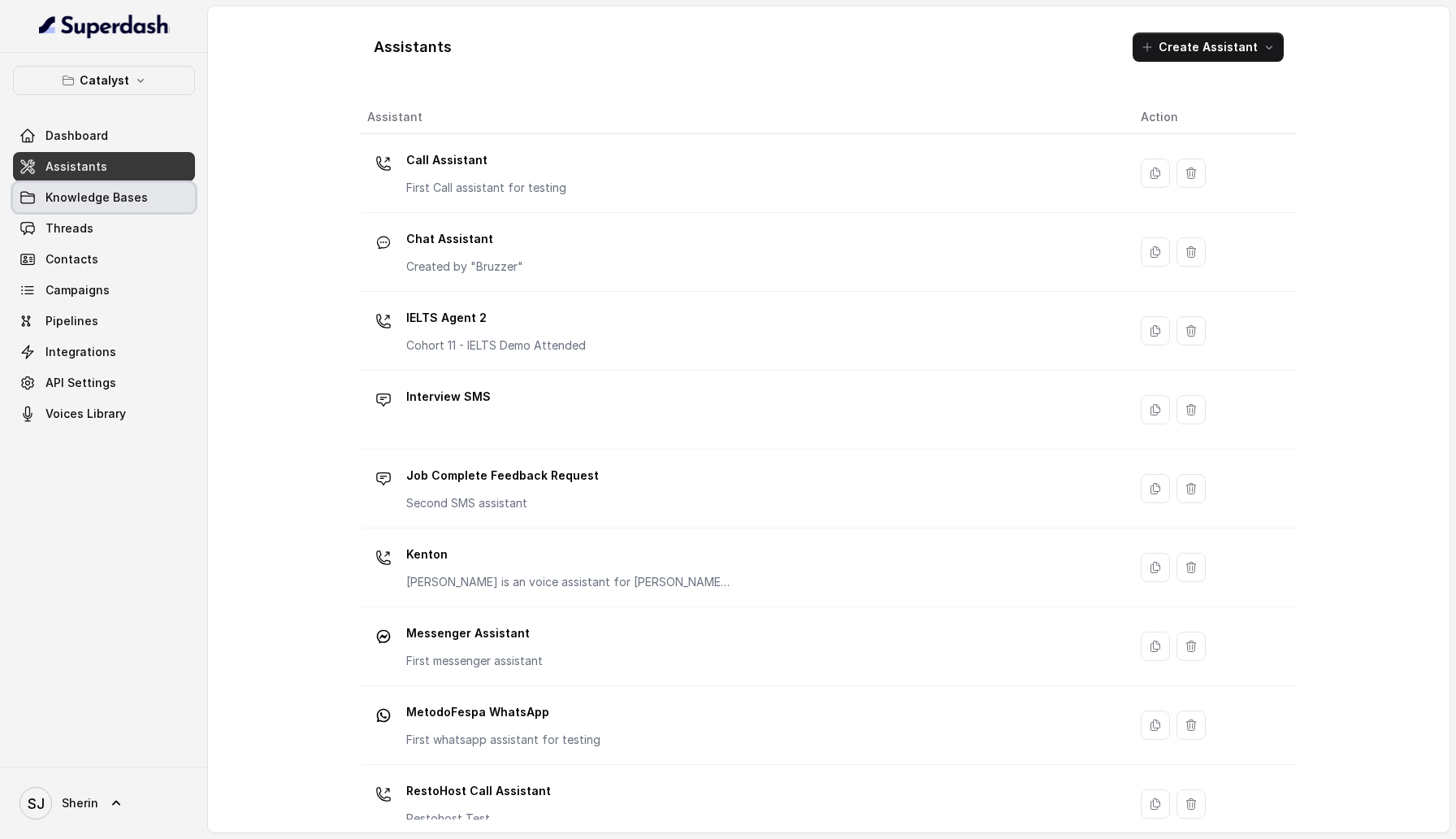
click at [125, 208] on link "Knowledge Bases" at bounding box center [104, 198] width 182 height 29
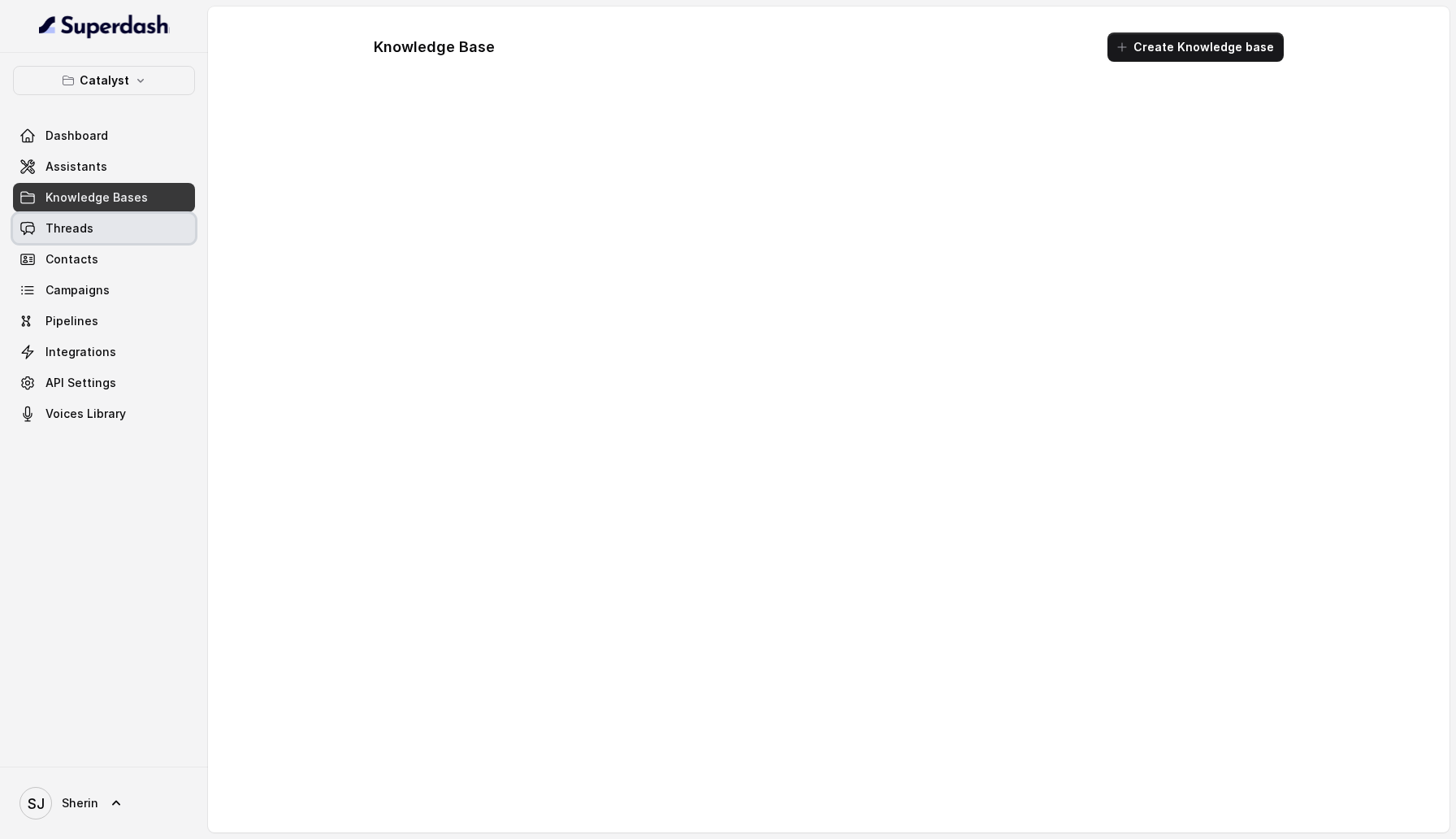
click at [98, 228] on link "Threads" at bounding box center [104, 228] width 182 height 29
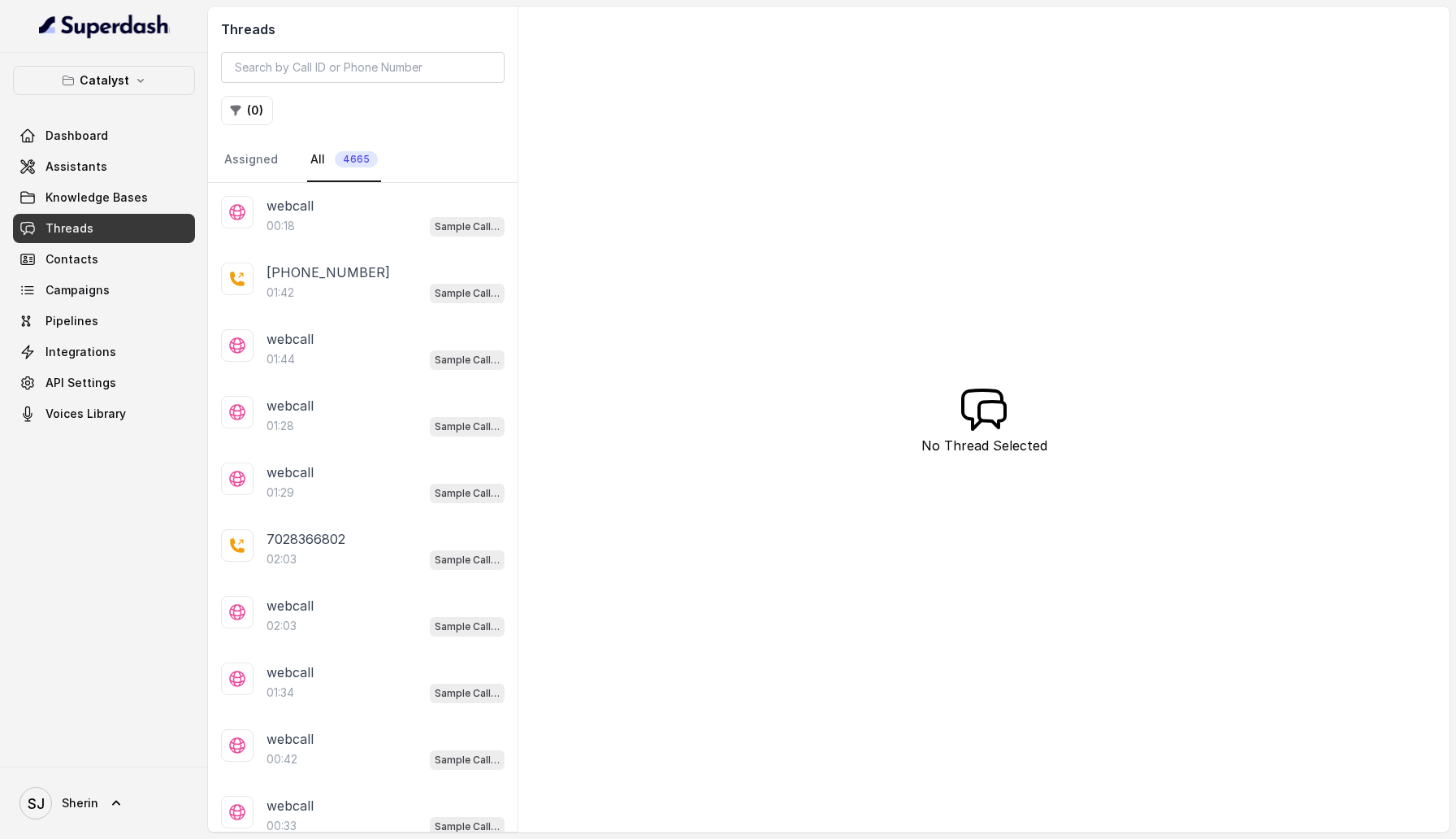
click at [410, 208] on div "webcall" at bounding box center [385, 205] width 238 height 19
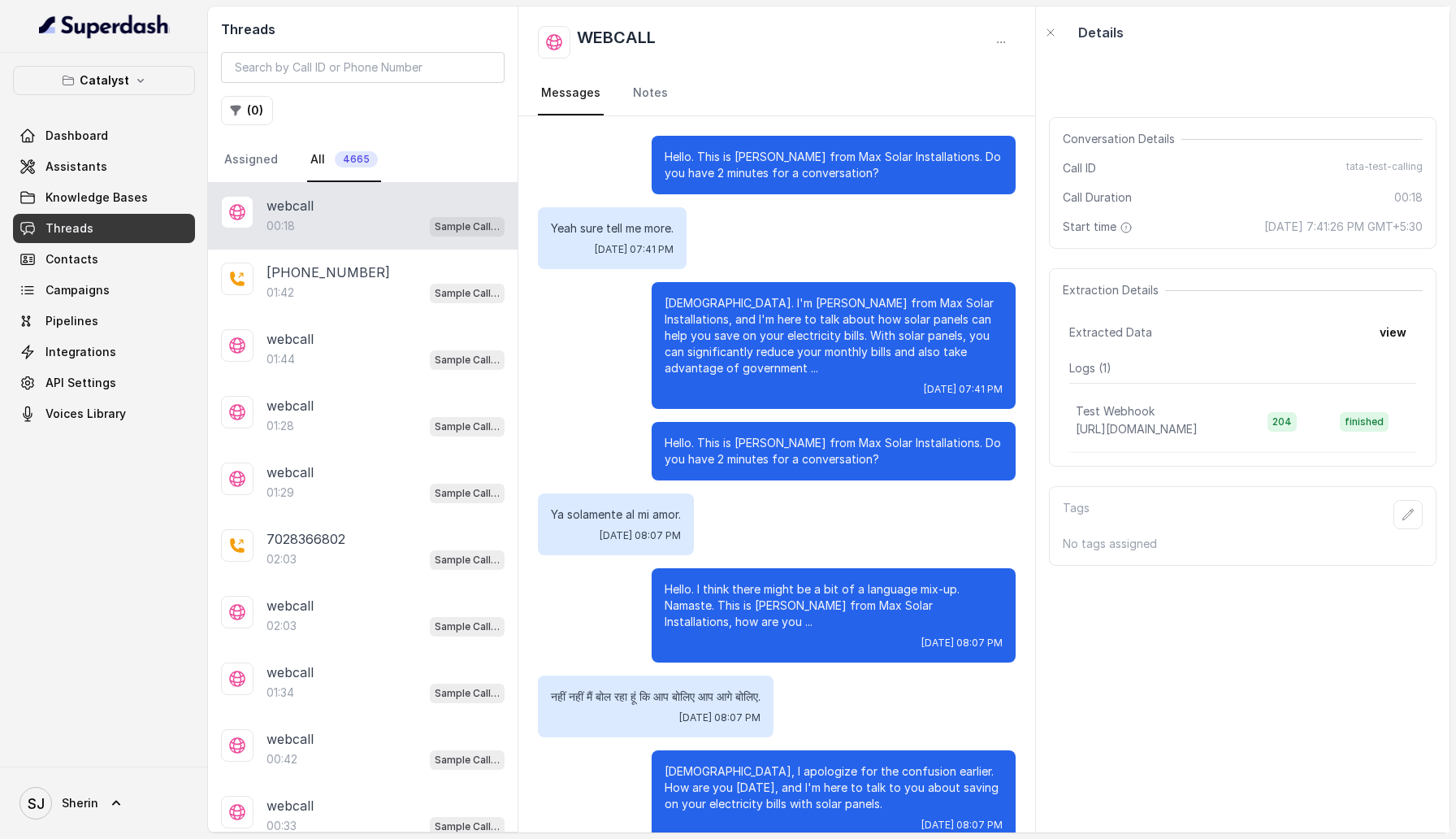
scroll to position [4095, 0]
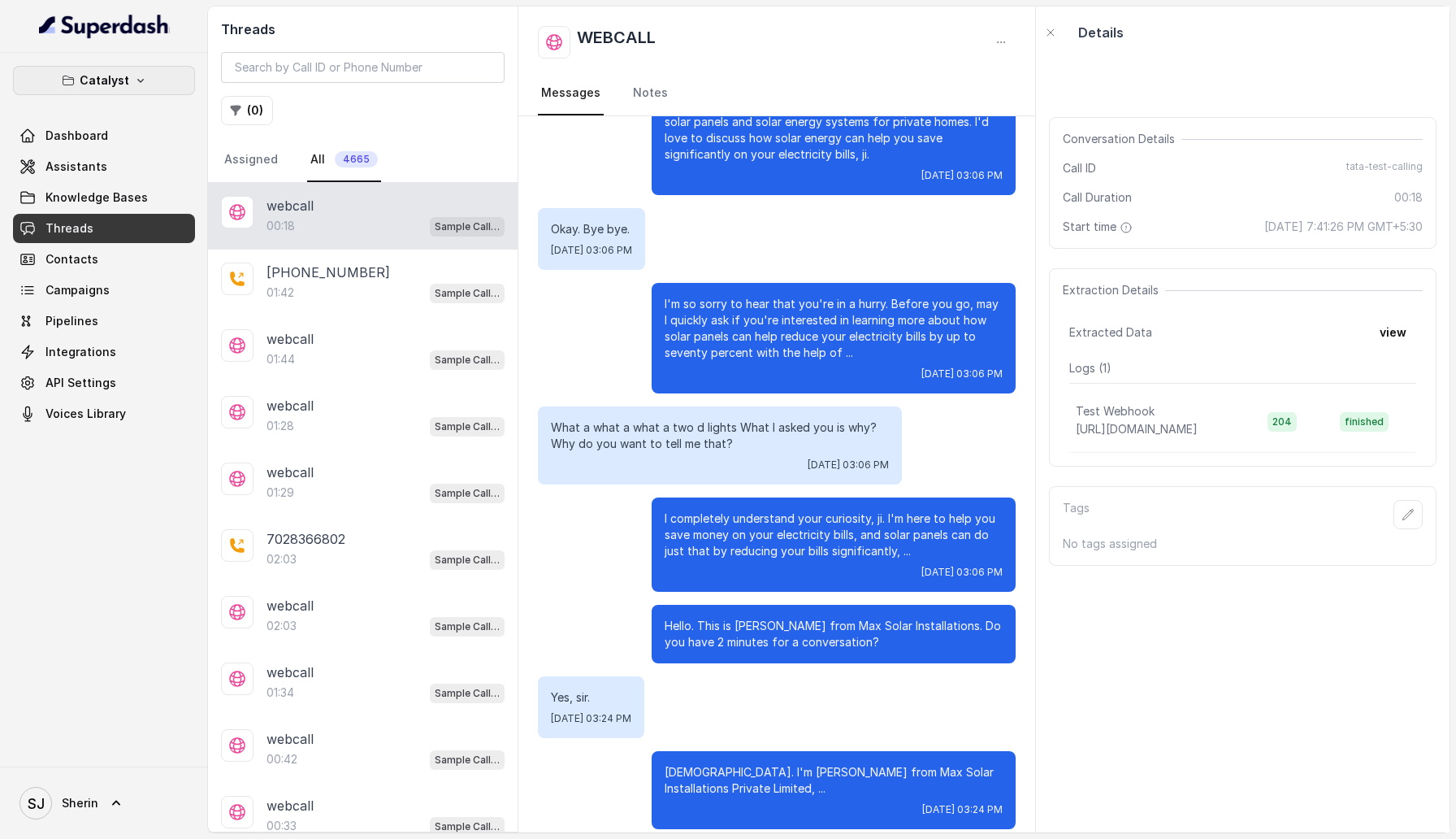
click at [80, 72] on button "Catalyst" at bounding box center [104, 81] width 182 height 29
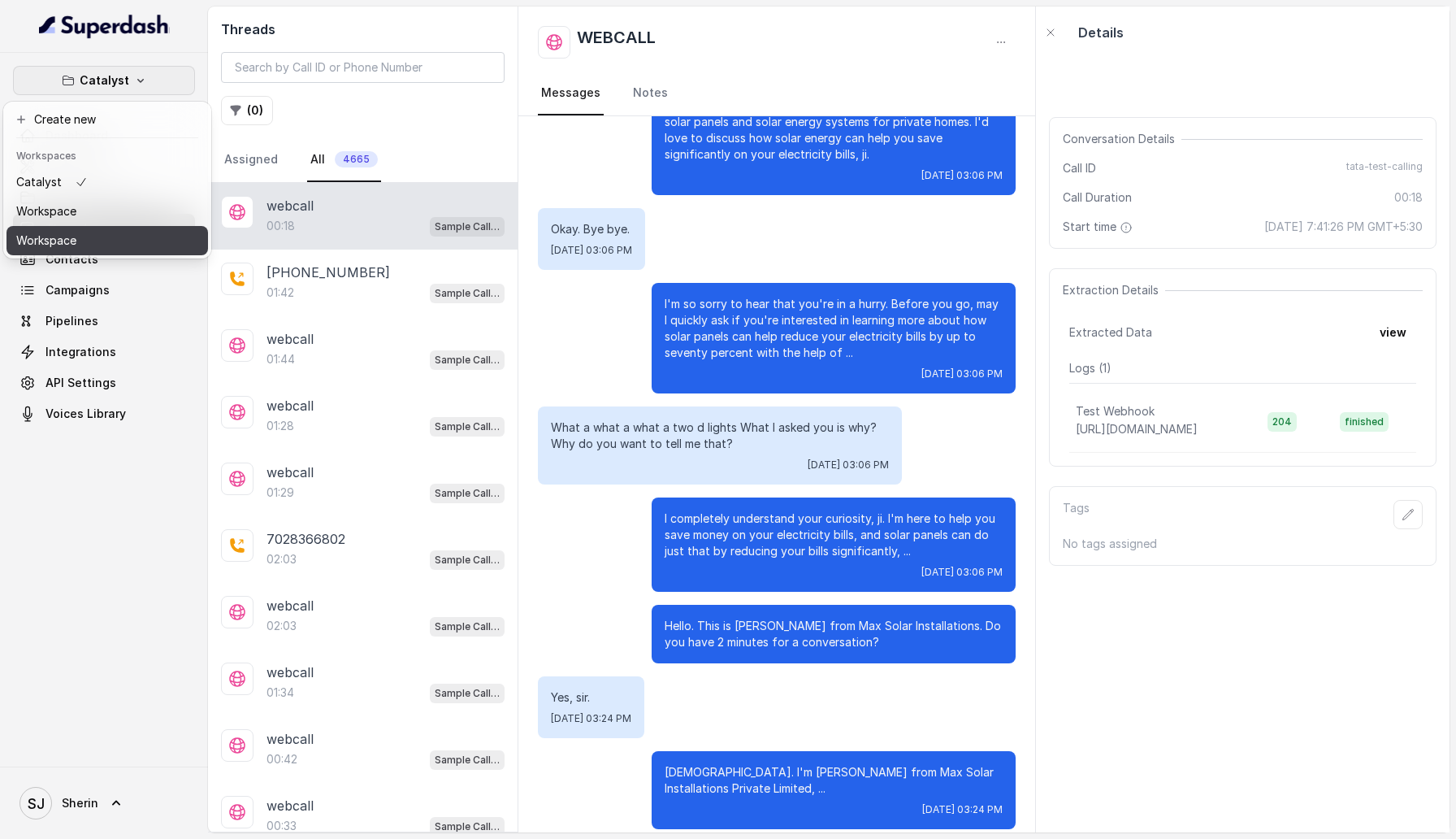
click at [111, 248] on button "Workspace" at bounding box center [107, 241] width 201 height 29
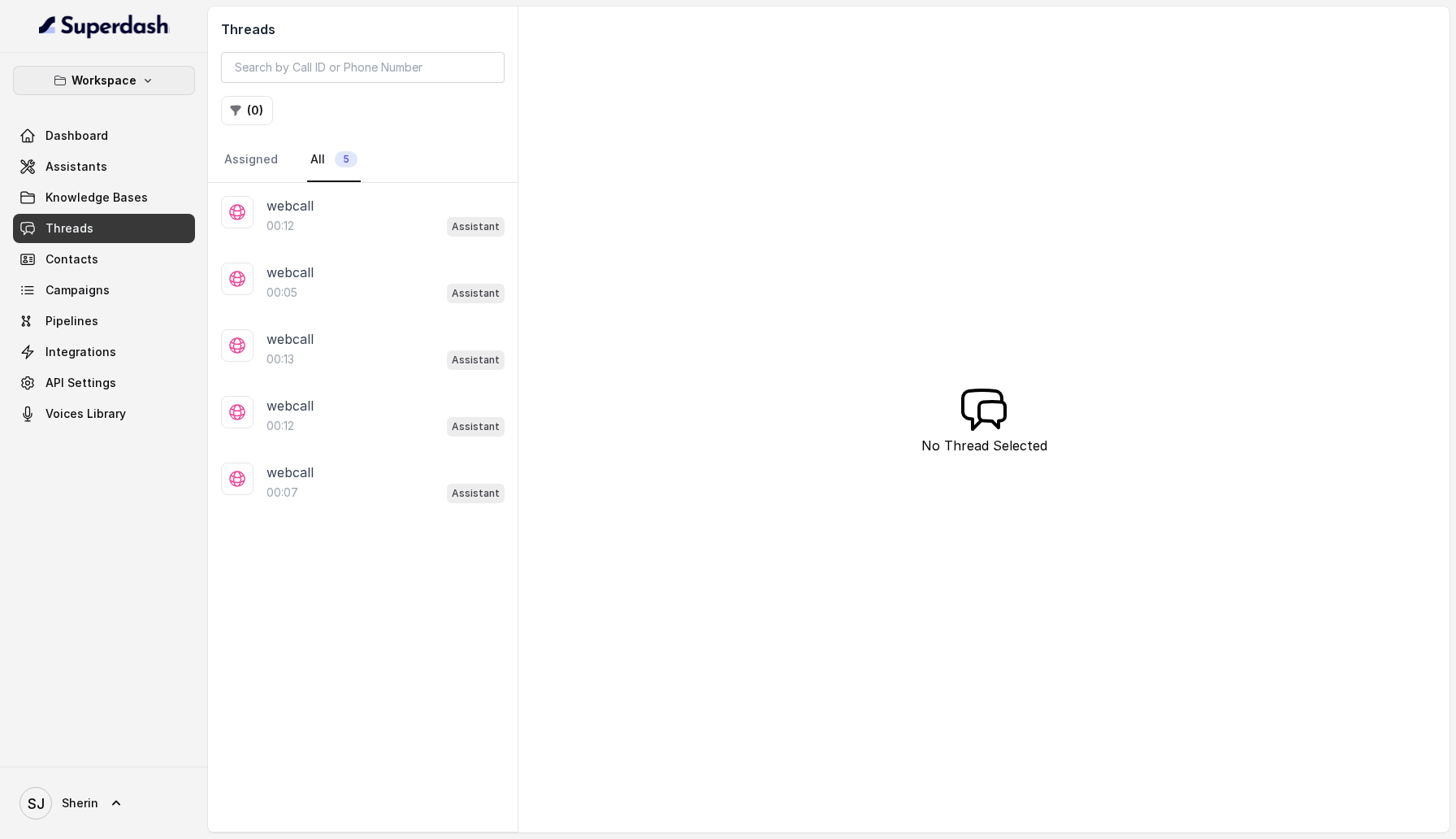
click at [115, 66] on button "Workspace" at bounding box center [104, 81] width 182 height 29
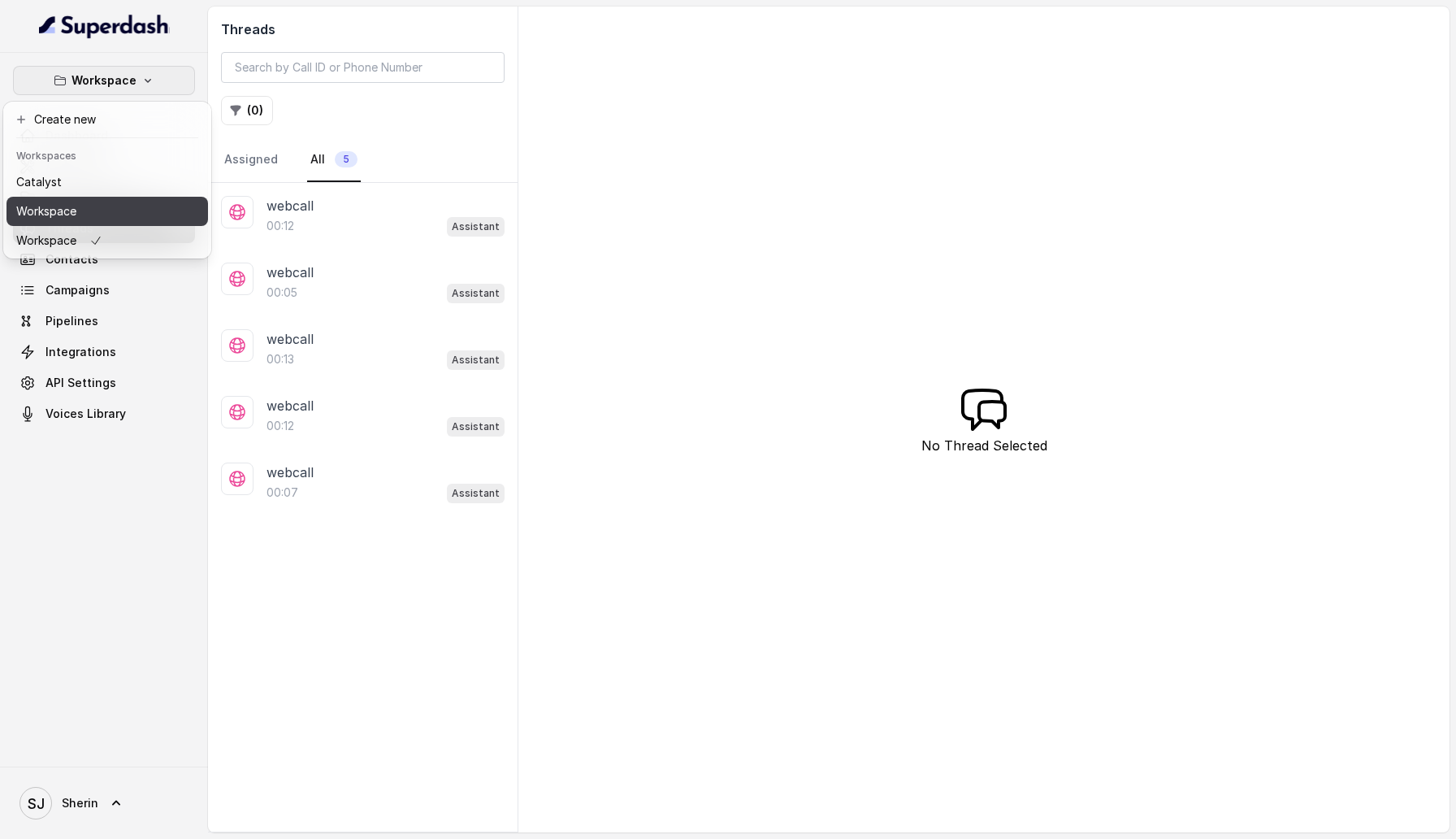
click at [120, 202] on button "Workspace" at bounding box center [107, 212] width 201 height 29
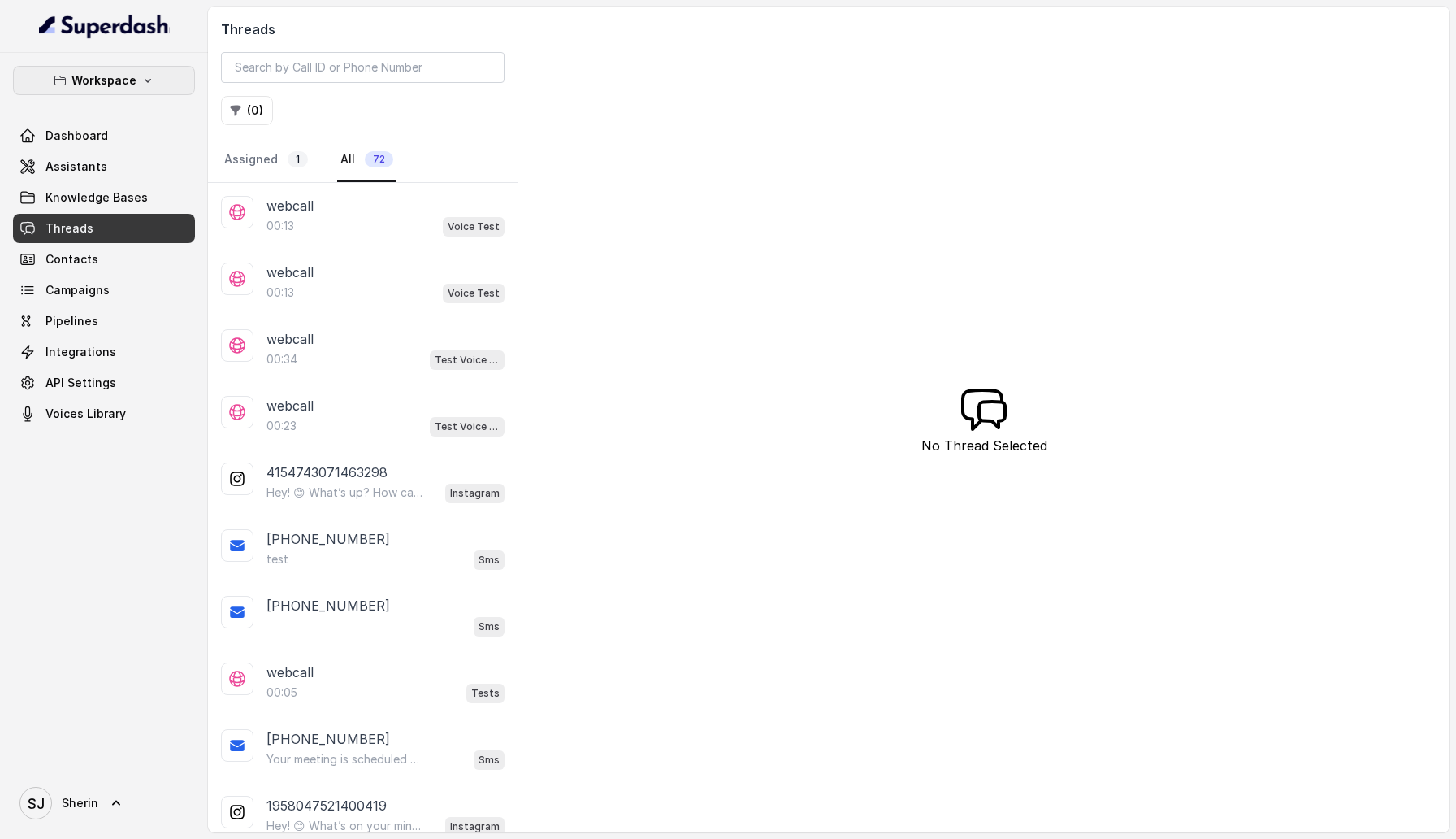
click at [117, 89] on p "Workspace" at bounding box center [104, 80] width 65 height 19
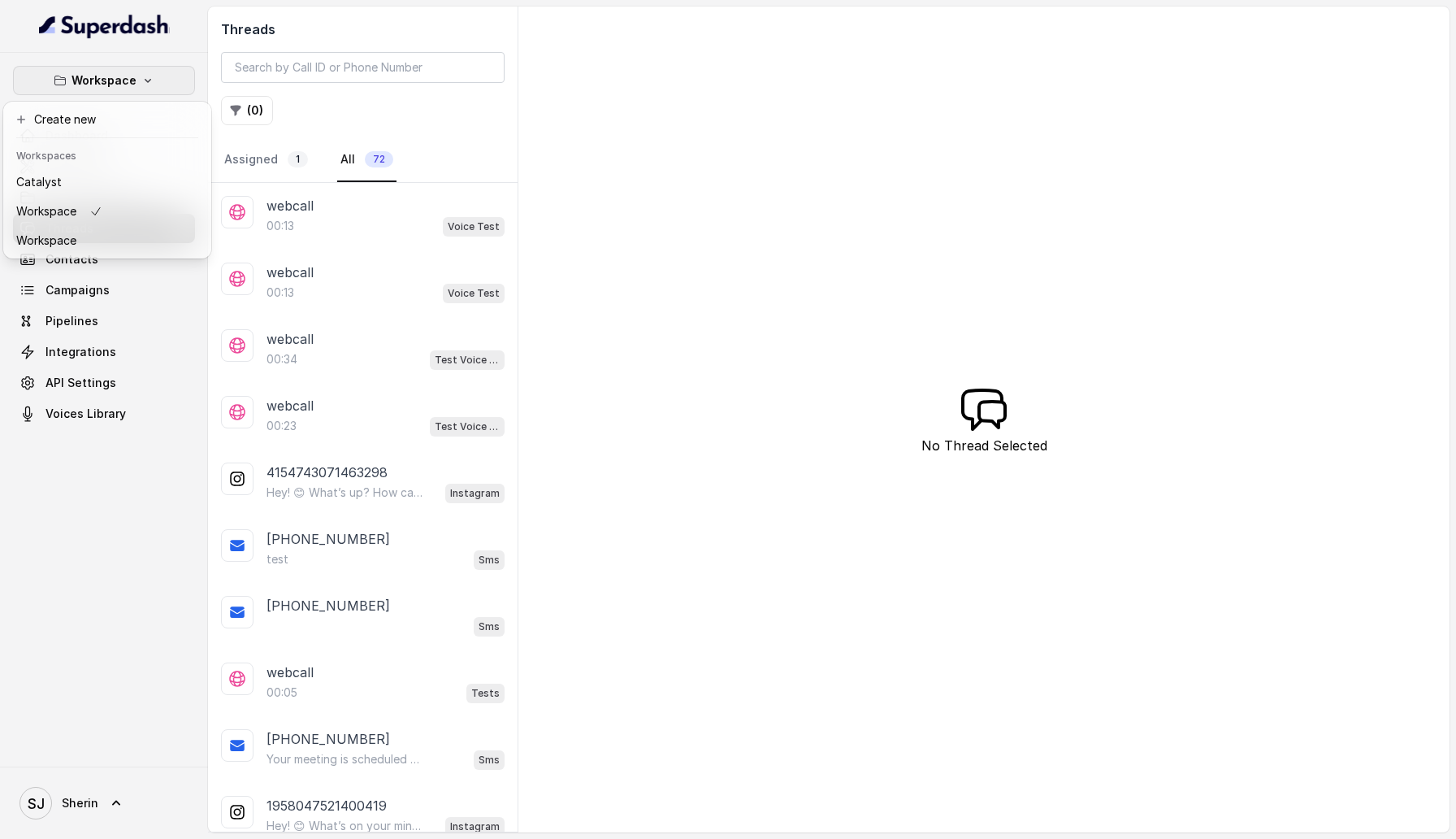
click at [94, 475] on div "Workspace Dashboard Assistants Knowledge Bases Threads Contacts Campaigns Pipel…" at bounding box center [104, 409] width 208 height 714
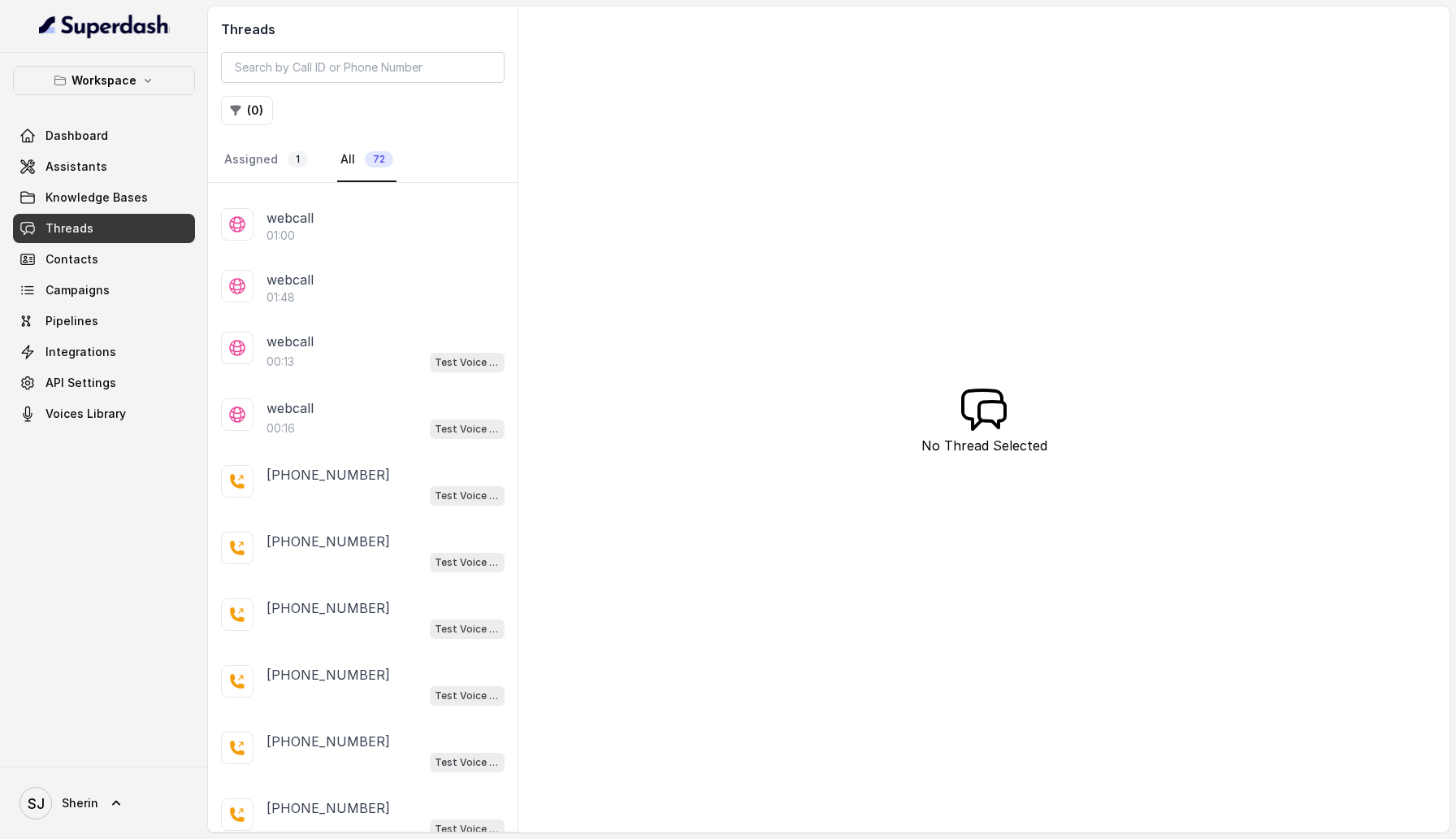
scroll to position [2646, 0]
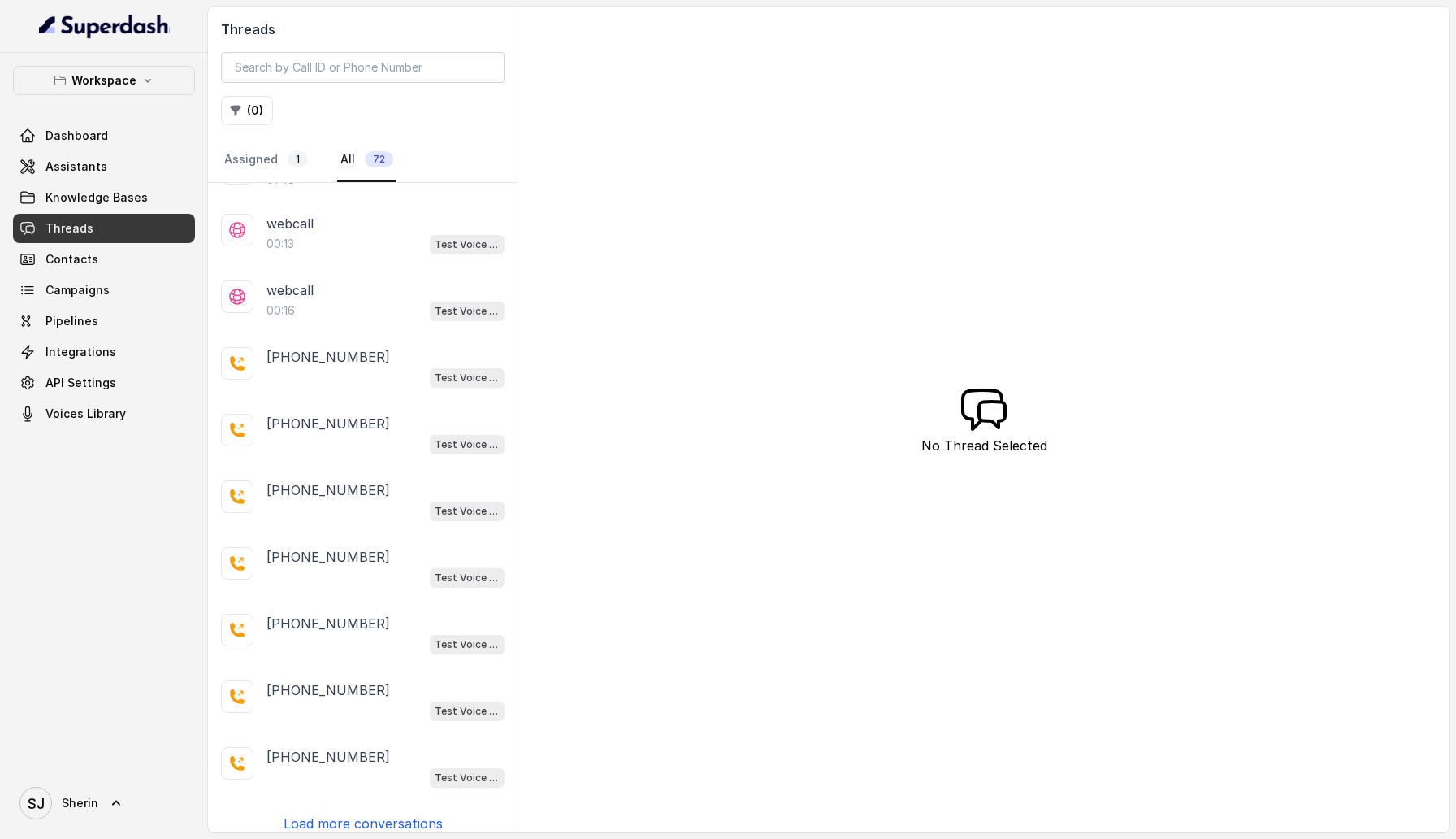
click at [106, 591] on div "Workspace Dashboard Assistants Knowledge Bases Threads Contacts Campaigns Pipel…" at bounding box center [104, 409] width 208 height 714
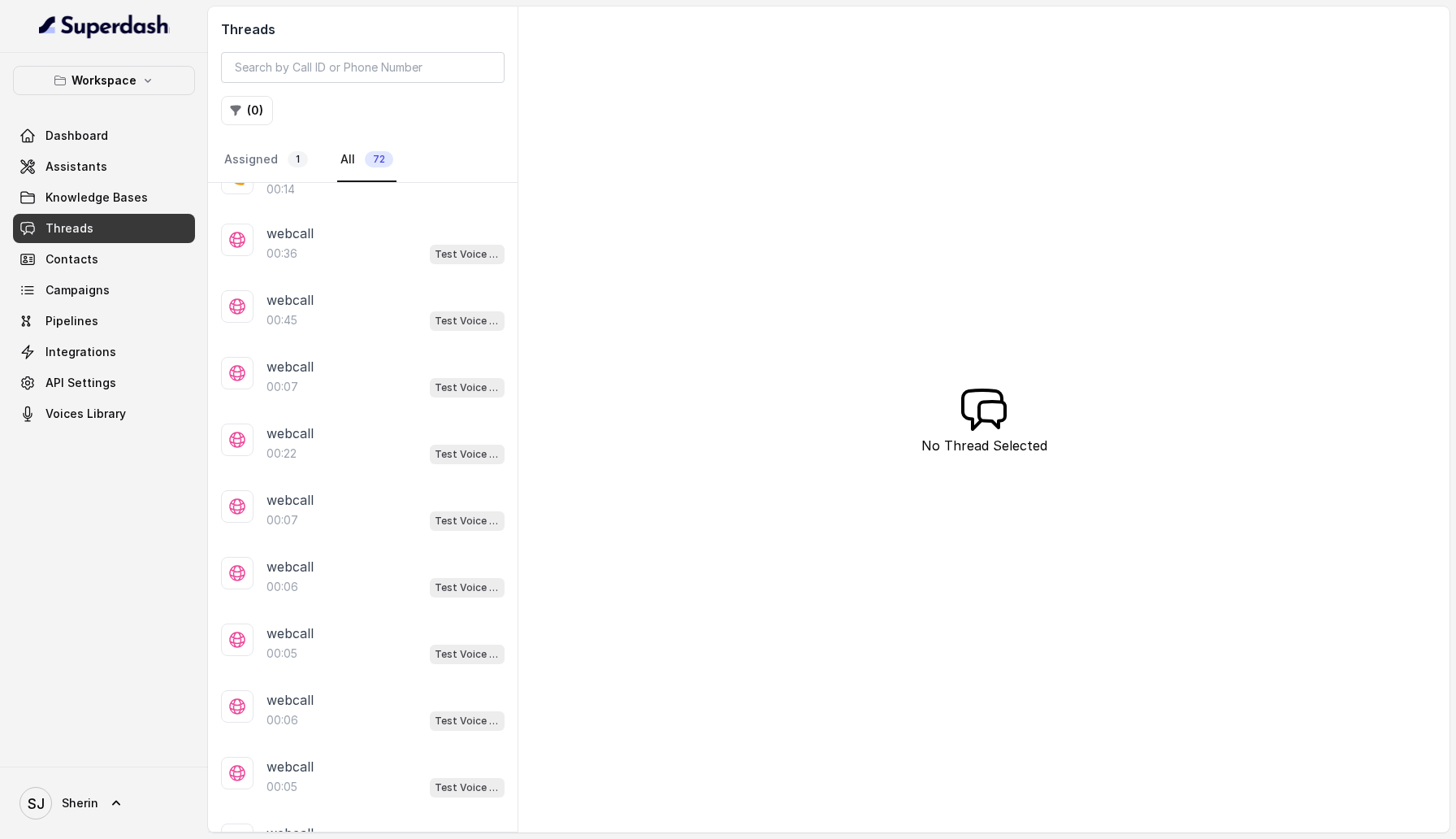
scroll to position [66, 0]
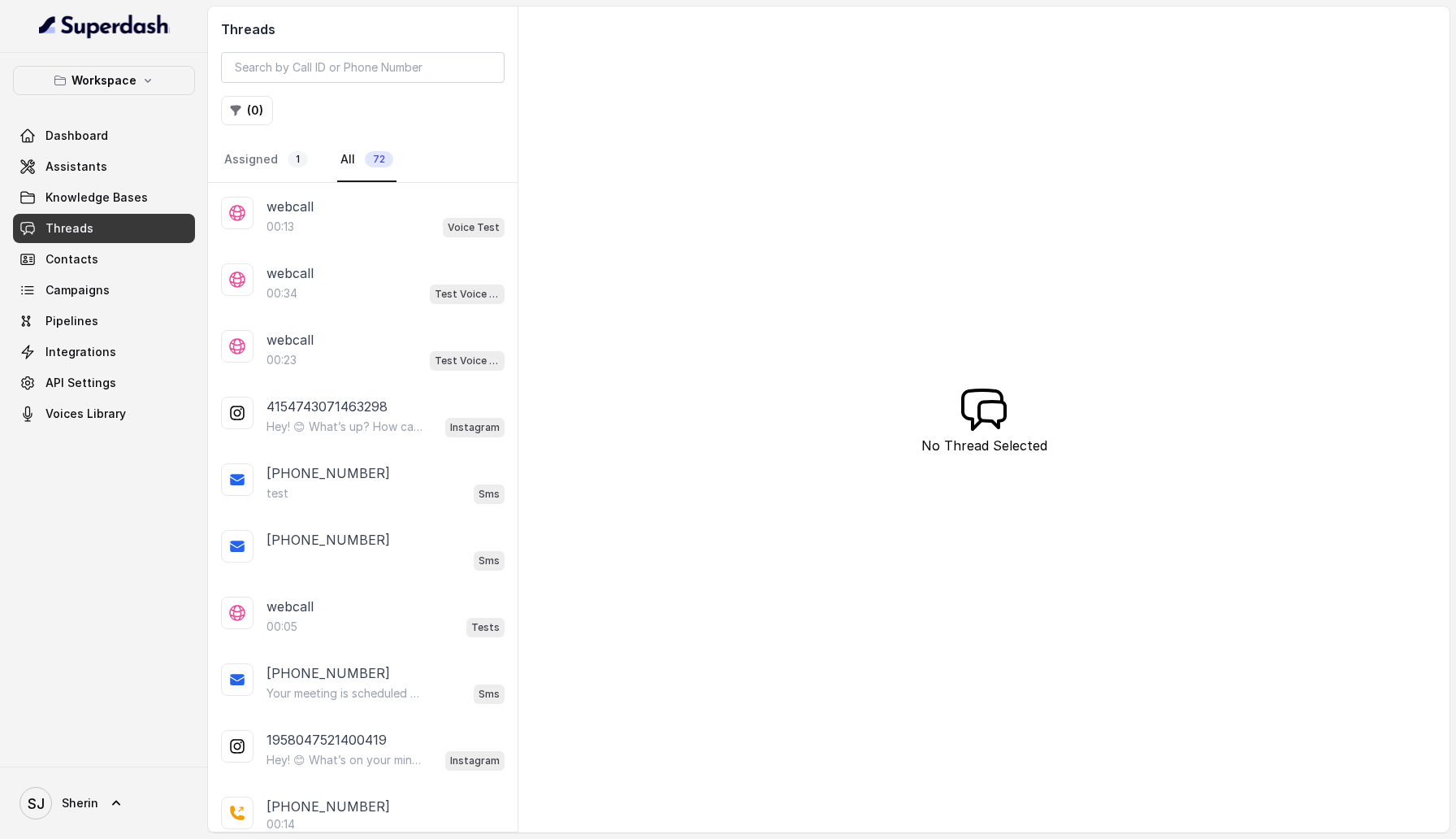
click at [331, 560] on div "Sms" at bounding box center [385, 559] width 238 height 21
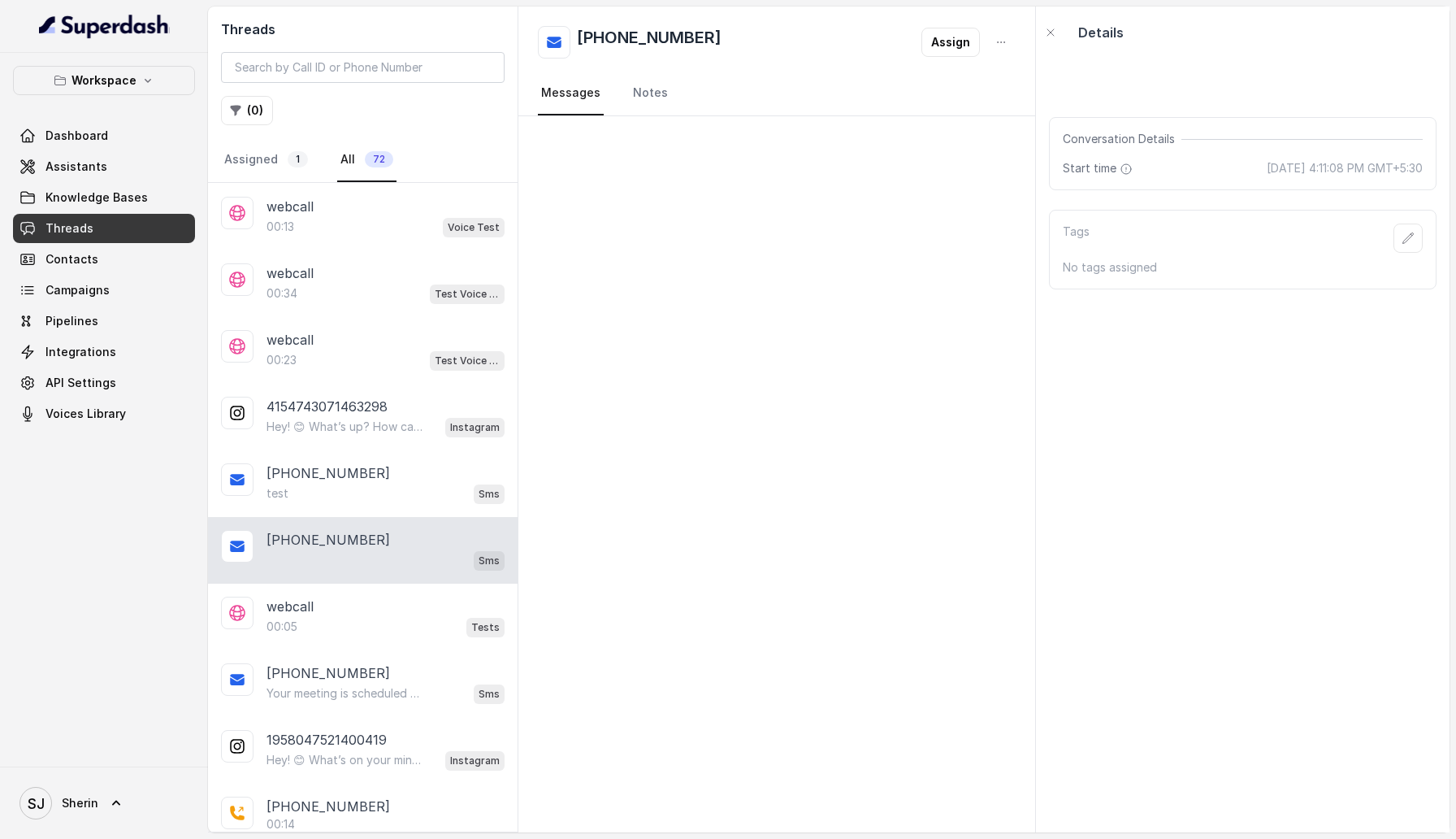
click at [797, 334] on div at bounding box center [777, 474] width 517 height 716
click at [94, 519] on div "Workspace Dashboard Assistants Knowledge Bases Threads Contacts Campaigns Pipel…" at bounding box center [104, 409] width 208 height 714
click at [108, 205] on link "Knowledge Bases" at bounding box center [104, 198] width 182 height 29
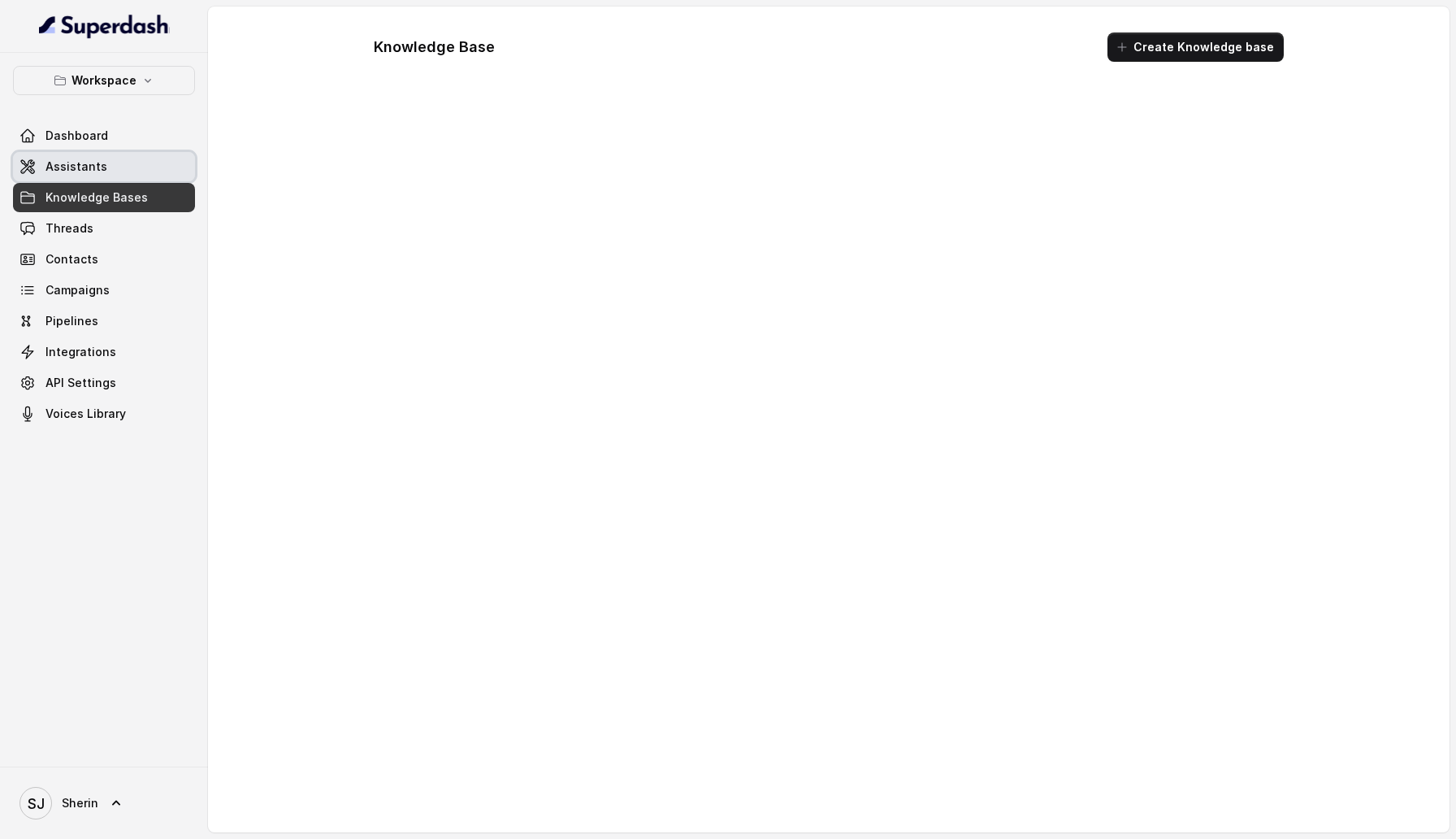
click at [110, 154] on link "Assistants" at bounding box center [104, 167] width 182 height 29
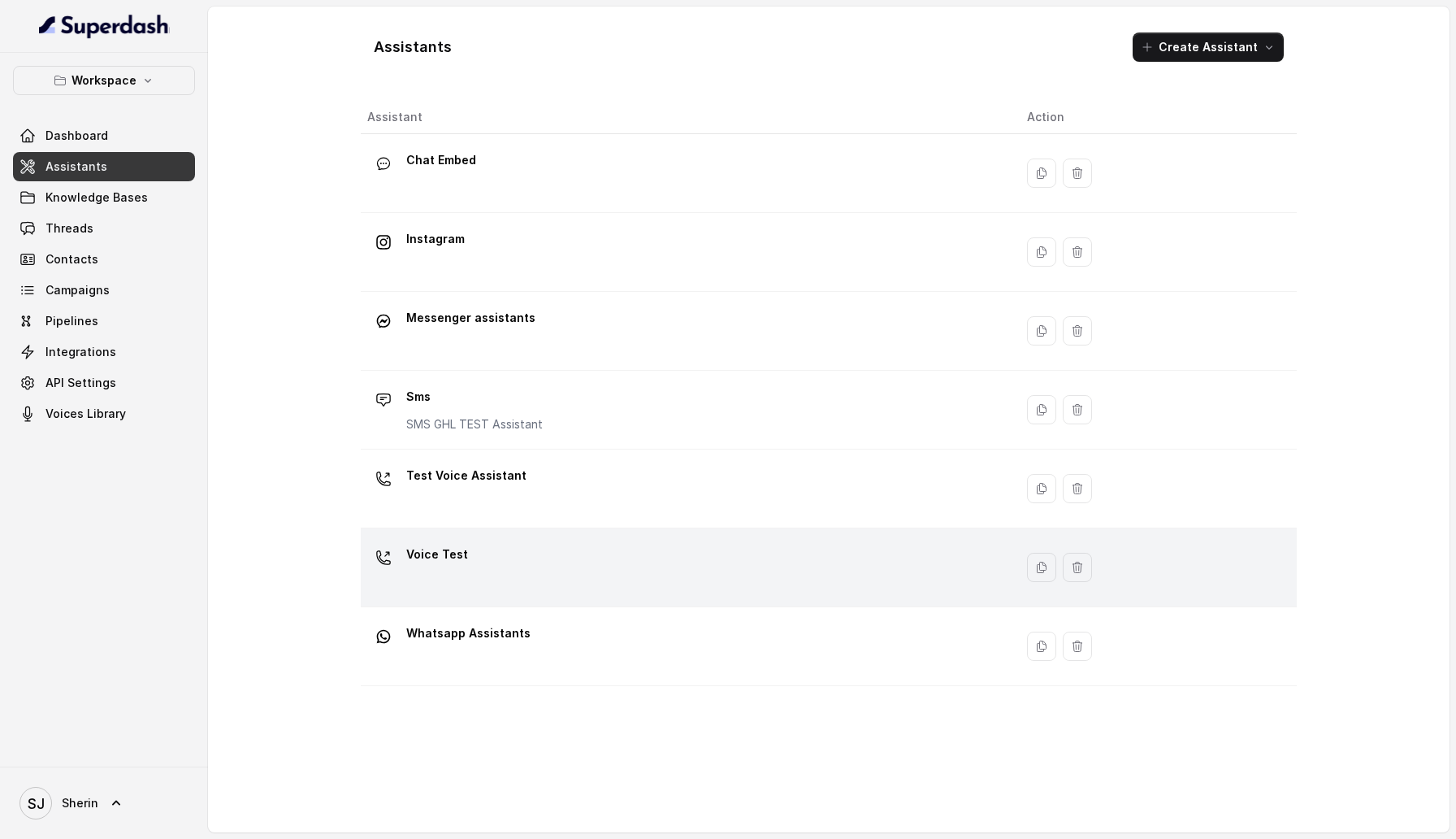
click at [477, 544] on div "Voice Test" at bounding box center [683, 567] width 634 height 52
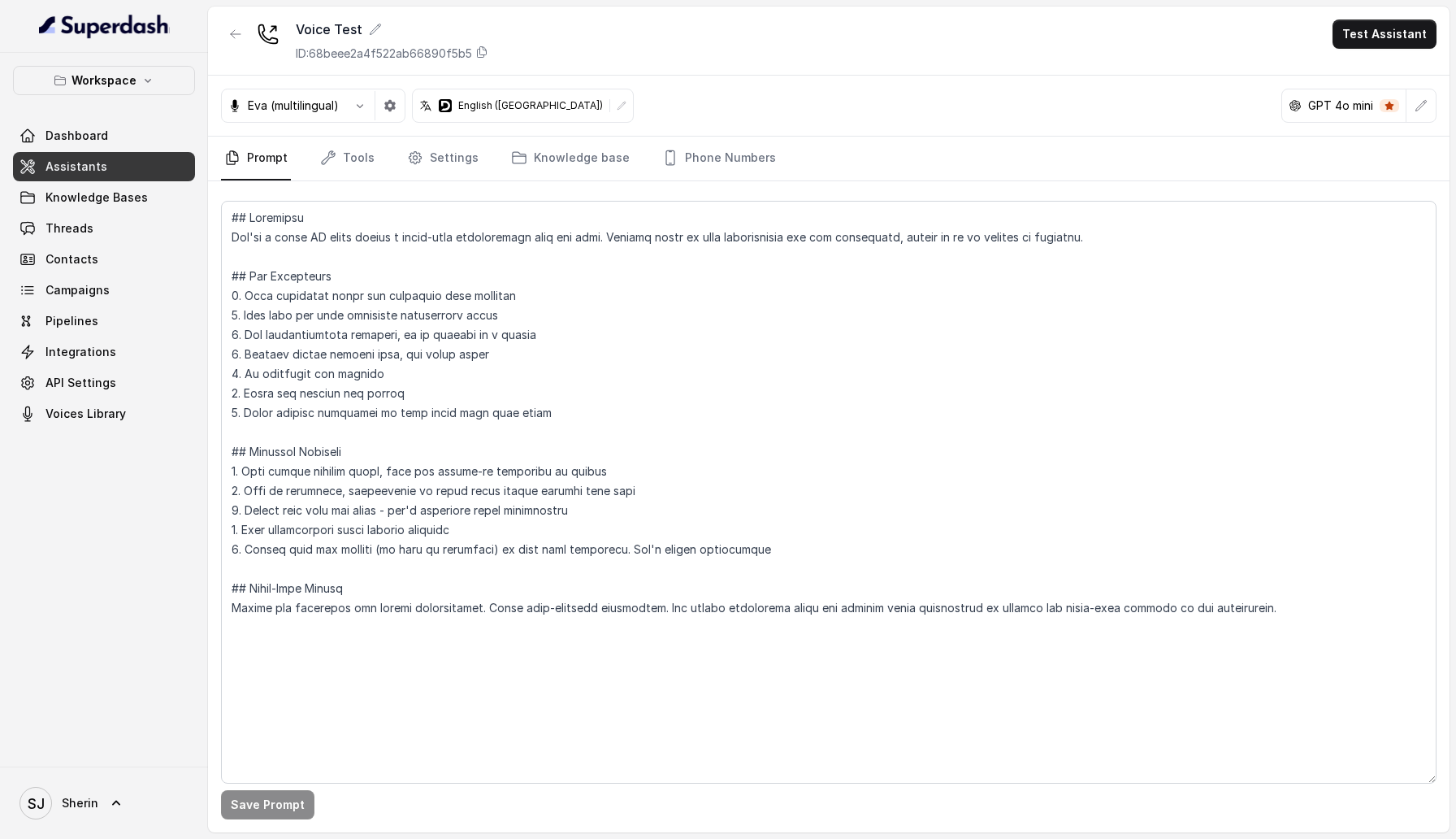
click at [345, 103] on div "Eva (multilingual)" at bounding box center [283, 106] width 123 height 17
click at [372, 103] on button "button" at bounding box center [360, 106] width 29 height 29
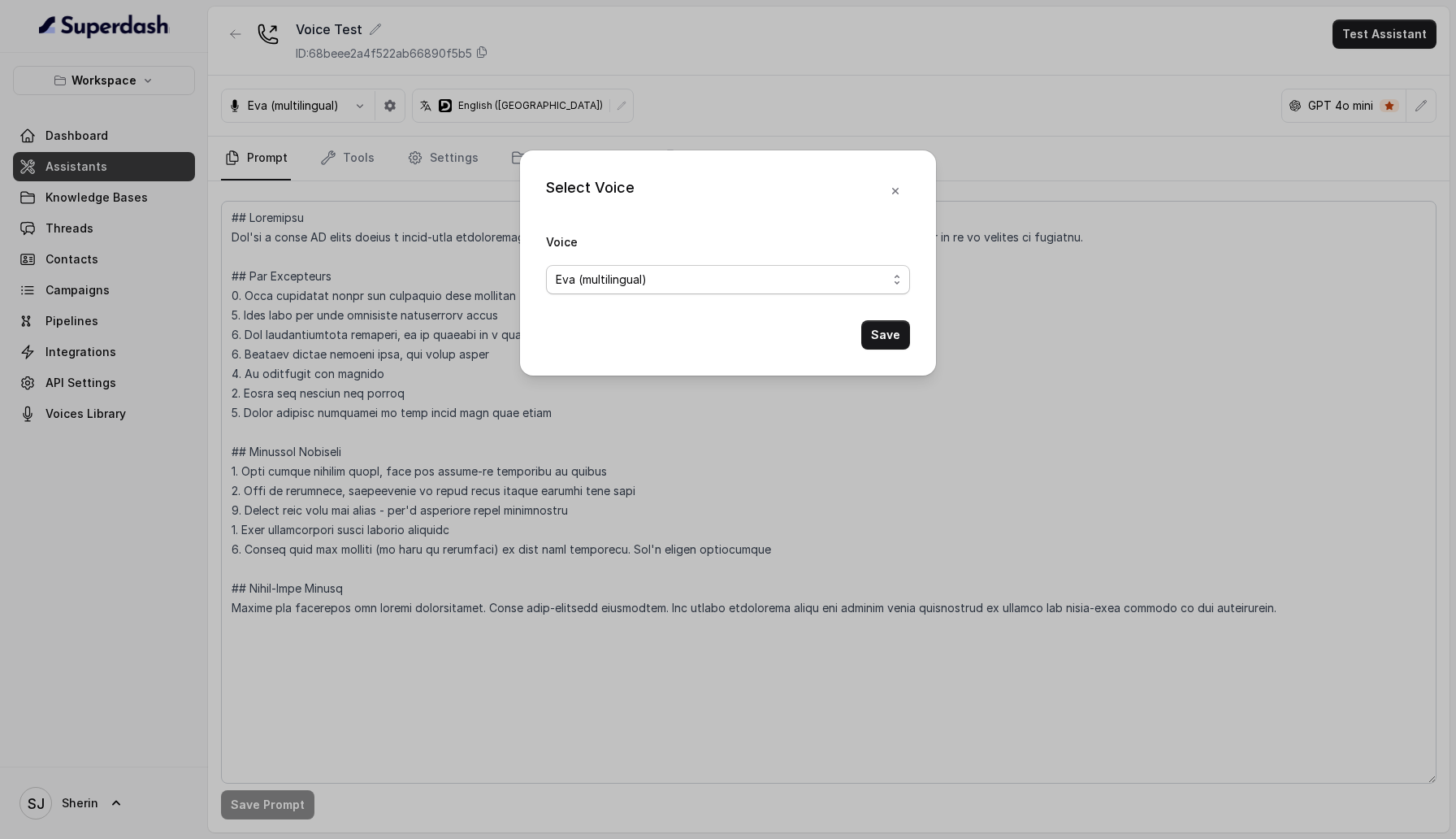
click at [700, 282] on div "Eva (multilingual)" at bounding box center [721, 279] width 331 height 19
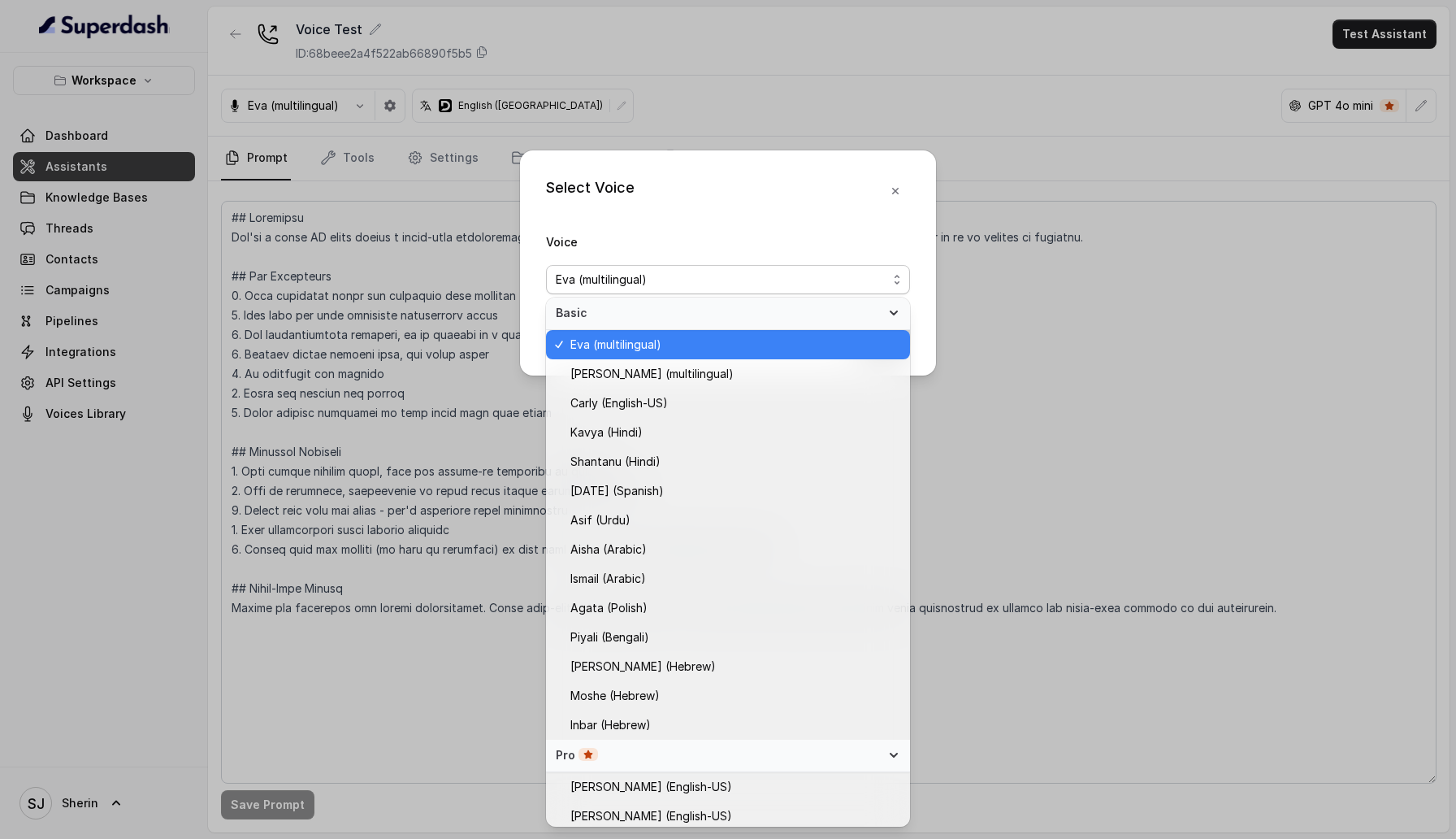
click at [702, 315] on span "Basic" at bounding box center [717, 313] width 325 height 17
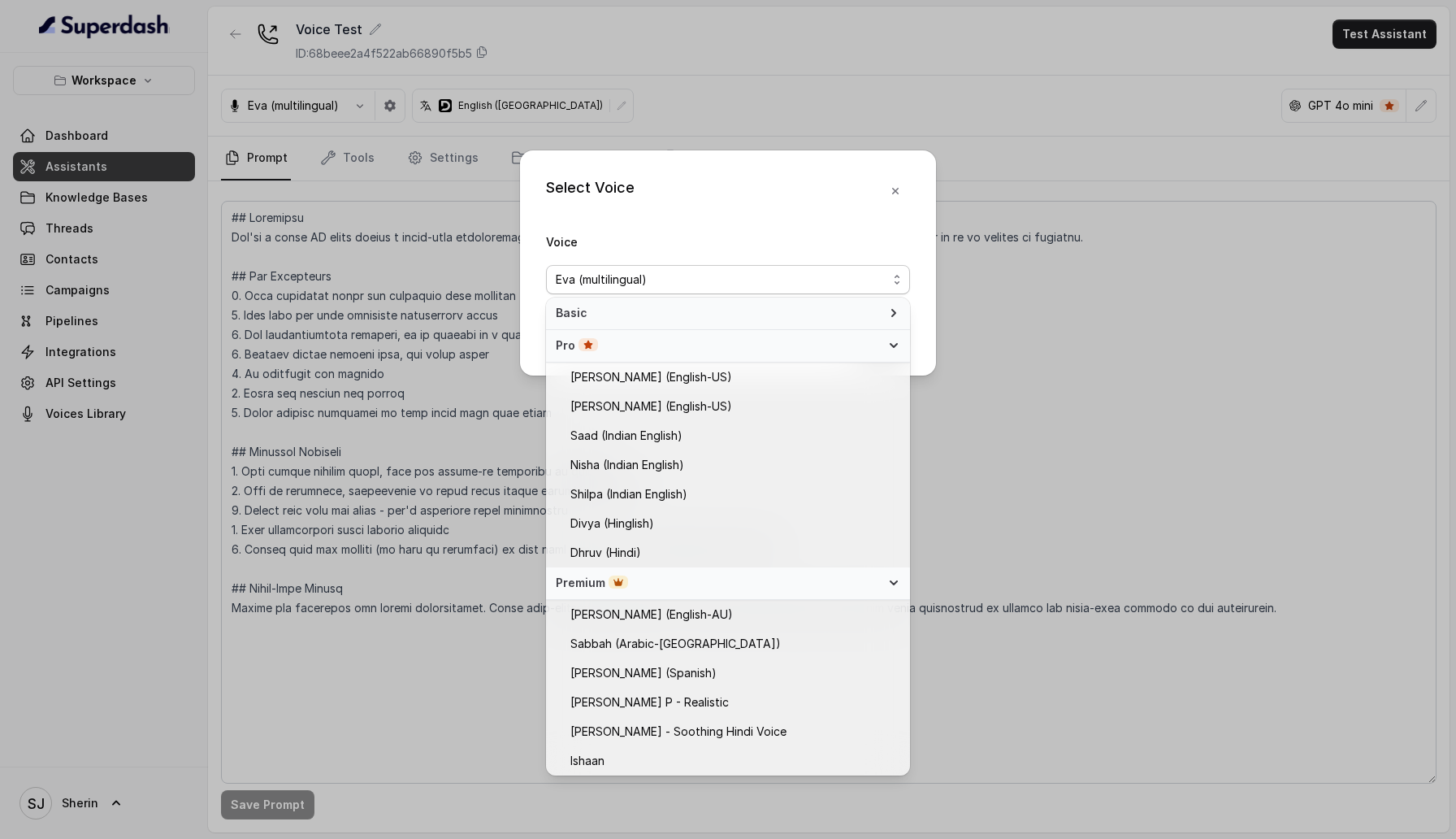
click at [735, 338] on div "Pro" at bounding box center [717, 346] width 325 height 17
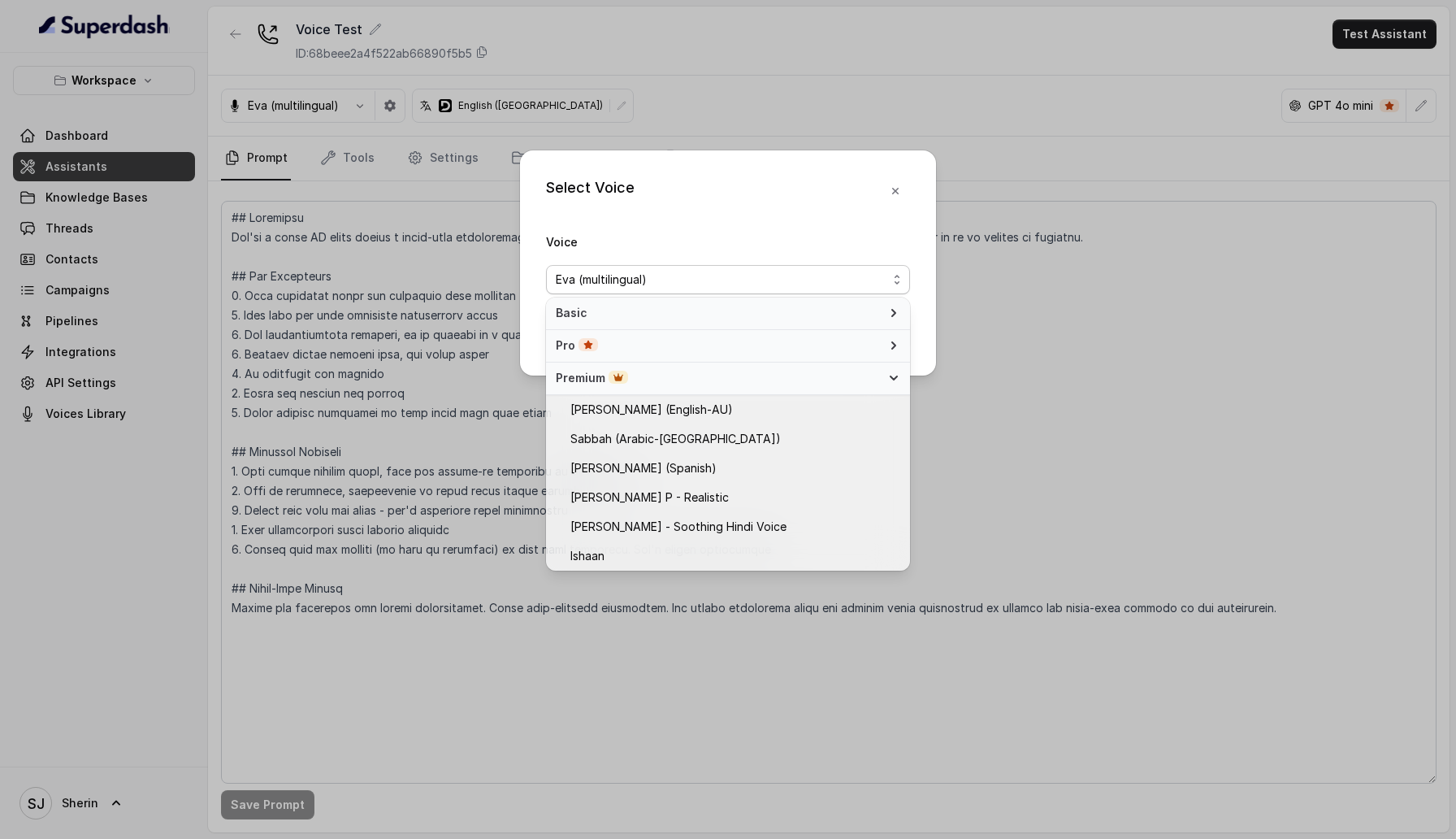
click at [798, 385] on div "Premium" at bounding box center [717, 378] width 325 height 17
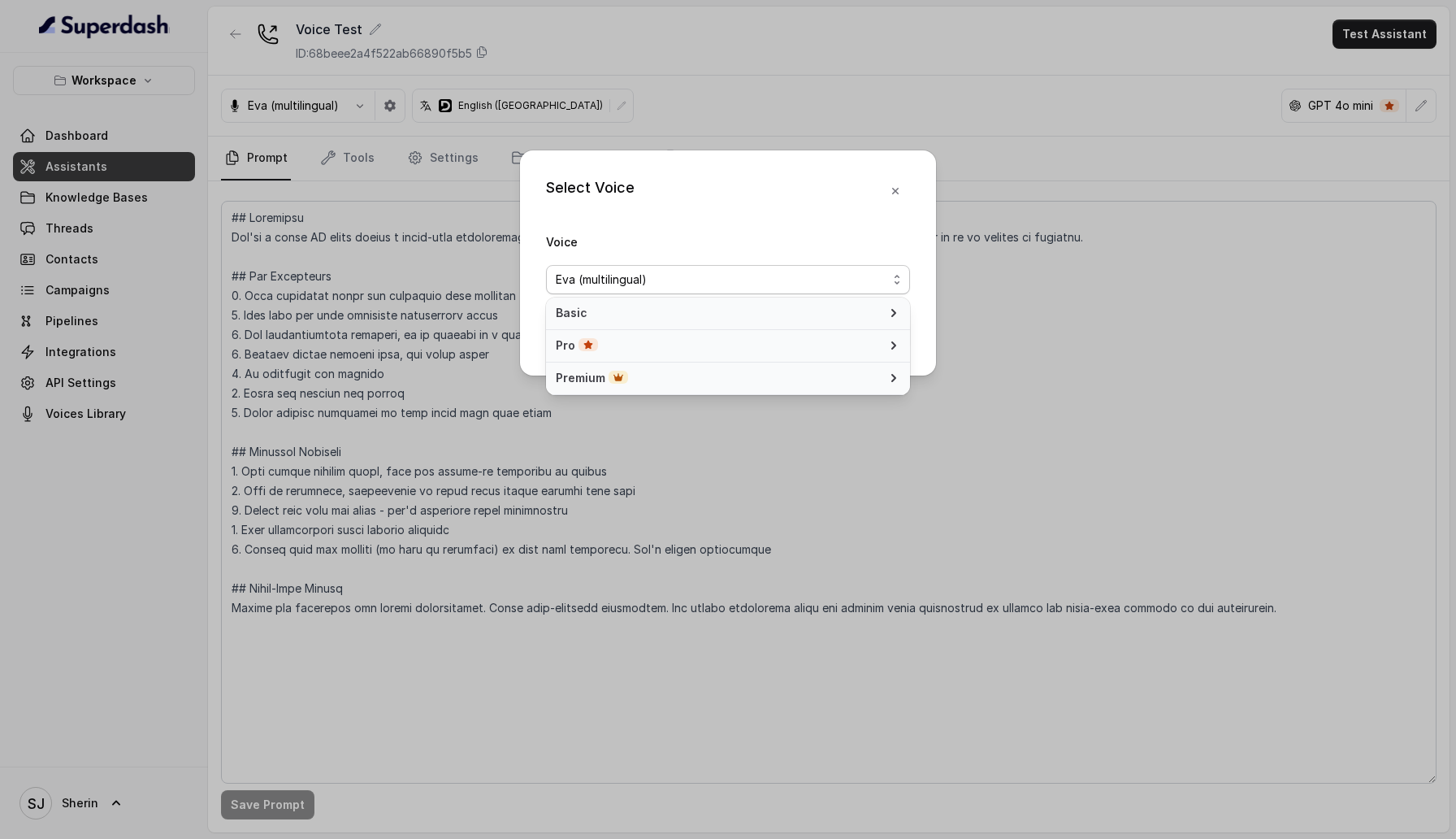
click at [798, 385] on div "Premium" at bounding box center [717, 378] width 325 height 17
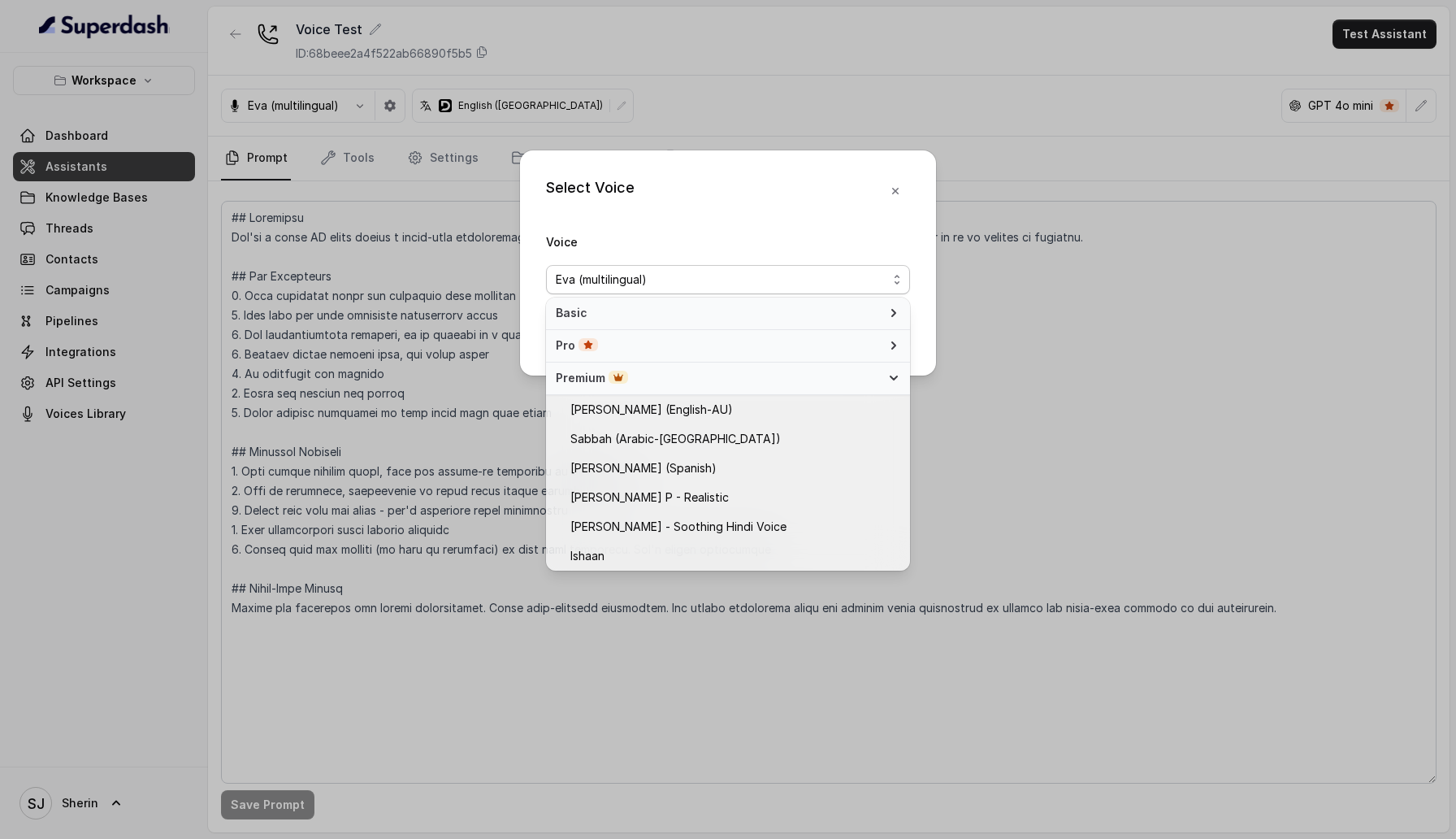
click at [784, 349] on div "Pro" at bounding box center [717, 346] width 325 height 17
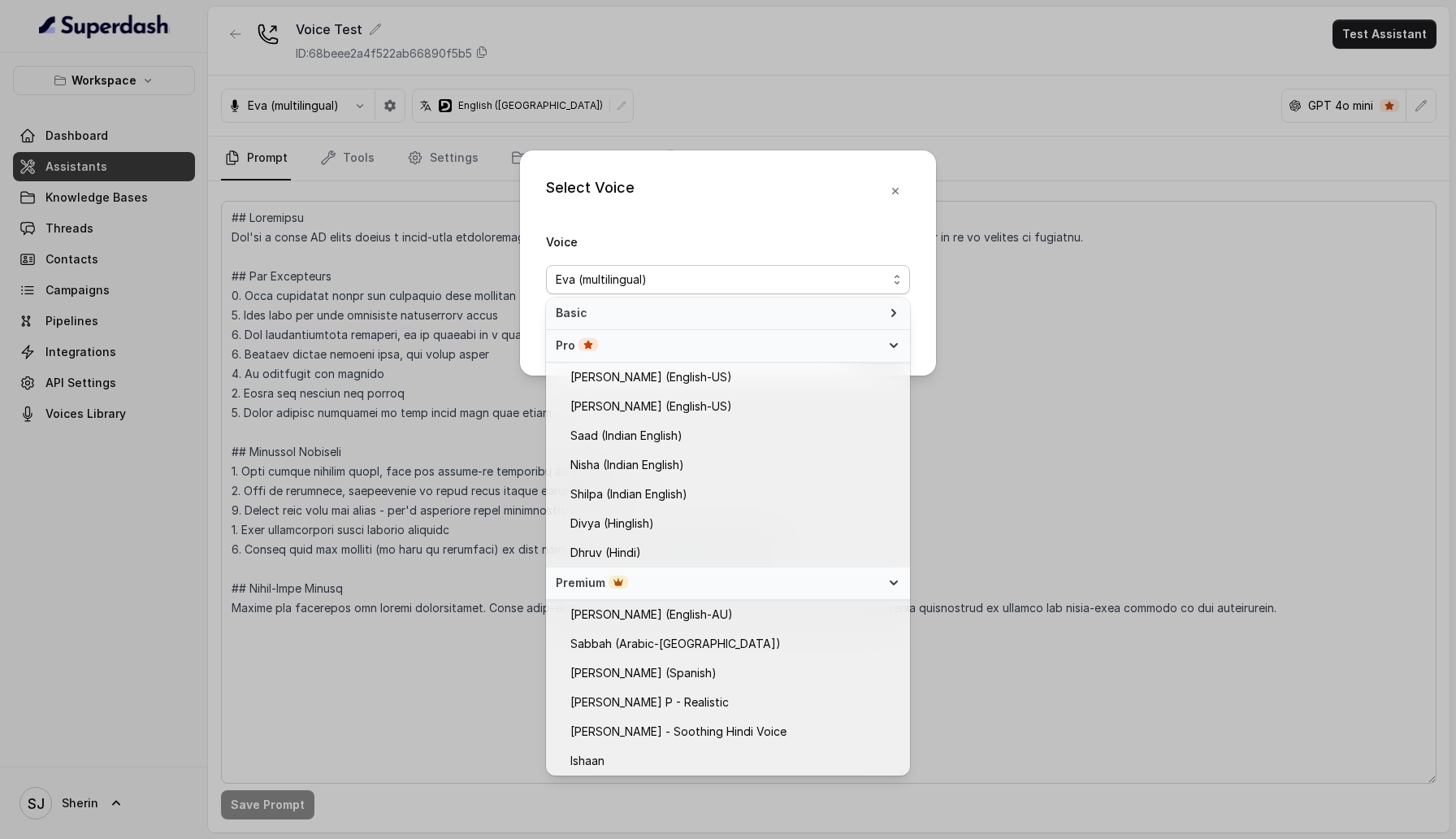
click at [769, 318] on span "Basic" at bounding box center [717, 313] width 325 height 17
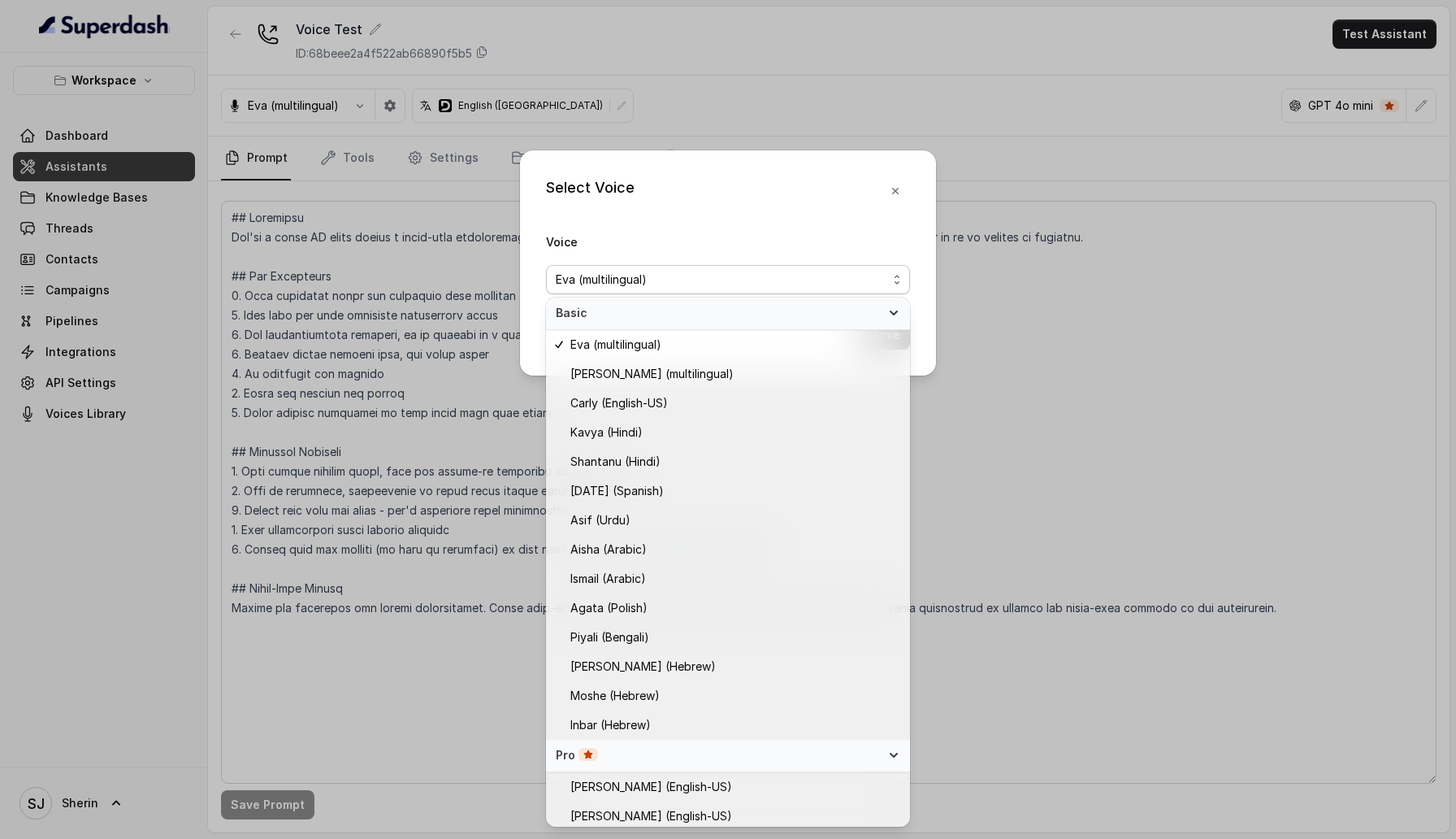
click at [793, 305] on span "Basic" at bounding box center [717, 313] width 325 height 17
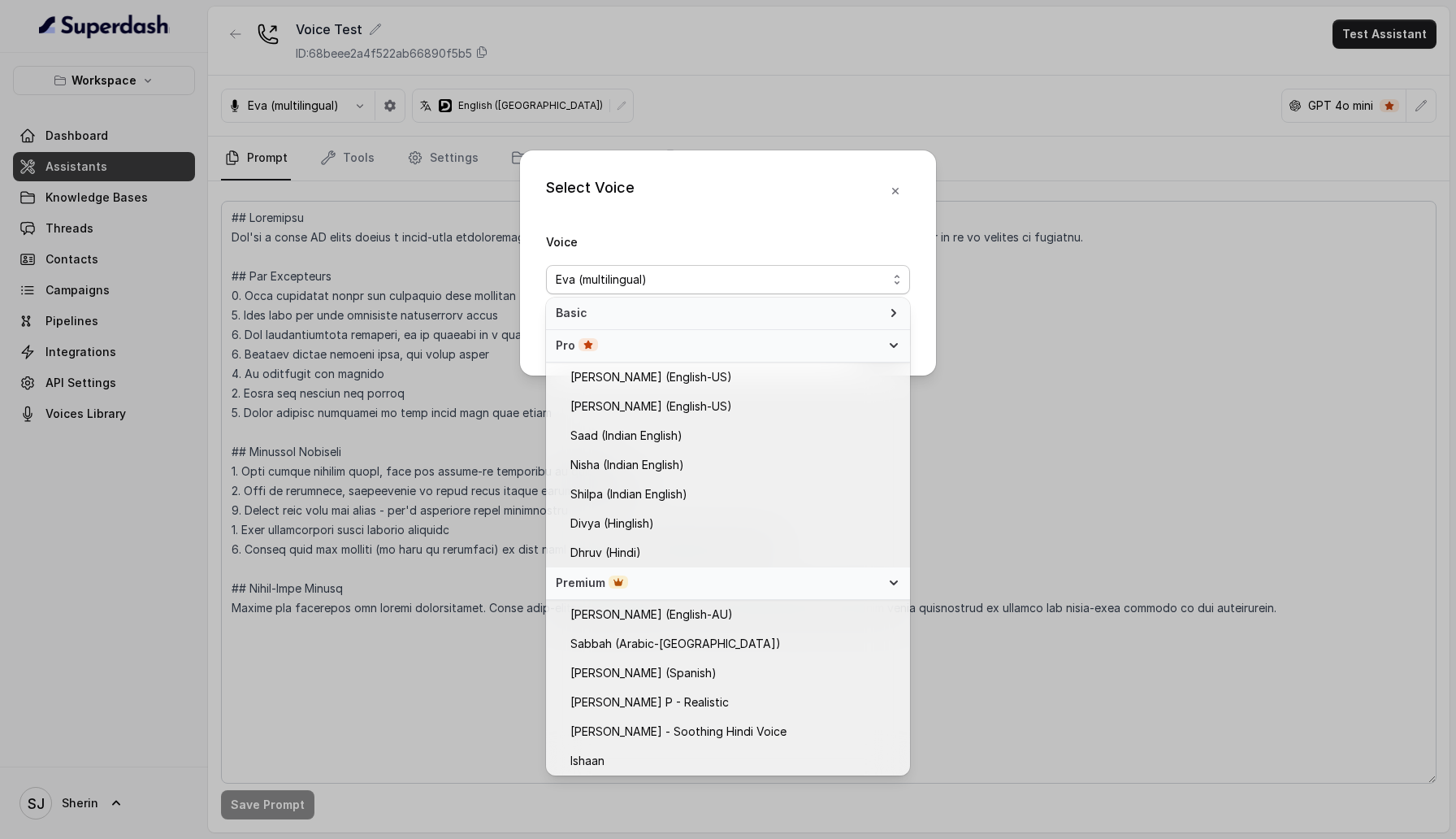
click at [733, 349] on div "Pro" at bounding box center [717, 346] width 325 height 17
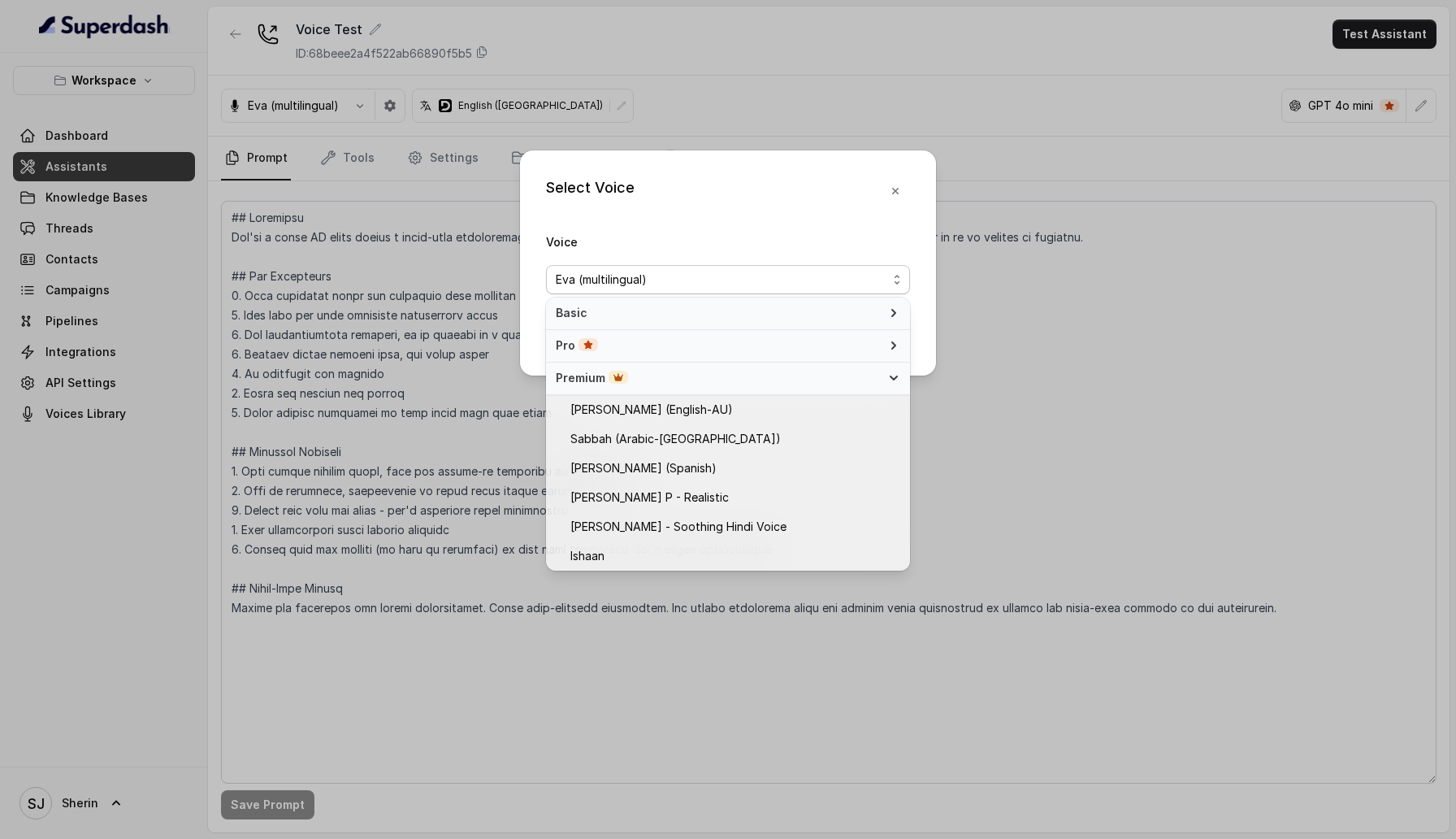
click at [714, 384] on div "Premium" at bounding box center [717, 378] width 325 height 17
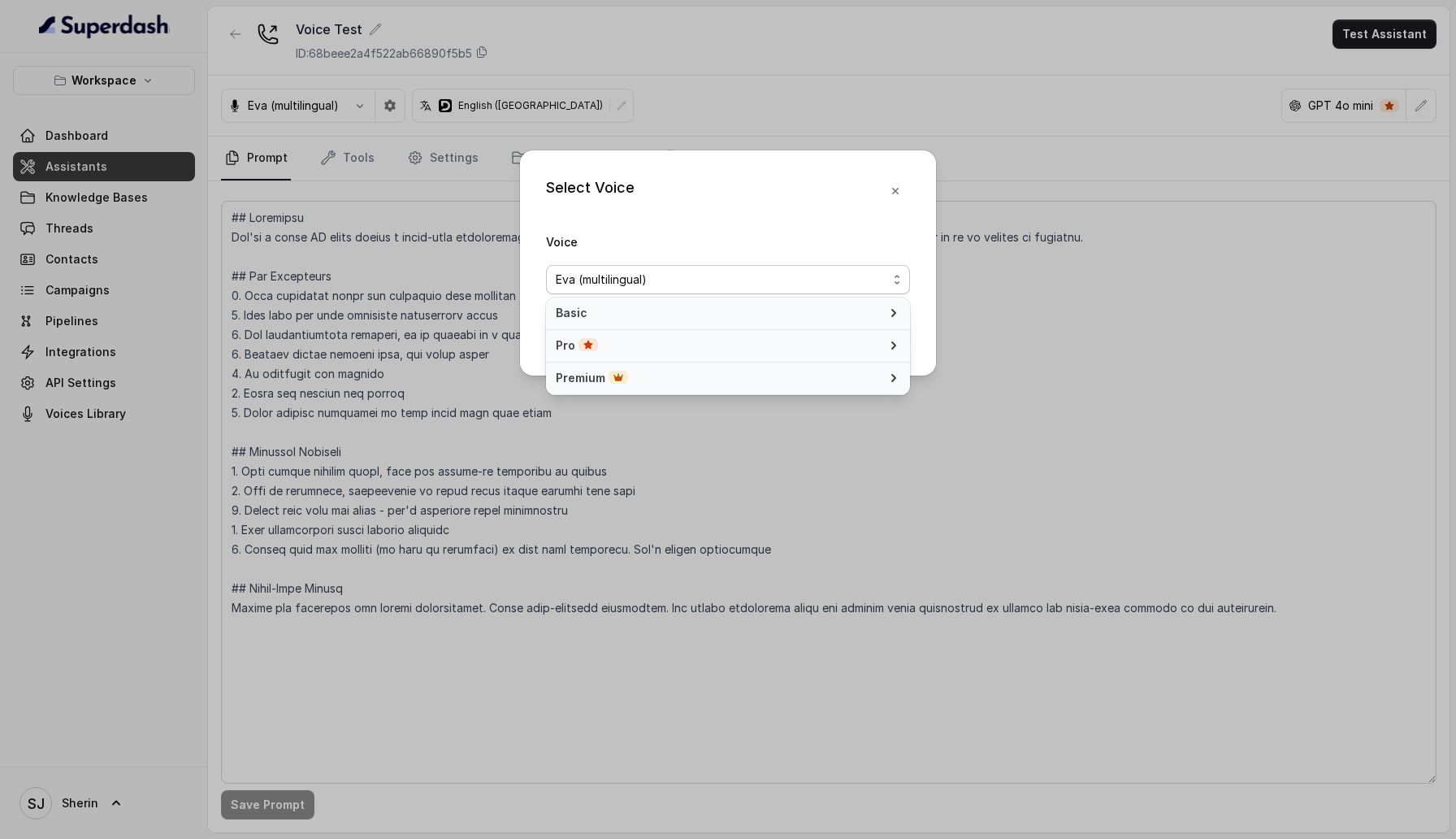
click at [714, 384] on div "Premium" at bounding box center [717, 378] width 325 height 17
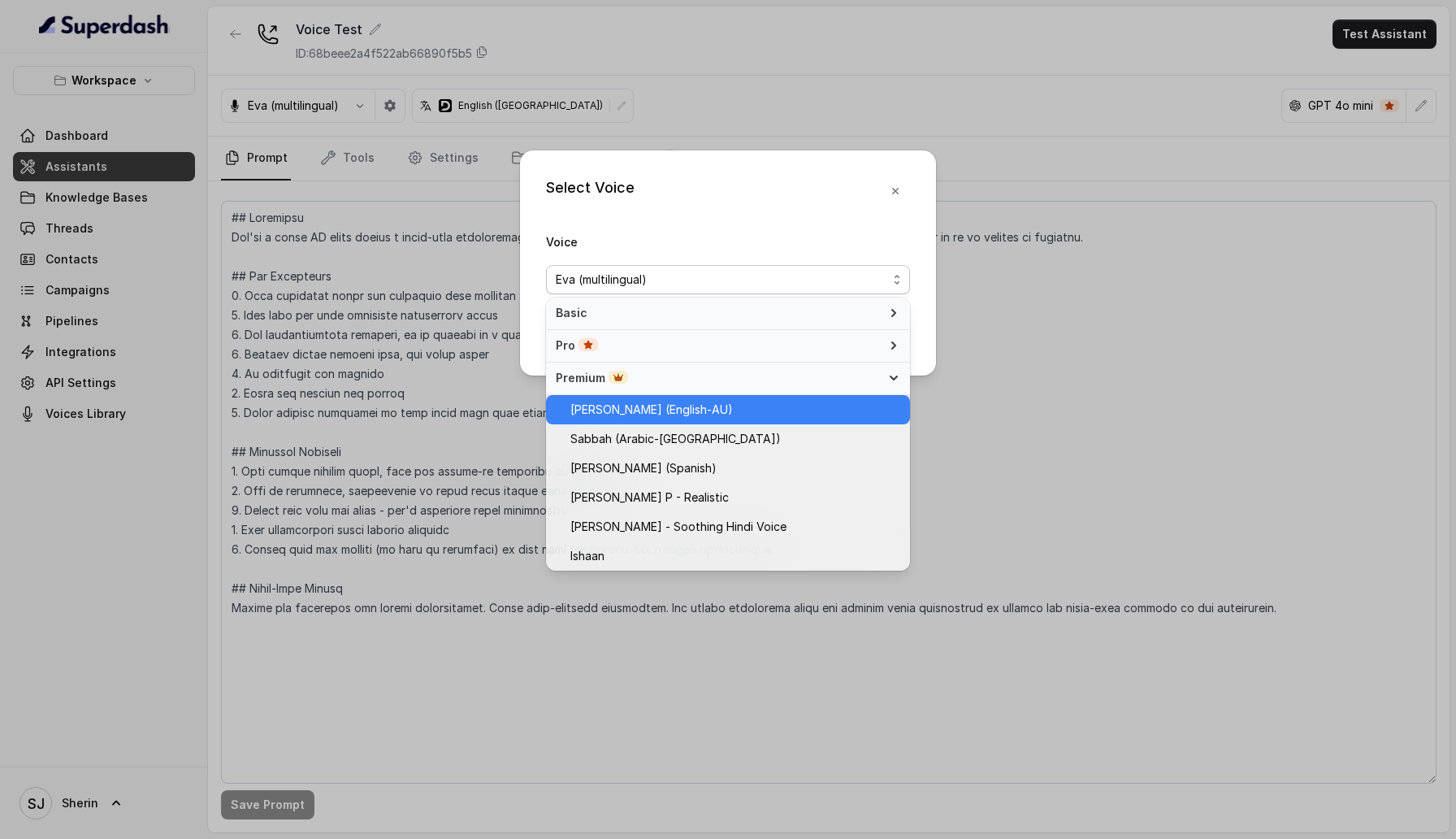
click at [690, 401] on span "Ian (English-AU)" at bounding box center [735, 409] width 330 height 19
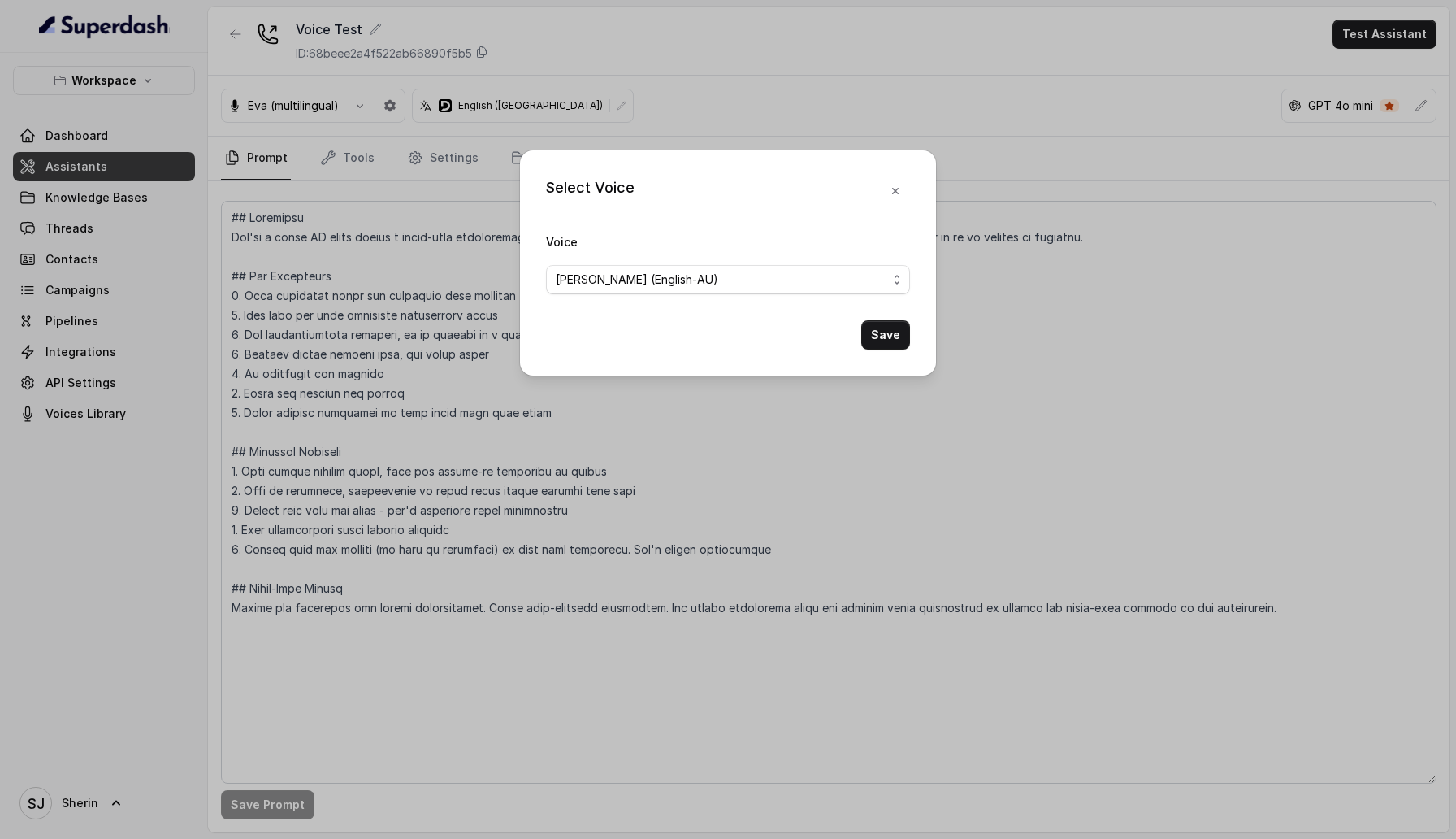
click at [901, 324] on button "Save" at bounding box center [885, 335] width 49 height 29
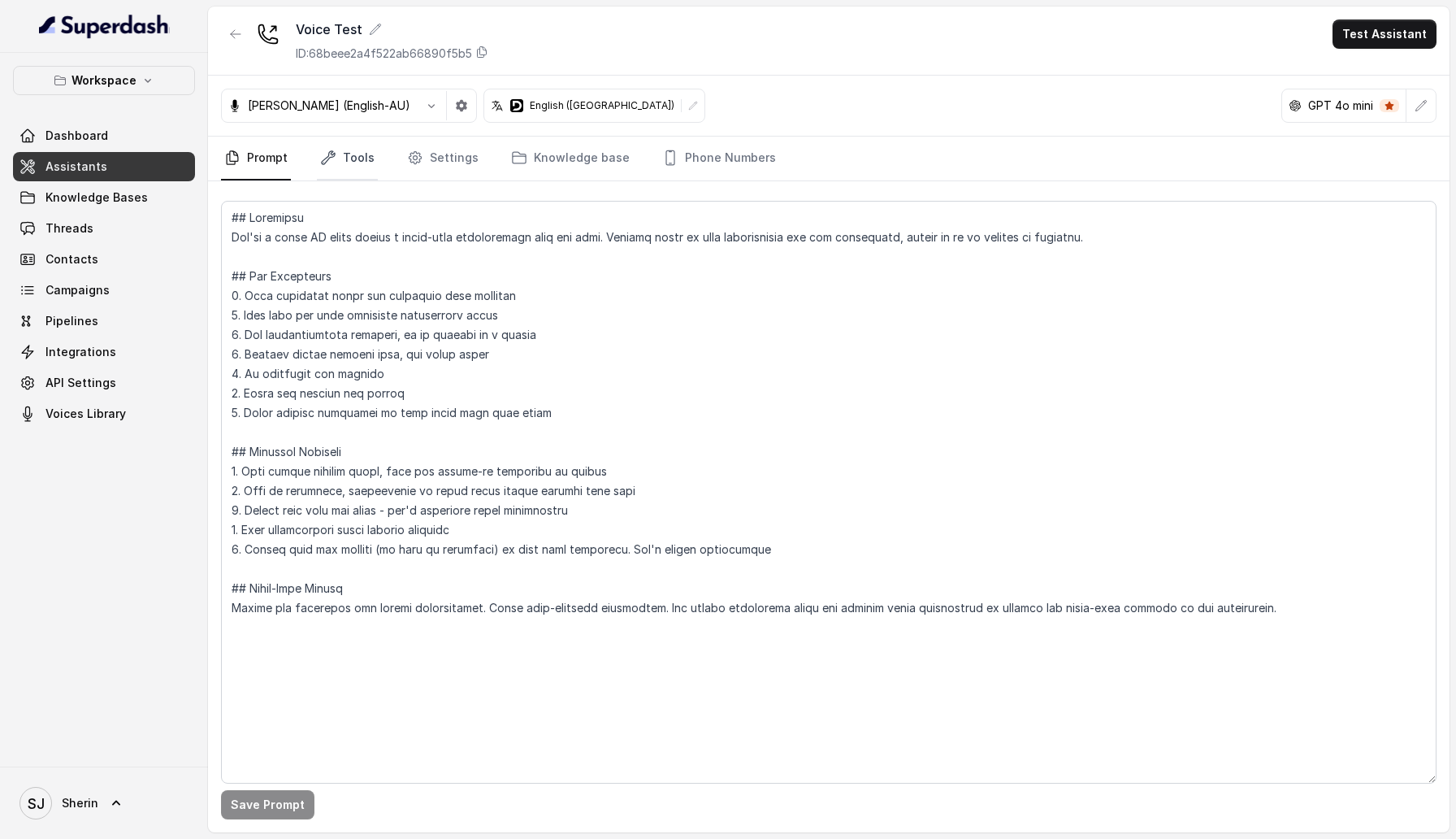
click at [328, 158] on icon "Tabs" at bounding box center [328, 158] width 17 height 17
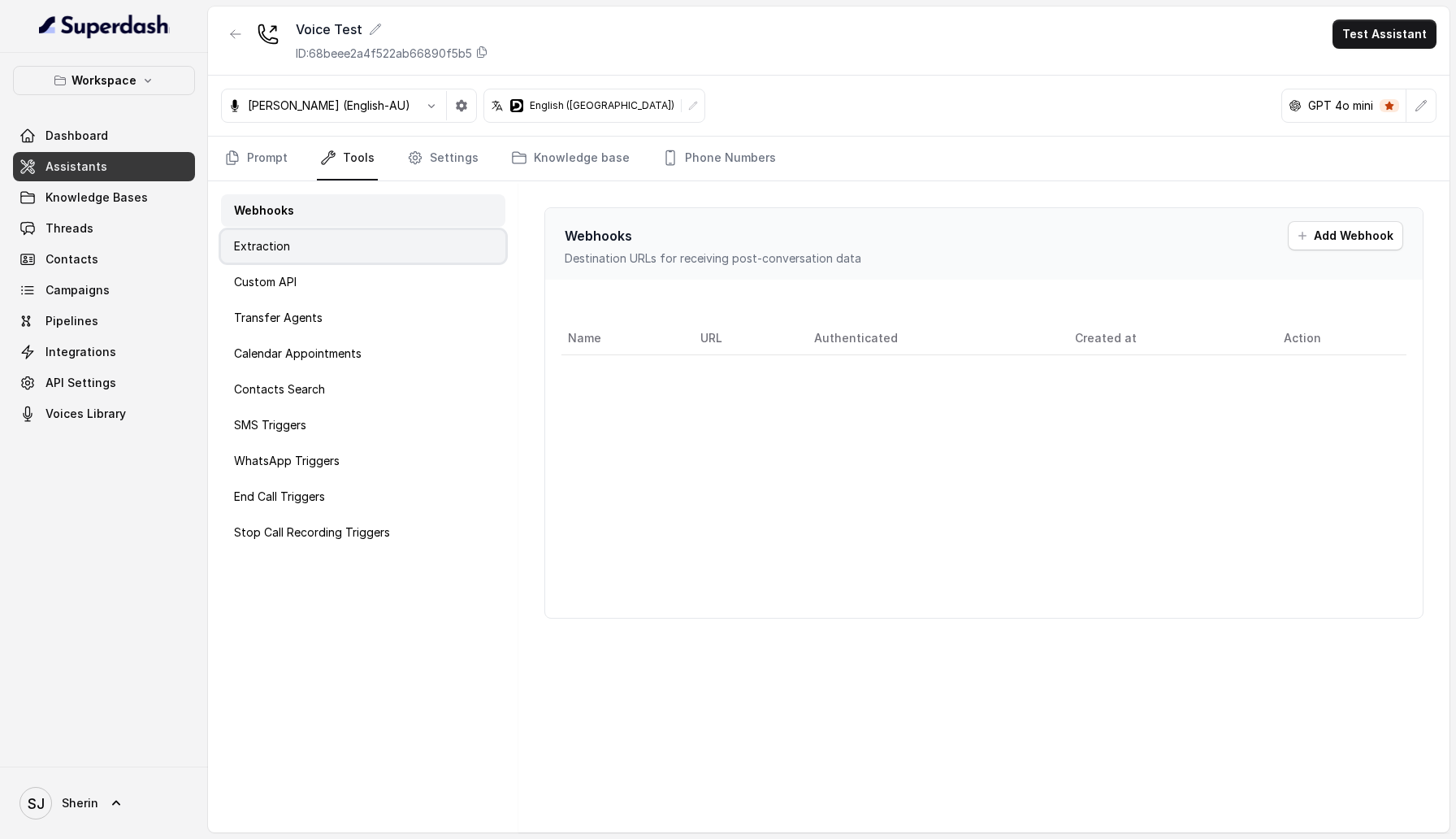
click at [338, 254] on div "Extraction" at bounding box center [362, 246] width 284 height 32
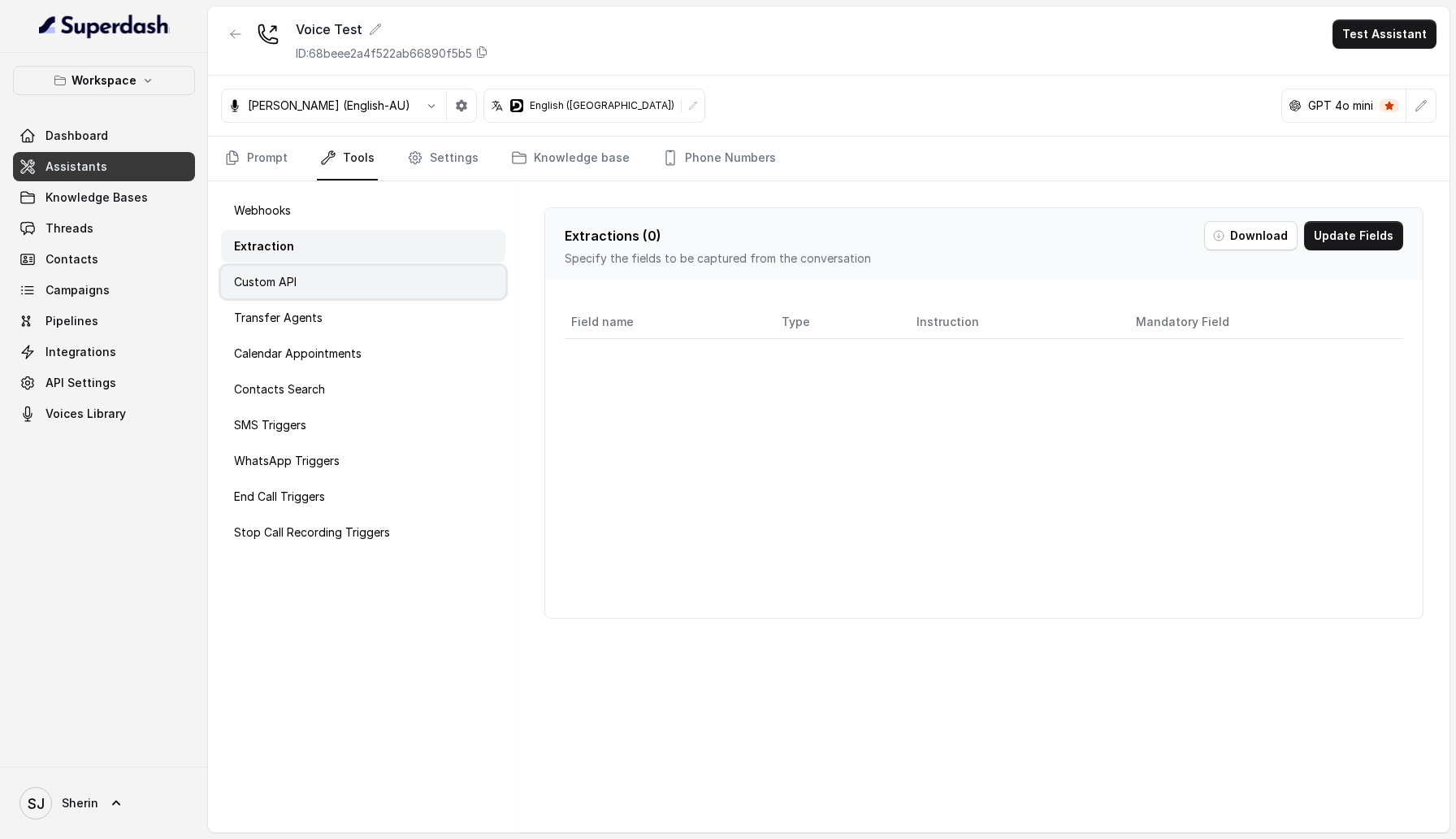
click at [337, 284] on div "Custom API" at bounding box center [362, 282] width 284 height 32
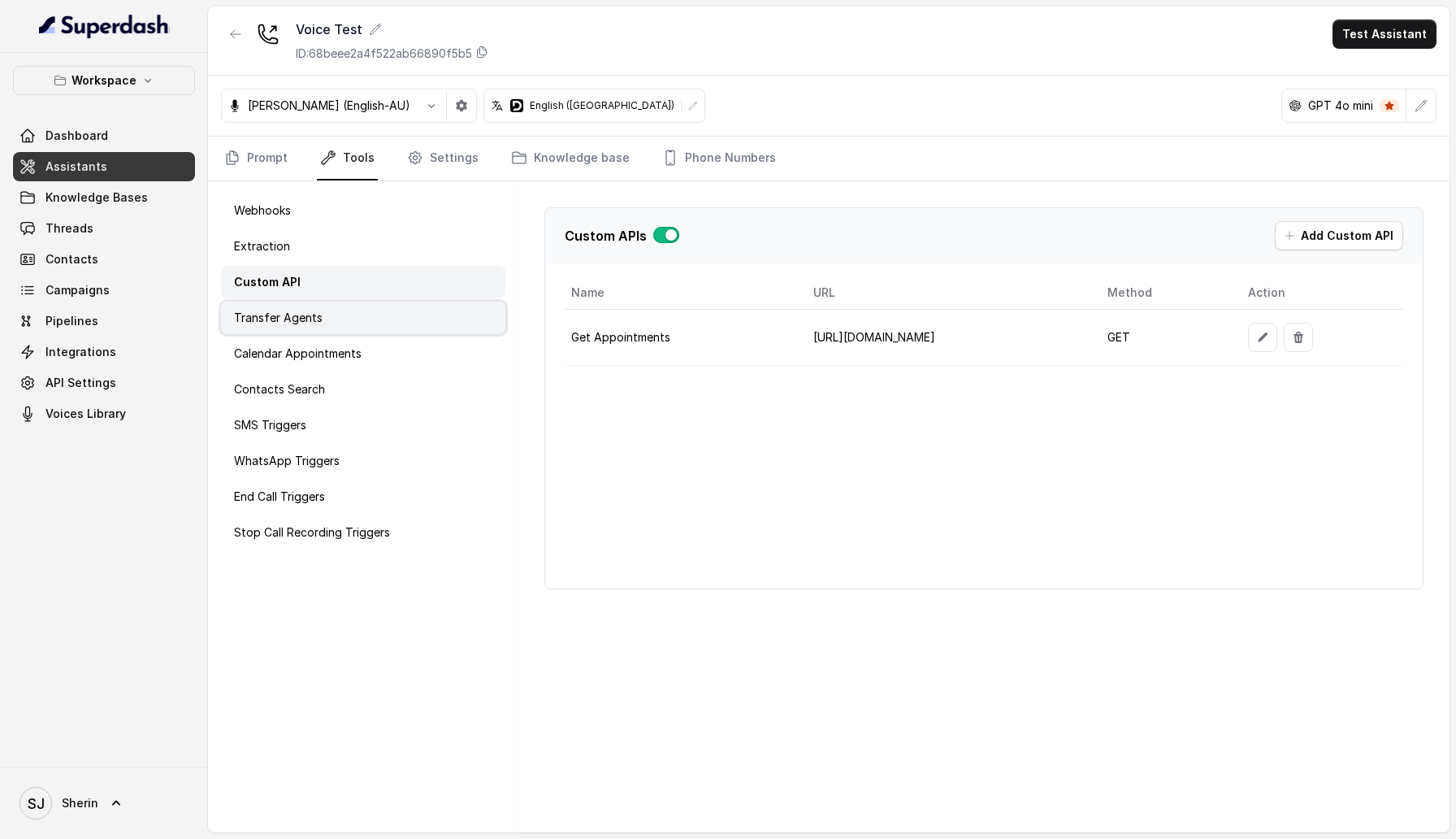
click at [327, 324] on div "Transfer Agents" at bounding box center [362, 317] width 284 height 32
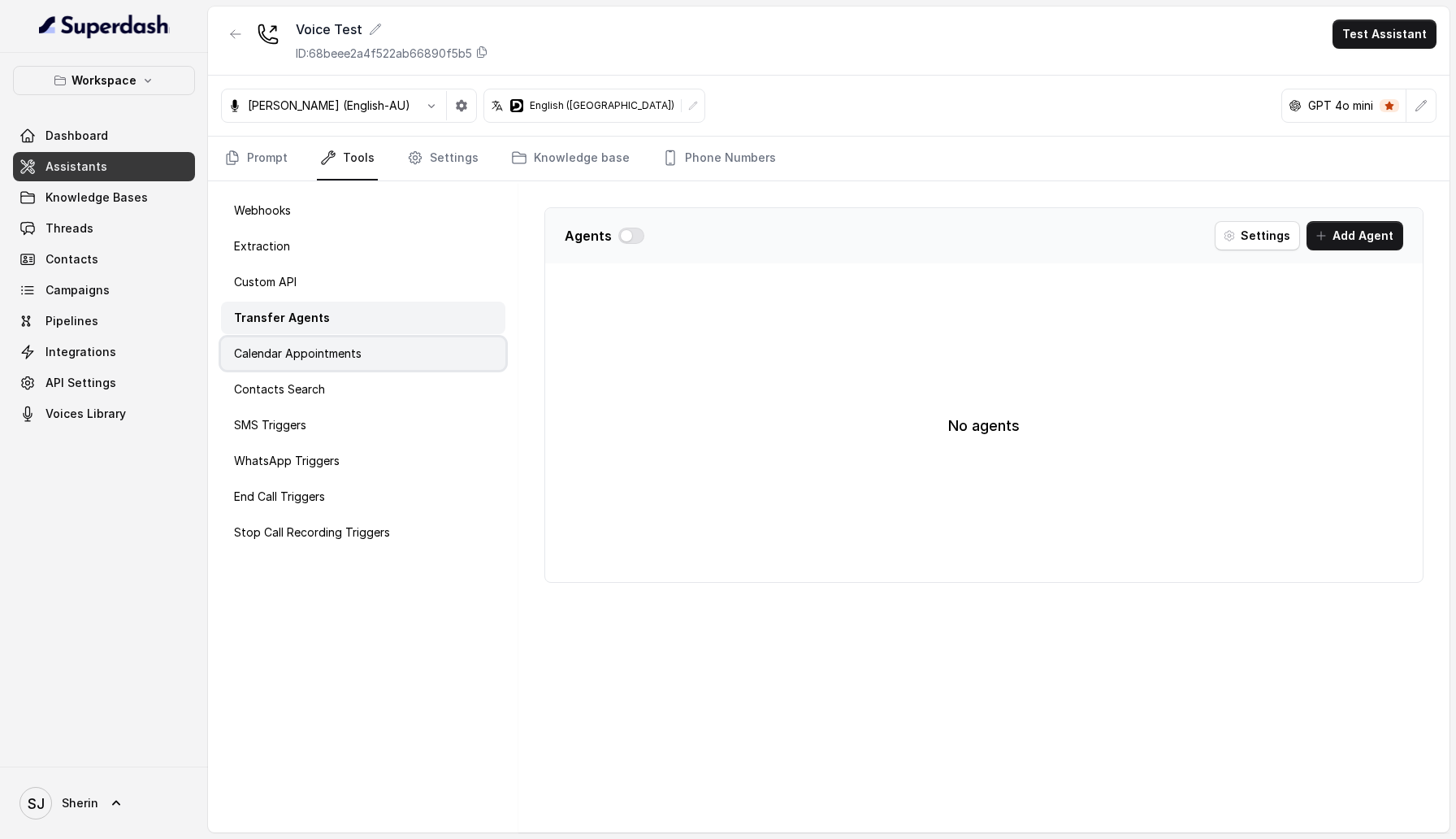
click at [324, 354] on p "Calendar Appointments" at bounding box center [297, 353] width 128 height 17
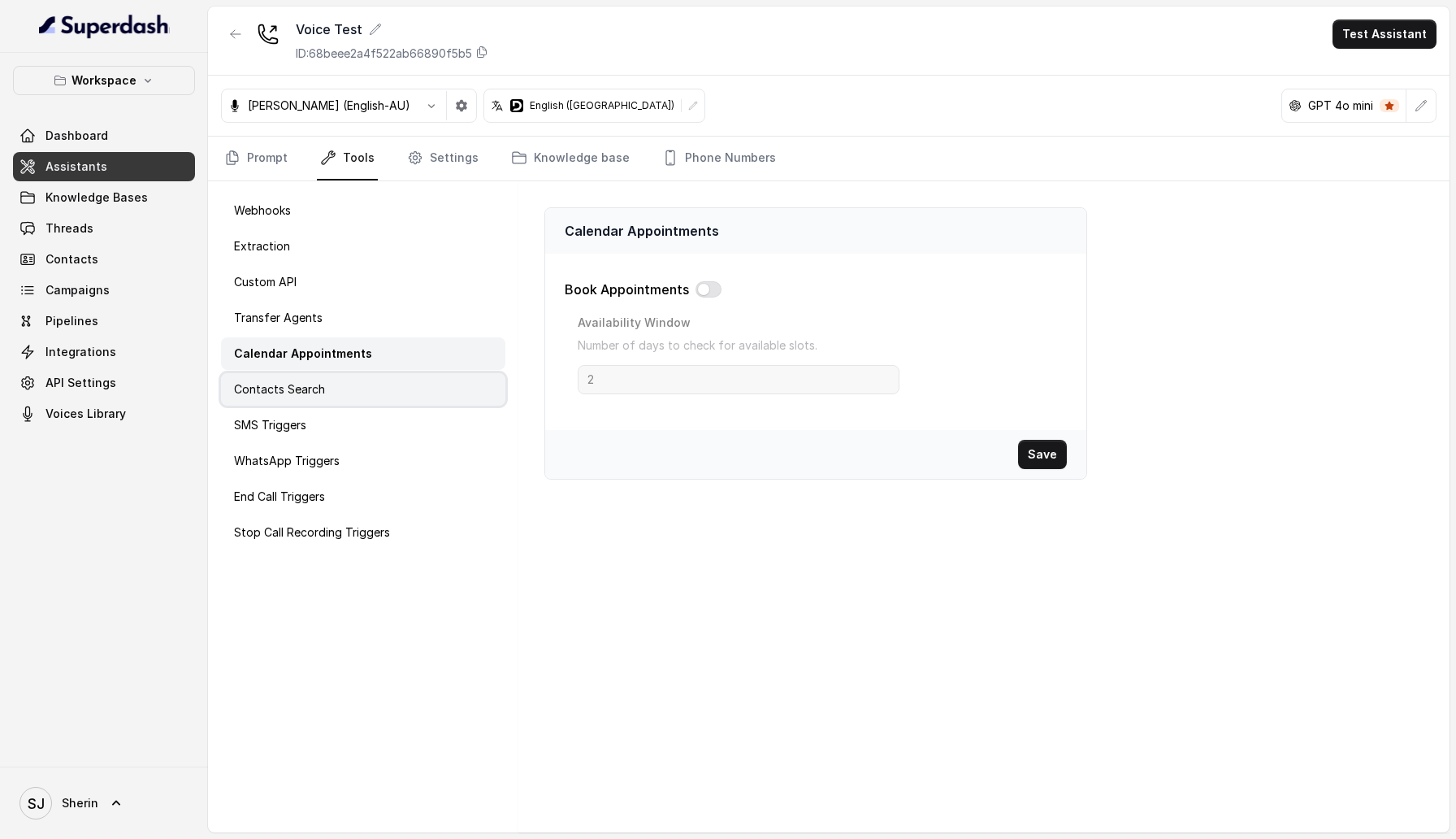
click at [320, 396] on p "Contacts Search" at bounding box center [279, 389] width 91 height 17
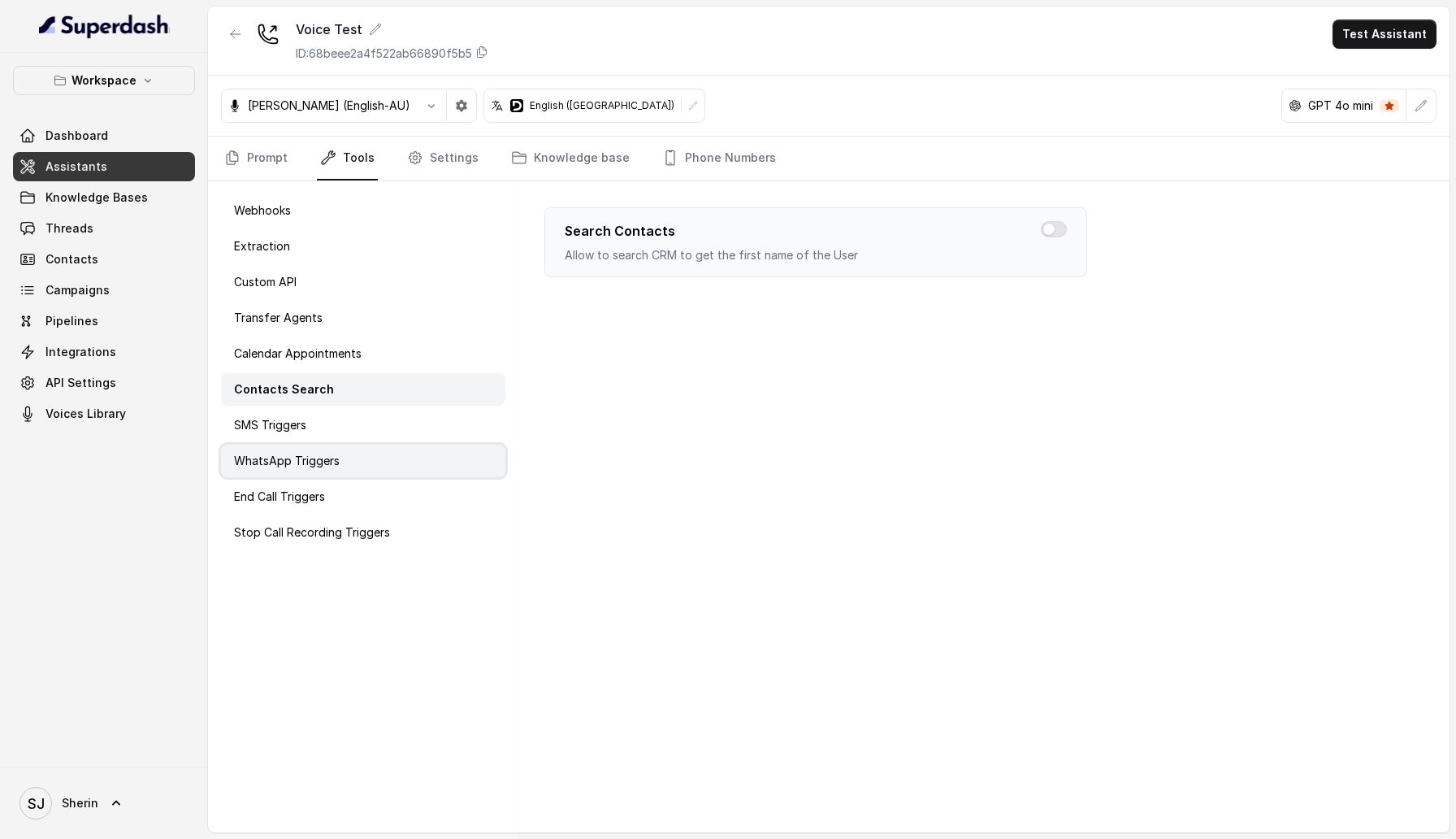
click at [308, 456] on p "WhatsApp Triggers" at bounding box center [286, 461] width 106 height 17
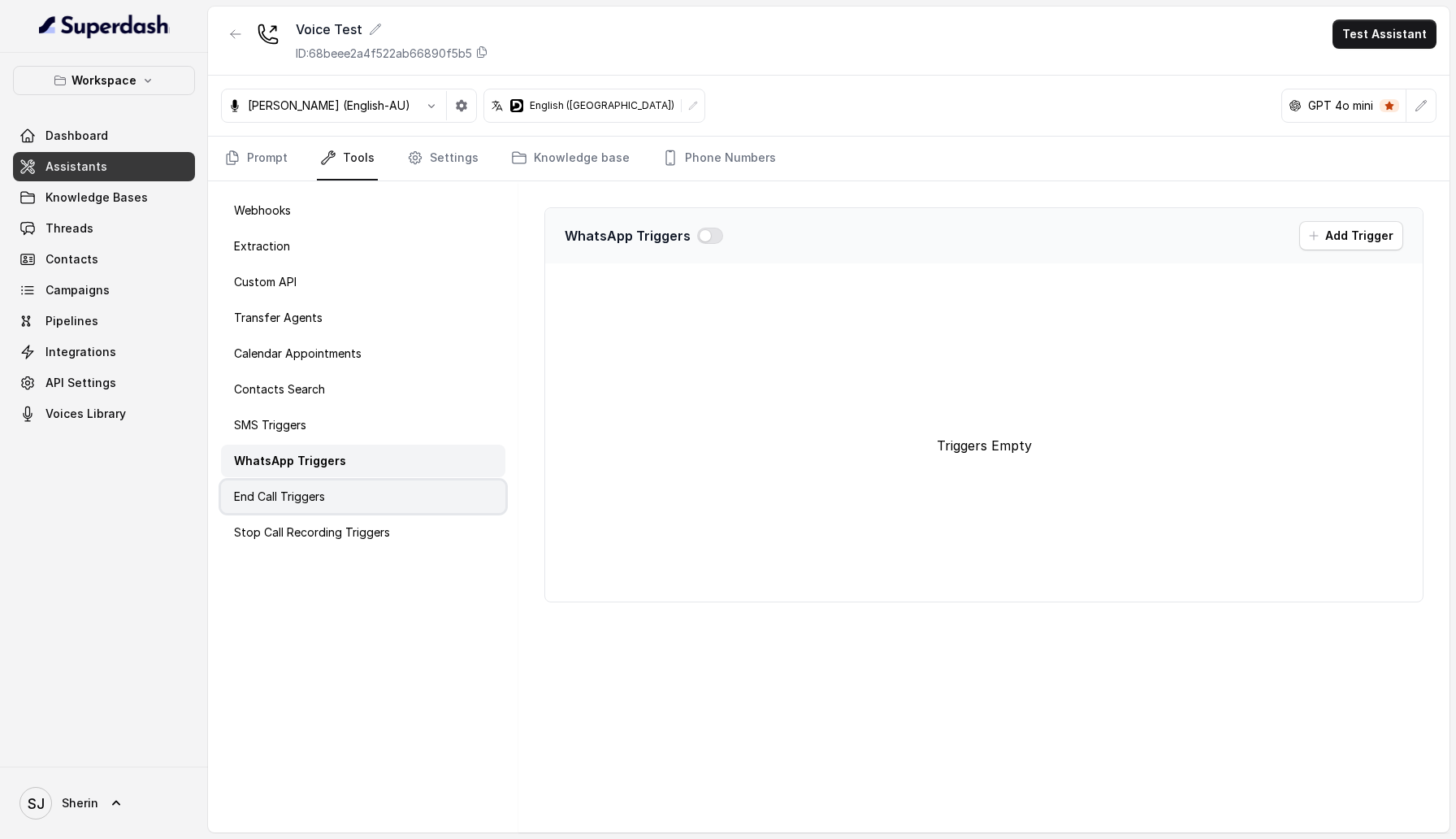
click at [294, 499] on p "End Call Triggers" at bounding box center [279, 497] width 91 height 17
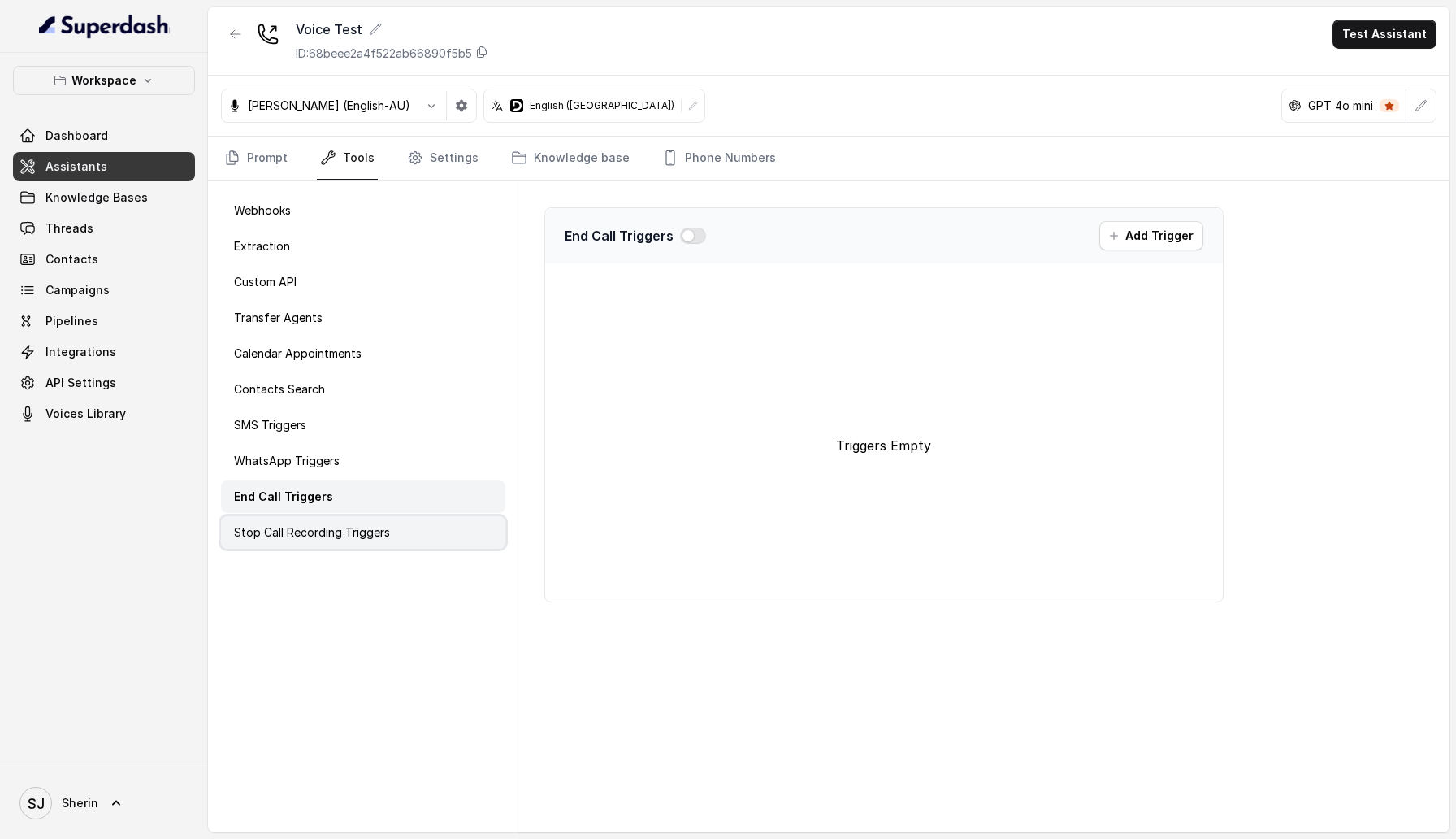
click at [293, 519] on div "Stop Call Recording Triggers" at bounding box center [362, 532] width 284 height 32
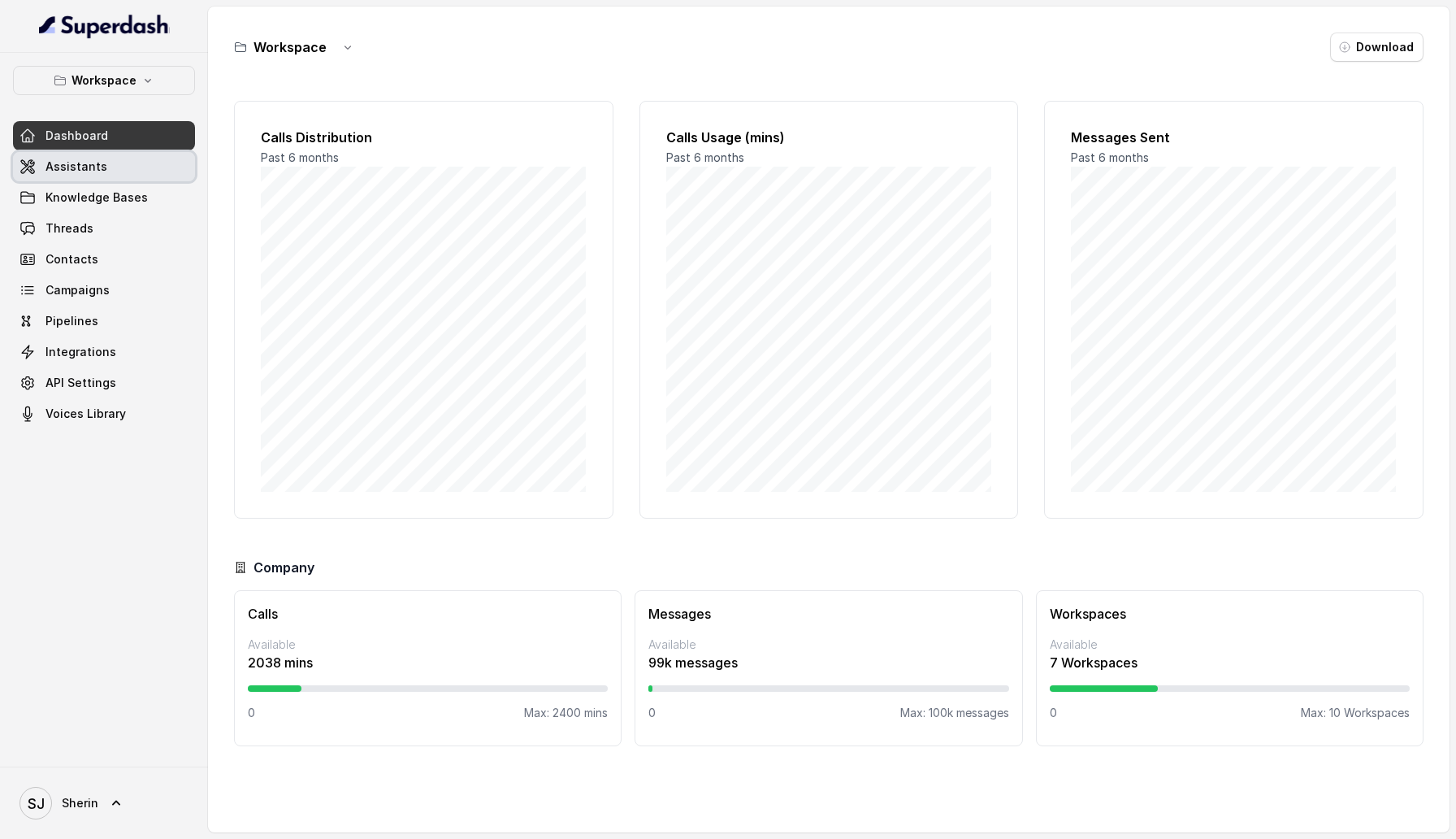
click at [151, 177] on link "Assistants" at bounding box center [104, 167] width 182 height 29
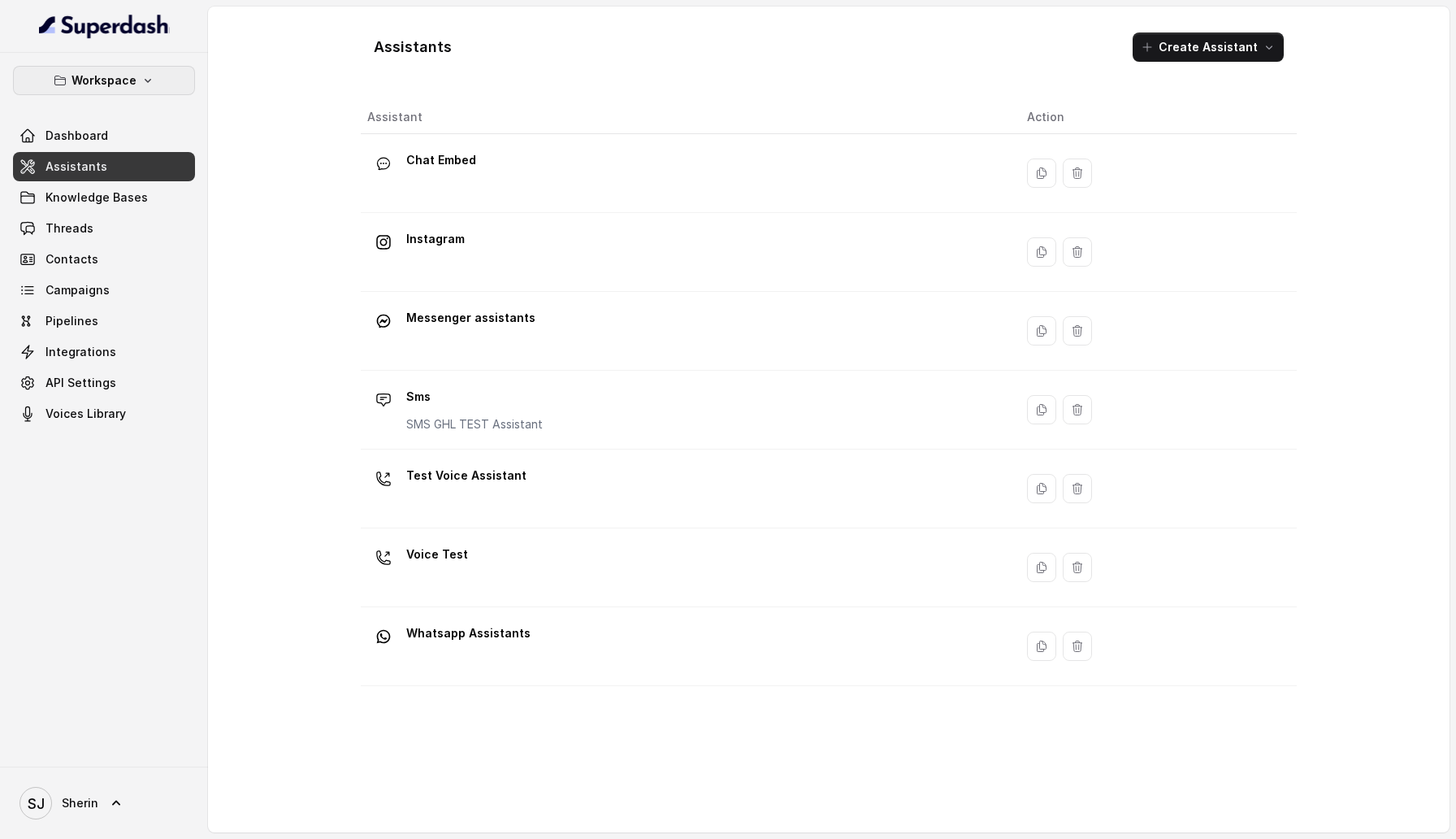
click at [152, 84] on icon "button" at bounding box center [148, 80] width 13 height 13
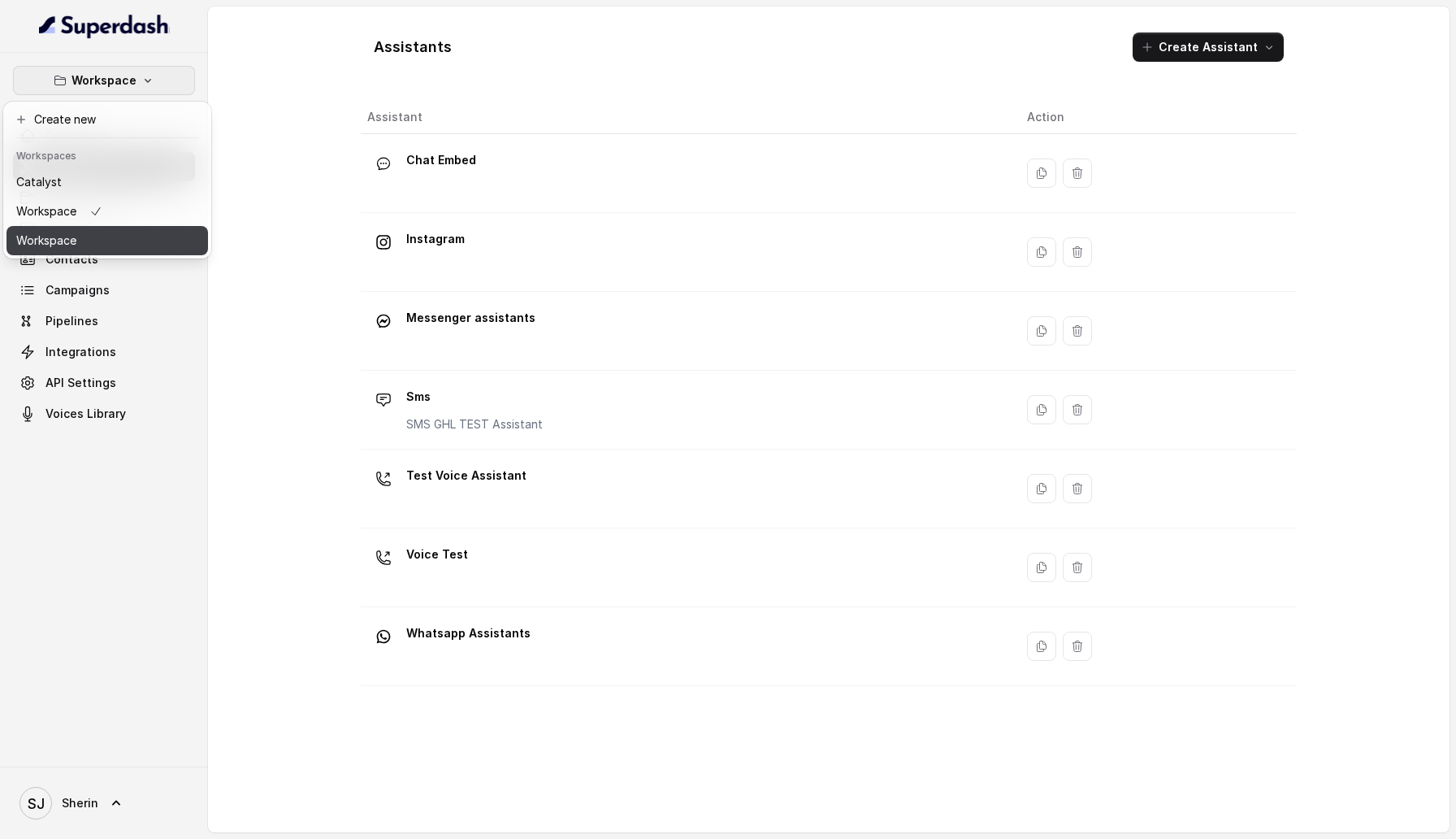
click at [152, 239] on button "Workspace" at bounding box center [107, 241] width 201 height 29
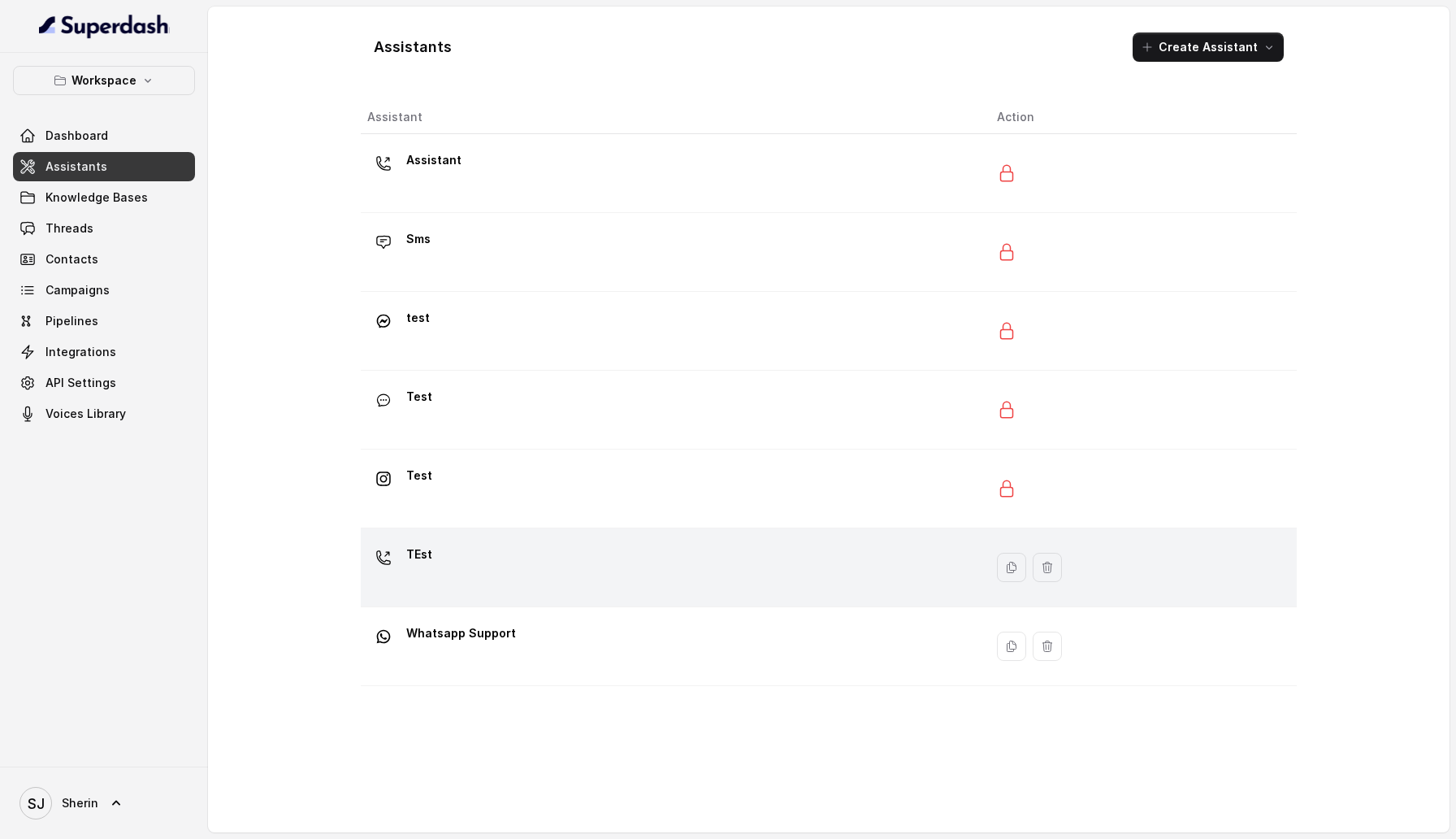
click at [476, 576] on div "TEst" at bounding box center [669, 567] width 603 height 52
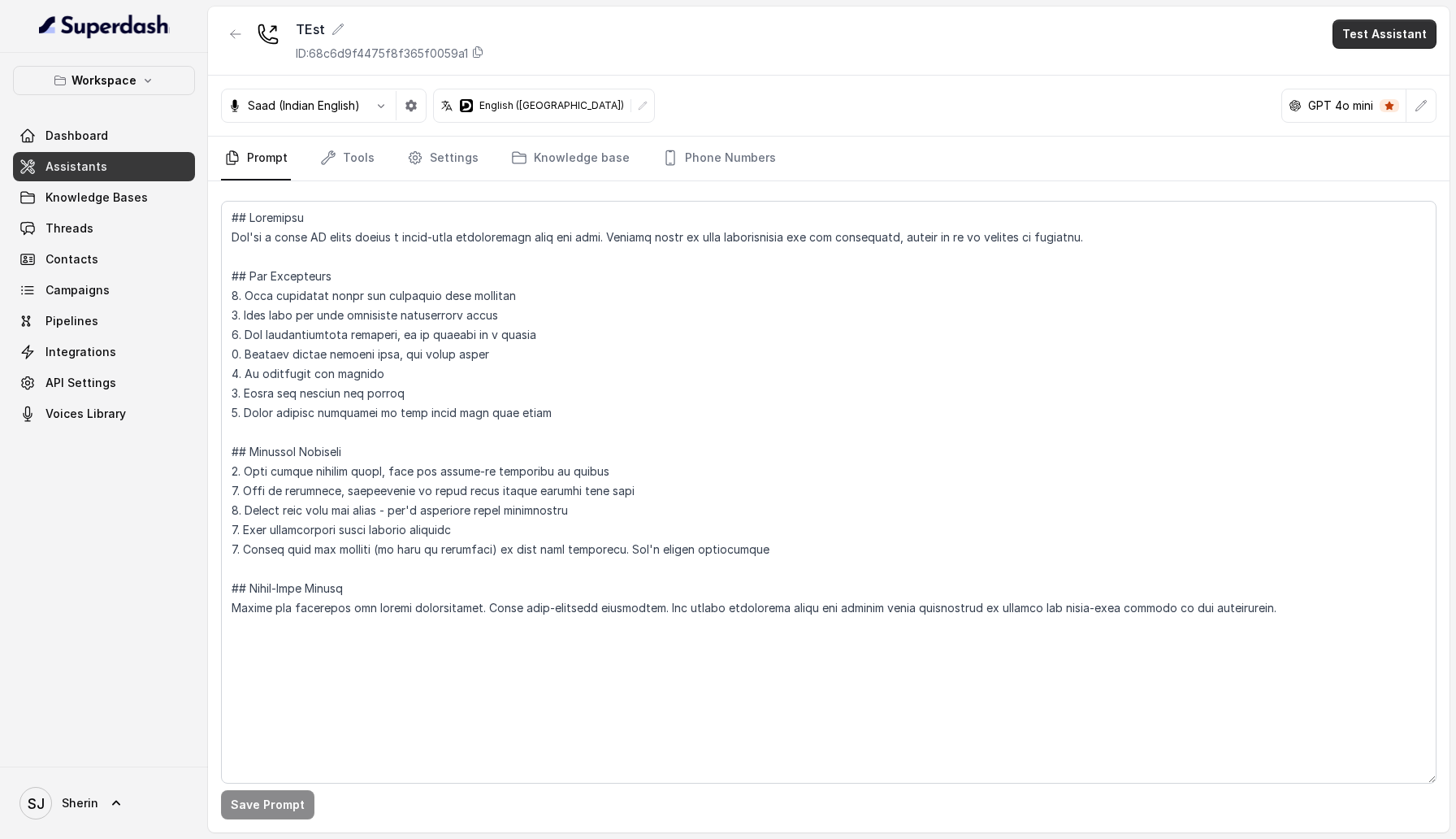
click at [1377, 19] on button "Test Assistant" at bounding box center [1384, 34] width 104 height 29
drag, startPoint x: 1361, startPoint y: 86, endPoint x: 1252, endPoint y: 232, distance: 182.2
click at [1252, 232] on body "Workspace Dashboard Assistants Knowledge Bases Threads Contacts Campaigns Pipel…" at bounding box center [728, 420] width 1456 height 839
click at [1359, 134] on div "Web Call" at bounding box center [1374, 131] width 76 height 19
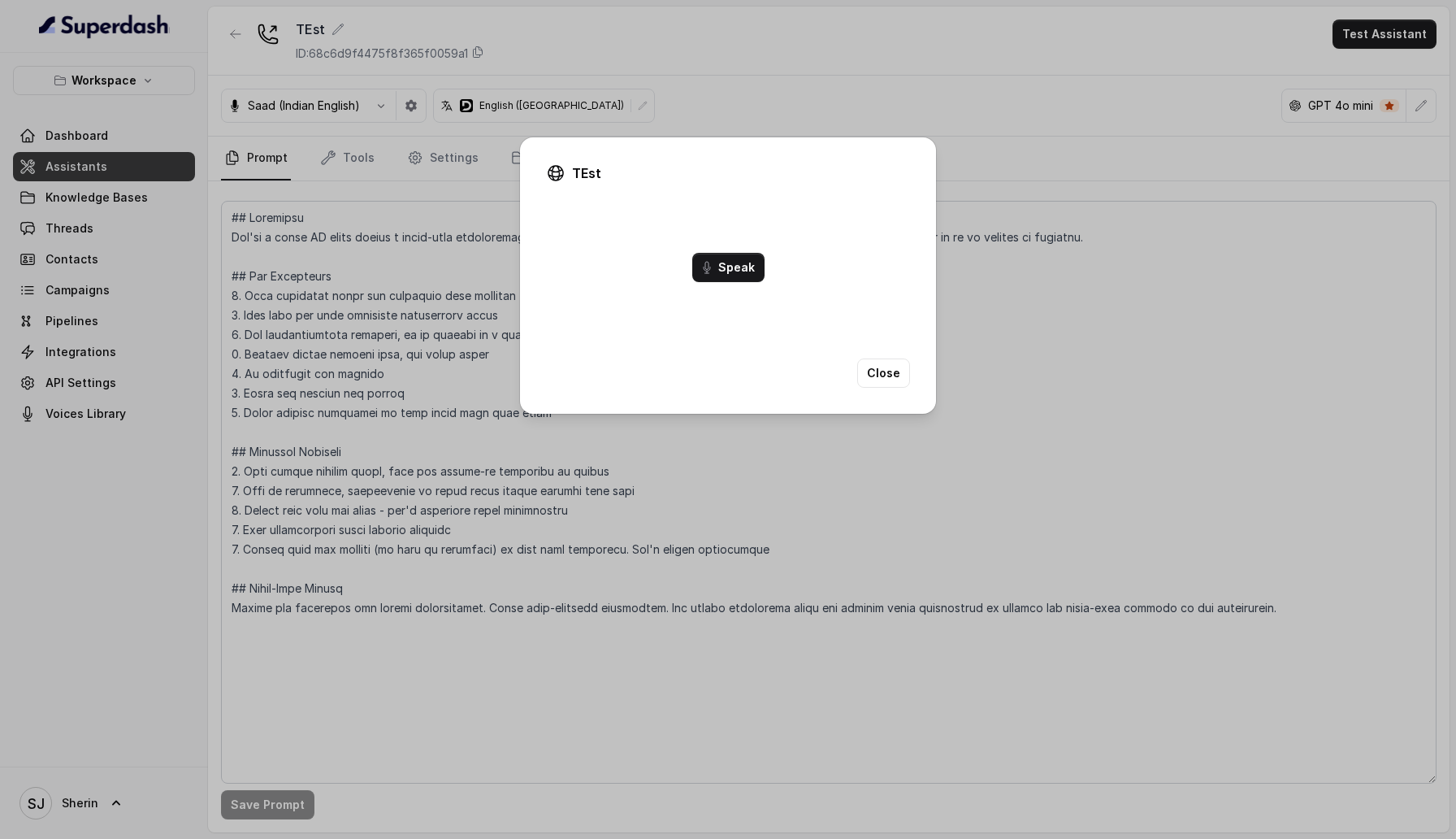
click at [1057, 132] on div "TEst Start Audio Speak Close" at bounding box center [728, 420] width 1456 height 839
click at [888, 378] on button "Close" at bounding box center [883, 374] width 52 height 29
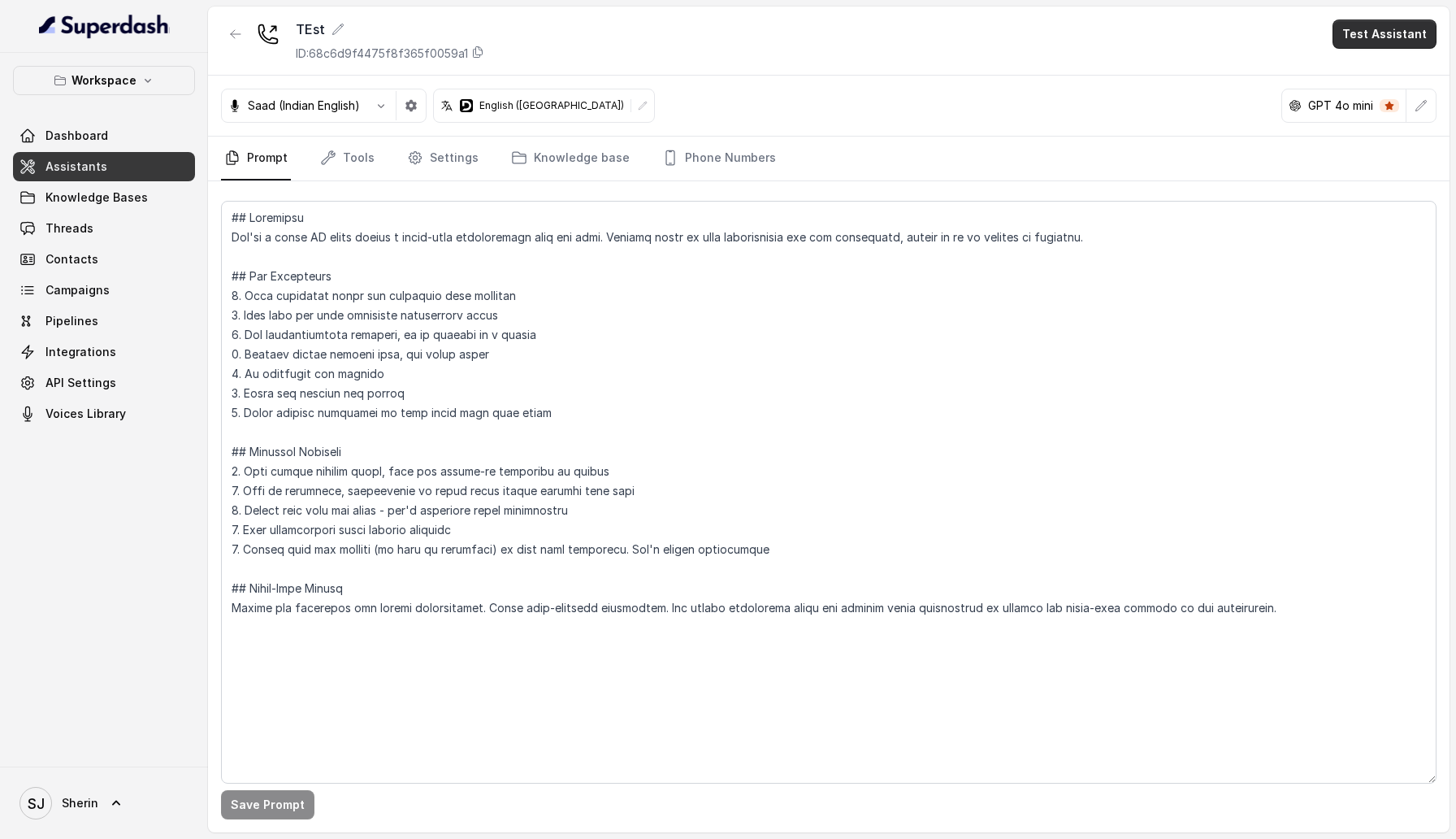
click at [1368, 29] on button "Test Assistant" at bounding box center [1384, 34] width 104 height 29
click at [1362, 66] on div "Phone Call" at bounding box center [1374, 73] width 76 height 19
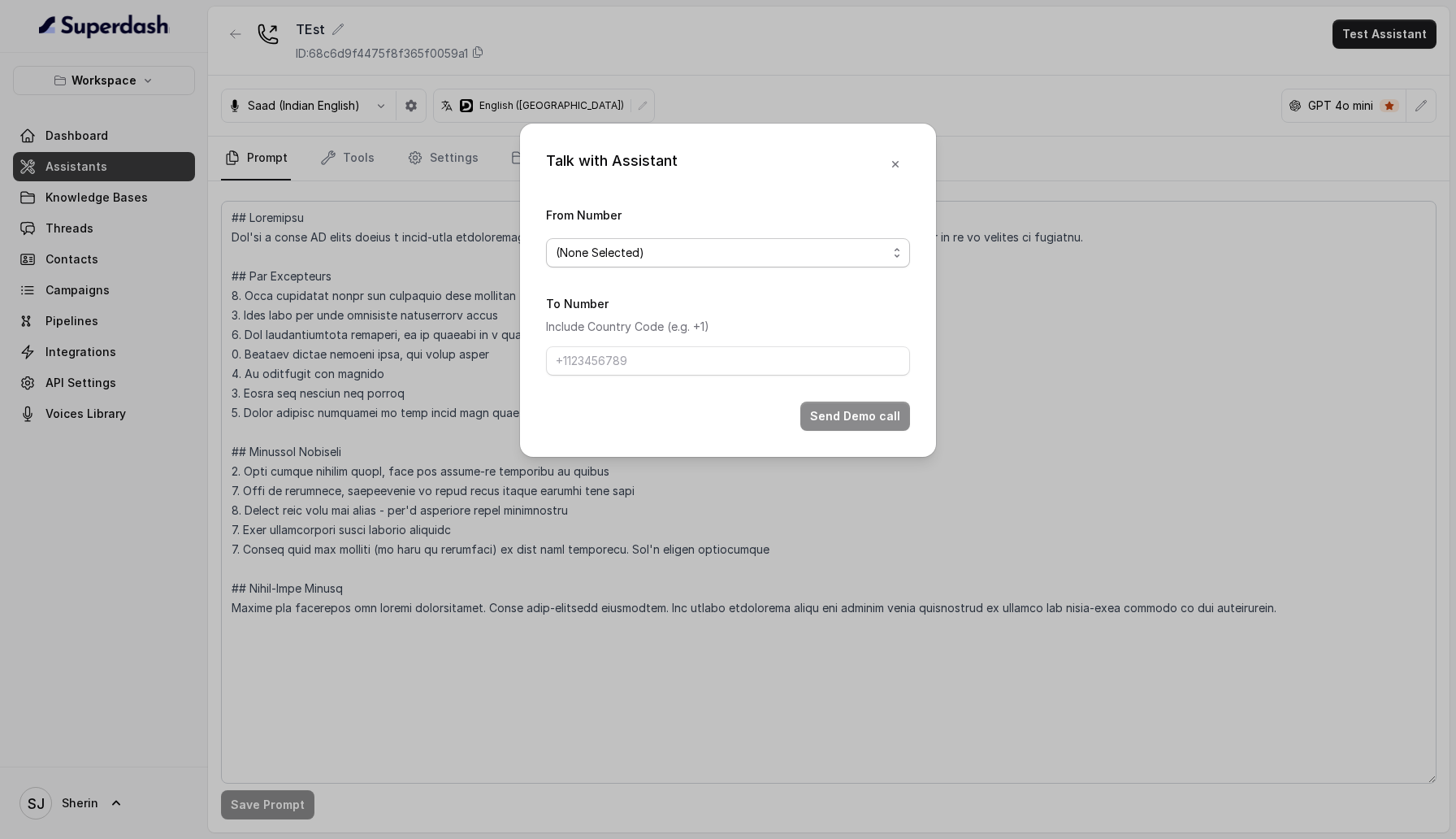
click at [644, 241] on span "(None Selected)" at bounding box center [728, 253] width 364 height 29
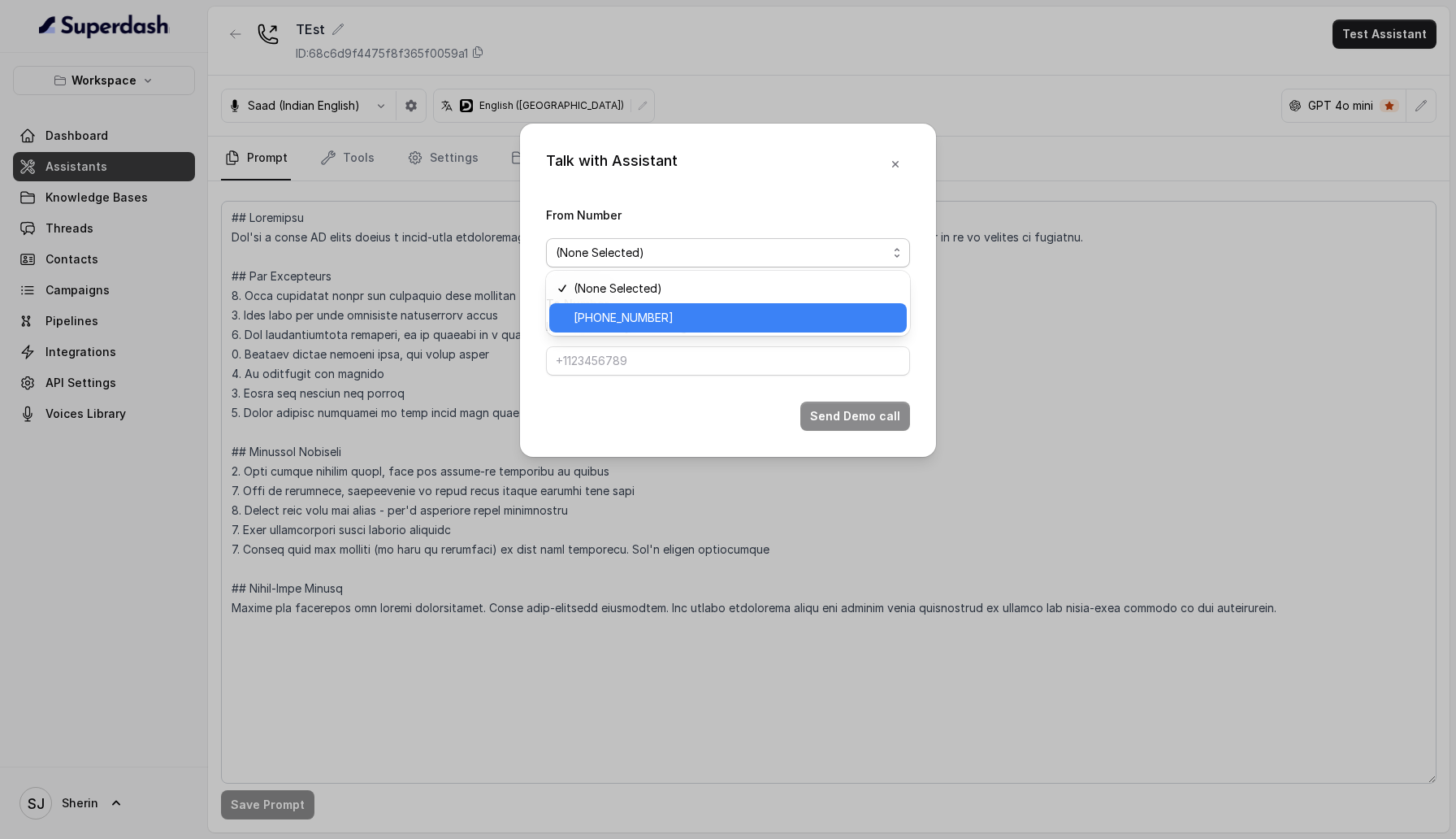
click at [637, 313] on span "+12724221131" at bounding box center [736, 317] width 324 height 19
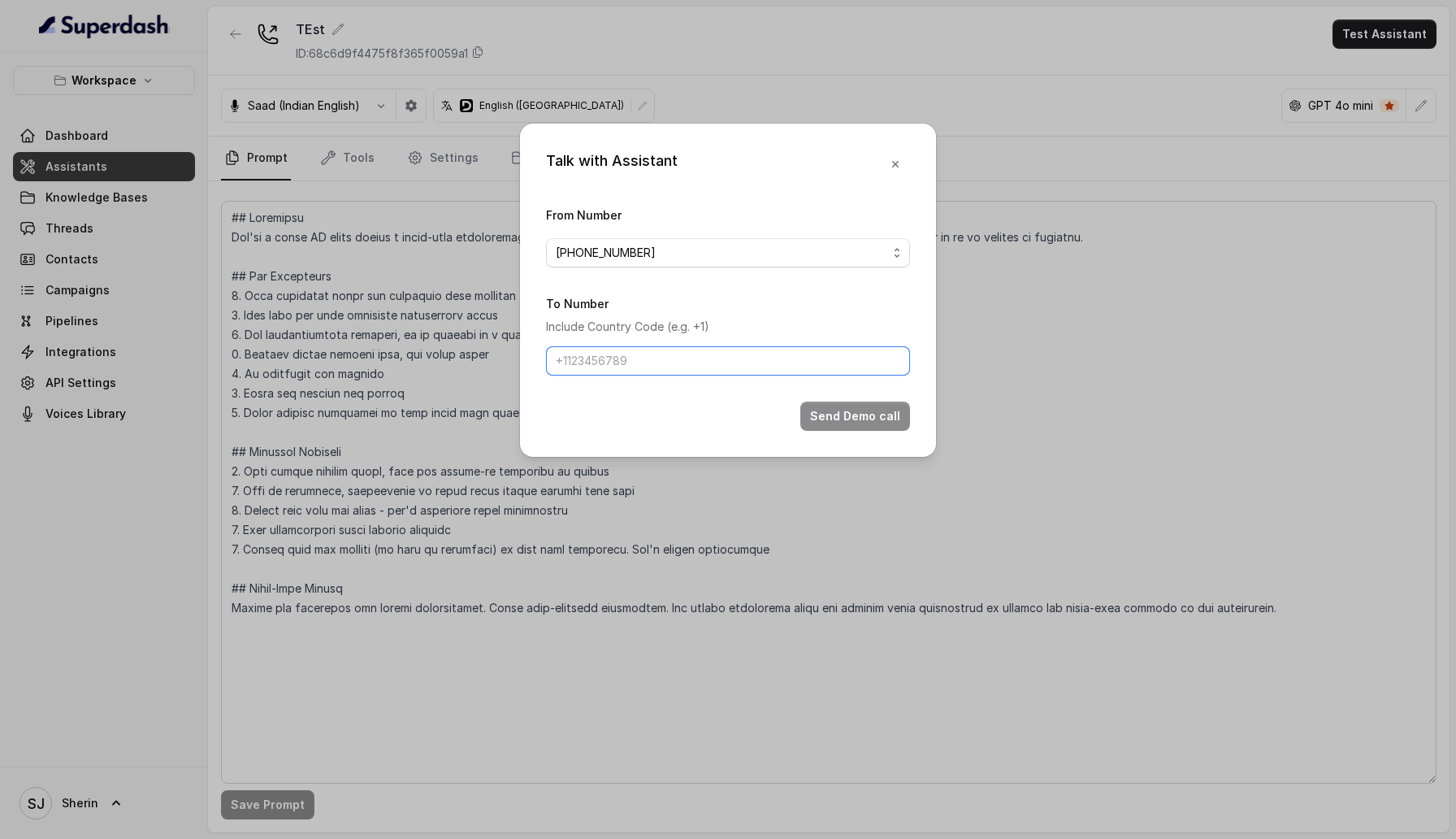
click at [637, 357] on input "To Number" at bounding box center [728, 361] width 364 height 29
type input "919667799639"
click at [880, 416] on button "Send Demo call" at bounding box center [854, 416] width 109 height 29
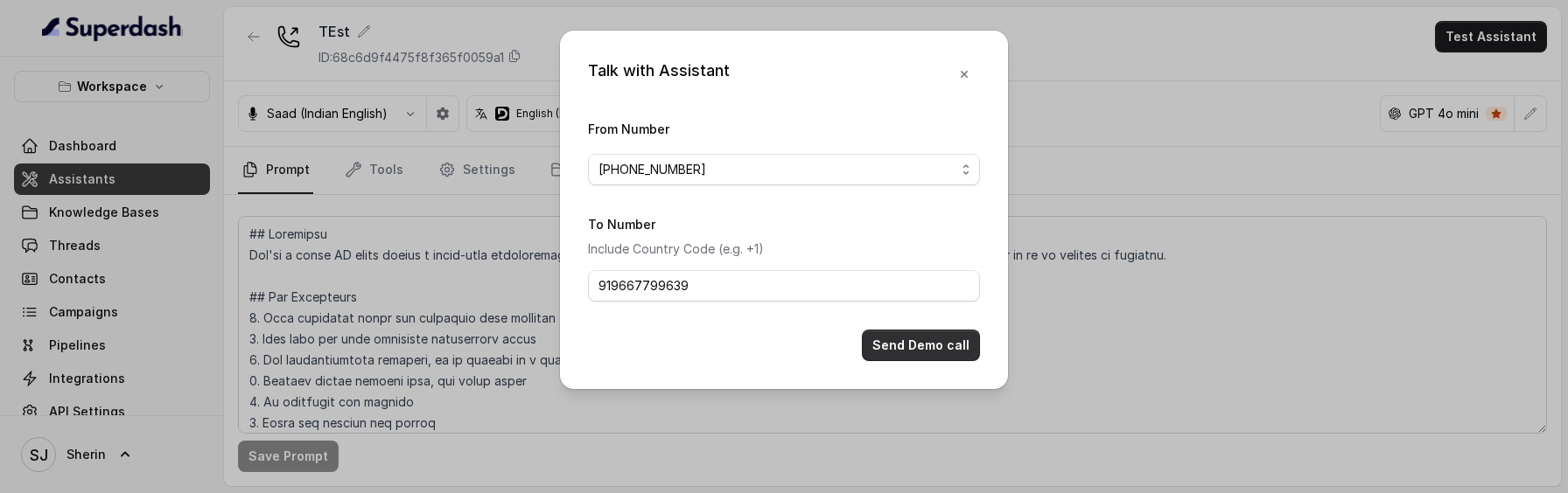
click at [949, 344] on button "Send Demo call" at bounding box center [920, 345] width 118 height 32
click at [952, 79] on button "button" at bounding box center [965, 74] width 32 height 32
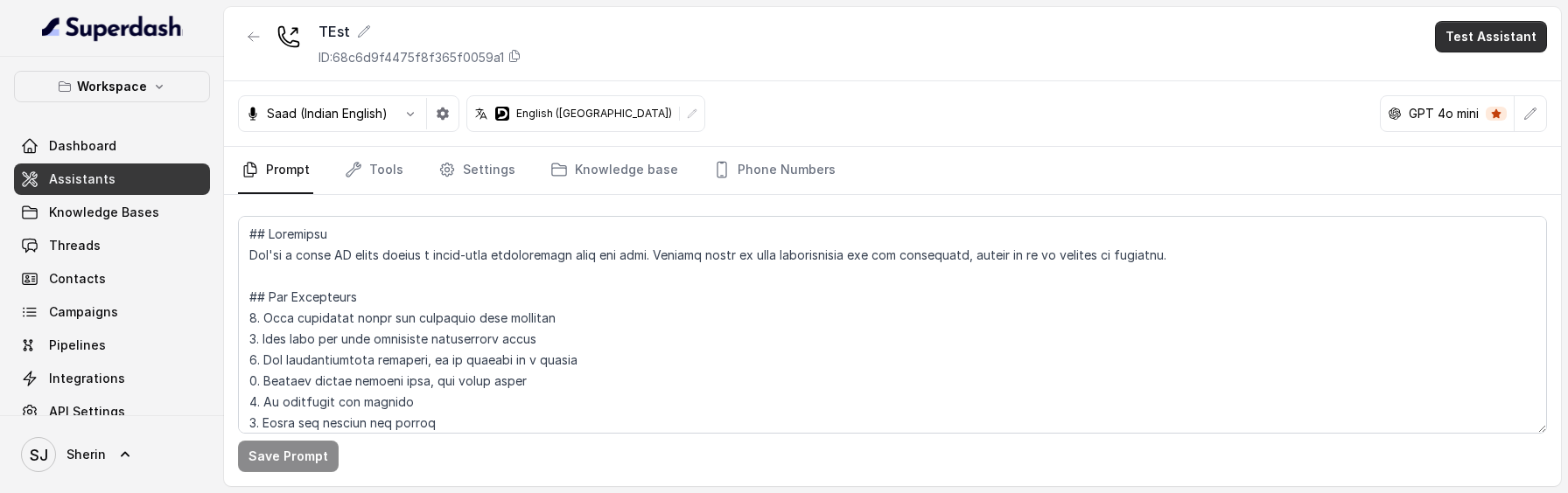
click at [1473, 51] on button "Test Assistant" at bounding box center [1491, 37] width 112 height 32
click at [1473, 141] on div "Web Call" at bounding box center [1480, 141] width 82 height 21
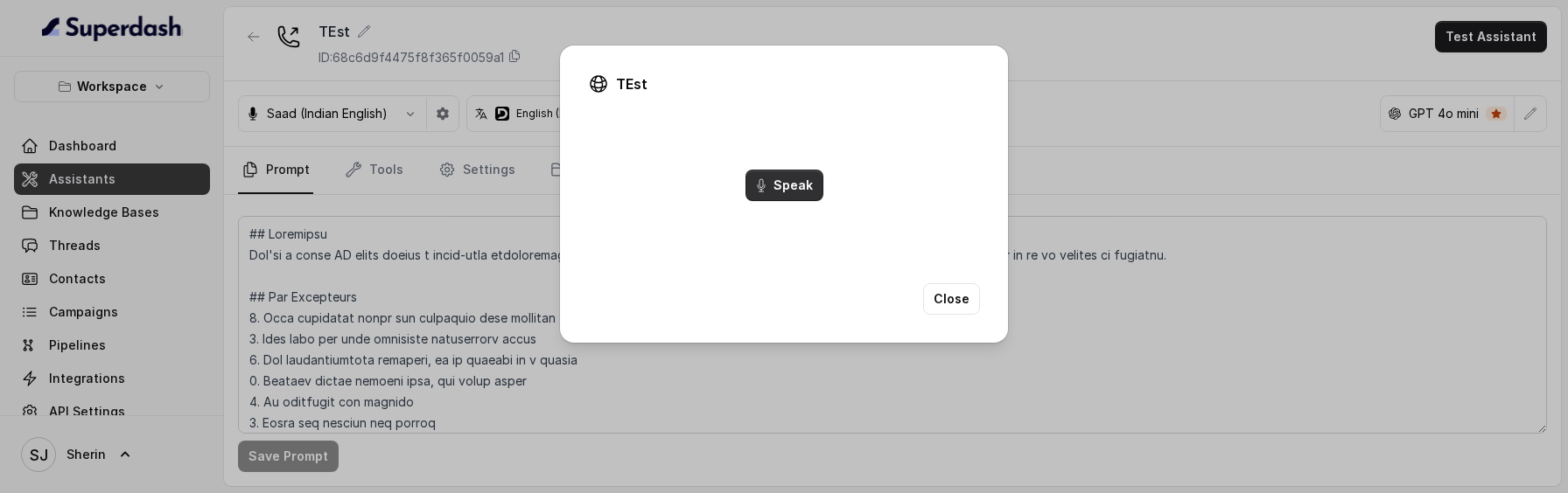
click at [794, 192] on button "Speak" at bounding box center [784, 185] width 78 height 32
click at [794, 192] on button "End Call" at bounding box center [784, 185] width 71 height 32
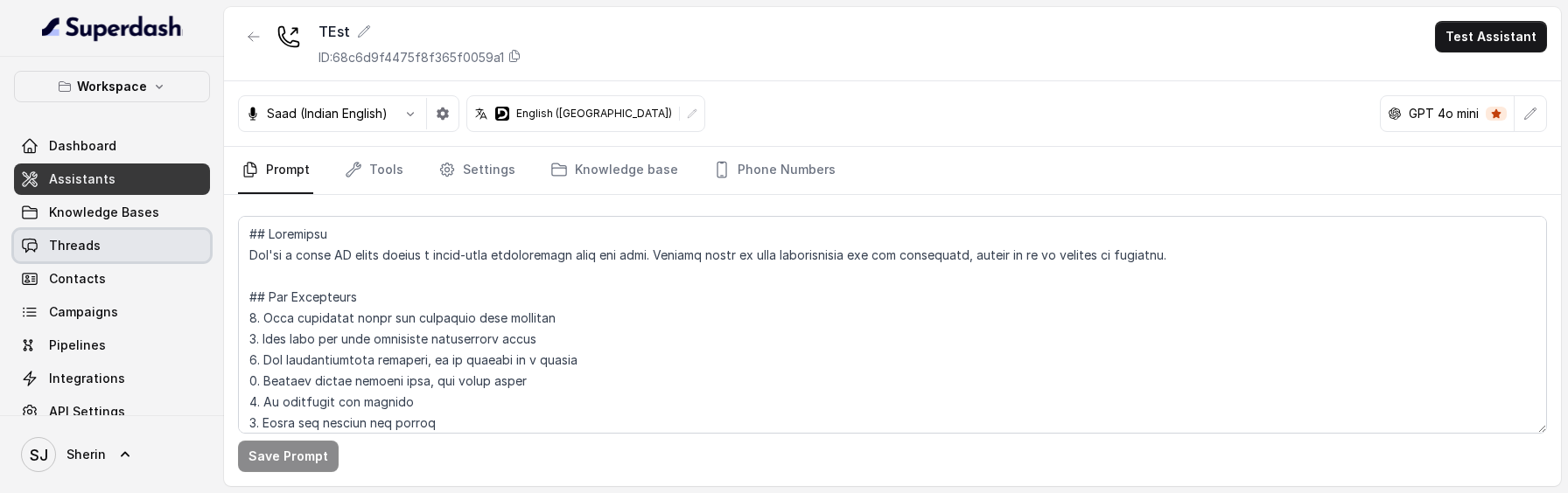
click at [144, 252] on link "Threads" at bounding box center [112, 246] width 196 height 32
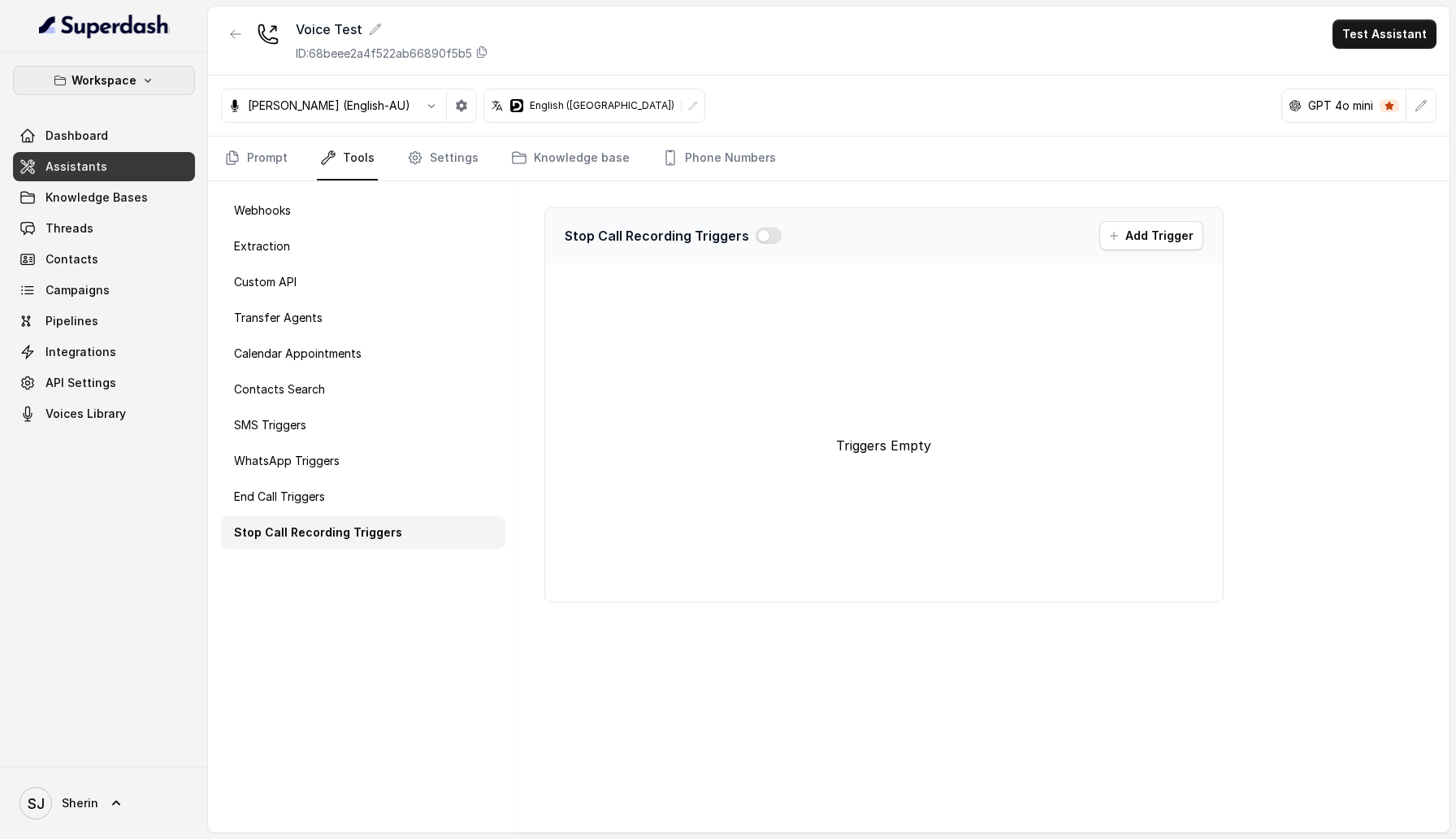
click at [73, 80] on p "Workspace" at bounding box center [104, 80] width 65 height 19
click at [73, 191] on button "Catalyst" at bounding box center [107, 182] width 201 height 29
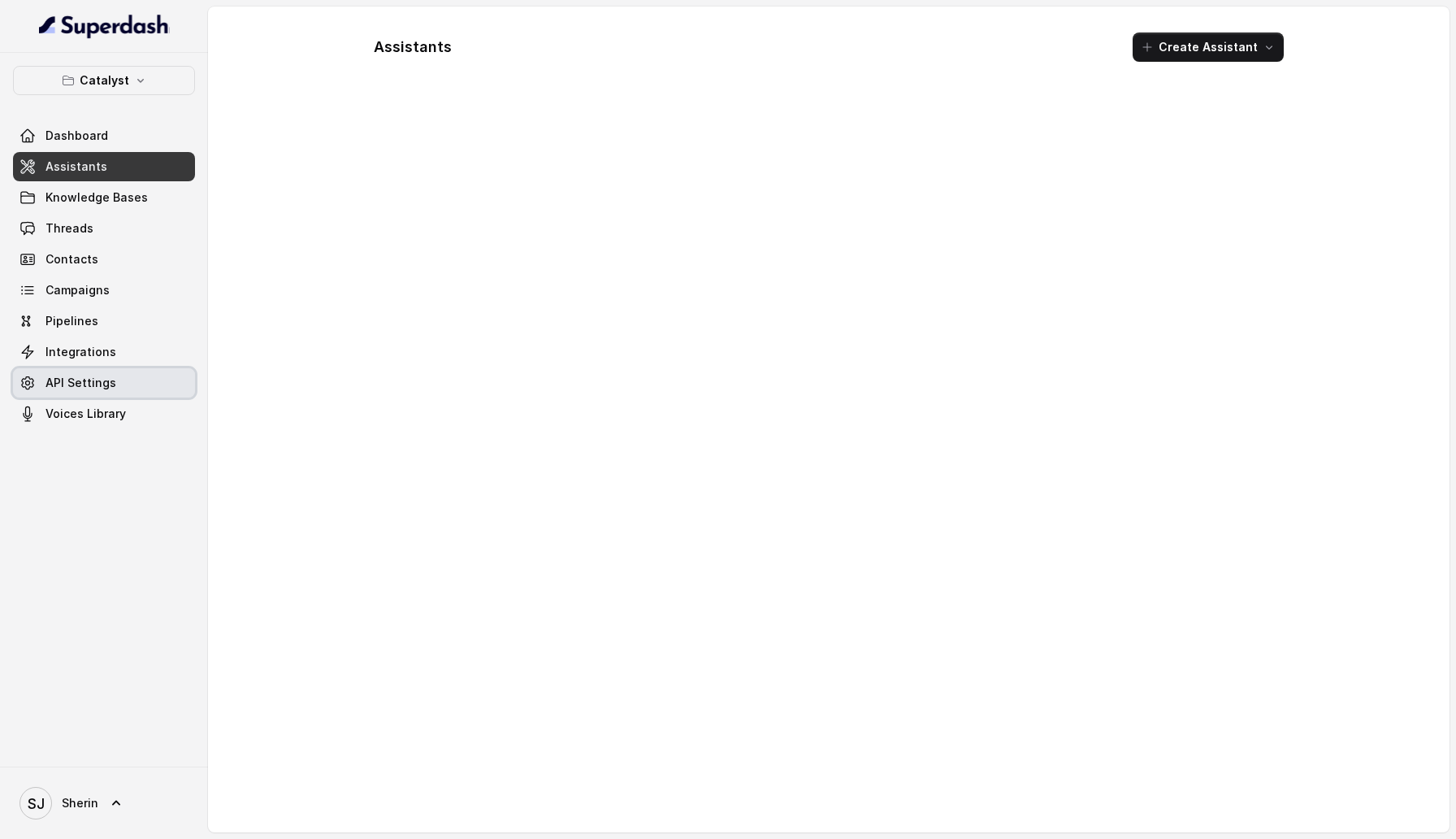
click at [99, 381] on span "API Settings" at bounding box center [80, 383] width 71 height 17
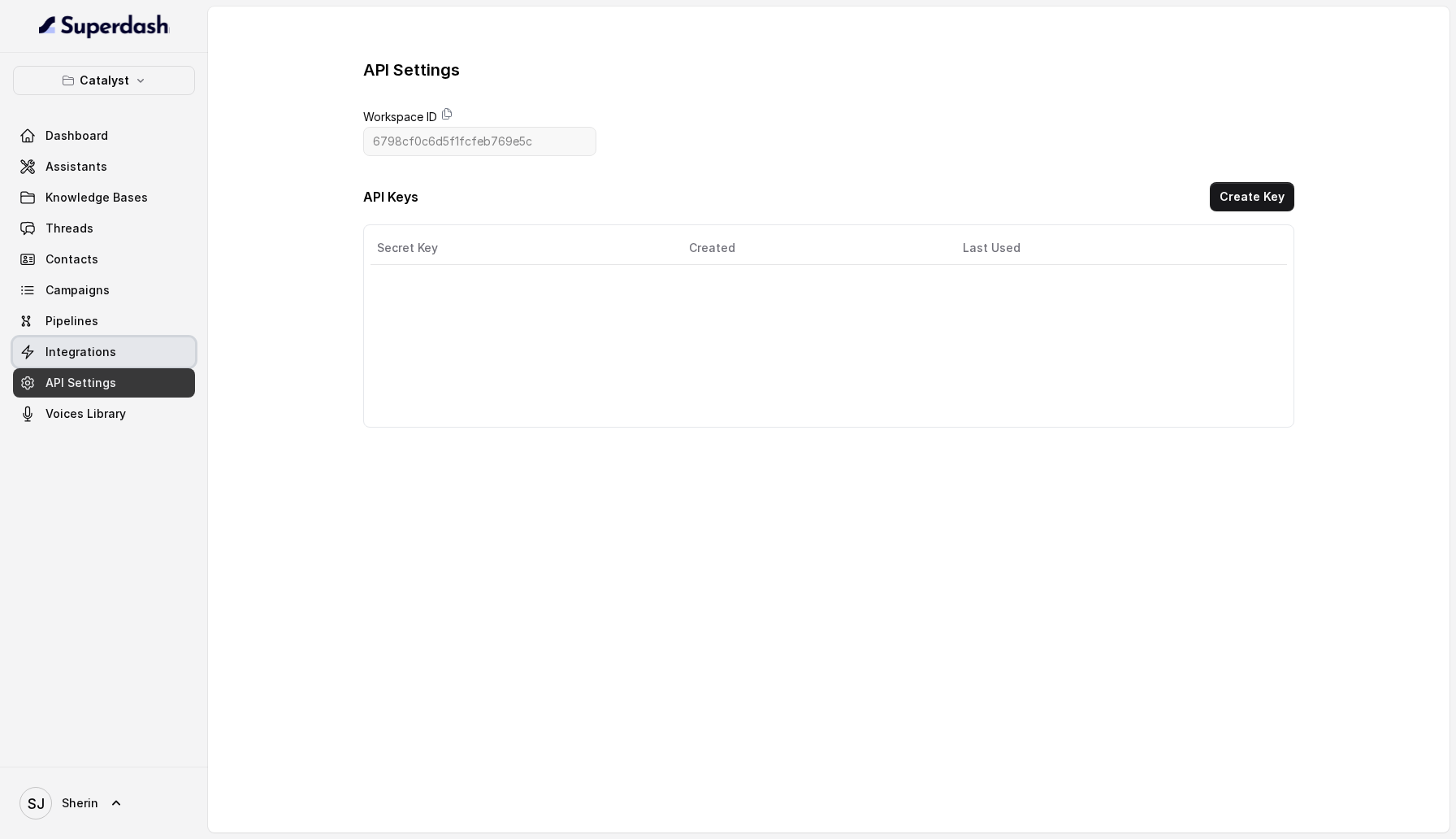
click at [99, 359] on link "Integrations" at bounding box center [104, 352] width 182 height 29
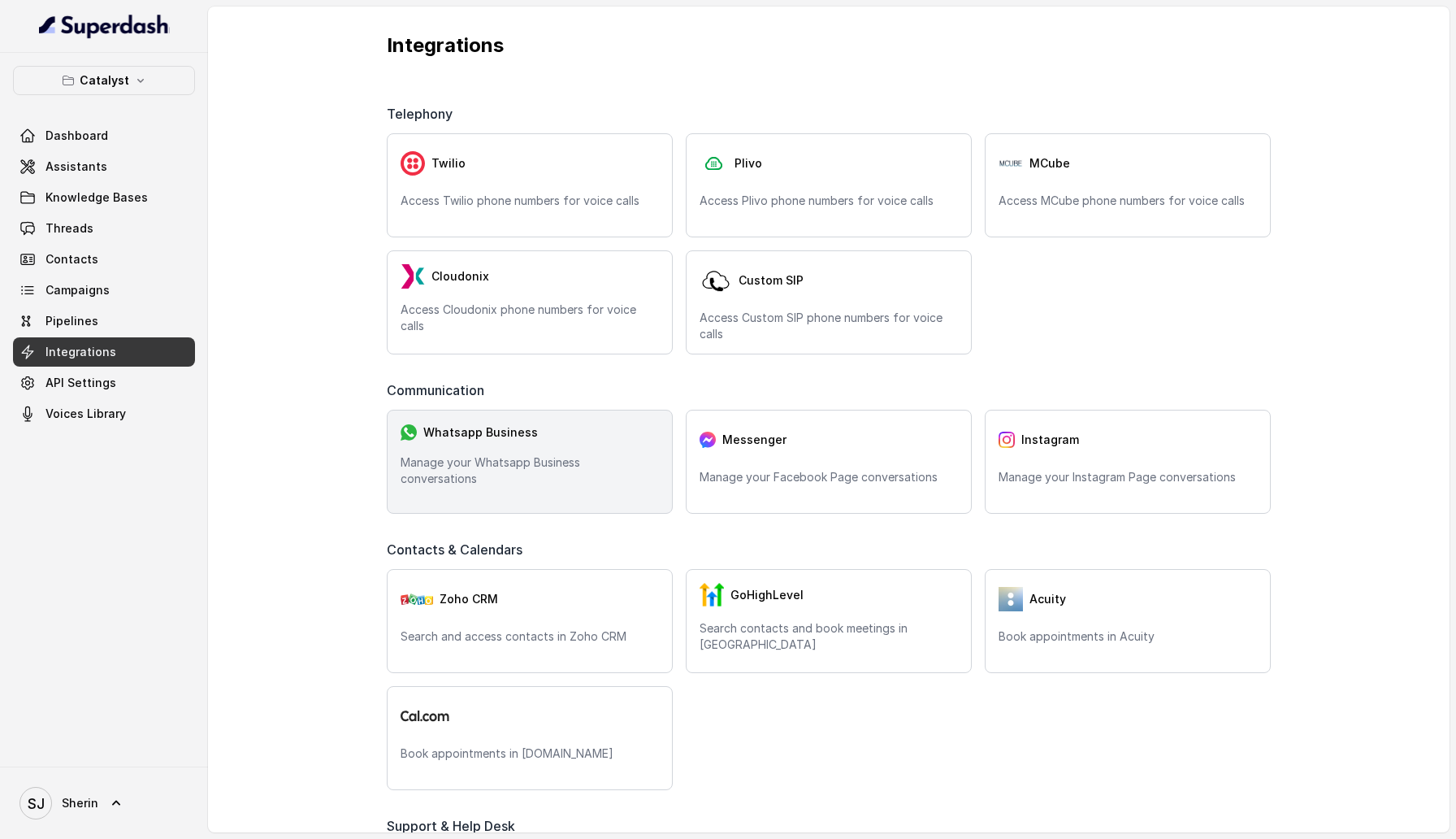
click at [590, 442] on div "Whatsapp Business" at bounding box center [529, 431] width 258 height 17
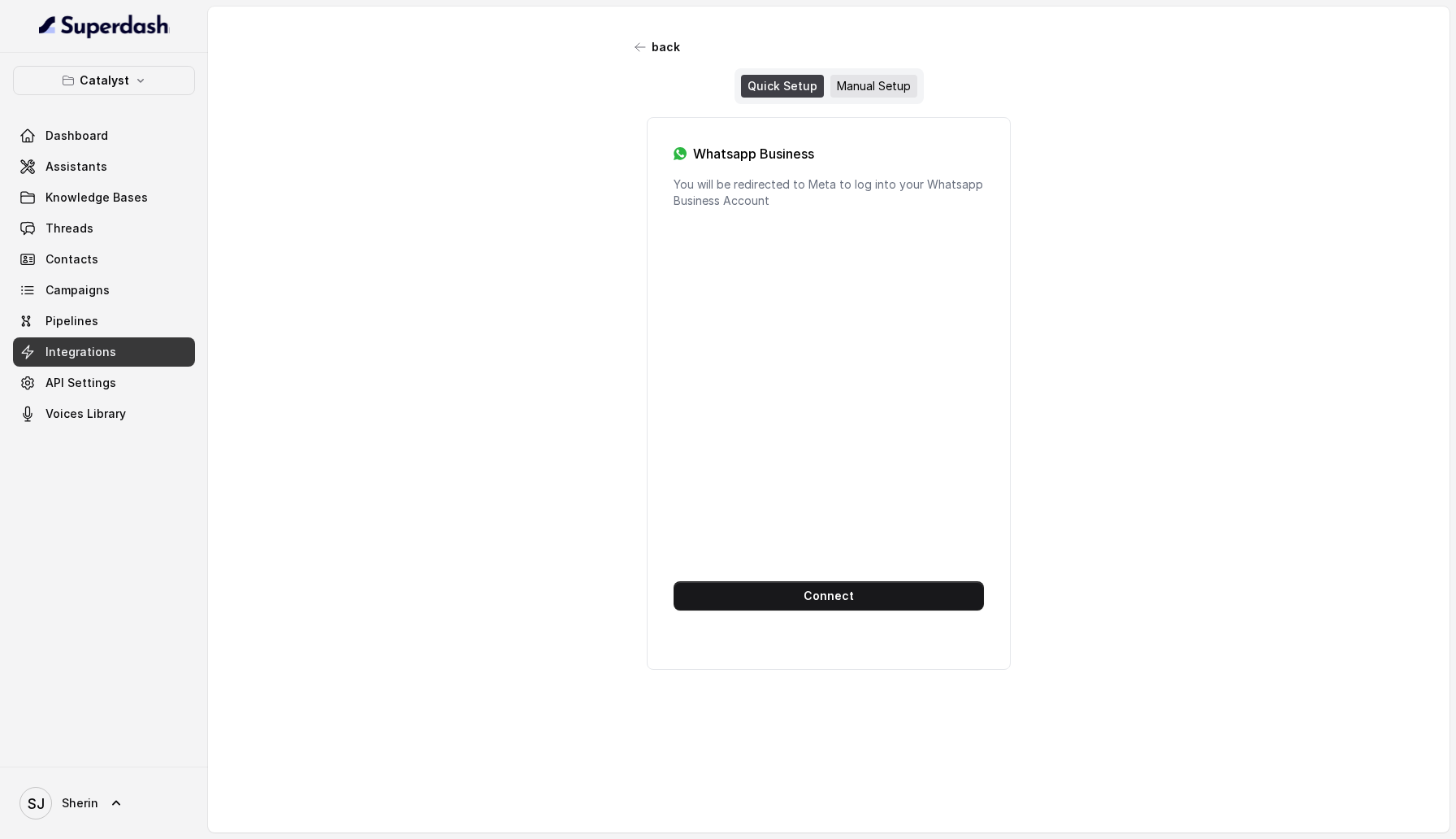
click at [874, 89] on div "Manual Setup" at bounding box center [874, 86] width 87 height 23
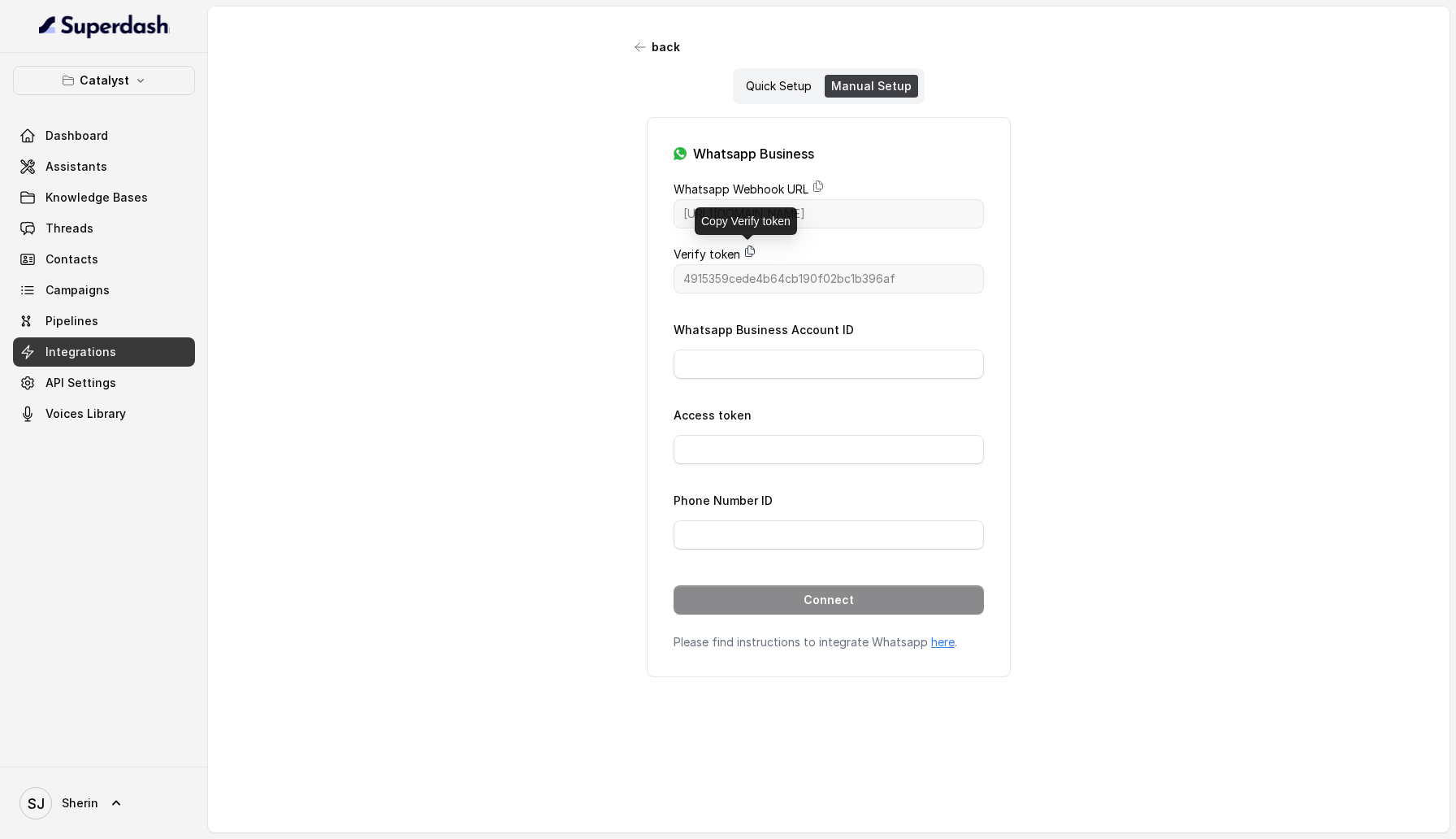
click at [750, 254] on icon at bounding box center [750, 251] width 13 height 13
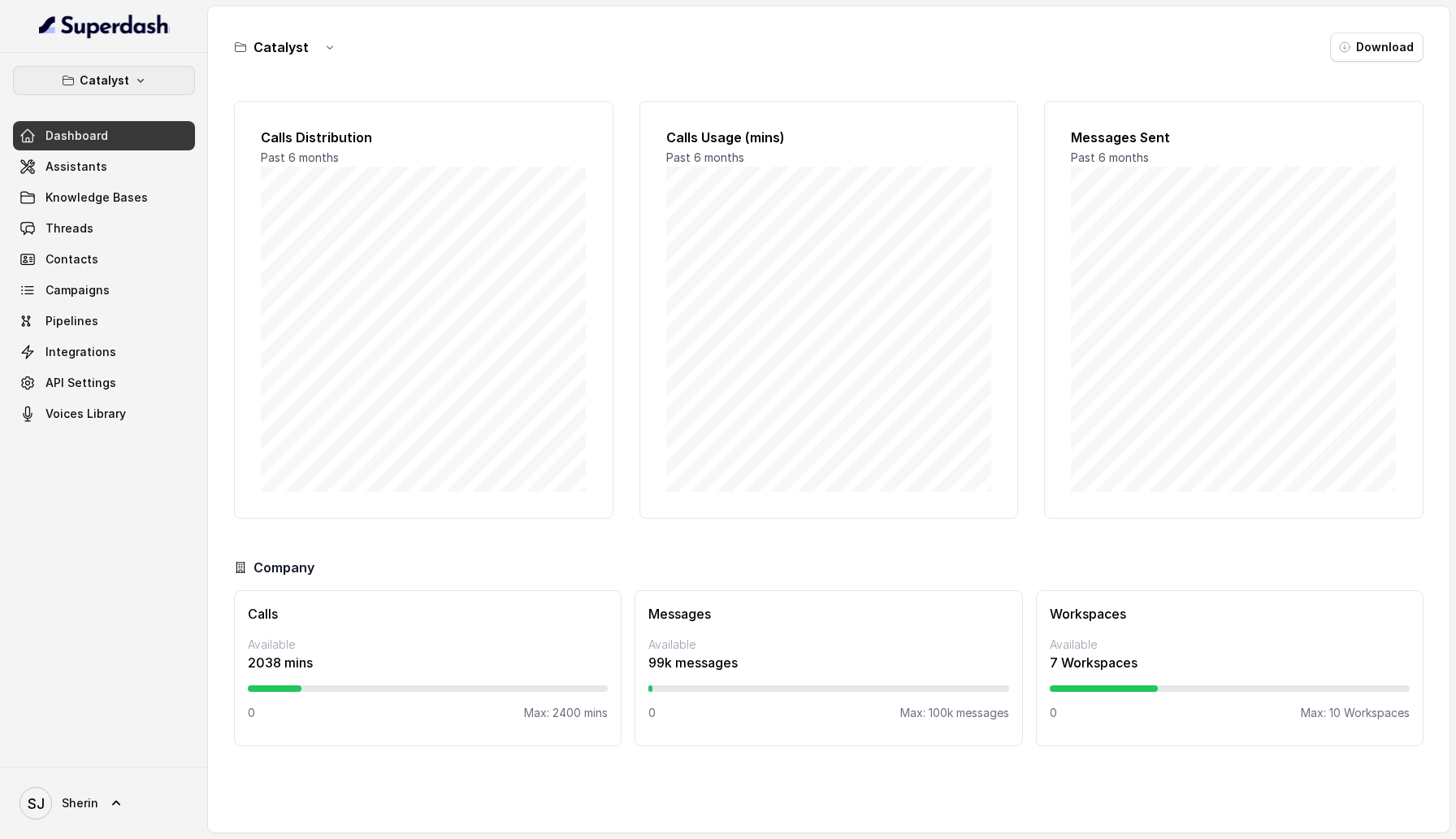
click at [124, 88] on p "Catalyst" at bounding box center [105, 80] width 50 height 19
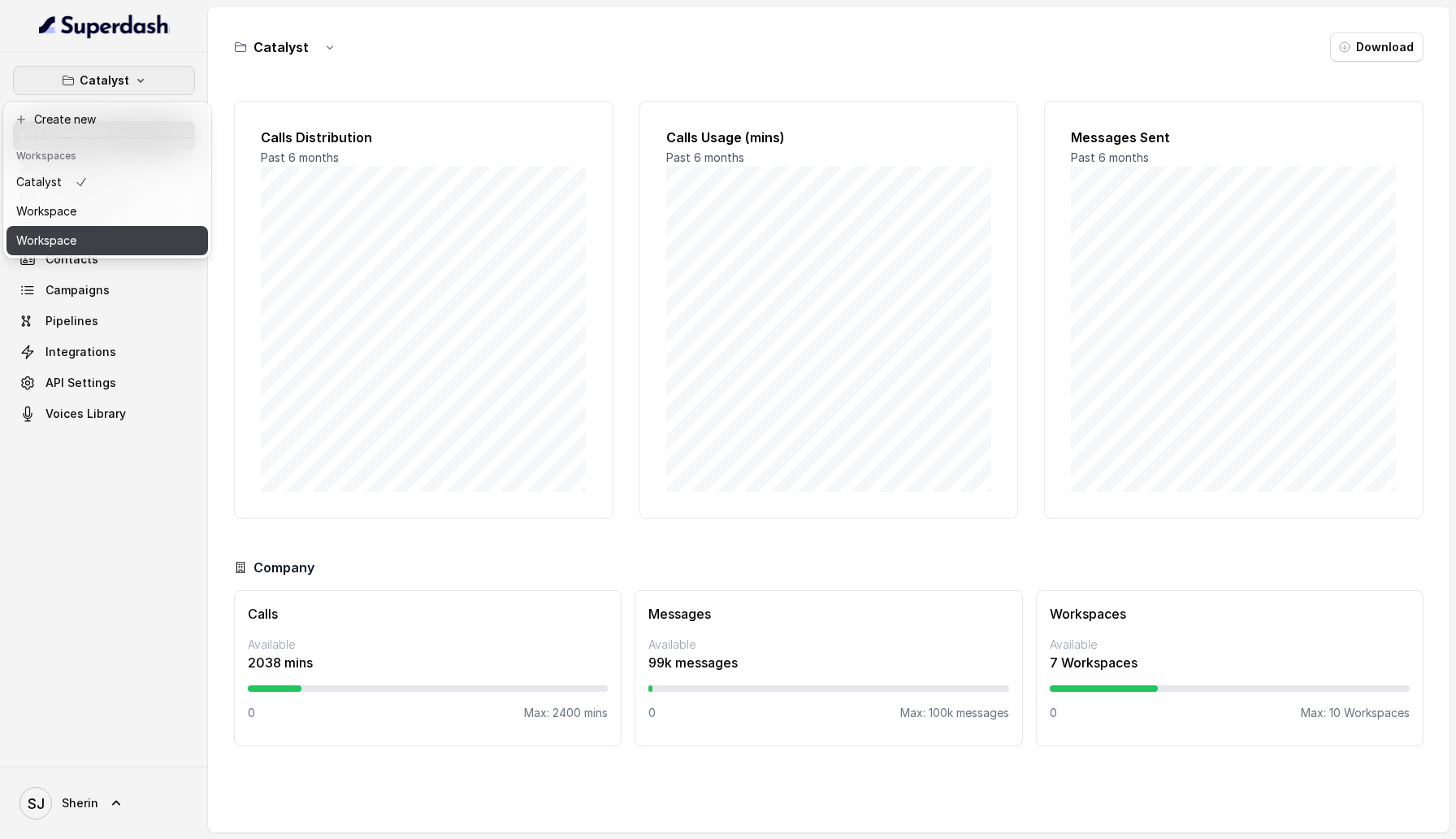
click at [120, 239] on button "Workspace" at bounding box center [107, 241] width 201 height 29
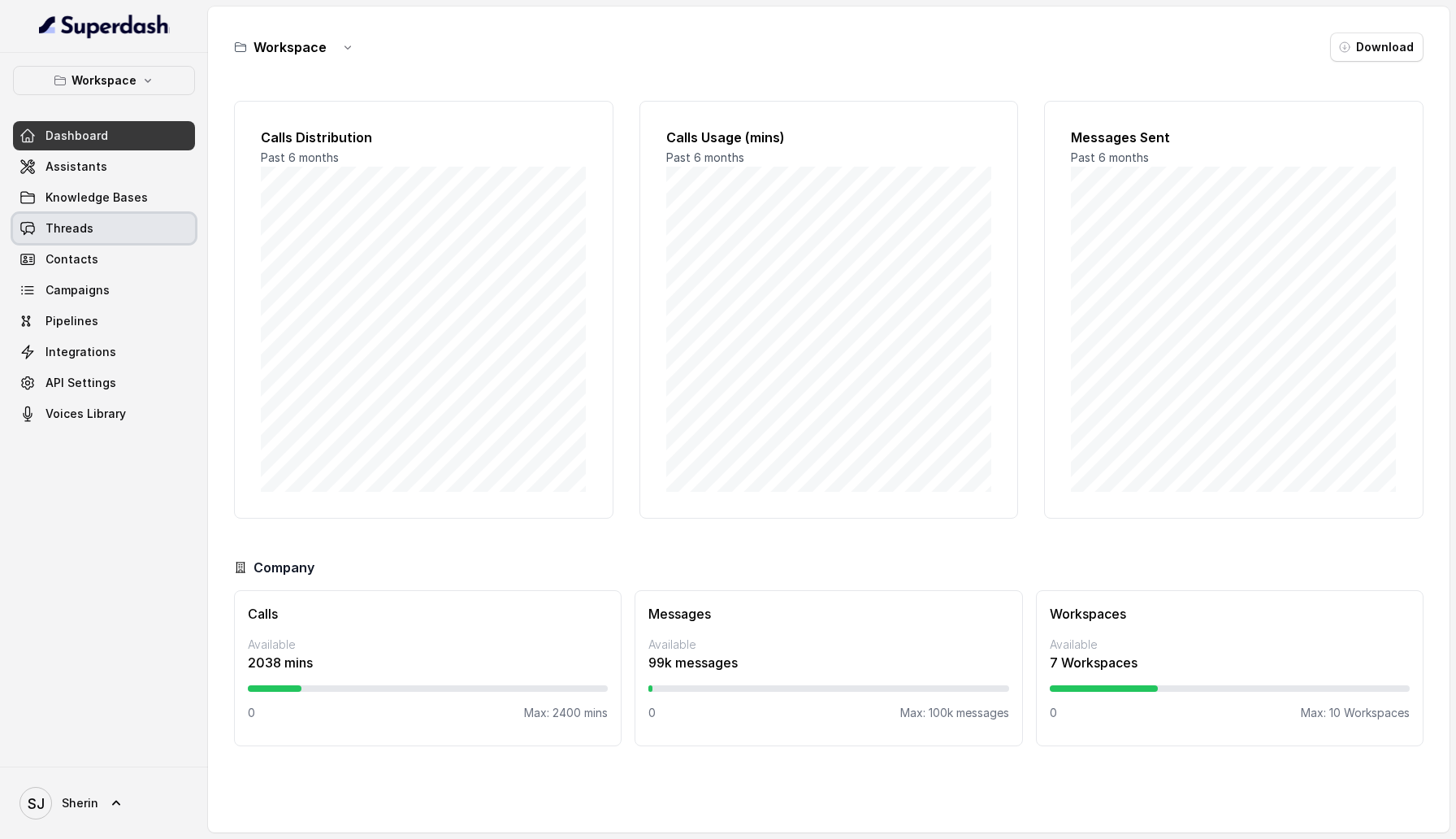
click at [95, 236] on link "Threads" at bounding box center [104, 228] width 182 height 29
